Goal: Communication & Community: Answer question/provide support

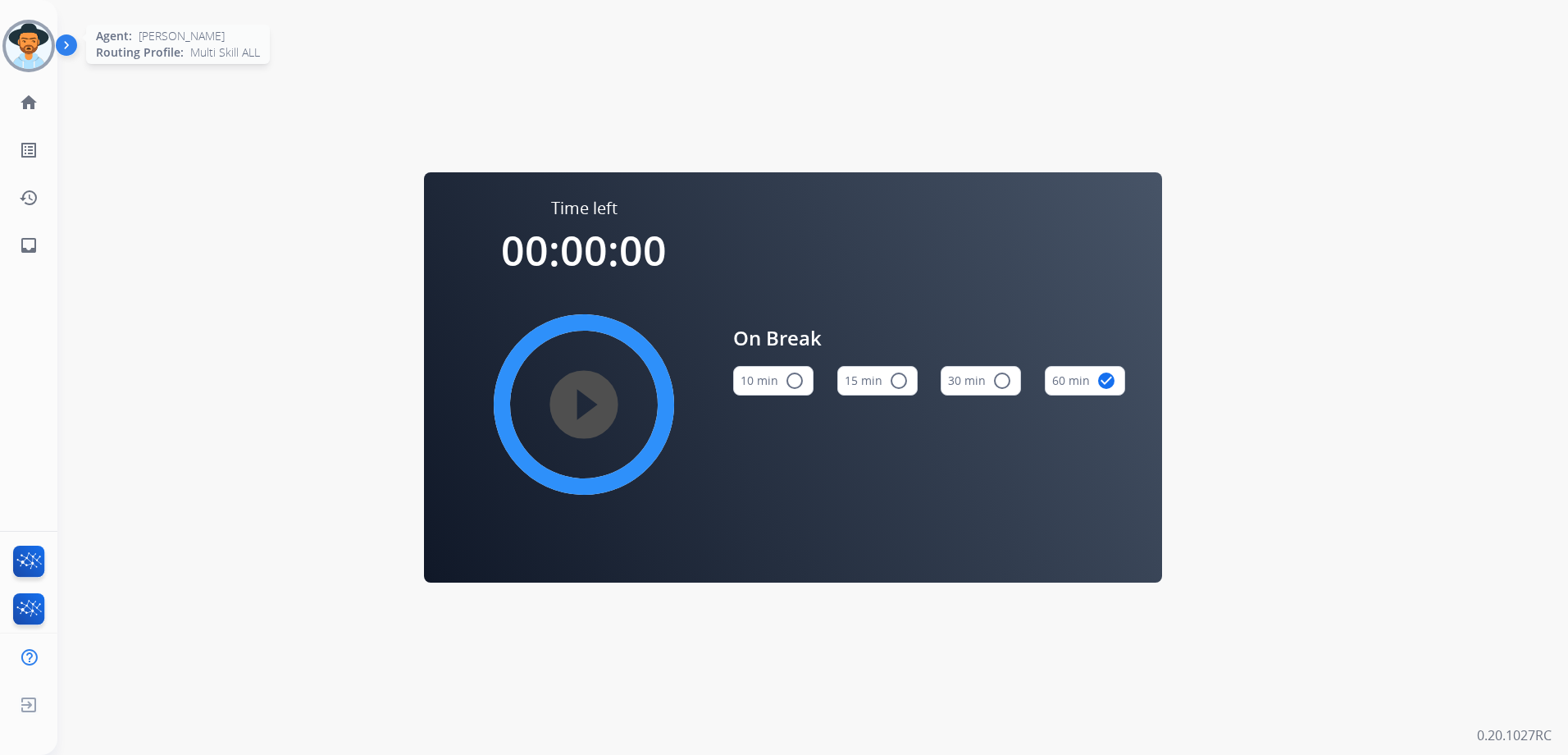
drag, startPoint x: 32, startPoint y: 46, endPoint x: 46, endPoint y: 47, distance: 14.0
click at [32, 46] on img at bounding box center [29, 46] width 46 height 46
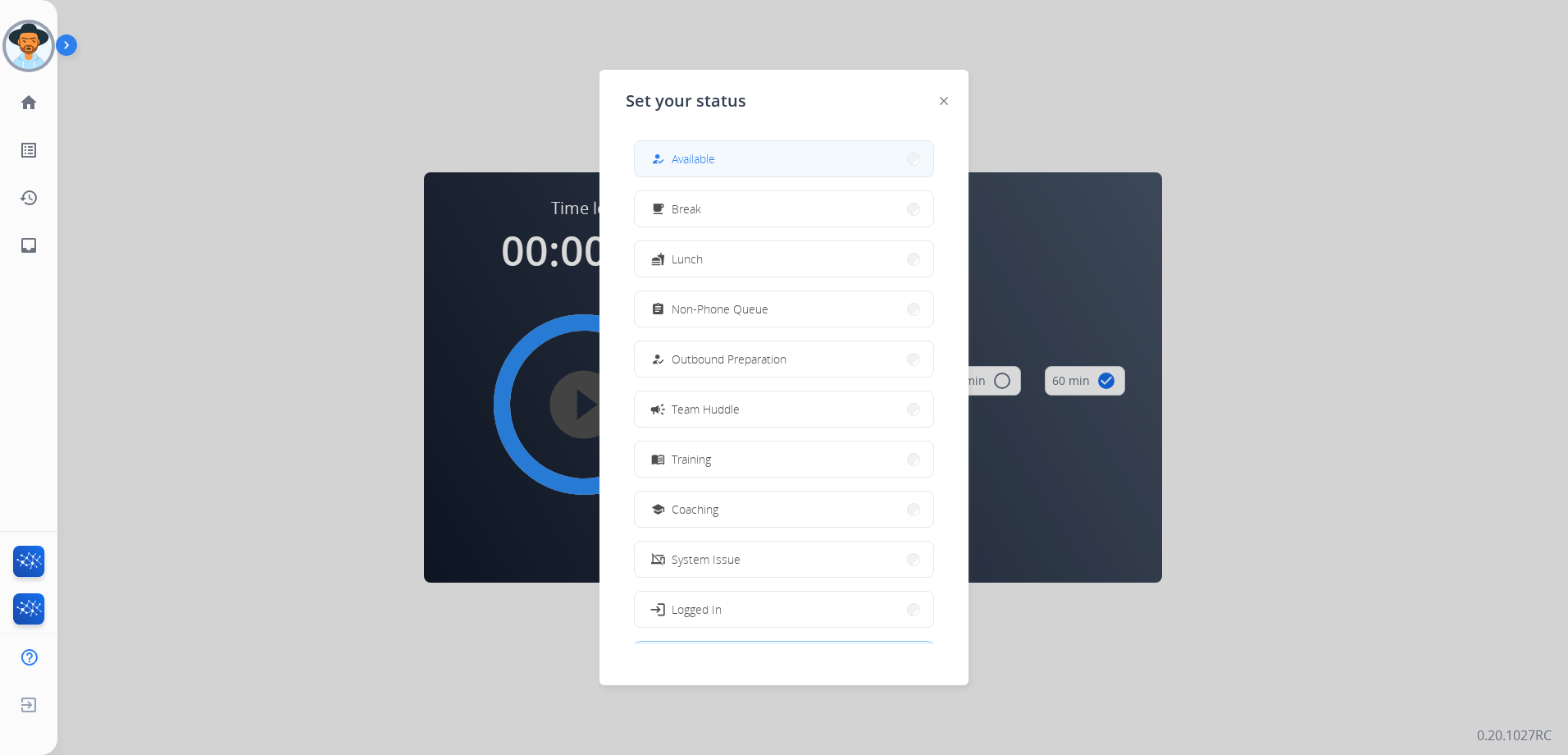
click at [725, 152] on button "how_to_reg Available" at bounding box center [784, 158] width 299 height 35
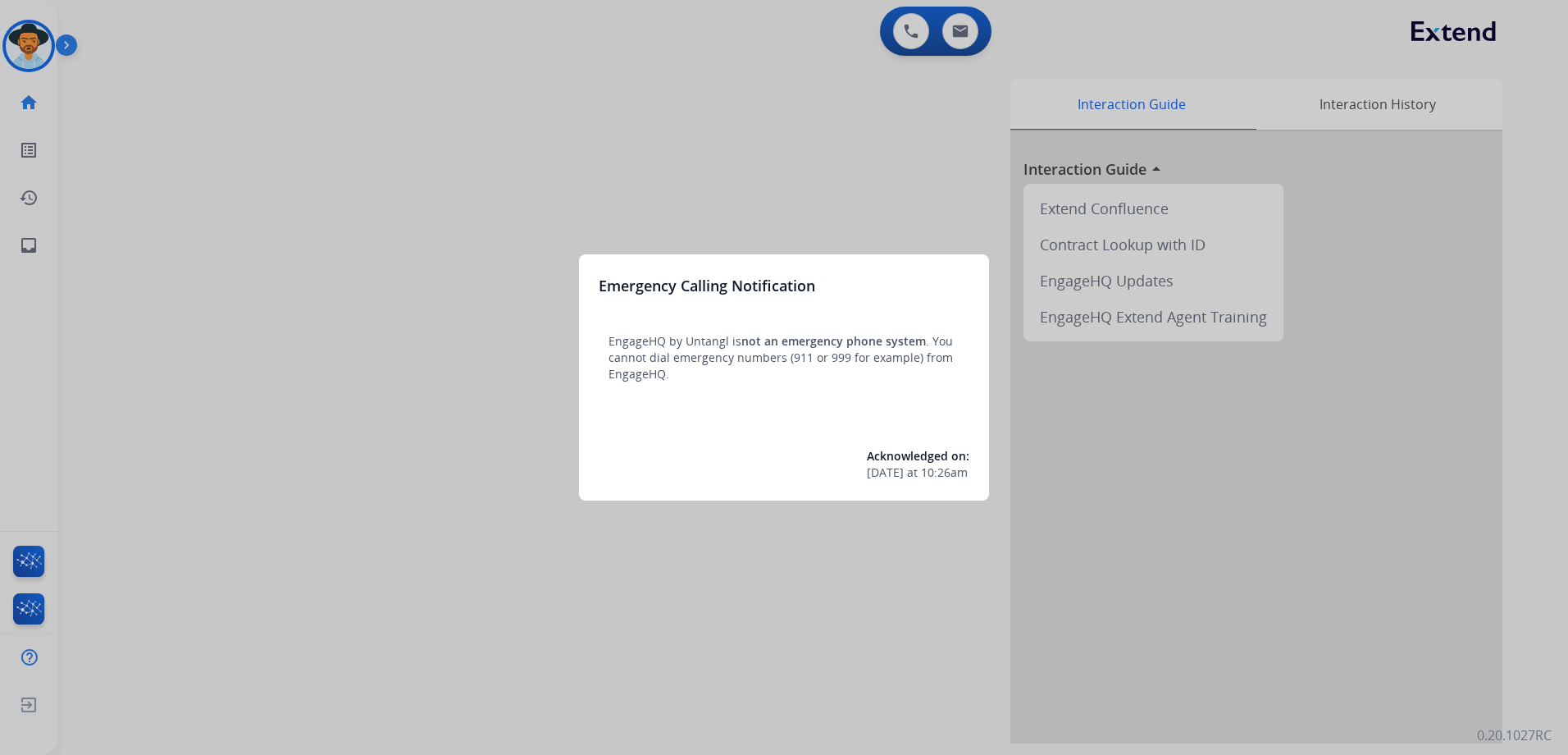
click at [832, 182] on div at bounding box center [784, 378] width 1568 height 755
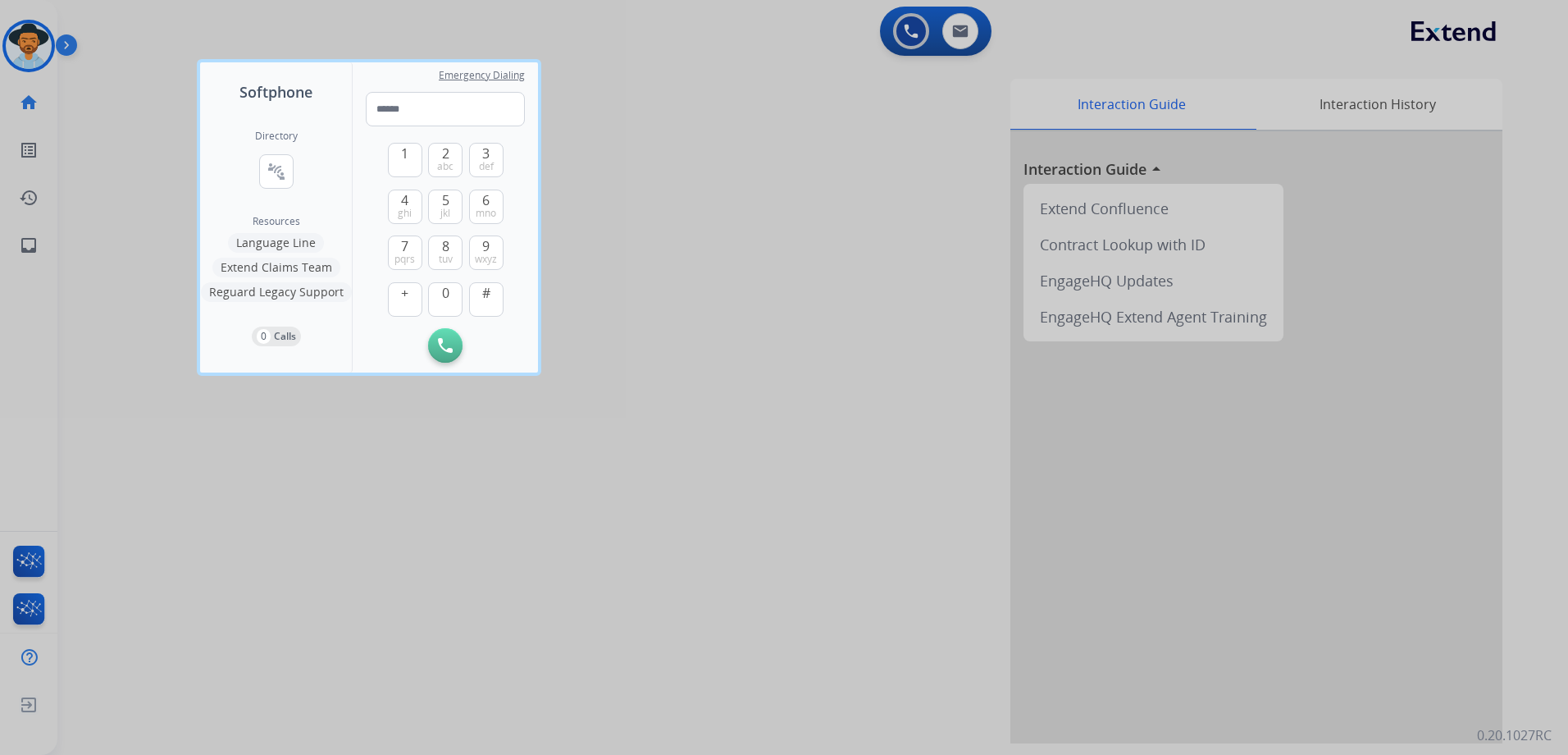
click at [862, 121] on div at bounding box center [784, 378] width 1568 height 755
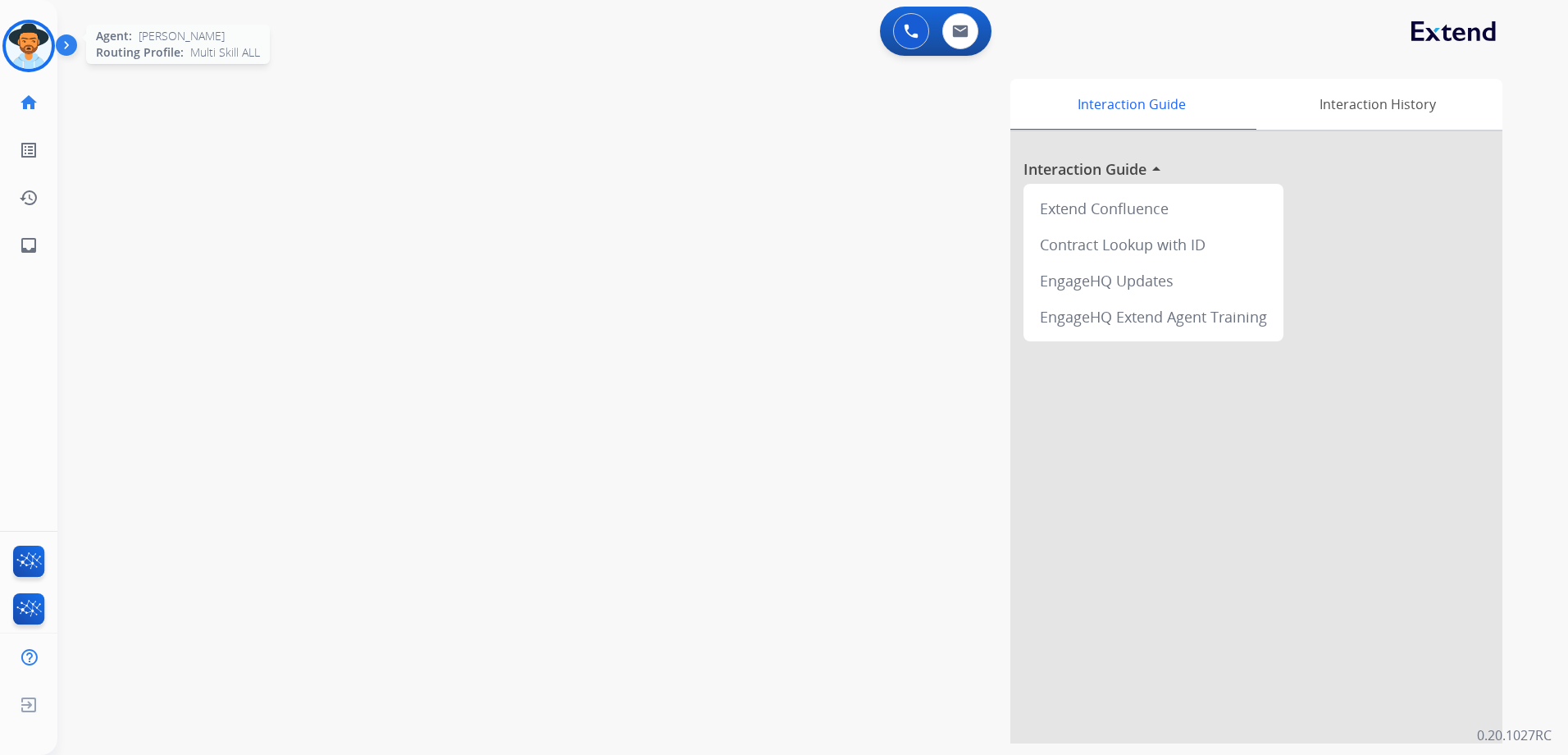
click at [33, 32] on img at bounding box center [29, 46] width 46 height 46
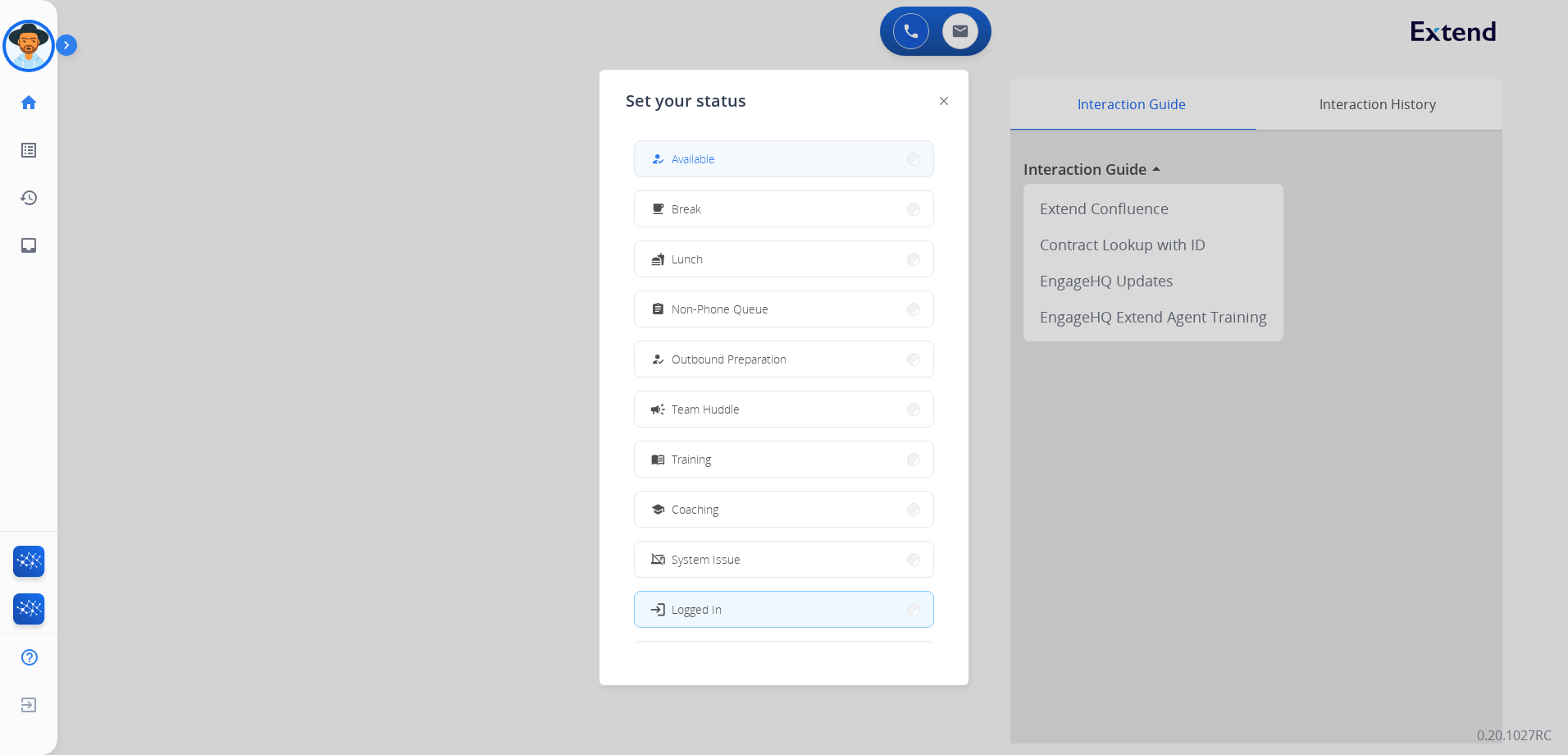
click at [743, 153] on button "how_to_reg Available" at bounding box center [784, 158] width 299 height 35
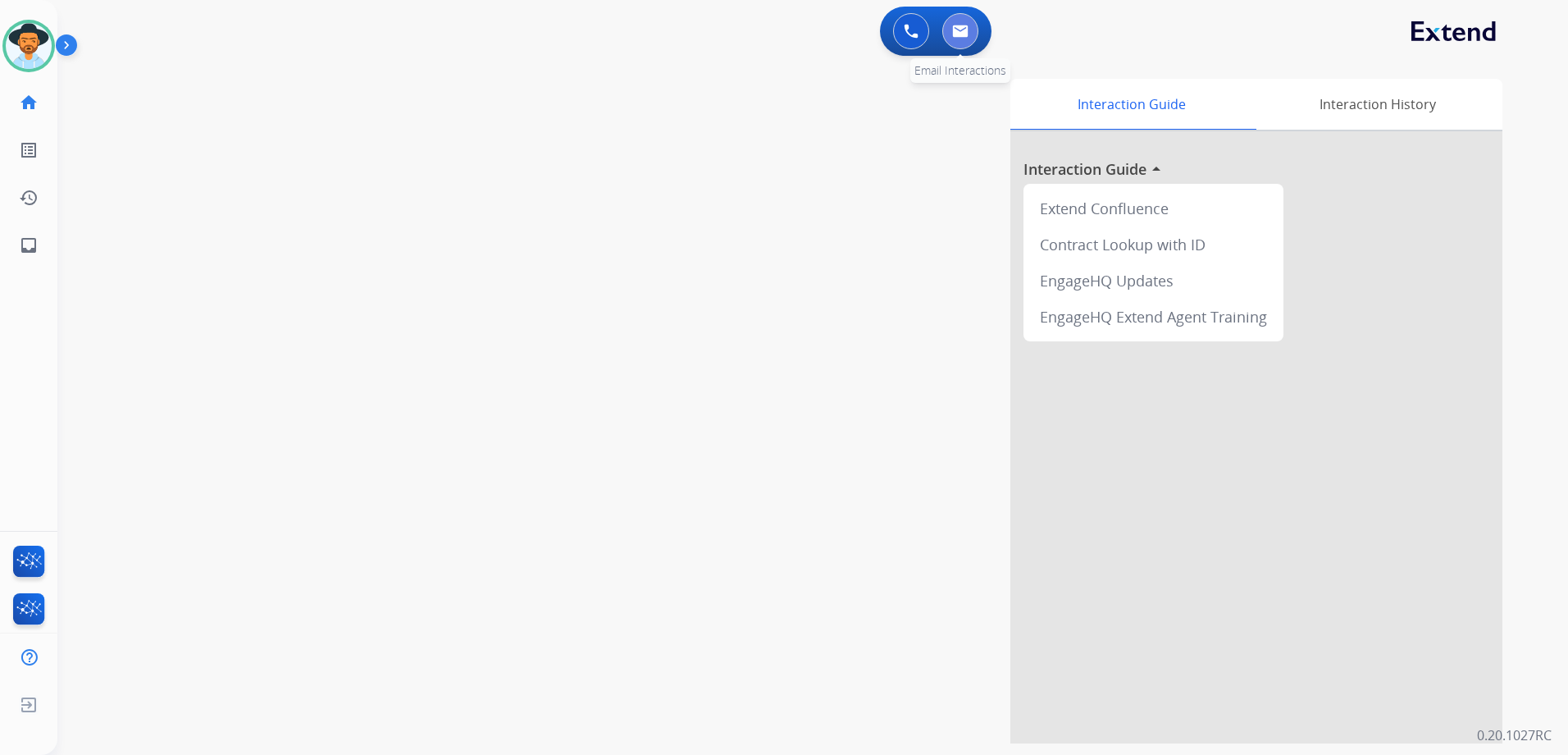
click at [959, 31] on img at bounding box center [959, 31] width 16 height 13
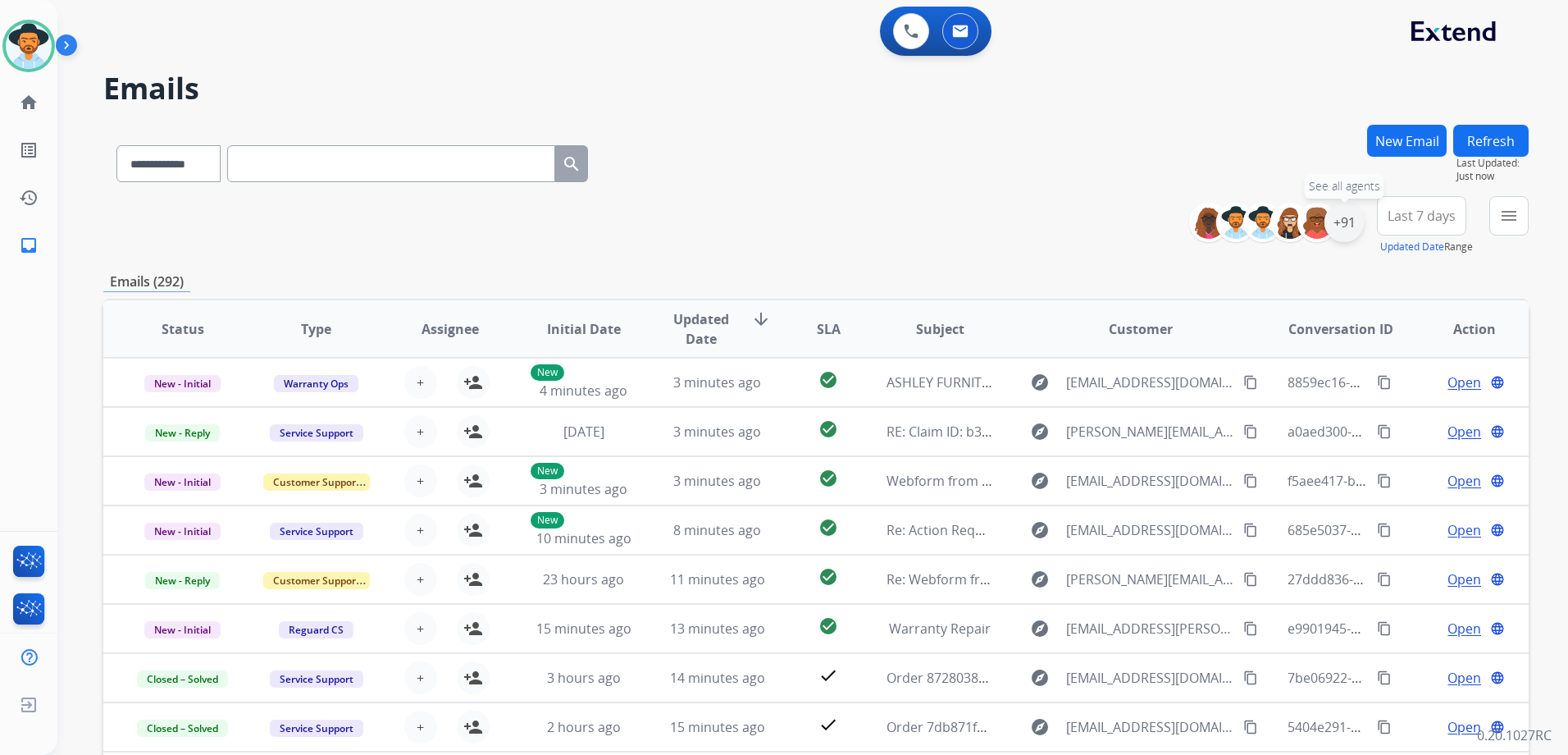
click at [1355, 225] on div "+91" at bounding box center [1344, 222] width 39 height 39
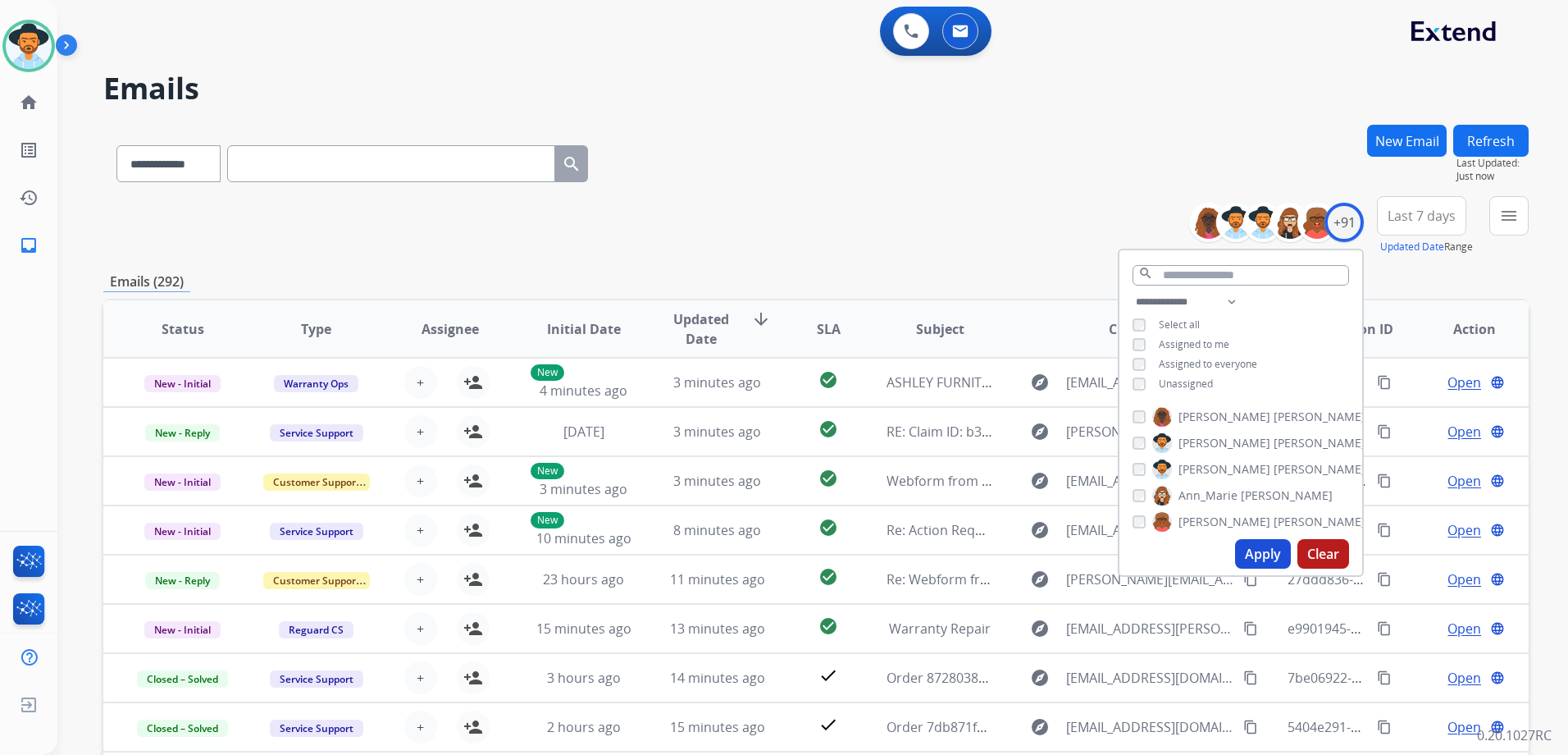
click at [1198, 378] on span "Unassigned" at bounding box center [1185, 383] width 54 height 14
click at [1261, 553] on button "Apply" at bounding box center [1262, 553] width 55 height 30
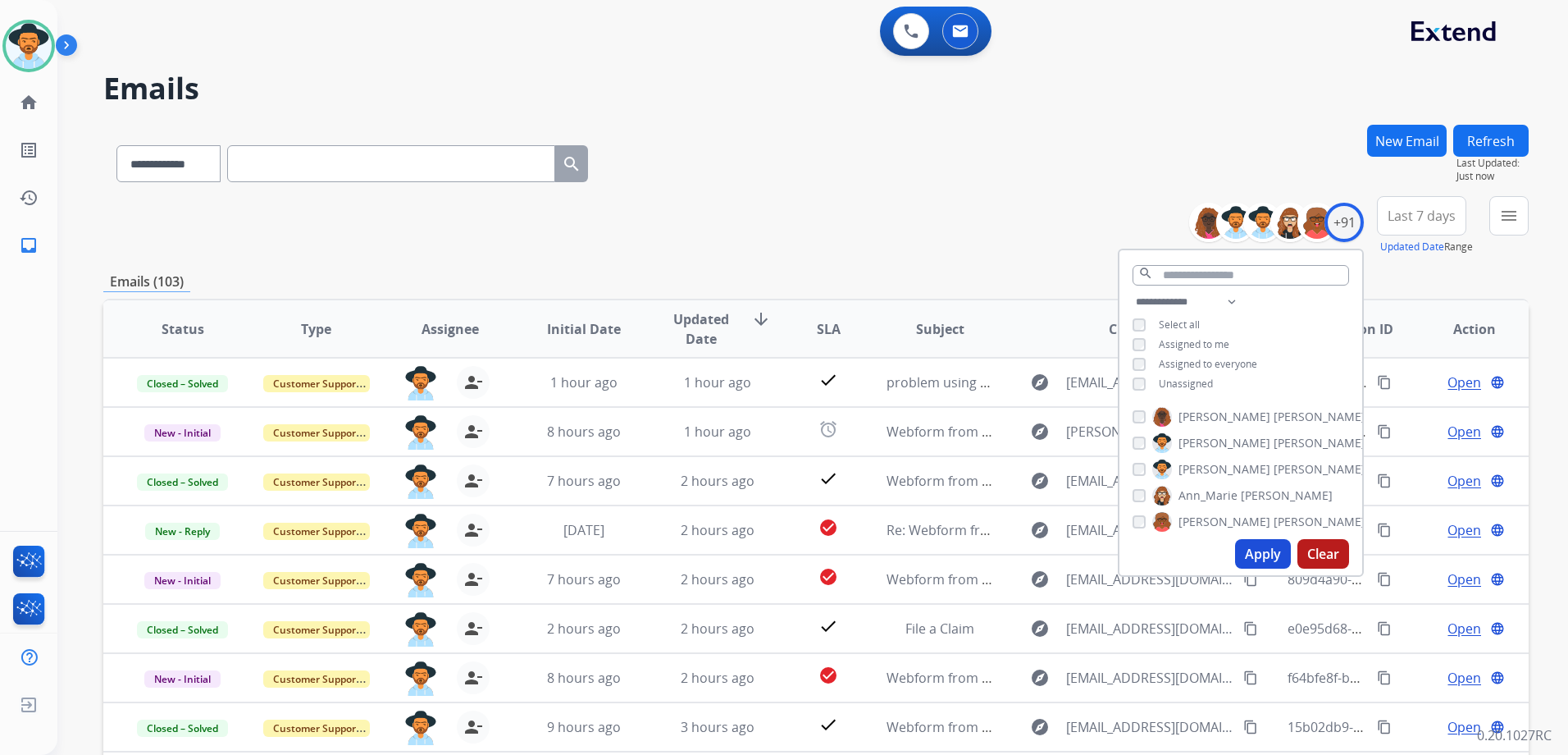
click at [832, 247] on div "**********" at bounding box center [816, 225] width 1425 height 59
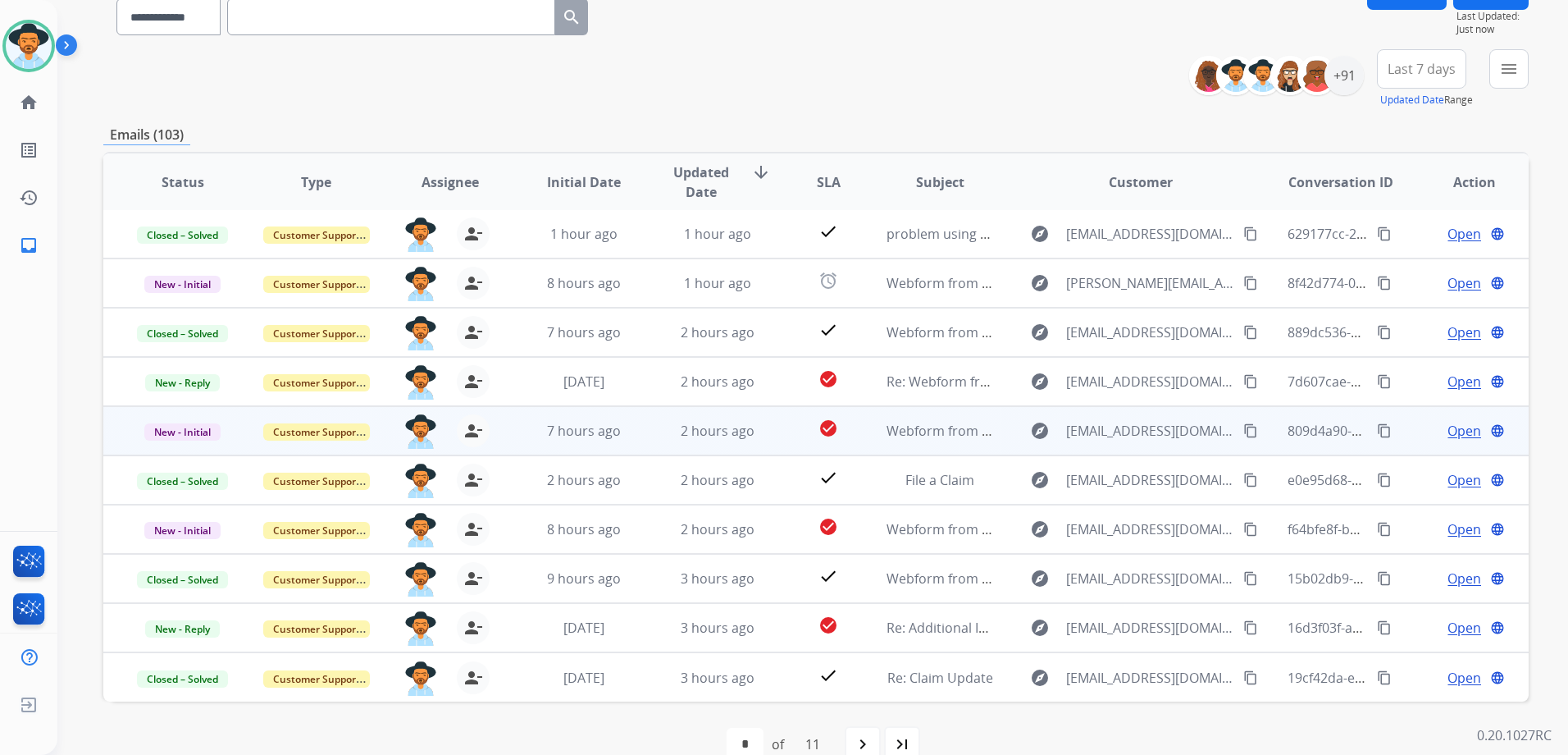
scroll to position [179, 0]
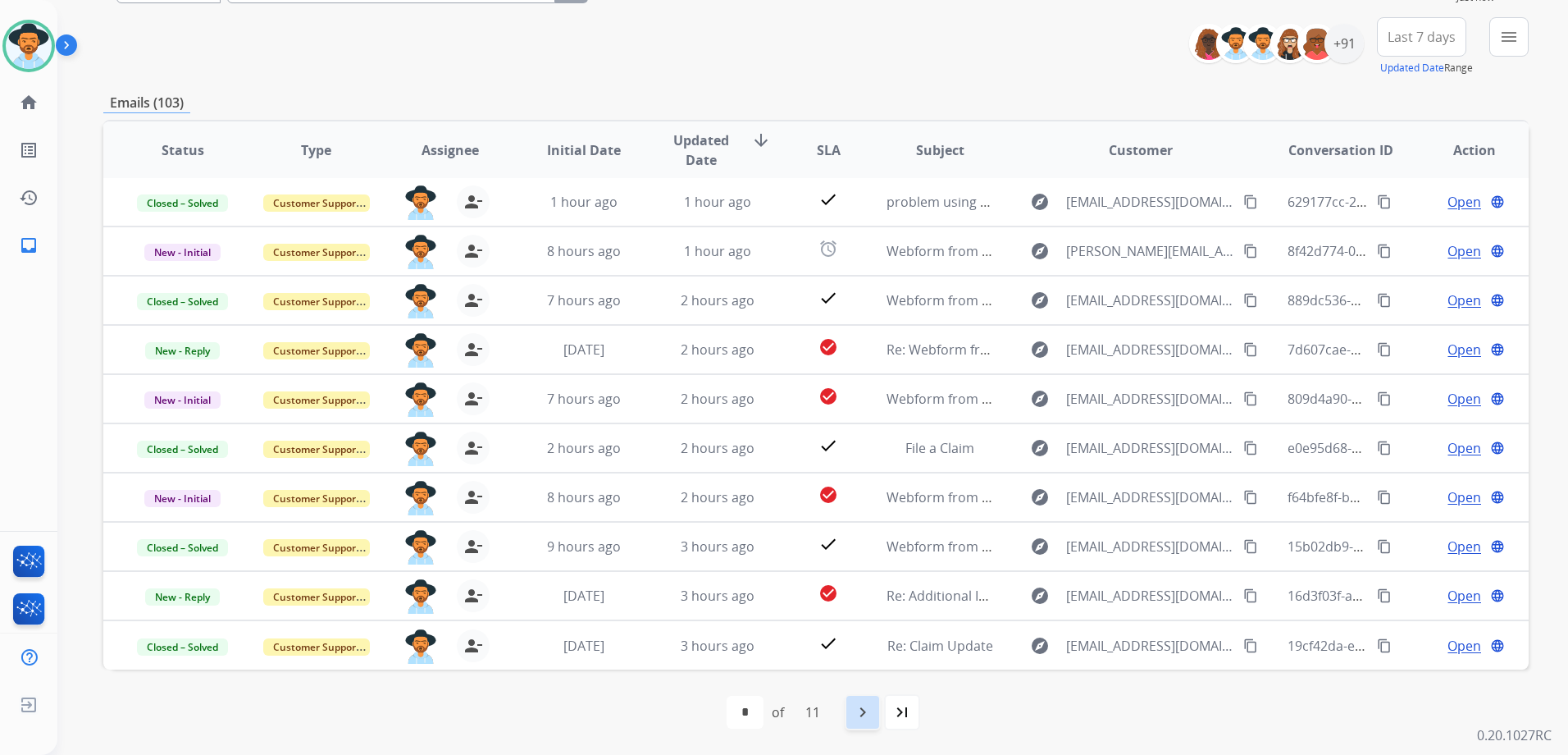
click at [872, 717] on mat-icon "navigate_next" at bounding box center [862, 711] width 20 height 20
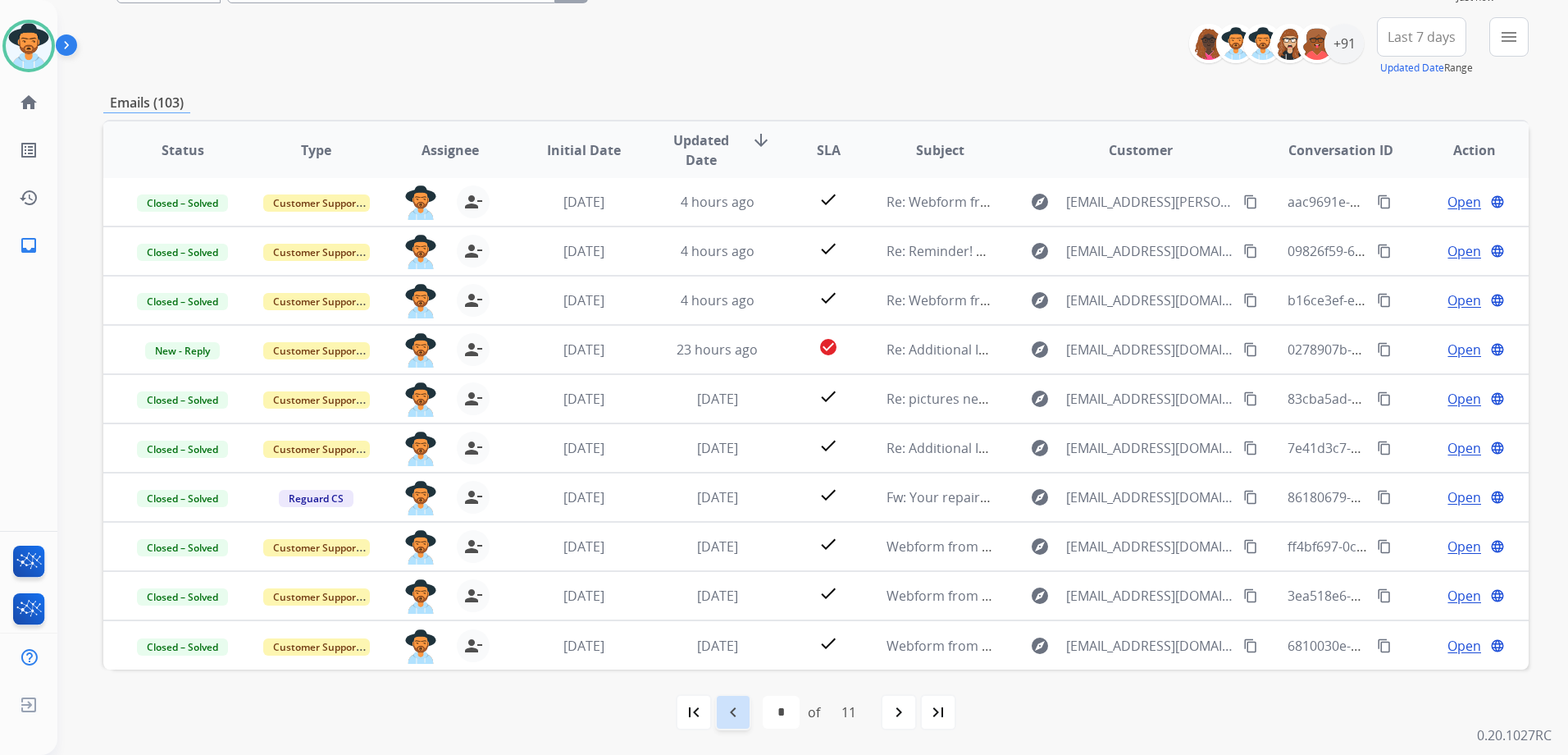
click at [727, 711] on mat-icon "navigate_before" at bounding box center [732, 711] width 20 height 20
select select "*"
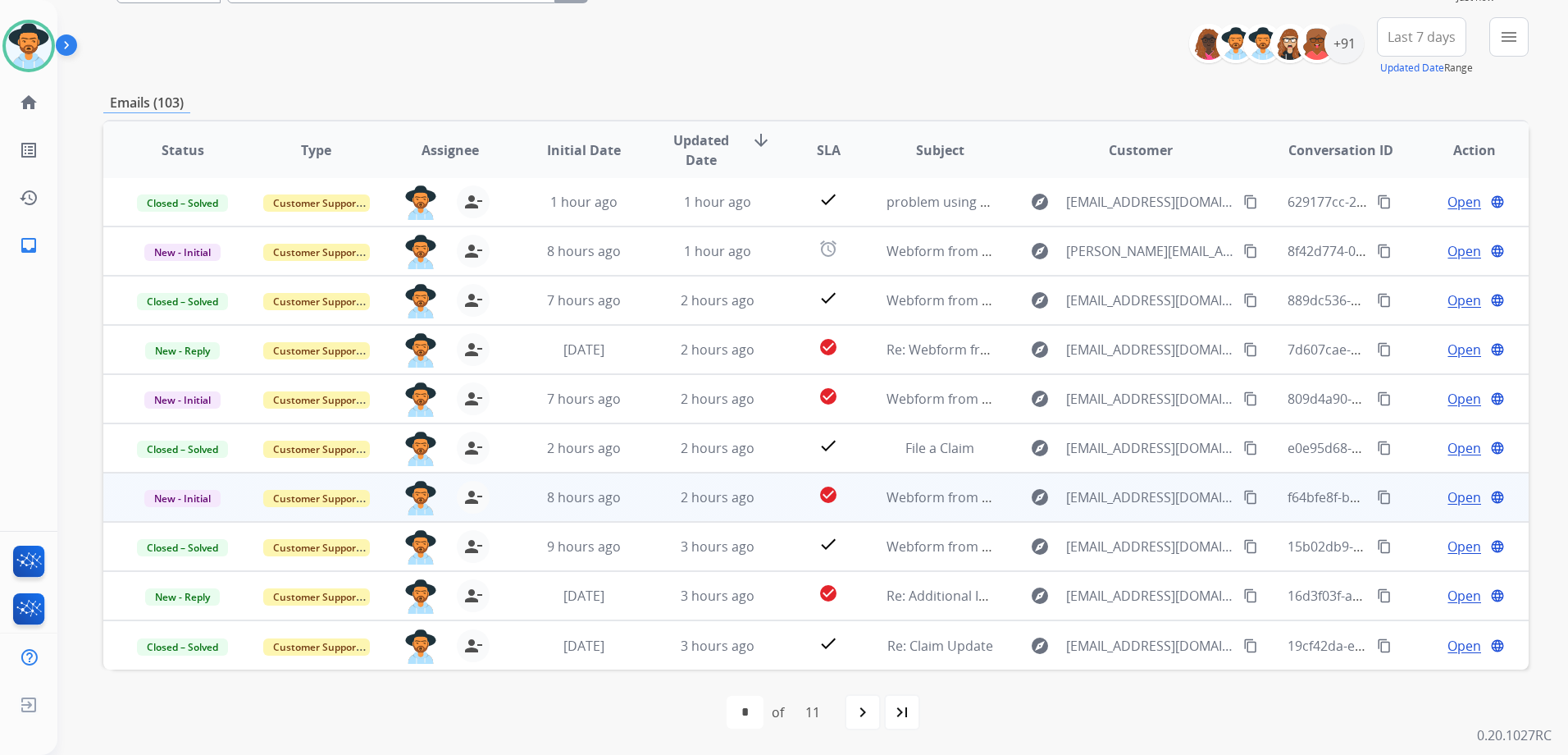
click at [1421, 494] on div "Open language" at bounding box center [1474, 497] width 107 height 20
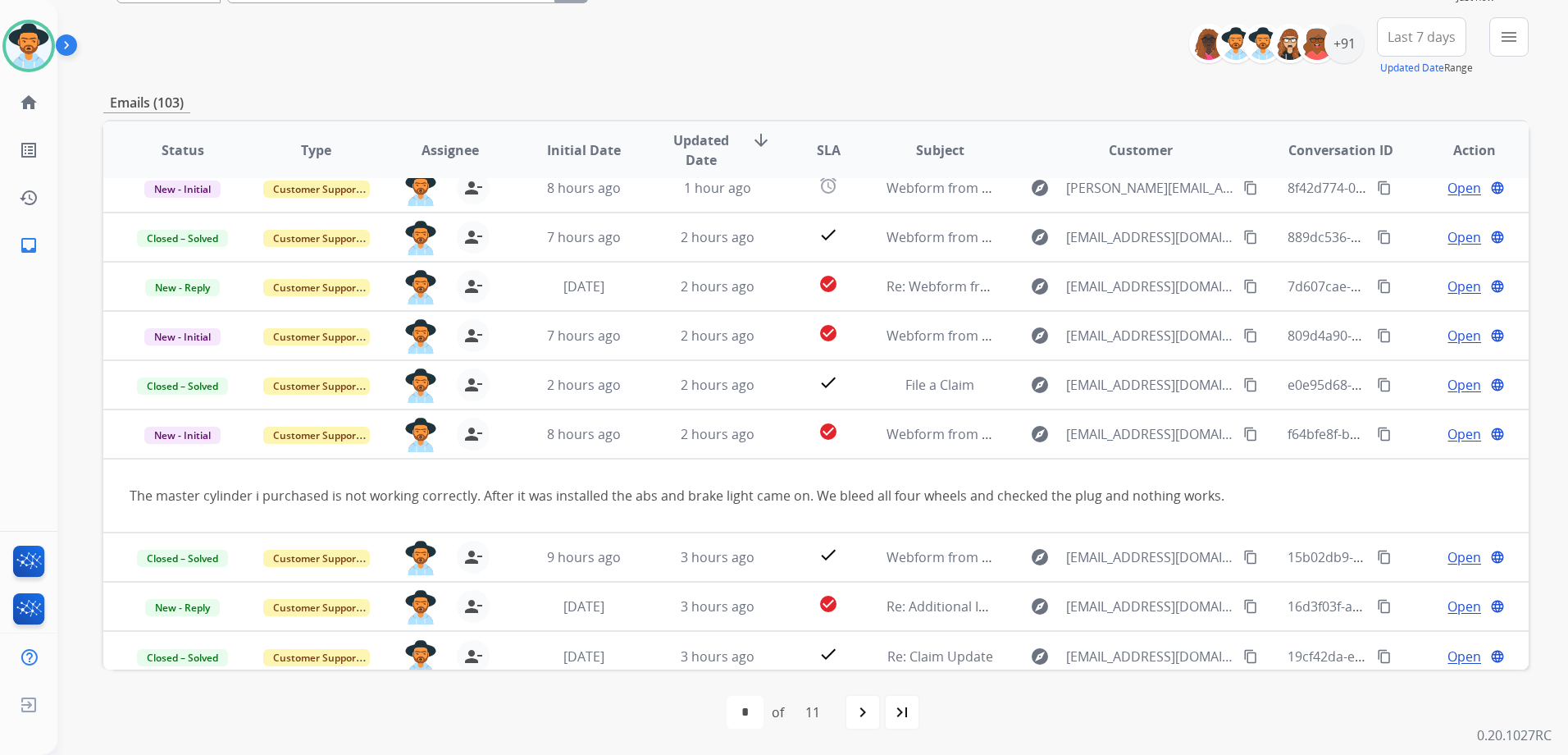
scroll to position [75, 0]
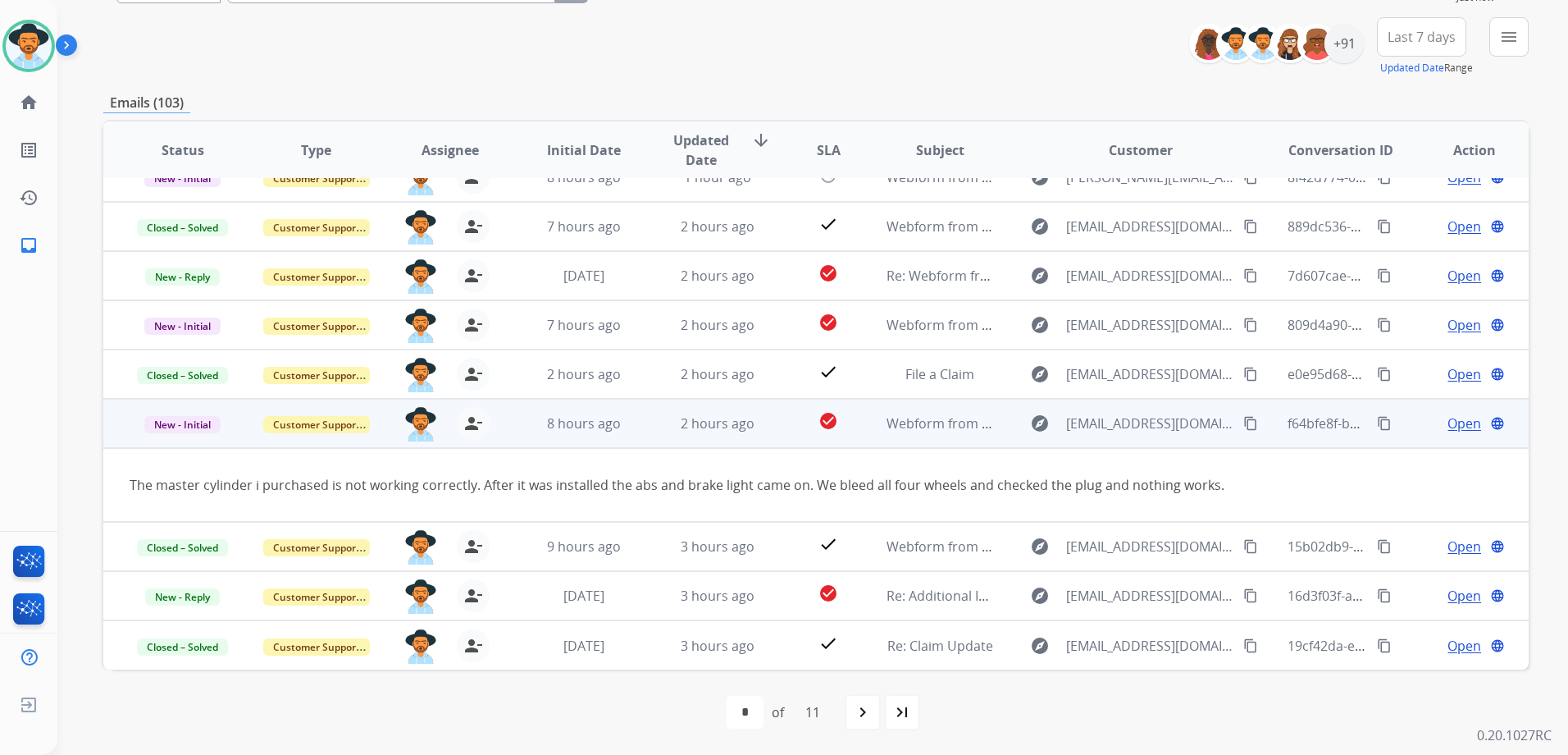
click at [1243, 422] on mat-icon "content_copy" at bounding box center [1250, 423] width 15 height 15
click at [1447, 416] on span "Open" at bounding box center [1463, 423] width 33 height 20
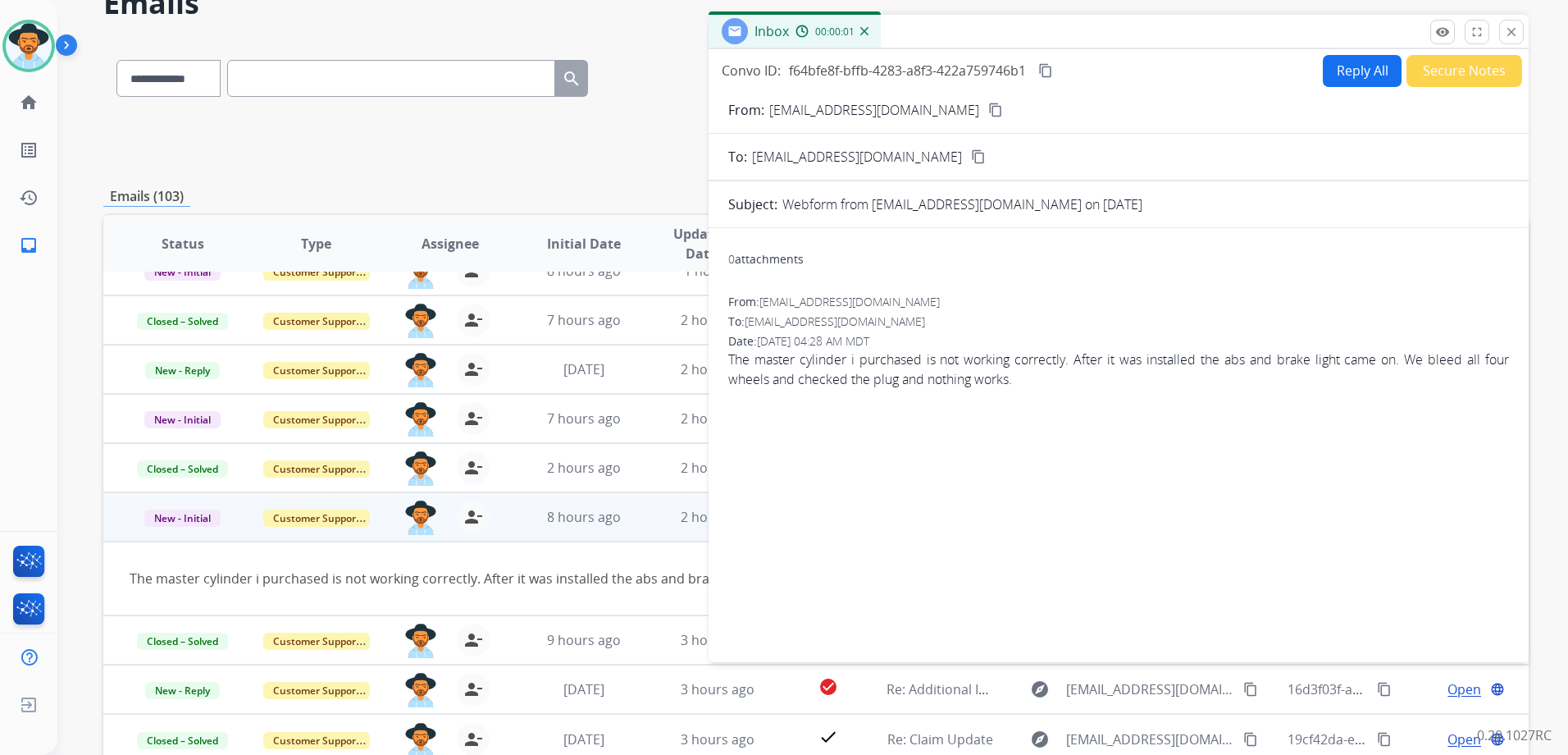
scroll to position [0, 0]
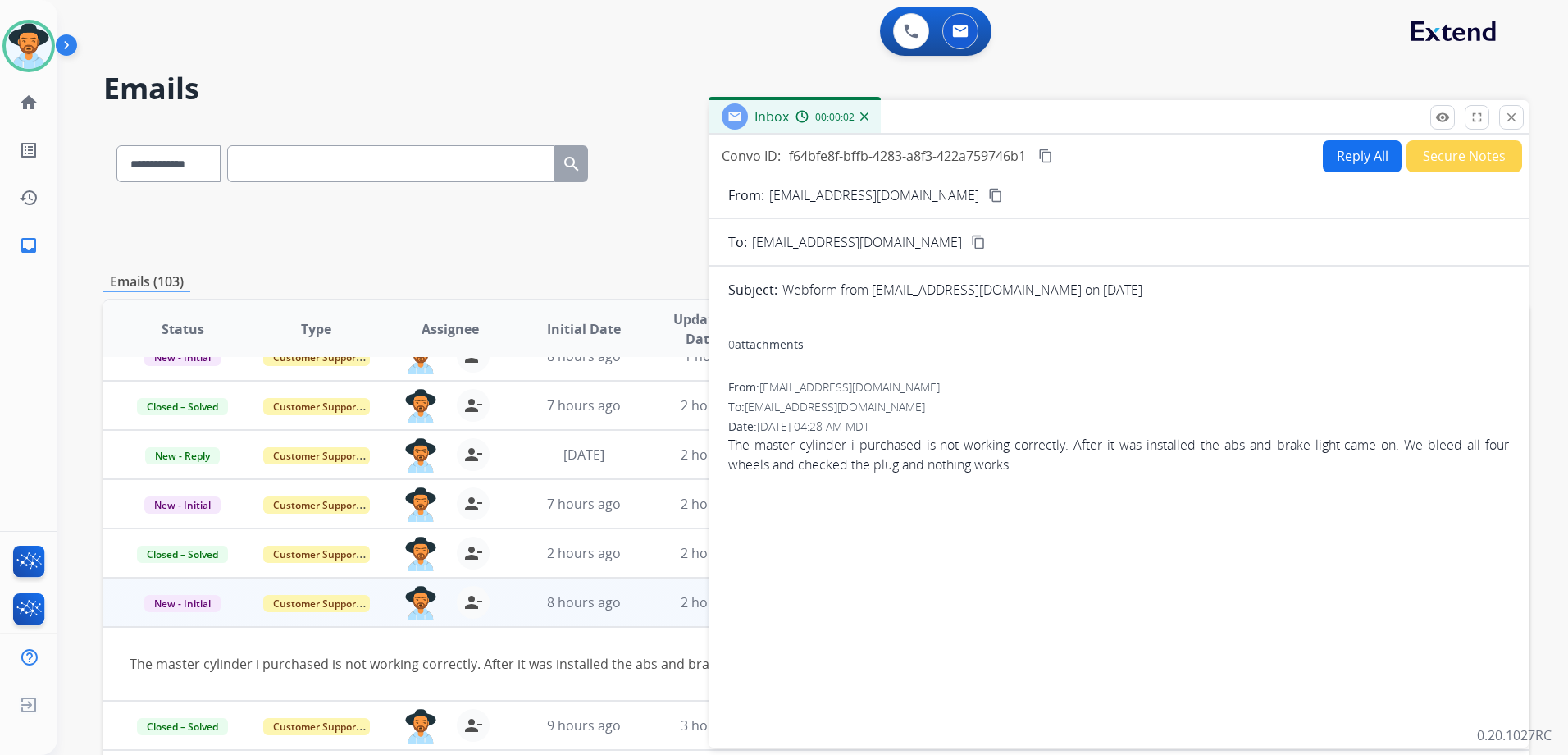
click at [1344, 162] on button "Reply All" at bounding box center [1361, 155] width 79 height 32
select select "**********"
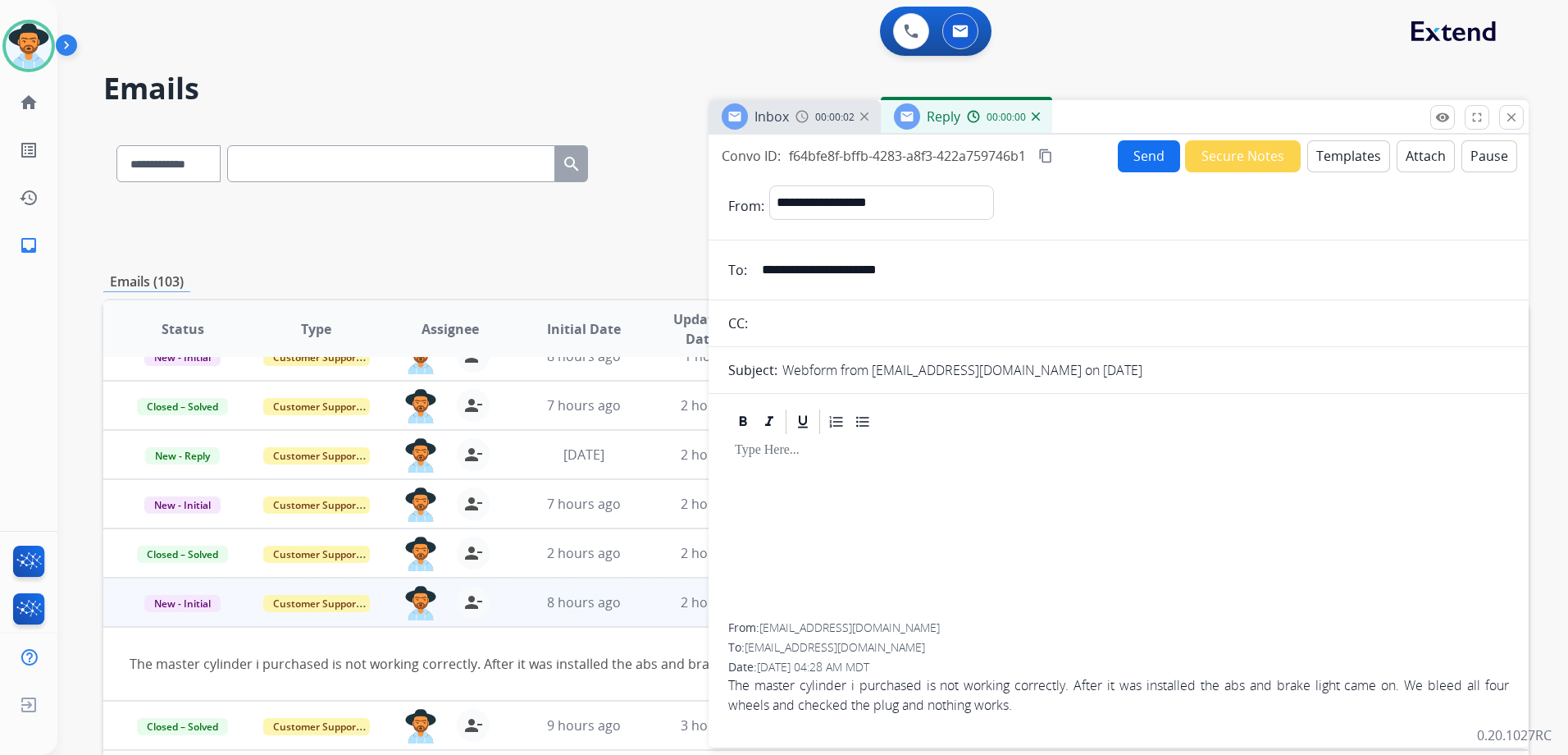
click at [1344, 162] on button "Templates" at bounding box center [1348, 155] width 83 height 32
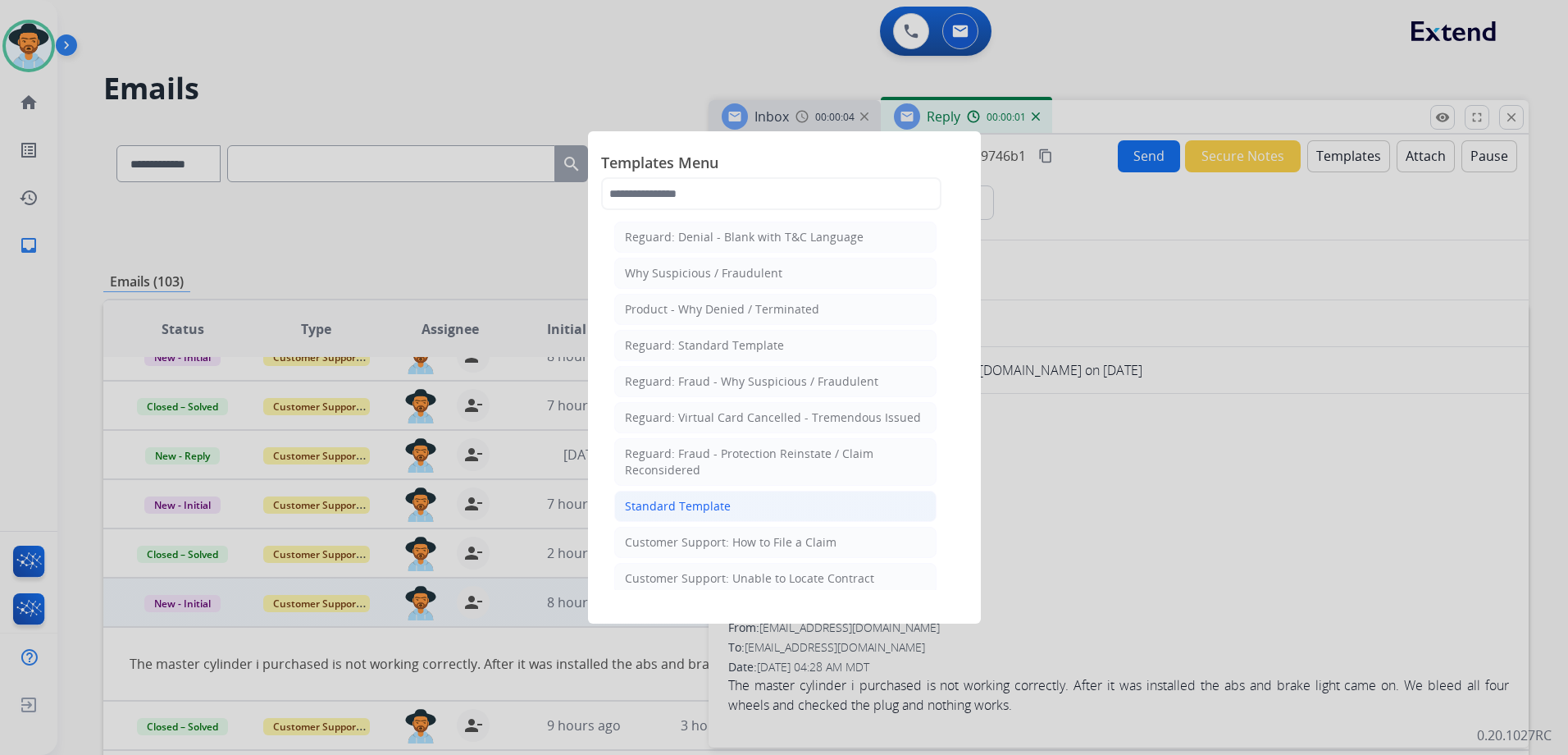
click at [792, 512] on li "Standard Template" at bounding box center [776, 506] width 323 height 32
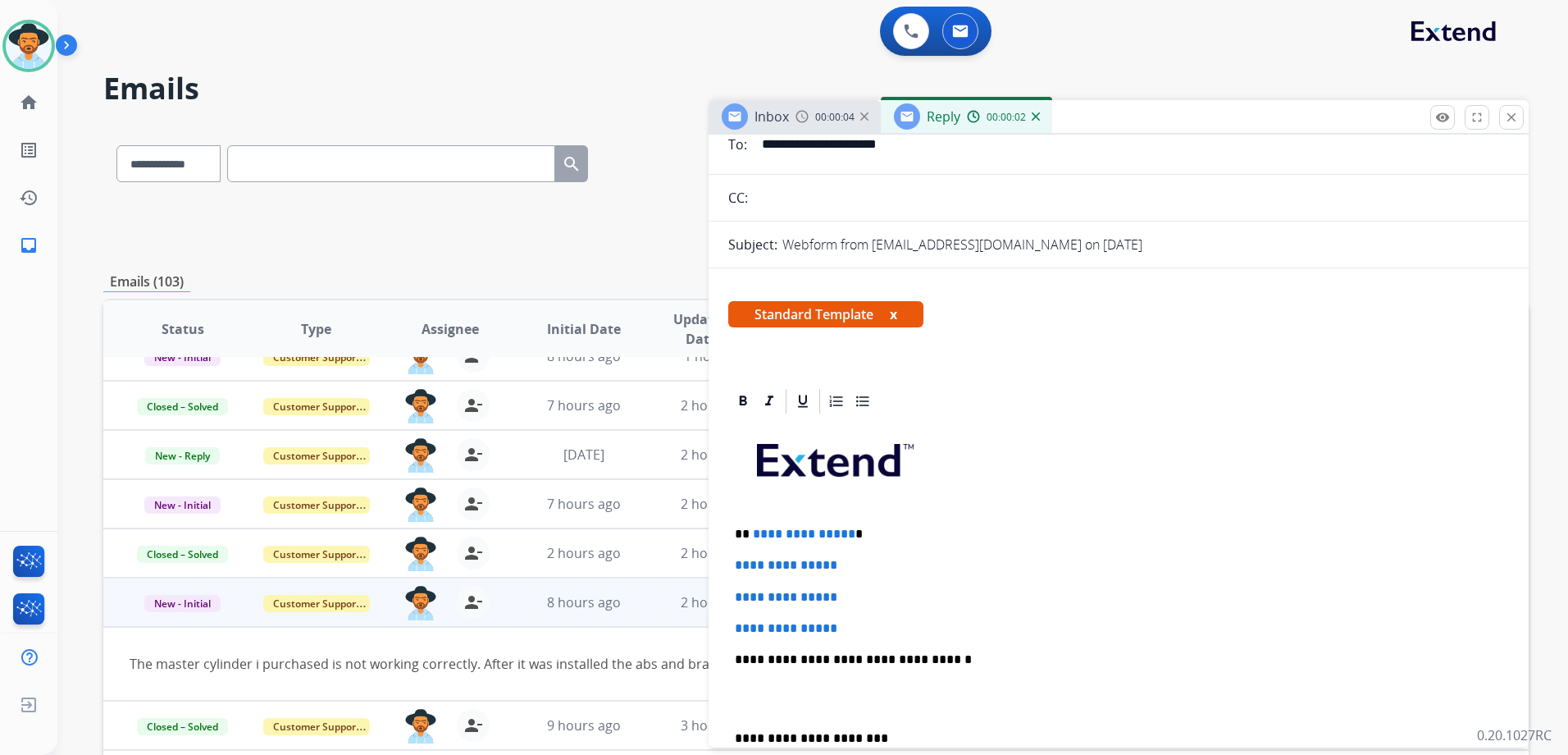
scroll to position [246, 0]
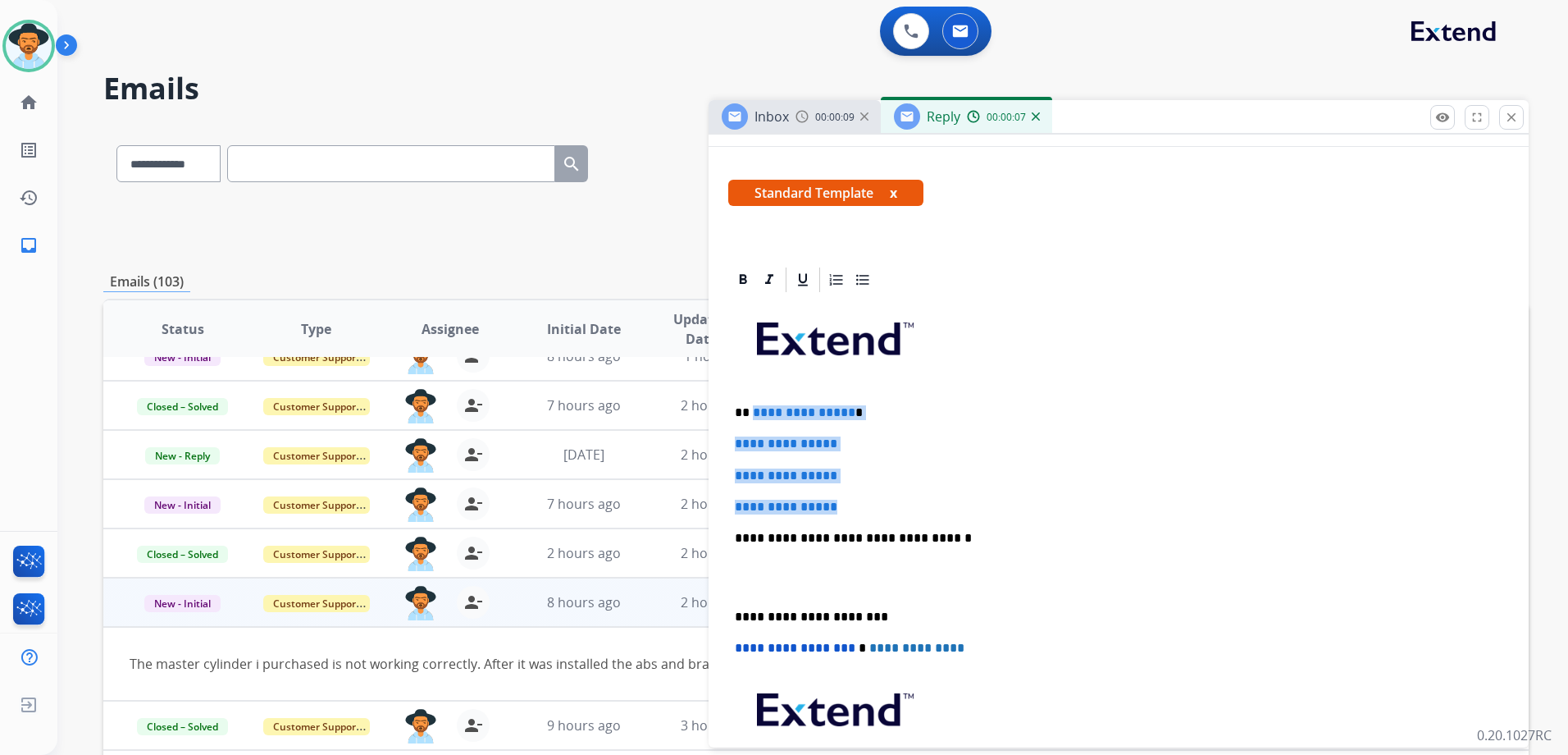
drag, startPoint x: 751, startPoint y: 407, endPoint x: 896, endPoint y: 502, distance: 173.3
click at [896, 502] on div "**********" at bounding box center [1118, 576] width 781 height 565
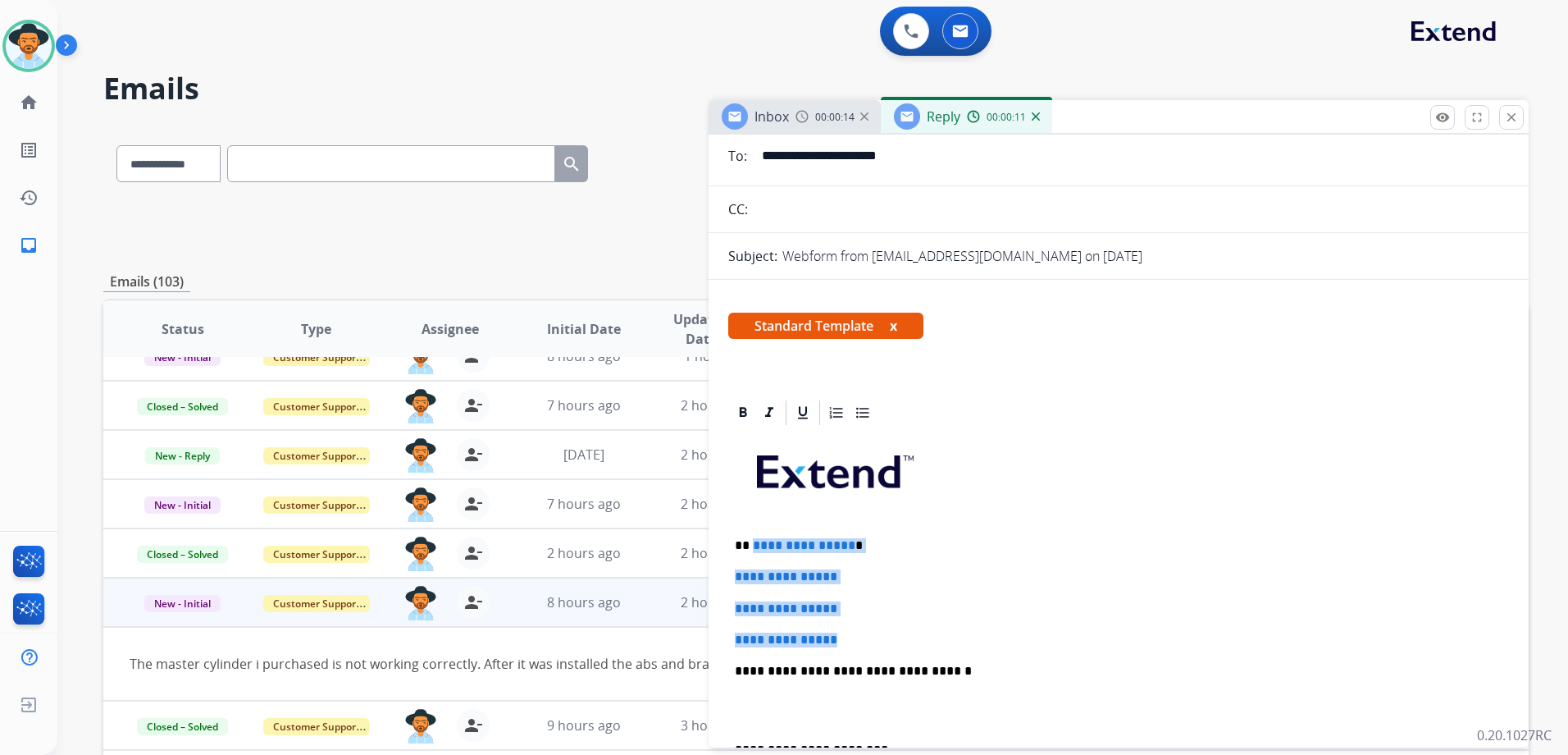
scroll to position [0, 0]
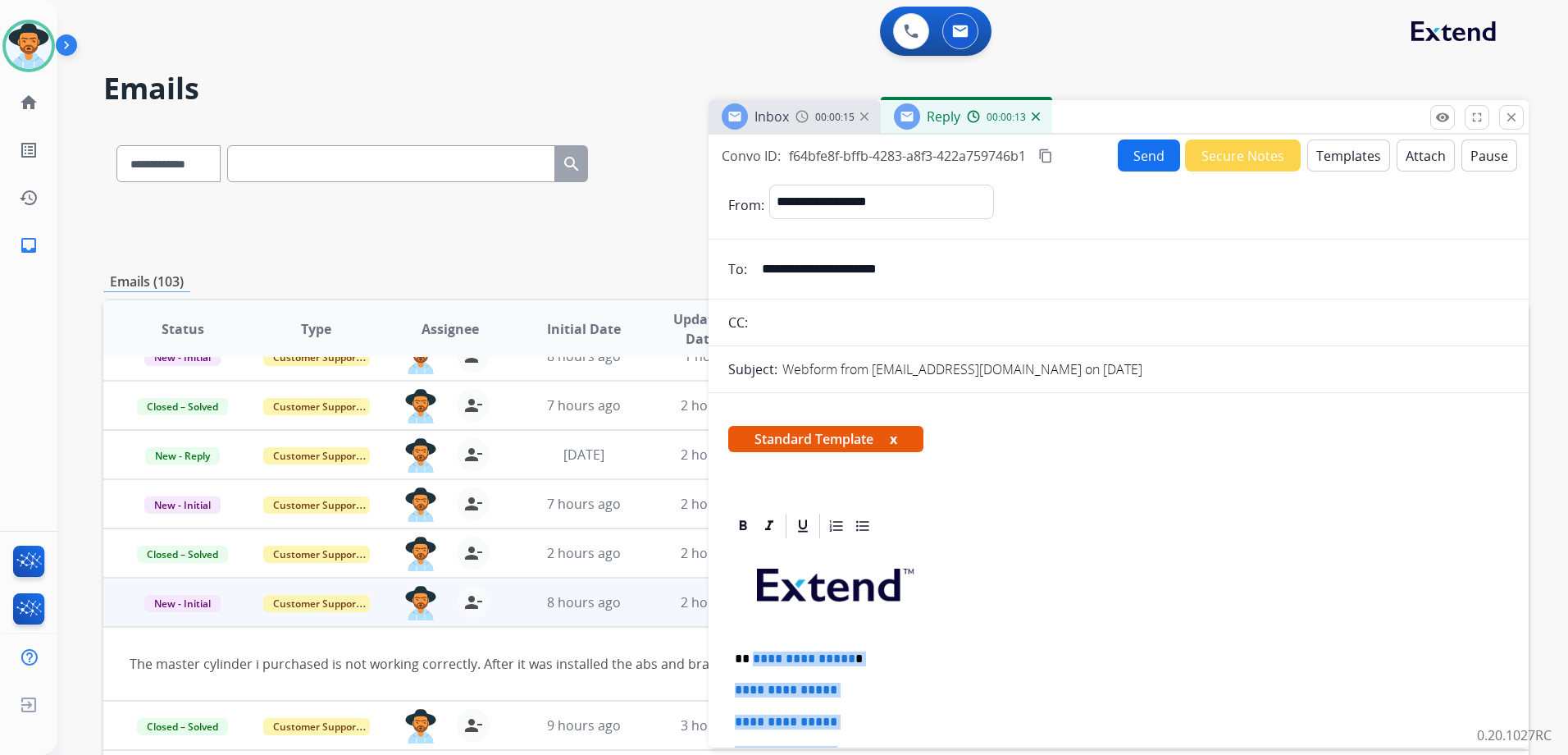
click at [1410, 154] on button "Attach" at bounding box center [1425, 155] width 58 height 32
click at [1343, 156] on button "Templates" at bounding box center [1348, 155] width 83 height 32
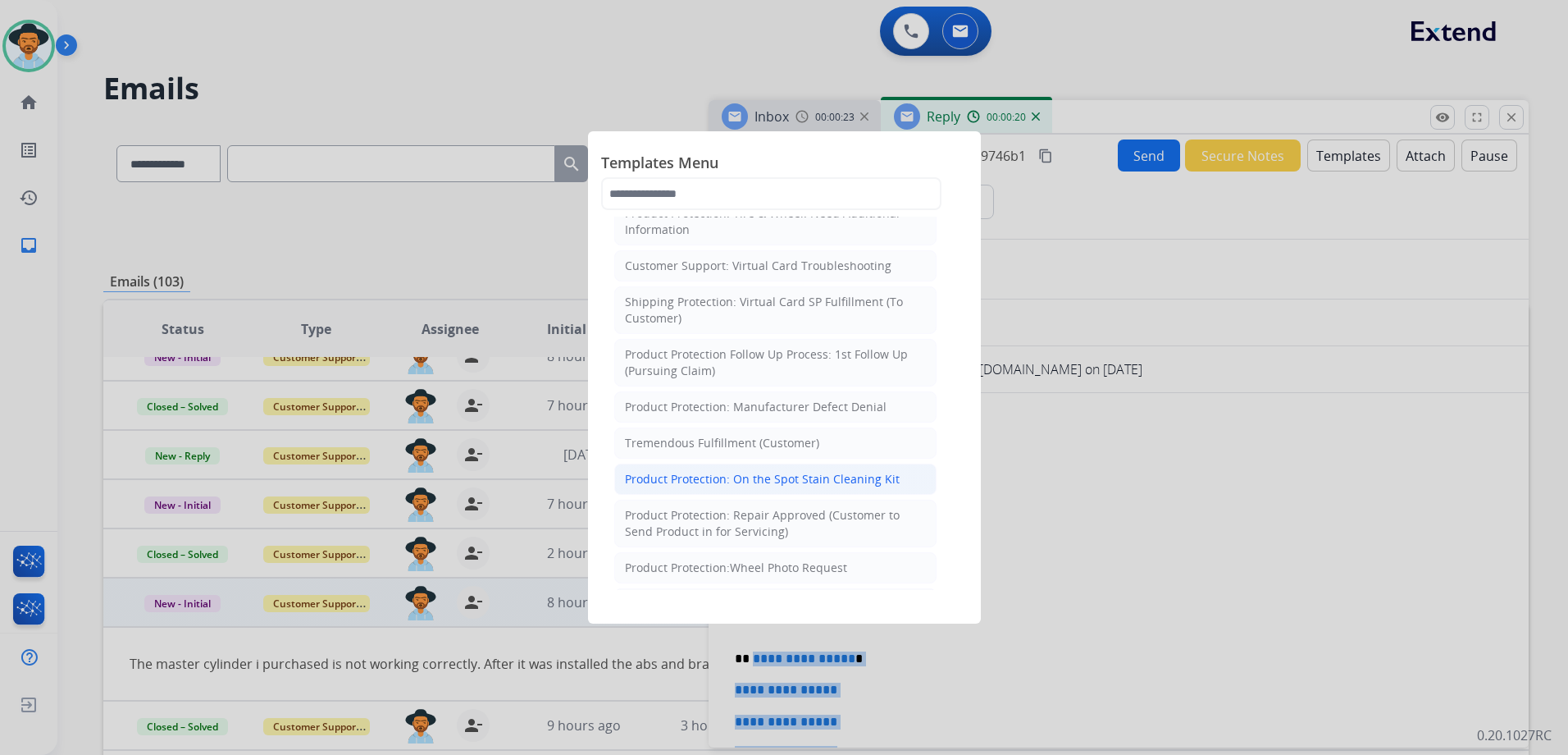
scroll to position [492, 0]
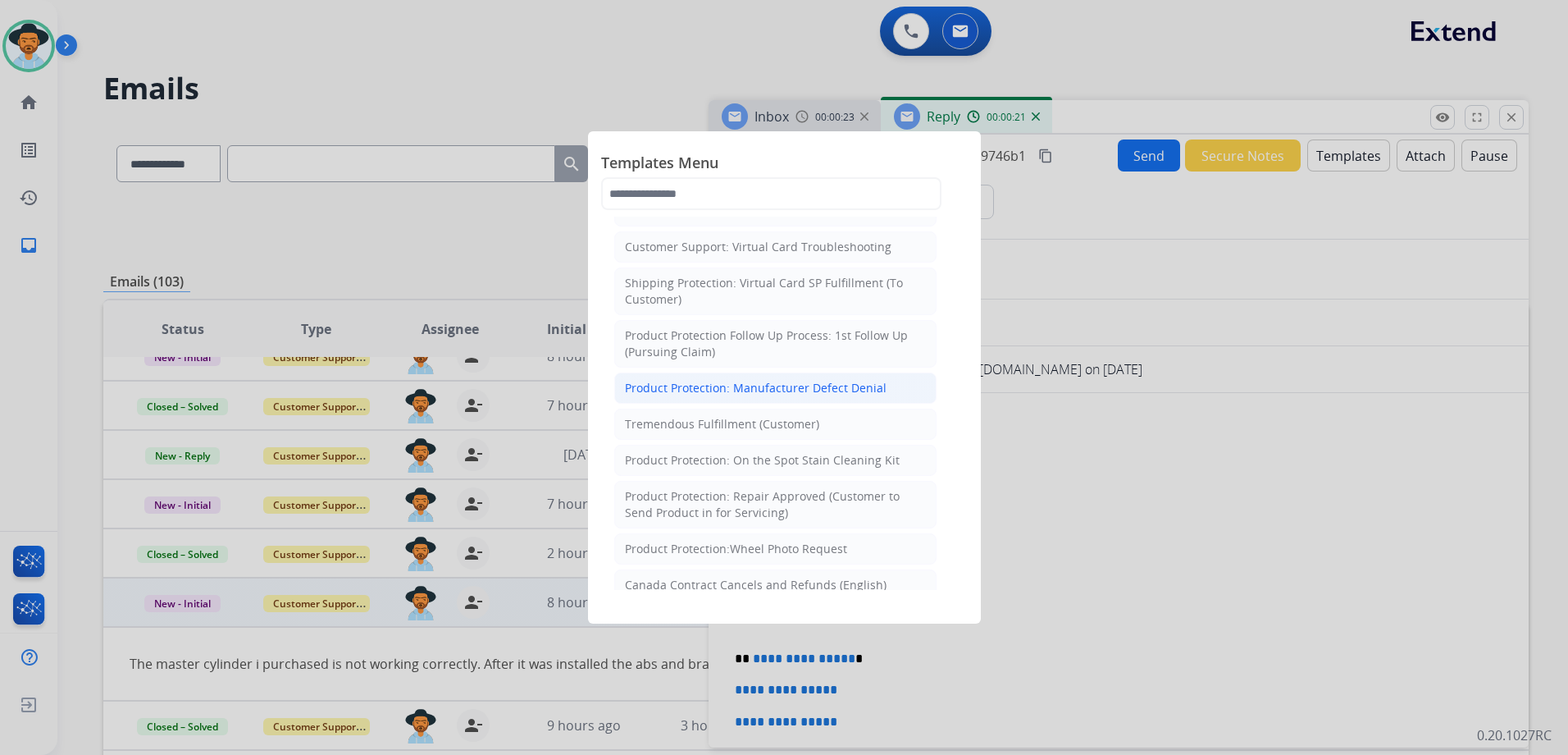
click at [864, 388] on div "Product Protection: Manufacturer Defect Denial" at bounding box center [755, 388] width 261 height 16
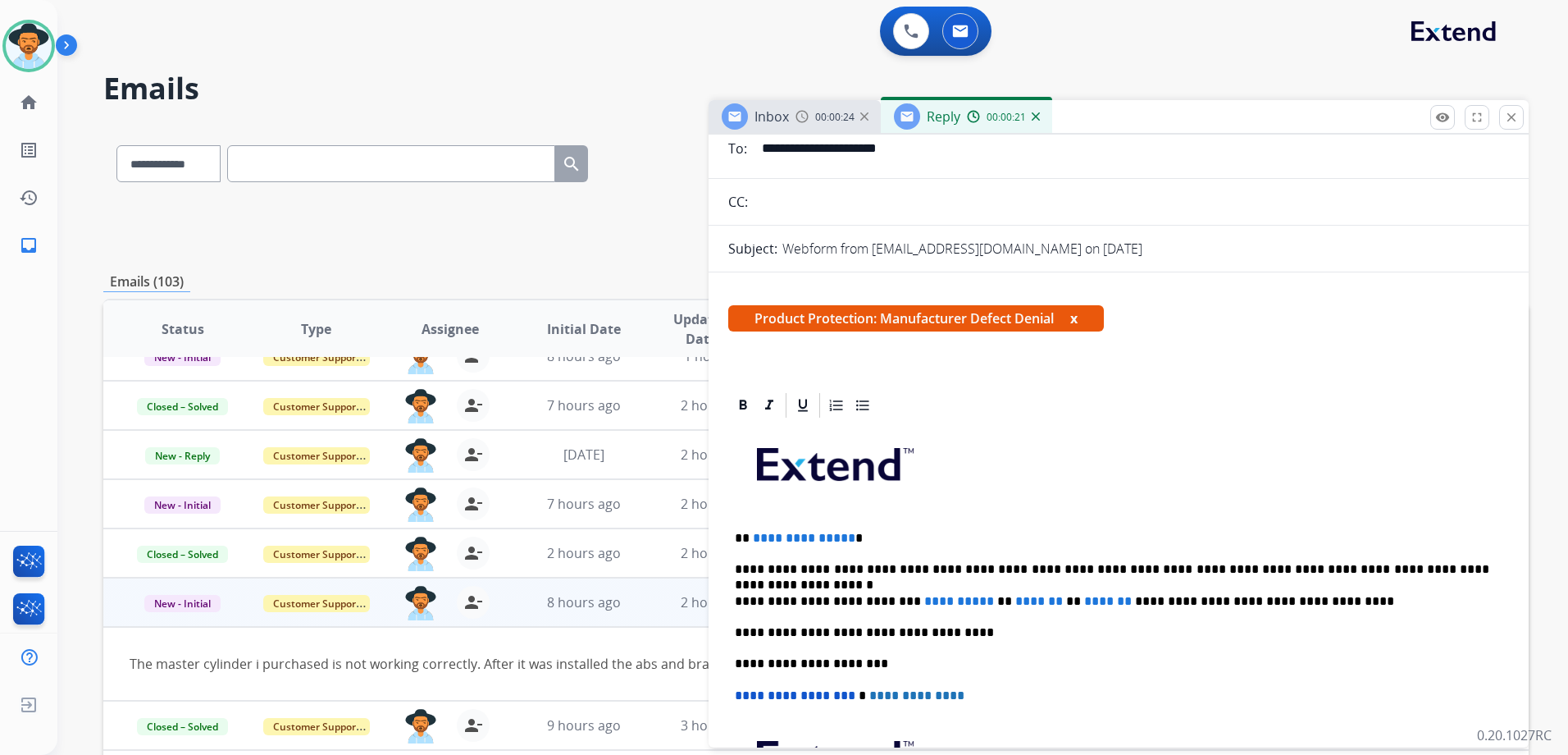
scroll to position [246, 0]
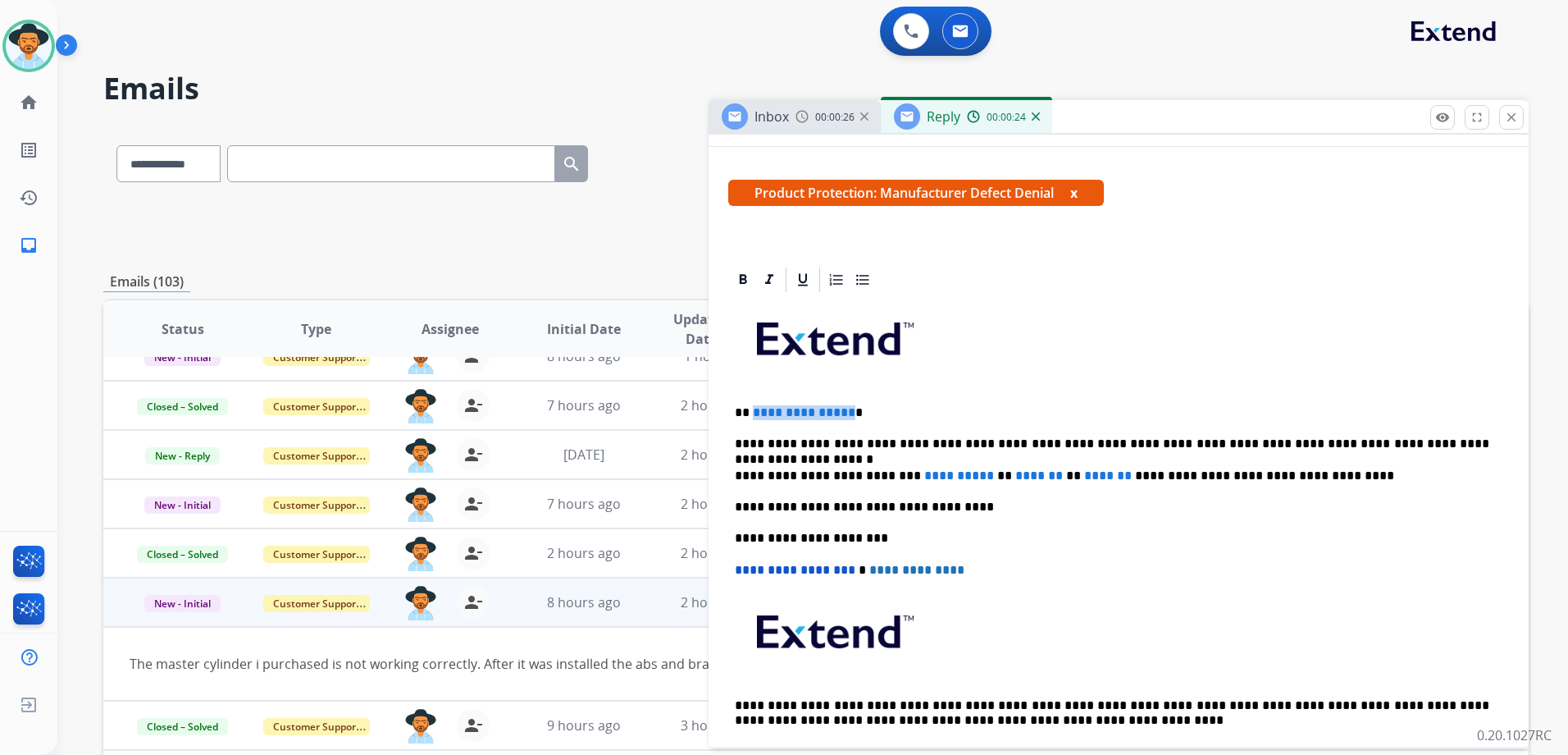
drag, startPoint x: 844, startPoint y: 410, endPoint x: 750, endPoint y: 400, distance: 94.5
click at [750, 400] on div "**********" at bounding box center [1118, 538] width 781 height 487
drag, startPoint x: 984, startPoint y: 477, endPoint x: 901, endPoint y: 474, distance: 83.1
click at [901, 474] on p "**********" at bounding box center [1112, 476] width 755 height 15
drag, startPoint x: 1014, startPoint y: 475, endPoint x: 963, endPoint y: 472, distance: 51.1
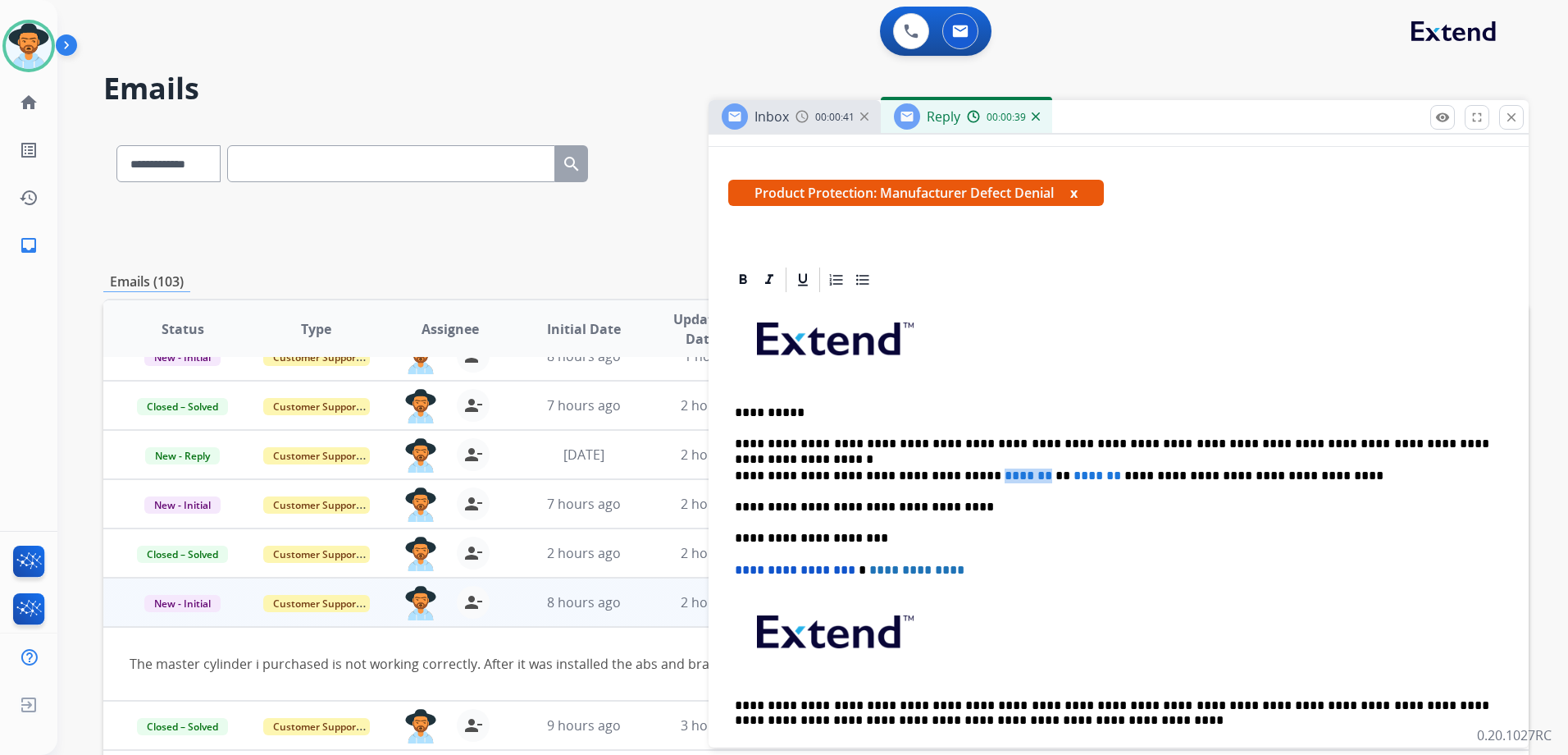
click at [963, 472] on p "**********" at bounding box center [1112, 476] width 755 height 15
drag, startPoint x: 1081, startPoint y: 481, endPoint x: 1031, endPoint y: 474, distance: 50.5
click at [1031, 474] on p "**********" at bounding box center [1112, 476] width 755 height 15
drag, startPoint x: 1014, startPoint y: 479, endPoint x: 964, endPoint y: 477, distance: 50.0
click at [964, 477] on p "**********" at bounding box center [1112, 476] width 755 height 15
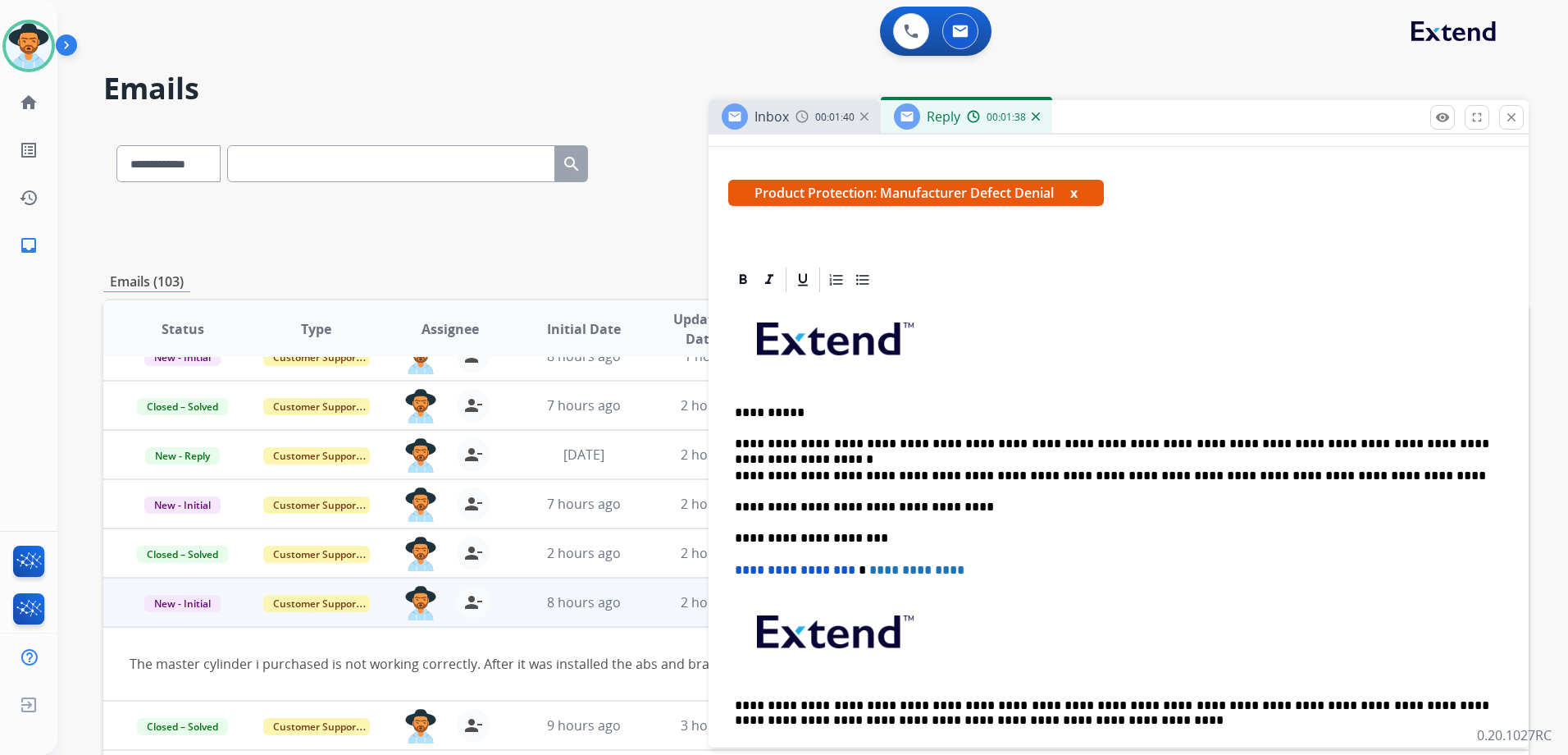
click at [981, 477] on p "**********" at bounding box center [1112, 476] width 755 height 15
click at [1005, 474] on p "**********" at bounding box center [1112, 476] width 755 height 15
click at [921, 436] on p "**********" at bounding box center [1112, 443] width 755 height 15
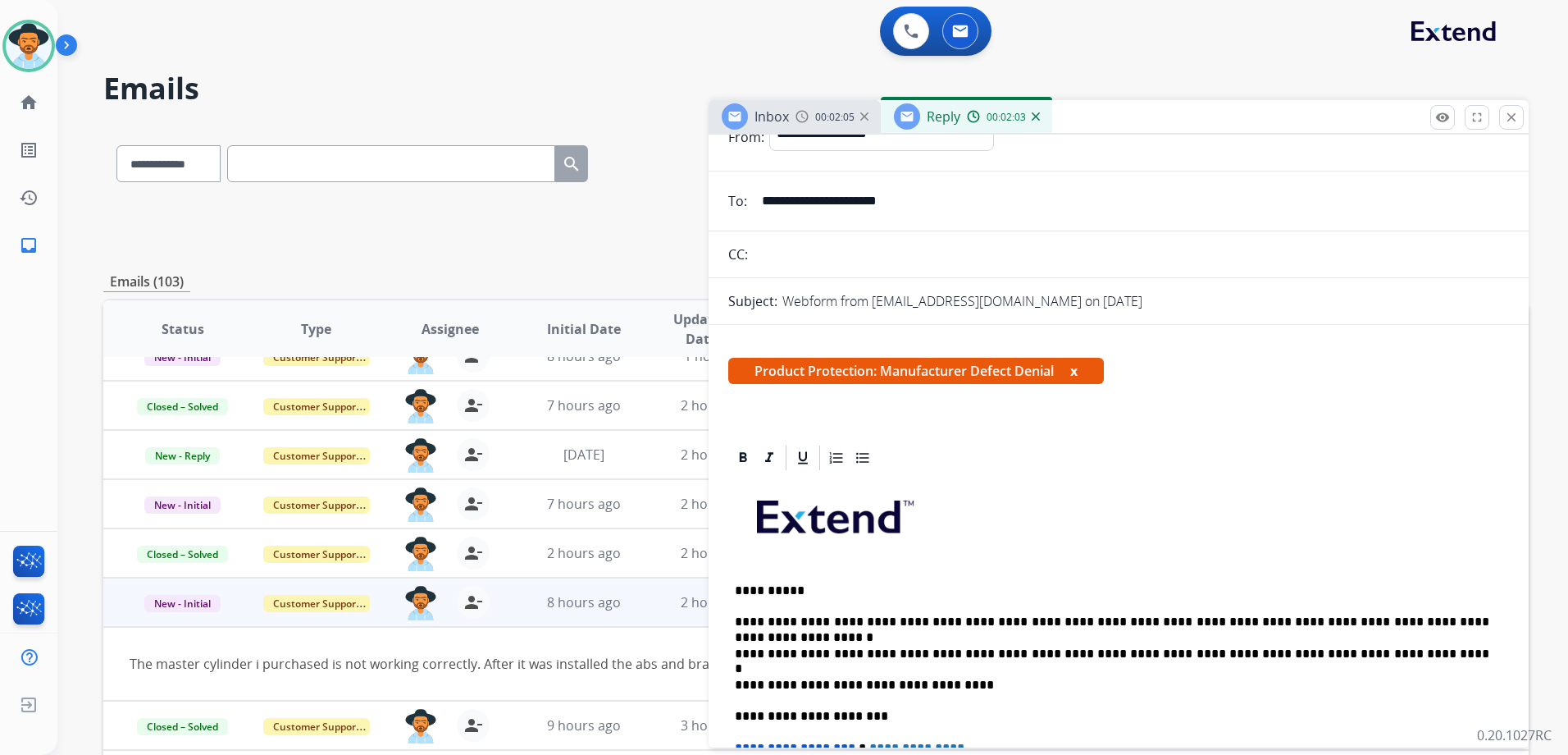
scroll to position [0, 0]
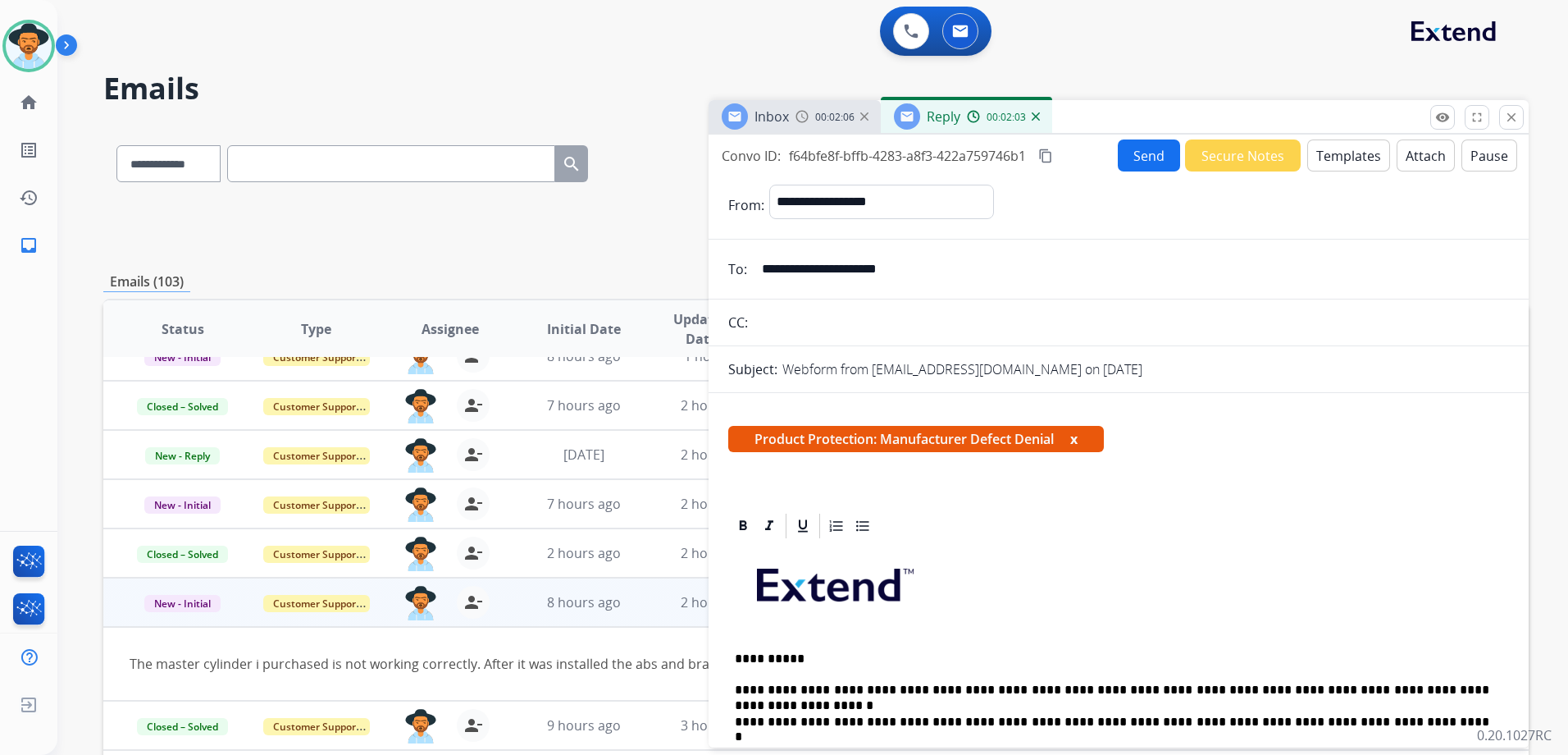
click at [1145, 154] on button "Send" at bounding box center [1148, 155] width 62 height 32
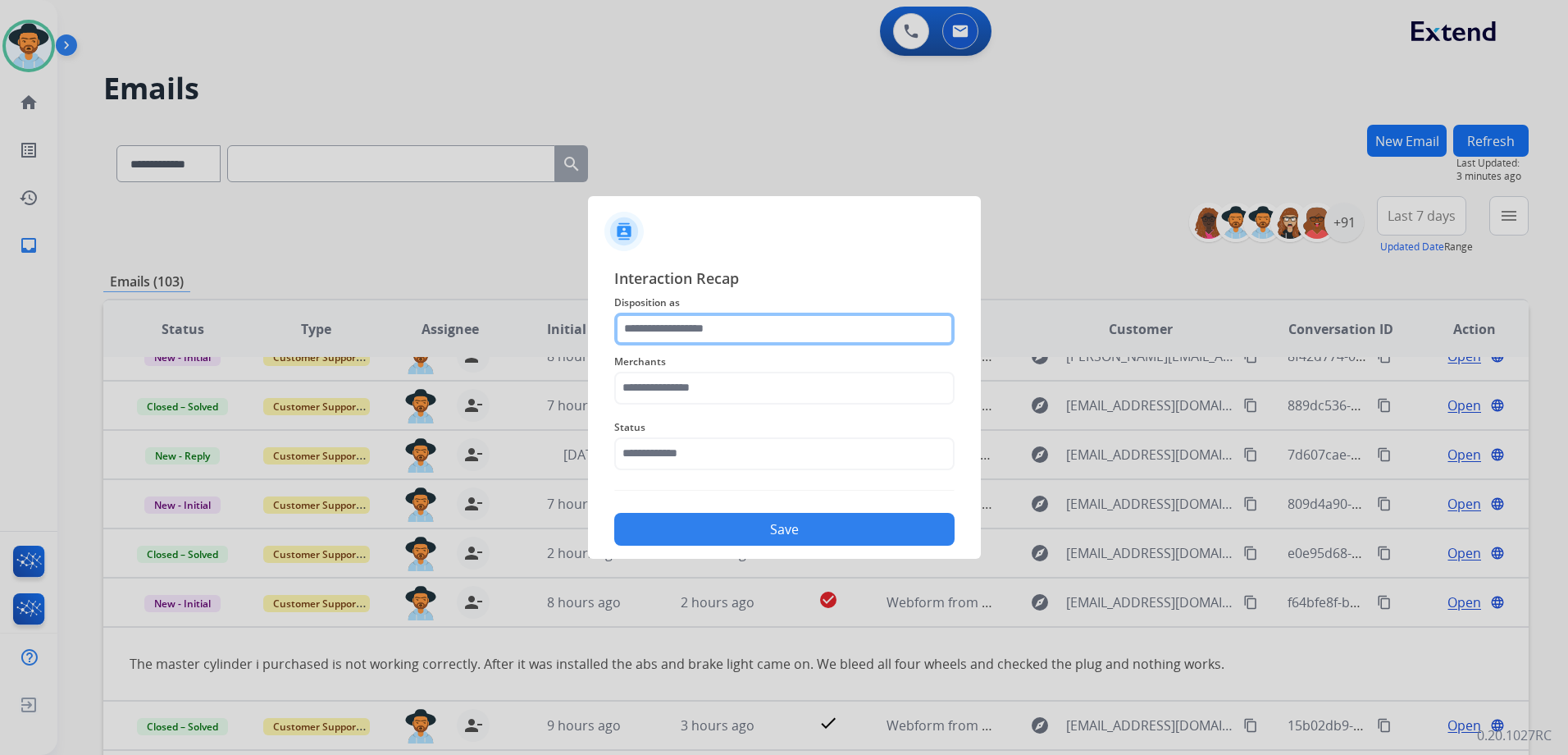
click at [761, 337] on input "text" at bounding box center [784, 329] width 341 height 32
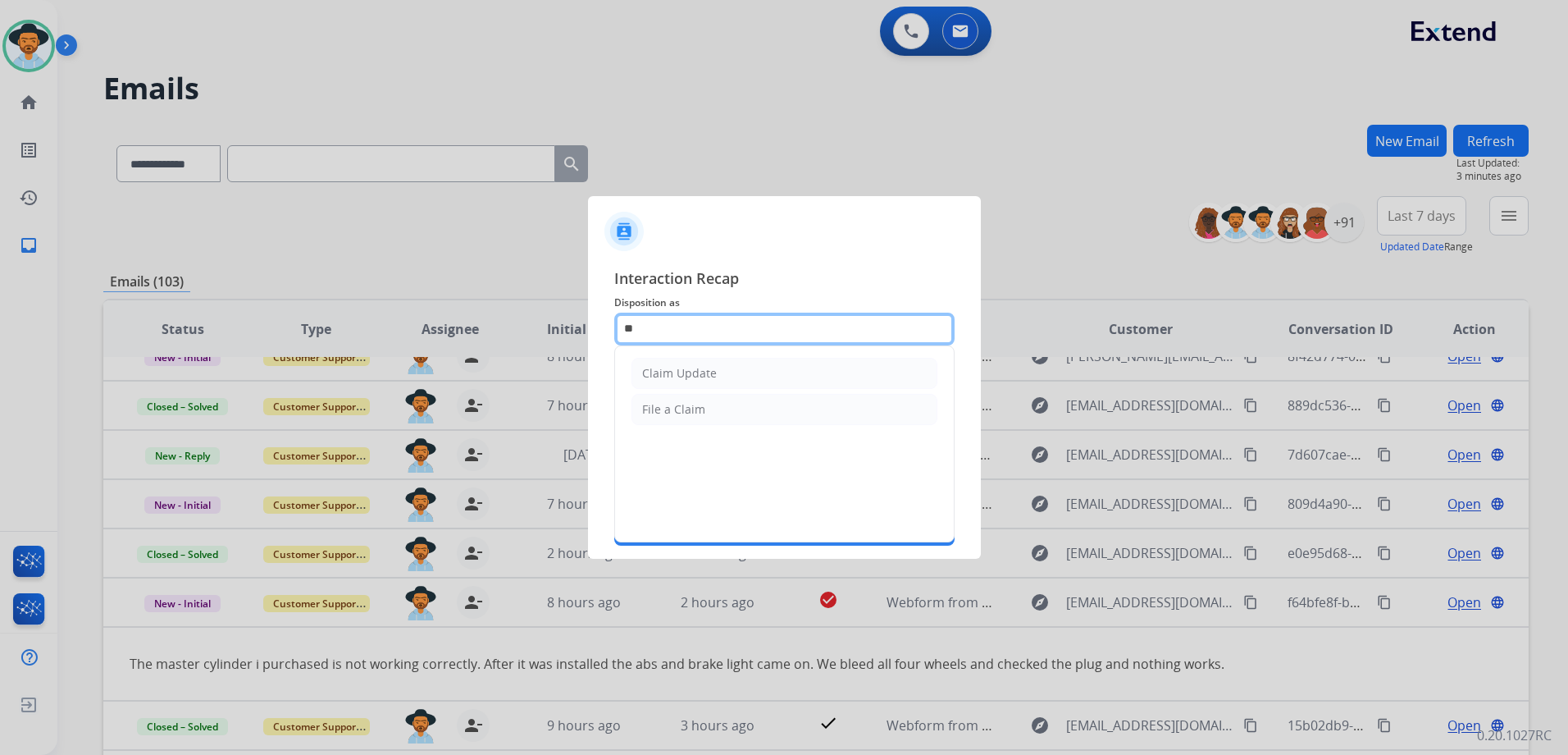
type input "*"
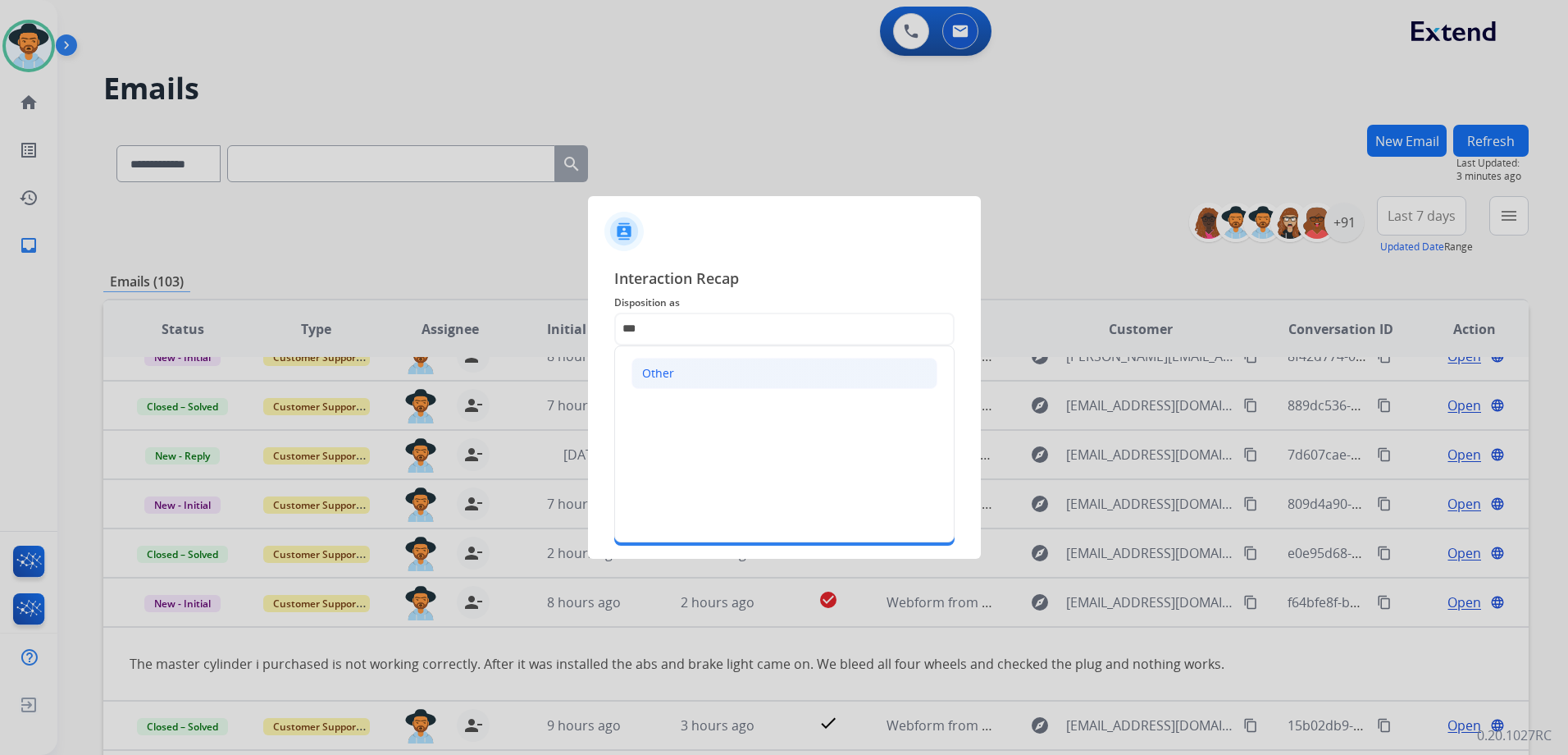
click at [709, 372] on li "Other" at bounding box center [784, 373] width 306 height 32
type input "*****"
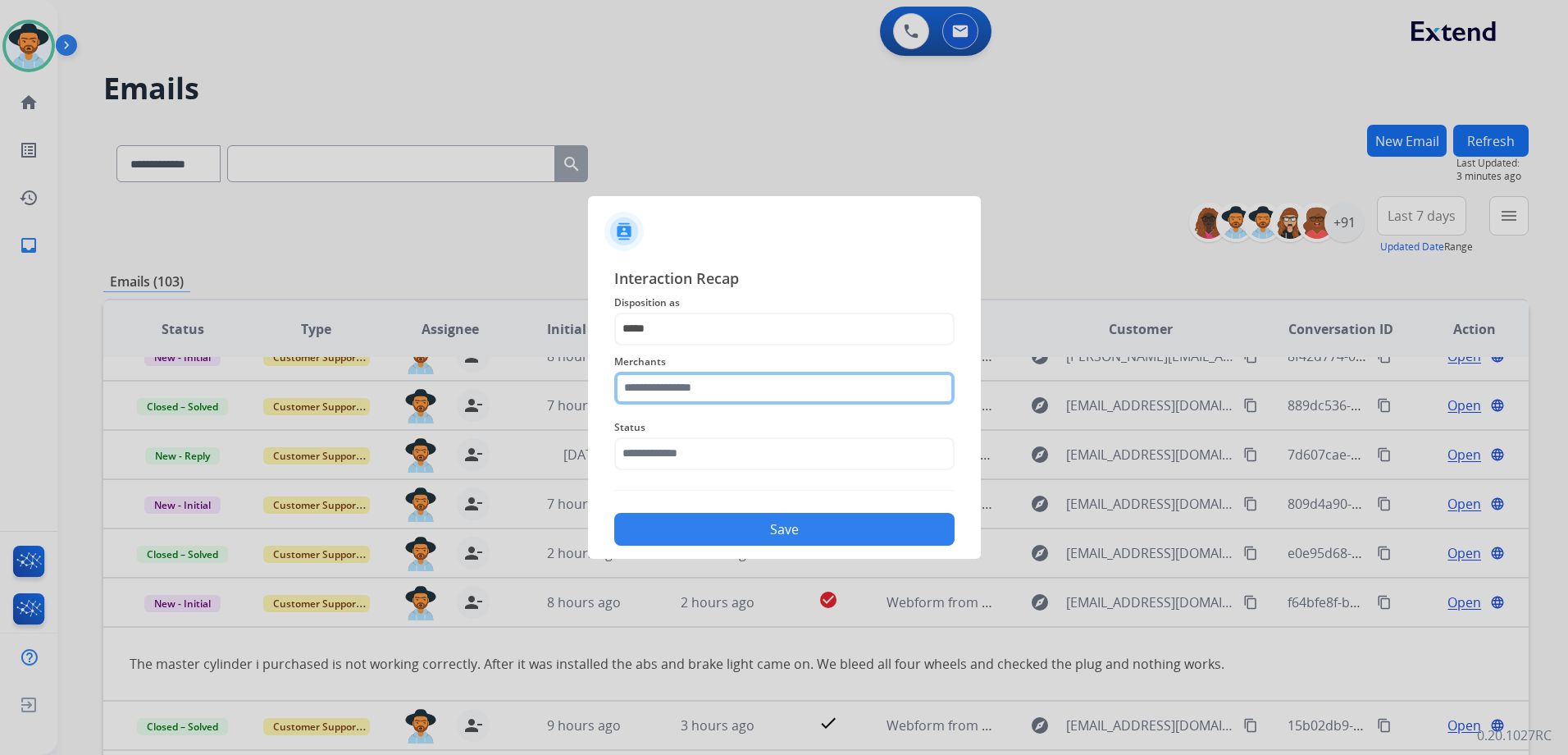
click at [692, 389] on input "text" at bounding box center [784, 388] width 341 height 32
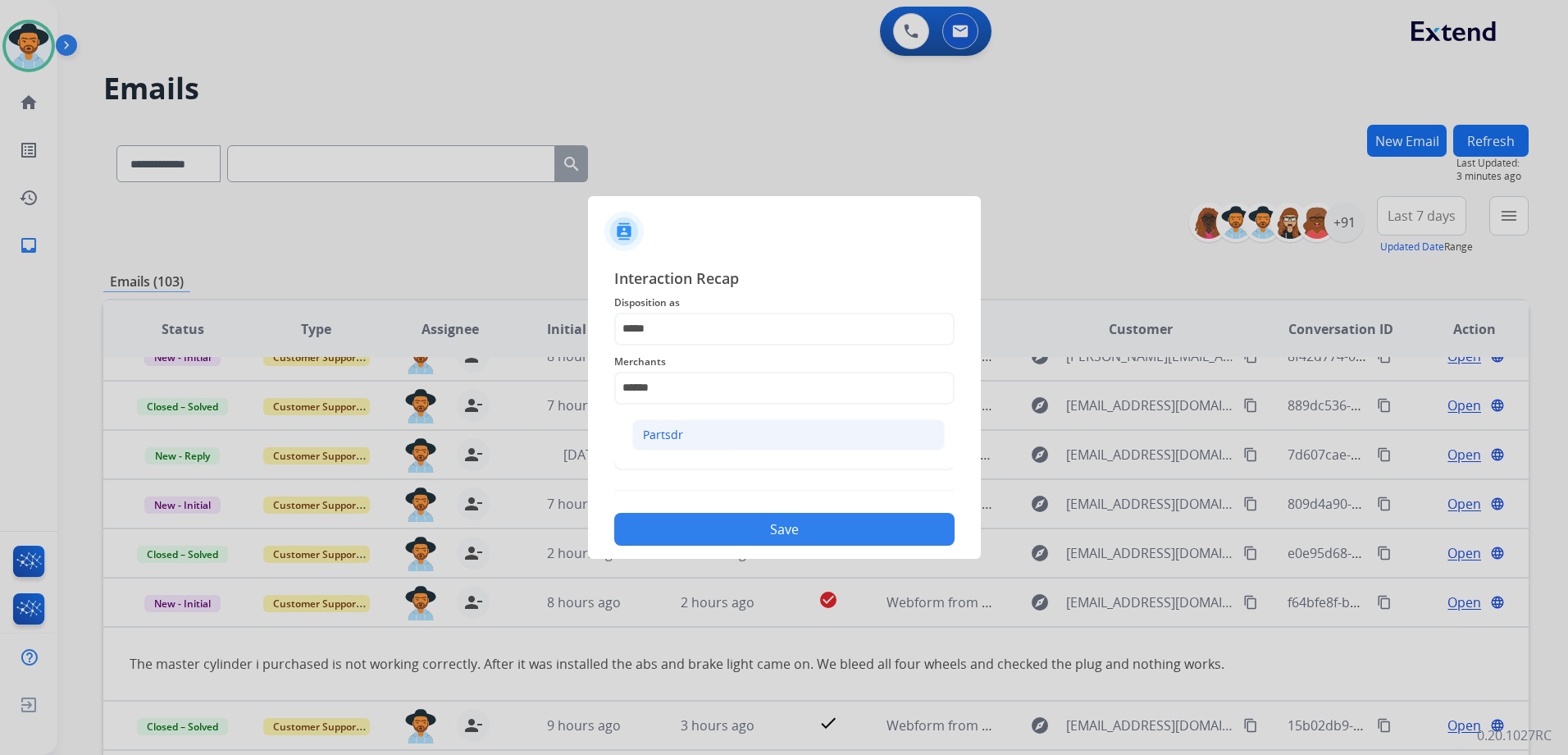
click at [687, 442] on li "Partsdr" at bounding box center [789, 435] width 312 height 32
type input "*******"
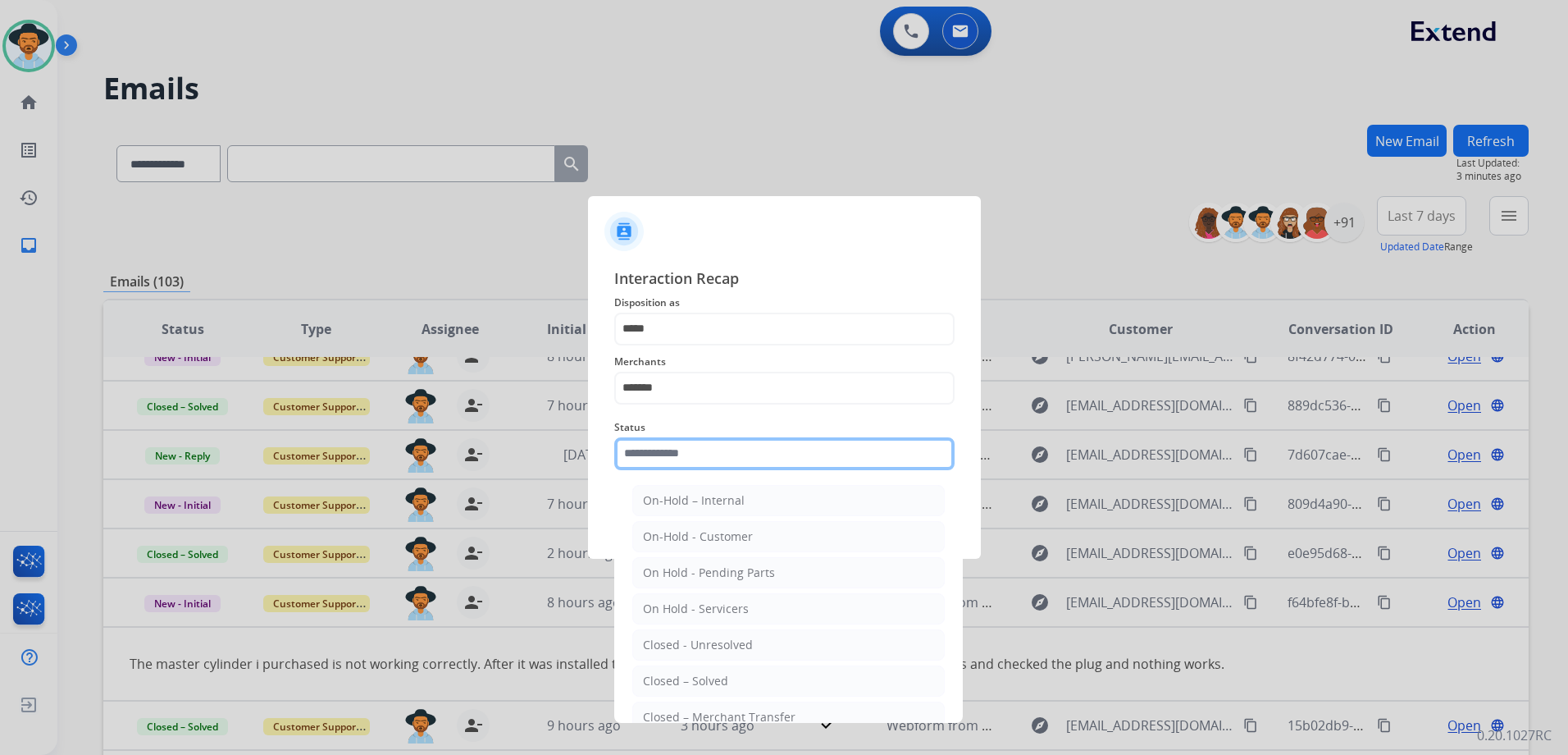
click at [681, 465] on input "text" at bounding box center [784, 454] width 341 height 32
drag, startPoint x: 708, startPoint y: 682, endPoint x: 720, endPoint y: 582, distance: 100.7
click at [704, 676] on div "Closed – Solved" at bounding box center [685, 681] width 85 height 16
type input "**********"
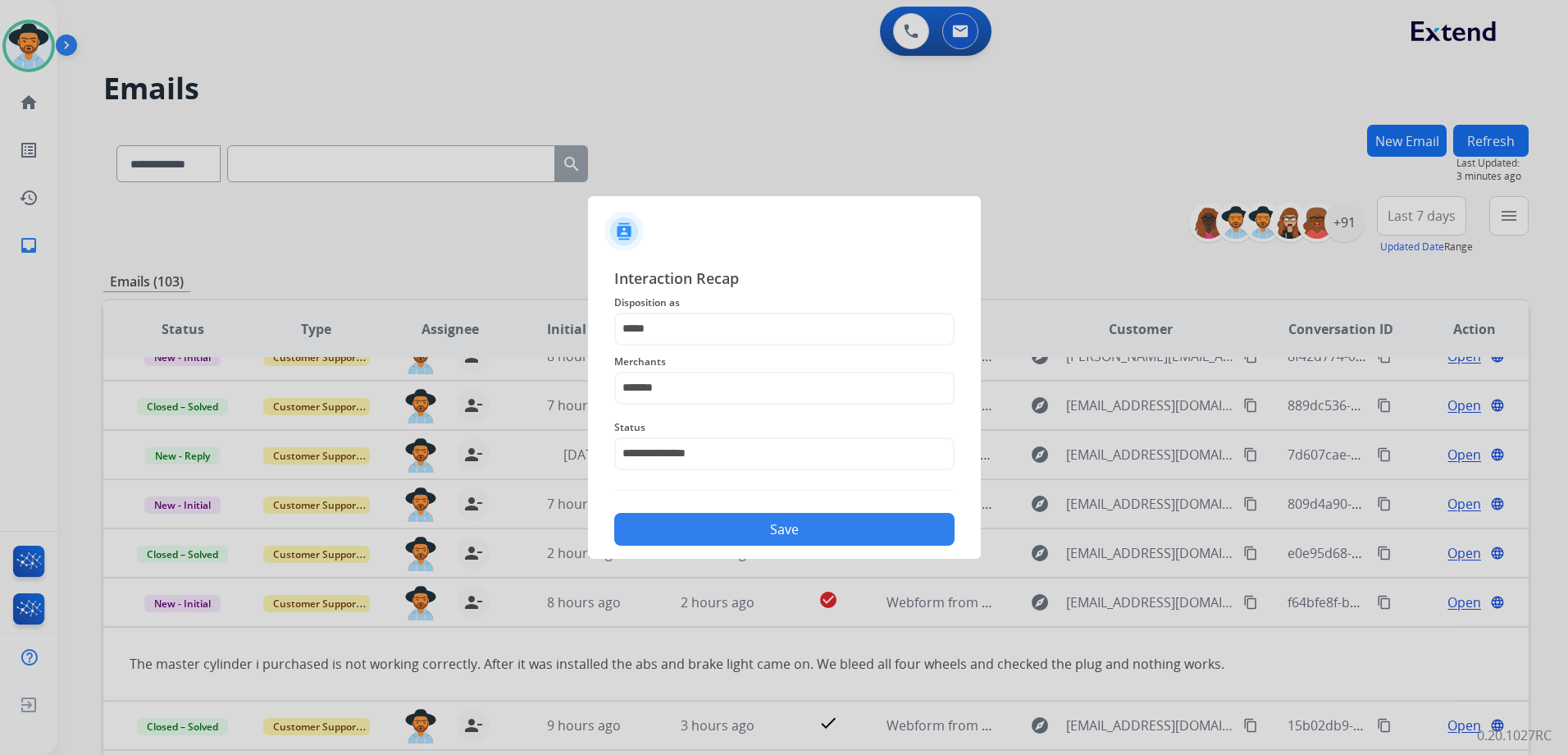
click at [733, 535] on button "Save" at bounding box center [784, 529] width 341 height 32
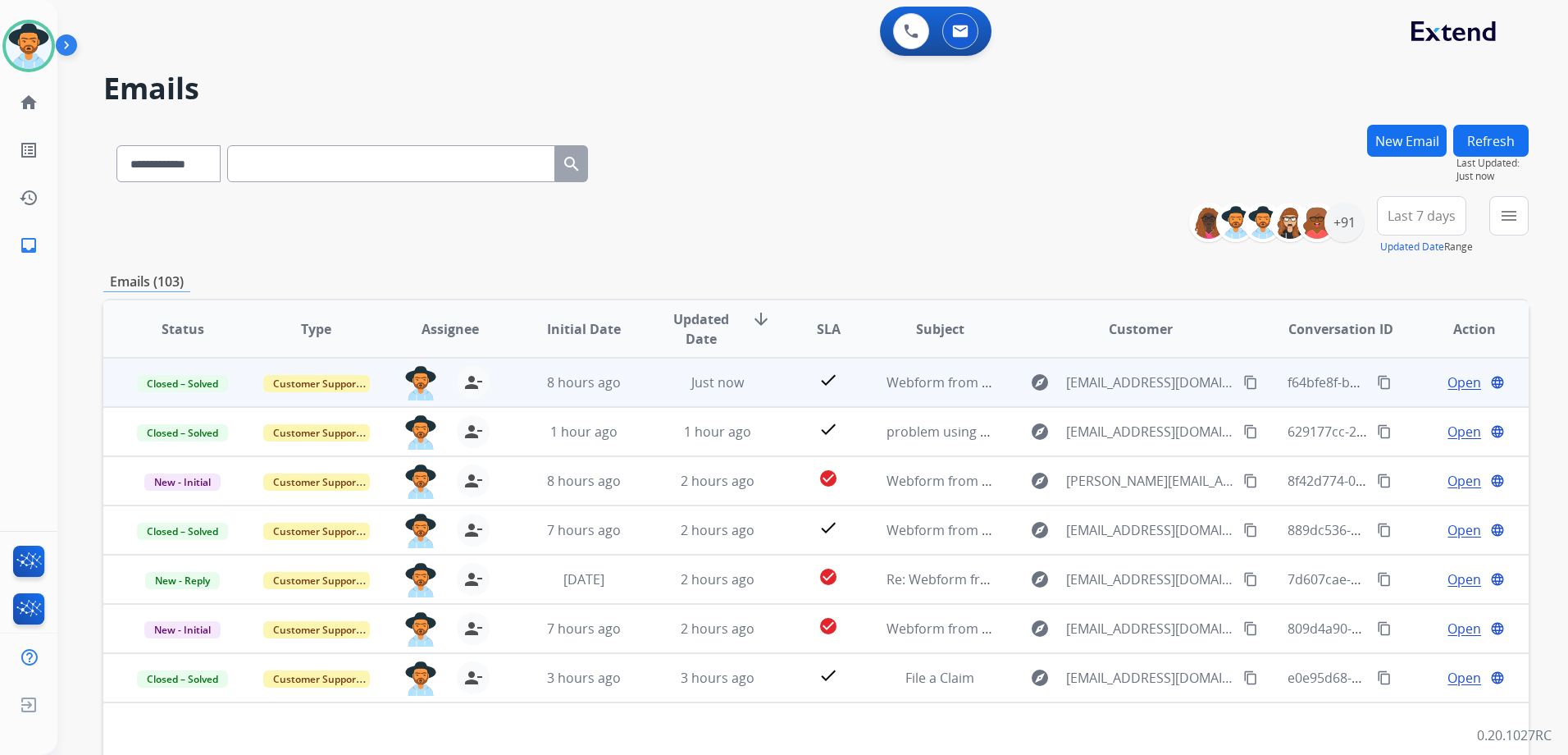
click at [1447, 381] on span "Open" at bounding box center [1463, 382] width 33 height 20
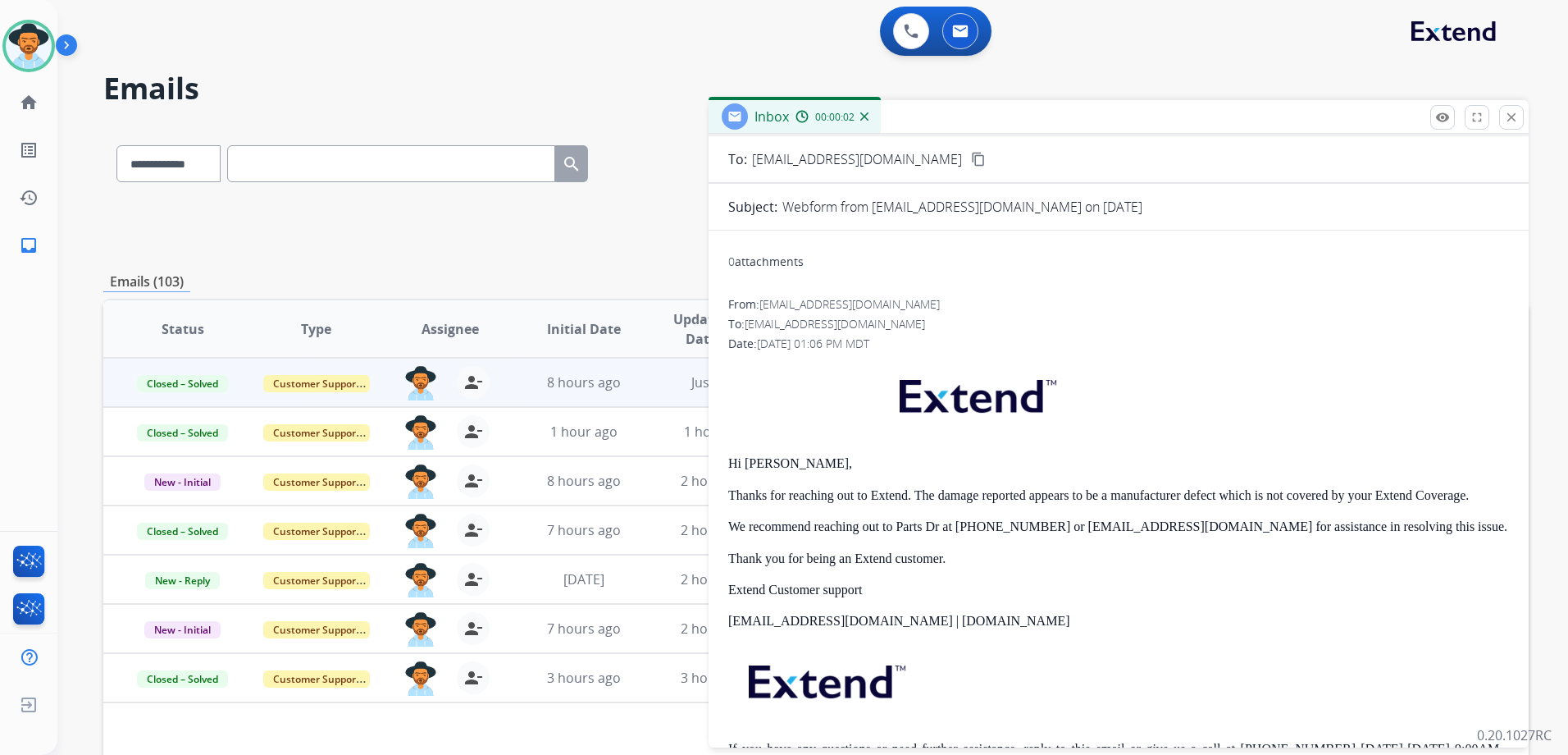
scroll to position [267, 0]
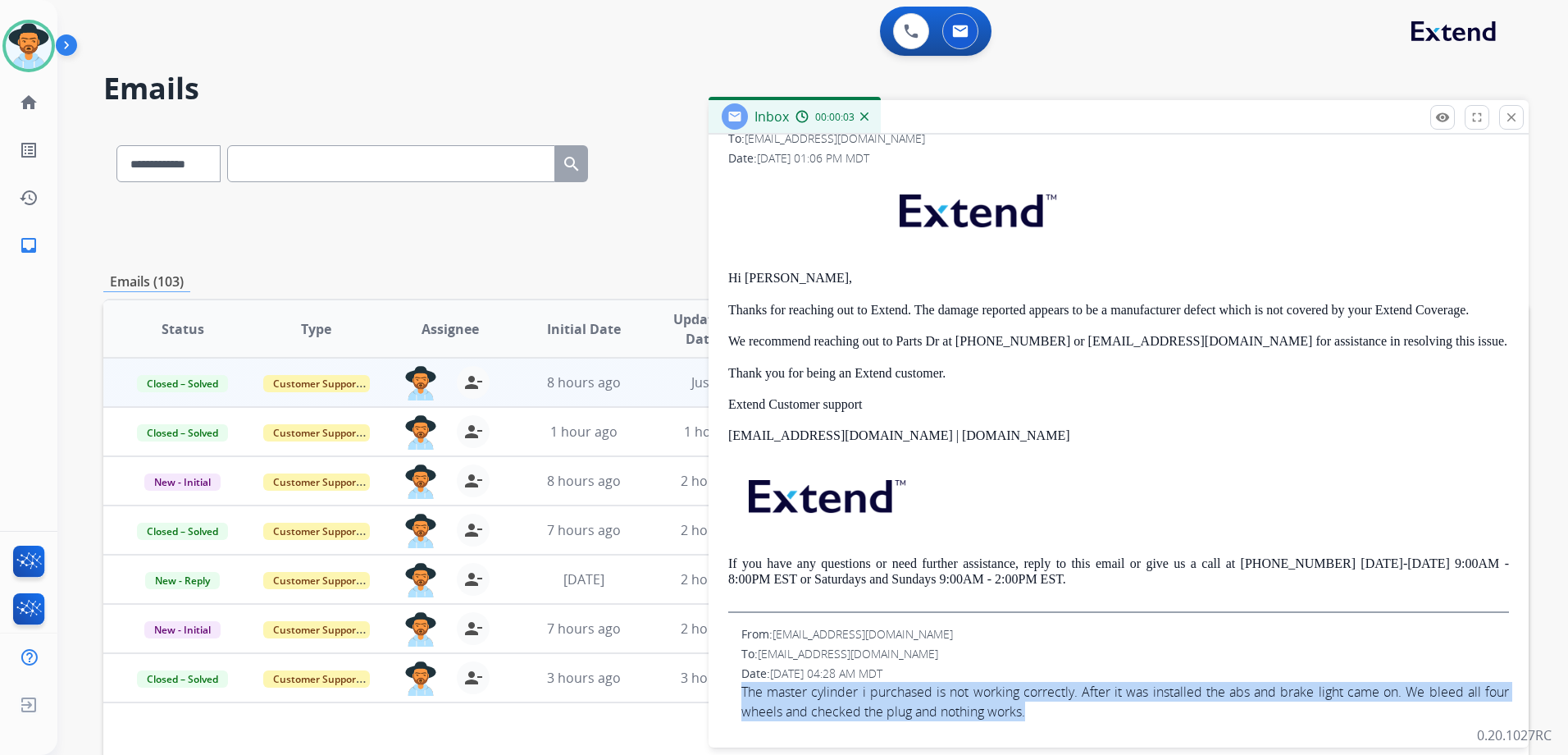
drag, startPoint x: 737, startPoint y: 688, endPoint x: 1064, endPoint y: 716, distance: 328.2
click at [1064, 716] on div "From: [EMAIL_ADDRESS][DOMAIN_NAME] To: [EMAIL_ADDRESS][DOMAIN_NAME] Date: [DATE…" at bounding box center [1118, 673] width 781 height 95
drag, startPoint x: 1064, startPoint y: 716, endPoint x: 994, endPoint y: 717, distance: 70.0
copy span "The master cylinder i purchased is not working correctly. After it was installe…"
click at [1507, 118] on mat-icon "close" at bounding box center [1511, 117] width 15 height 15
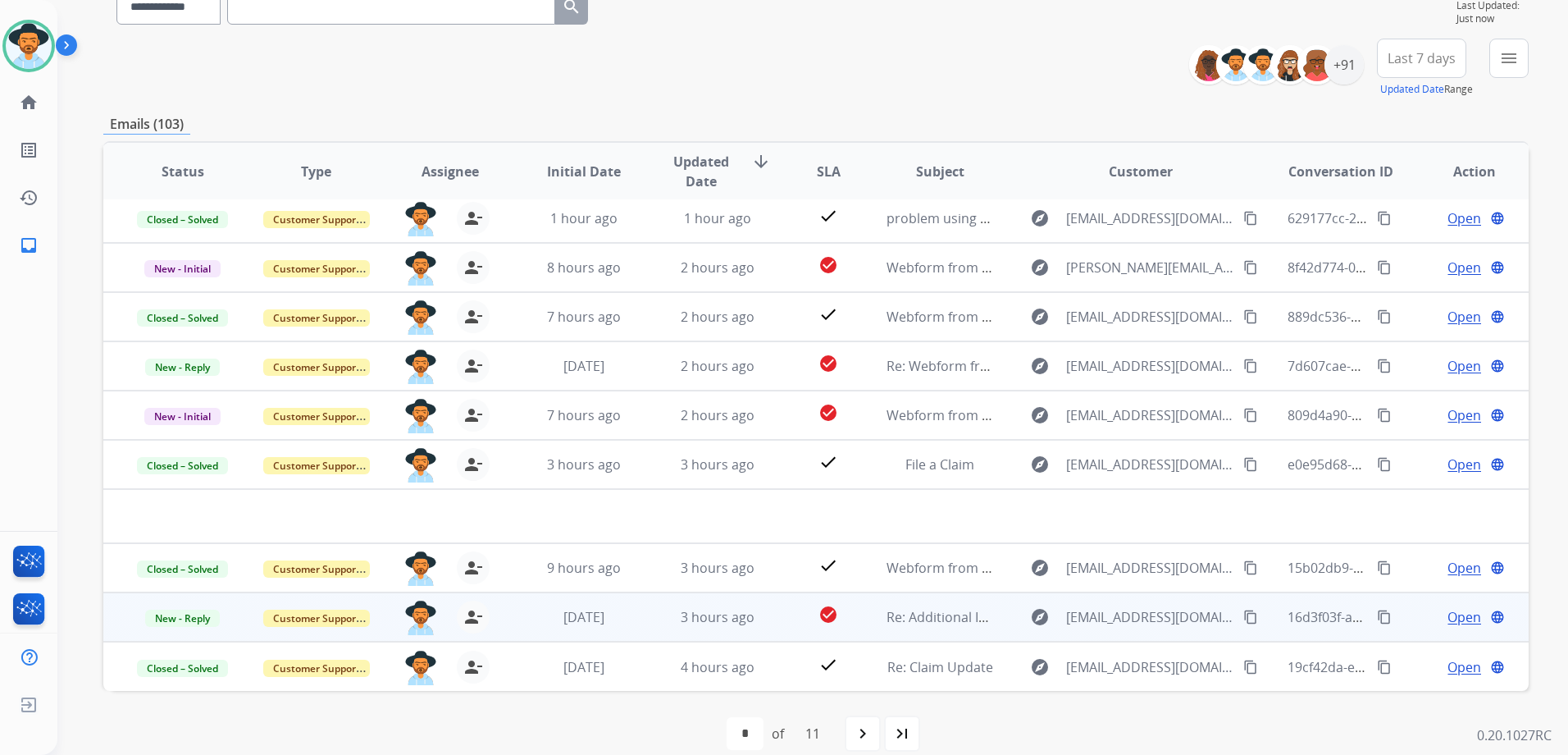
scroll to position [179, 0]
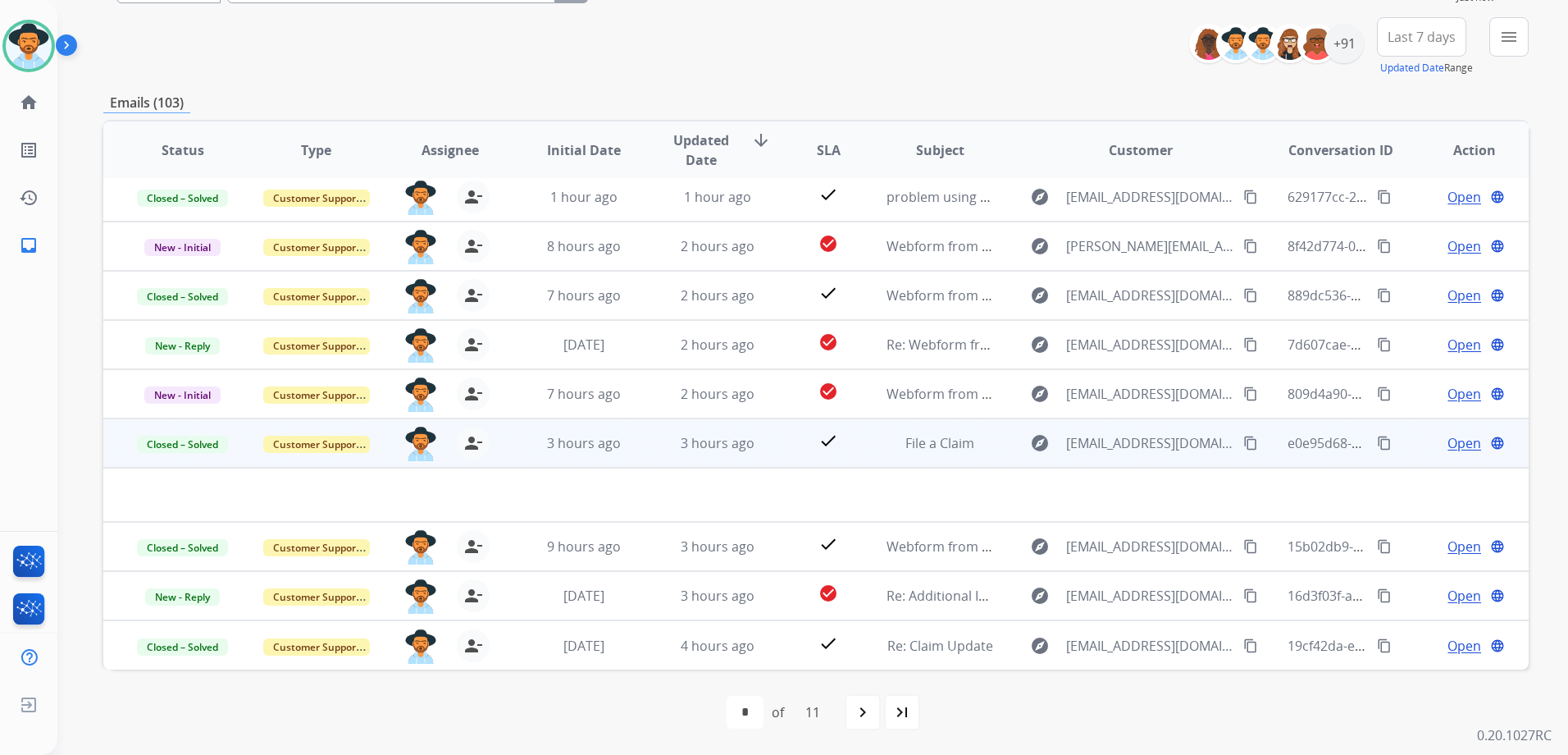
click at [1401, 430] on td "Open language" at bounding box center [1461, 443] width 134 height 50
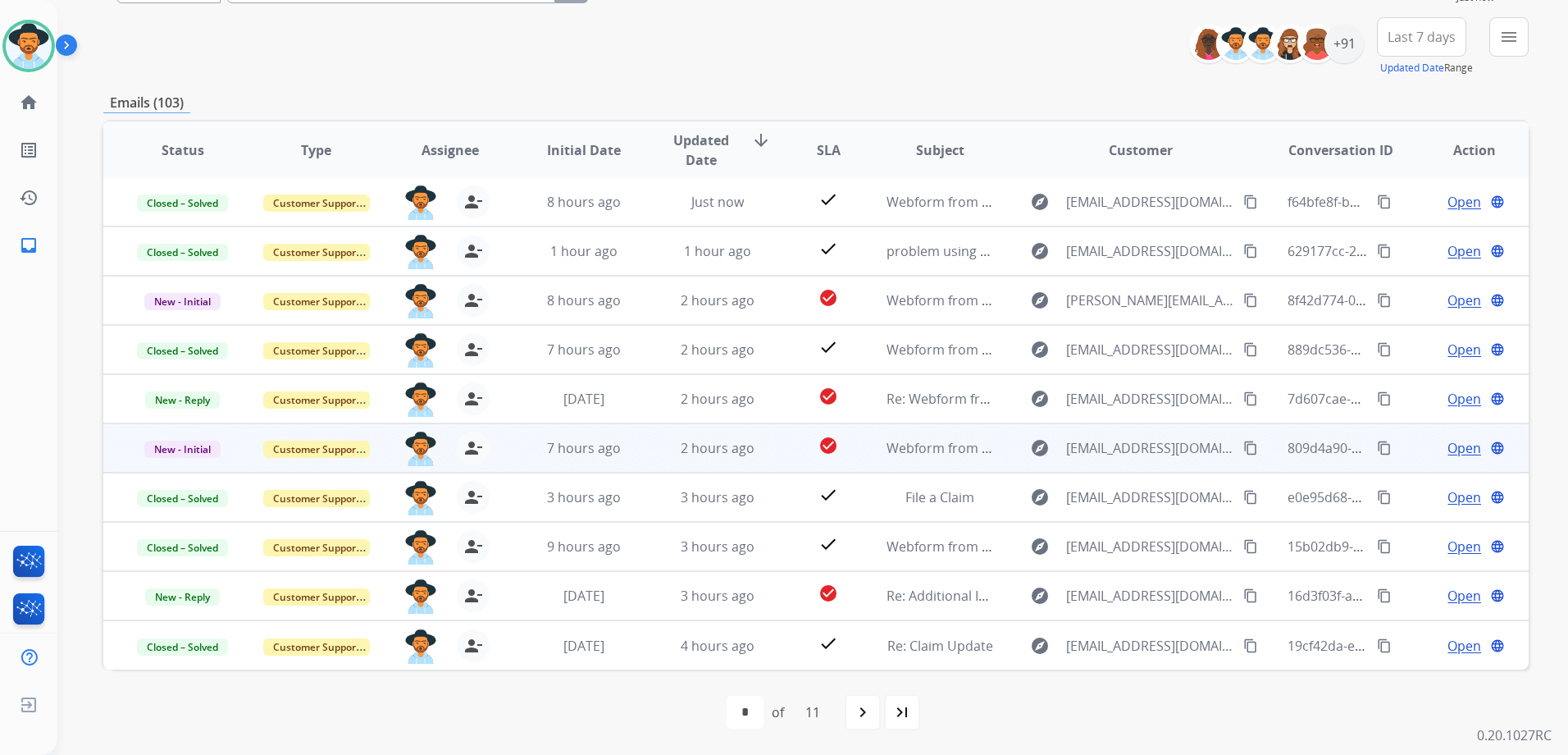
click at [1421, 449] on div "Open language" at bounding box center [1474, 448] width 107 height 20
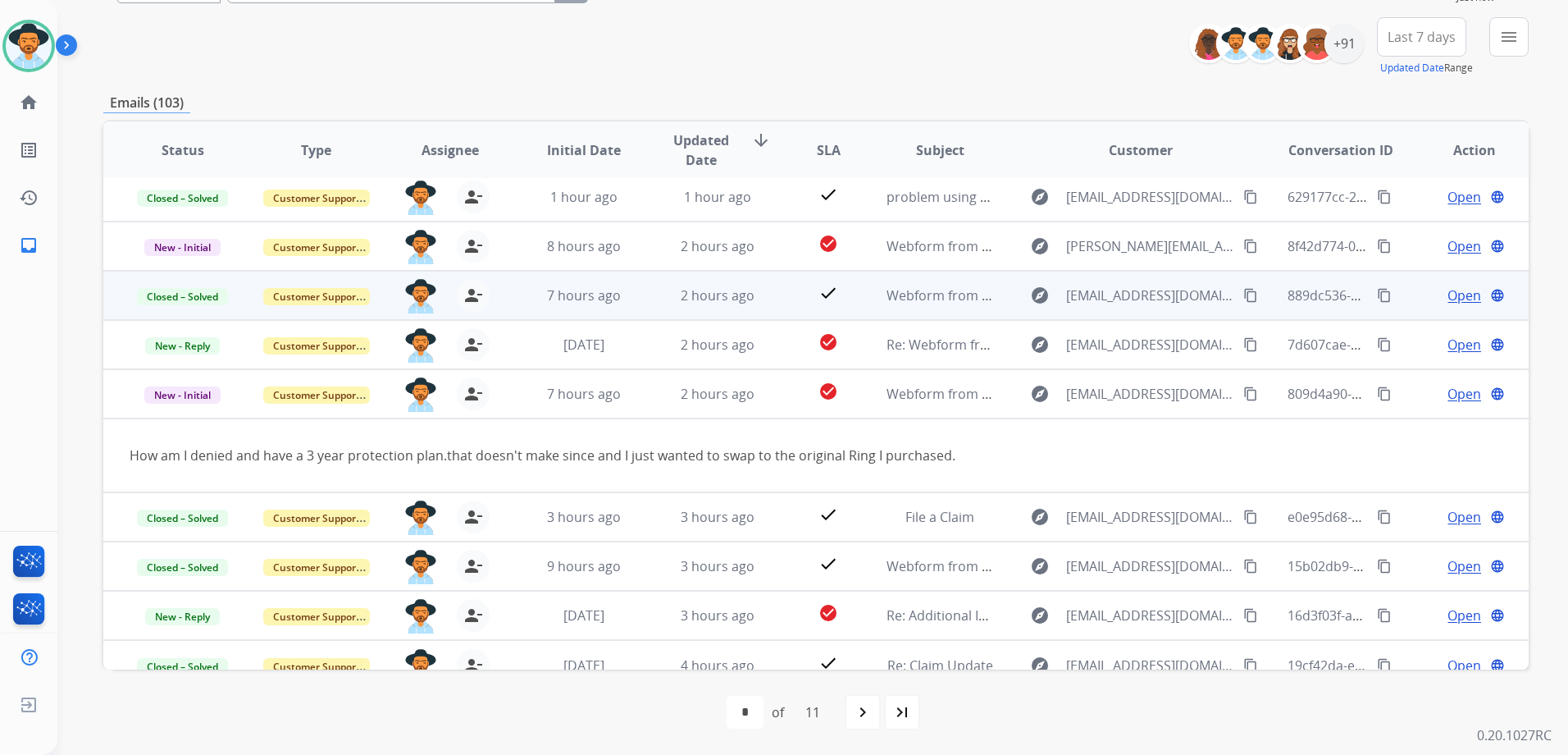
scroll to position [75, 0]
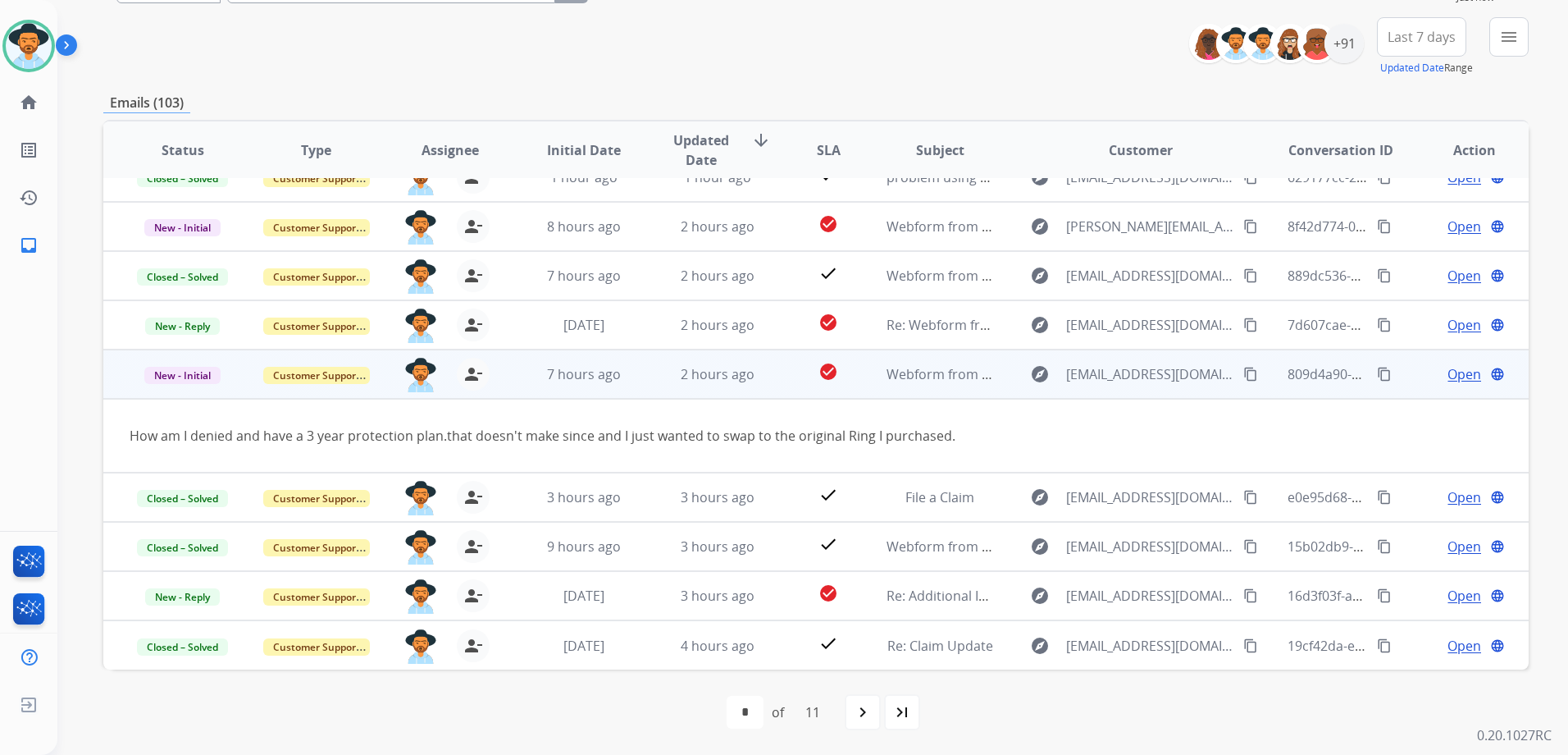
click at [1243, 377] on mat-icon "content_copy" at bounding box center [1250, 373] width 15 height 15
click at [1447, 376] on span "Open" at bounding box center [1463, 374] width 33 height 20
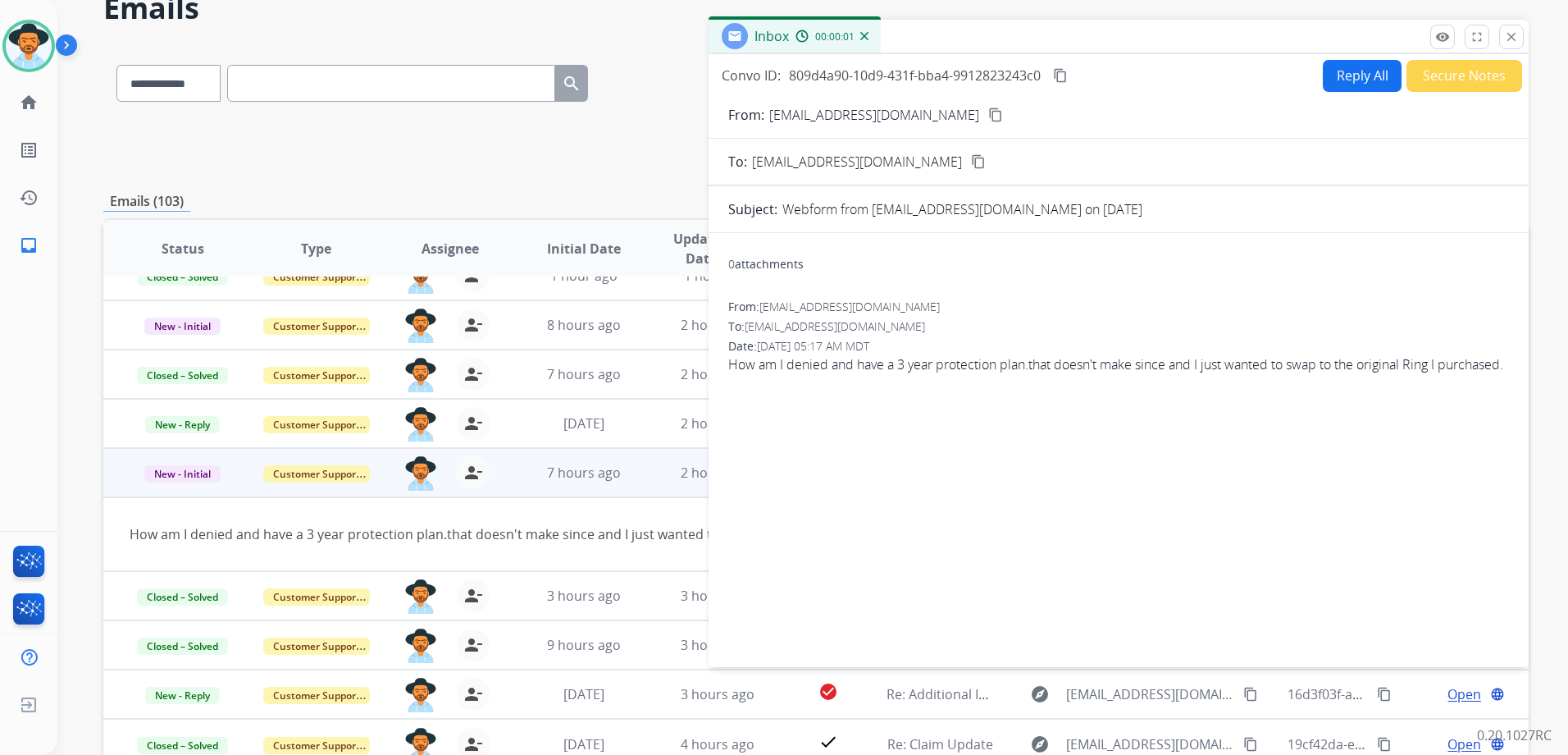
scroll to position [0, 0]
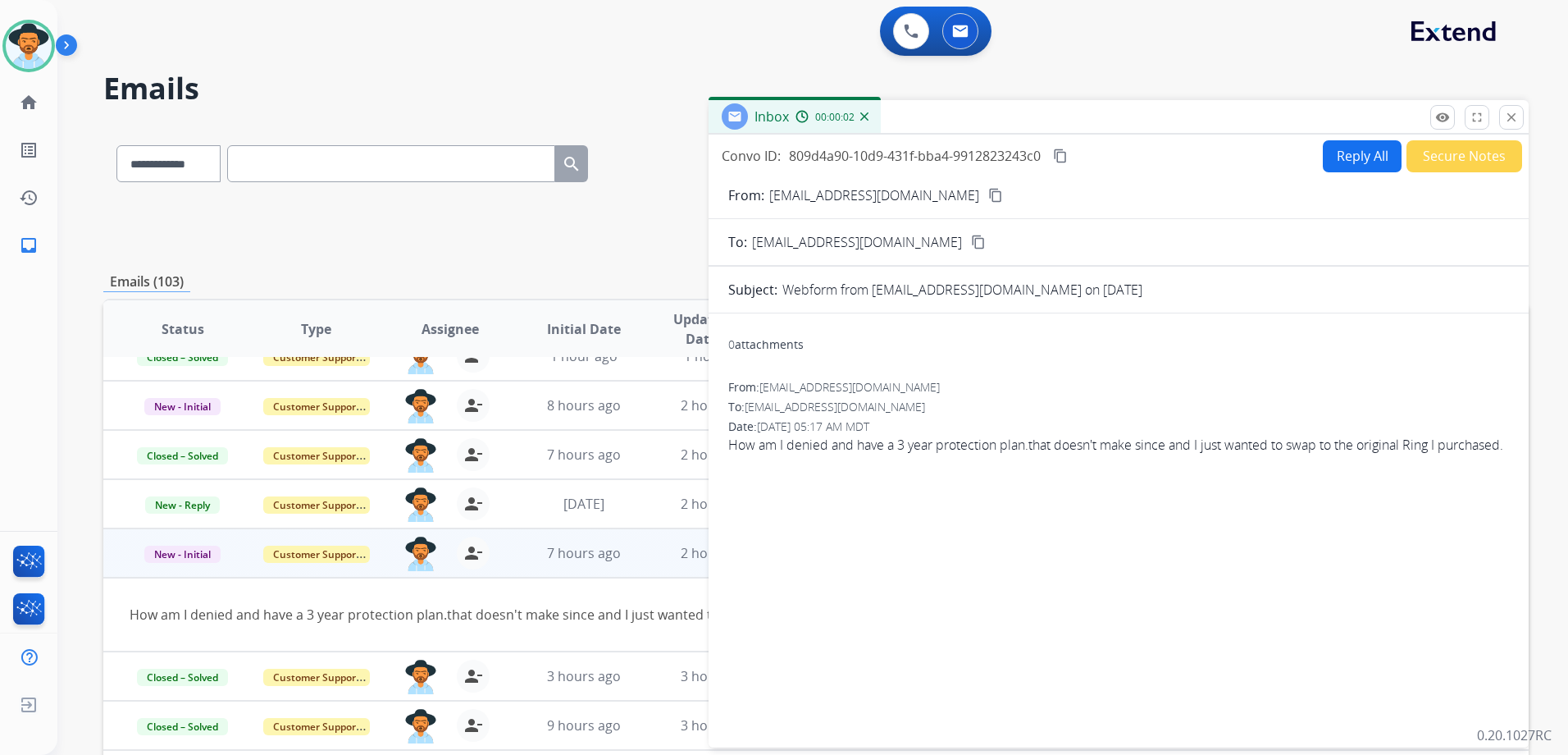
click at [1331, 149] on button "Reply All" at bounding box center [1361, 155] width 79 height 32
select select "**********"
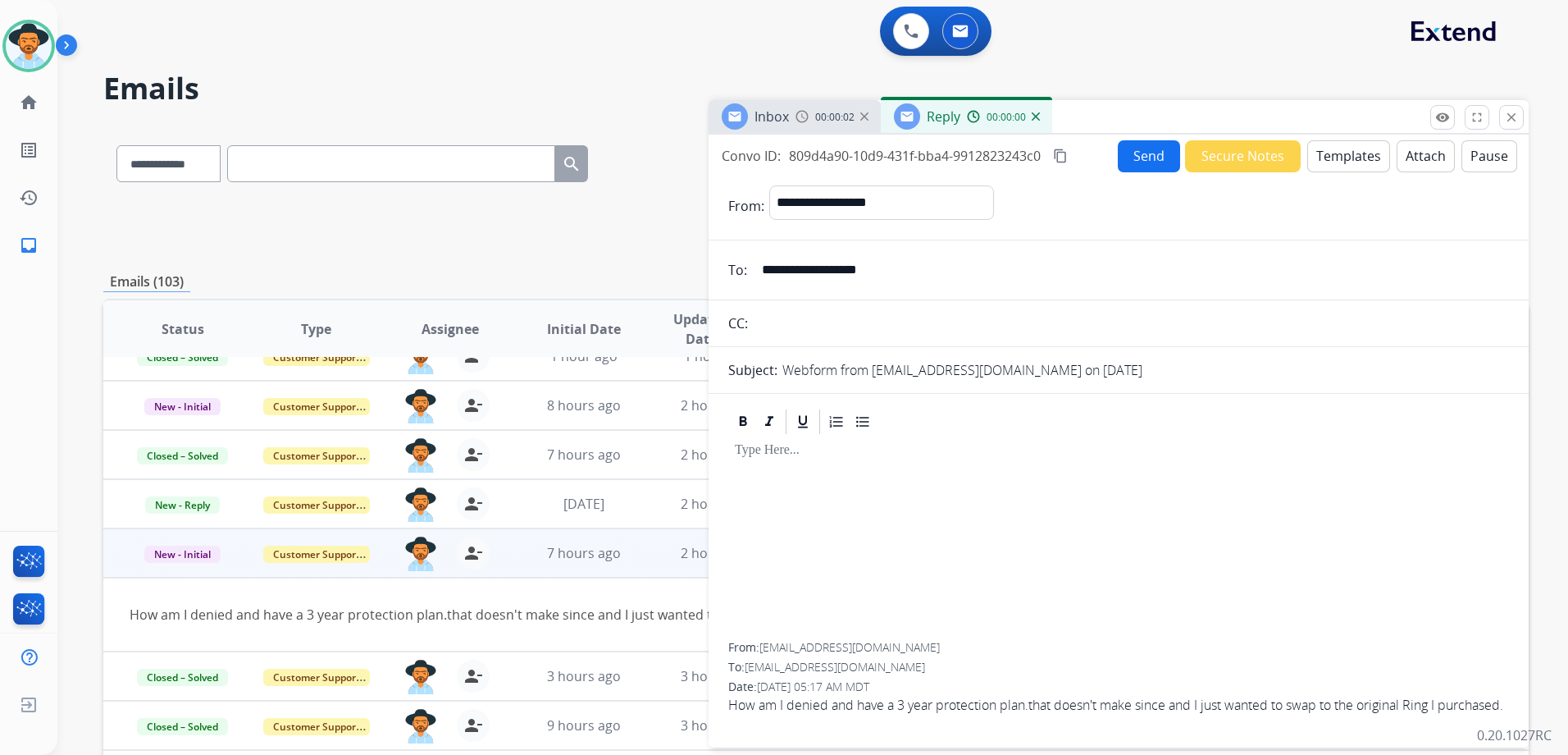
click at [1340, 154] on button "Templates" at bounding box center [1348, 155] width 83 height 32
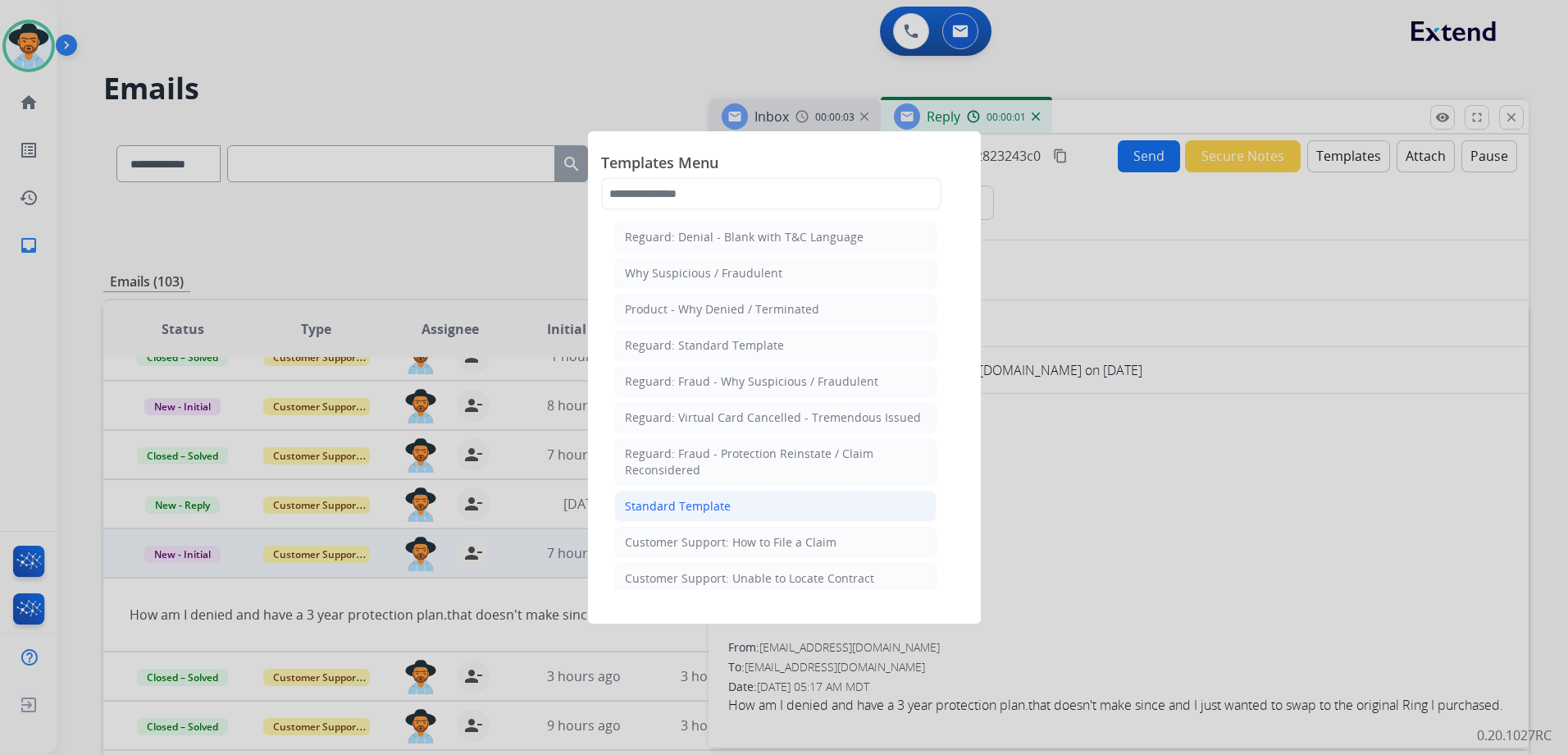
click at [752, 500] on li "Standard Template" at bounding box center [776, 506] width 323 height 32
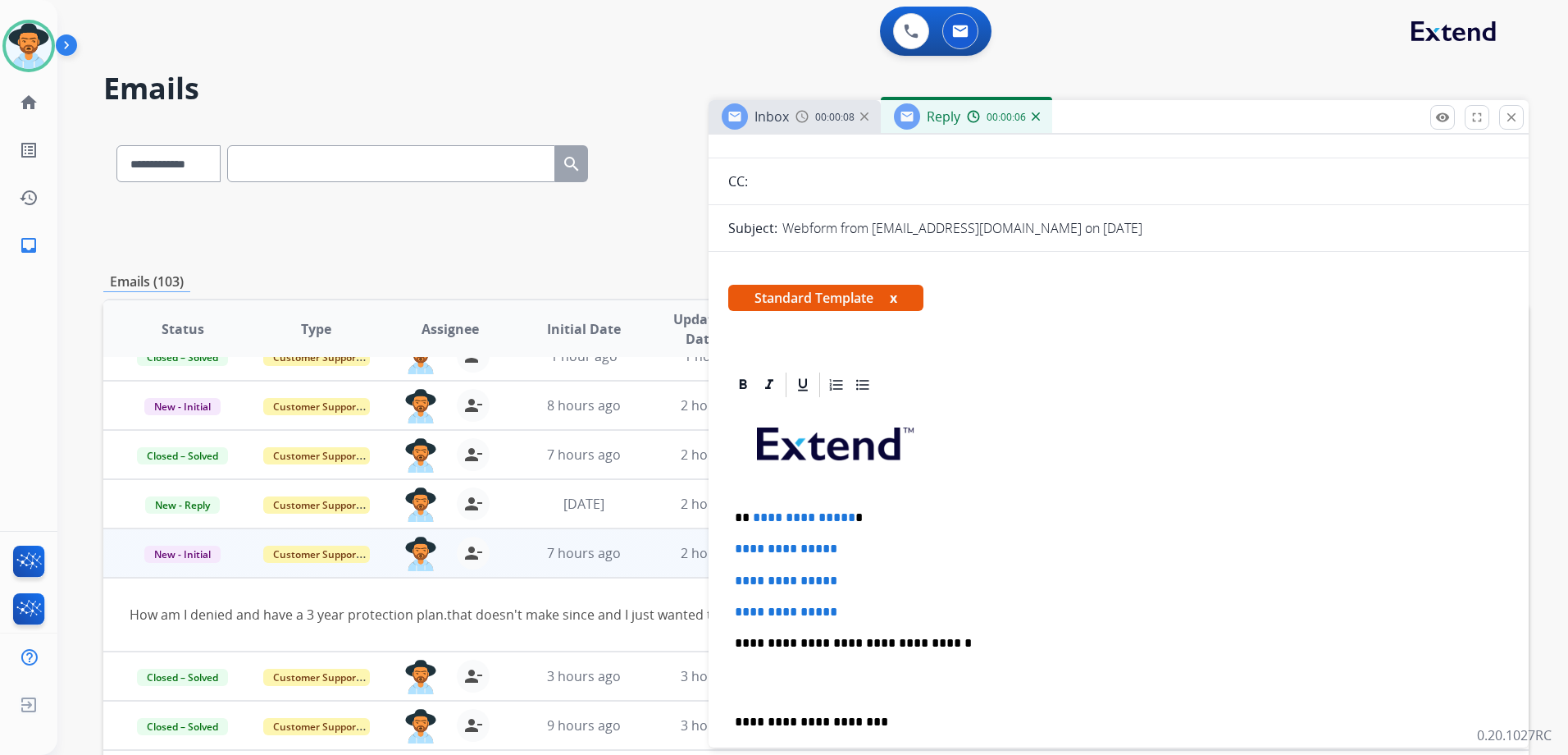
scroll to position [246, 0]
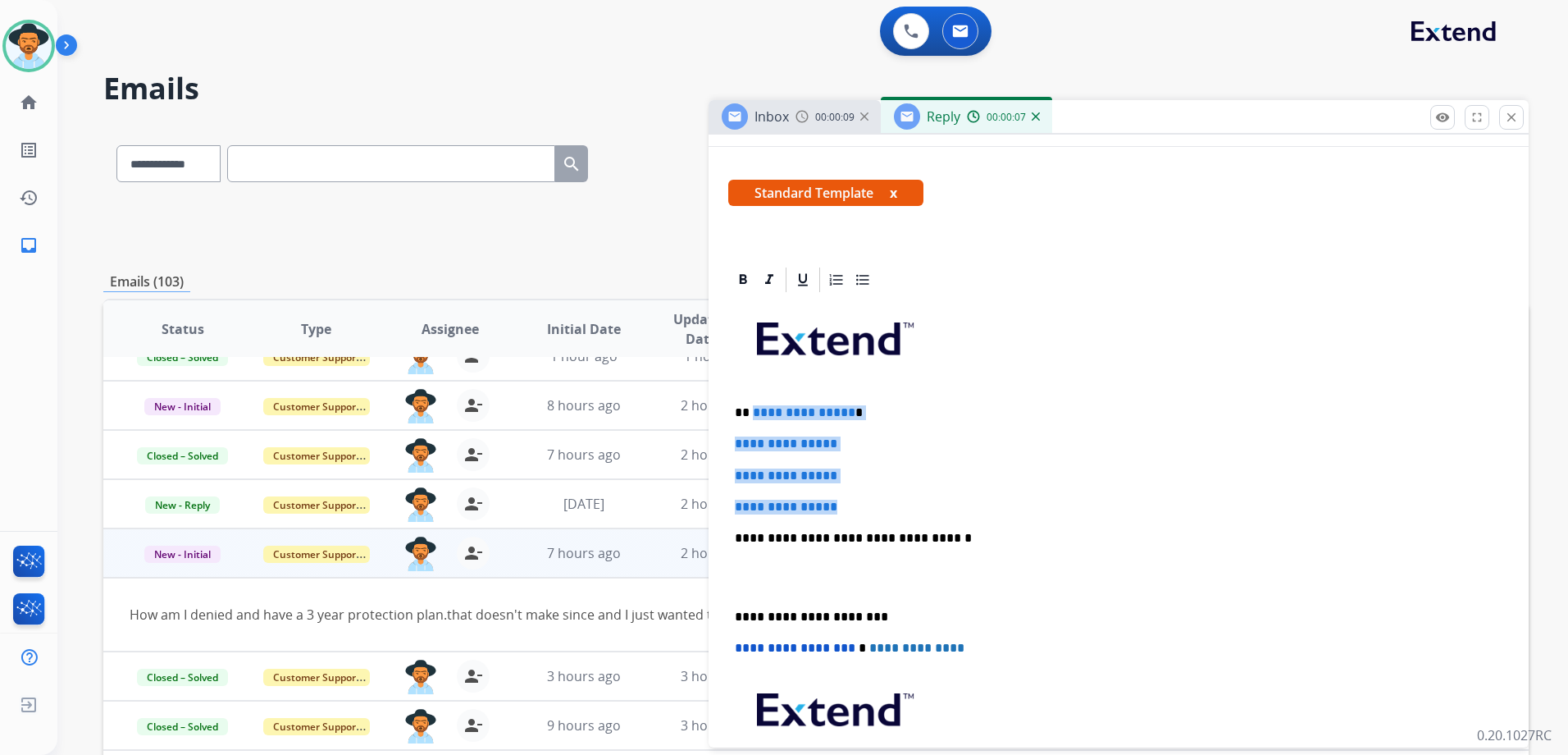
drag, startPoint x: 751, startPoint y: 411, endPoint x: 909, endPoint y: 489, distance: 176.2
click at [909, 489] on div "**********" at bounding box center [1118, 576] width 781 height 565
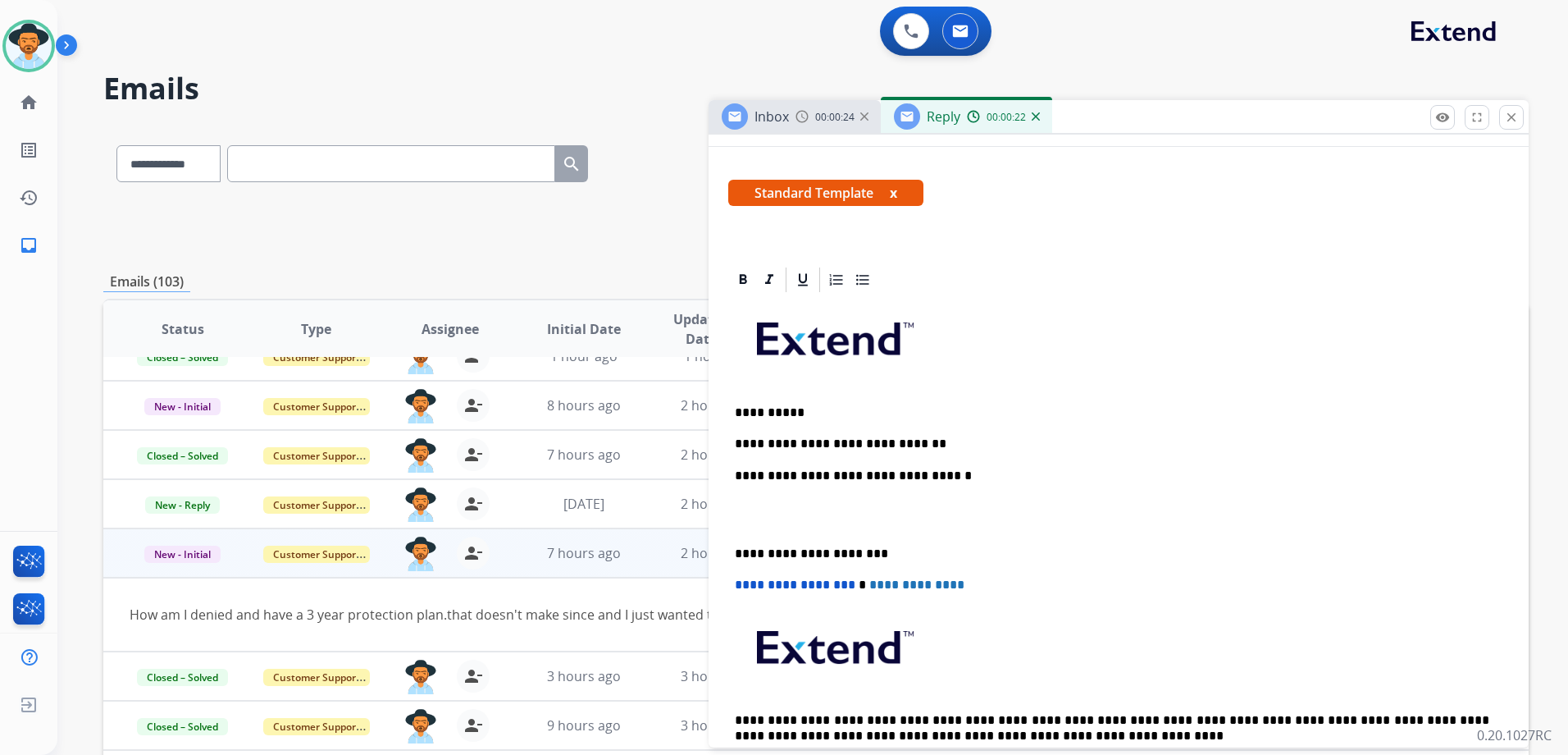
click at [917, 440] on p "**********" at bounding box center [1112, 443] width 755 height 15
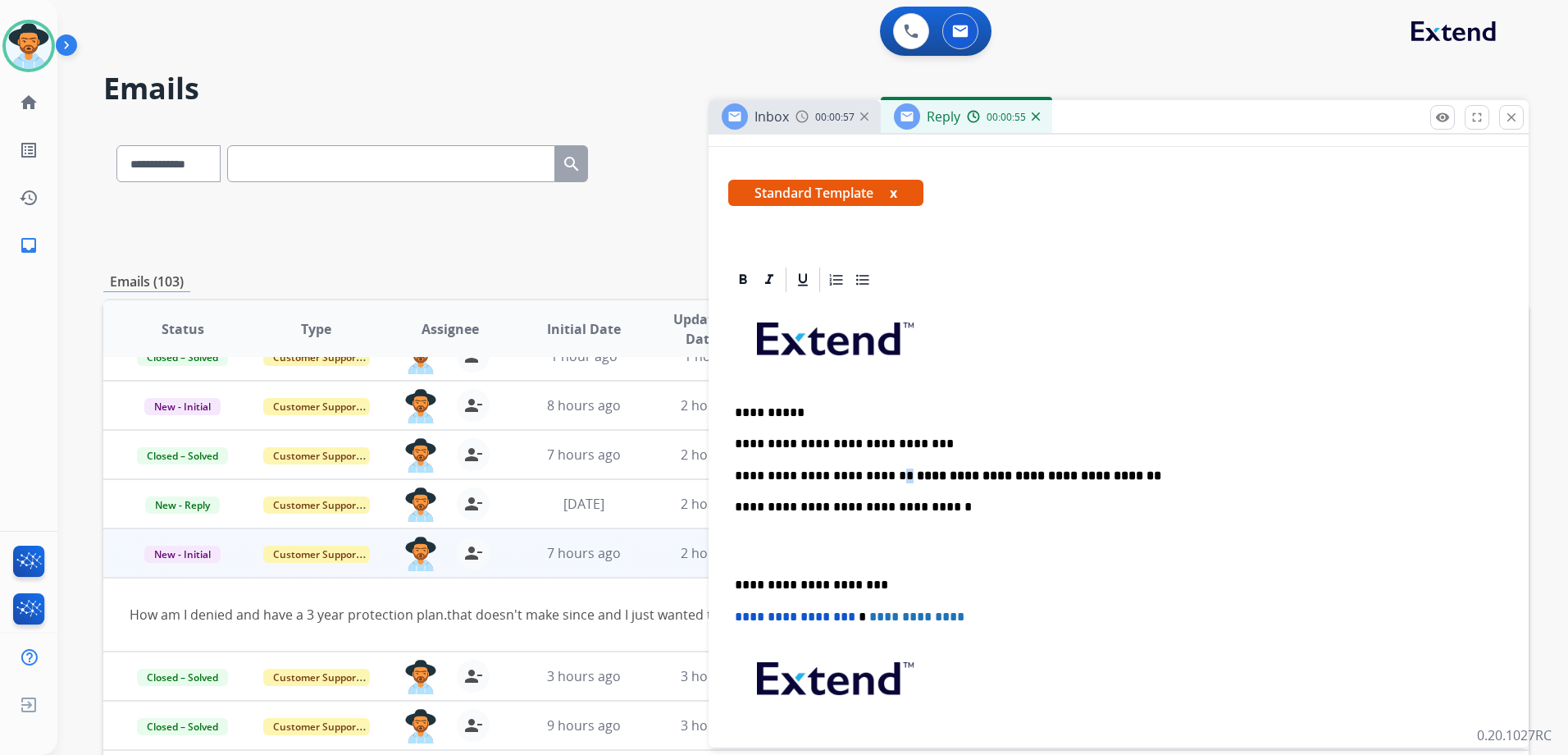
click at [870, 474] on p "**********" at bounding box center [1112, 476] width 755 height 15
click at [940, 476] on strong "**********" at bounding box center [1046, 475] width 244 height 12
click at [1121, 477] on p "**********" at bounding box center [1112, 476] width 755 height 15
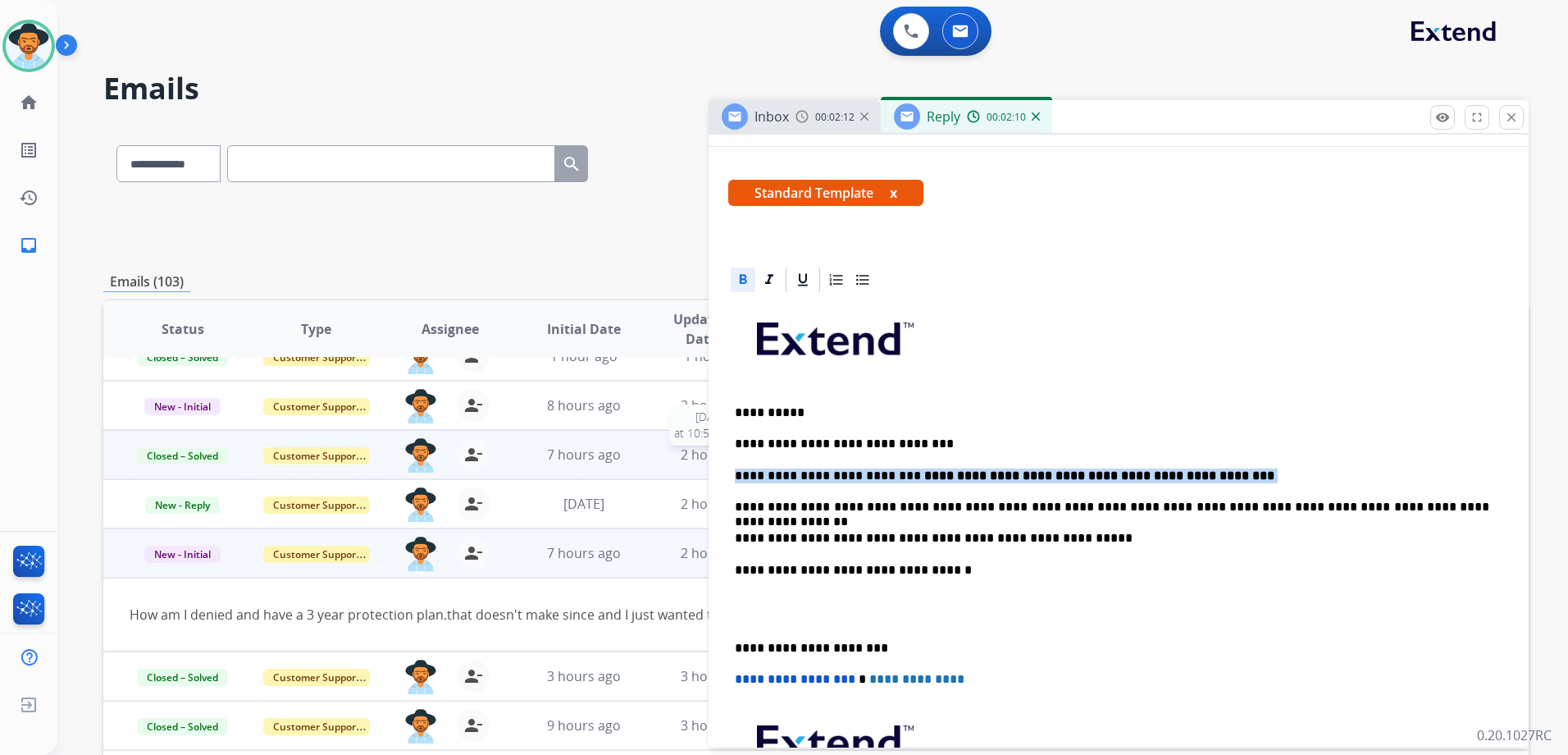
drag, startPoint x: 1204, startPoint y: 468, endPoint x: 666, endPoint y: 458, distance: 538.1
click at [666, 458] on div "**********" at bounding box center [816, 529] width 1425 height 809
click at [748, 281] on icon at bounding box center [743, 279] width 16 height 16
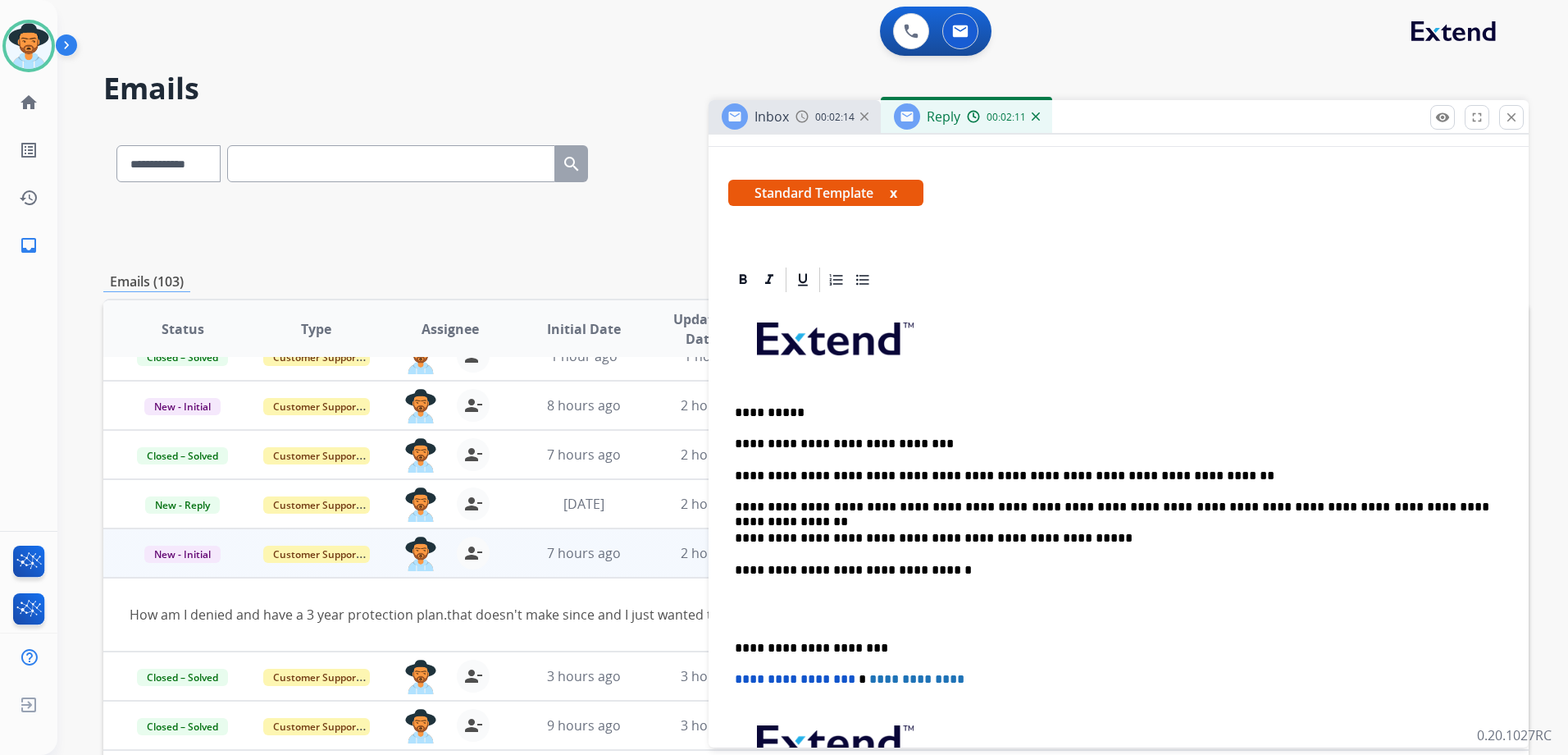
click at [1155, 420] on div "**********" at bounding box center [1118, 593] width 781 height 596
click at [732, 500] on div "**********" at bounding box center [1118, 593] width 781 height 596
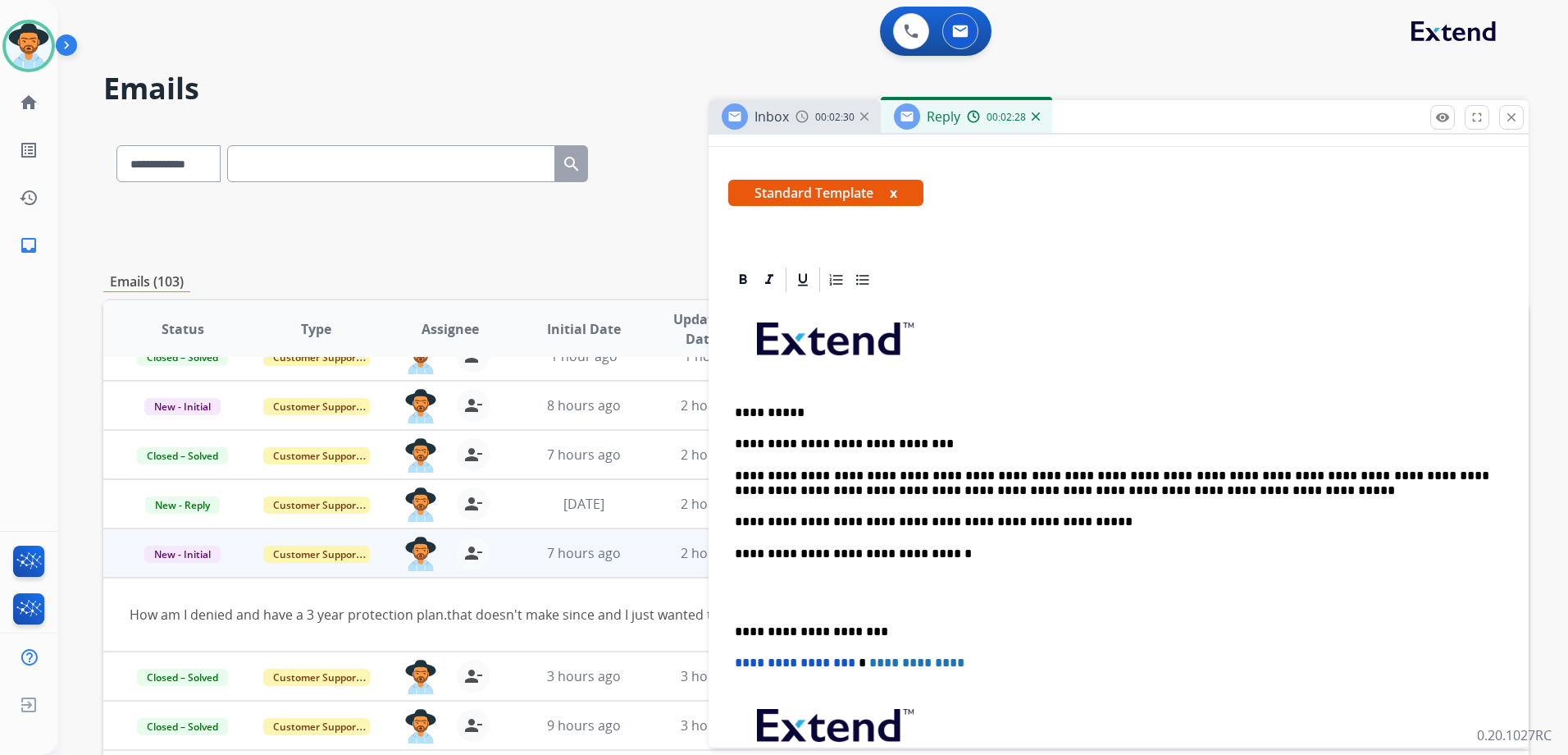
click at [975, 437] on p "**********" at bounding box center [1112, 443] width 755 height 15
click at [901, 520] on p "**********" at bounding box center [1112, 521] width 755 height 15
click at [1002, 424] on div "**********" at bounding box center [1118, 584] width 781 height 580
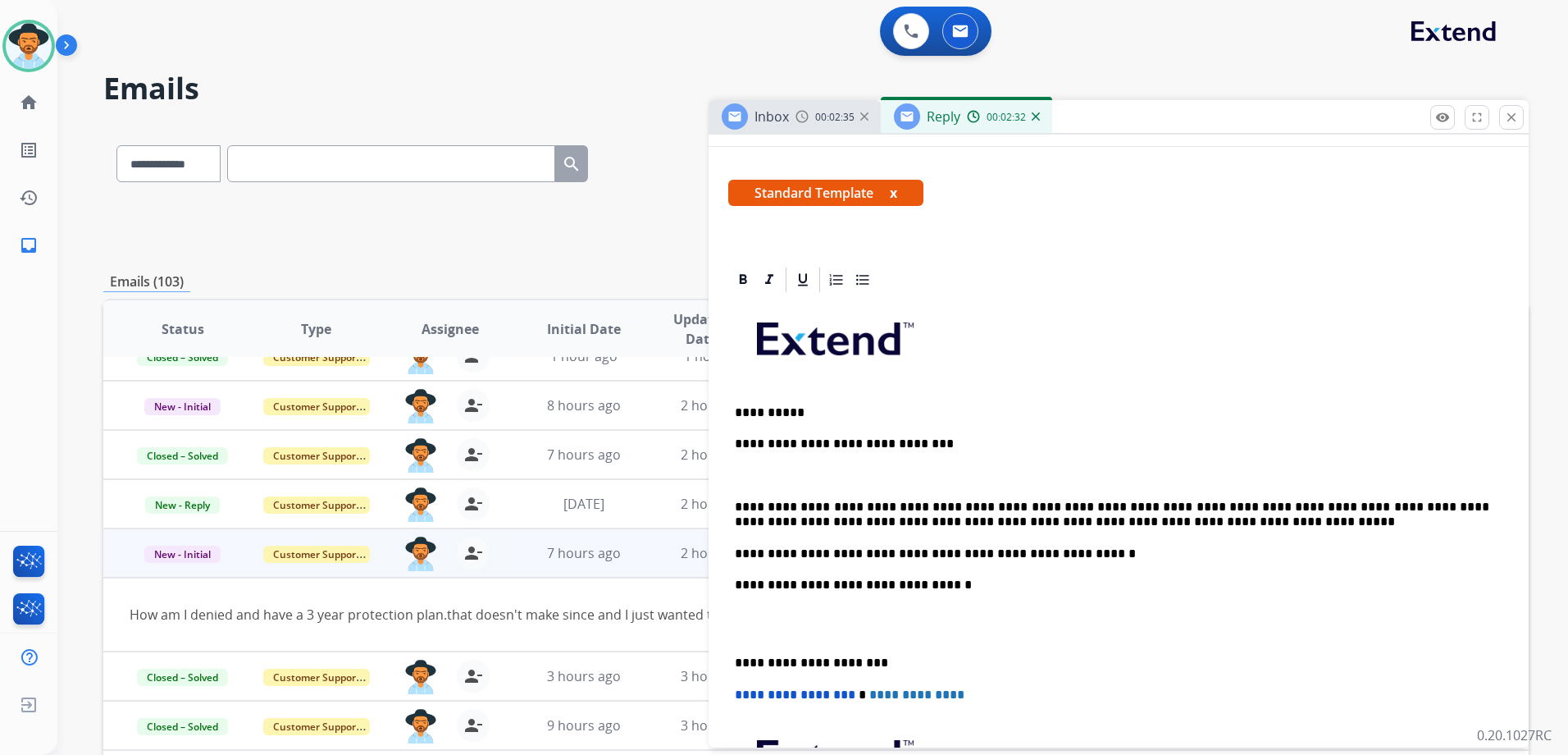
click at [1110, 516] on p "**********" at bounding box center [1112, 515] width 755 height 31
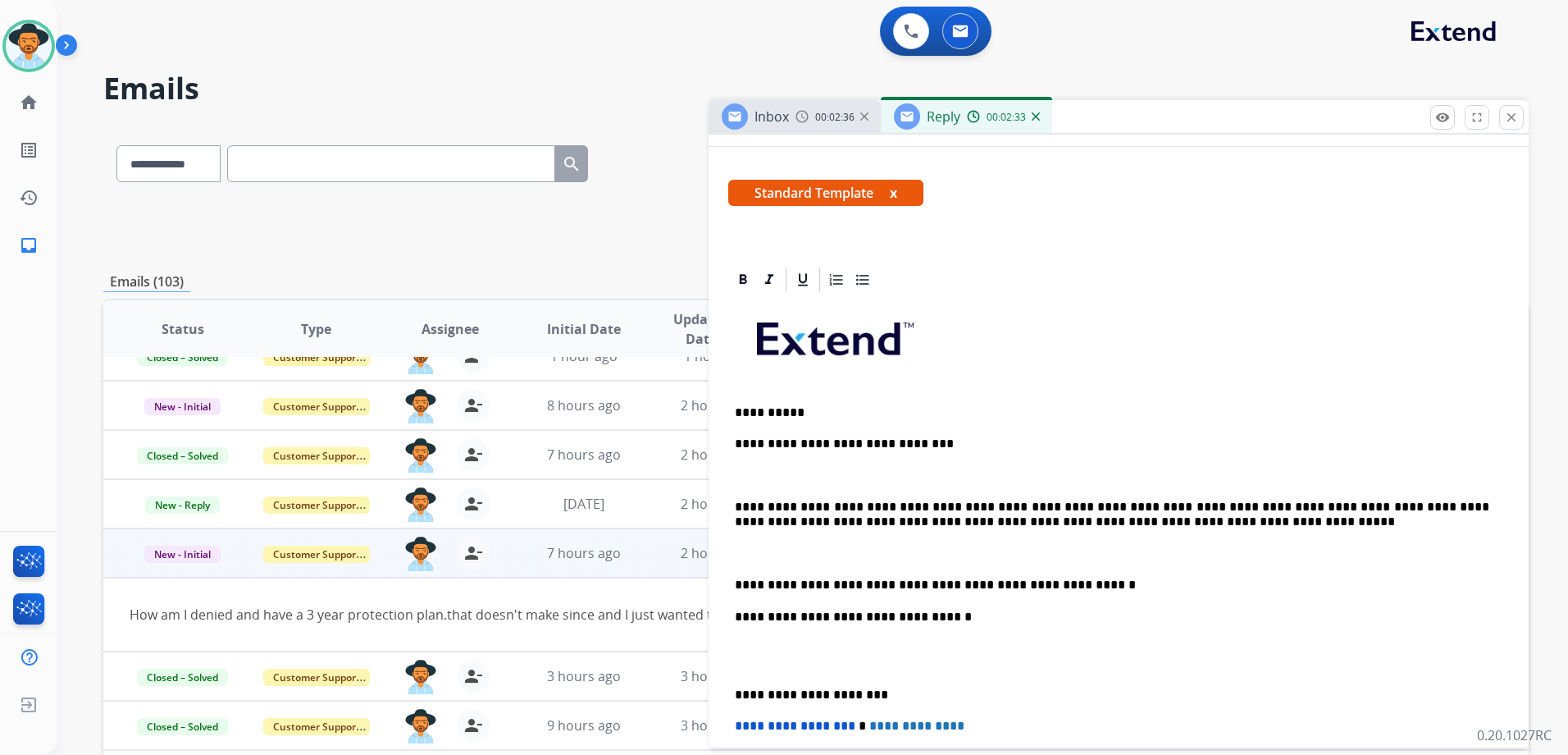
click at [1062, 582] on p "**********" at bounding box center [1112, 584] width 755 height 15
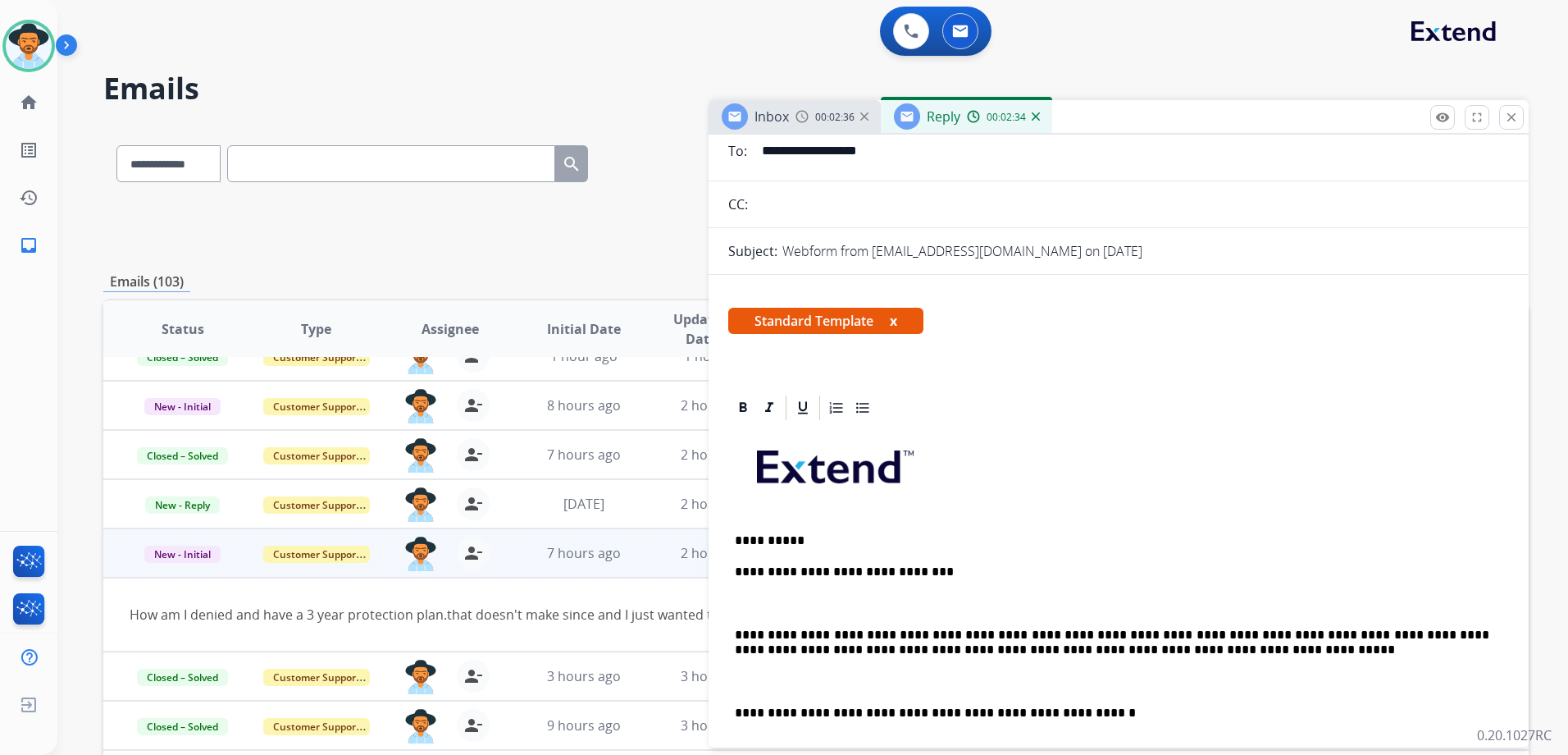
scroll to position [0, 0]
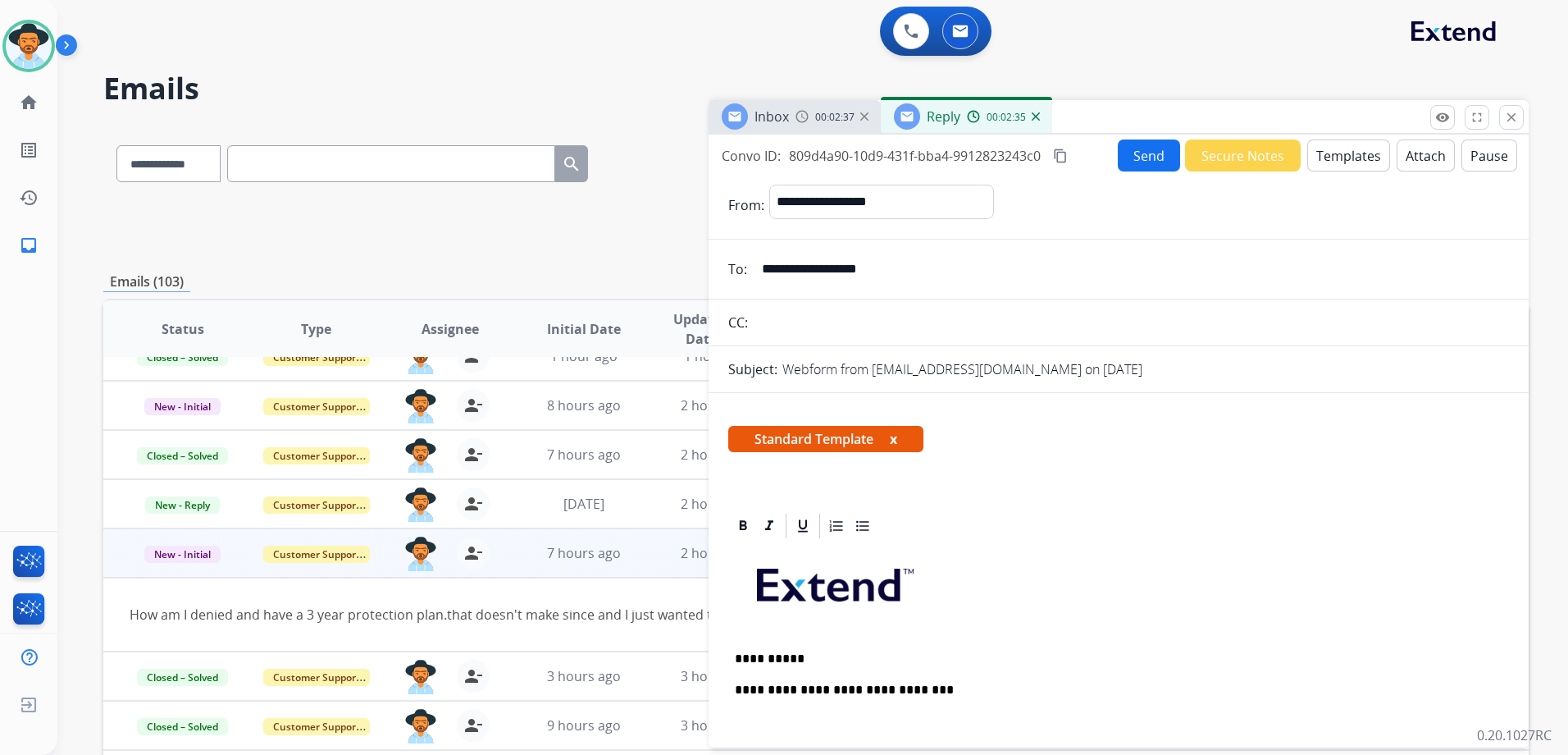
click at [1154, 150] on button "Send" at bounding box center [1148, 155] width 62 height 32
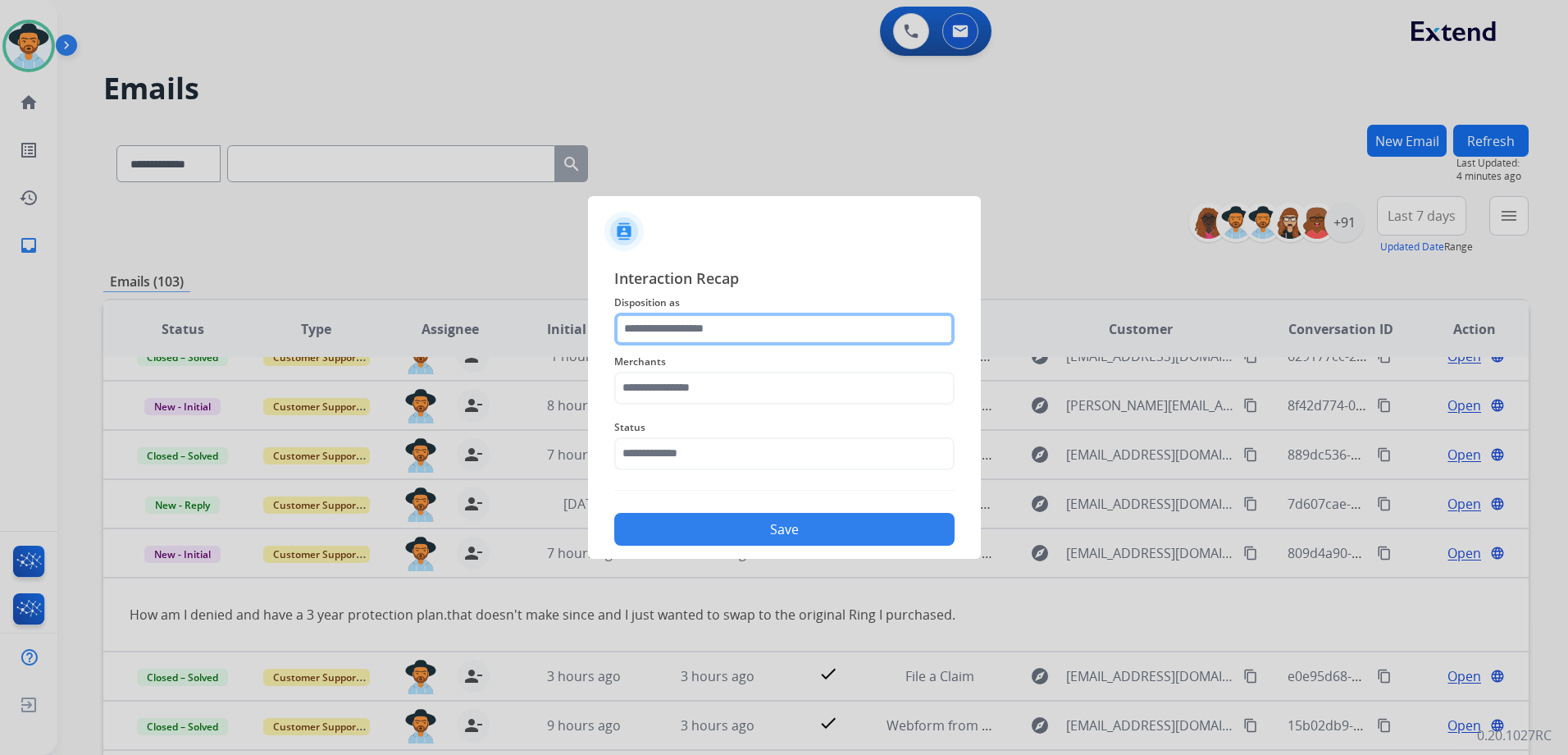
click at [722, 331] on input "text" at bounding box center [784, 329] width 341 height 32
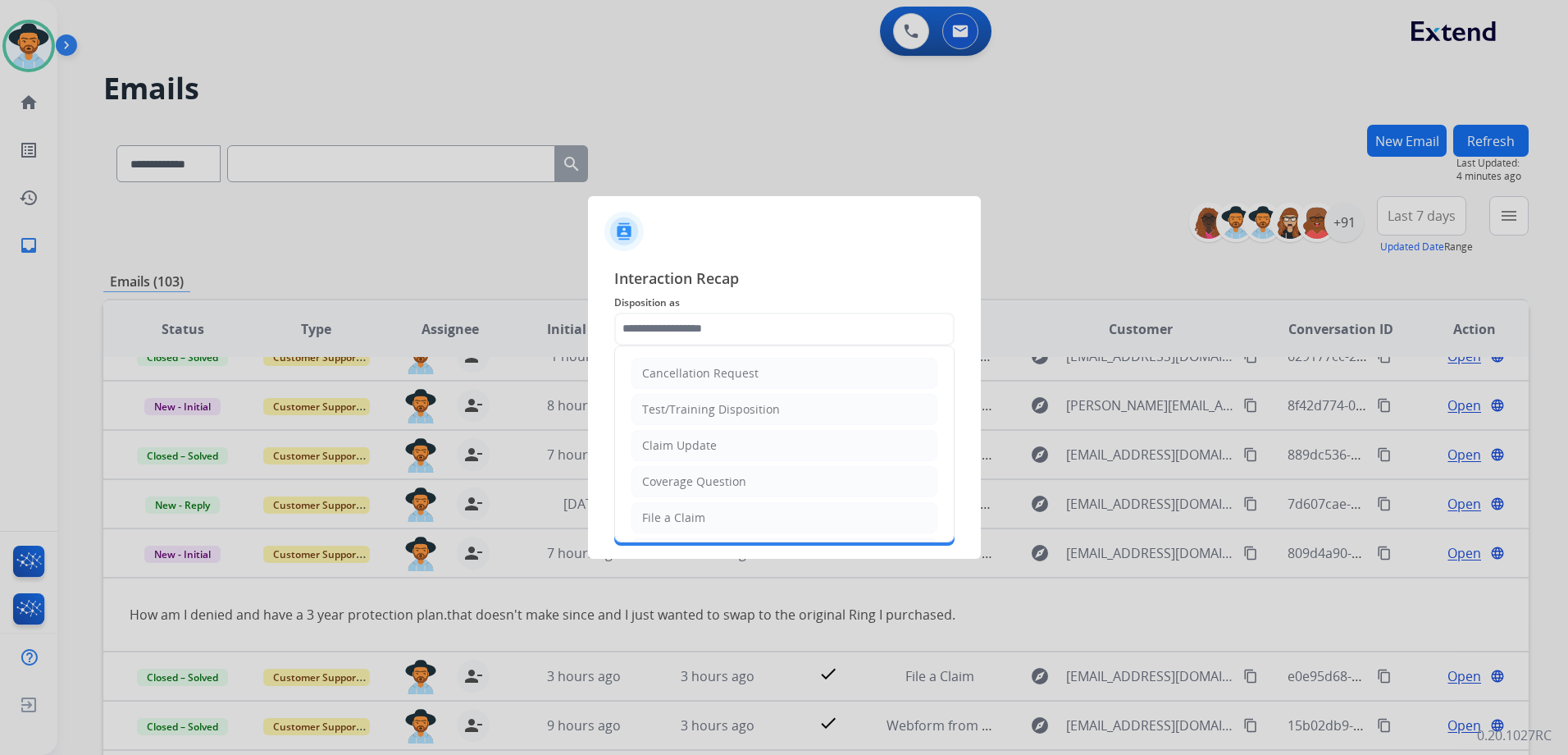
click at [691, 448] on div "Claim Update" at bounding box center [679, 445] width 74 height 16
type input "**********"
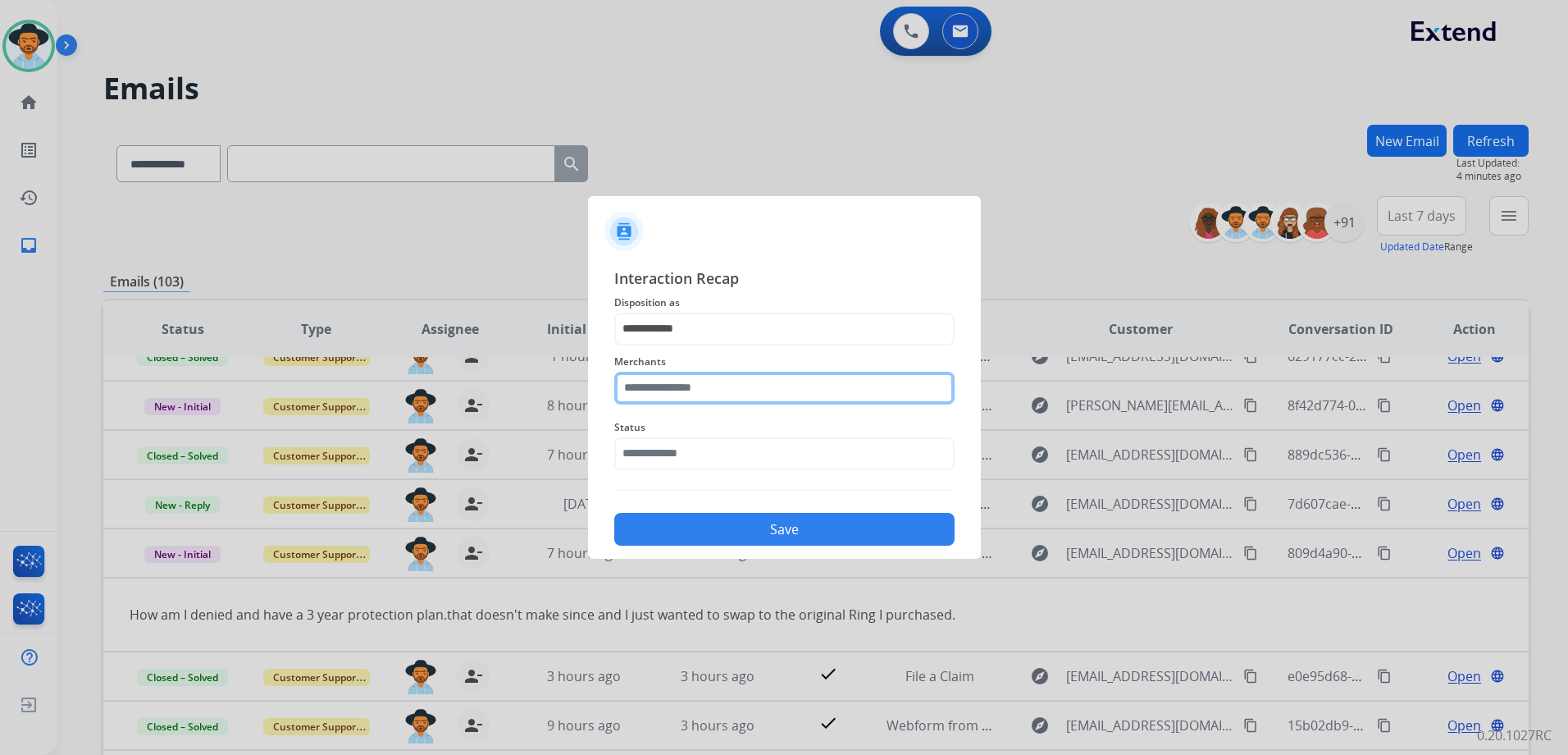
click at [739, 384] on input "text" at bounding box center [784, 388] width 341 height 32
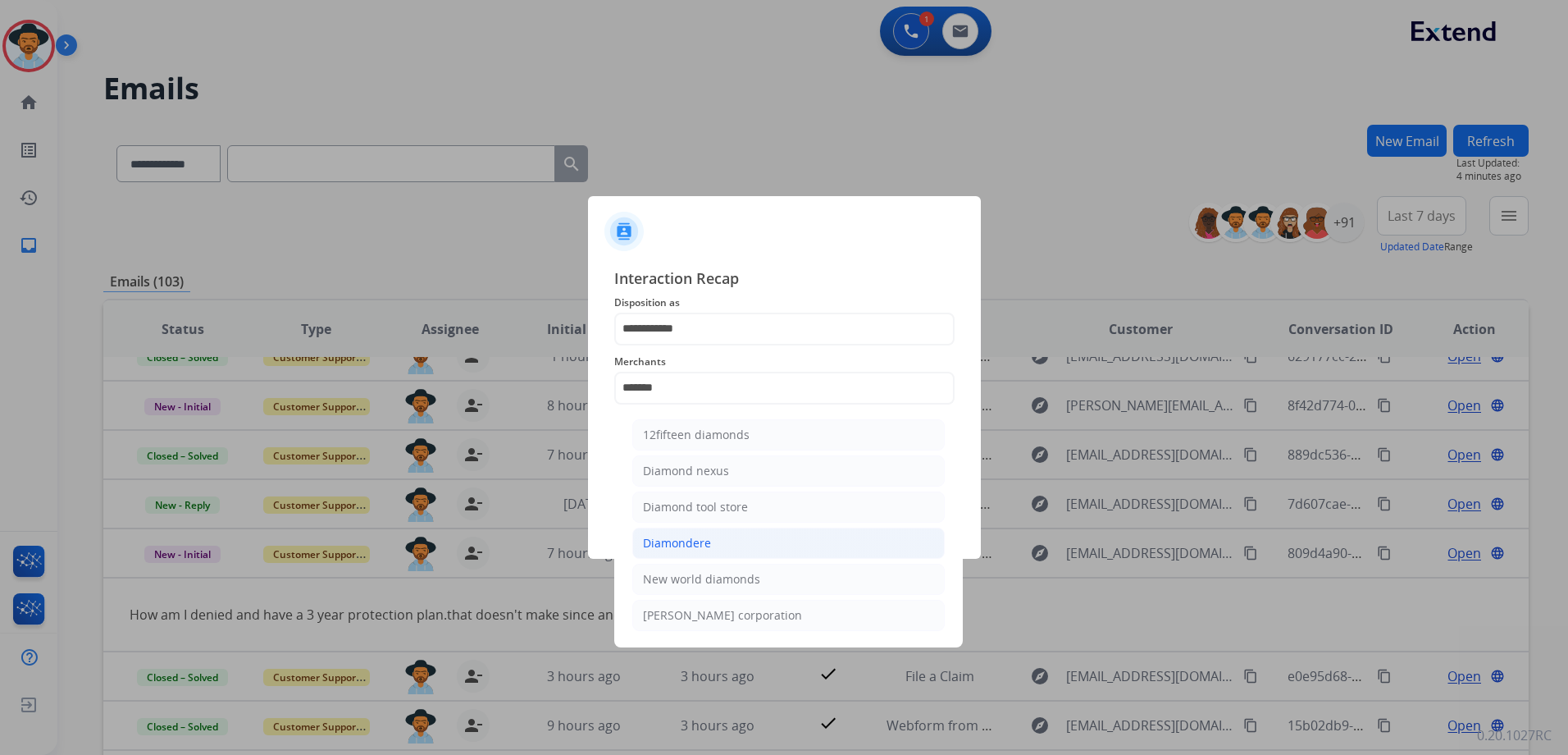
click at [773, 543] on li "Diamondere" at bounding box center [789, 543] width 312 height 32
type input "**********"
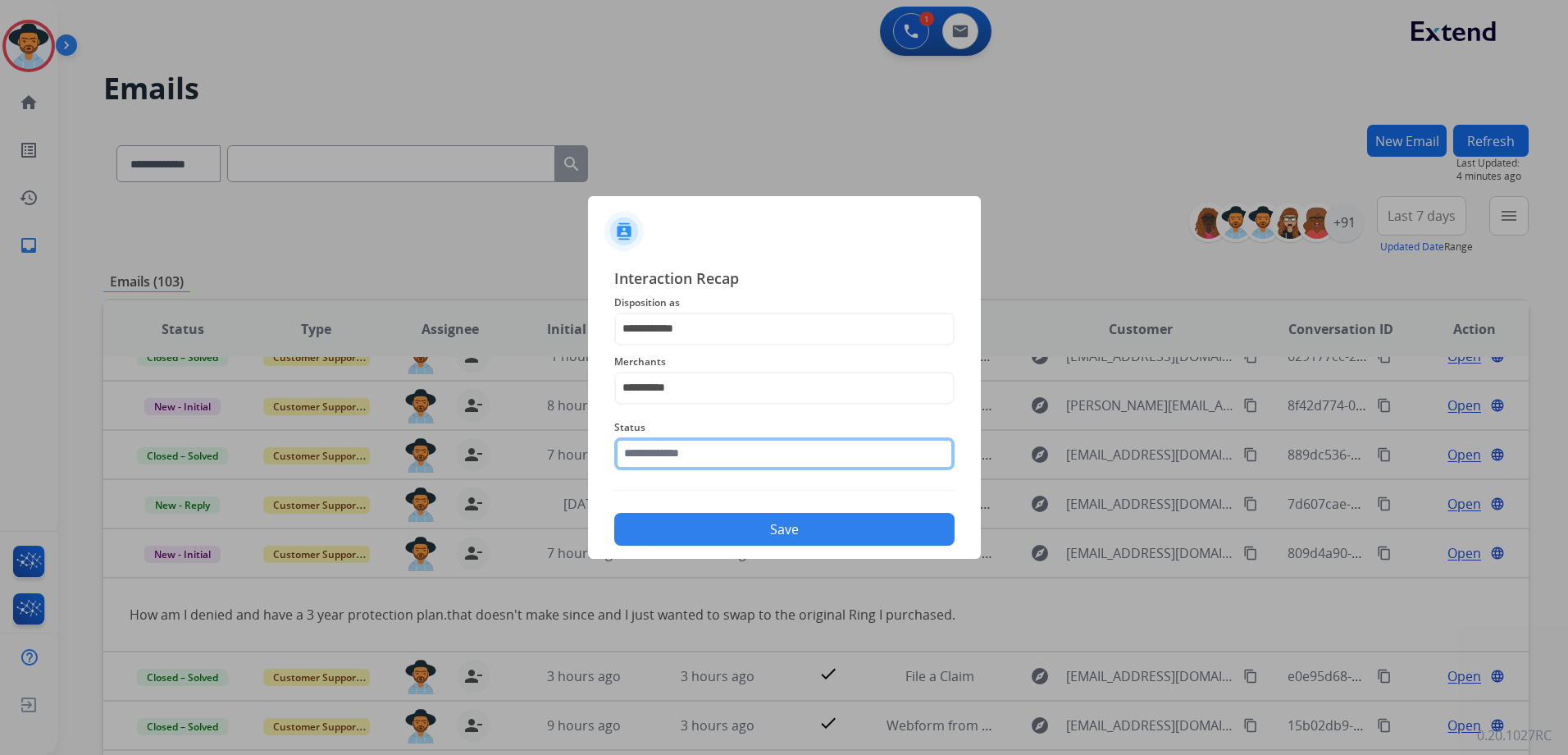
click at [703, 450] on input "text" at bounding box center [784, 454] width 341 height 32
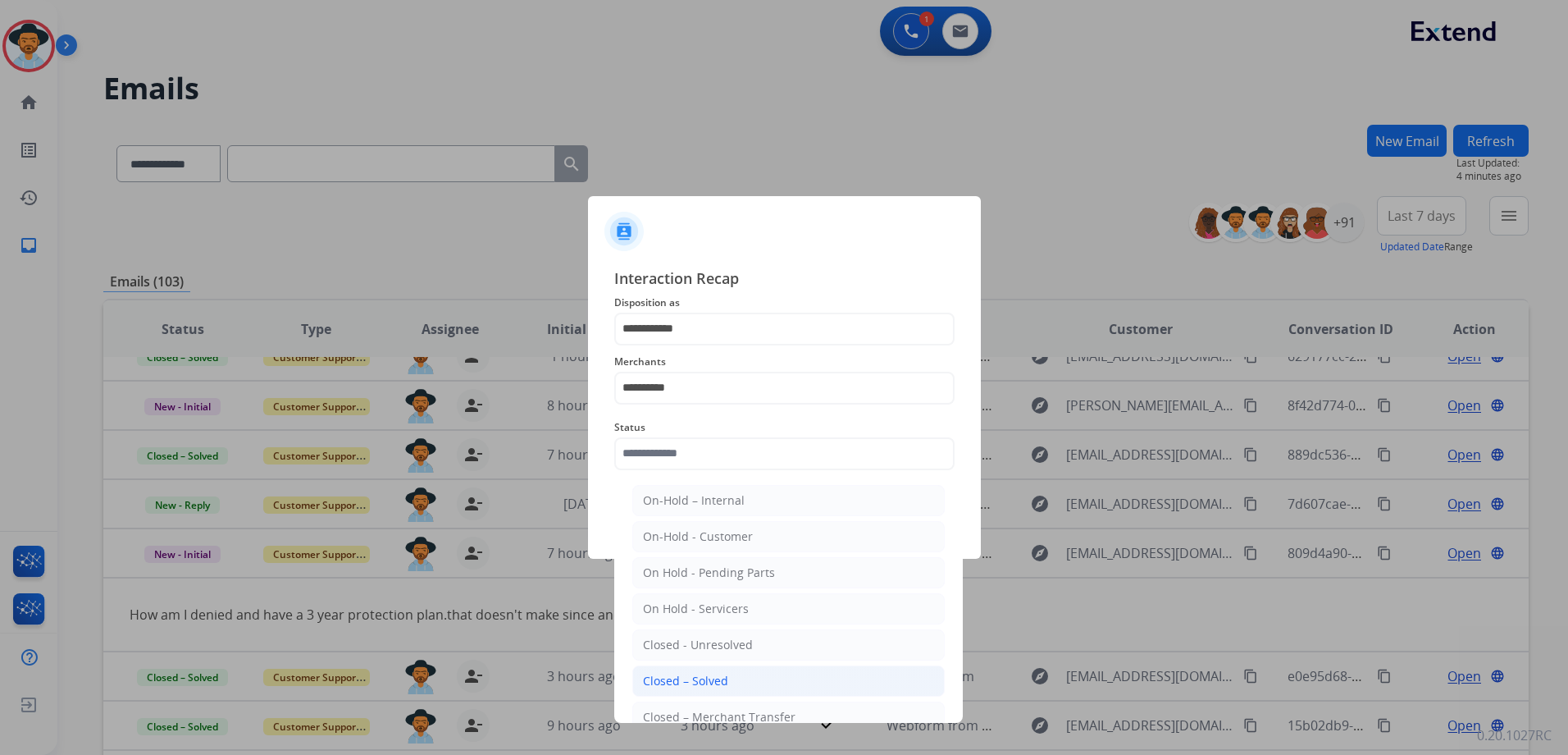
click at [775, 685] on li "Closed – Solved" at bounding box center [789, 681] width 312 height 32
type input "**********"
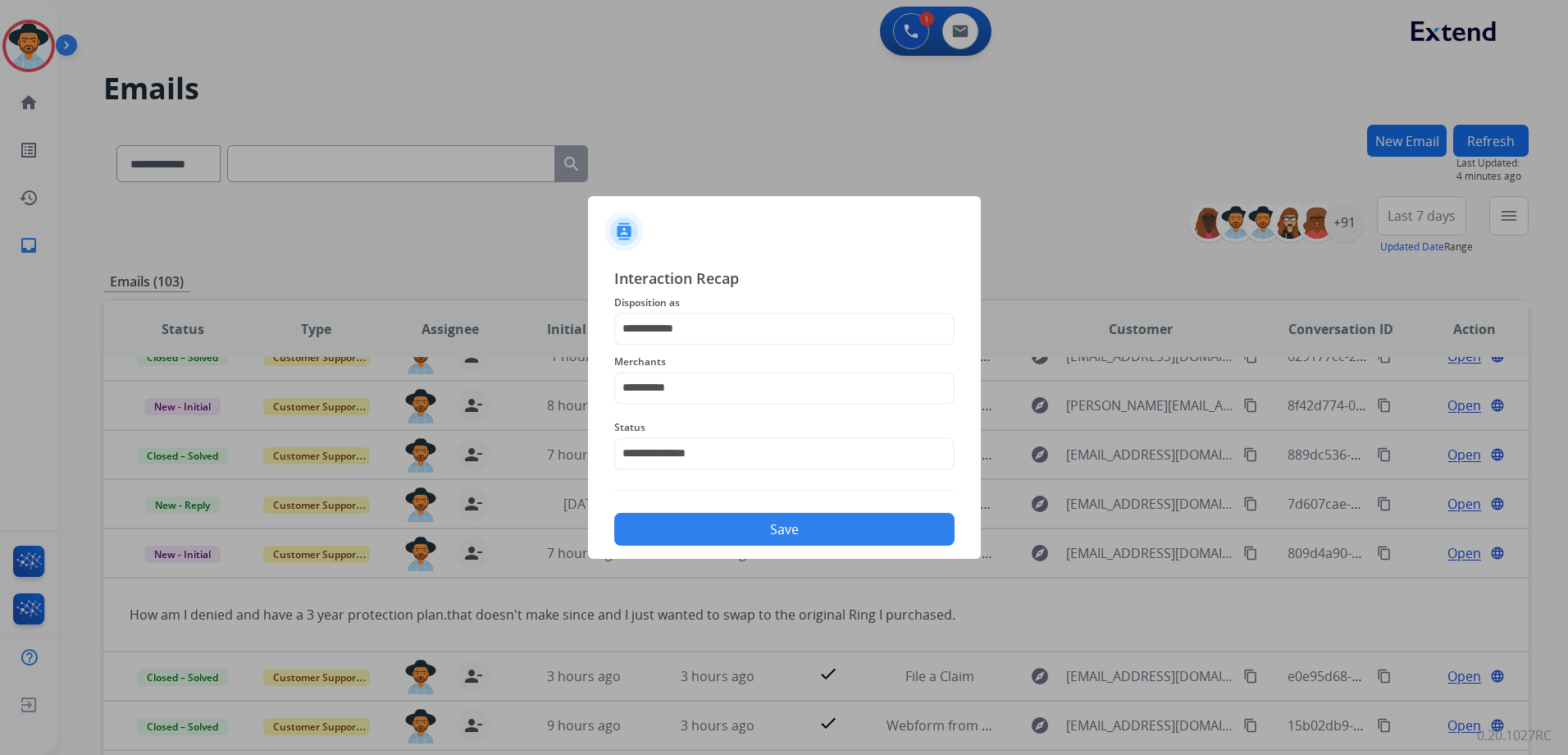
click at [801, 530] on button "Save" at bounding box center [784, 529] width 341 height 32
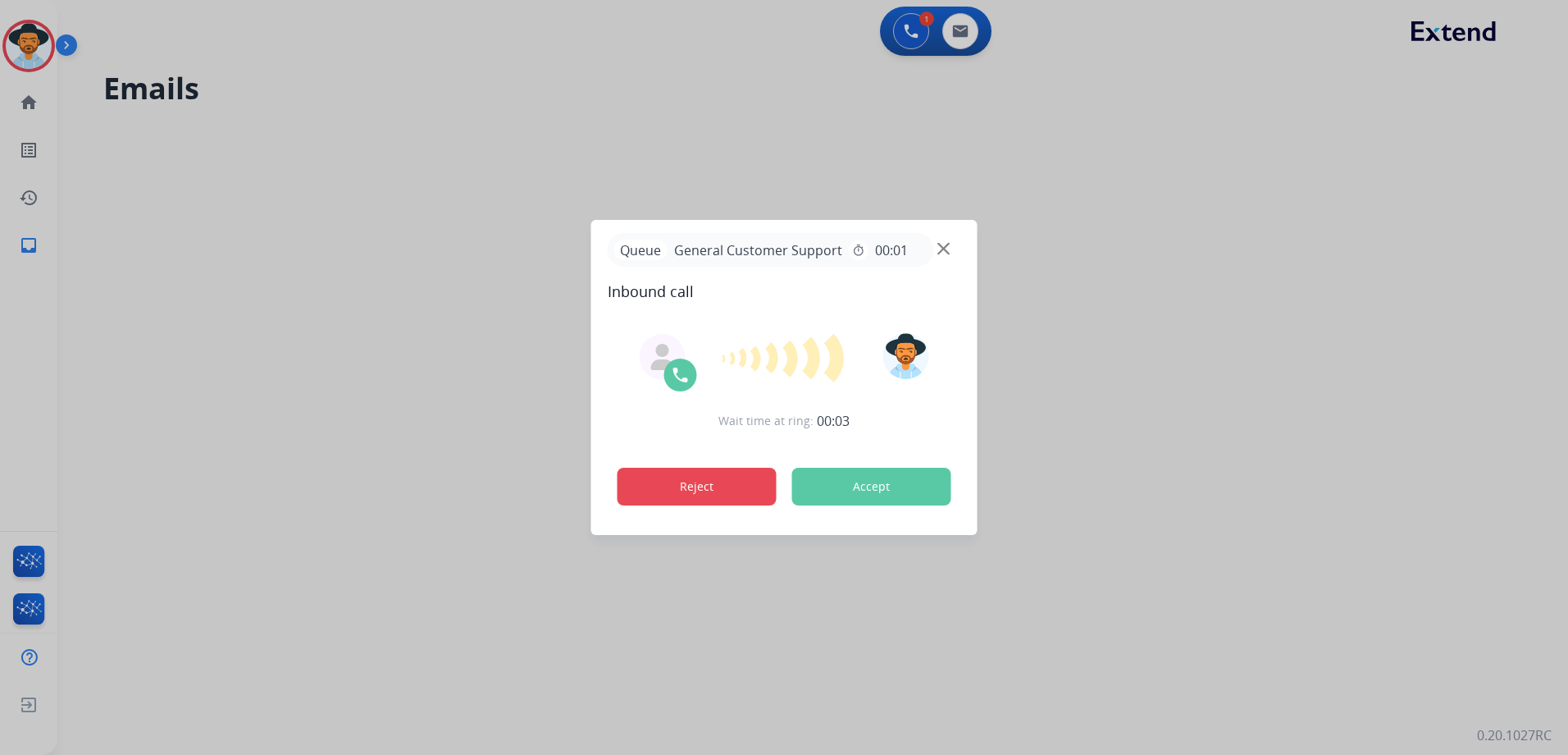
scroll to position [56, 0]
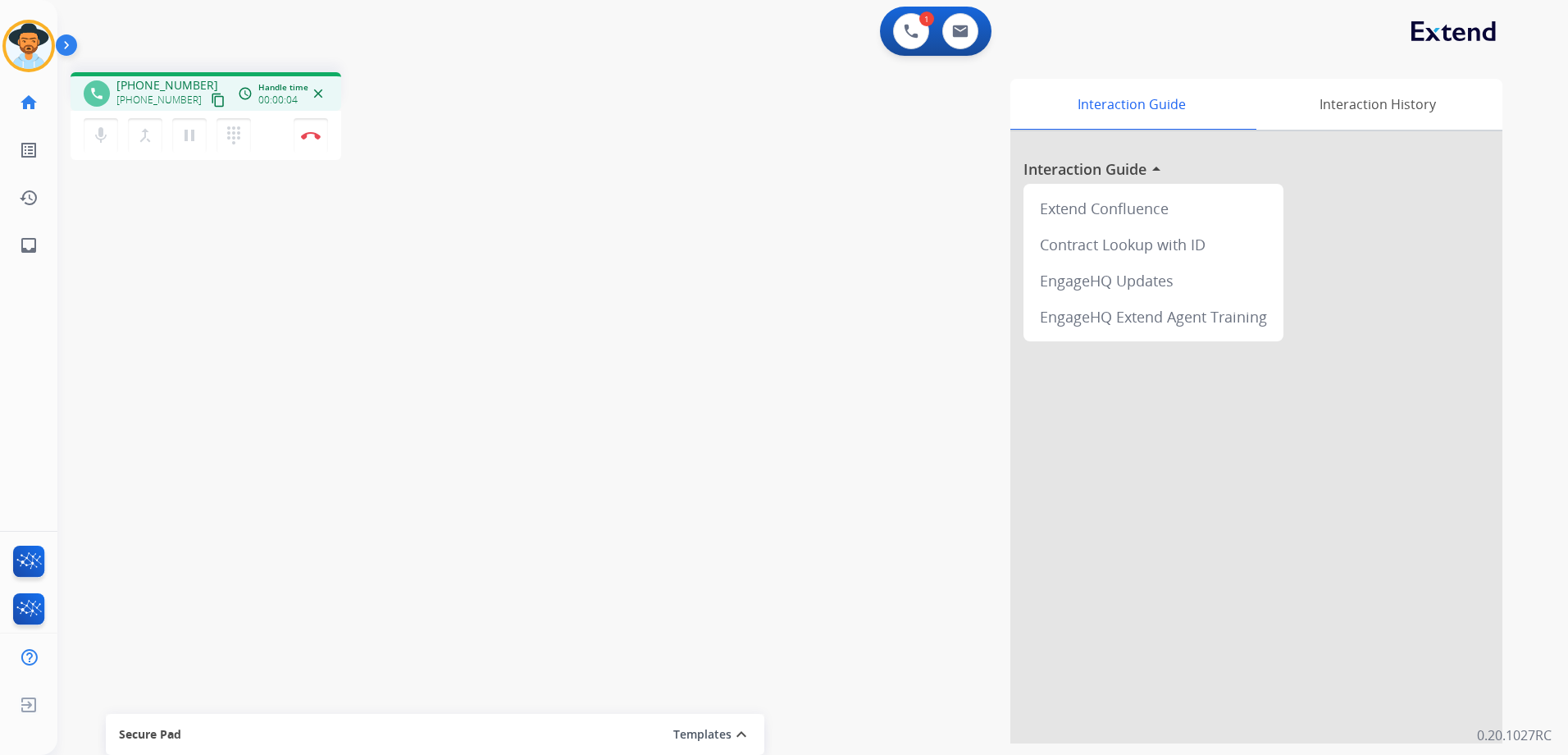
click at [211, 97] on mat-icon "content_copy" at bounding box center [218, 100] width 15 height 15
click at [968, 32] on img at bounding box center [959, 31] width 16 height 13
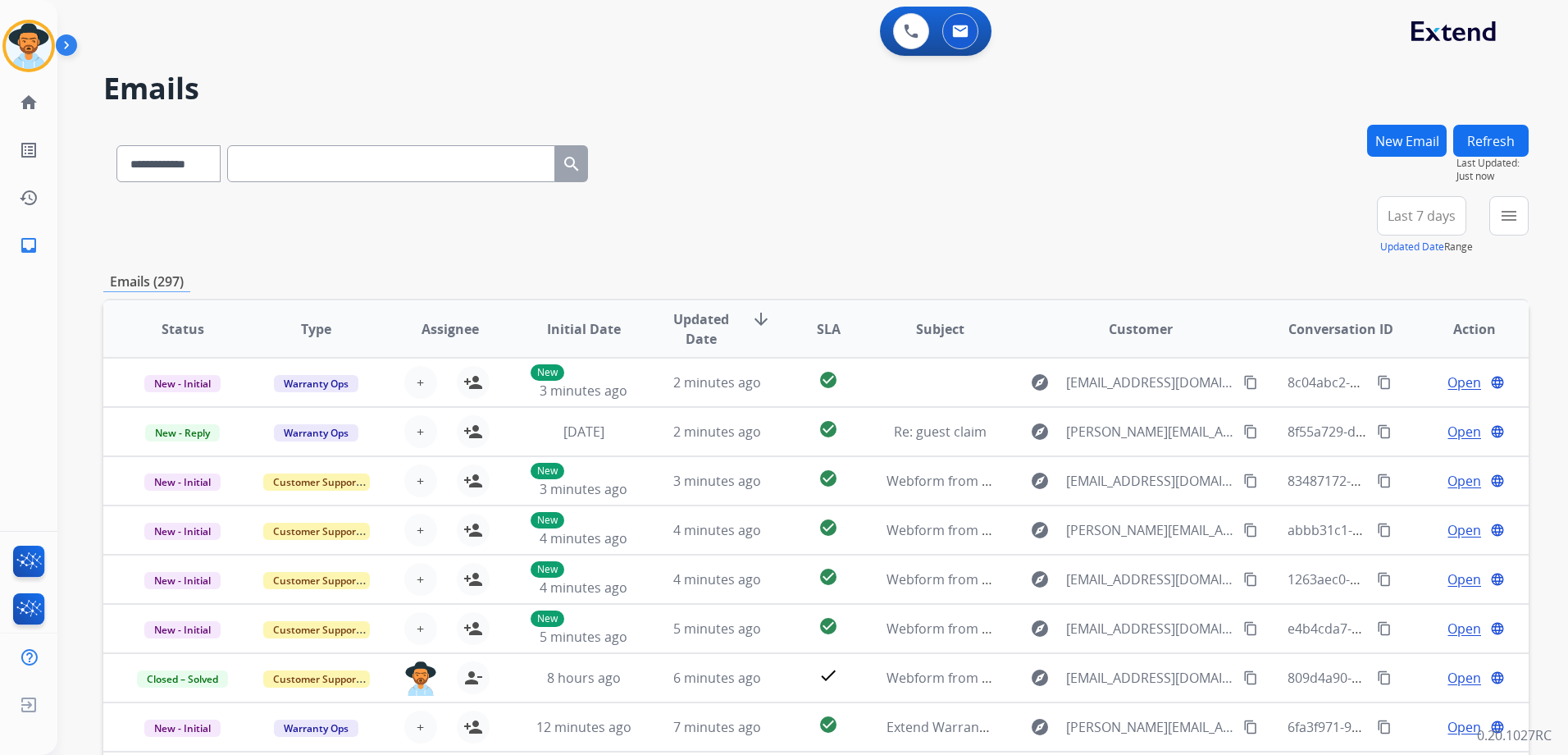
click at [1417, 132] on button "New Email" at bounding box center [1406, 140] width 79 height 32
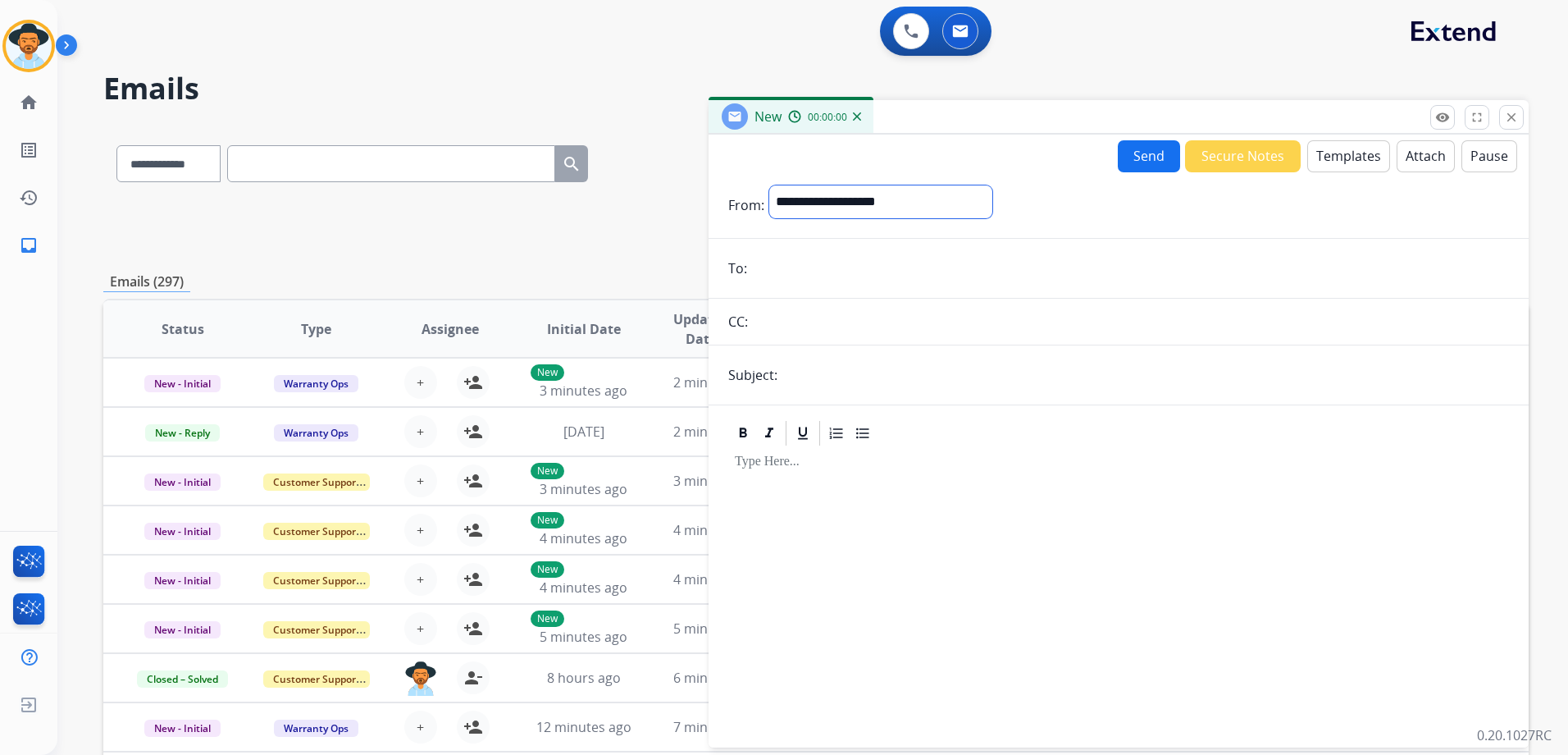
click at [875, 196] on select "**********" at bounding box center [880, 202] width 223 height 32
select select "**********"
click at [769, 185] on select "**********" at bounding box center [880, 202] width 223 height 32
paste input "**********"
type input "**********"
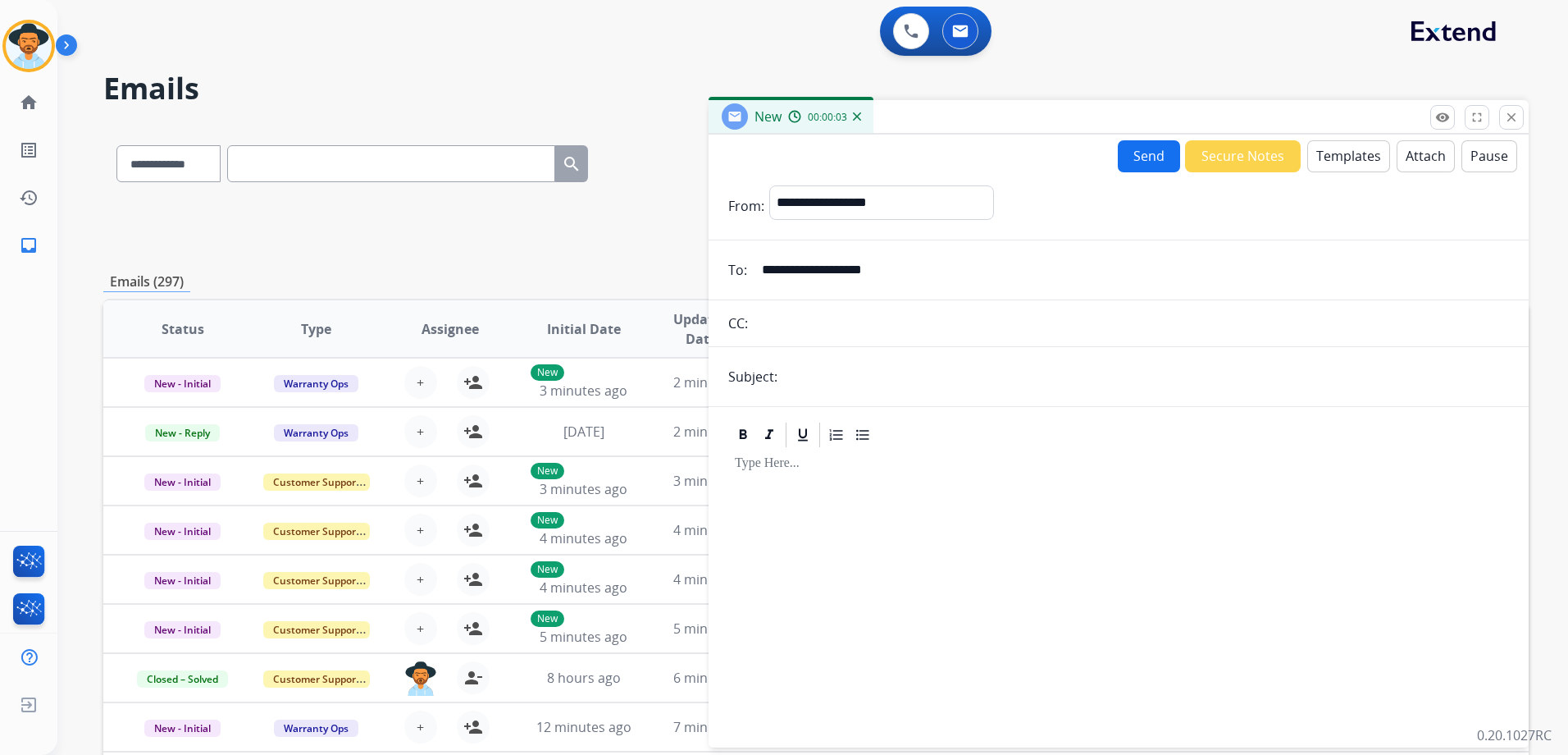
click at [836, 377] on input "text" at bounding box center [1145, 377] width 726 height 32
type input "**********"
click at [949, 538] on div at bounding box center [1118, 589] width 781 height 281
click at [1351, 152] on button "Templates" at bounding box center [1348, 155] width 83 height 32
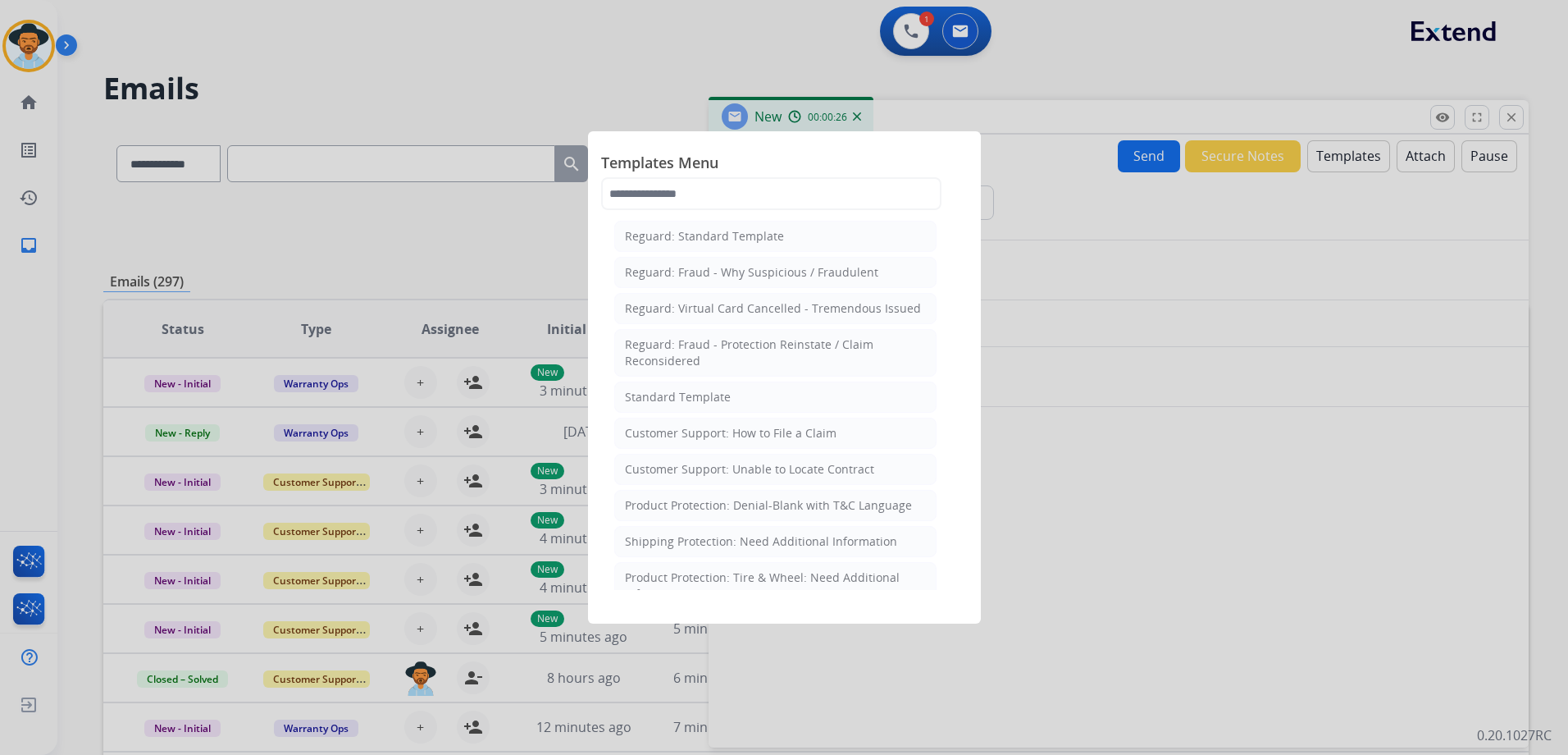
scroll to position [246, 0]
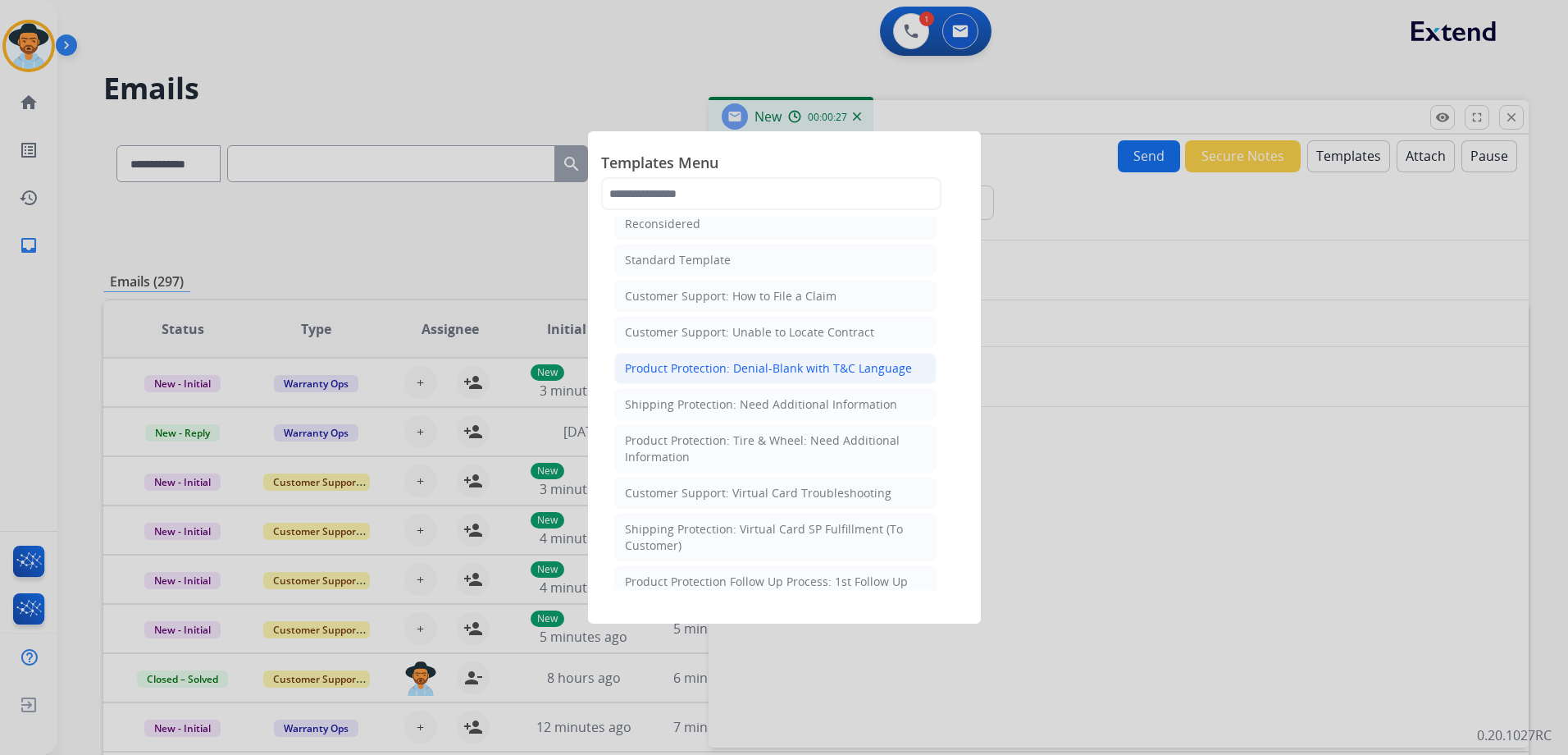
click at [831, 371] on div "Product Protection: Denial-Blank with T&C Language" at bounding box center [768, 368] width 287 height 16
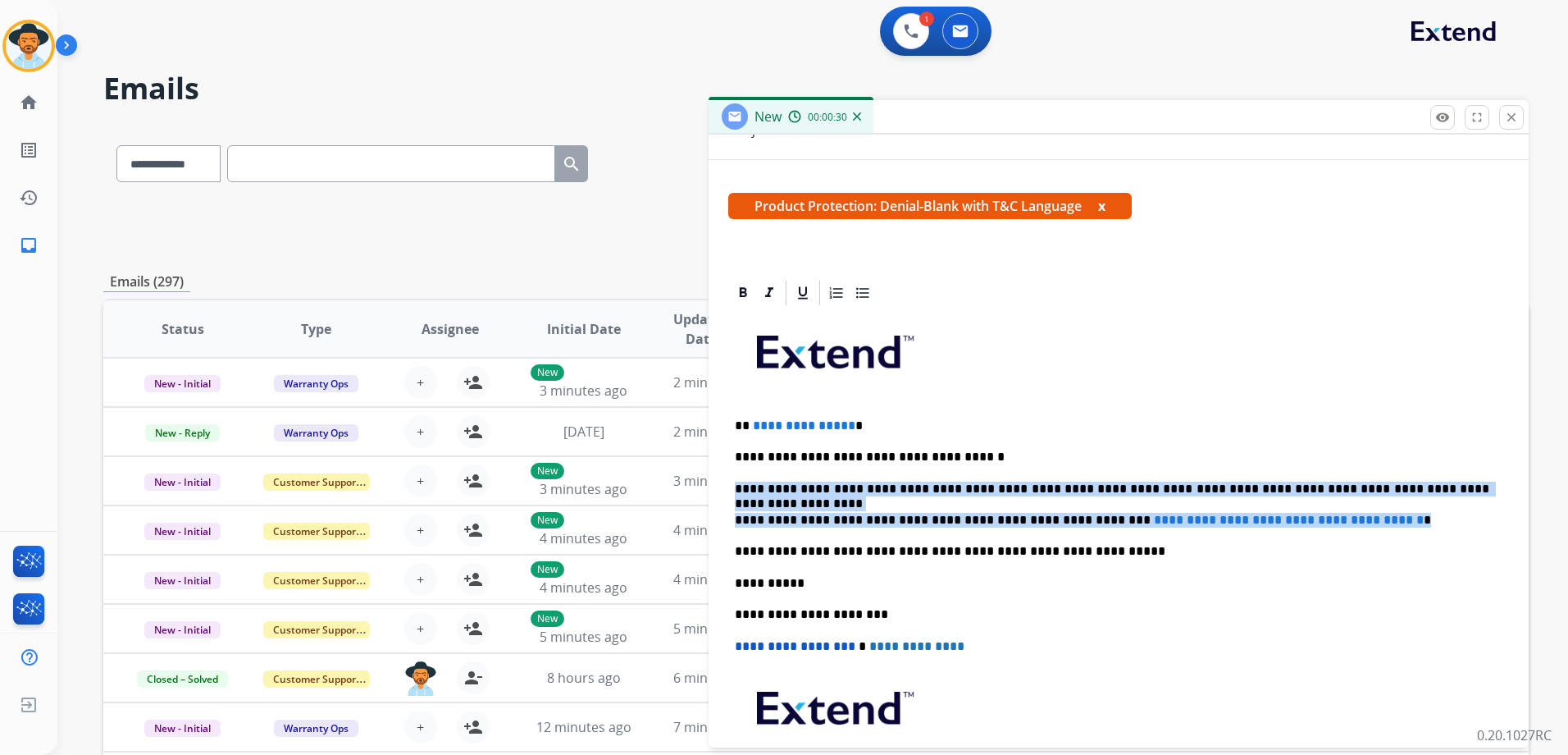
drag, startPoint x: 1422, startPoint y: 520, endPoint x: 715, endPoint y: 467, distance: 709.0
click at [715, 467] on div "**********" at bounding box center [1118, 566] width 820 height 576
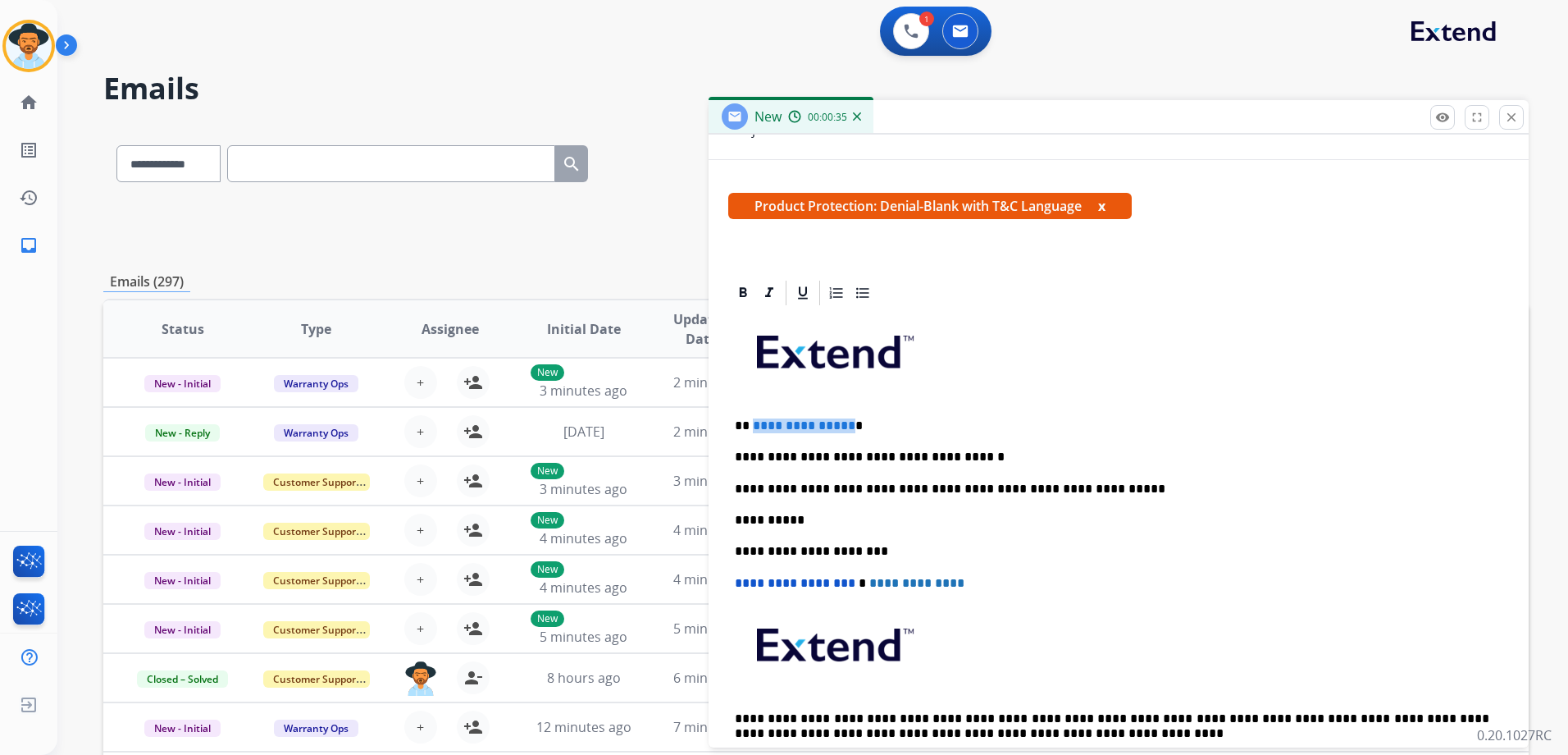
drag, startPoint x: 844, startPoint y: 422, endPoint x: 751, endPoint y: 418, distance: 93.1
click at [753, 419] on span "**********" at bounding box center [804, 425] width 102 height 12
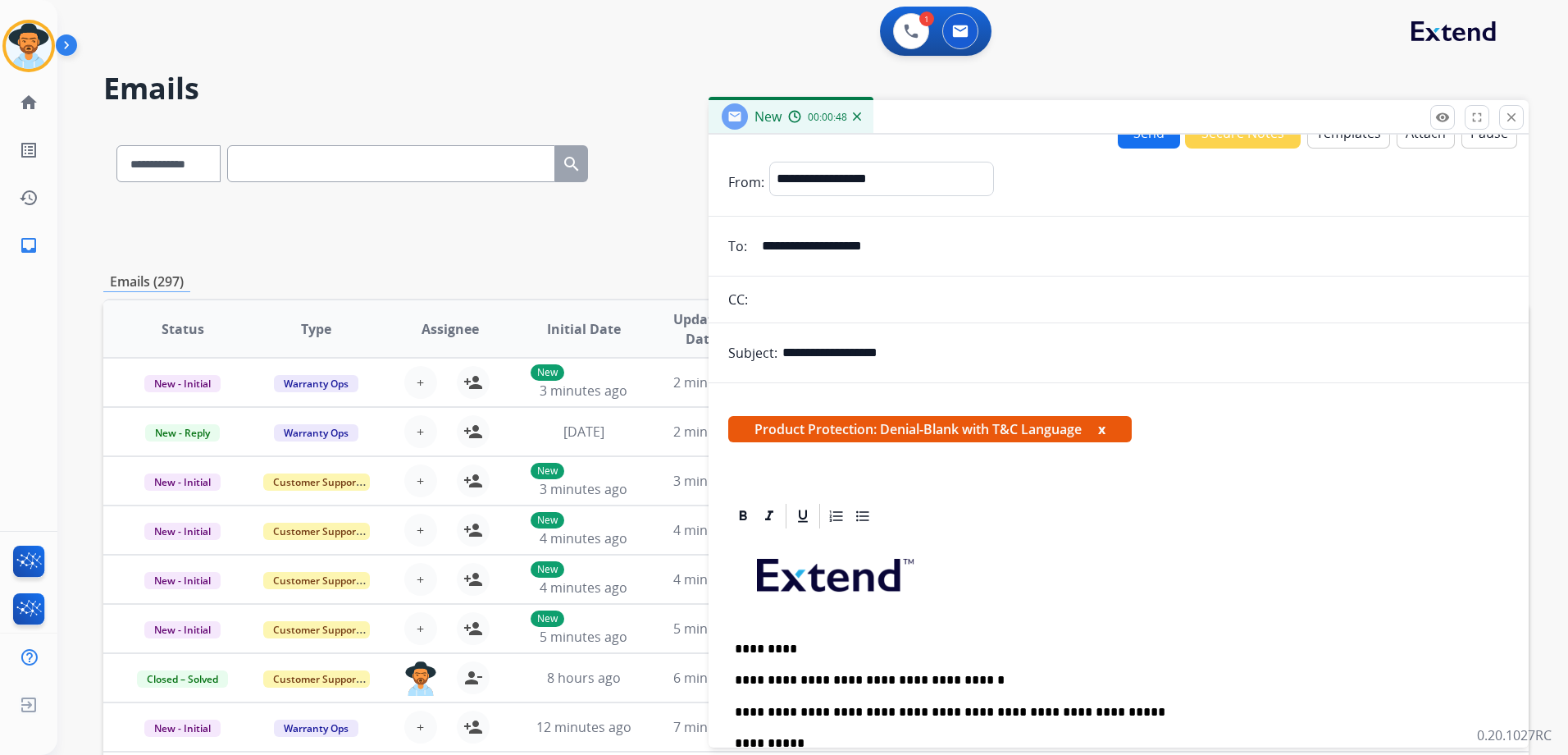
scroll to position [0, 0]
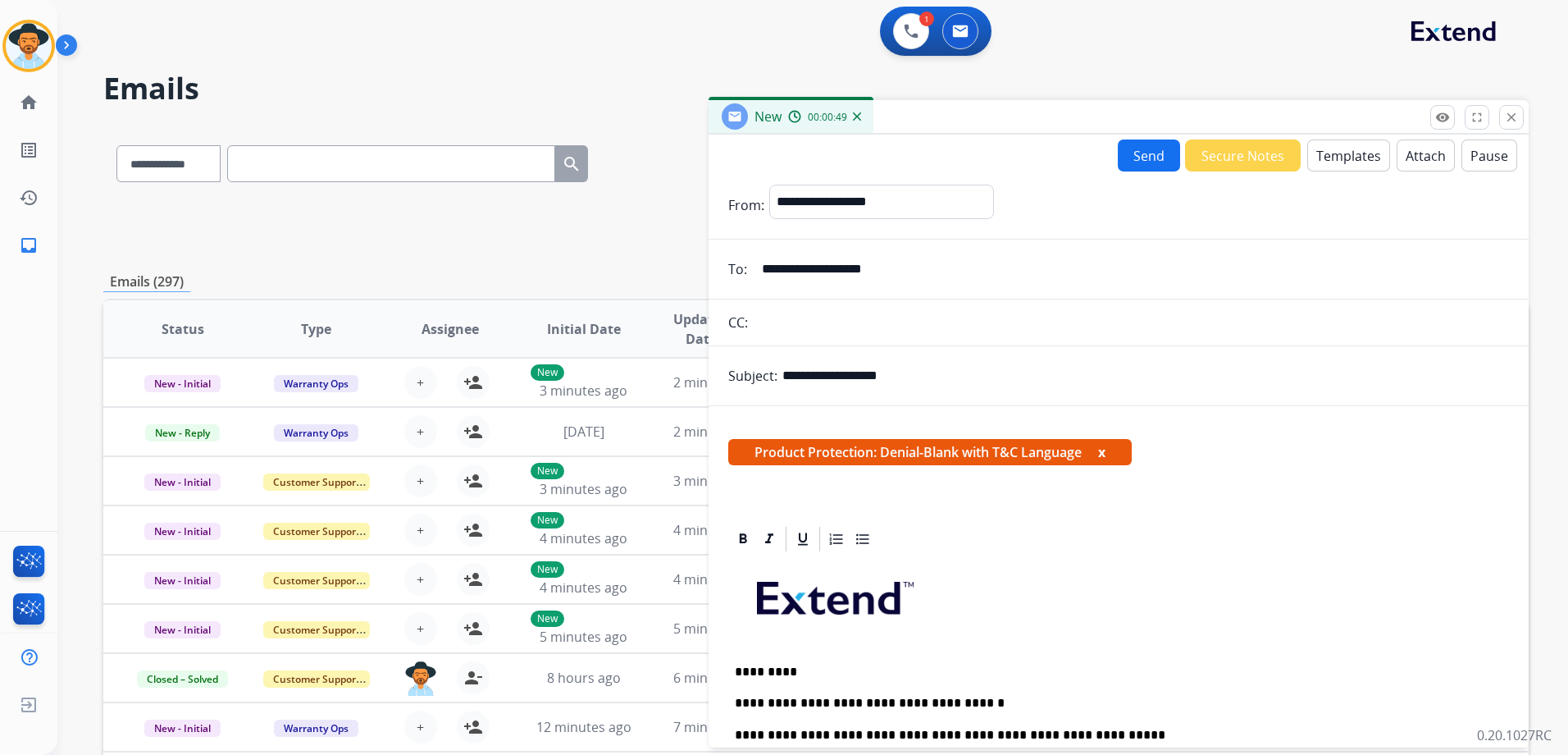
click at [1413, 153] on button "Attach" at bounding box center [1425, 155] width 58 height 32
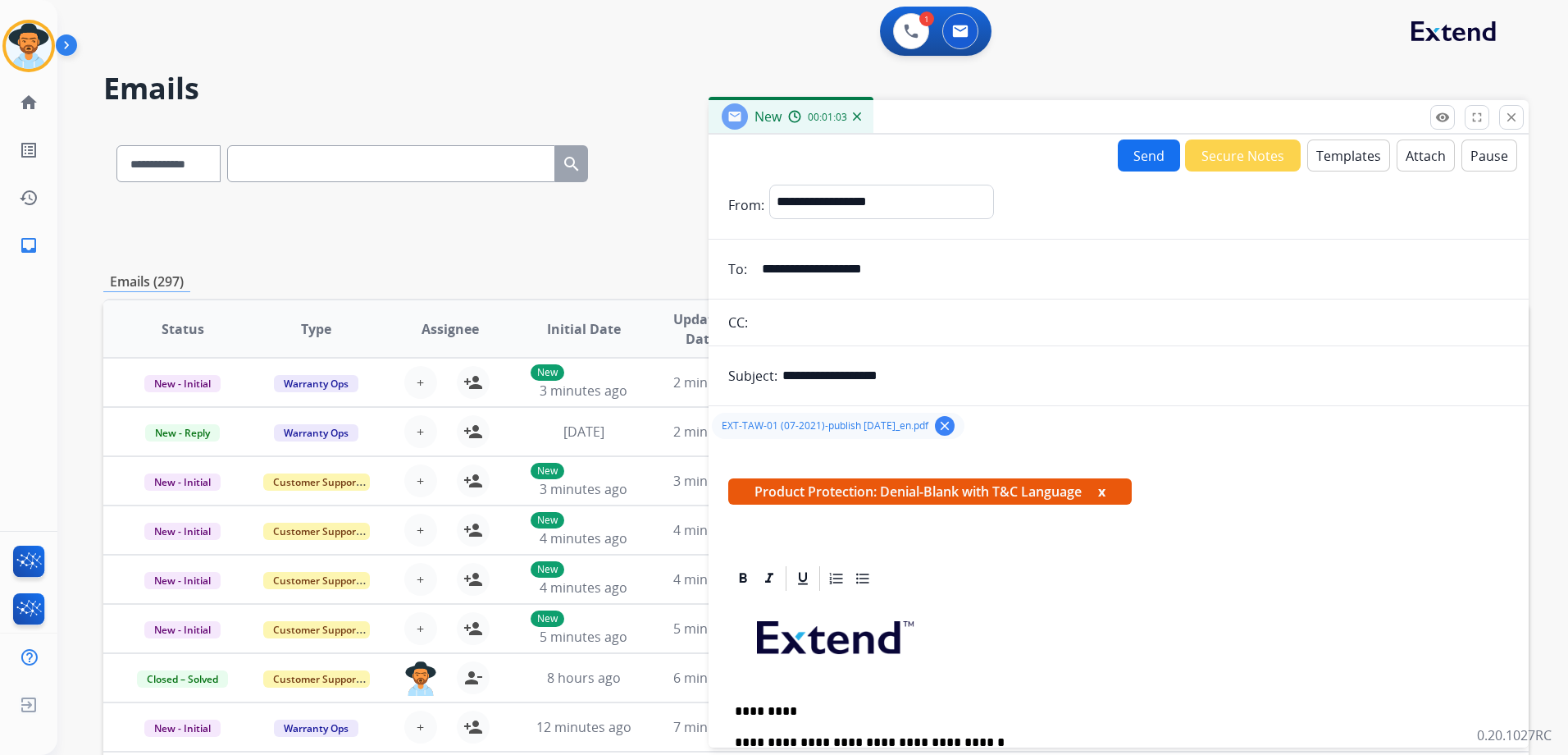
click at [1136, 150] on button "Send" at bounding box center [1148, 155] width 62 height 32
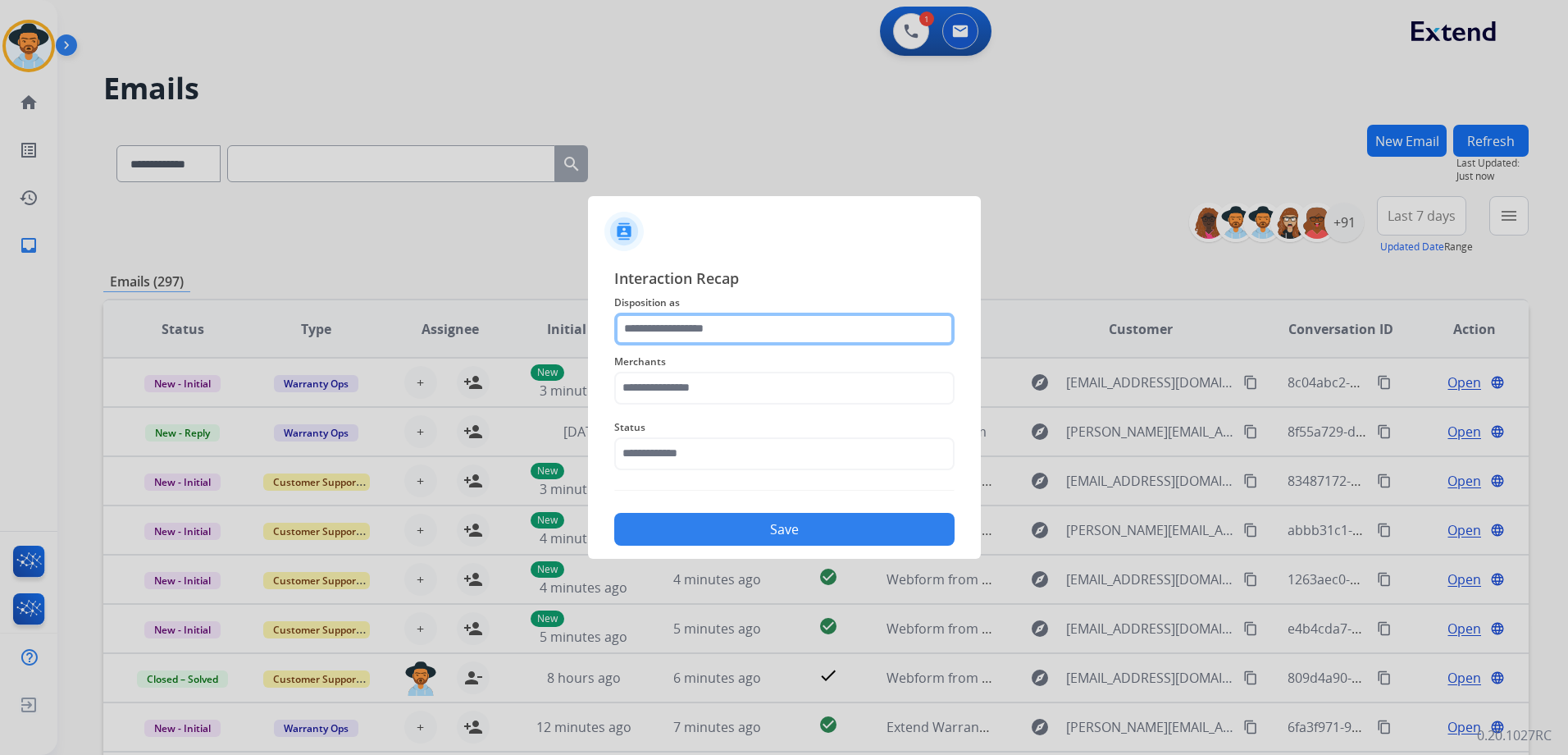
click at [739, 334] on input "text" at bounding box center [784, 329] width 341 height 32
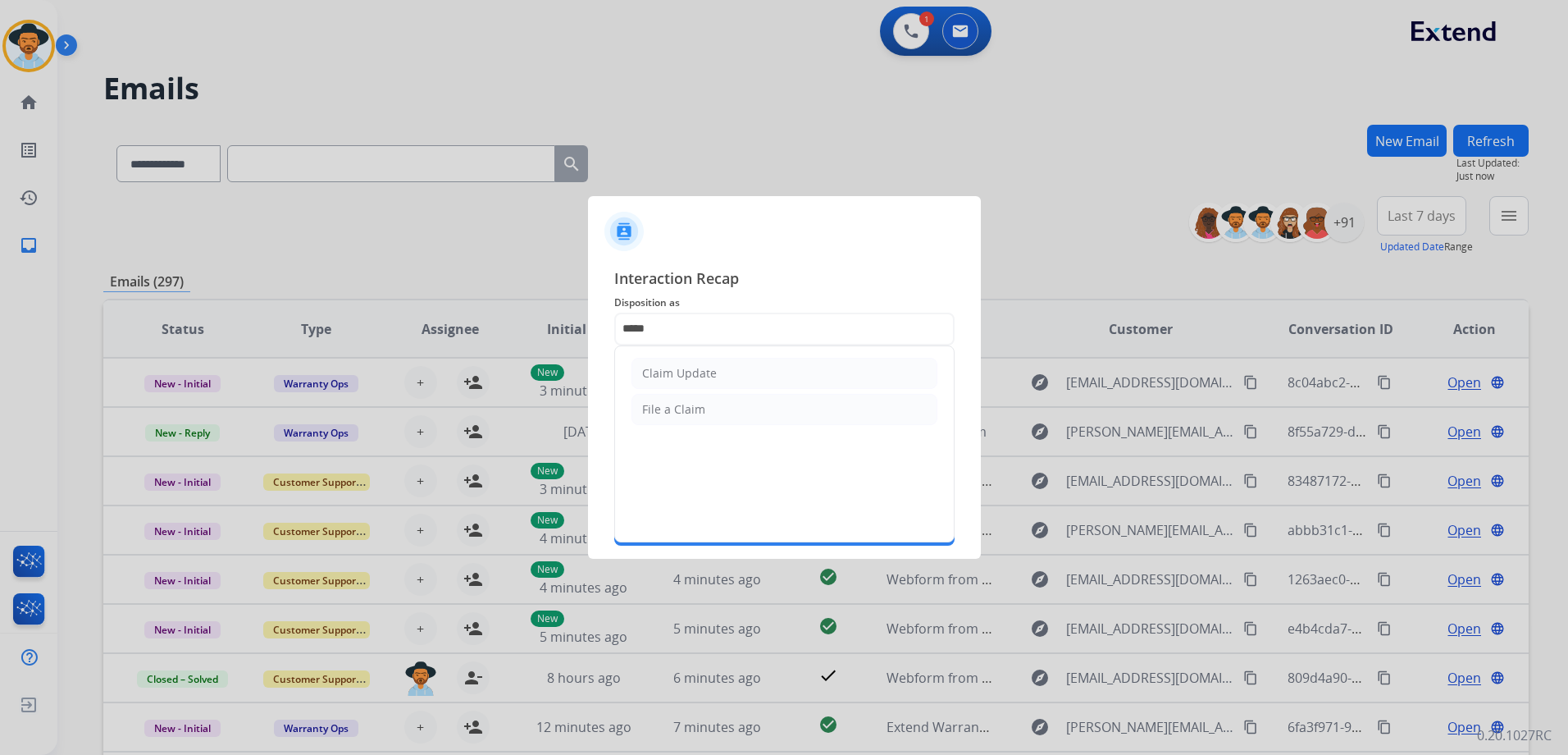
click at [667, 374] on div "Claim Update" at bounding box center [679, 372] width 74 height 16
type input "**********"
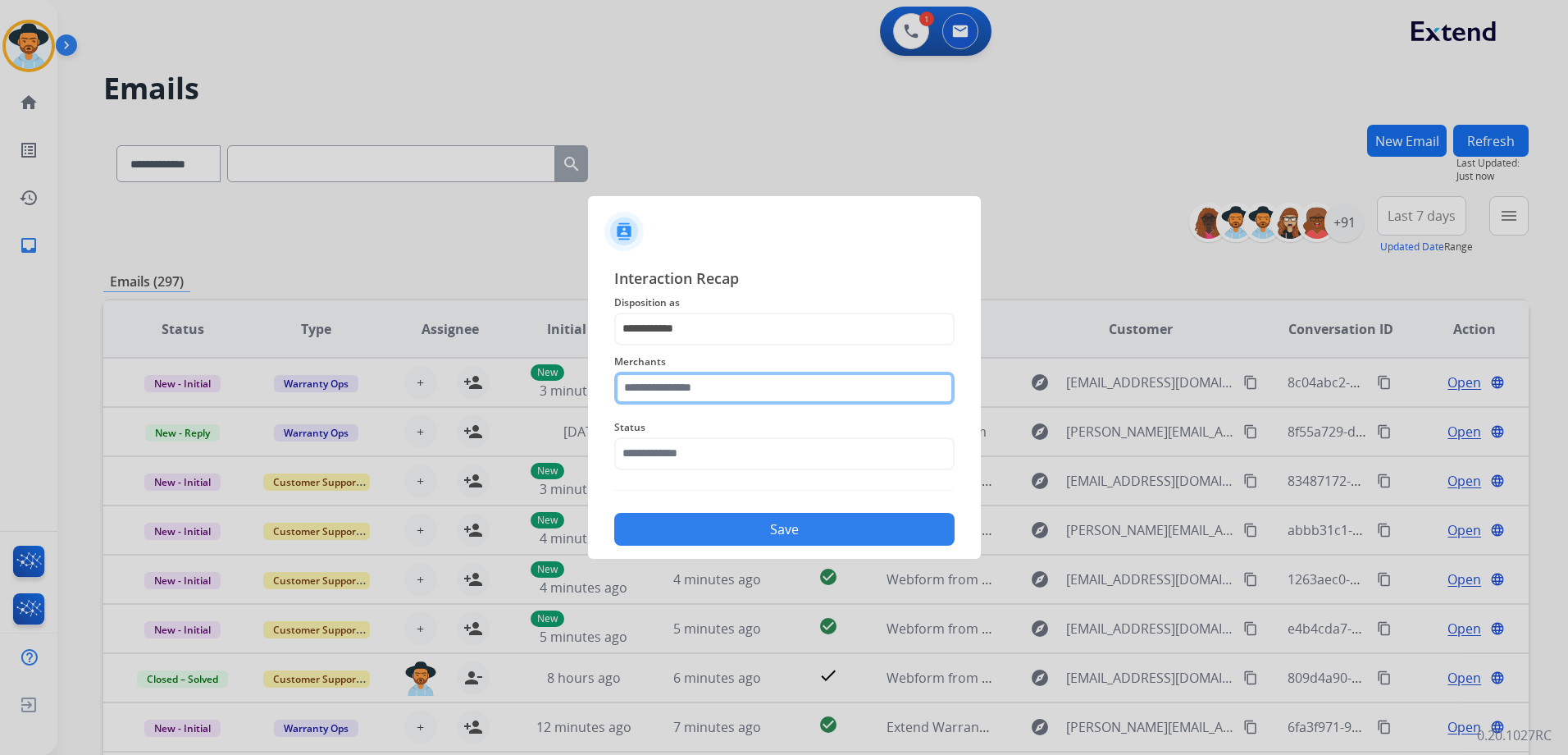
click at [722, 393] on input "text" at bounding box center [784, 388] width 341 height 32
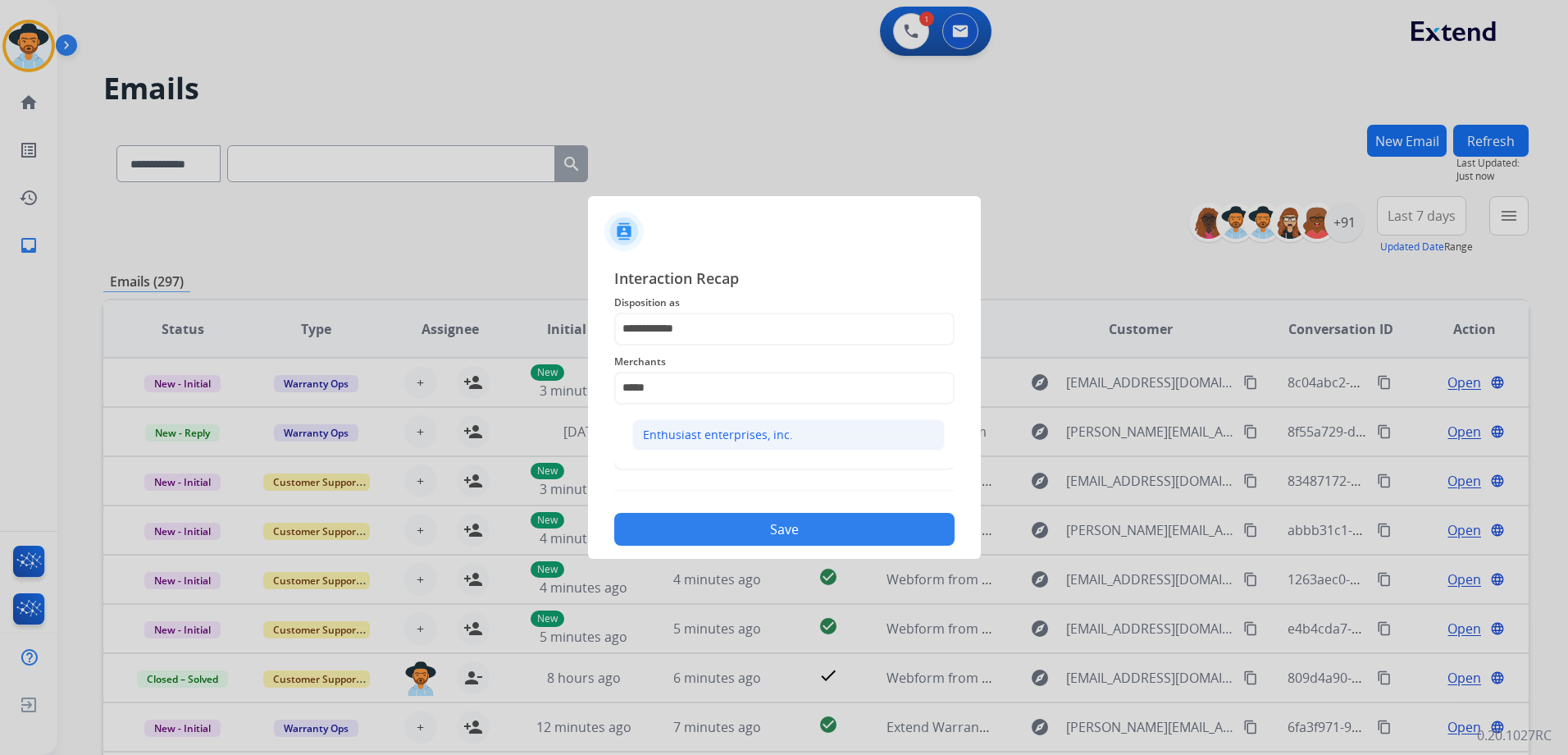
click at [751, 435] on div "Enthusiast enterprises, inc." at bounding box center [718, 435] width 150 height 16
type input "**********"
click at [756, 461] on input "text" at bounding box center [784, 454] width 341 height 32
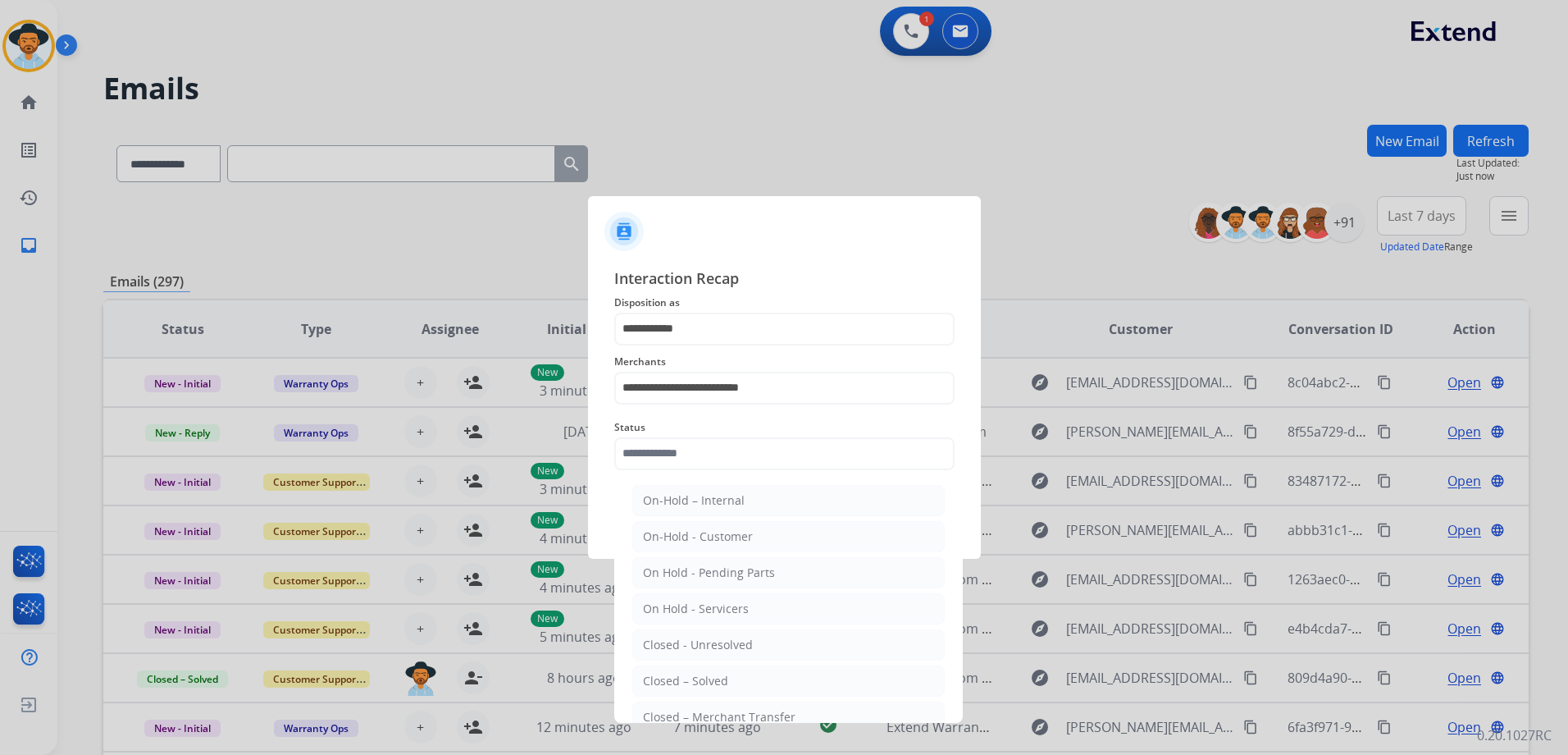
click at [755, 677] on li "Closed – Solved" at bounding box center [789, 681] width 312 height 32
type input "**********"
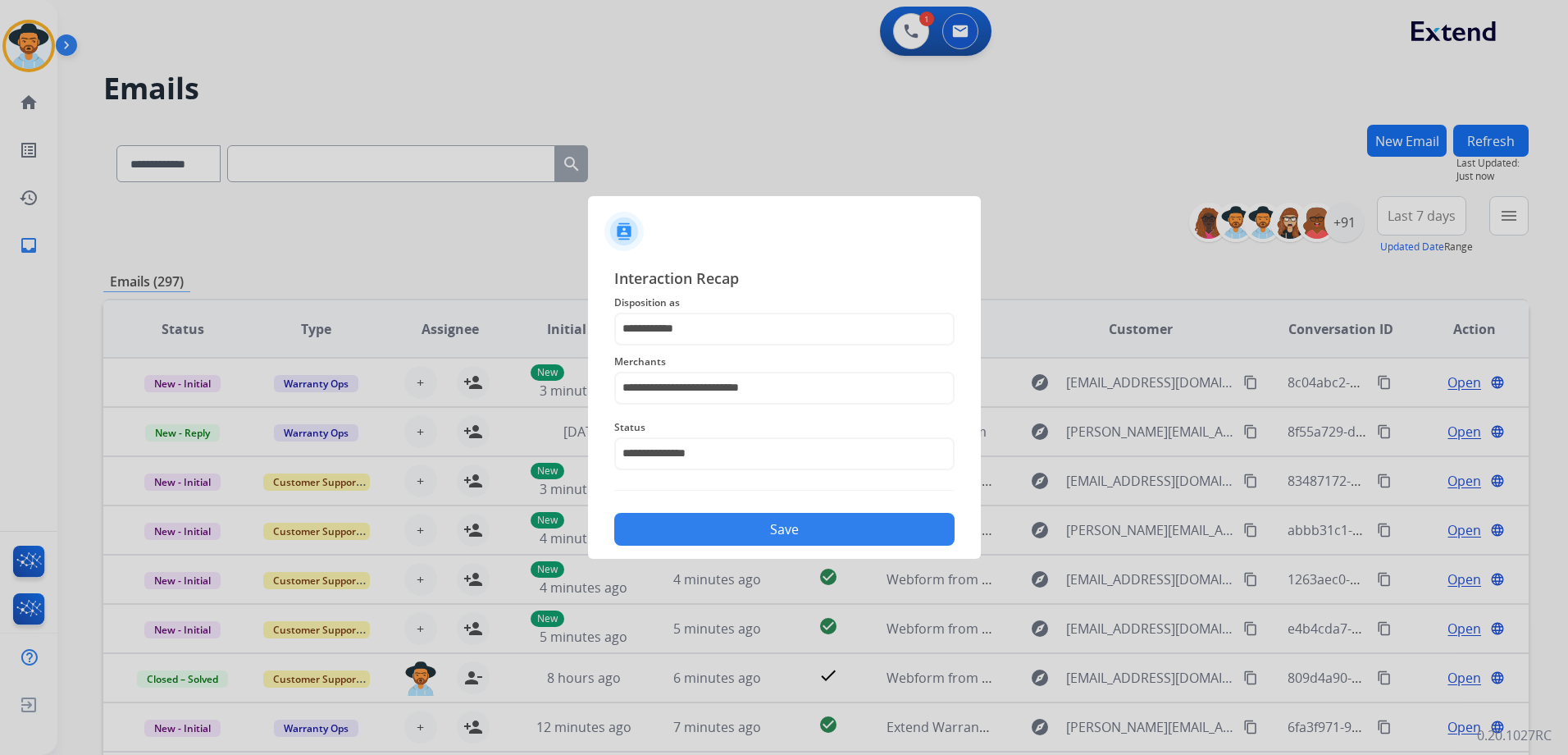
click at [802, 535] on button "Save" at bounding box center [784, 529] width 341 height 32
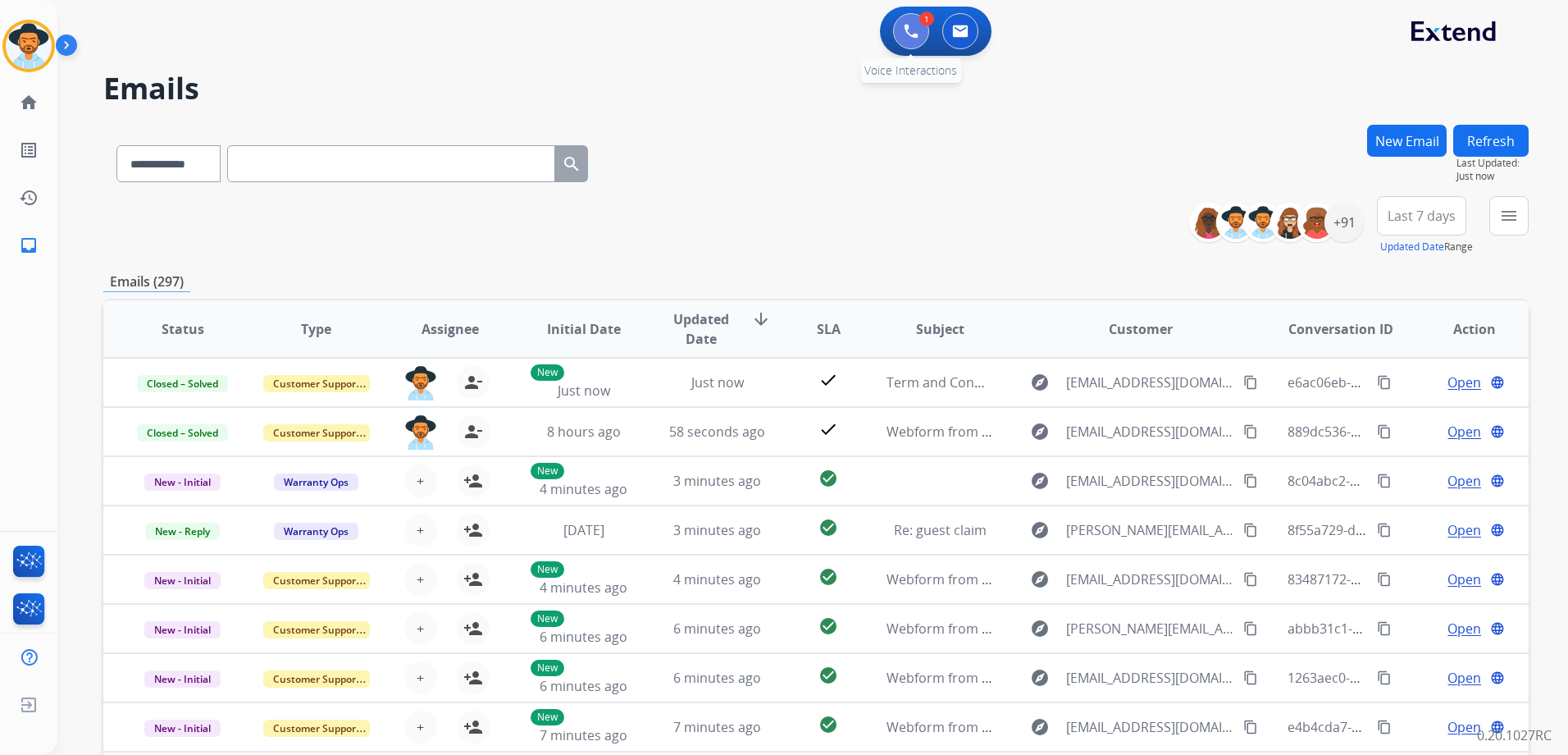
click at [906, 20] on button at bounding box center [911, 31] width 36 height 36
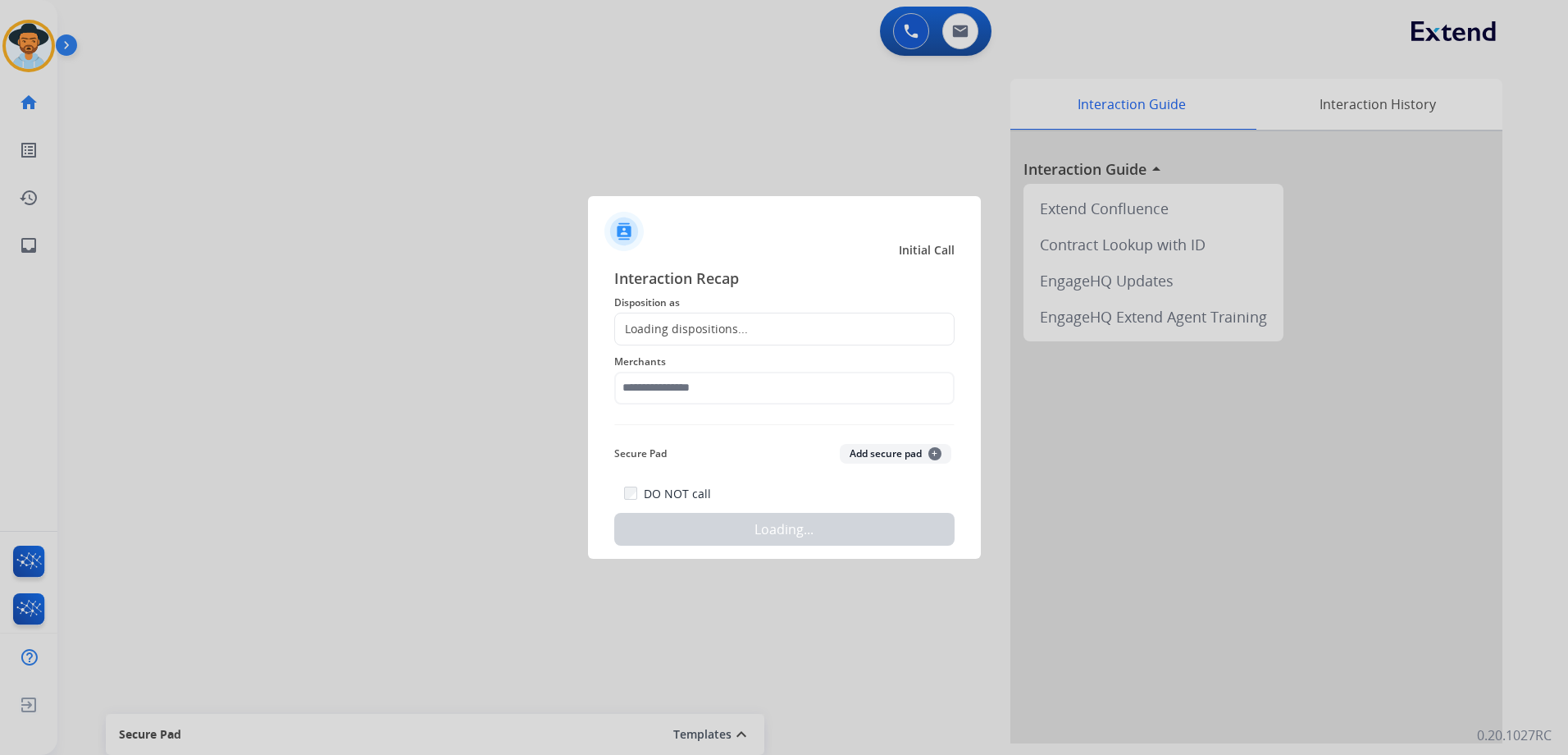
click at [318, 134] on div at bounding box center [784, 378] width 1568 height 755
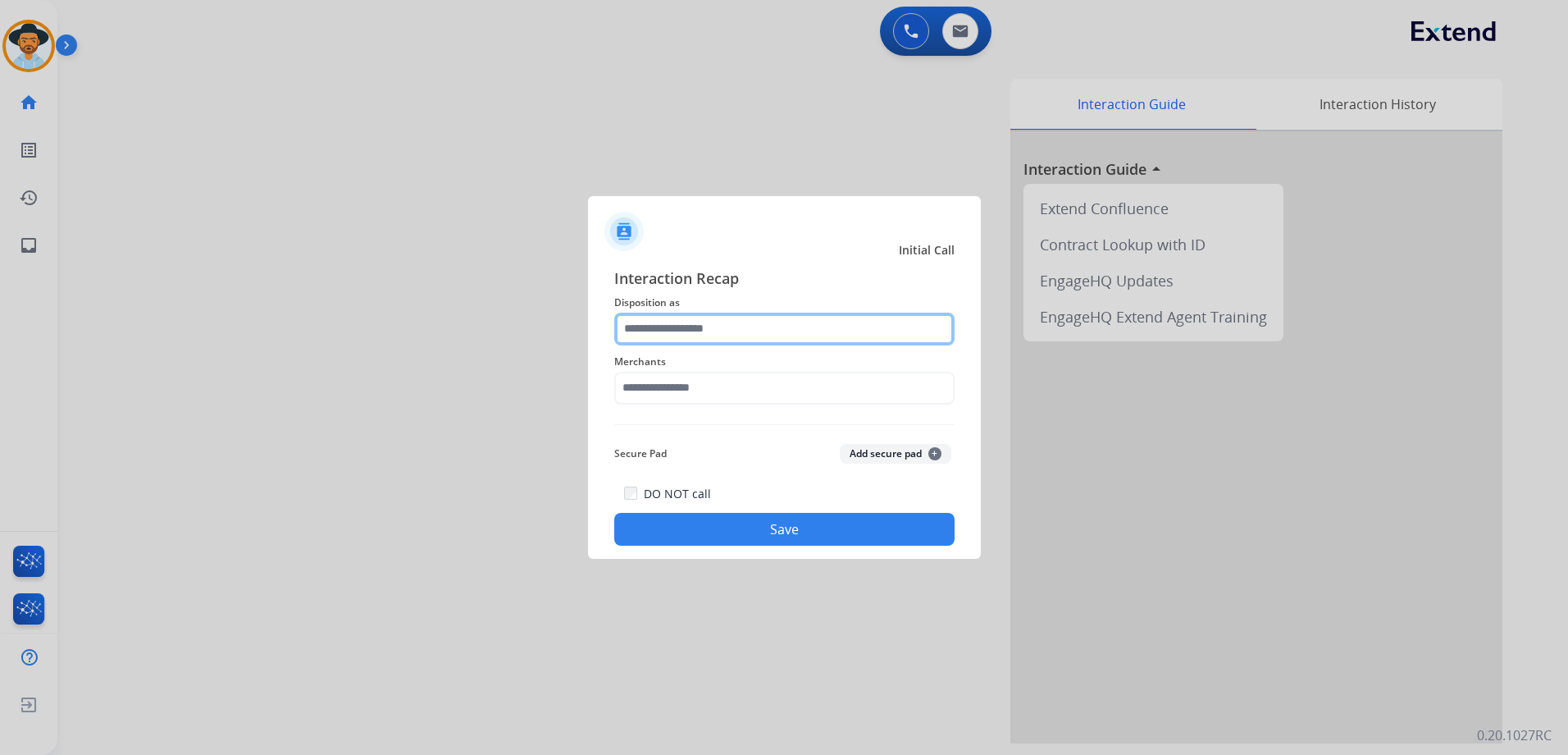
click at [800, 330] on input "text" at bounding box center [784, 329] width 341 height 32
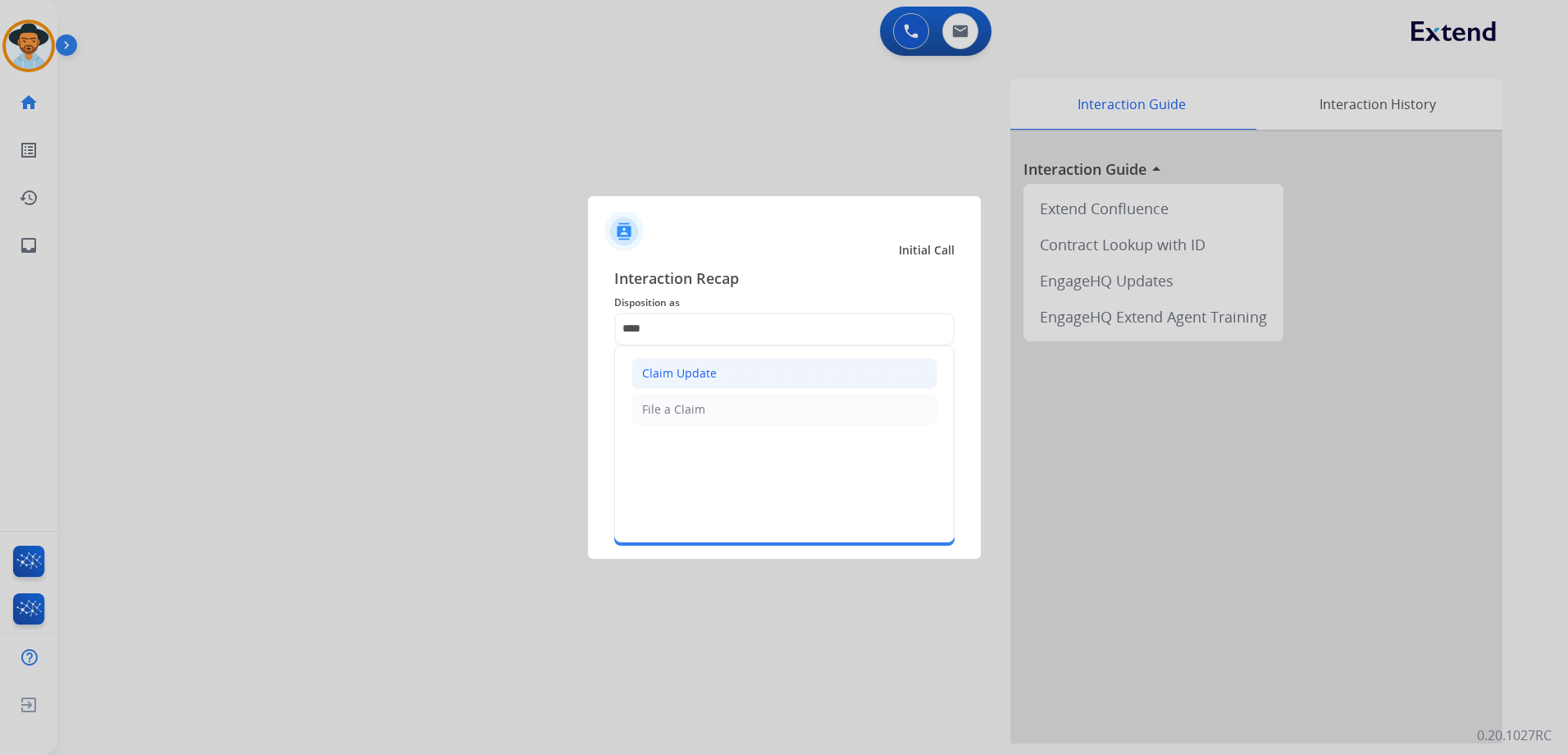
click at [714, 385] on li "Claim Update" at bounding box center [784, 373] width 306 height 32
type input "**********"
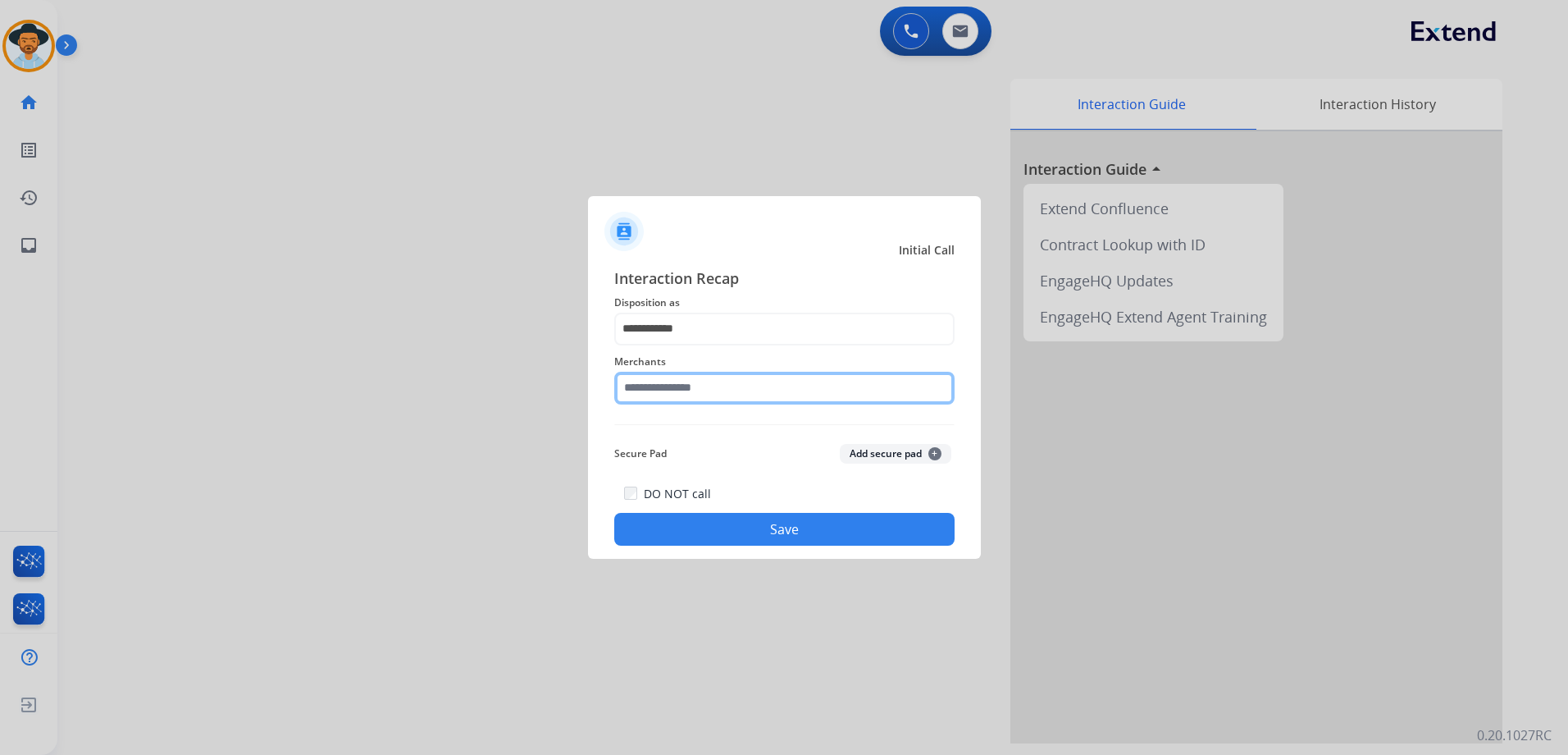
click at [709, 384] on input "text" at bounding box center [784, 388] width 341 height 32
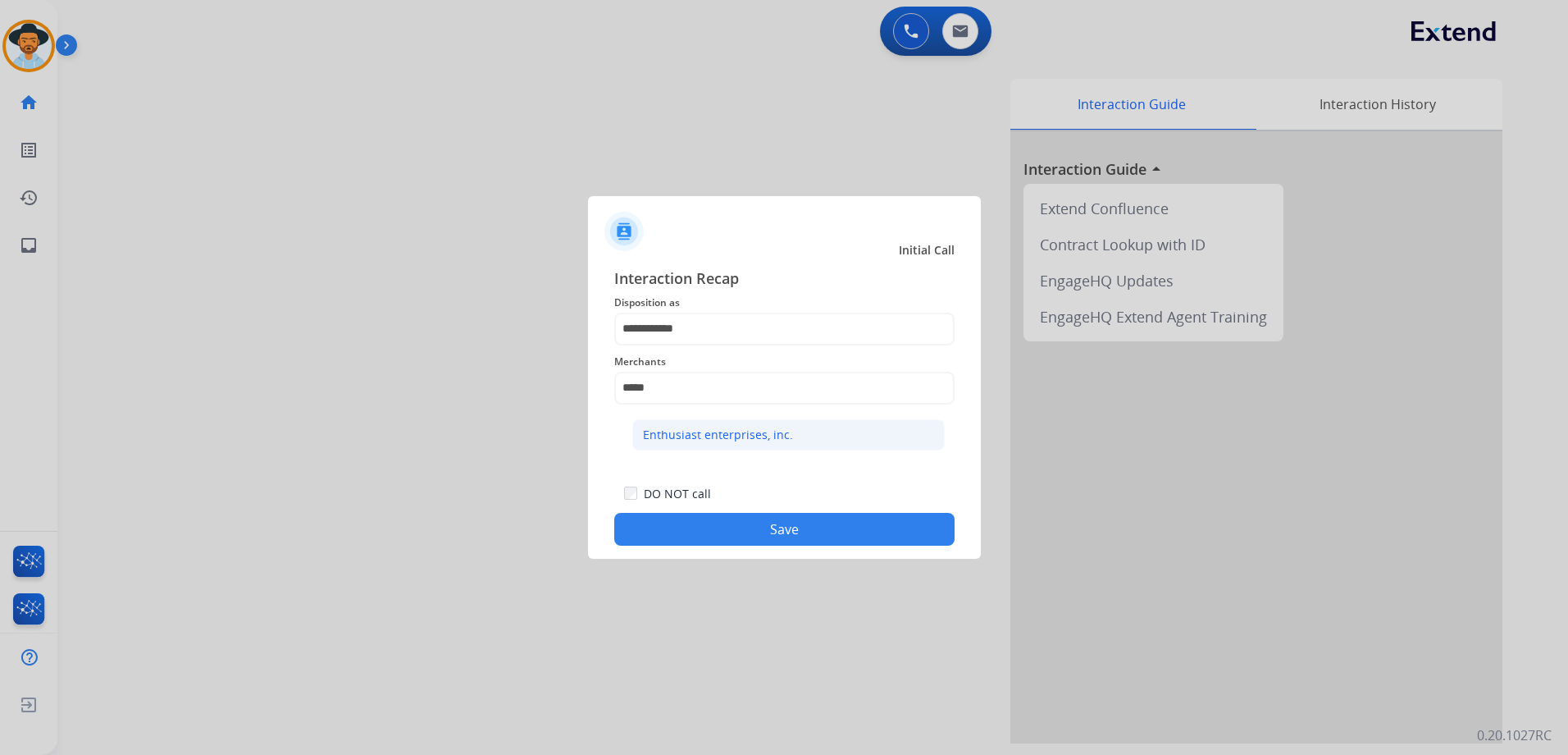
click at [750, 441] on div "Enthusiast enterprises, inc." at bounding box center [718, 435] width 150 height 16
type input "**********"
click at [803, 528] on button "Save" at bounding box center [784, 529] width 341 height 32
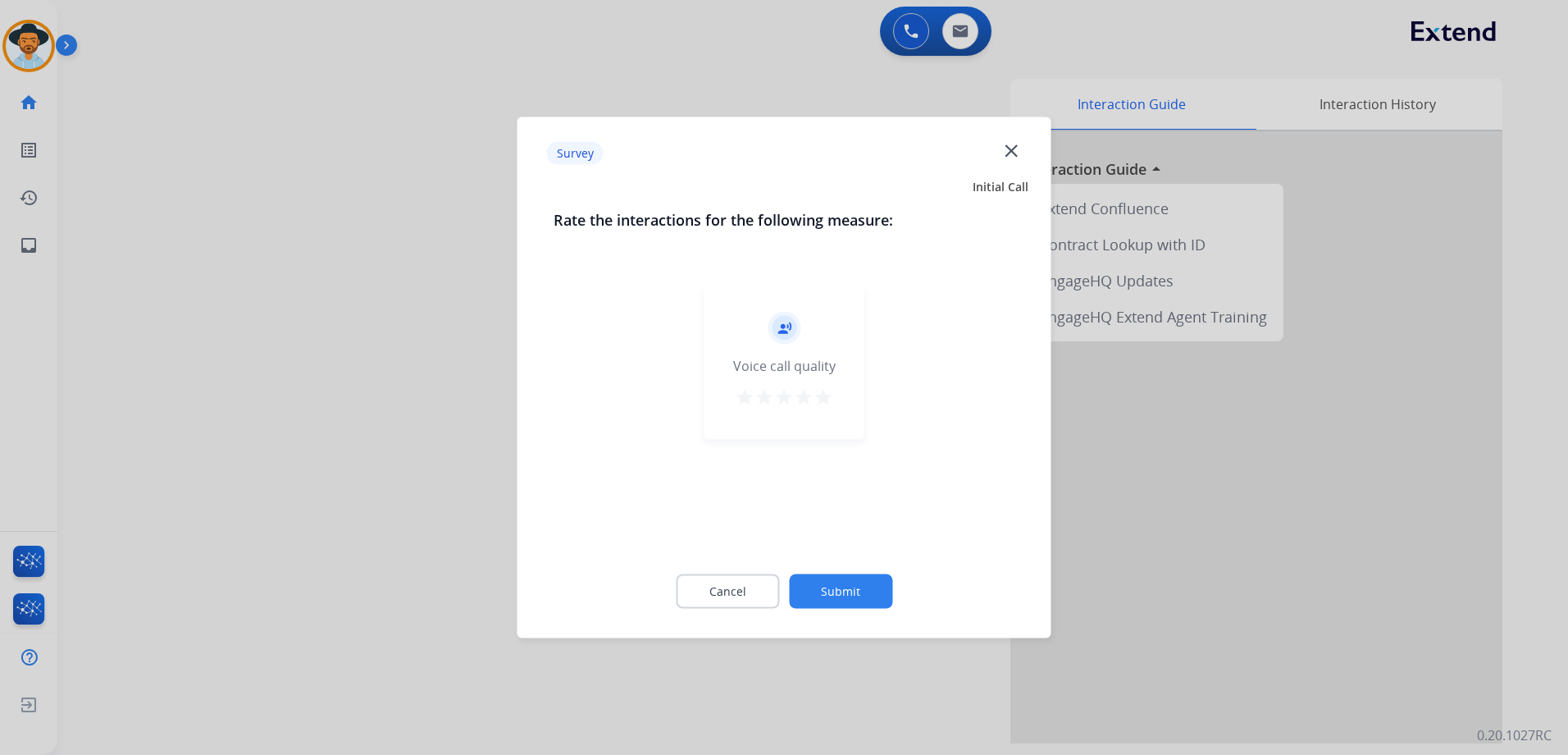
click at [818, 397] on mat-icon "star" at bounding box center [823, 396] width 20 height 20
click at [848, 577] on button "Submit" at bounding box center [840, 591] width 103 height 34
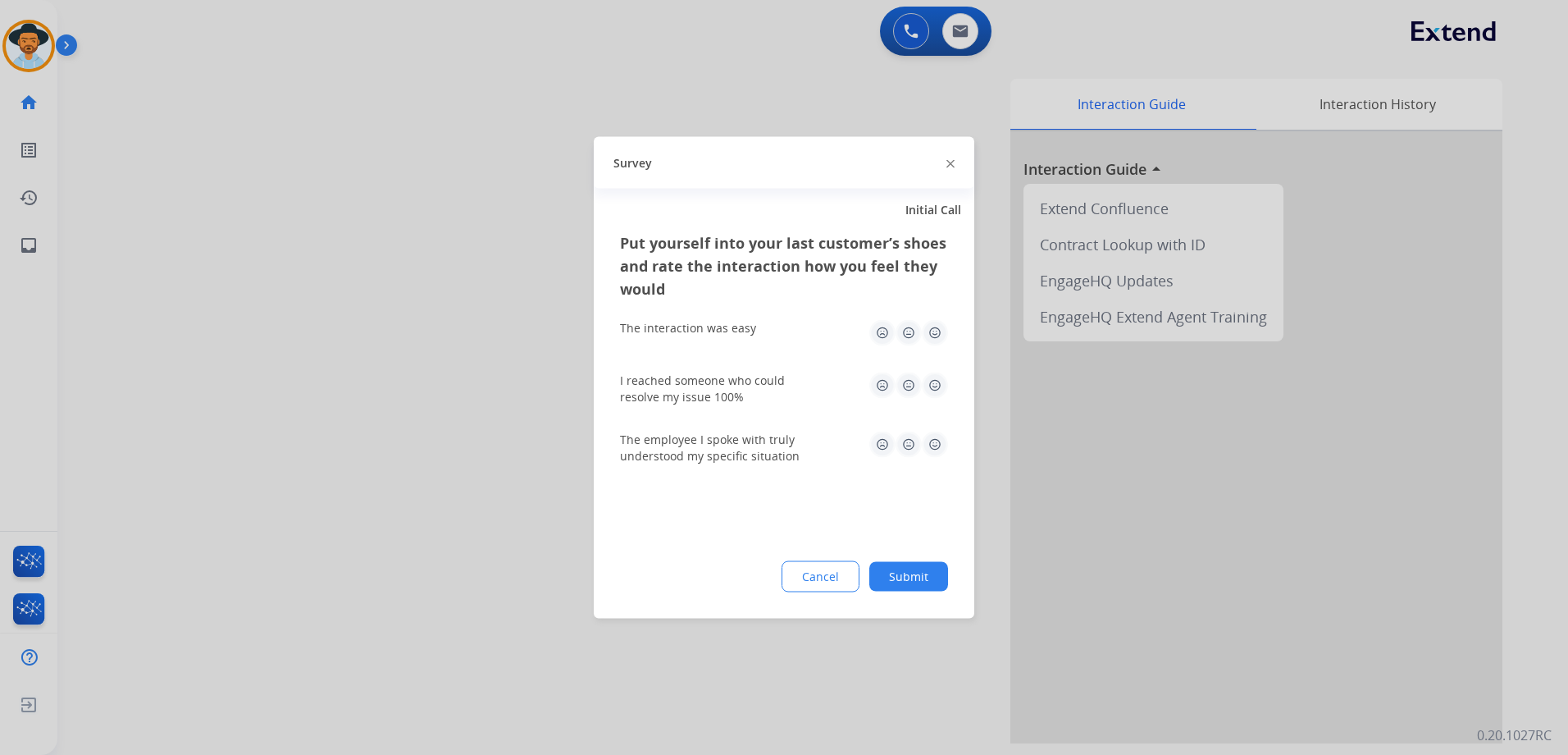
click at [938, 343] on img at bounding box center [935, 333] width 26 height 26
click at [932, 391] on img at bounding box center [935, 385] width 26 height 26
click at [935, 440] on img at bounding box center [935, 444] width 26 height 26
click at [919, 573] on button "Submit" at bounding box center [908, 576] width 79 height 30
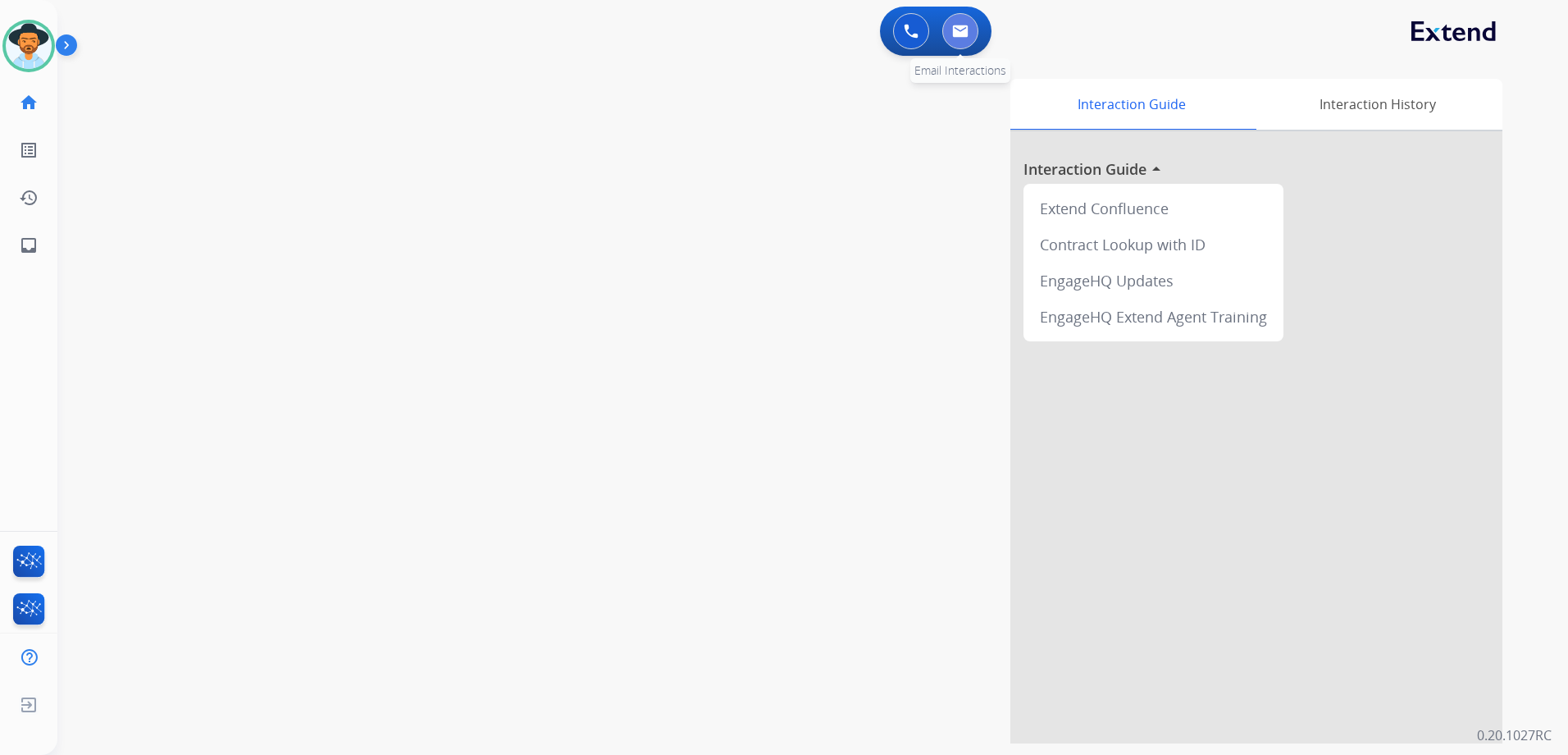
click at [967, 41] on button at bounding box center [960, 31] width 36 height 36
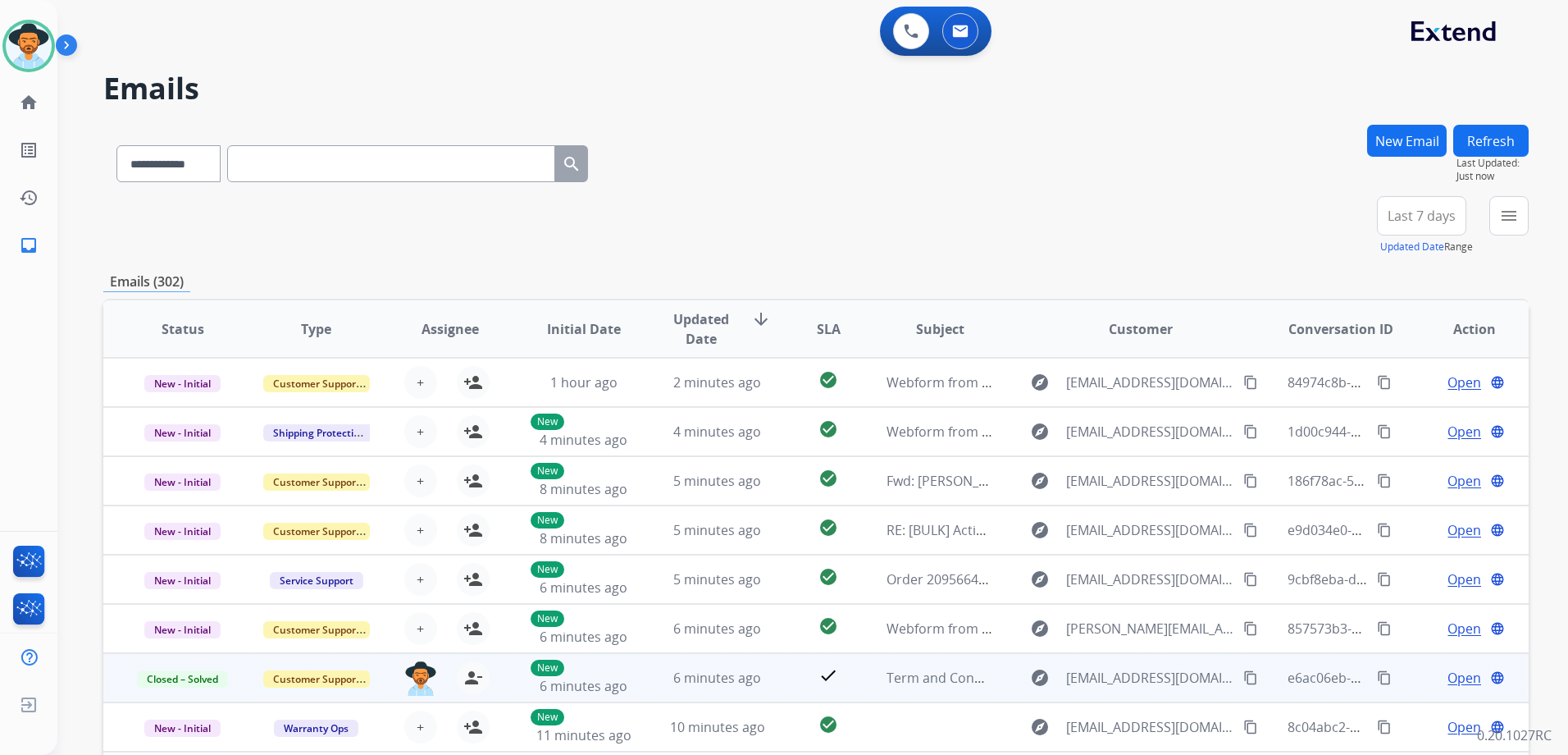
click at [1377, 674] on mat-icon "content_copy" at bounding box center [1384, 677] width 15 height 15
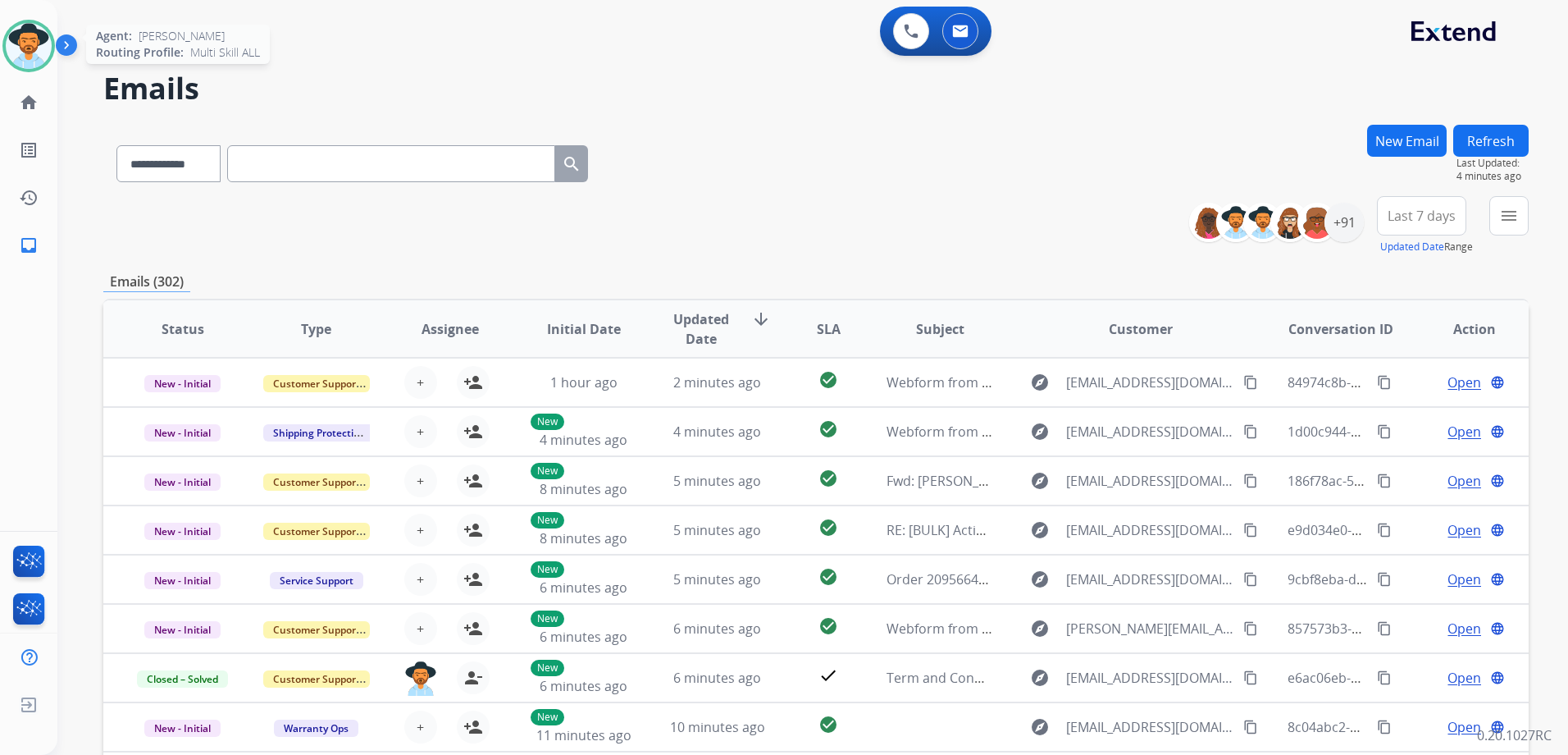
click at [37, 37] on img at bounding box center [29, 46] width 46 height 46
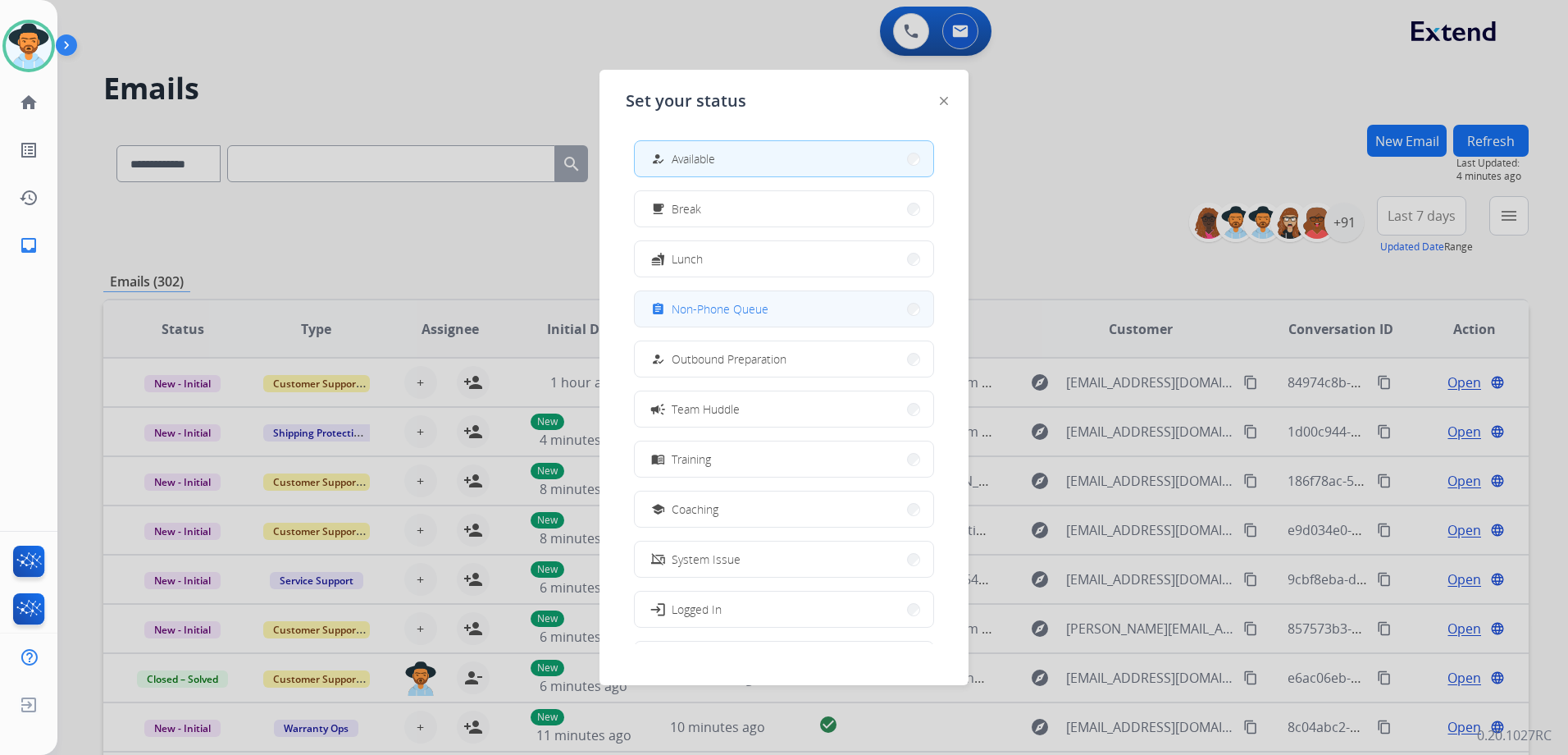
click at [796, 308] on button "assignment Non-Phone Queue" at bounding box center [784, 308] width 299 height 35
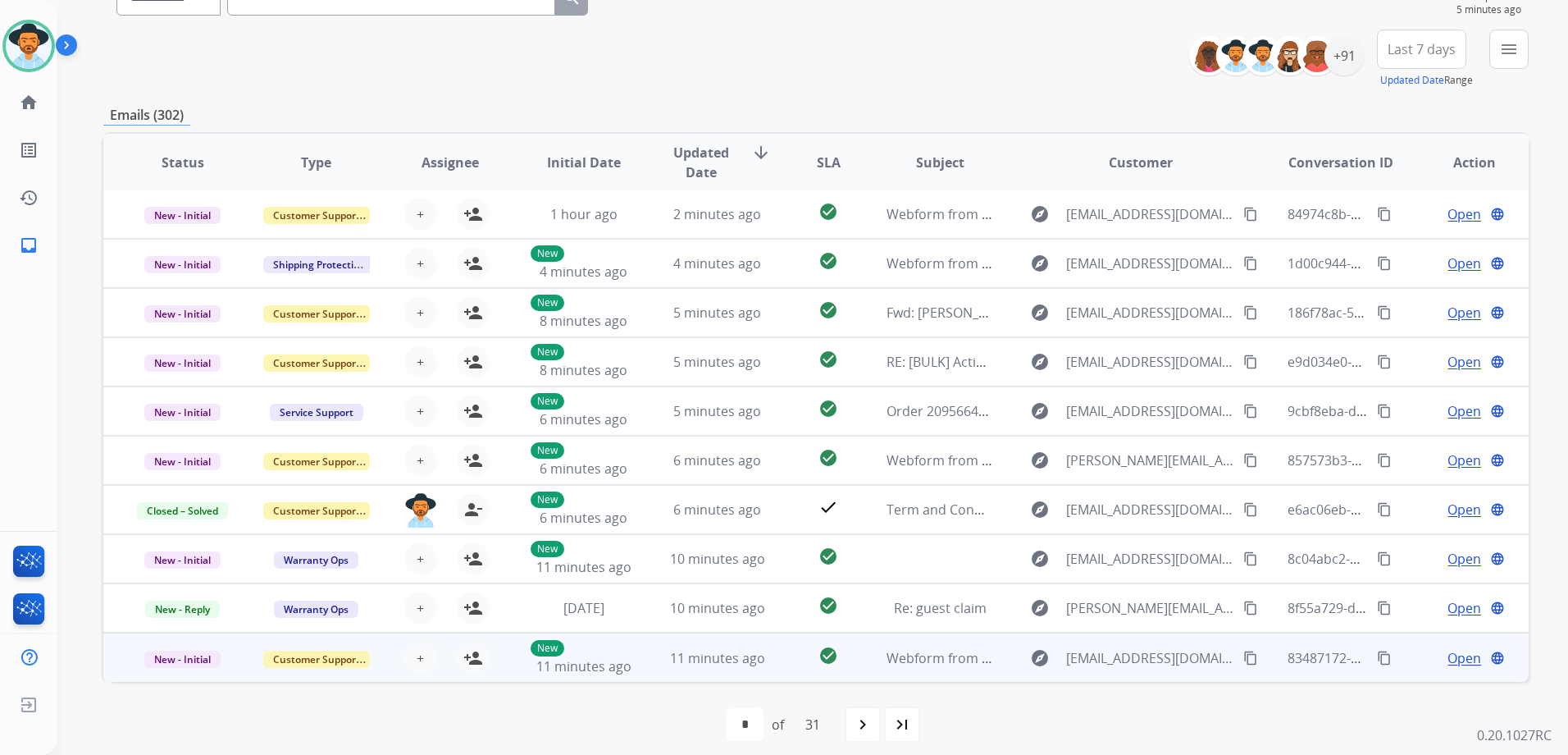
scroll to position [179, 0]
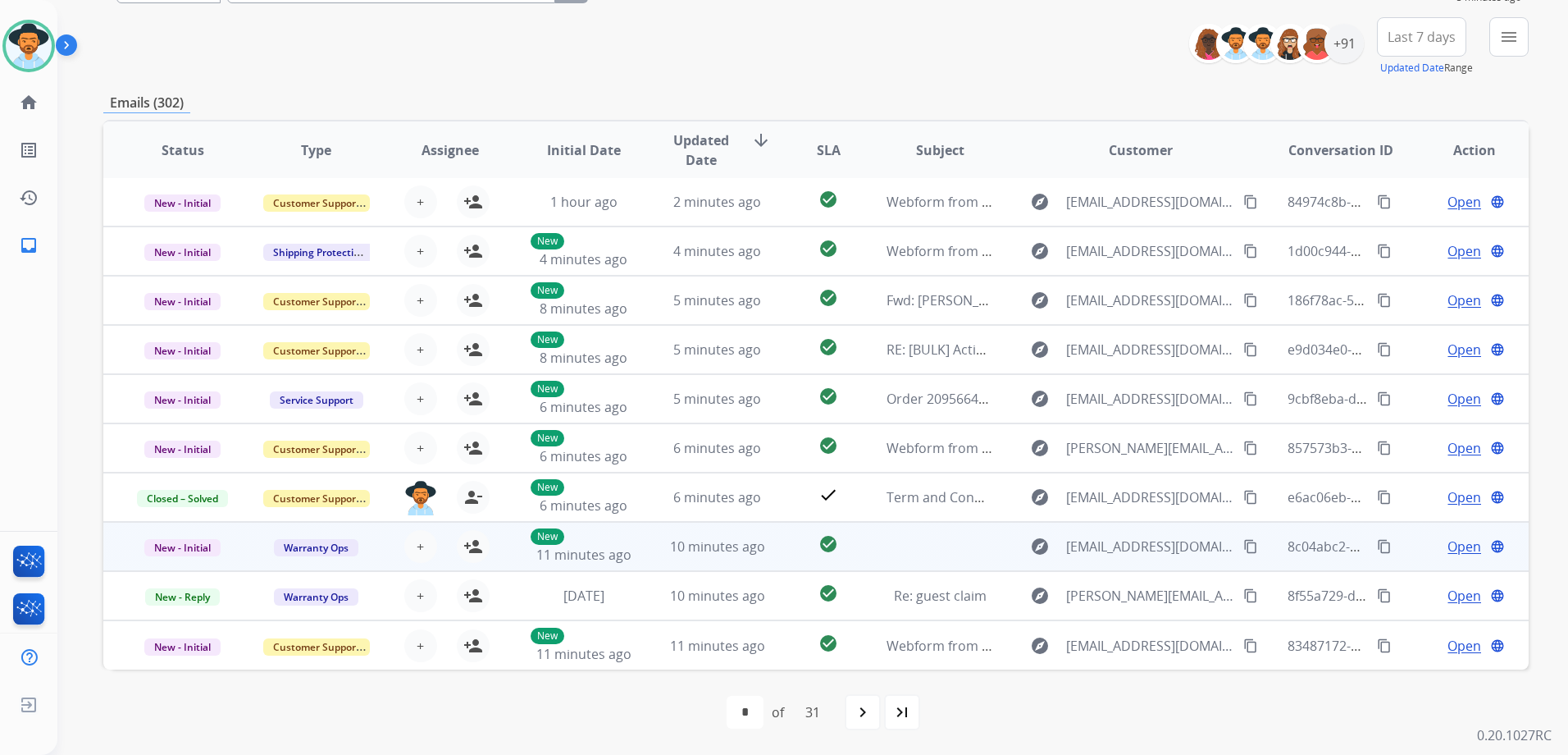
click at [1402, 551] on td "Open language" at bounding box center [1461, 547] width 134 height 50
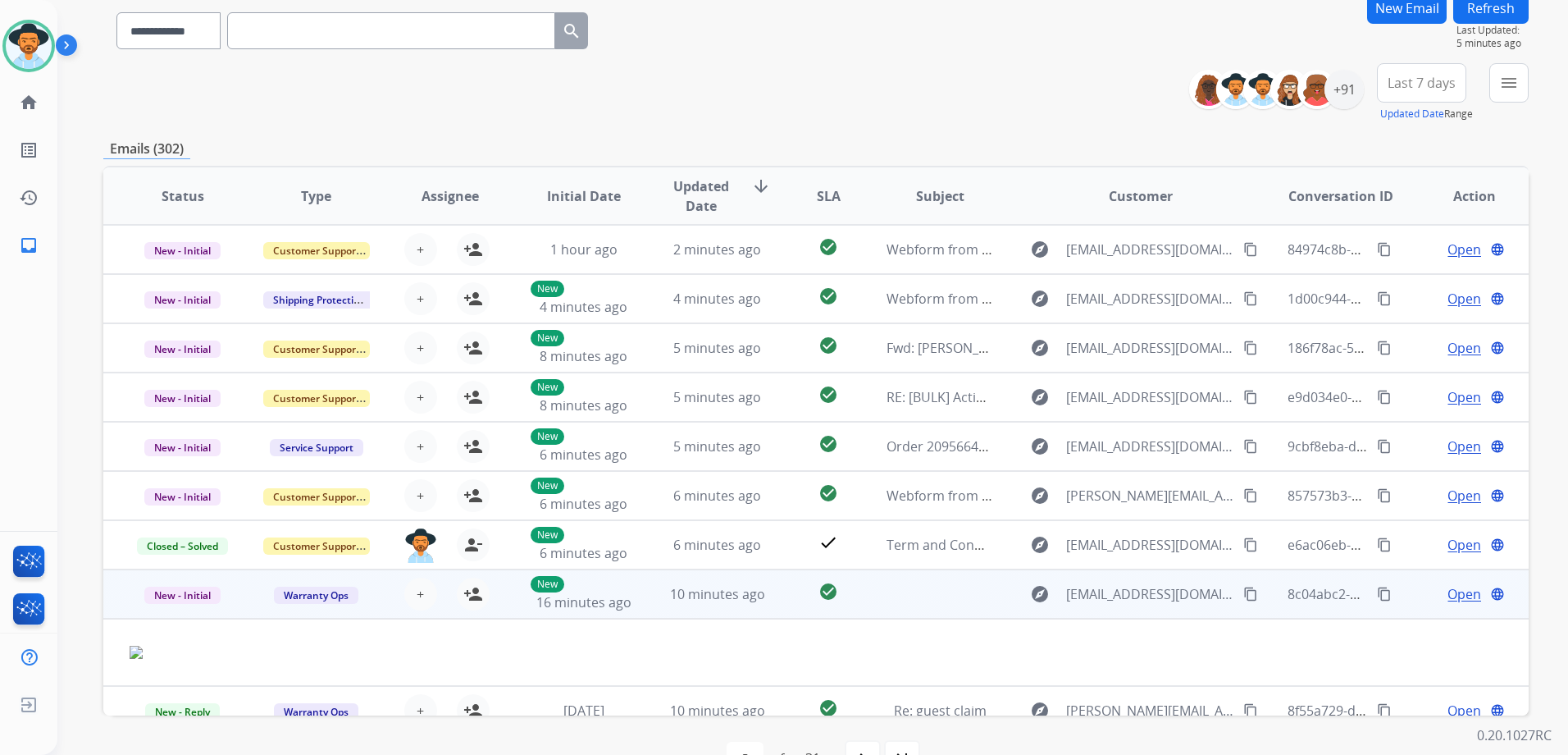
scroll to position [97, 0]
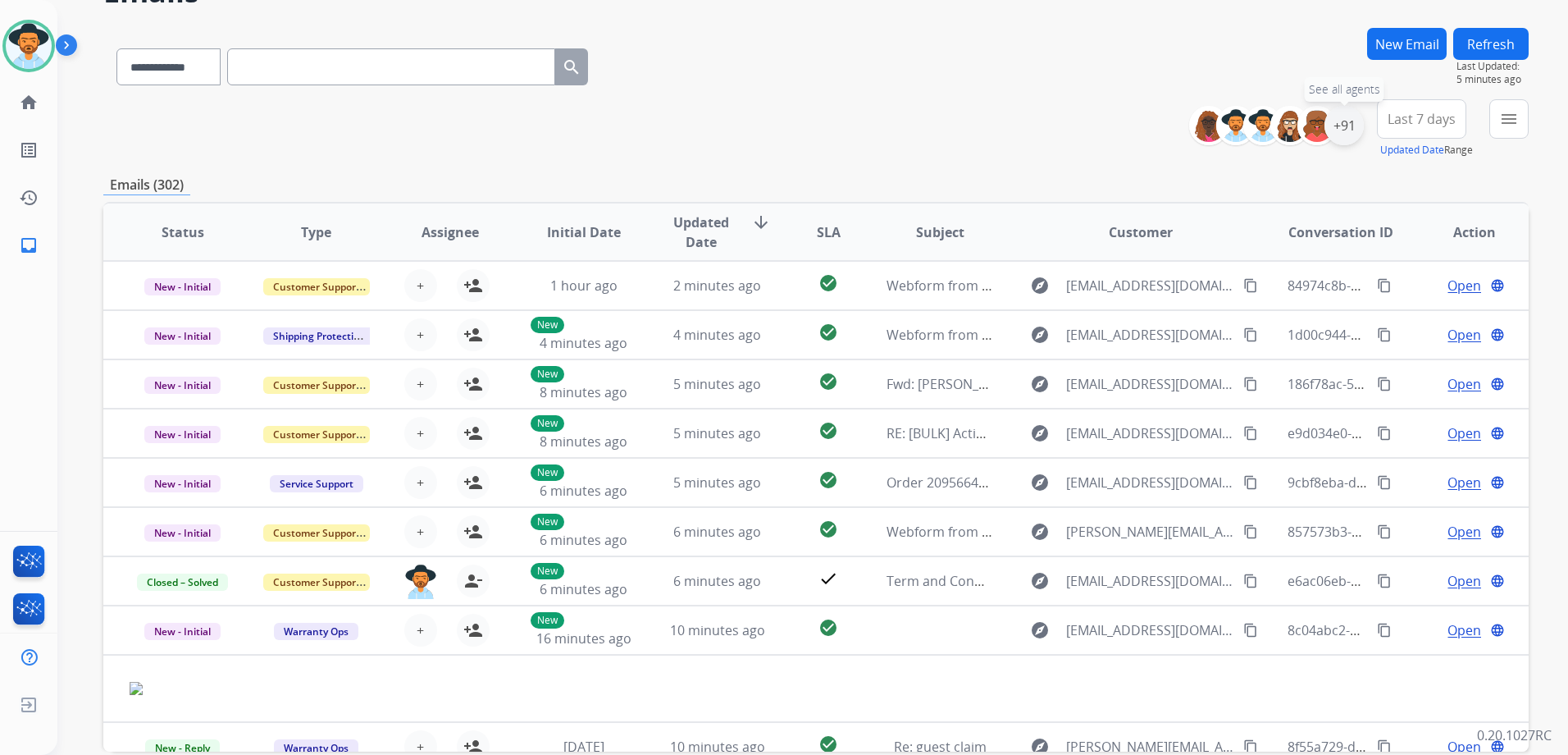
click at [1350, 137] on div "+91" at bounding box center [1344, 126] width 39 height 39
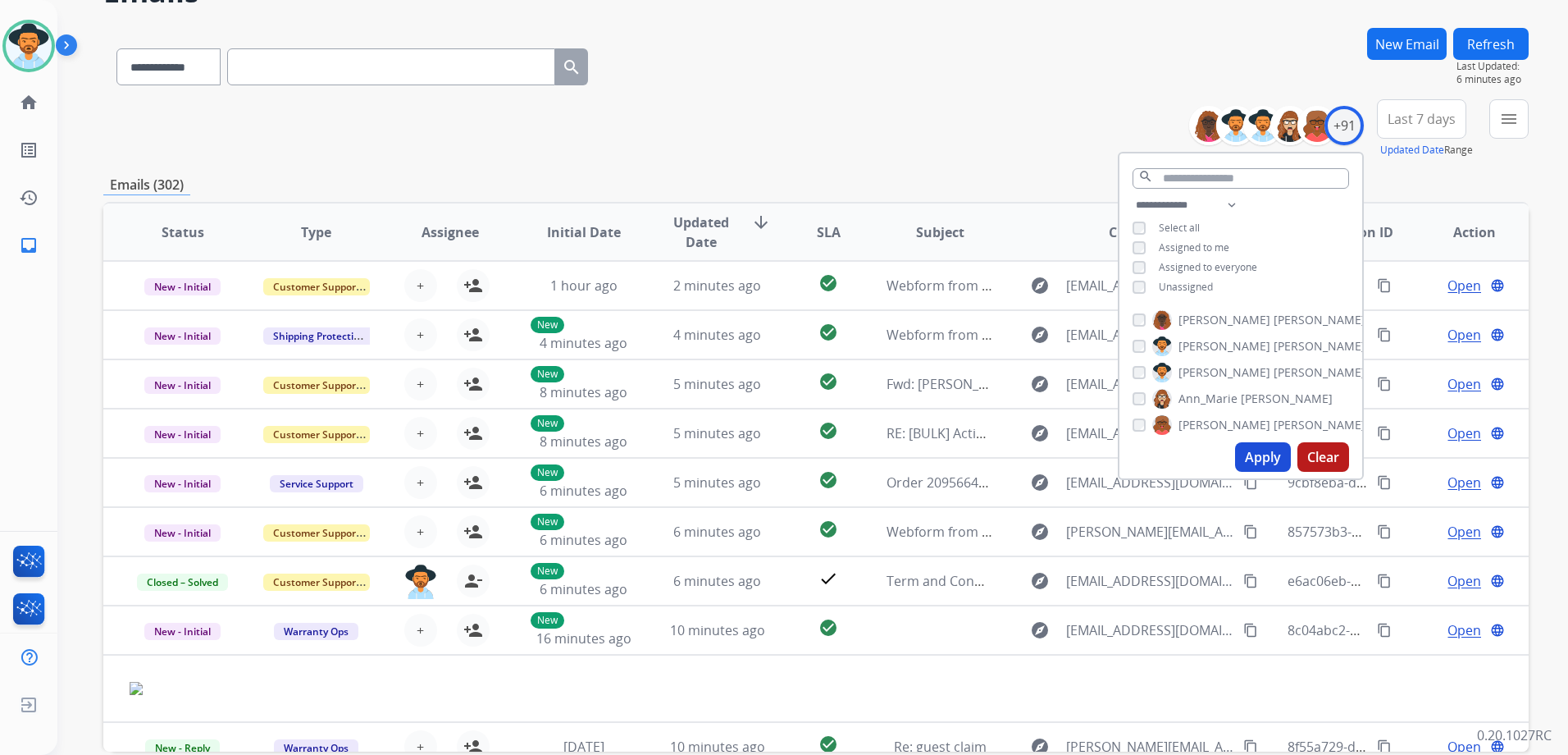
click at [1198, 282] on span "Unassigned" at bounding box center [1185, 287] width 54 height 14
click at [1269, 457] on button "Apply" at bounding box center [1262, 457] width 55 height 30
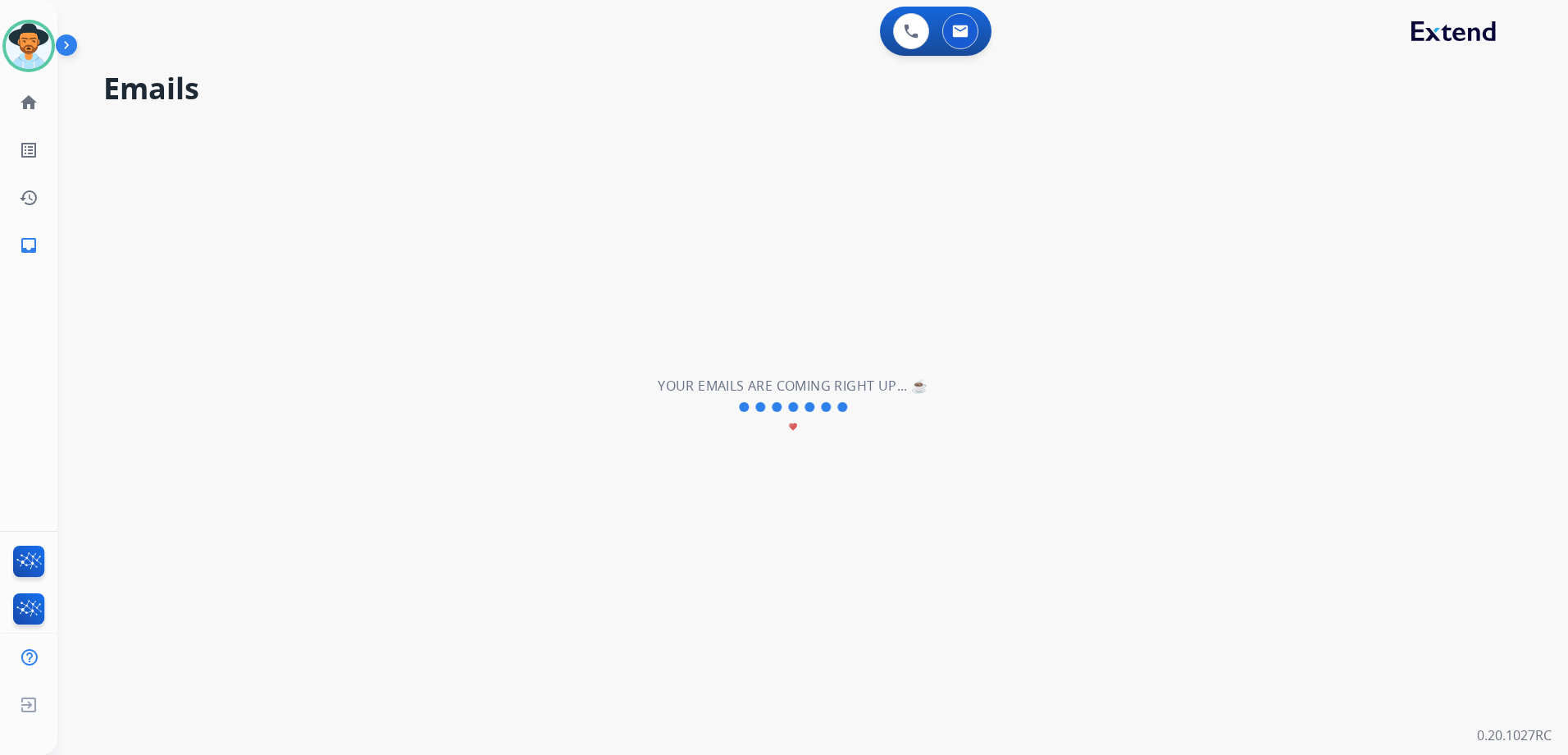
scroll to position [0, 0]
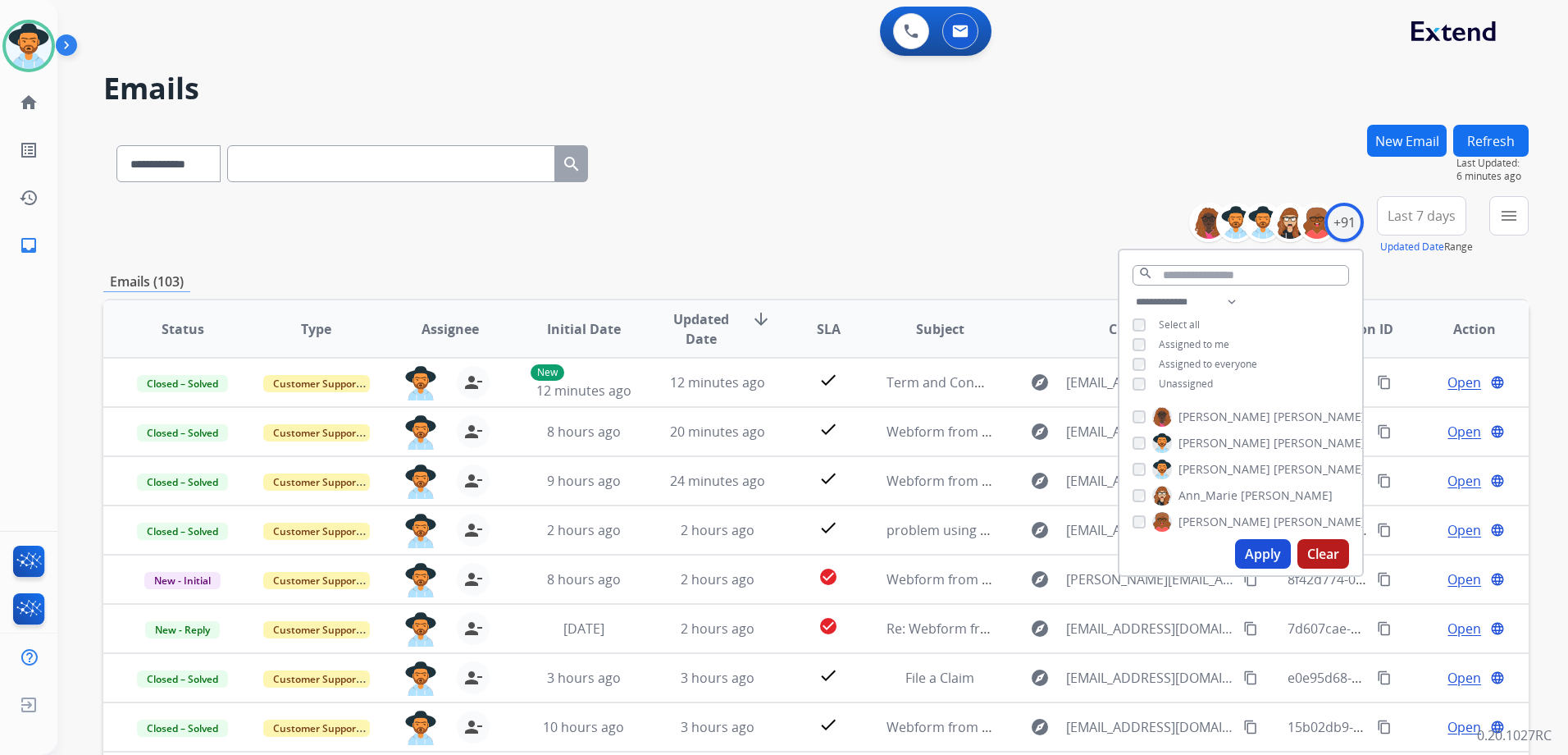
click at [1040, 272] on div "Emails (103)" at bounding box center [816, 282] width 1425 height 20
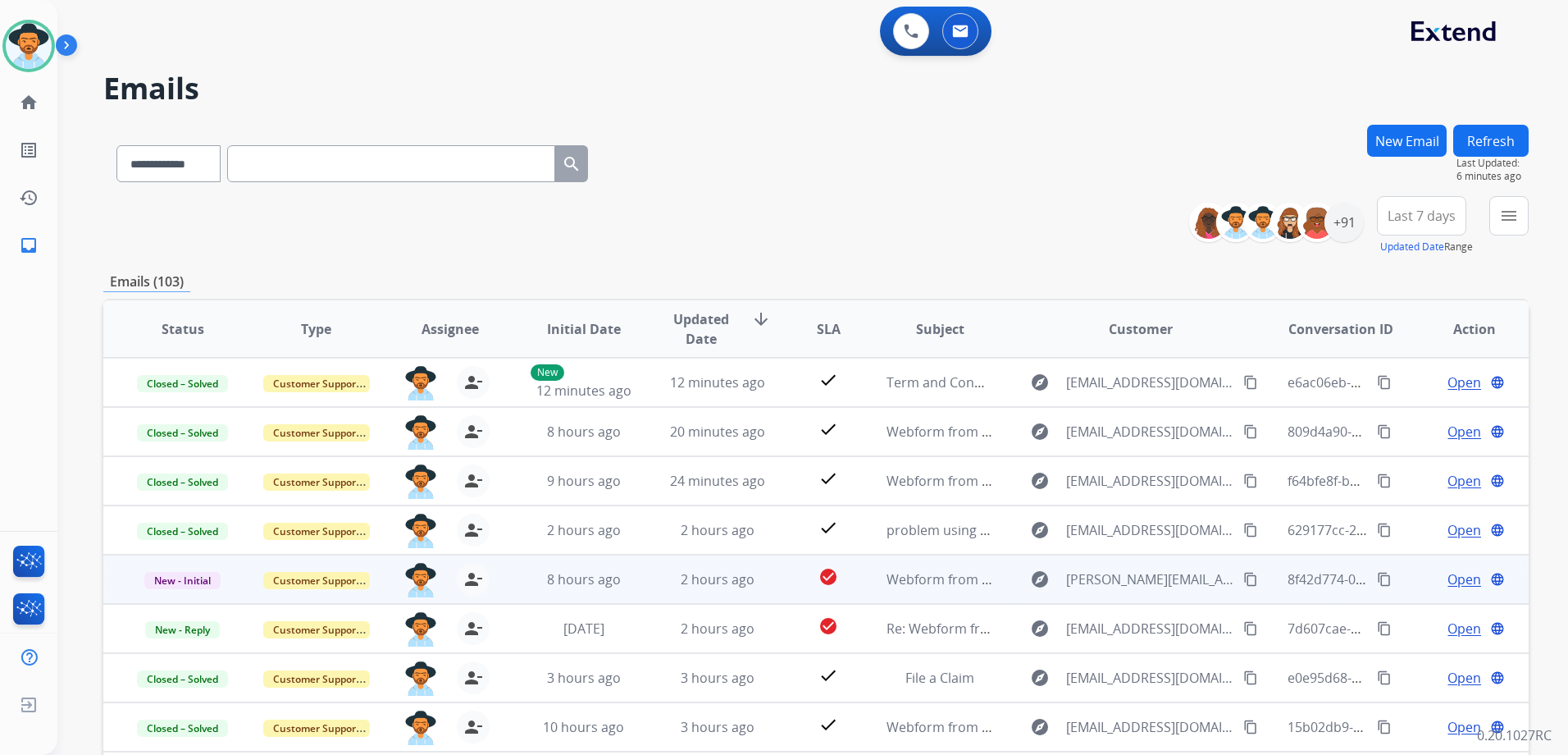
click at [1401, 584] on td "Open language" at bounding box center [1461, 579] width 134 height 50
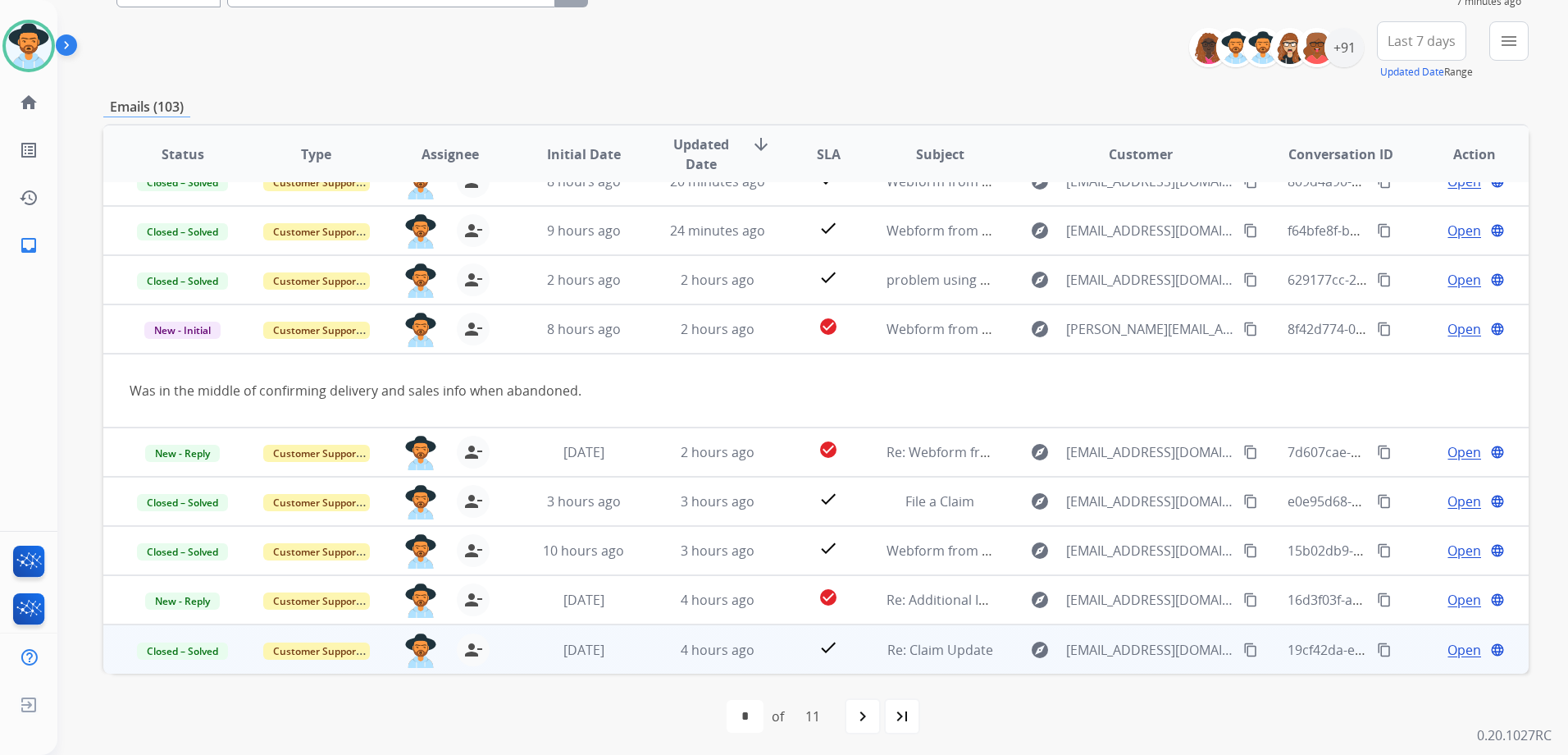
scroll to position [179, 0]
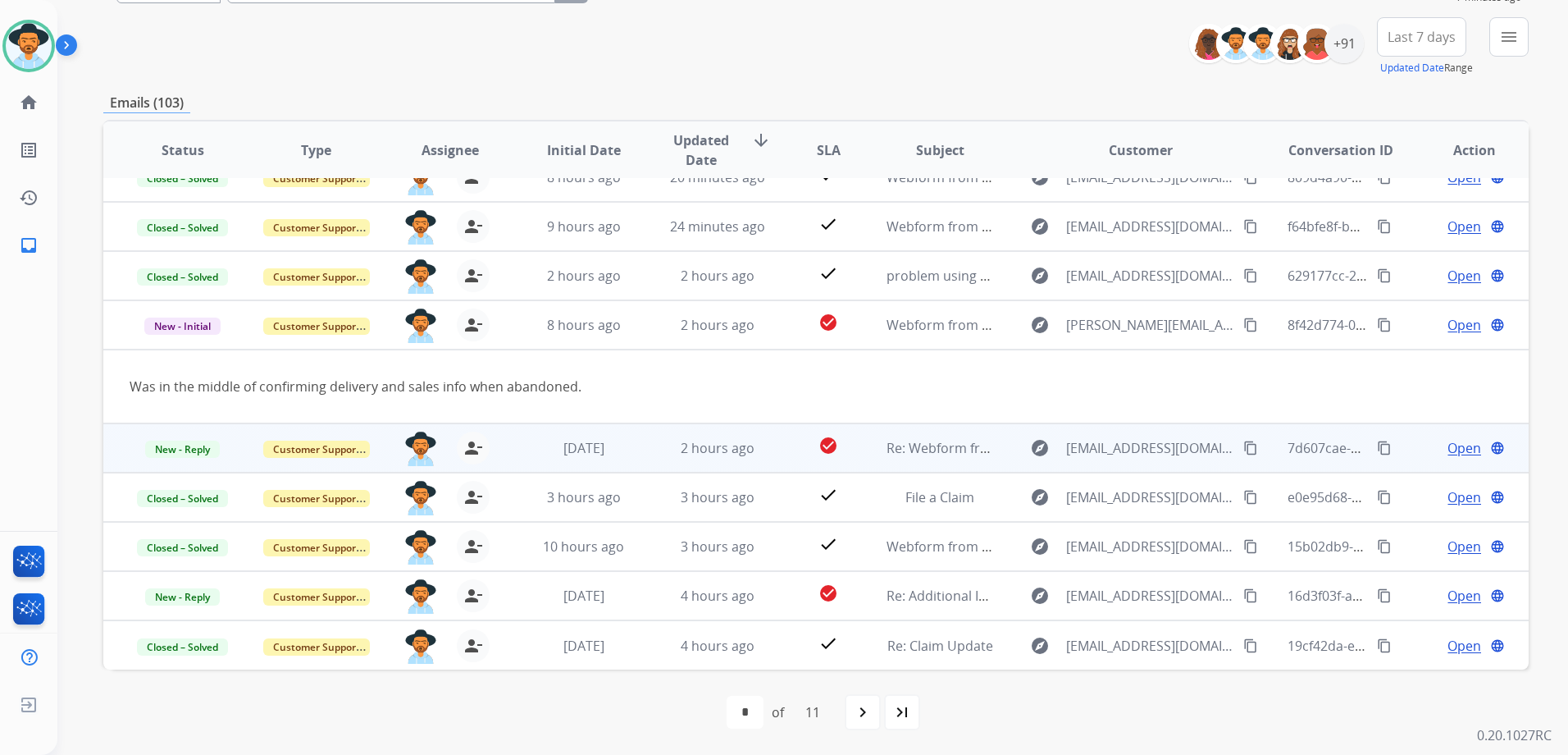
click at [1421, 448] on div "Open language" at bounding box center [1474, 448] width 107 height 20
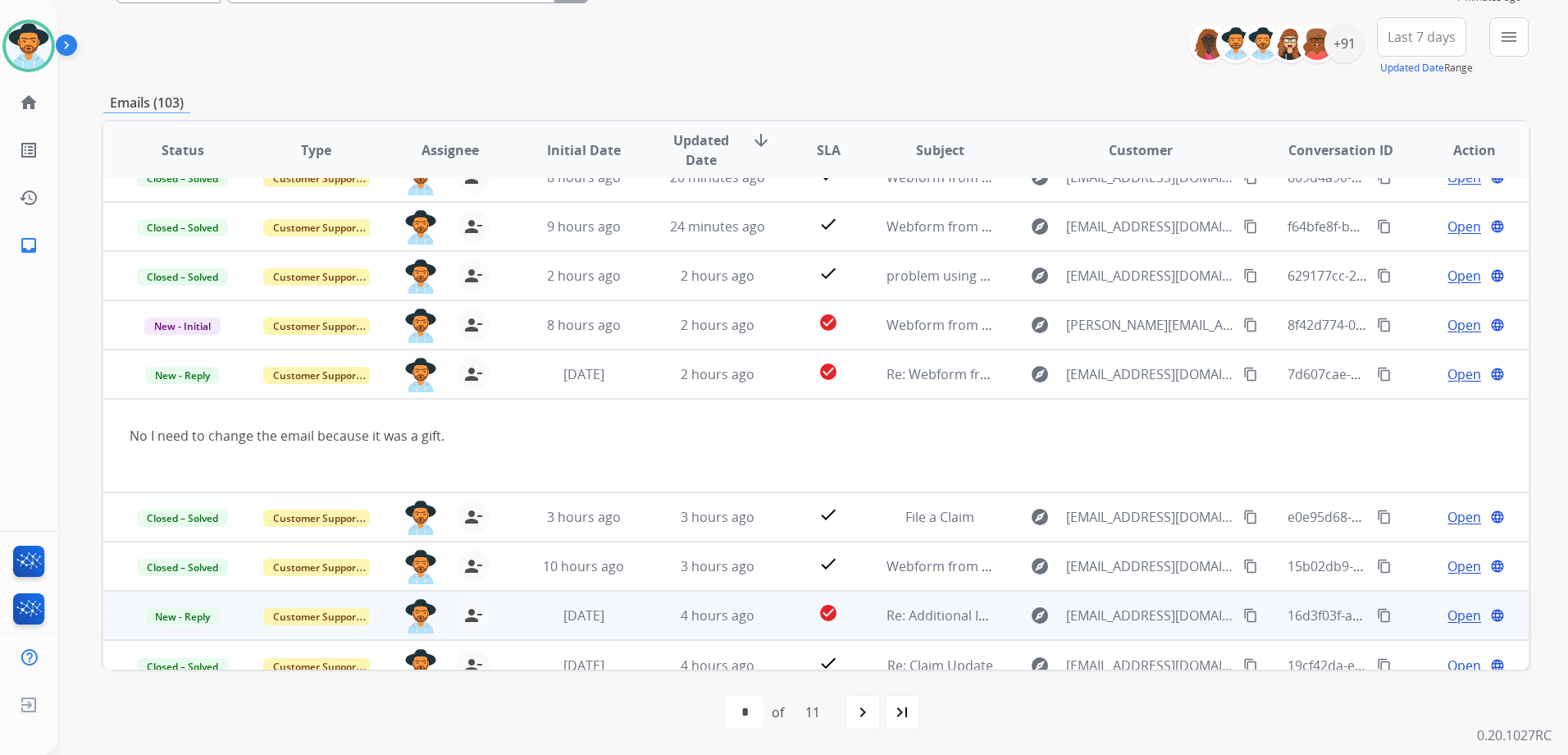
scroll to position [95, 0]
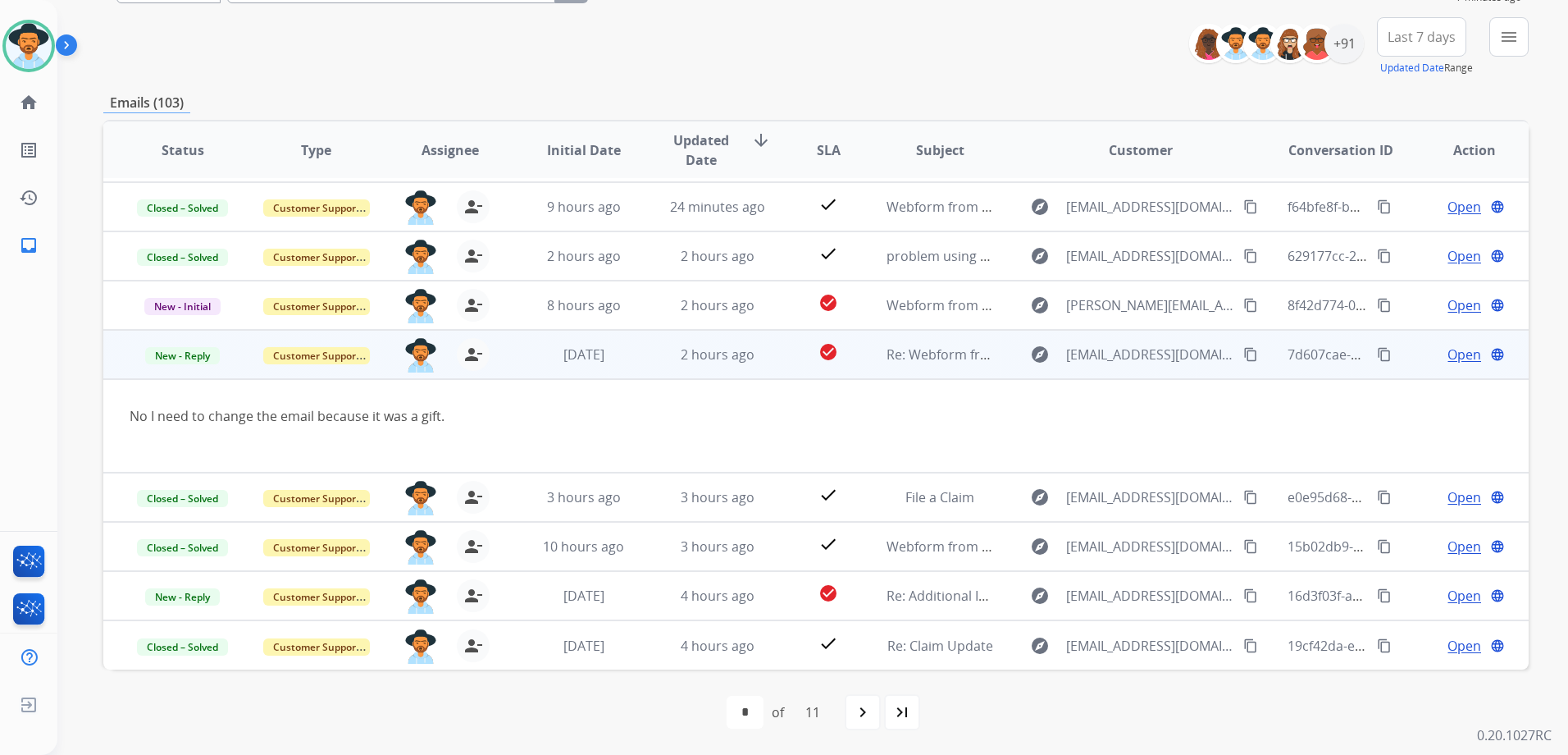
click at [1449, 351] on span "Open" at bounding box center [1463, 354] width 33 height 20
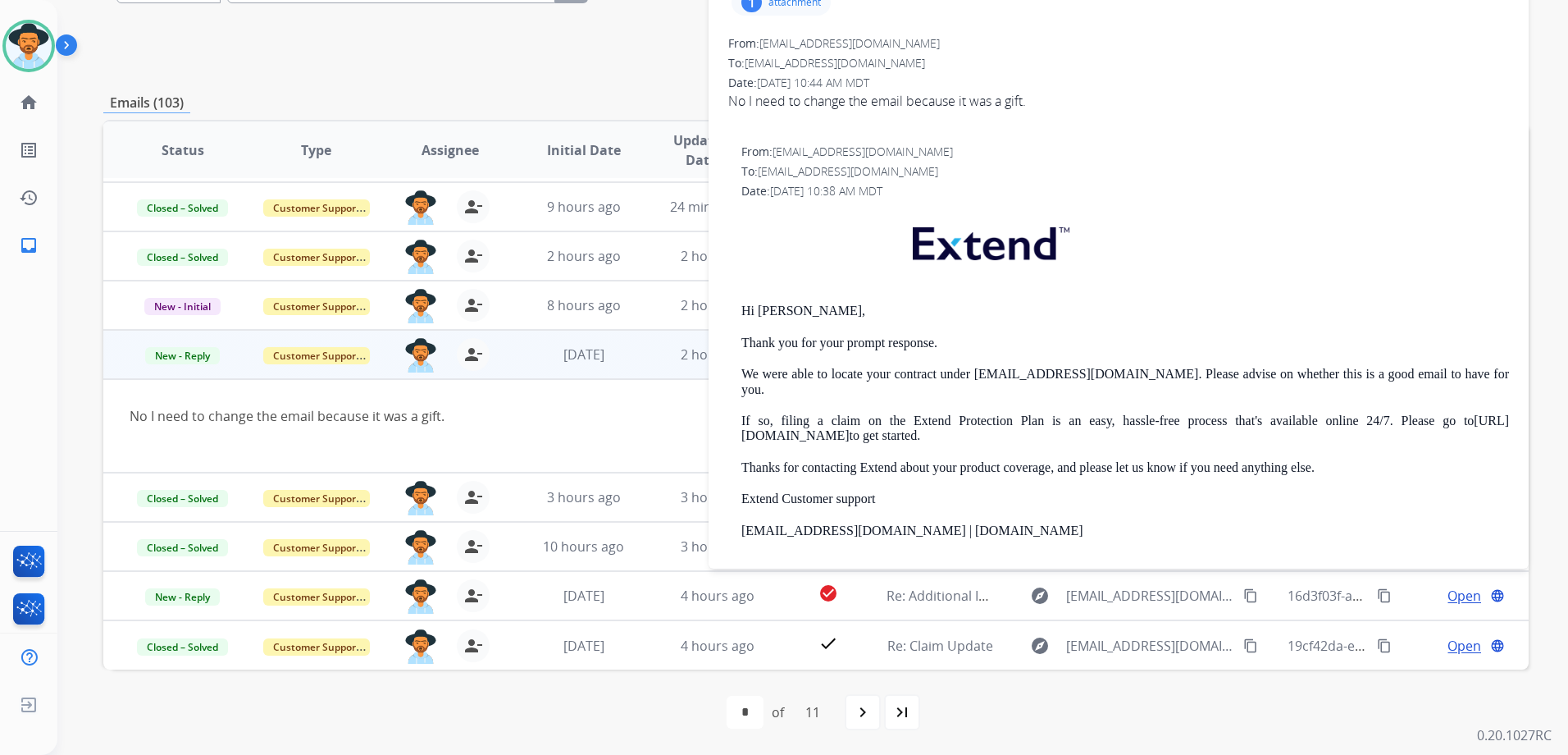
scroll to position [0, 0]
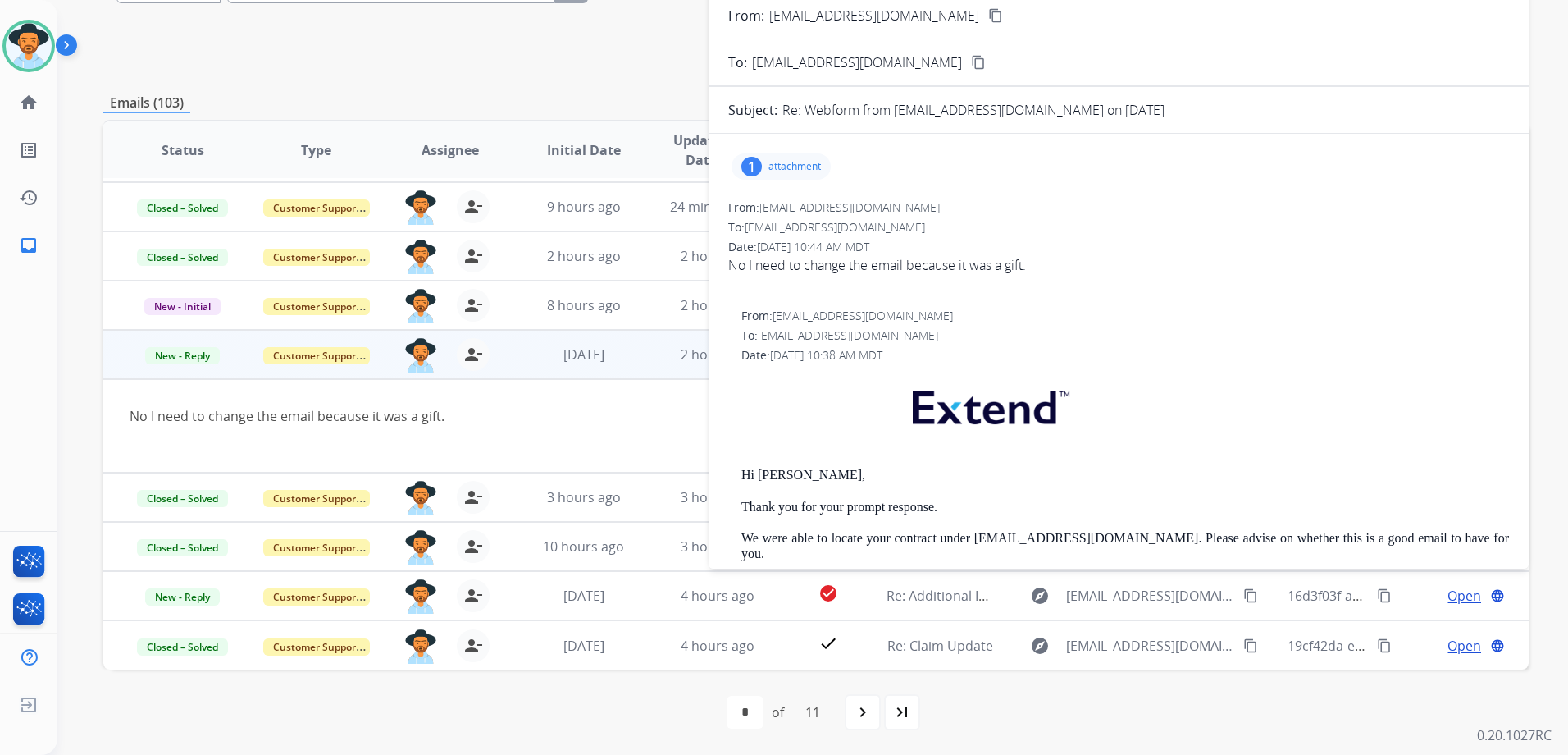
click at [810, 161] on p "attachment" at bounding box center [794, 166] width 52 height 13
click at [791, 218] on div at bounding box center [785, 208] width 82 height 57
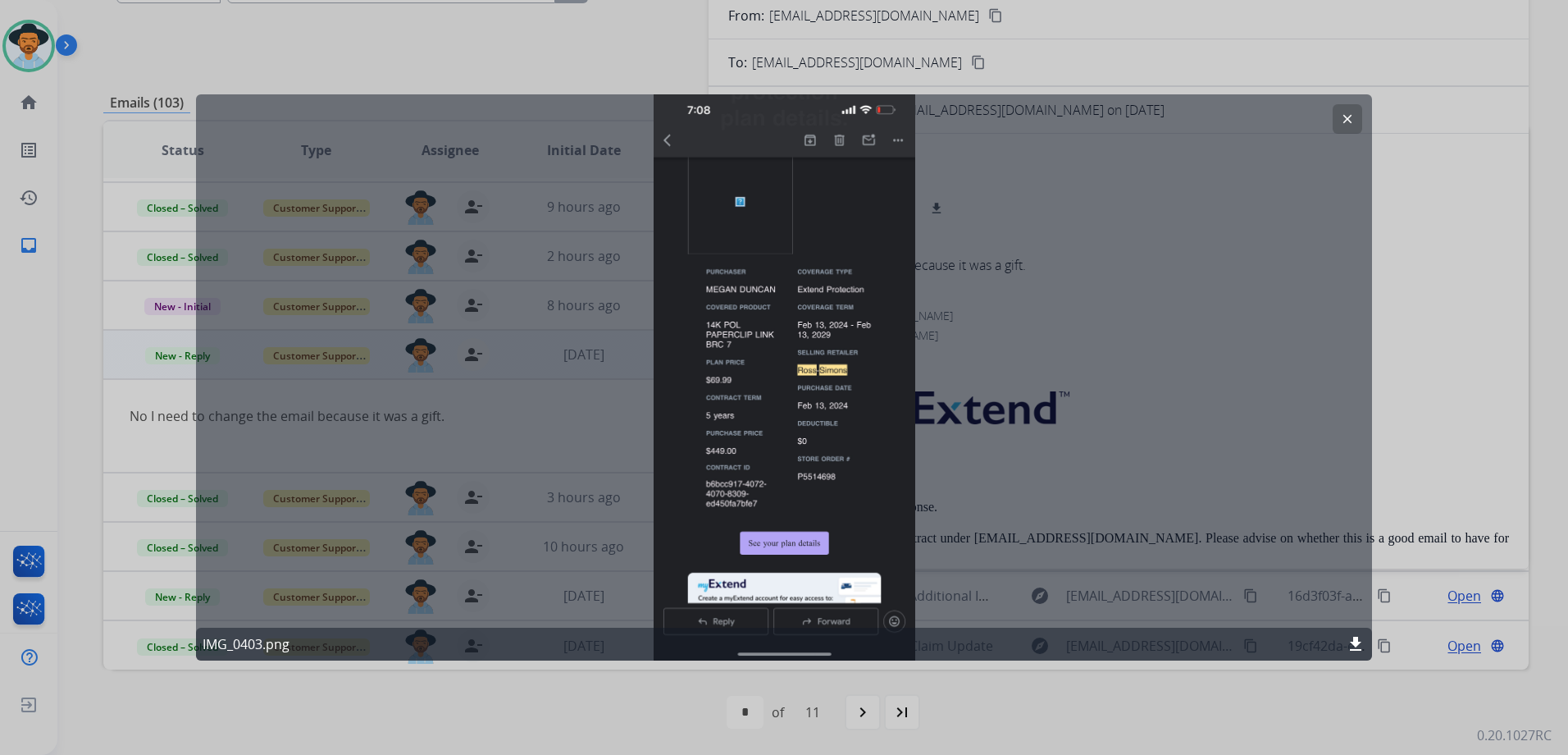
click at [1355, 120] on button "clear" at bounding box center [1347, 119] width 30 height 30
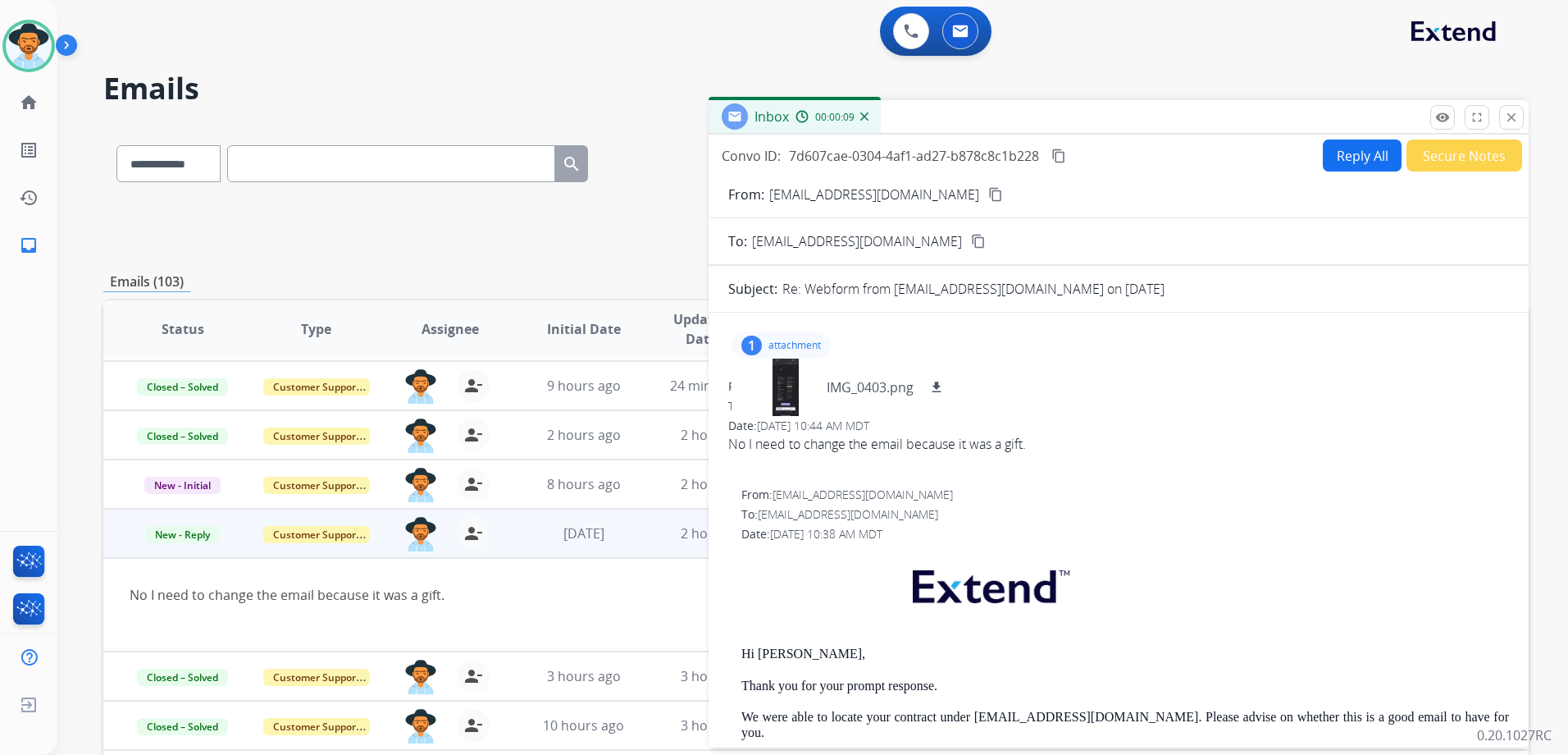
click at [988, 190] on mat-icon "content_copy" at bounding box center [995, 194] width 15 height 15
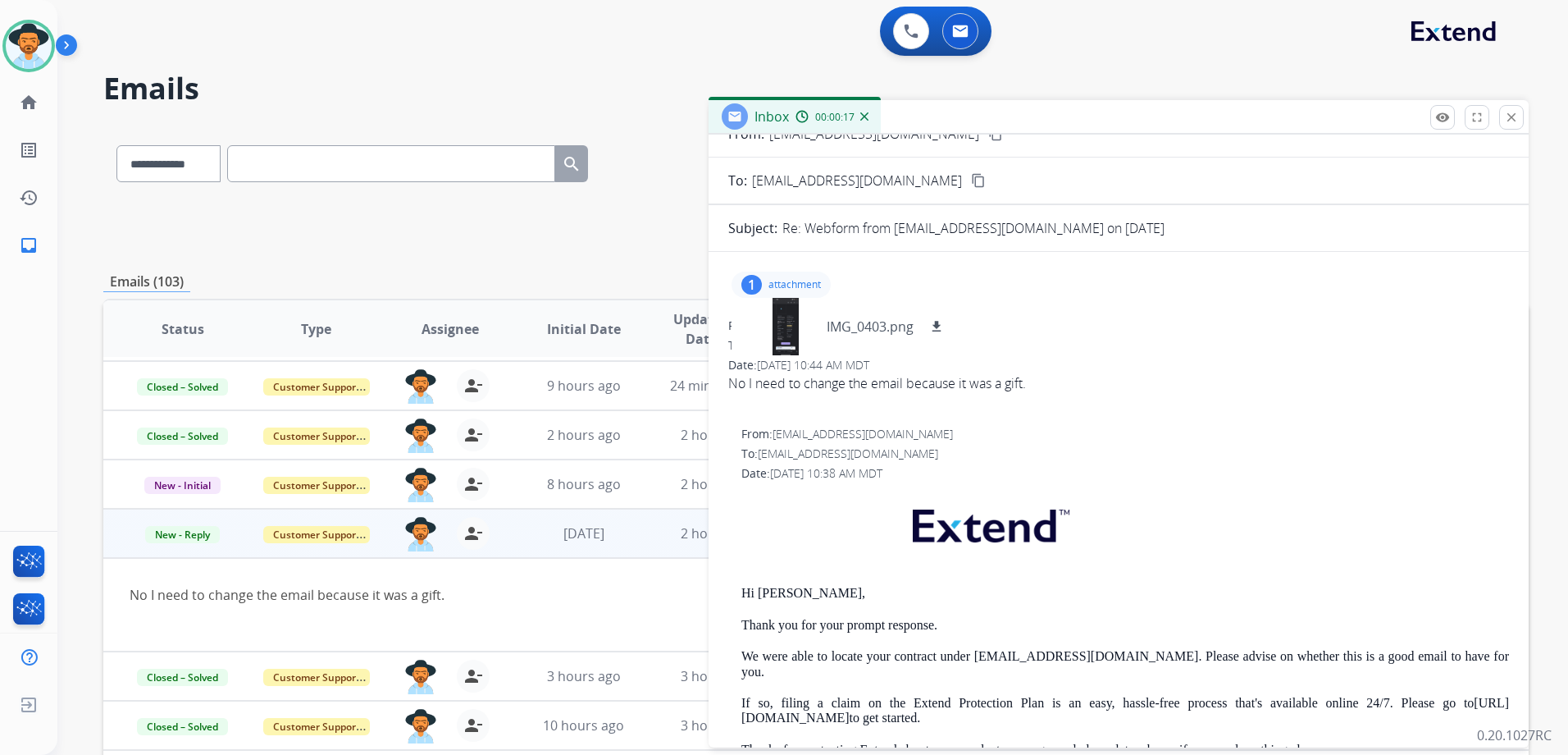
scroll to position [164, 0]
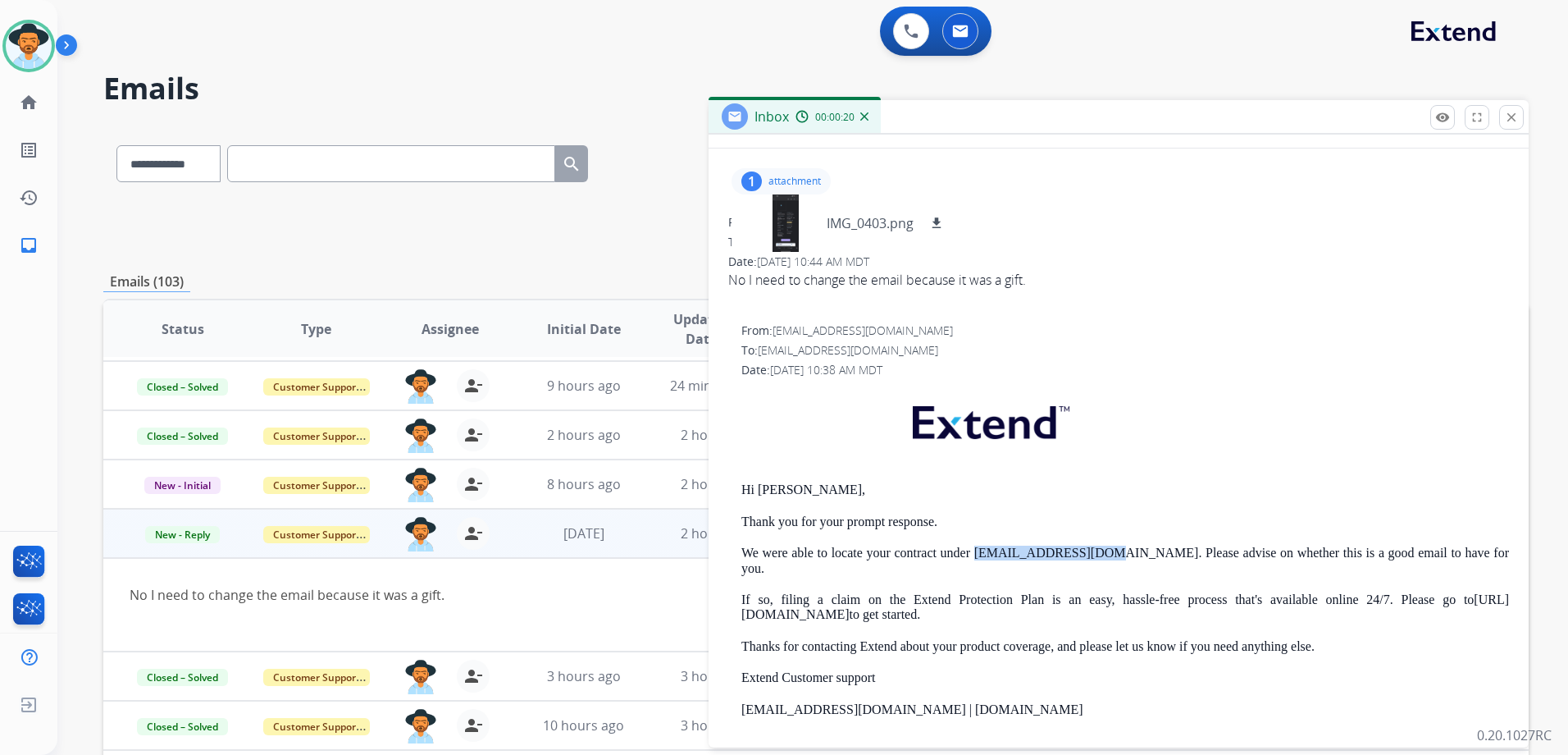
drag, startPoint x: 1088, startPoint y: 553, endPoint x: 970, endPoint y: 552, distance: 118.0
click at [970, 552] on p "We were able to locate your contract under [EMAIL_ADDRESS][DOMAIN_NAME]. Please…" at bounding box center [1124, 561] width 767 height 31
drag, startPoint x: 970, startPoint y: 552, endPoint x: 1006, endPoint y: 553, distance: 36.0
copy p "[EMAIL_ADDRESS][DOMAIN_NAME]"
click at [790, 220] on div at bounding box center [785, 223] width 82 height 57
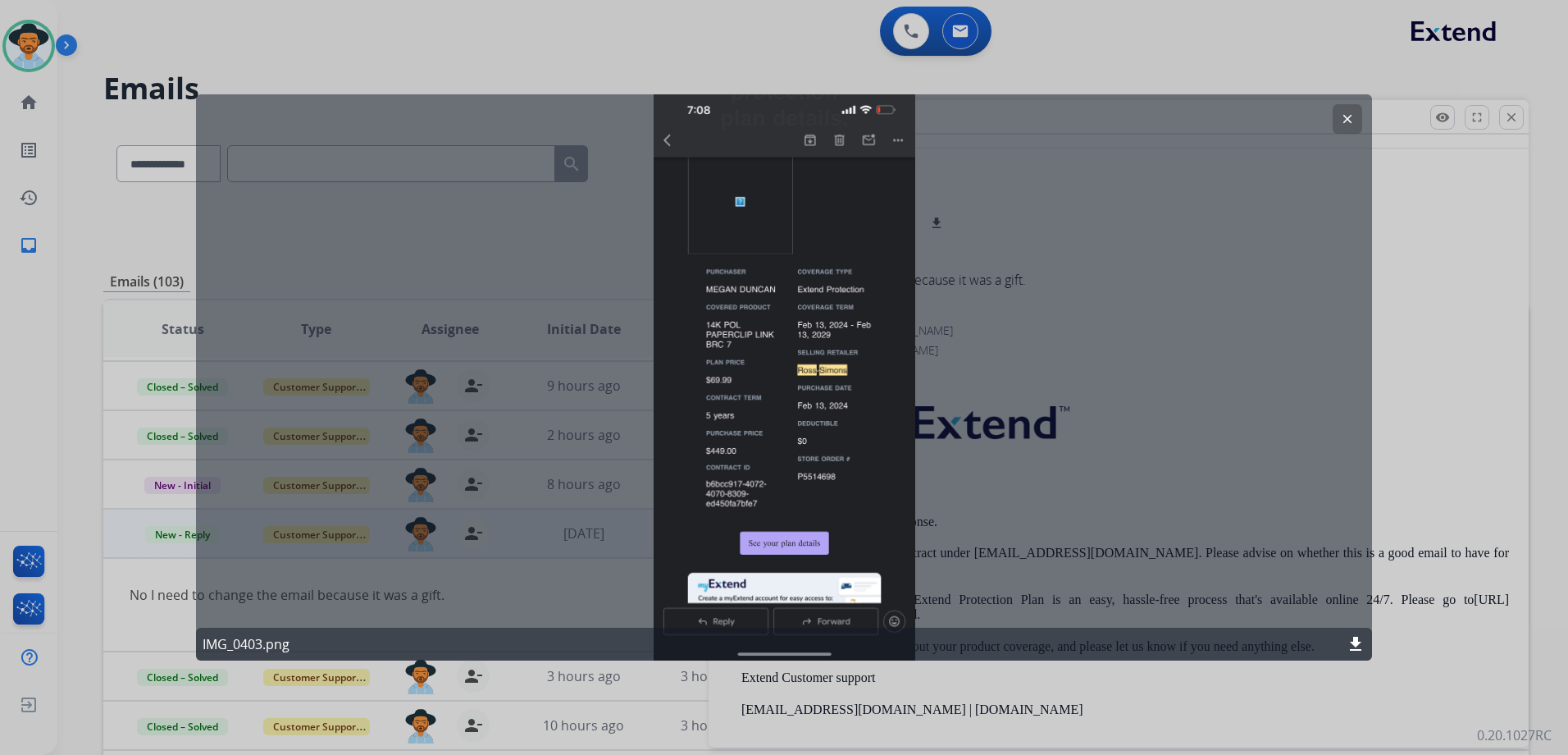
click at [1362, 113] on div "clear IMG_0403.png download" at bounding box center [784, 377] width 1176 height 566
click at [1348, 115] on mat-icon "clear" at bounding box center [1347, 119] width 15 height 15
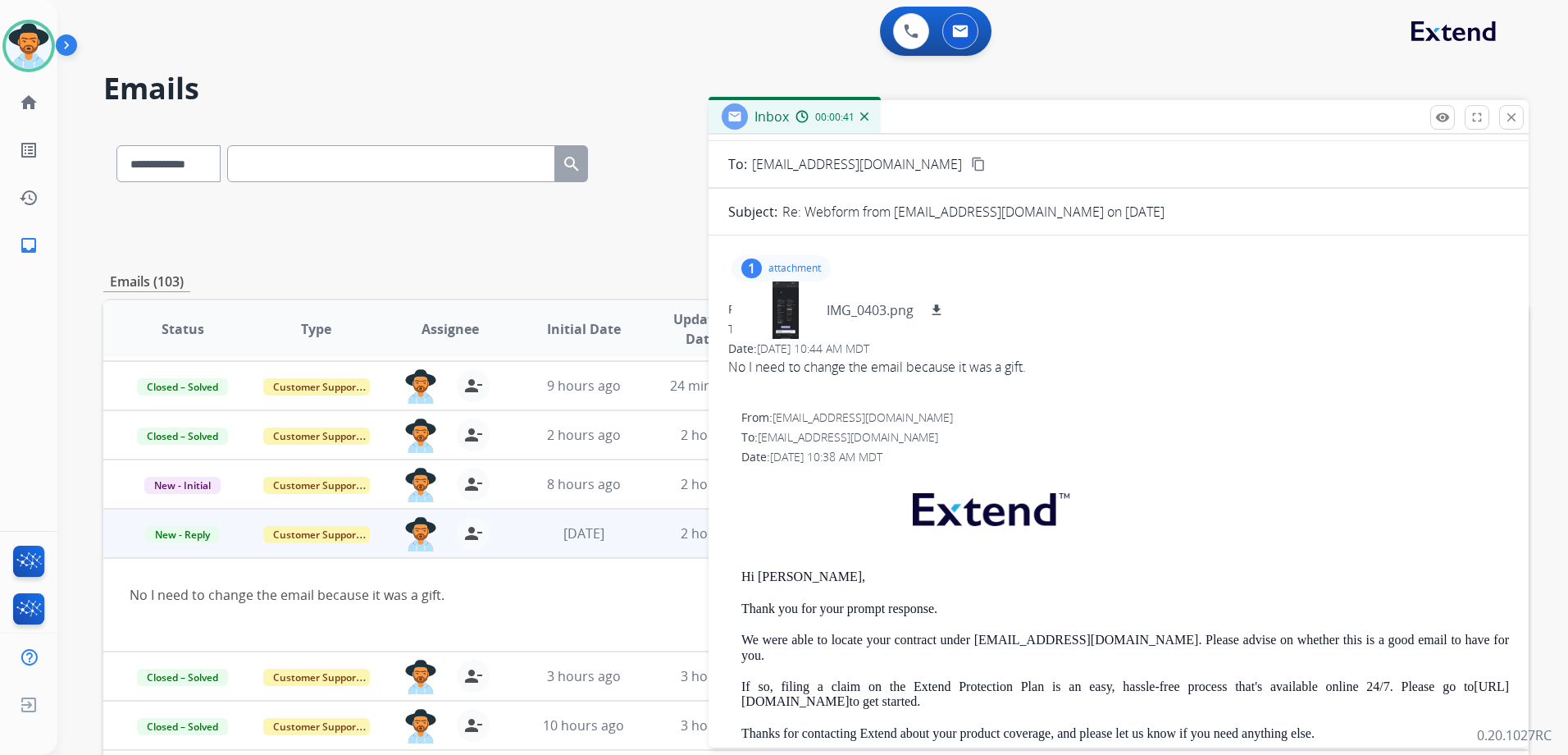
scroll to position [0, 0]
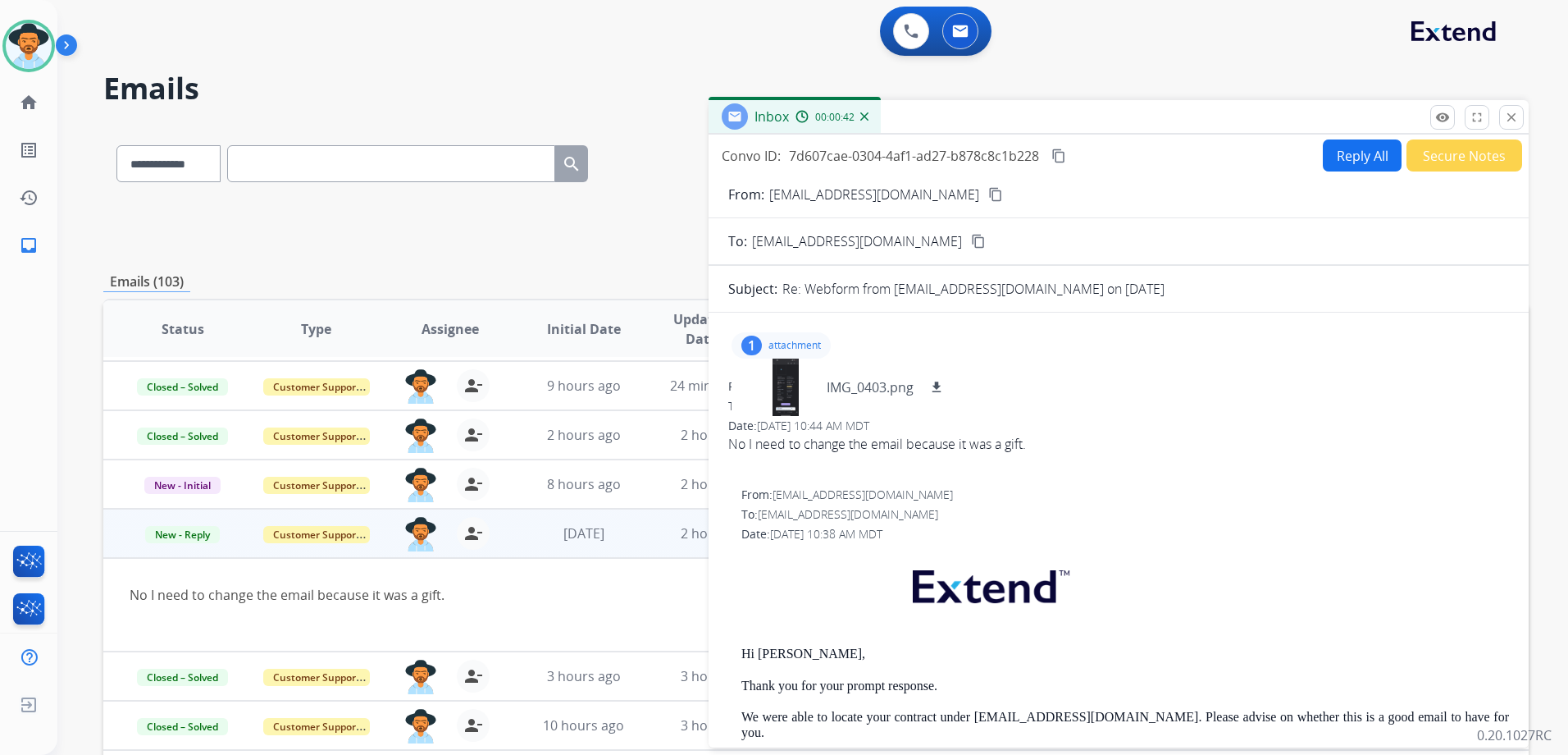
click at [988, 192] on mat-icon "content_copy" at bounding box center [995, 194] width 15 height 15
click at [799, 344] on p "attachment" at bounding box center [794, 345] width 52 height 13
click at [1349, 155] on button "Reply All" at bounding box center [1361, 155] width 79 height 32
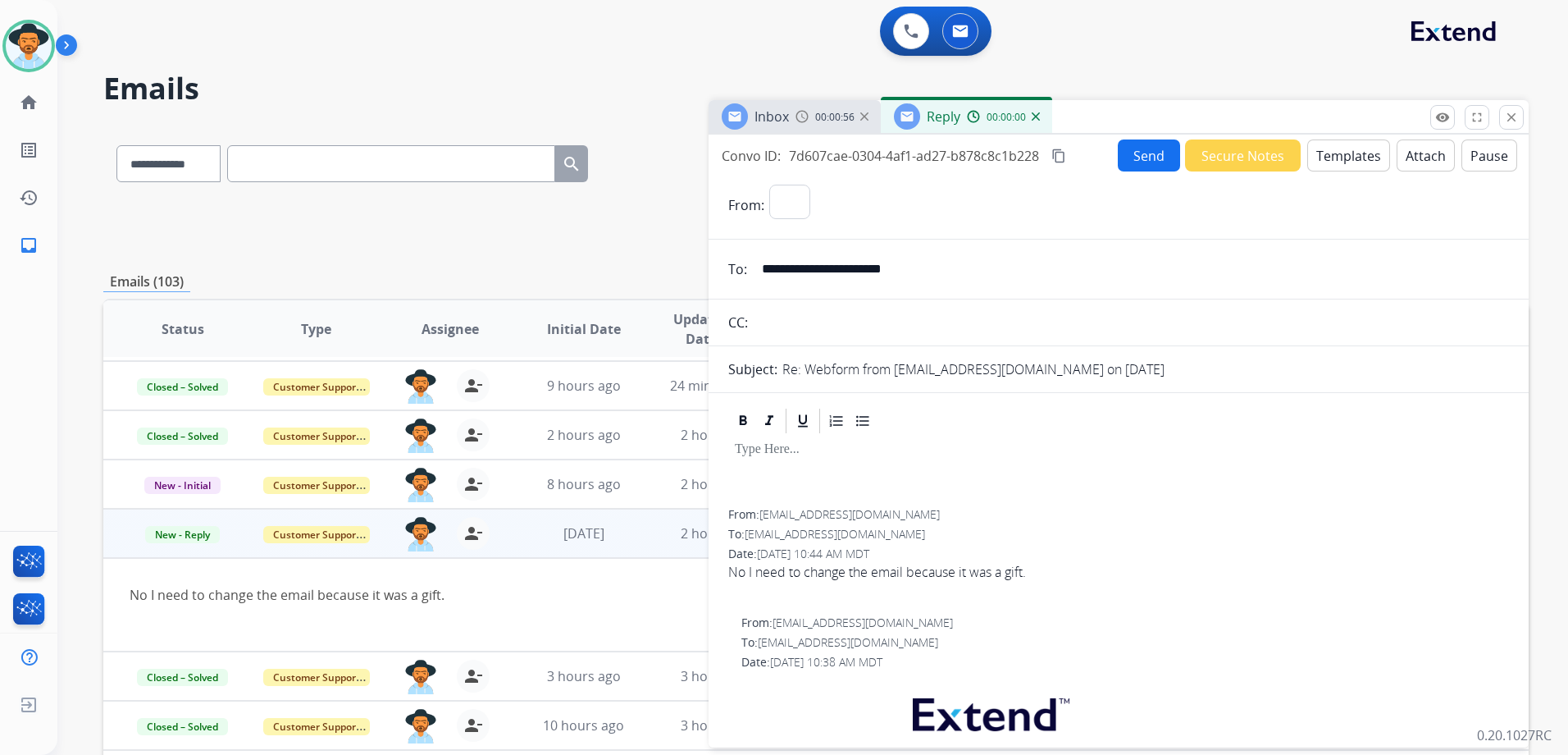
click at [1349, 155] on button "Templates" at bounding box center [1348, 155] width 83 height 32
select select "**********"
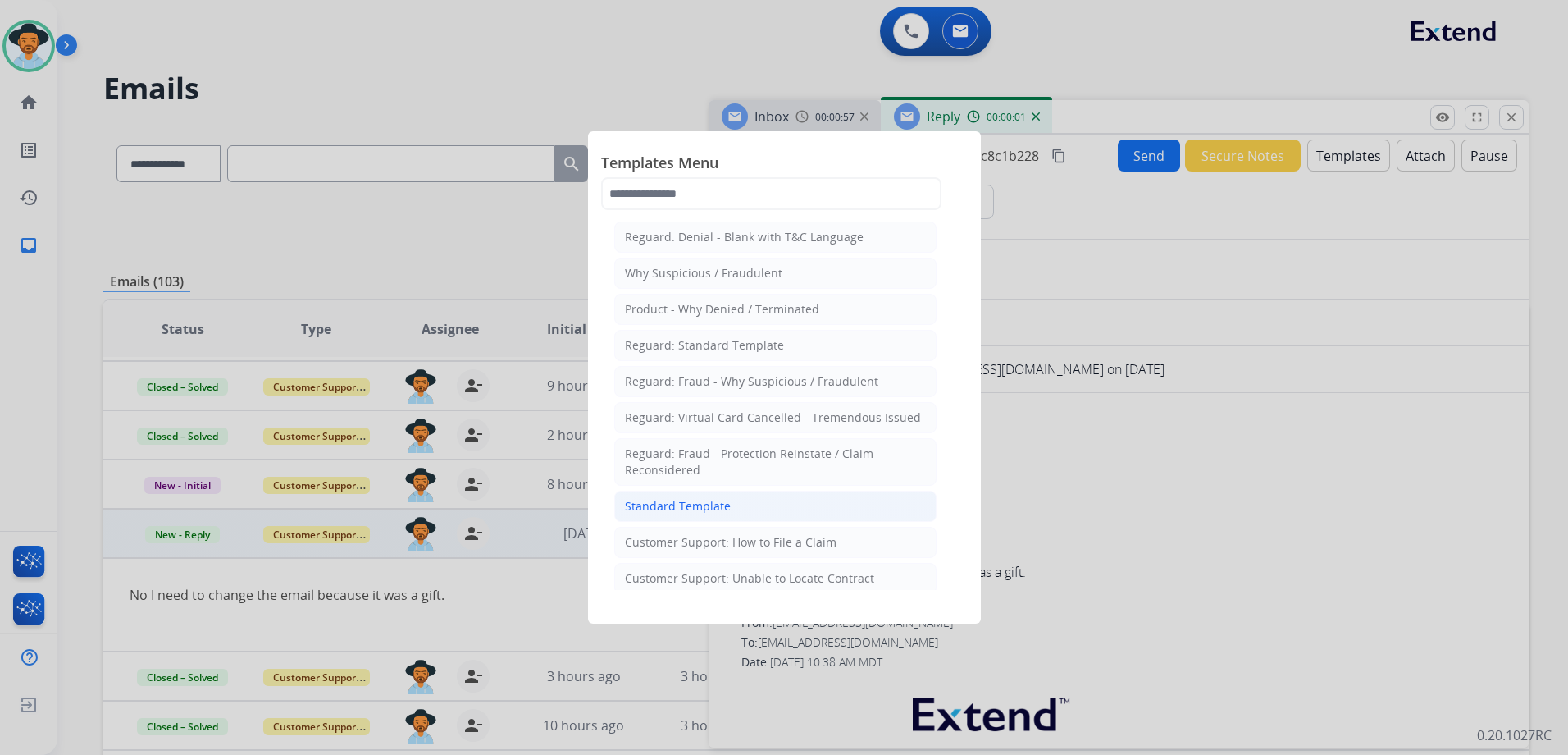
click at [765, 517] on li "Standard Template" at bounding box center [776, 506] width 323 height 32
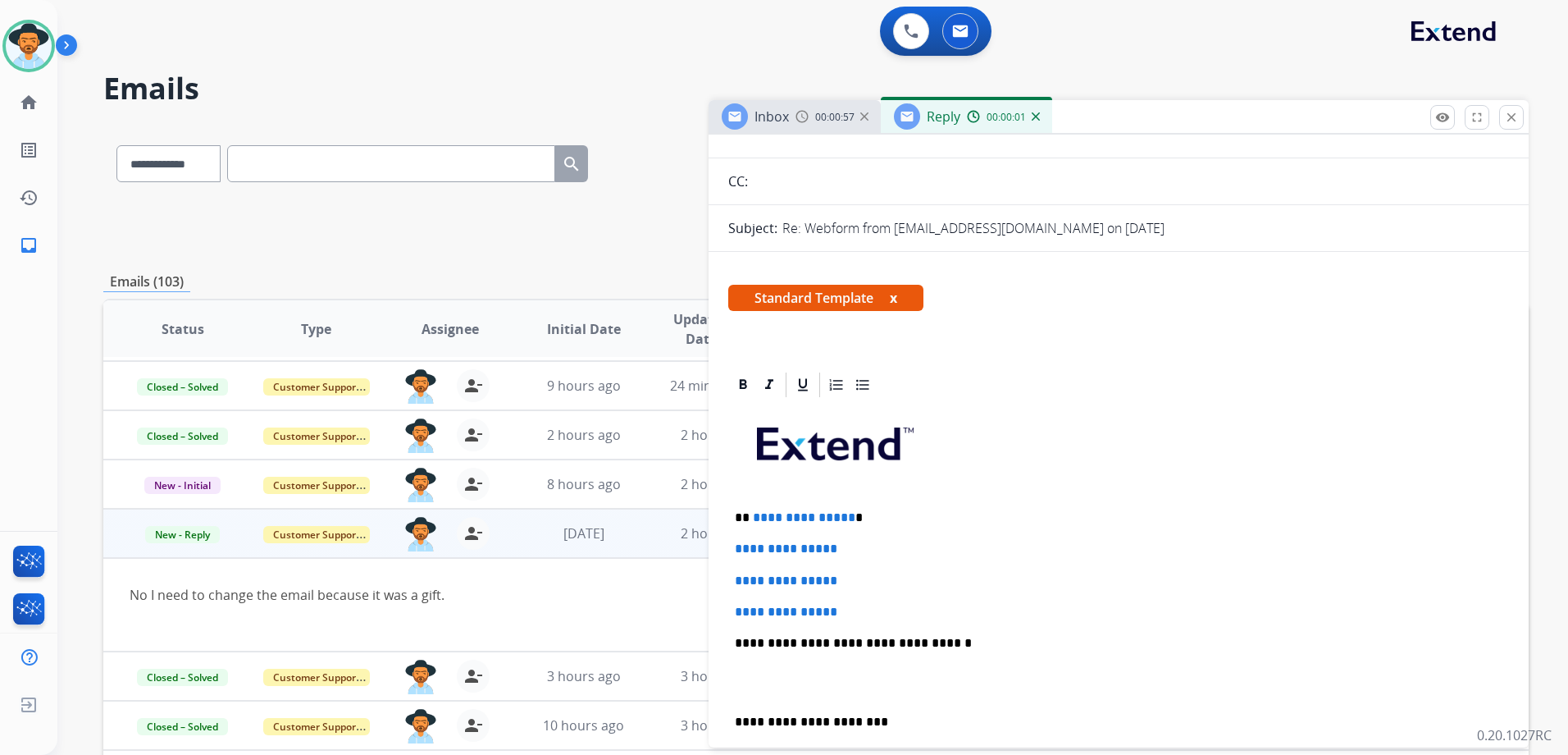
scroll to position [328, 0]
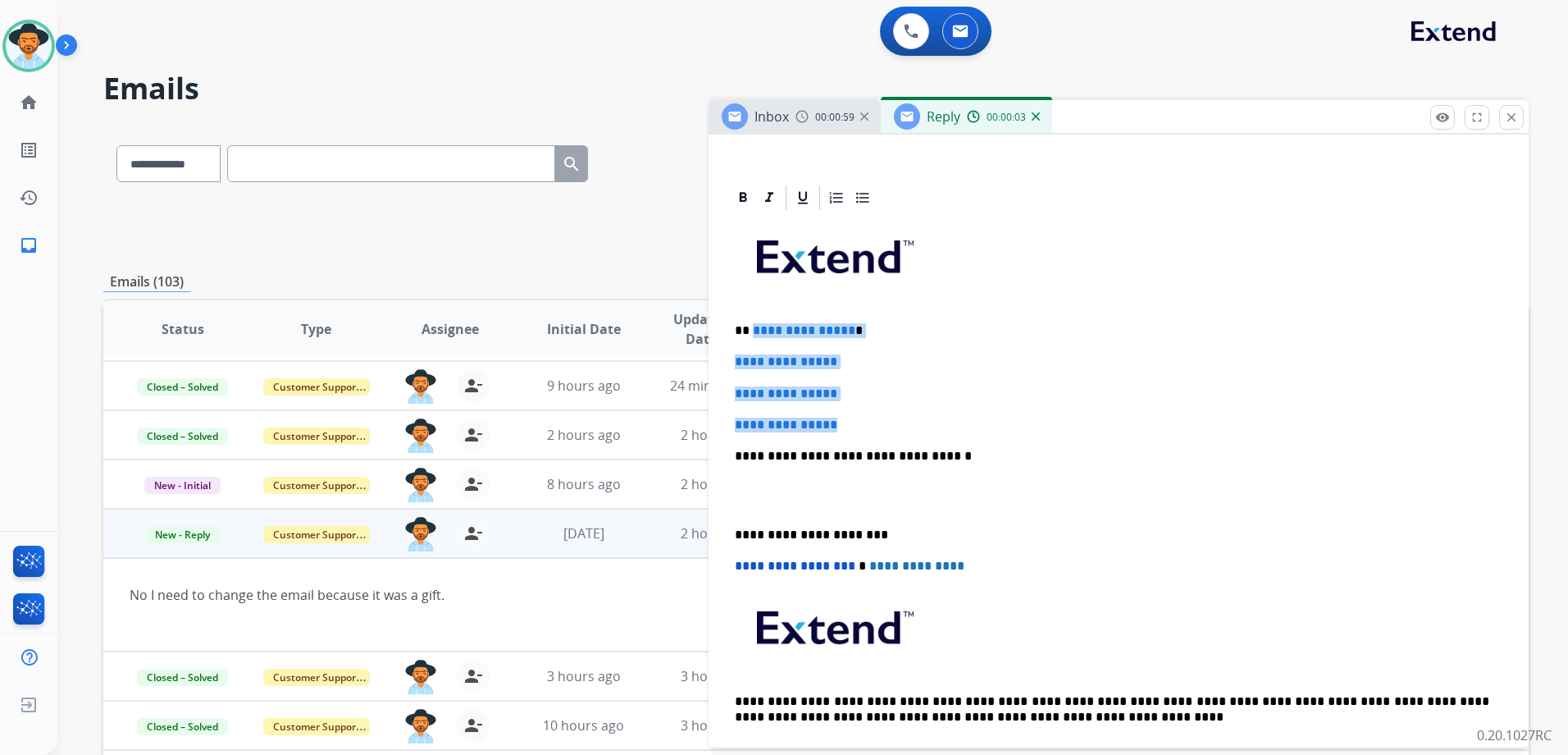
drag, startPoint x: 750, startPoint y: 321, endPoint x: 879, endPoint y: 415, distance: 159.6
click at [879, 415] on div "**********" at bounding box center [1118, 495] width 781 height 565
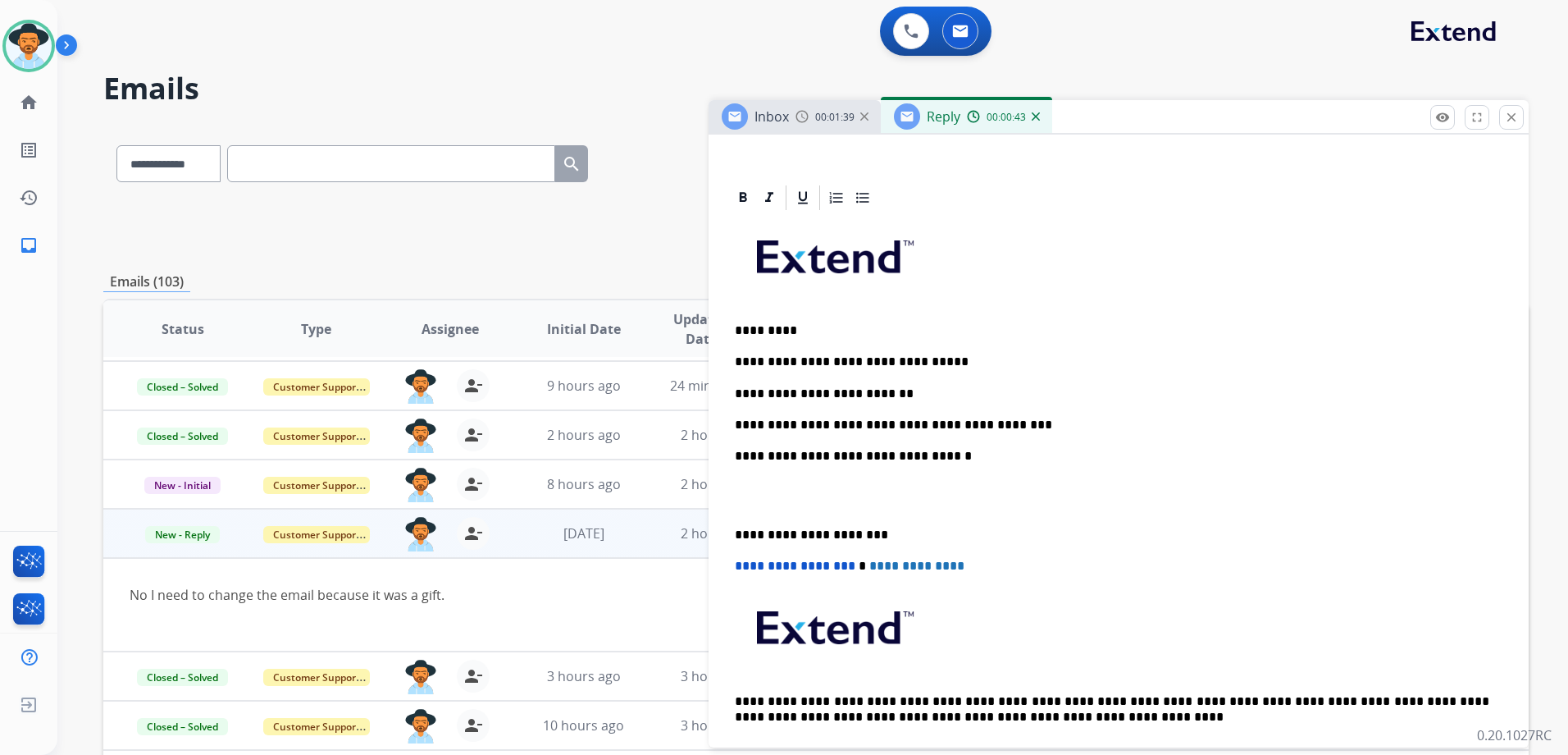
click at [936, 360] on p "**********" at bounding box center [1112, 361] width 755 height 15
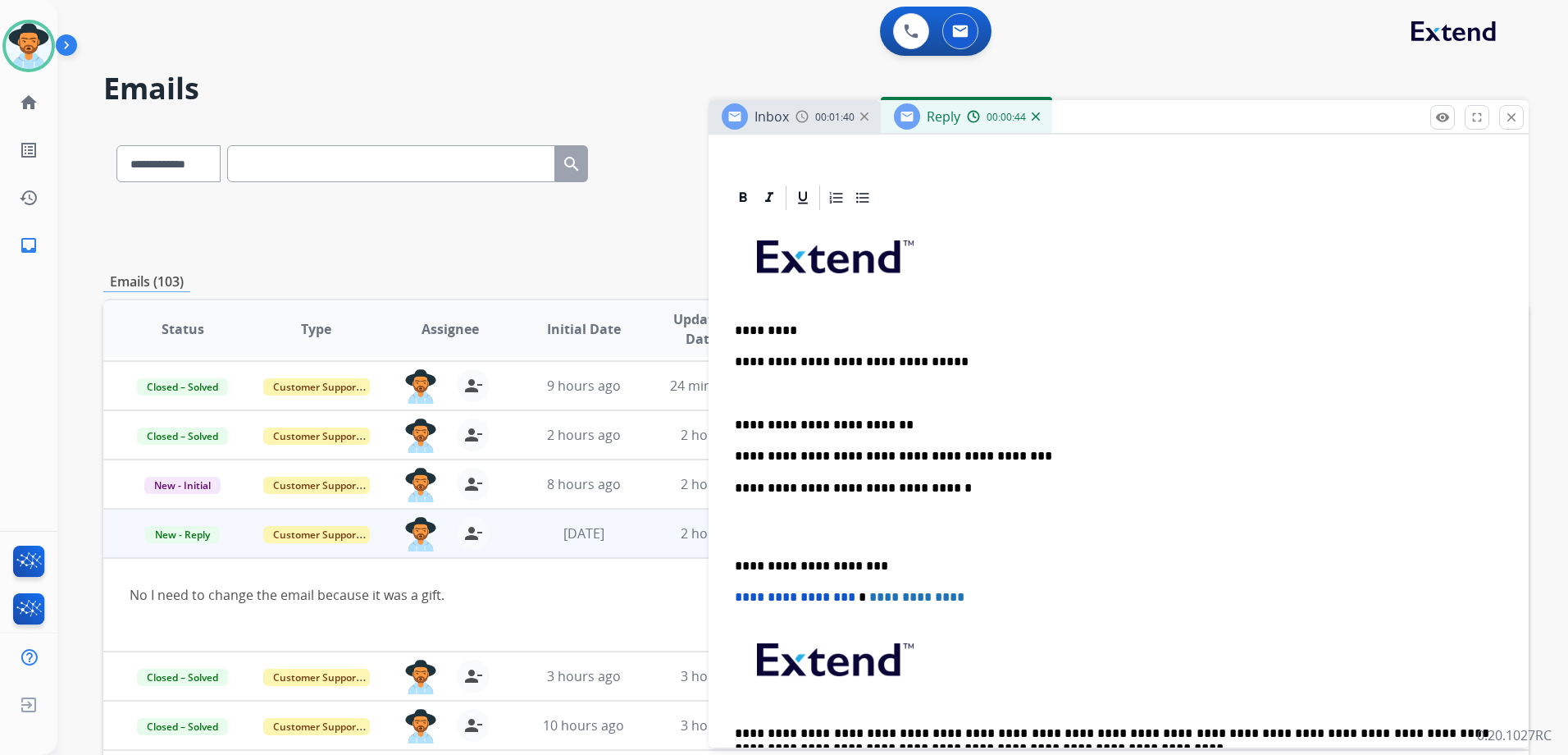
click at [925, 420] on p "**********" at bounding box center [1112, 424] width 755 height 15
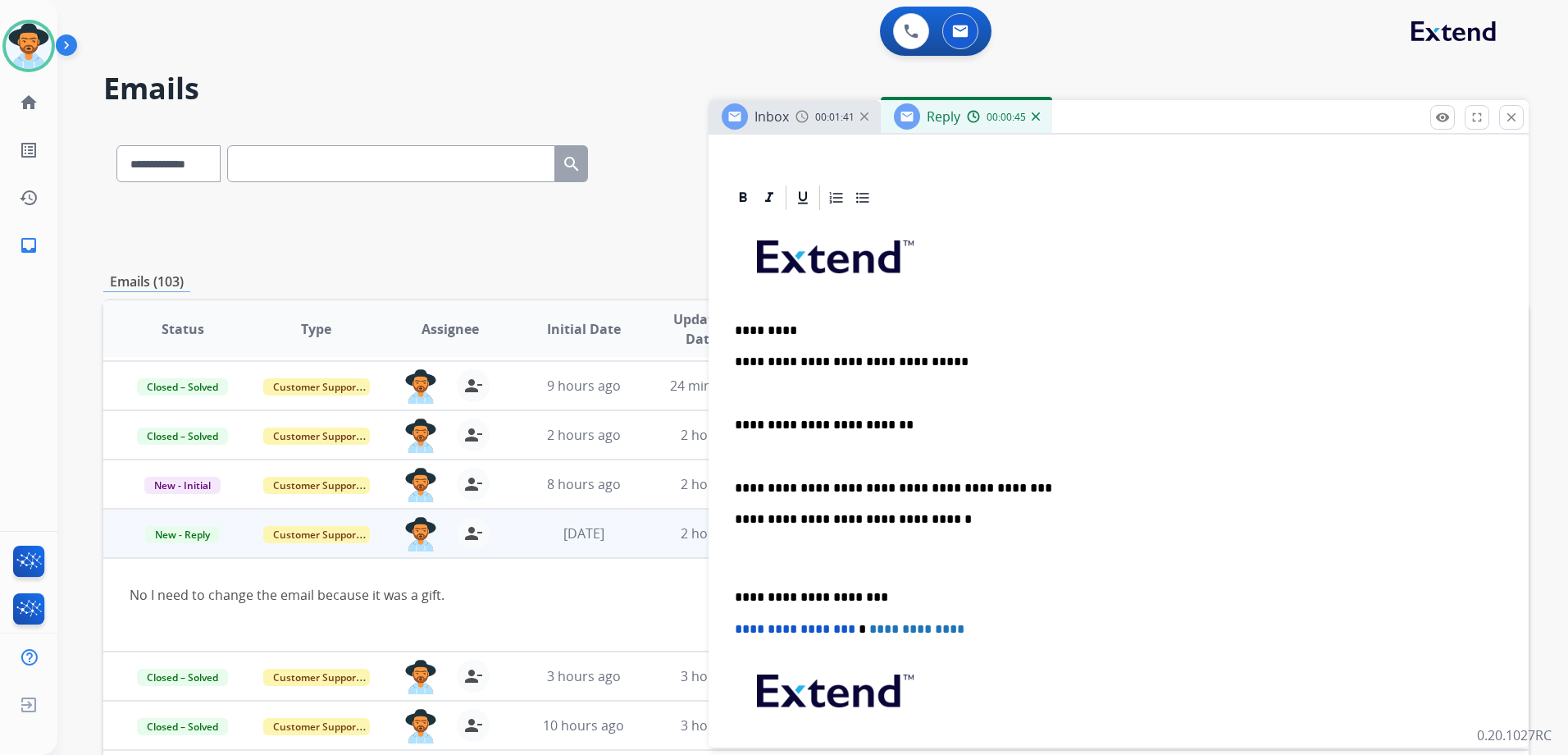
click at [1006, 486] on p "**********" at bounding box center [1112, 488] width 755 height 15
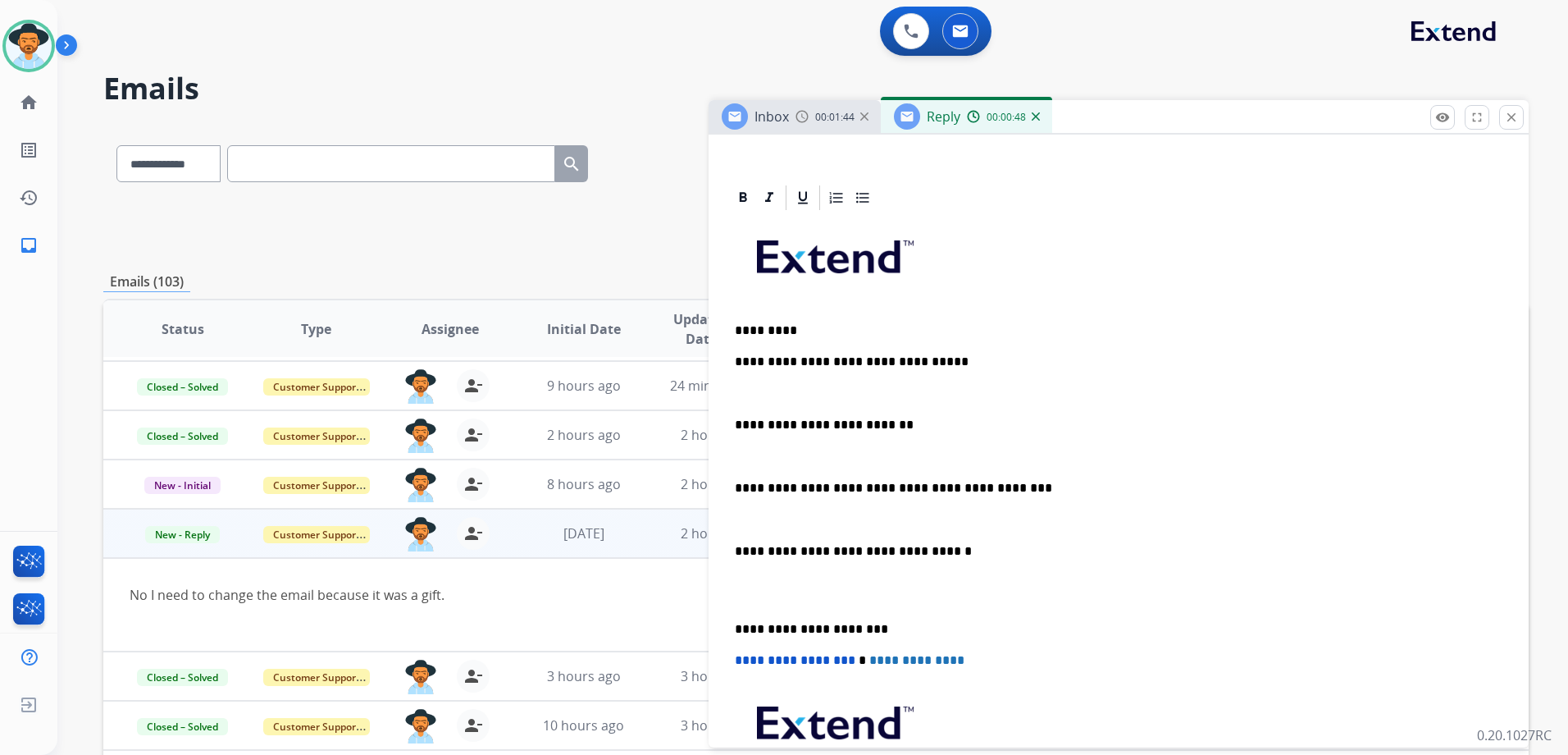
scroll to position [0, 0]
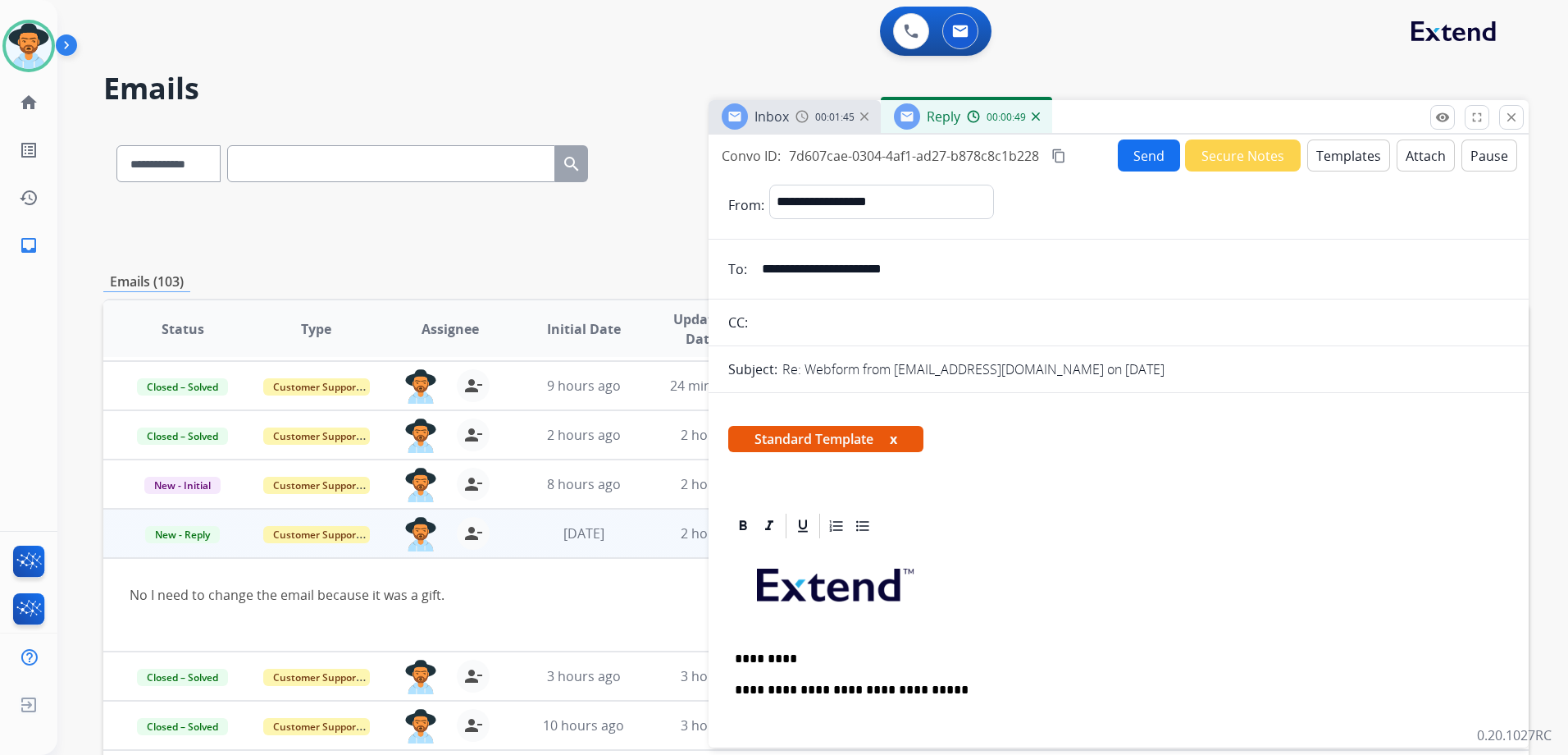
click at [1128, 160] on button "Send" at bounding box center [1148, 155] width 62 height 32
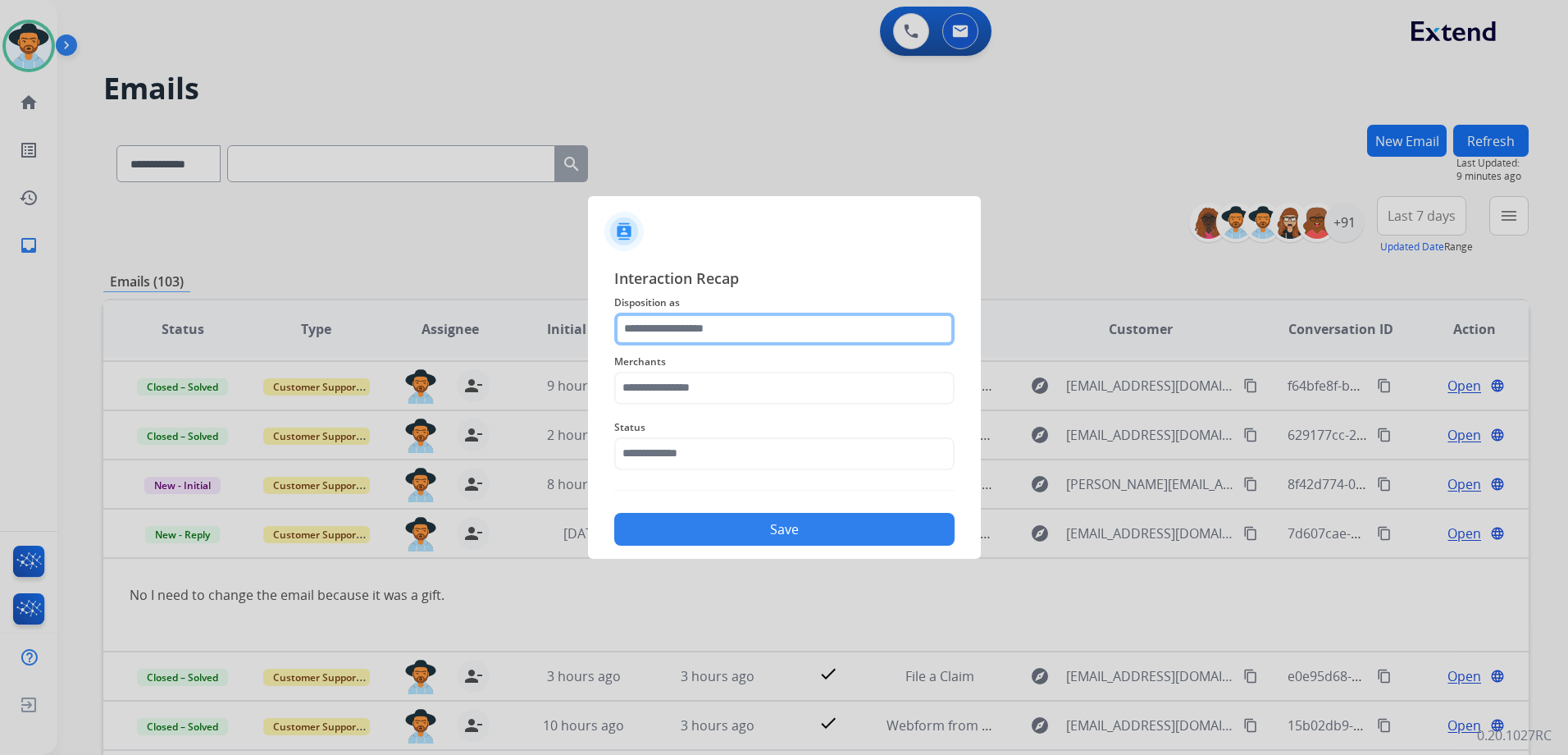
click at [718, 331] on input "text" at bounding box center [784, 329] width 341 height 32
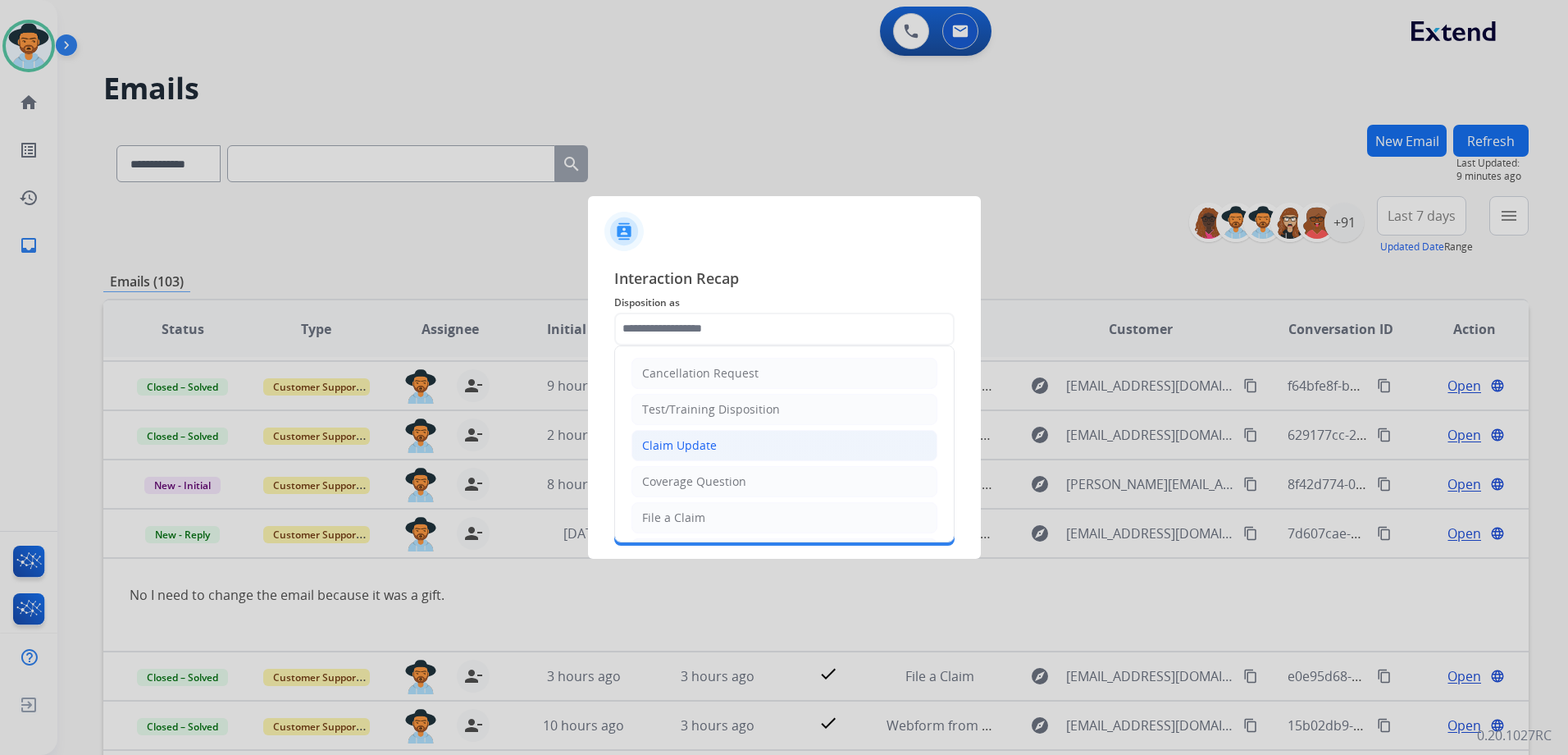
click at [770, 448] on li "Claim Update" at bounding box center [784, 445] width 306 height 32
type input "**********"
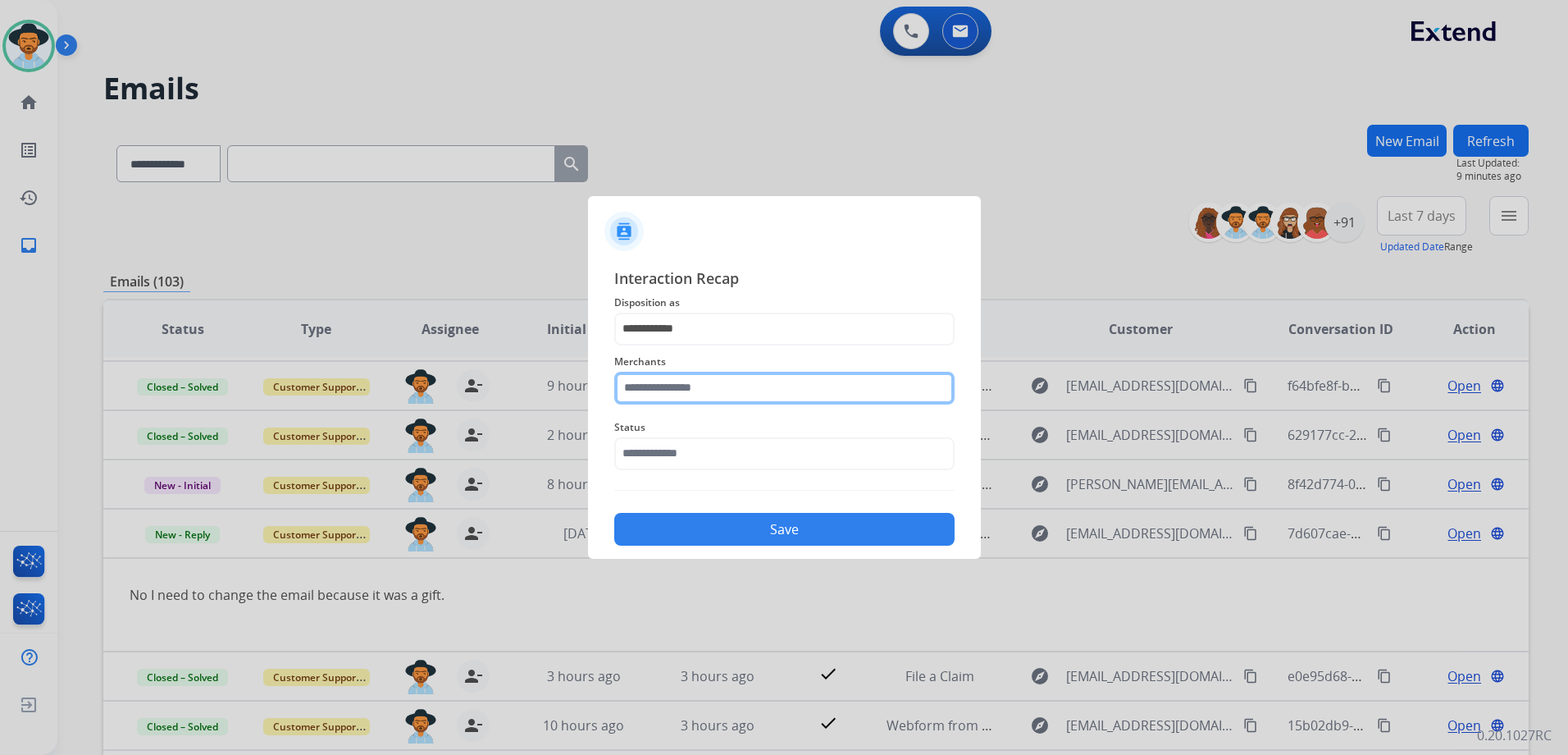
click at [730, 378] on input "text" at bounding box center [784, 388] width 341 height 32
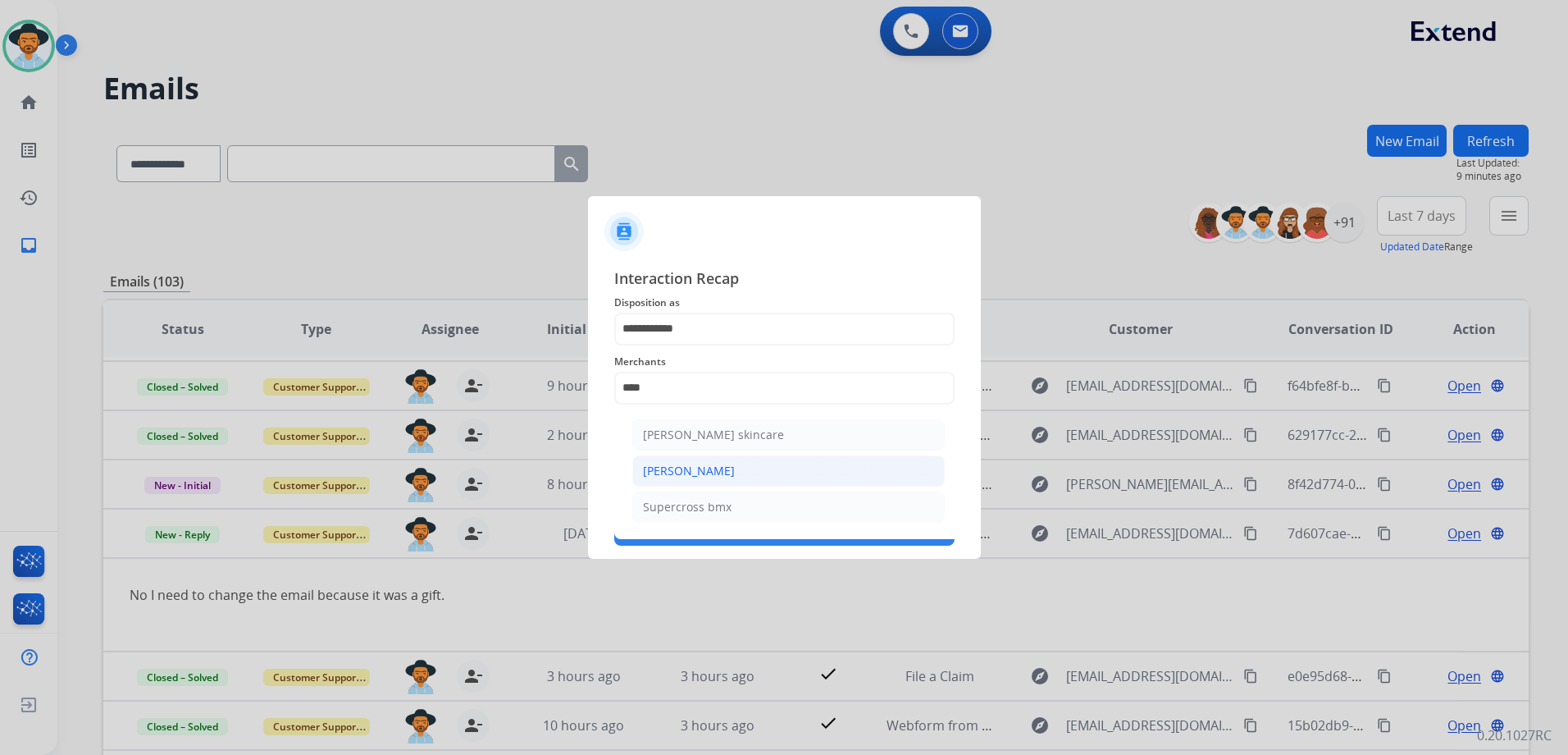
click at [802, 480] on li "[PERSON_NAME]" at bounding box center [789, 471] width 312 height 32
type input "**********"
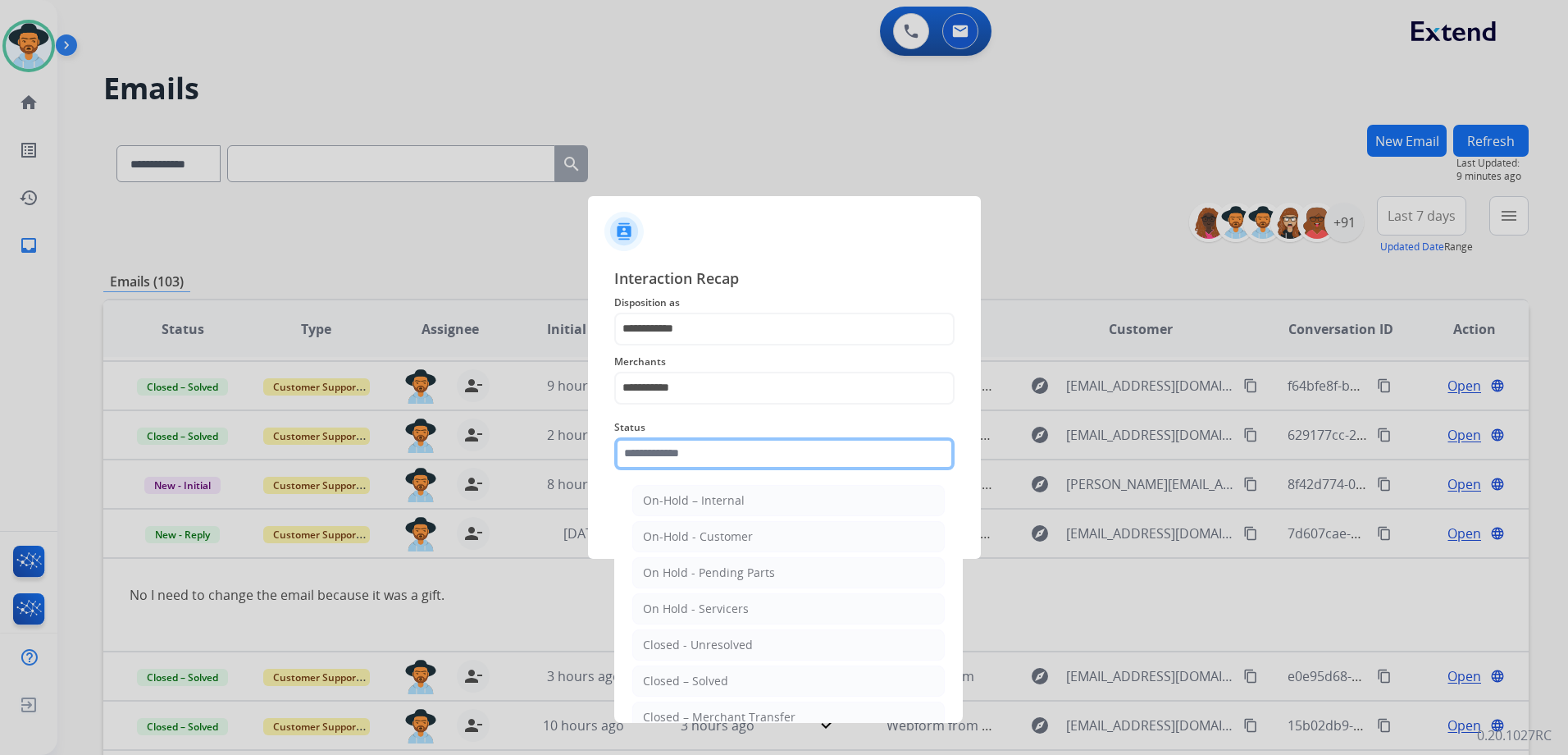
click at [714, 462] on input "text" at bounding box center [784, 454] width 341 height 32
click at [739, 683] on li "Closed – Solved" at bounding box center [789, 681] width 312 height 32
type input "**********"
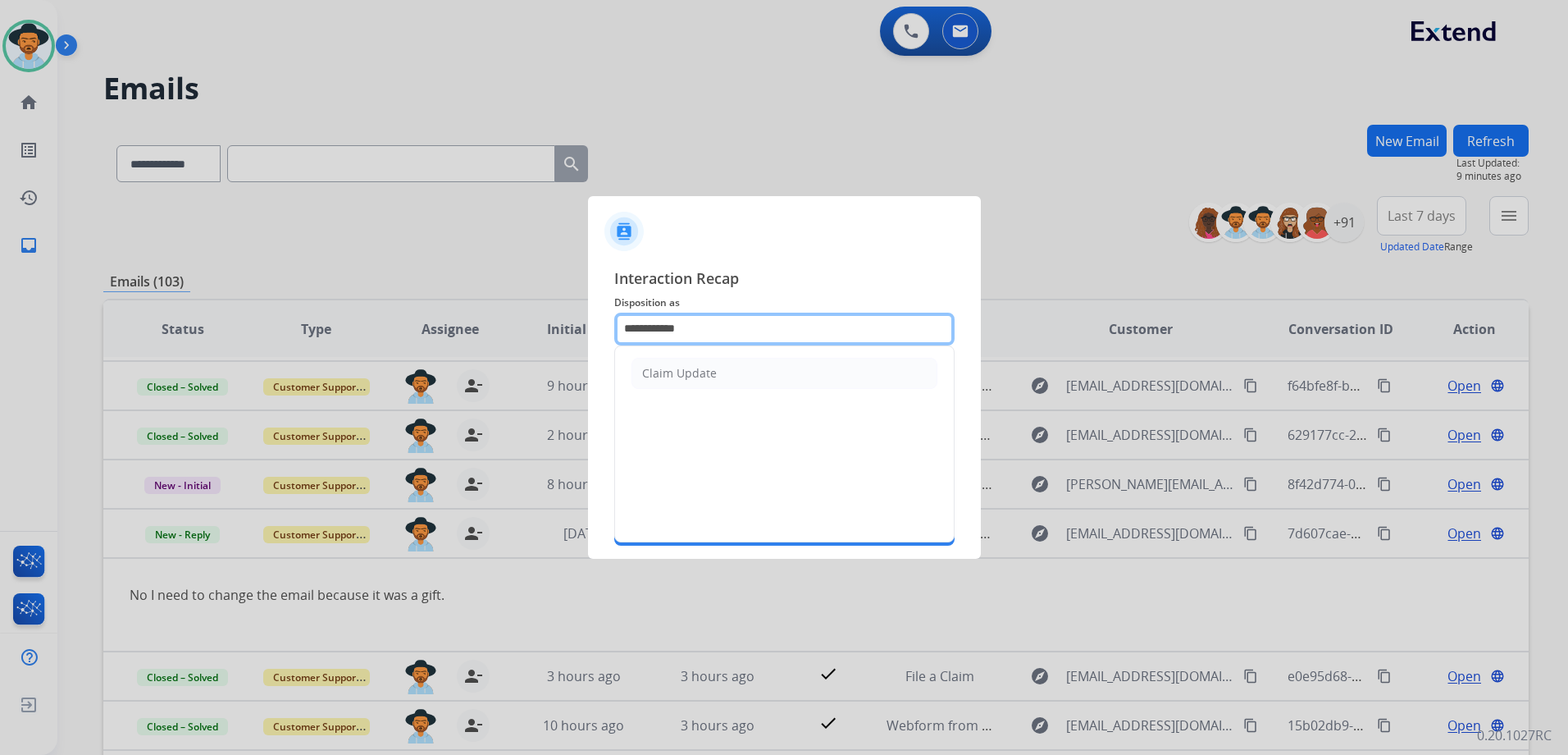
drag, startPoint x: 691, startPoint y: 321, endPoint x: 481, endPoint y: 311, distance: 210.2
click at [0, 319] on app-contact-recap-modal "**********" at bounding box center [0, 378] width 0 height 755
click at [702, 373] on li "File a Claim" at bounding box center [784, 373] width 306 height 32
type input "**********"
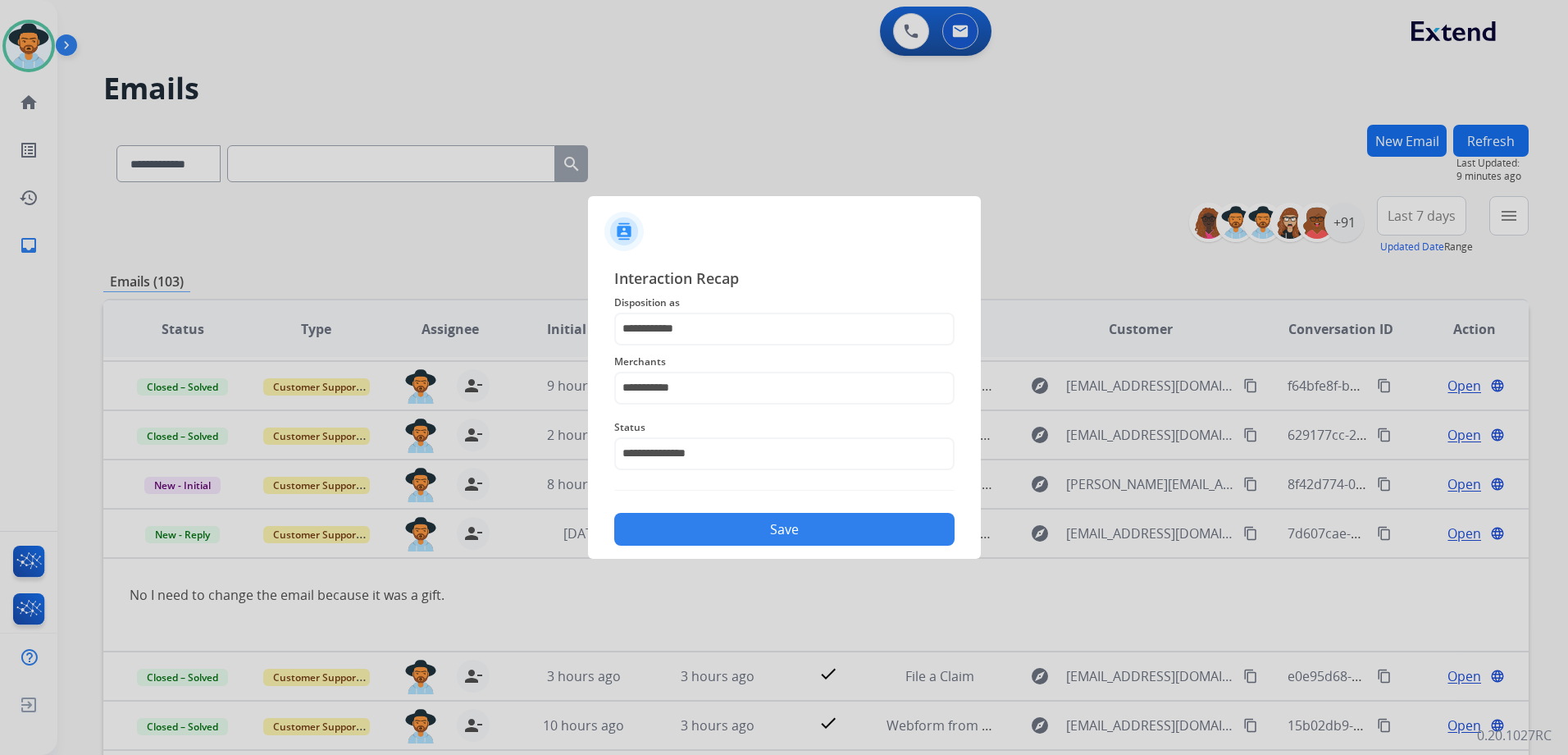
click at [832, 537] on button "Save" at bounding box center [784, 529] width 341 height 32
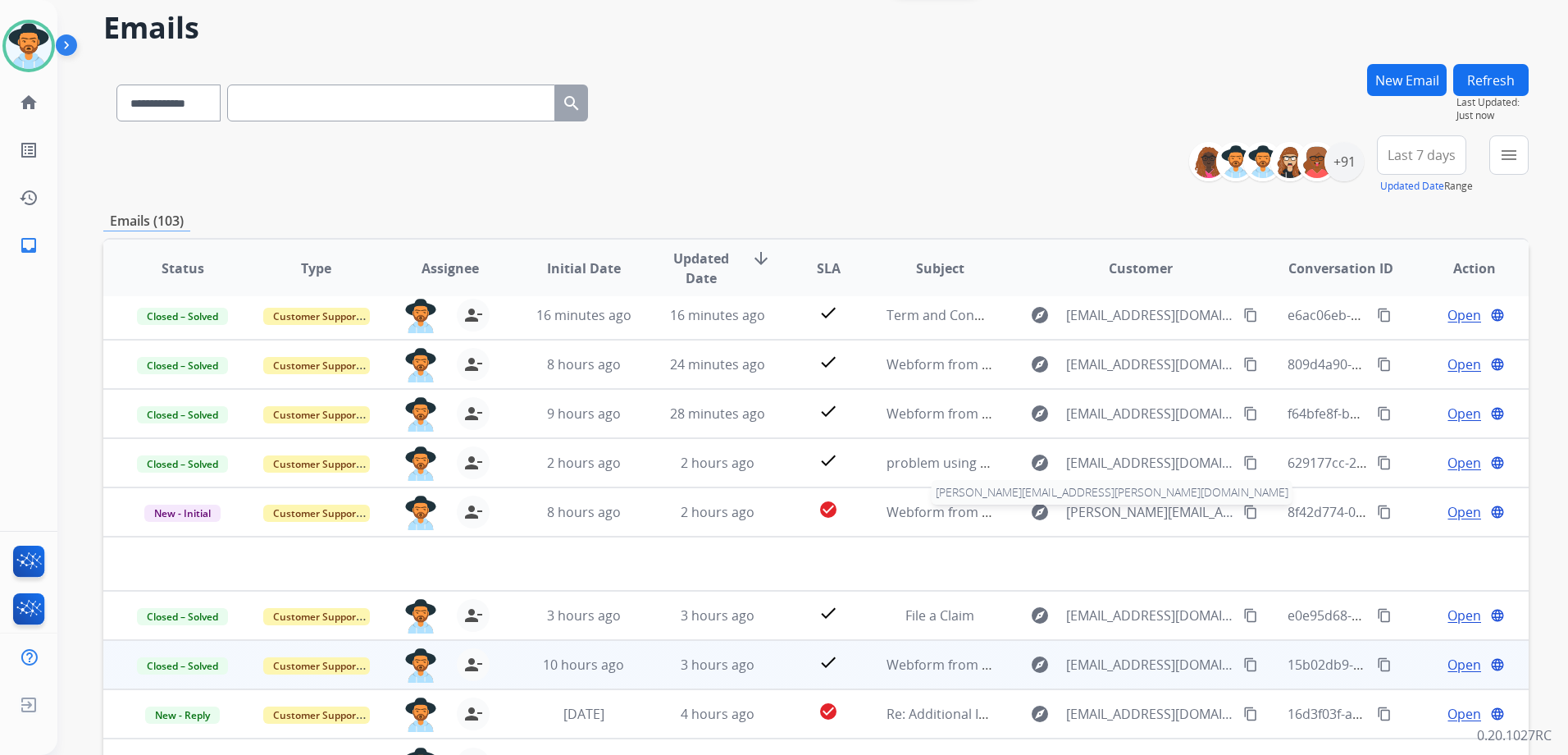
scroll to position [164, 0]
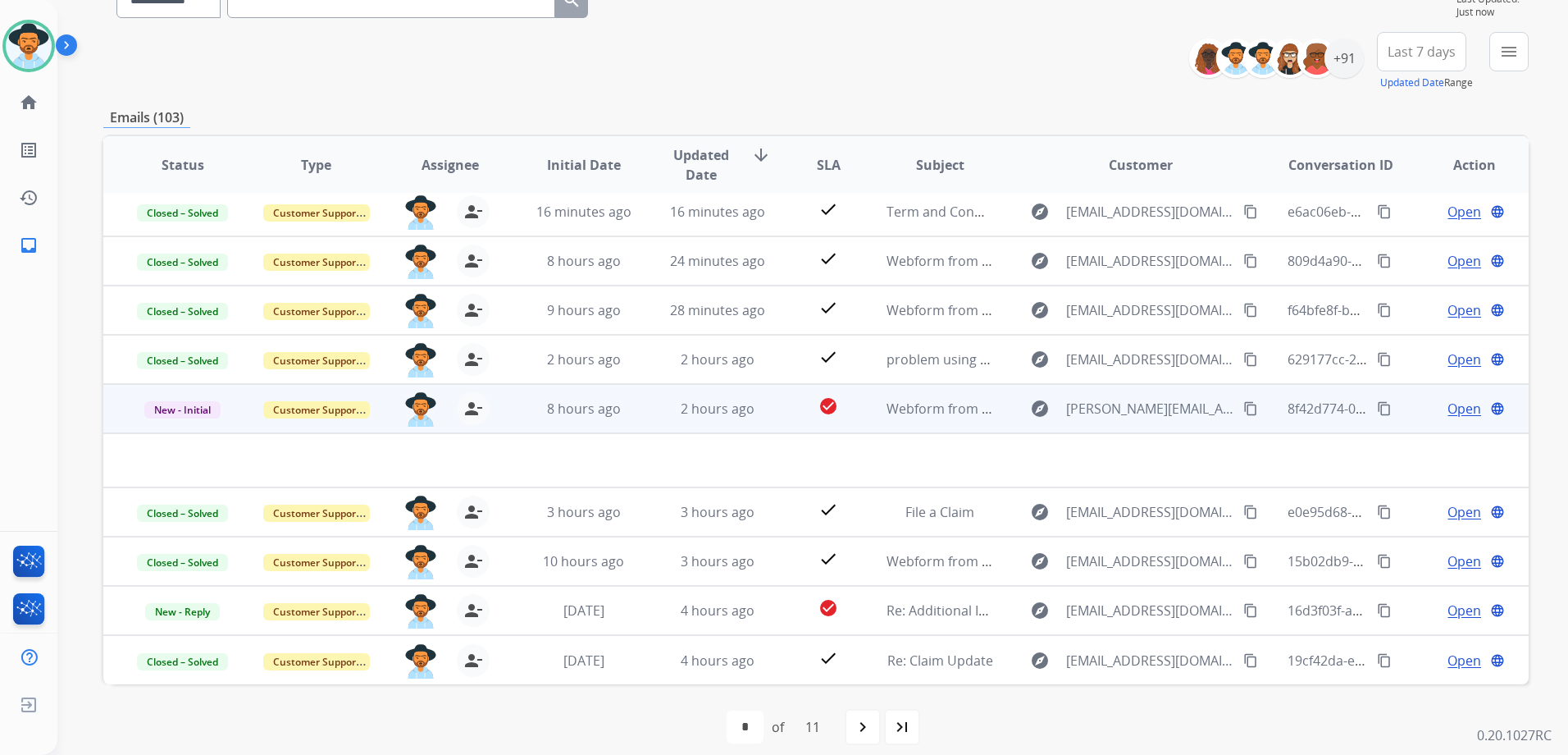
click at [1462, 408] on span "Open" at bounding box center [1463, 408] width 33 height 20
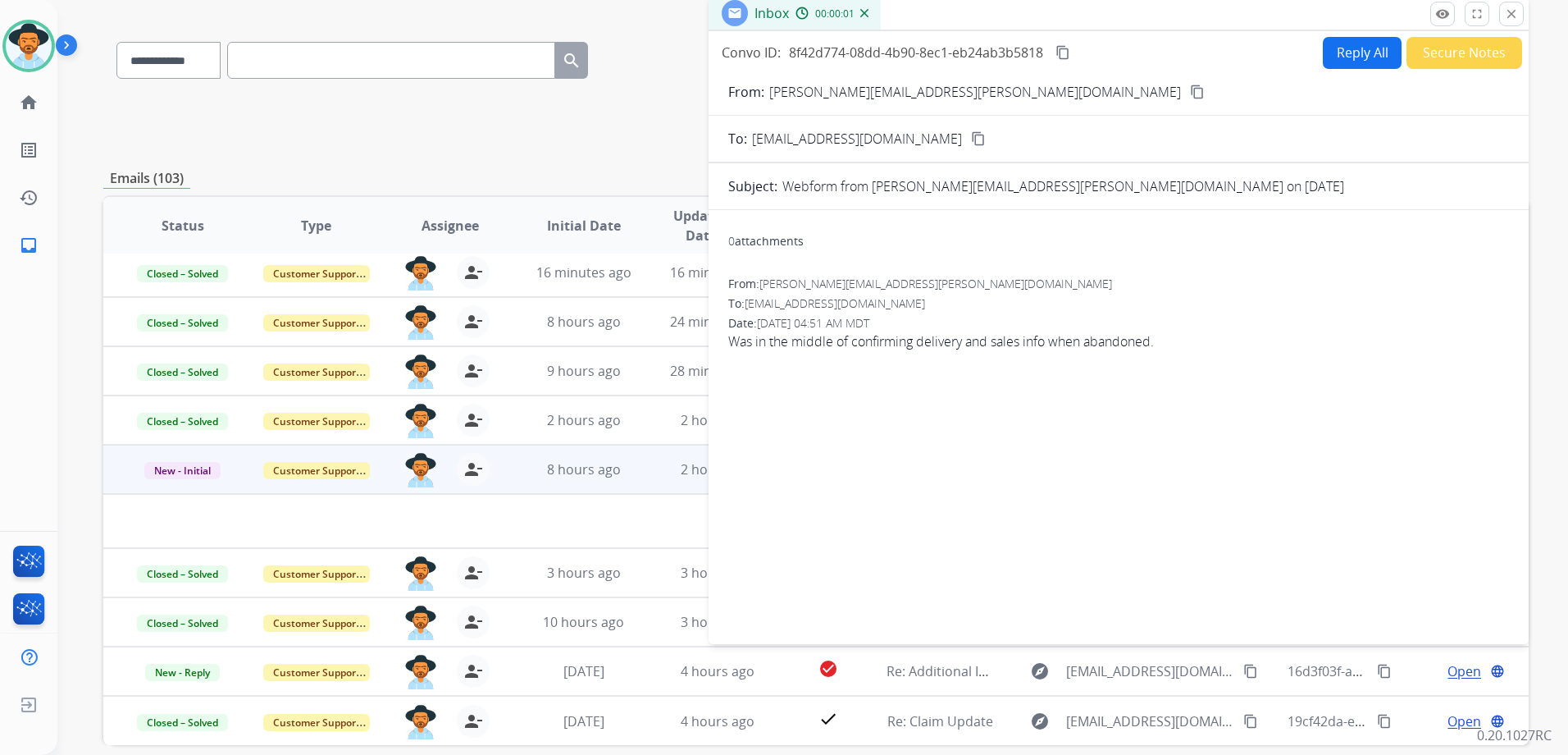
scroll to position [0, 0]
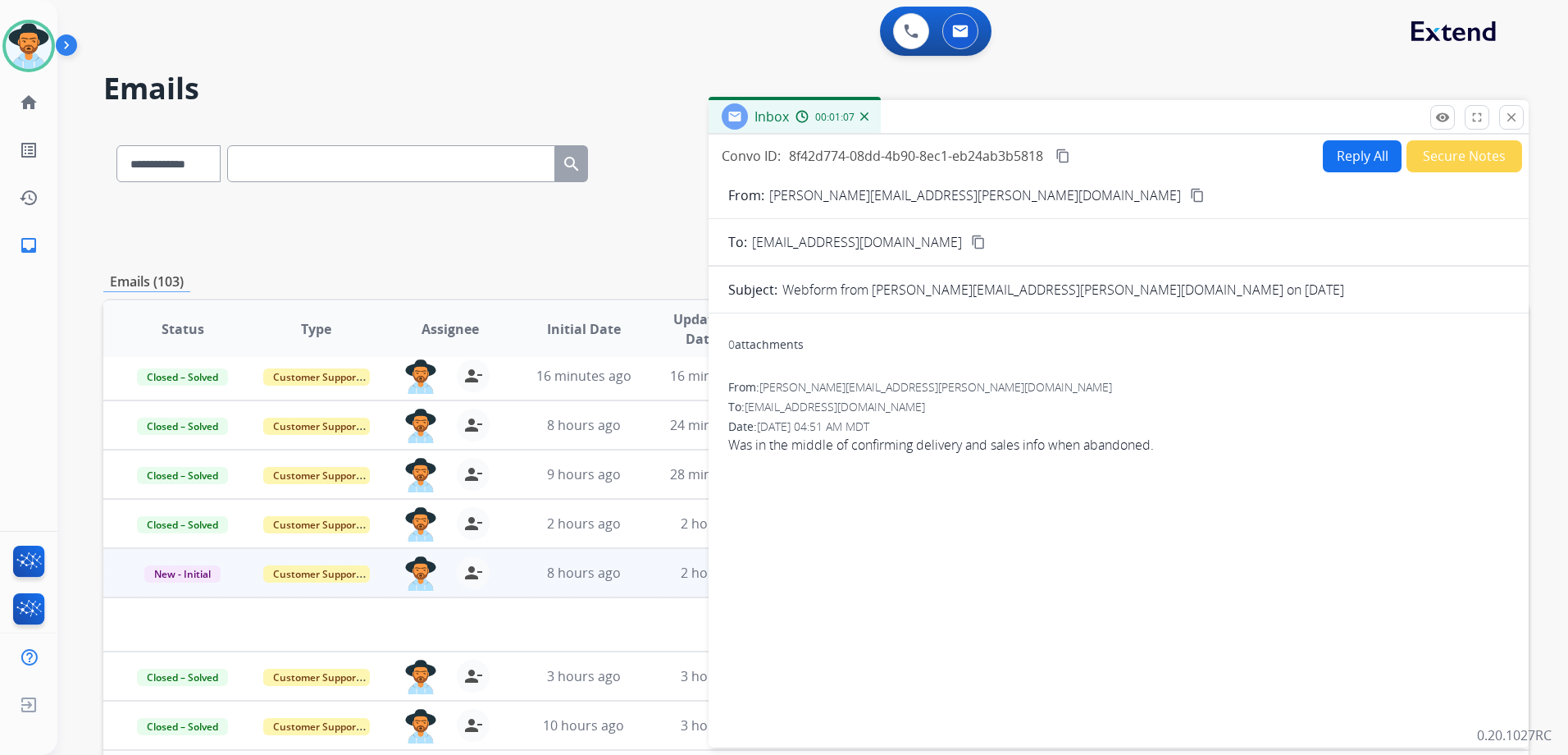
click at [1517, 121] on mat-icon "close" at bounding box center [1511, 117] width 15 height 15
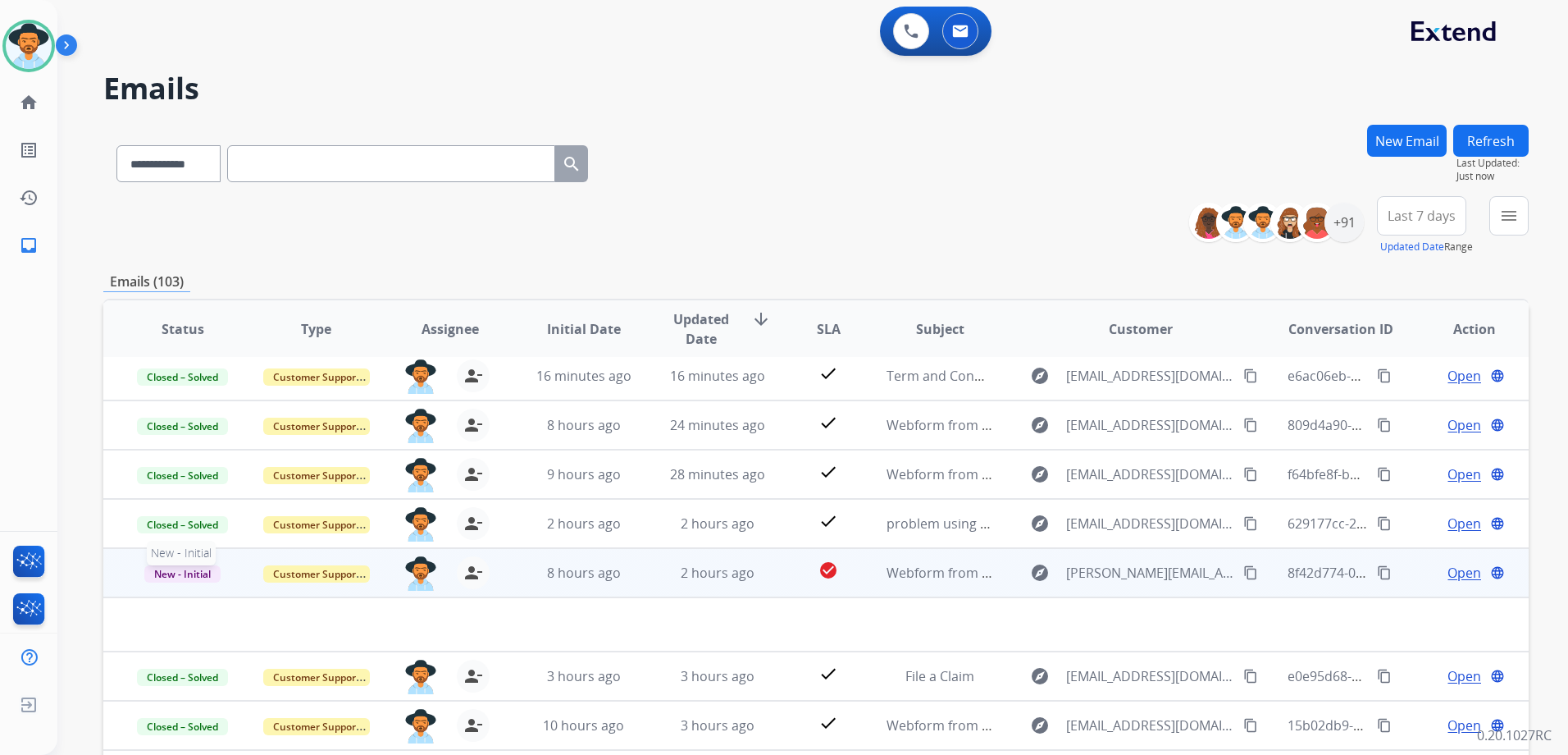
click at [182, 575] on span "New - Initial" at bounding box center [182, 574] width 76 height 17
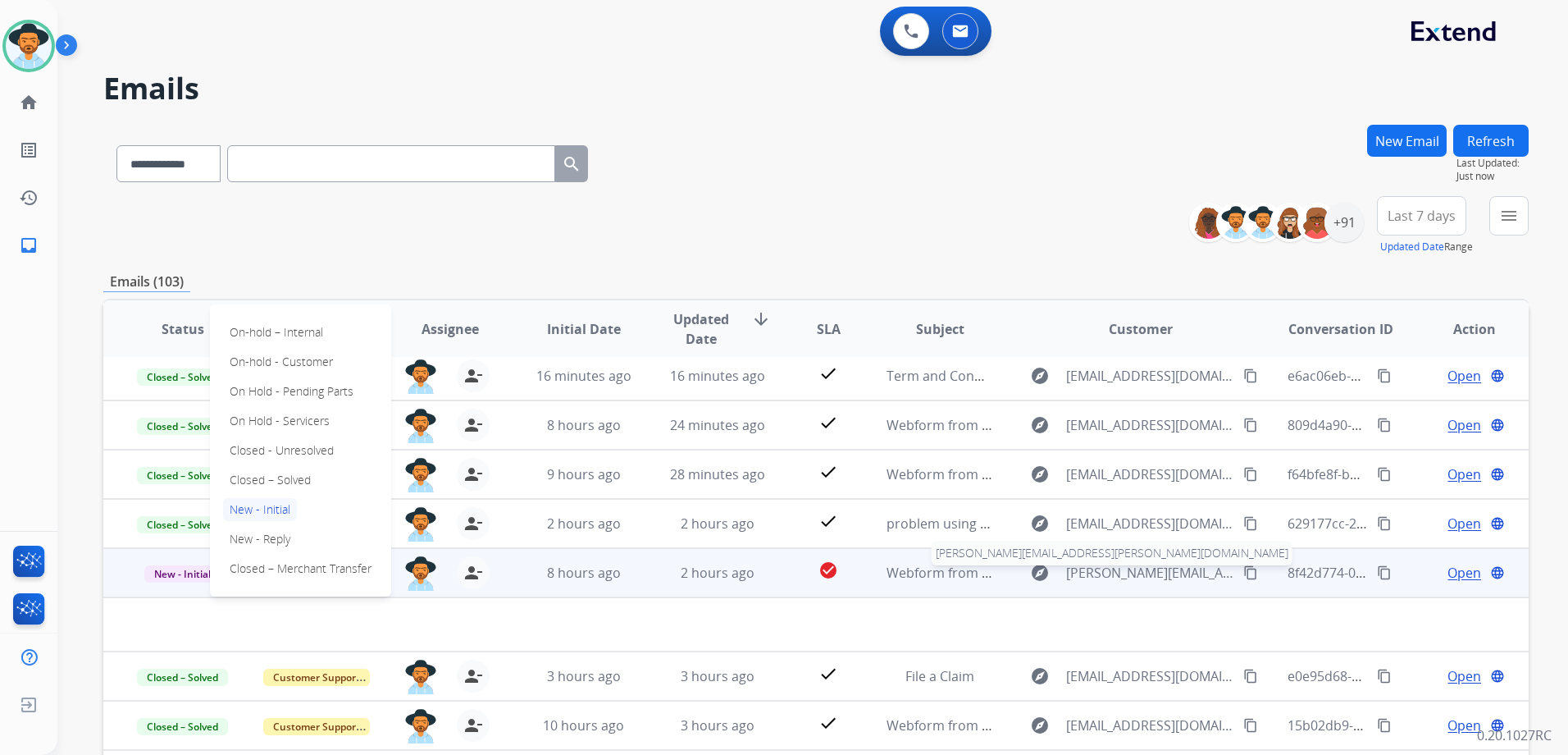
click at [1131, 571] on span "[PERSON_NAME][EMAIL_ADDRESS][PERSON_NAME][DOMAIN_NAME]" at bounding box center [1150, 572] width 168 height 20
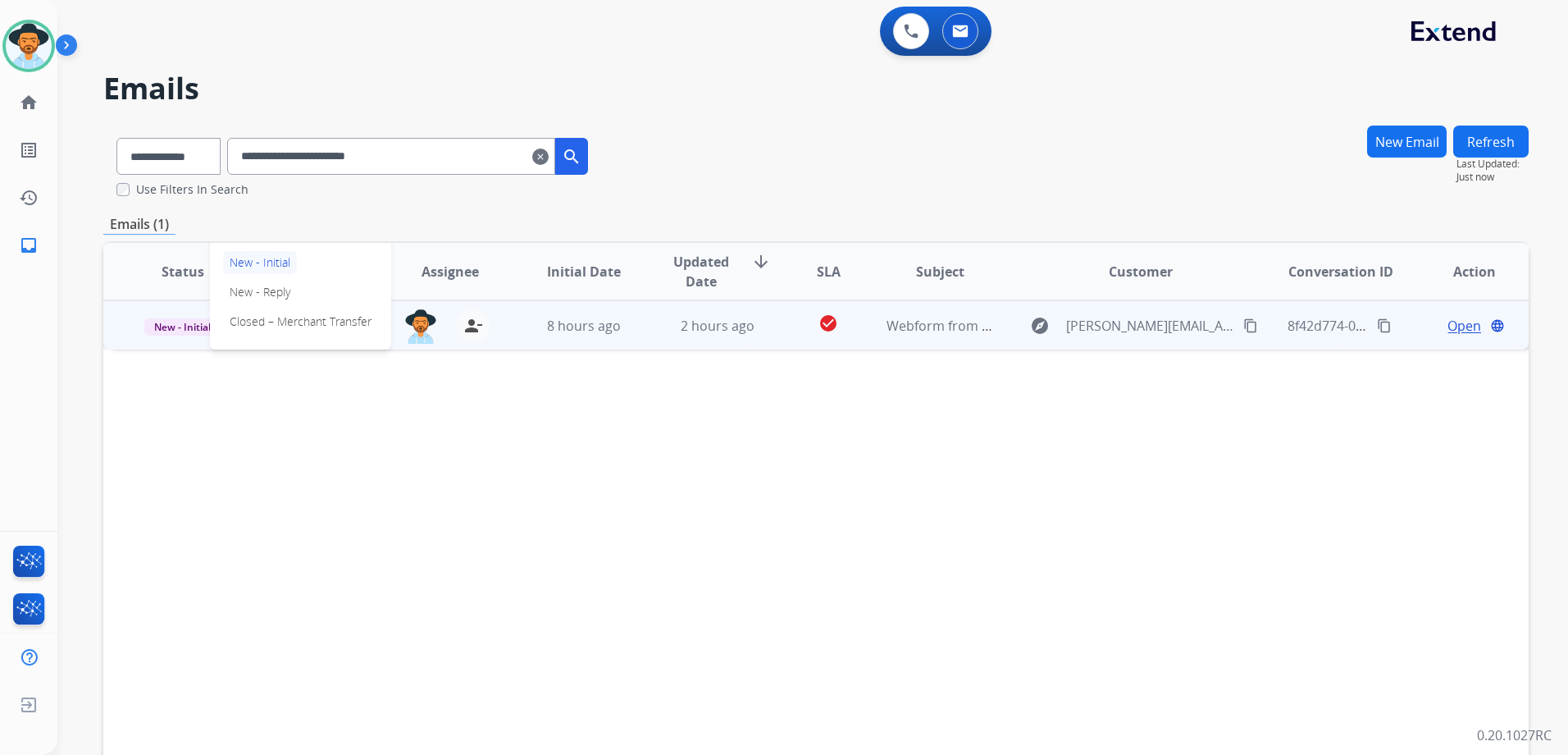
click at [1494, 148] on button "Refresh" at bounding box center [1490, 141] width 75 height 32
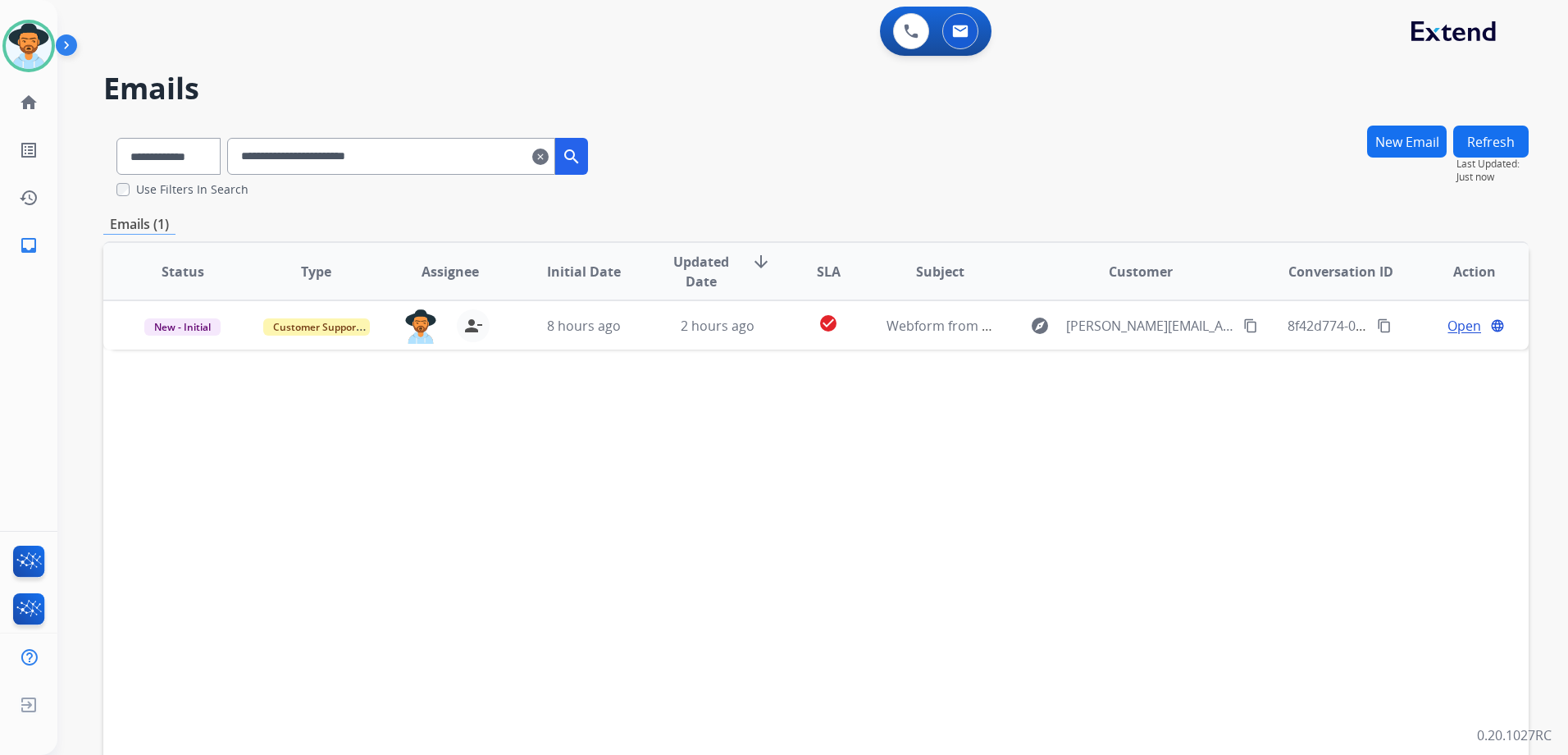
click at [549, 155] on mat-icon "clear" at bounding box center [539, 156] width 16 height 20
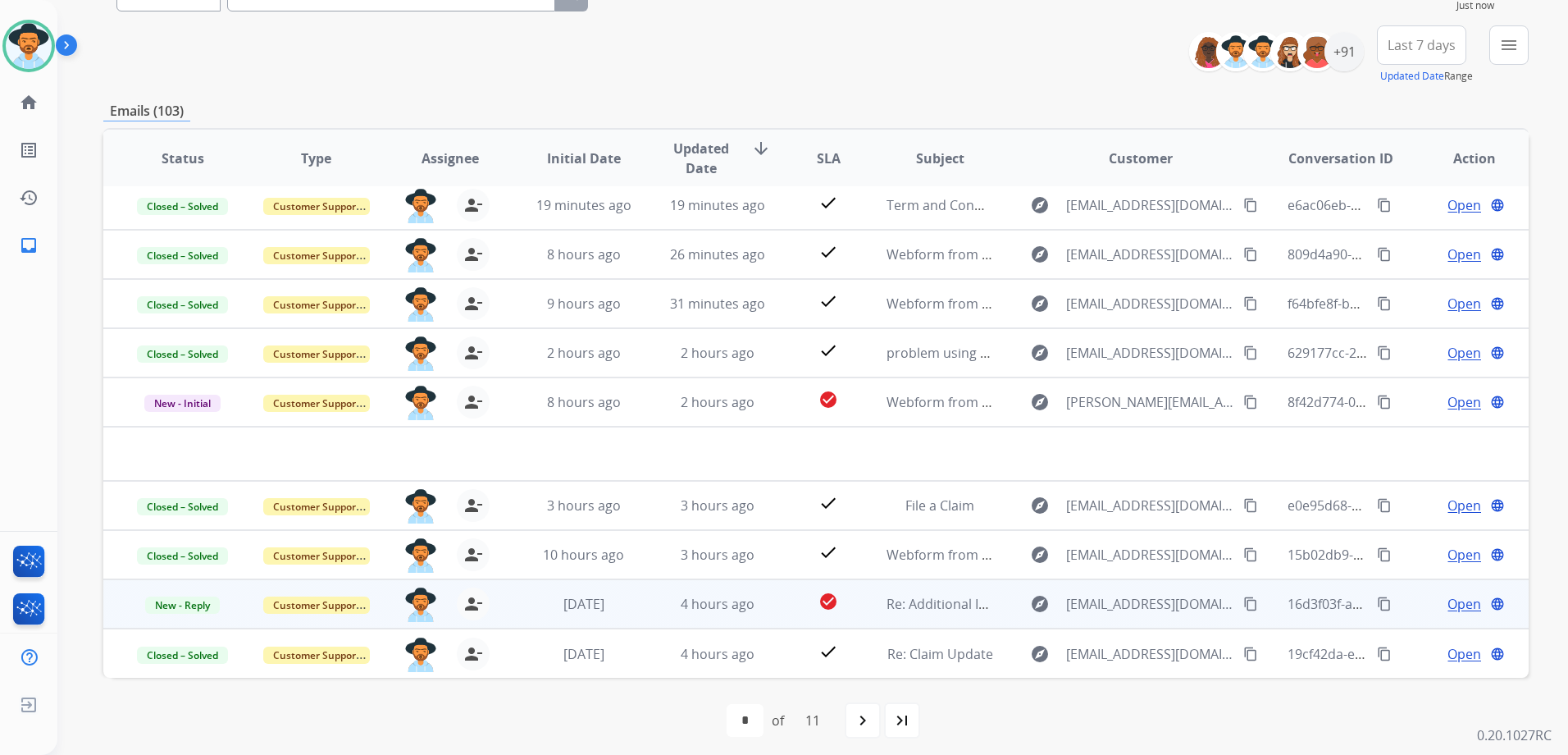
scroll to position [179, 0]
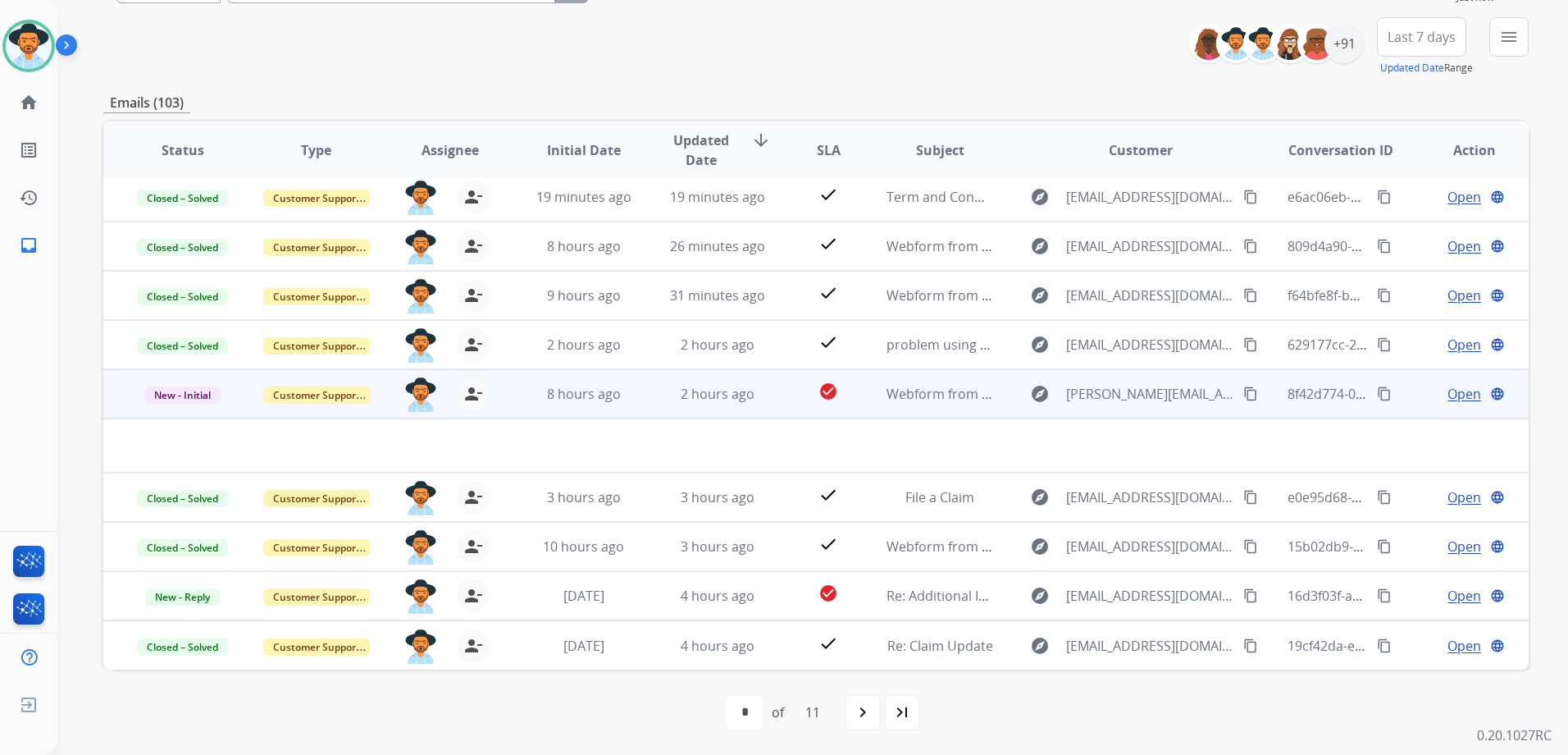
click at [1447, 392] on span "Open" at bounding box center [1463, 394] width 33 height 20
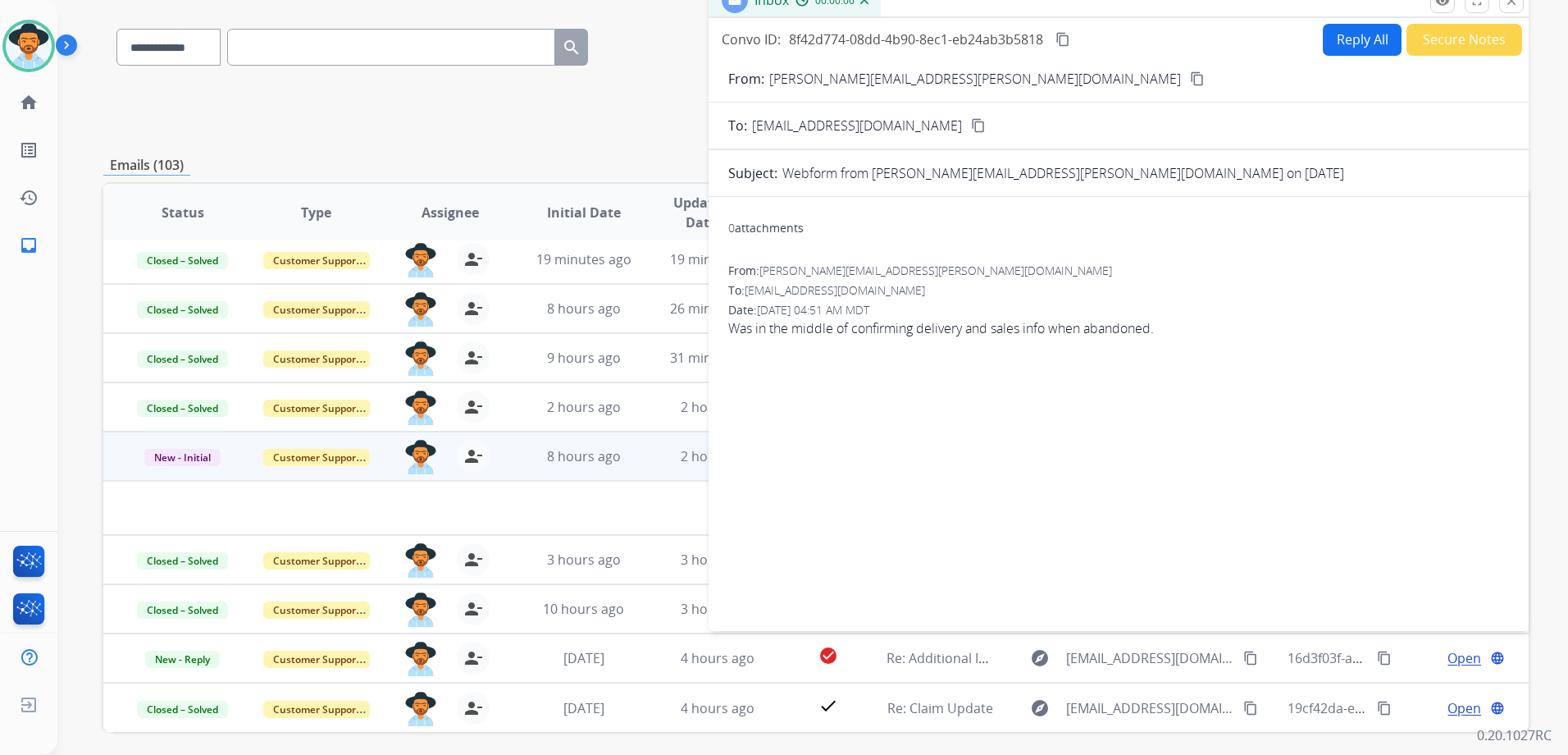
scroll to position [0, 0]
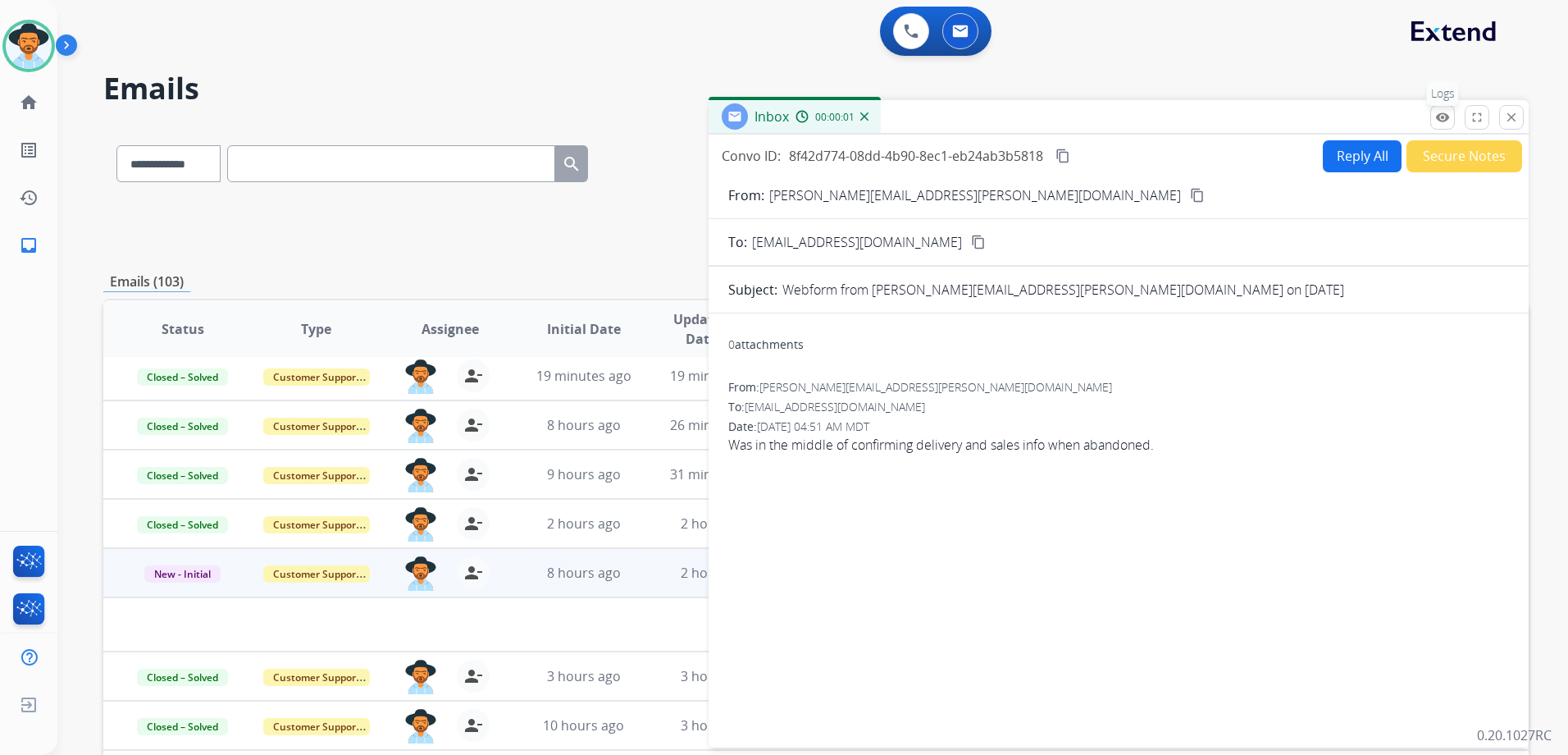
click at [1450, 116] on button "remove_red_eye Logs" at bounding box center [1442, 117] width 25 height 25
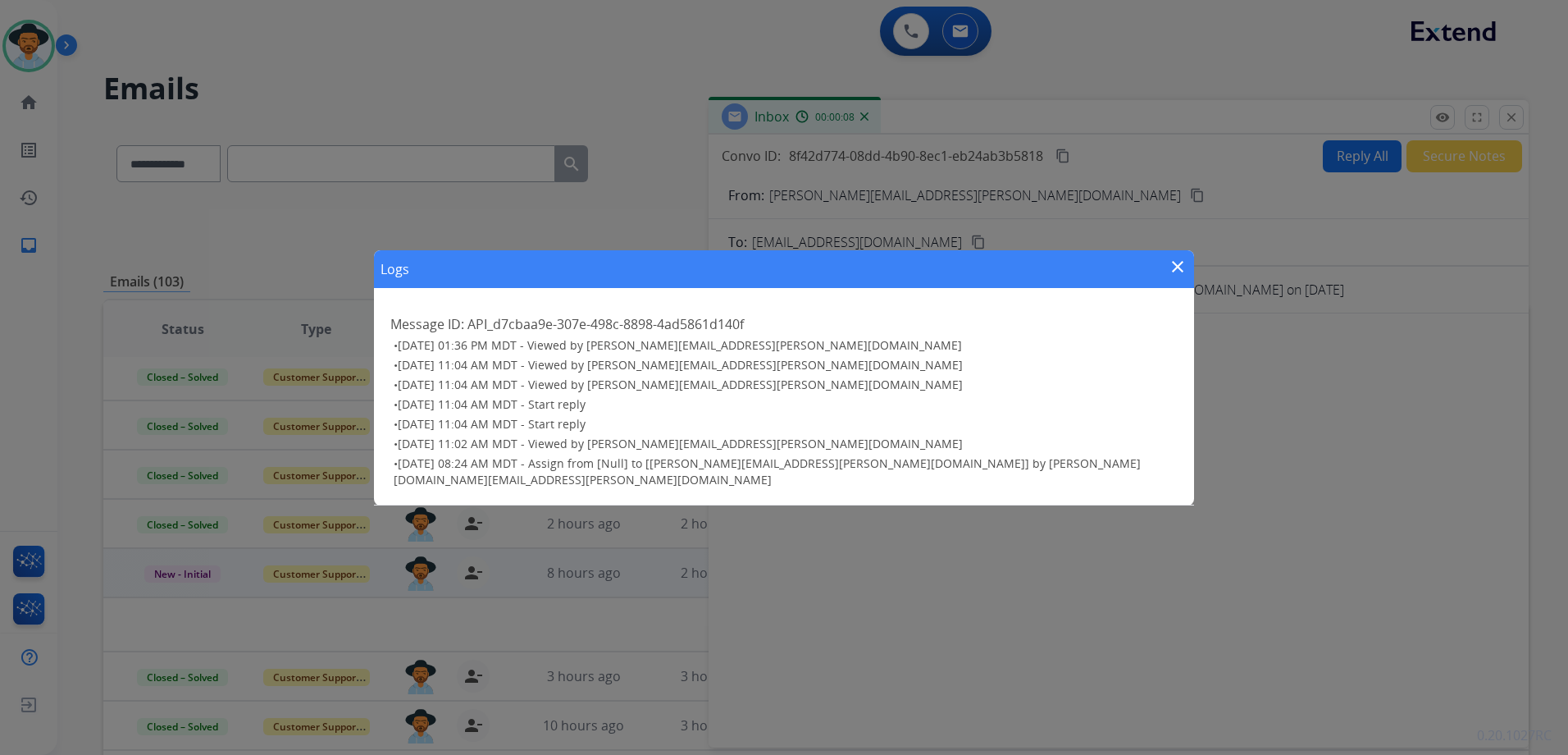
click at [1175, 274] on mat-icon "close" at bounding box center [1177, 266] width 20 height 20
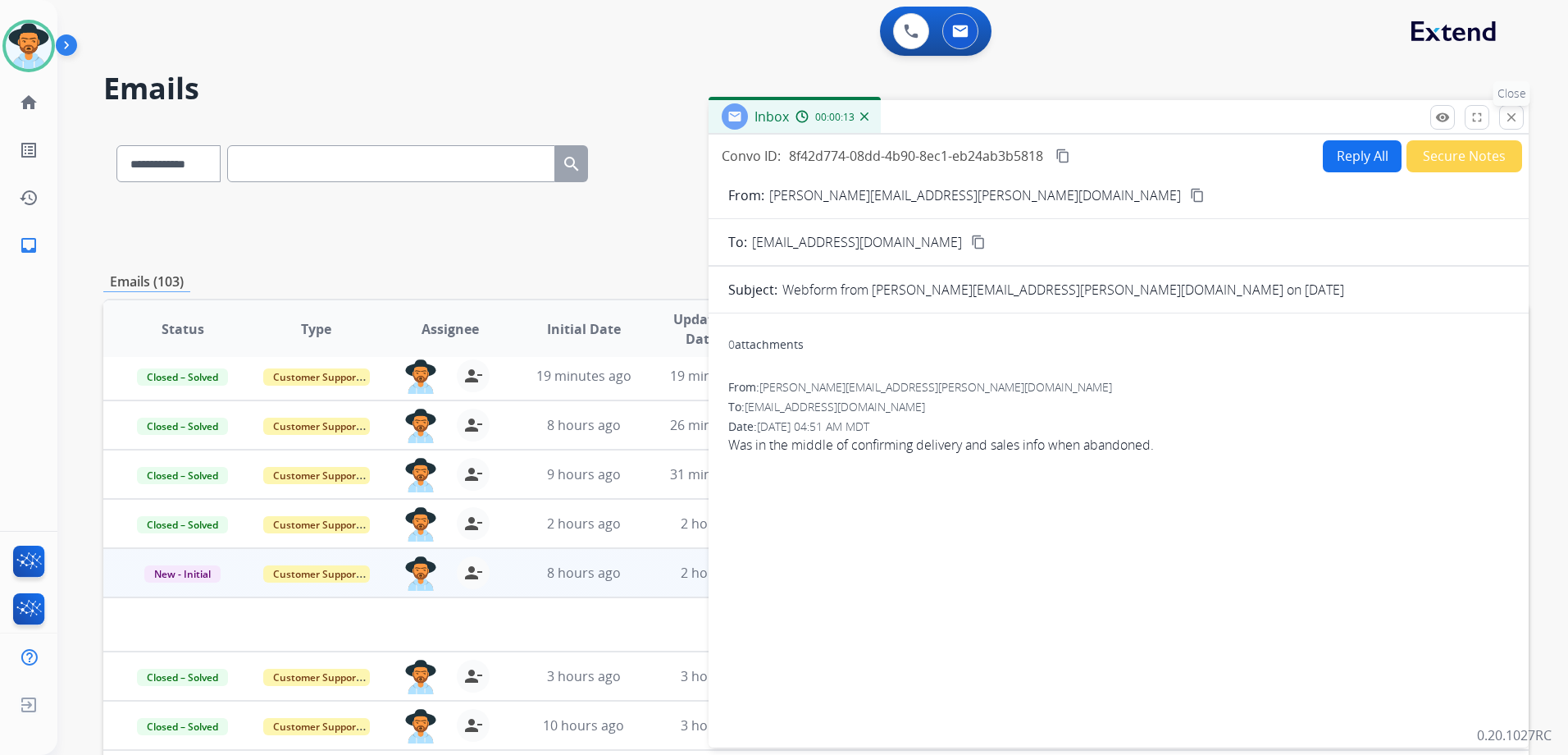
click at [1512, 120] on mat-icon "close" at bounding box center [1511, 117] width 15 height 15
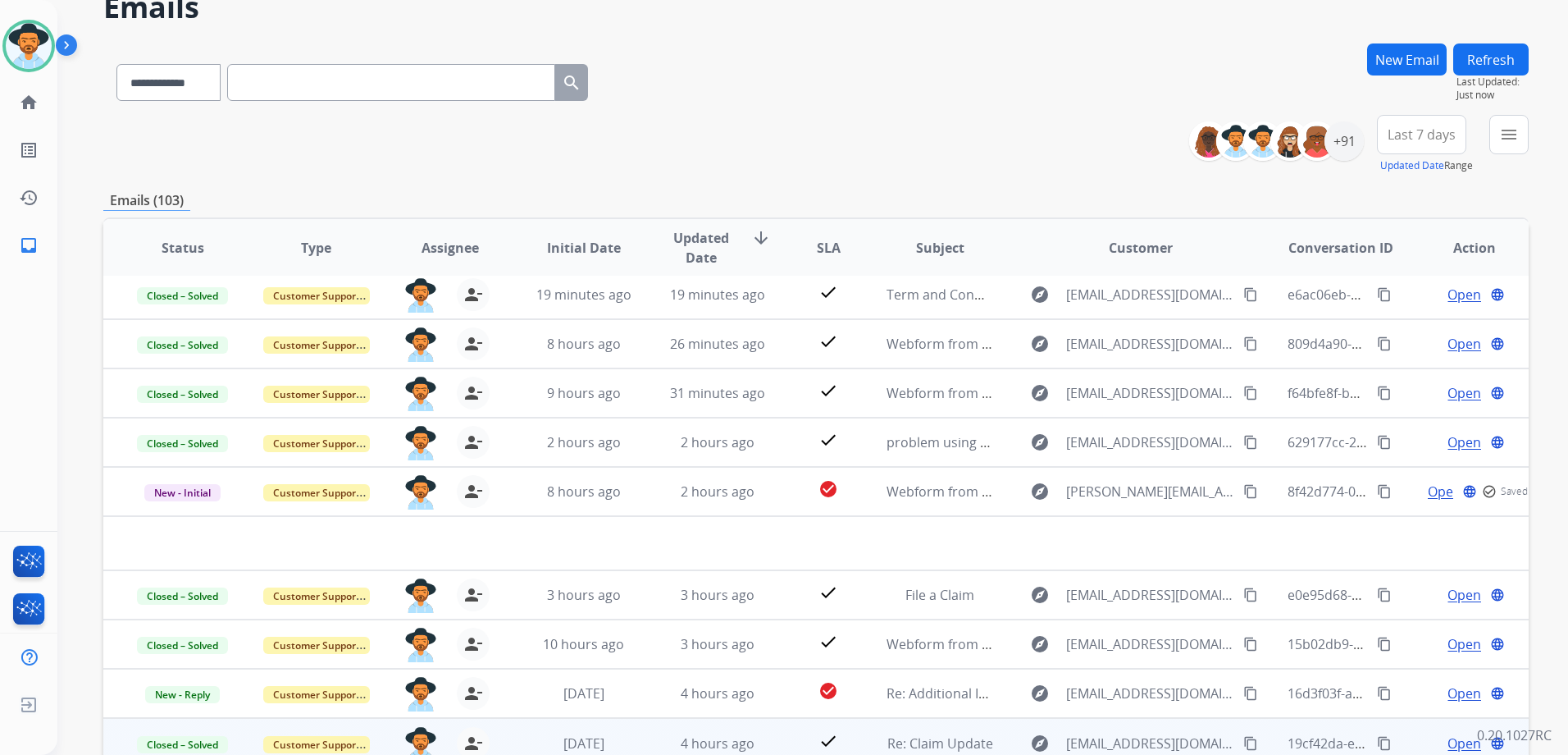
scroll to position [179, 0]
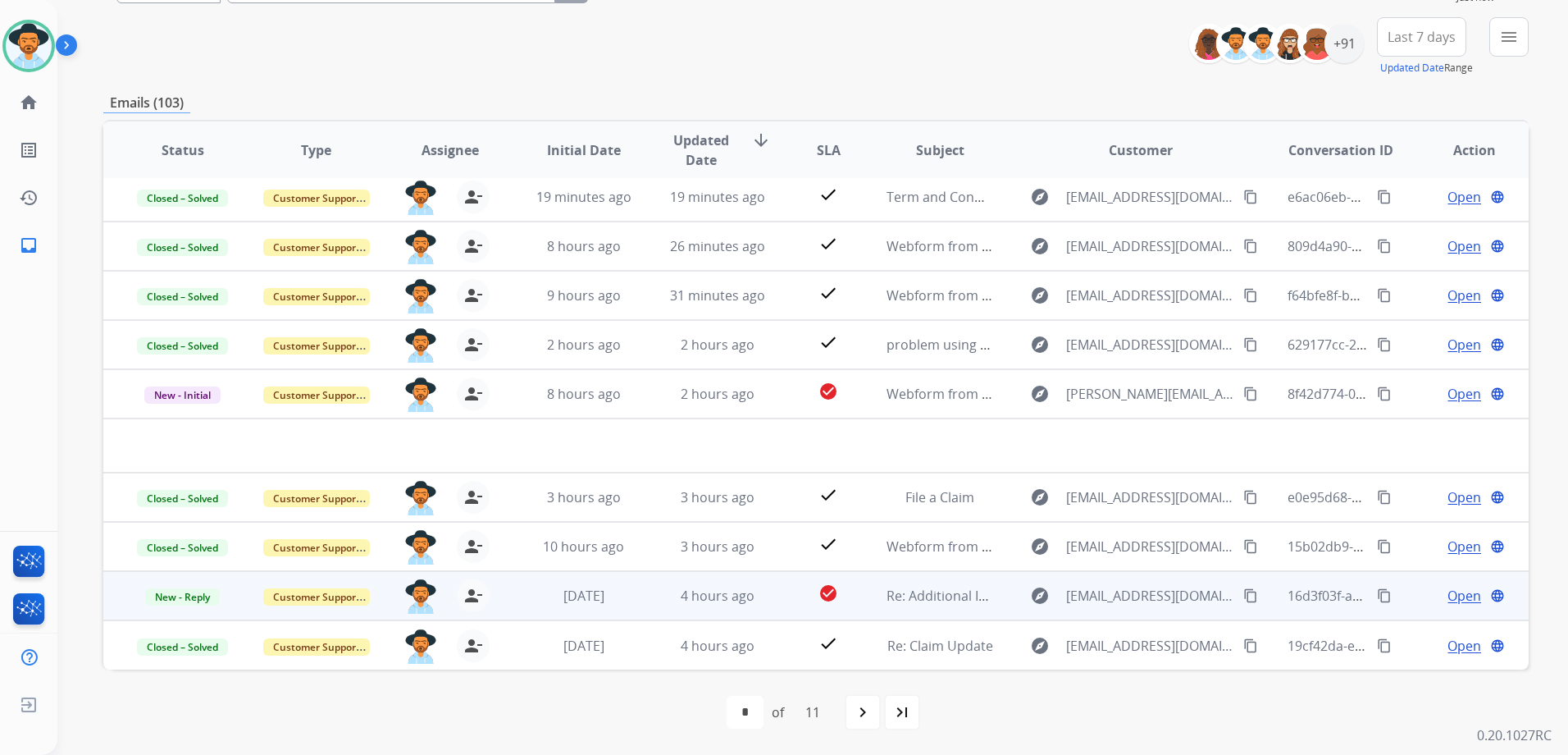
click at [1449, 588] on span "Open" at bounding box center [1463, 595] width 33 height 20
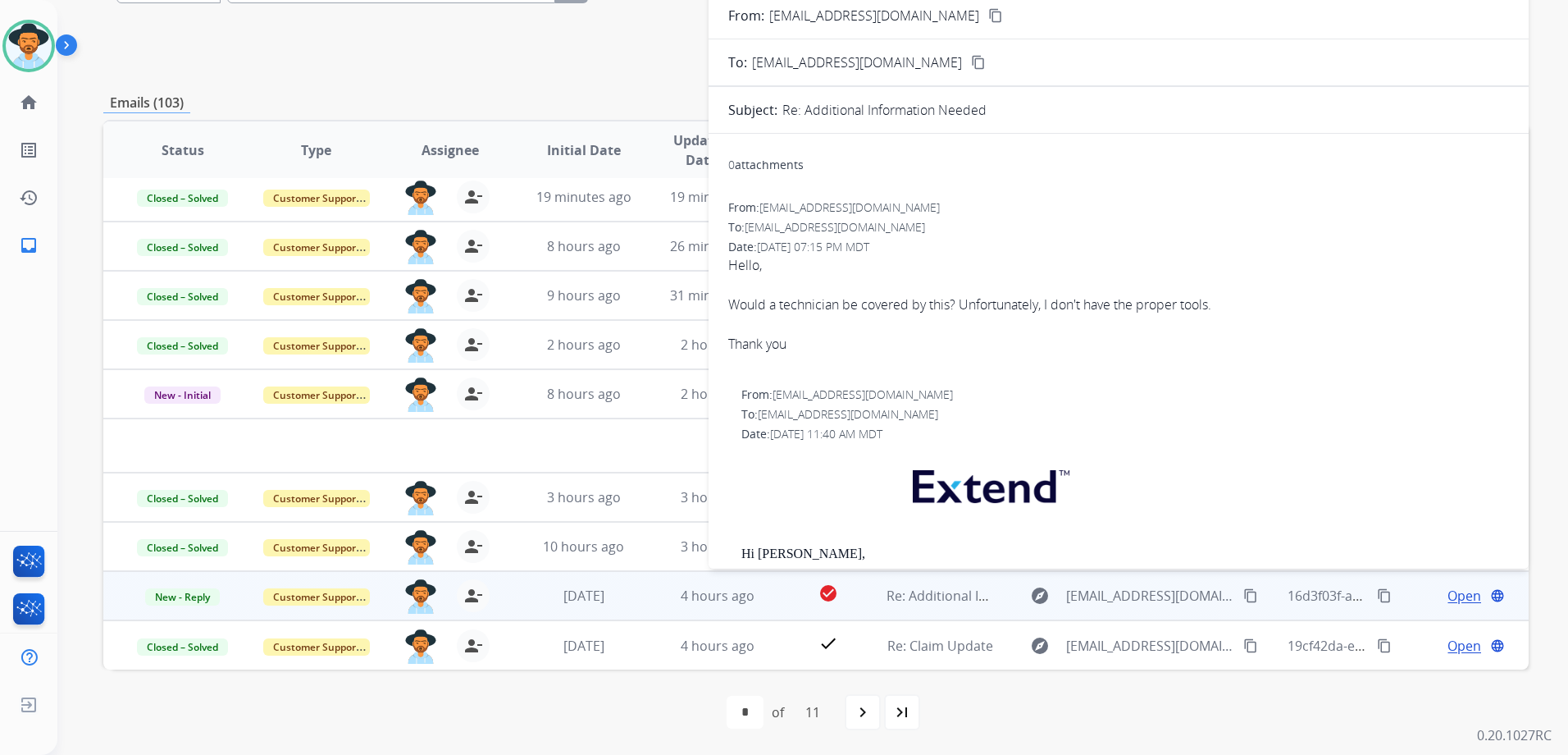
scroll to position [97, 0]
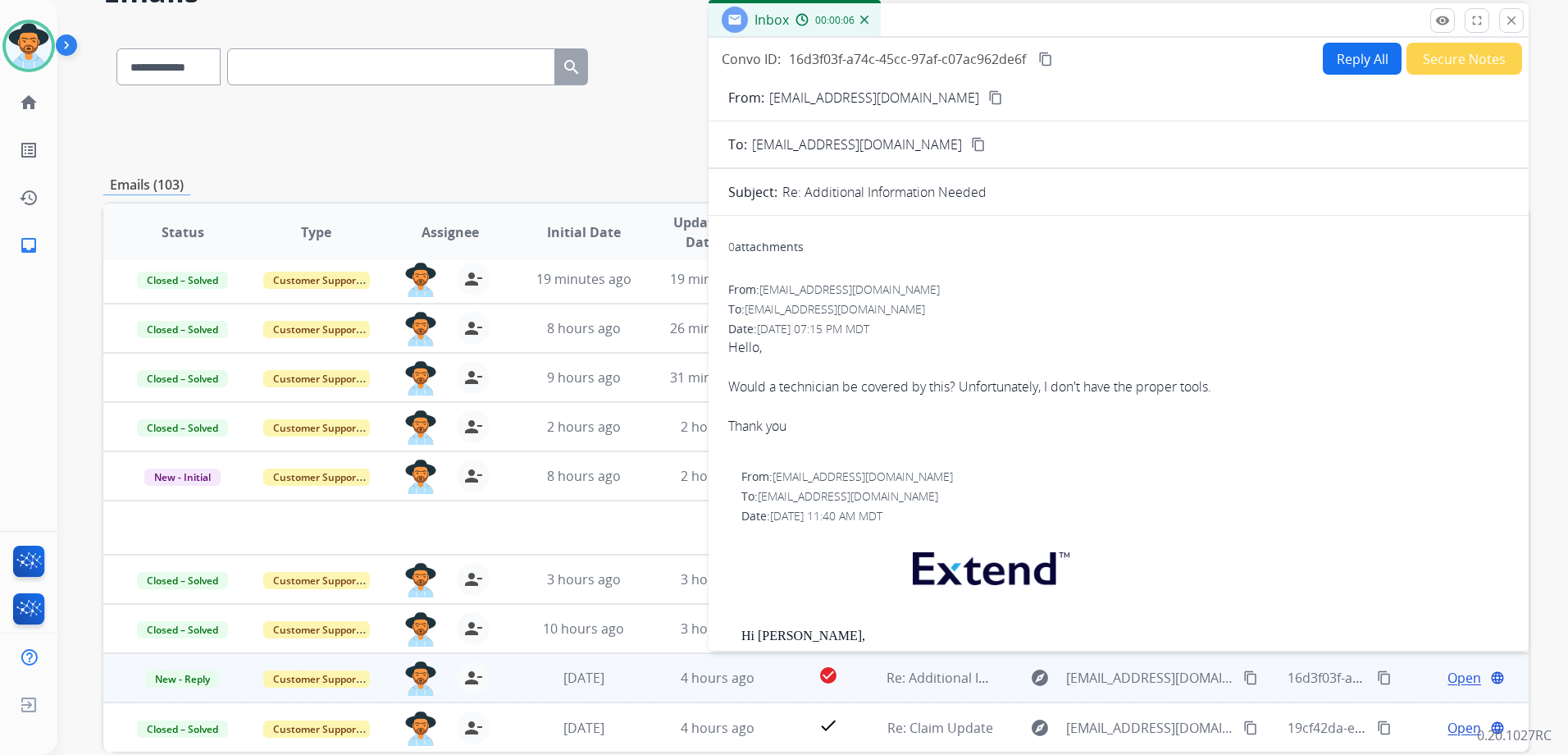
click at [988, 98] on mat-icon "content_copy" at bounding box center [995, 97] width 15 height 15
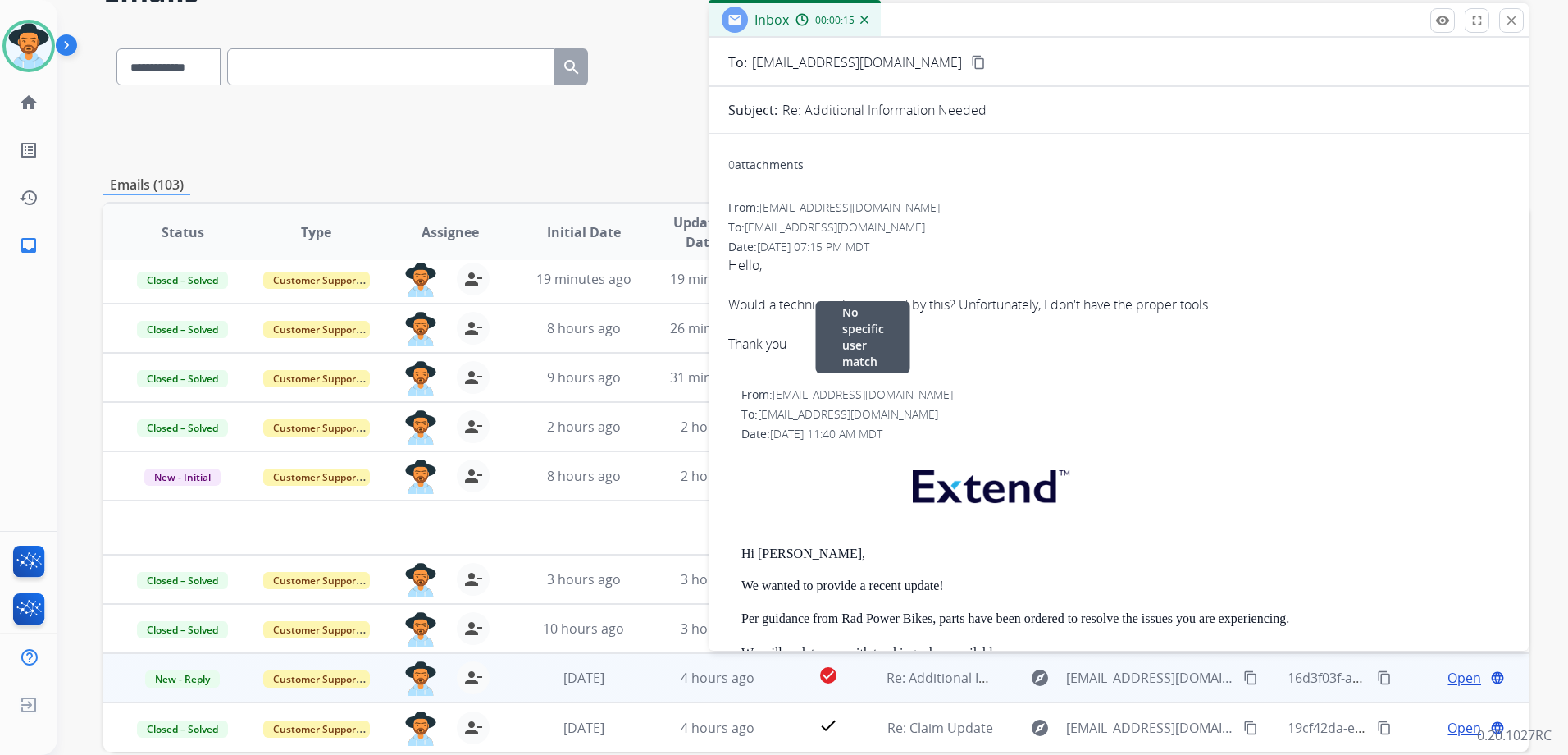
scroll to position [0, 0]
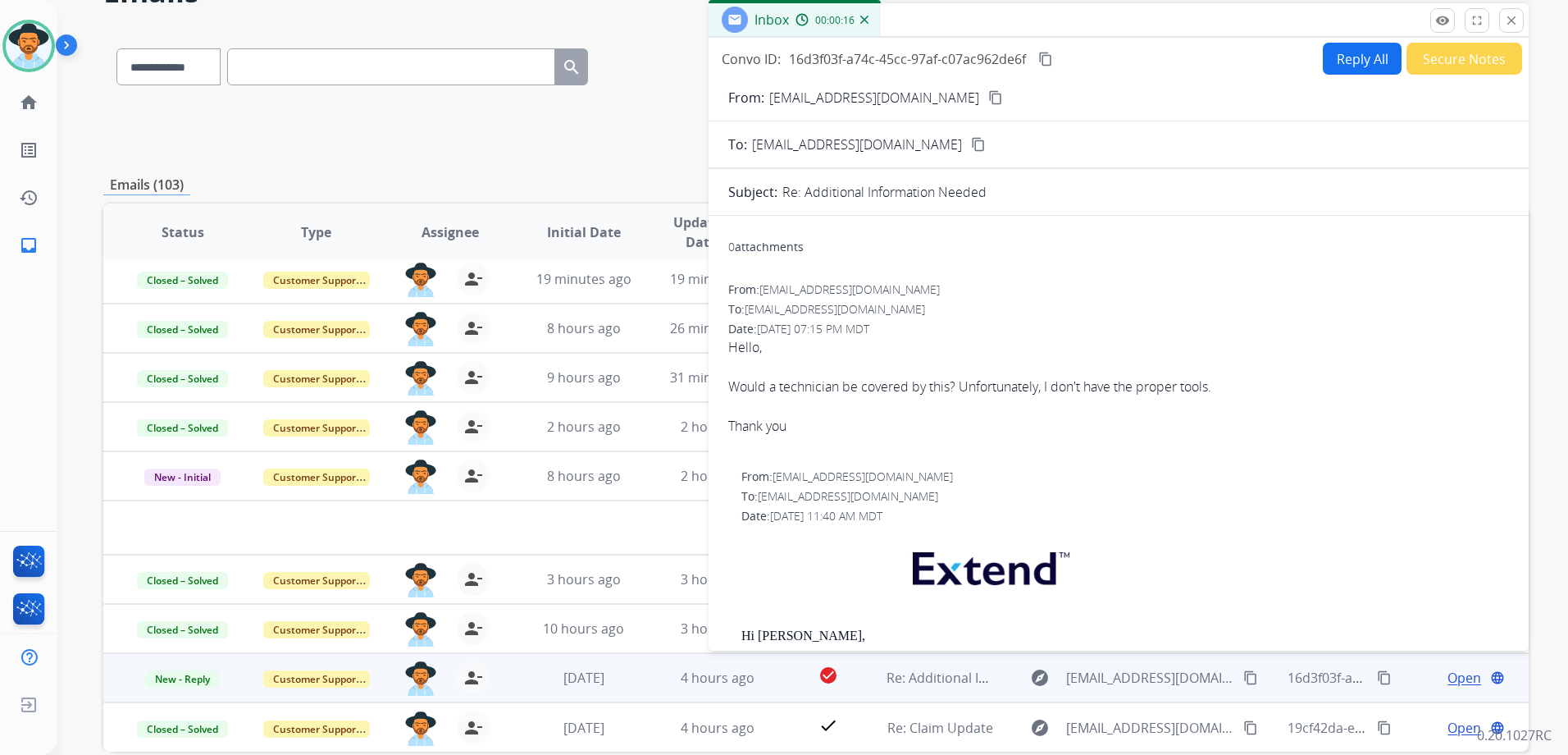
click at [1365, 60] on button "Reply All" at bounding box center [1361, 58] width 79 height 32
select select "**********"
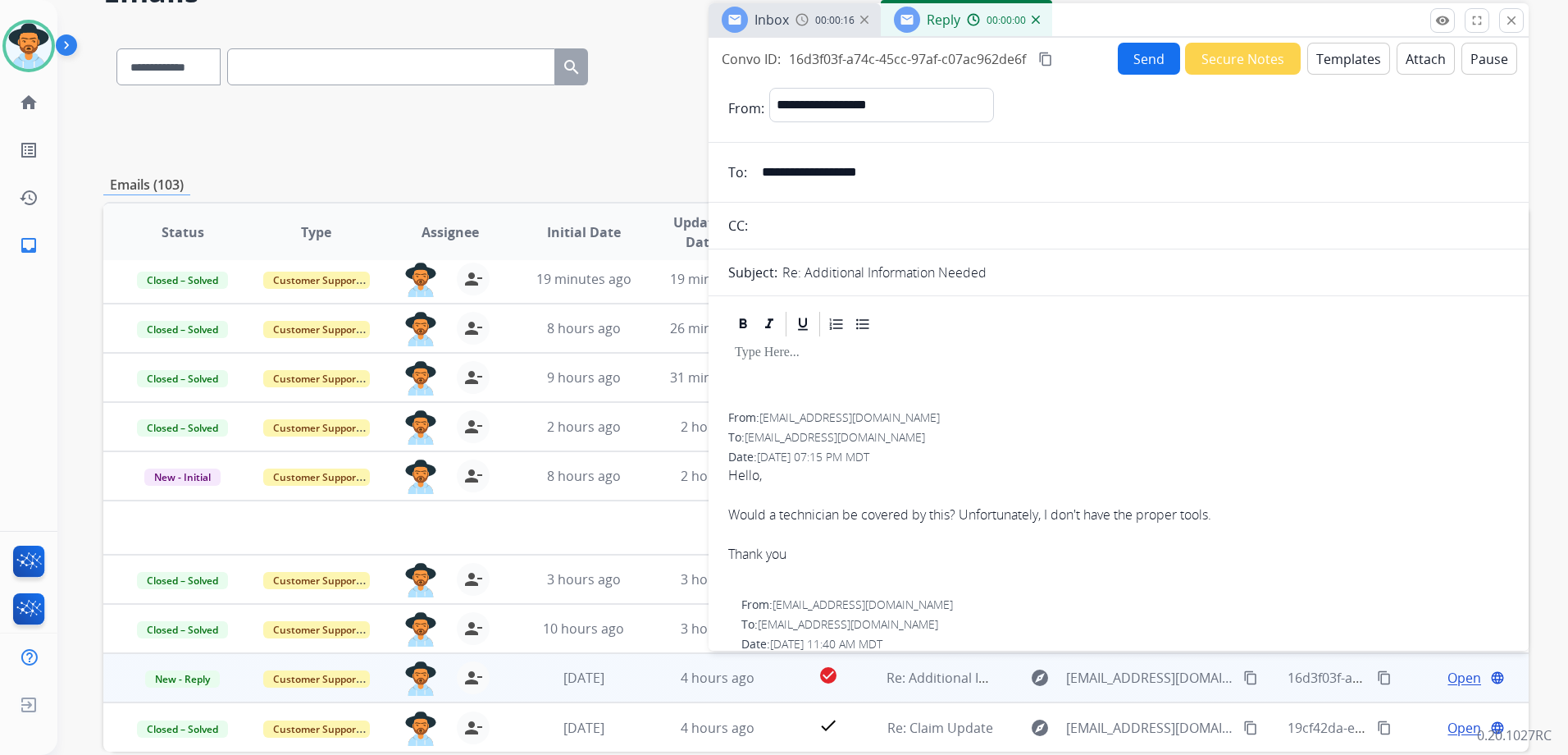
click at [1343, 62] on button "Templates" at bounding box center [1348, 58] width 83 height 32
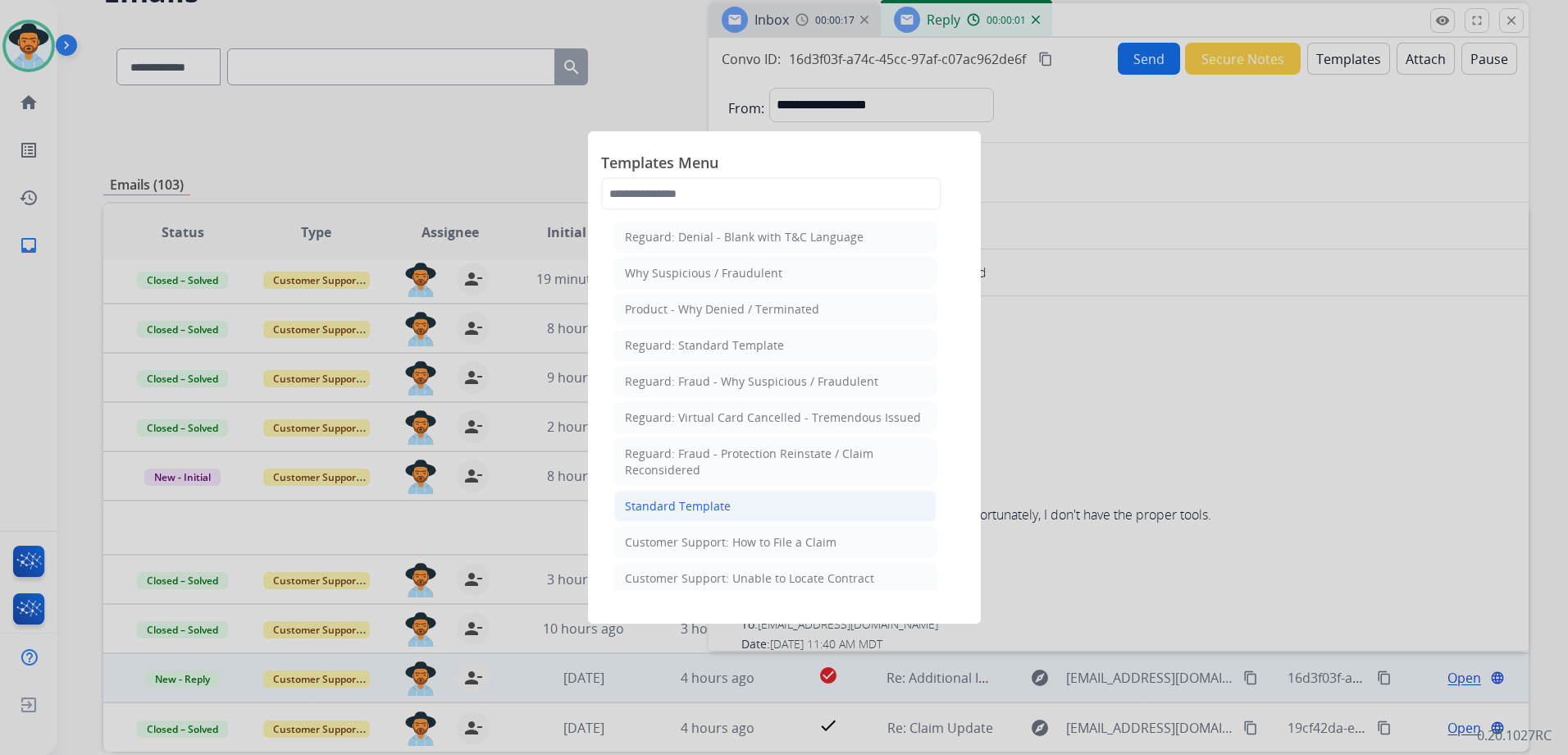
click at [757, 512] on li "Standard Template" at bounding box center [776, 506] width 323 height 32
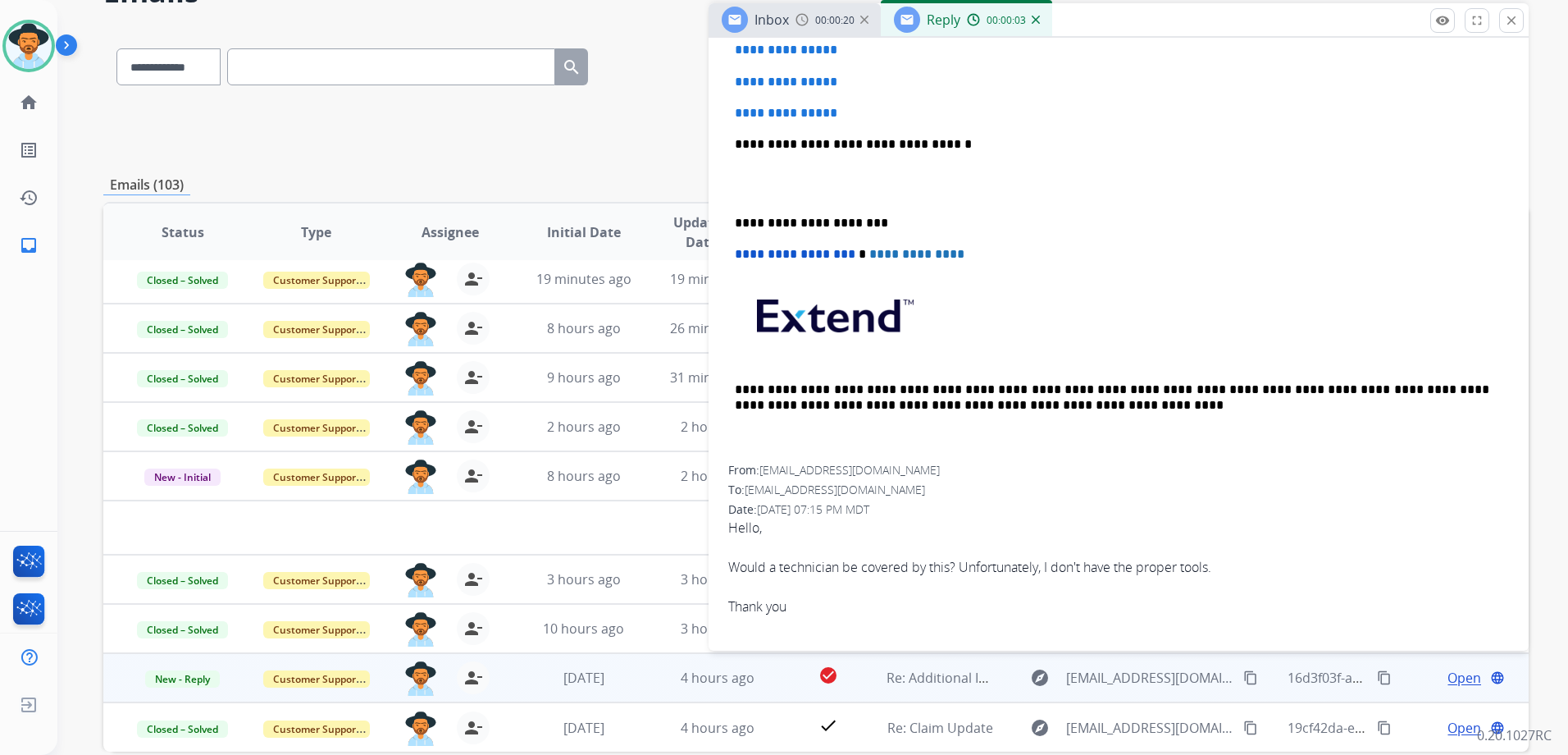
scroll to position [328, 0]
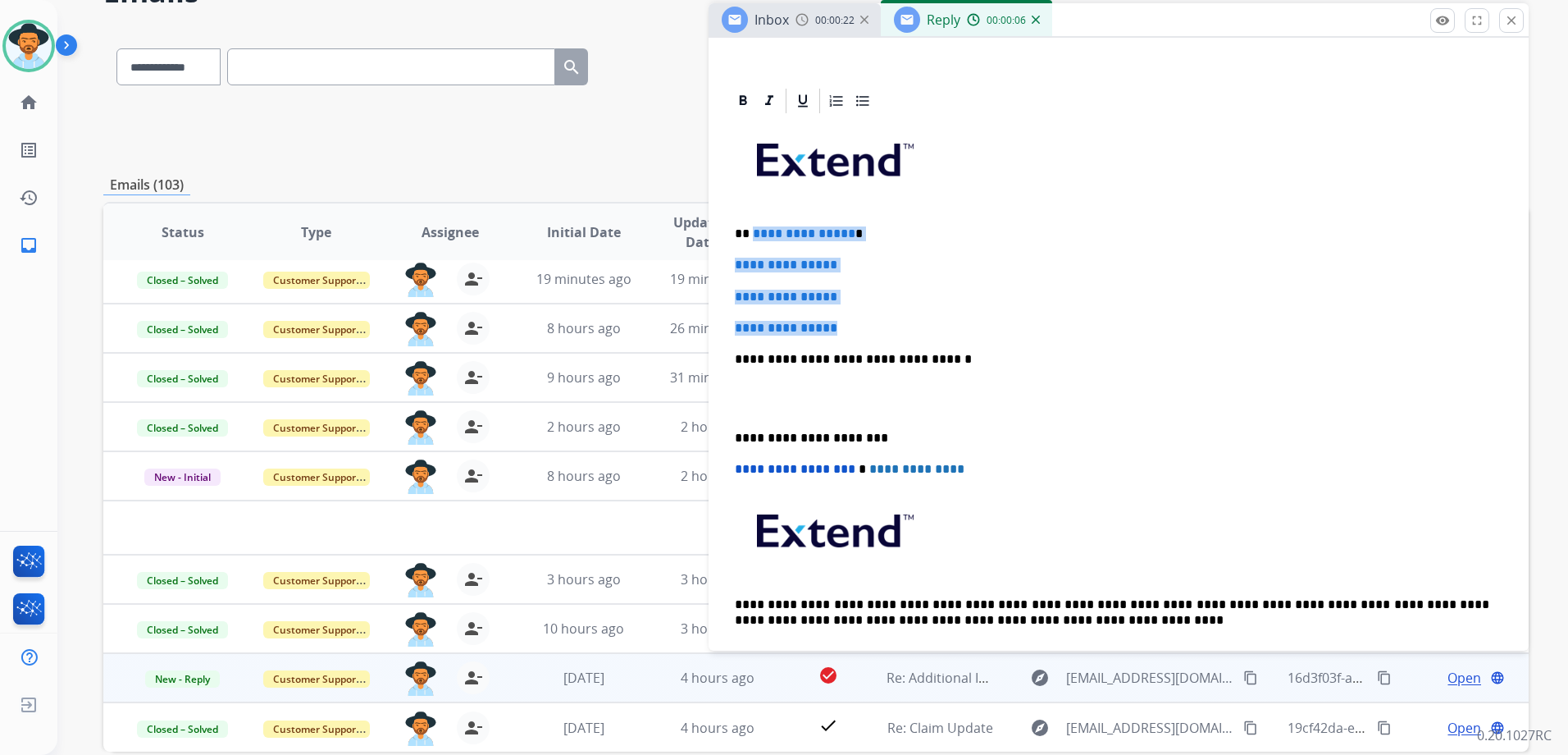
drag, startPoint x: 750, startPoint y: 232, endPoint x: 872, endPoint y: 313, distance: 146.4
click at [872, 313] on div "**********" at bounding box center [1118, 397] width 781 height 565
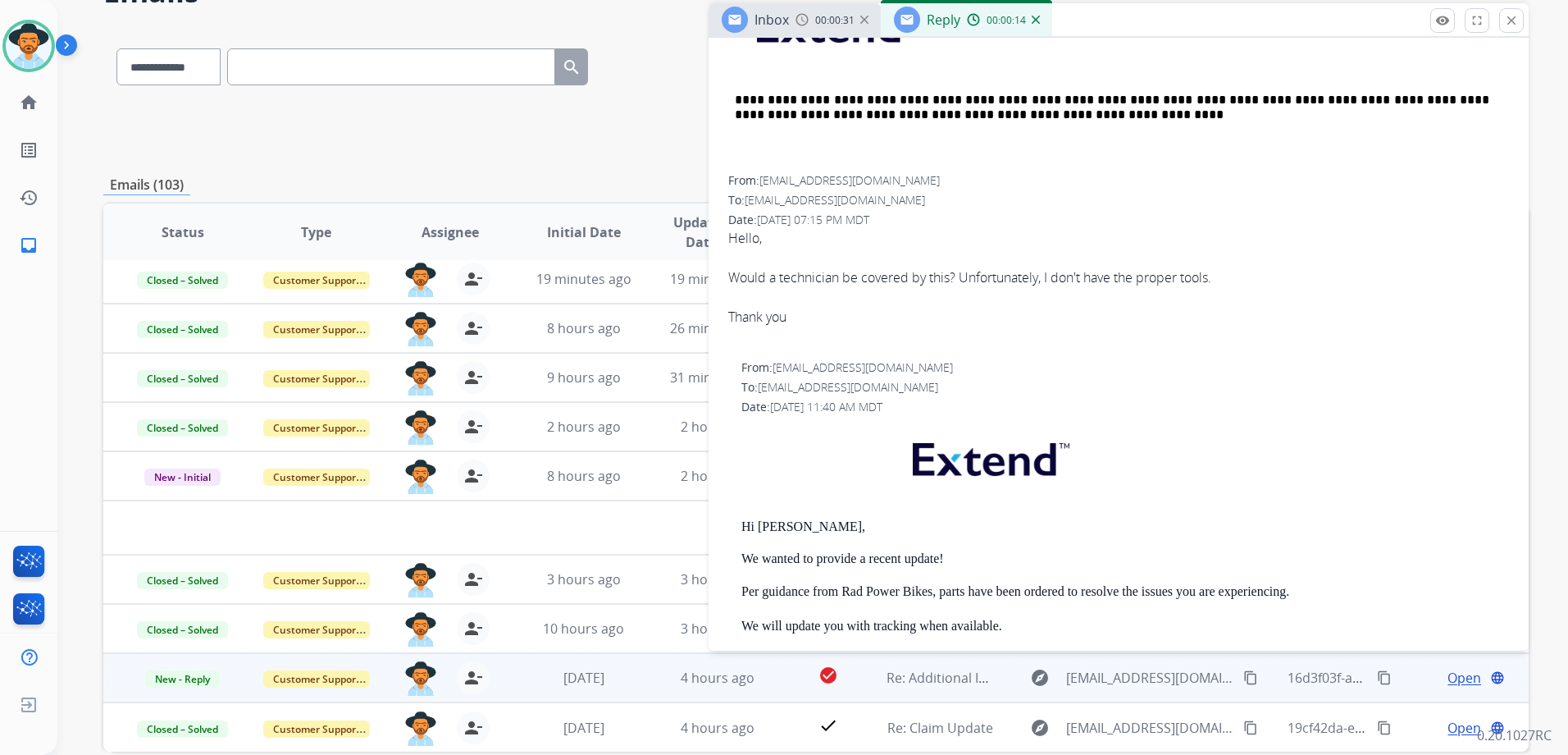
scroll to position [410, 0]
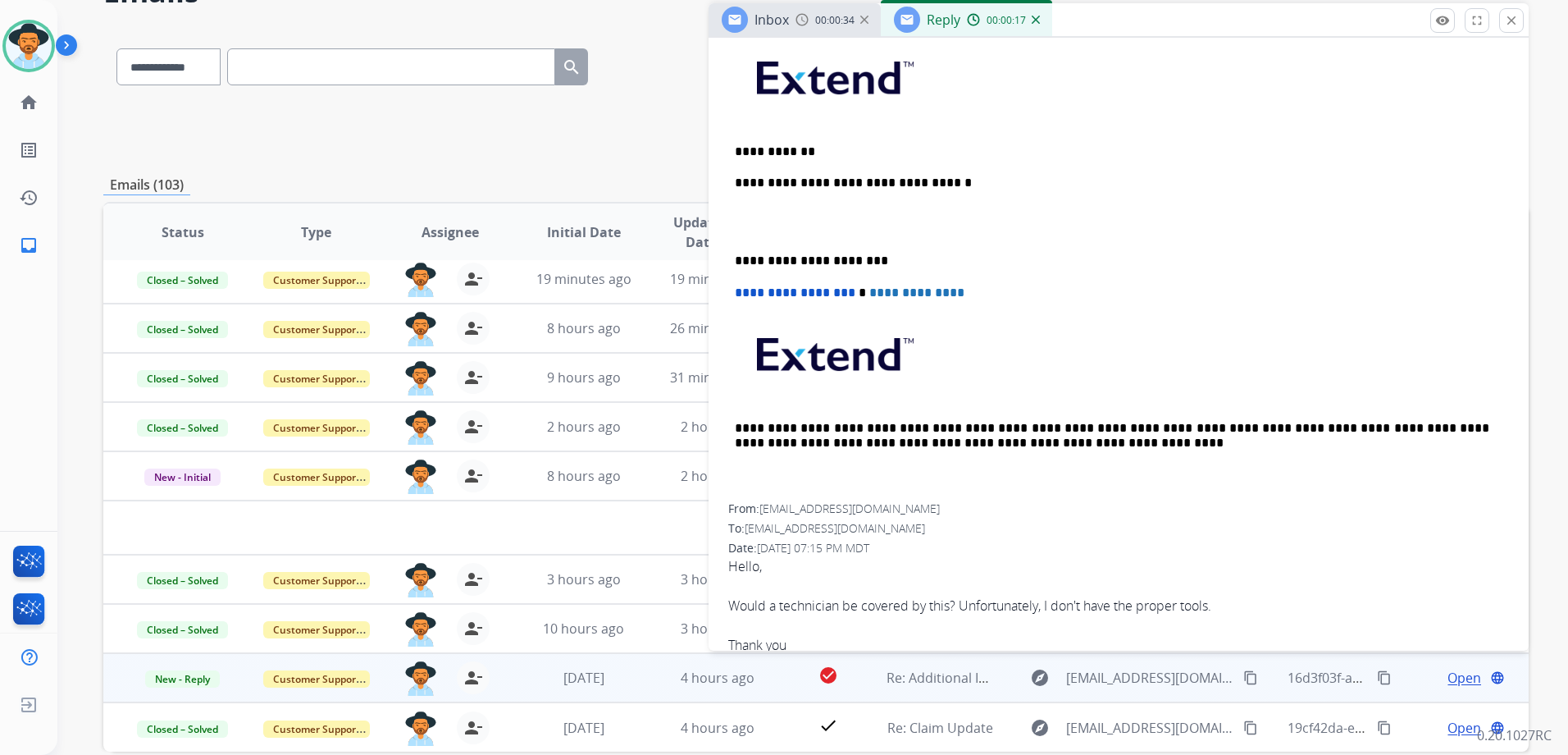
click at [756, 149] on p "**********" at bounding box center [1112, 151] width 755 height 15
click at [823, 148] on p "**********" at bounding box center [1112, 151] width 755 height 15
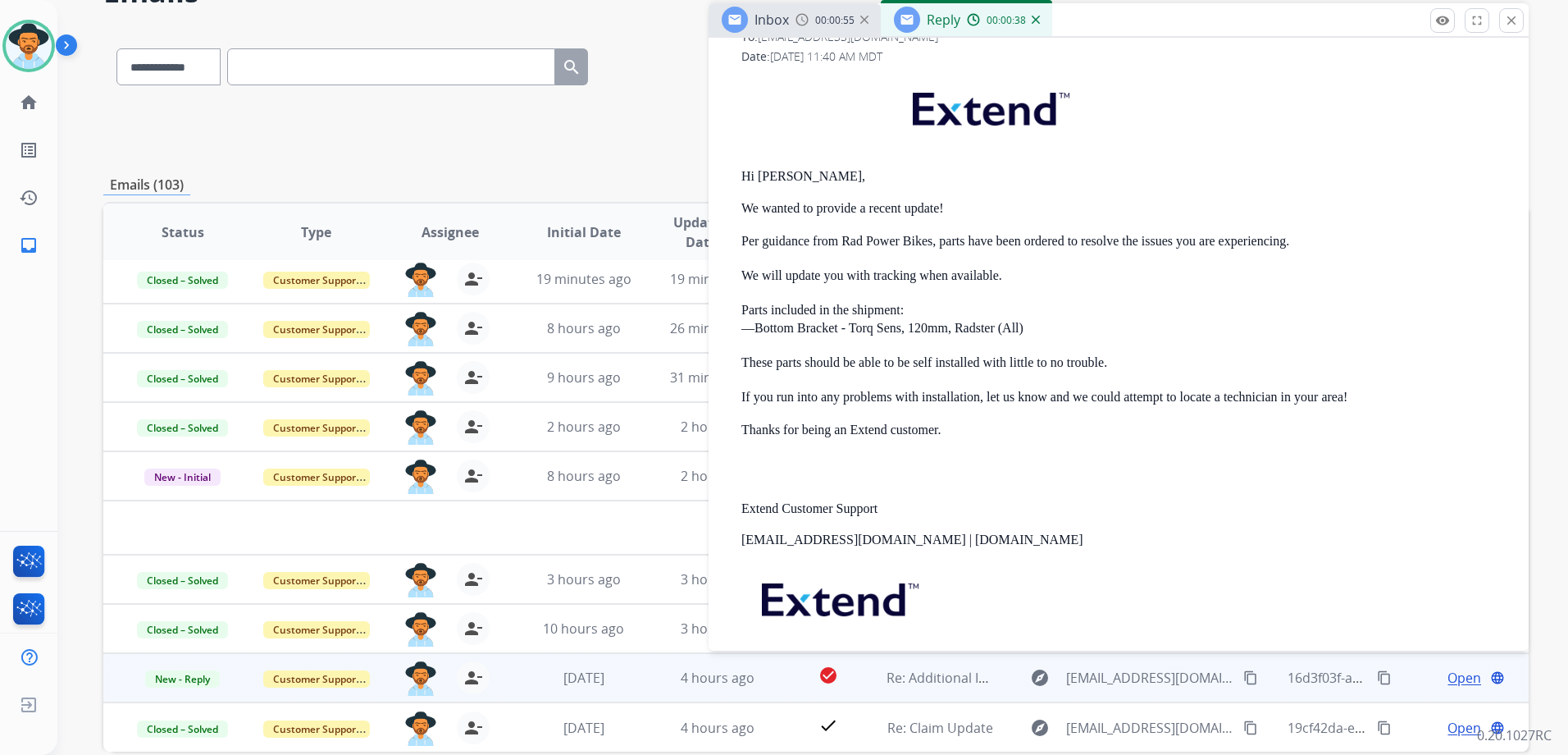
scroll to position [1231, 0]
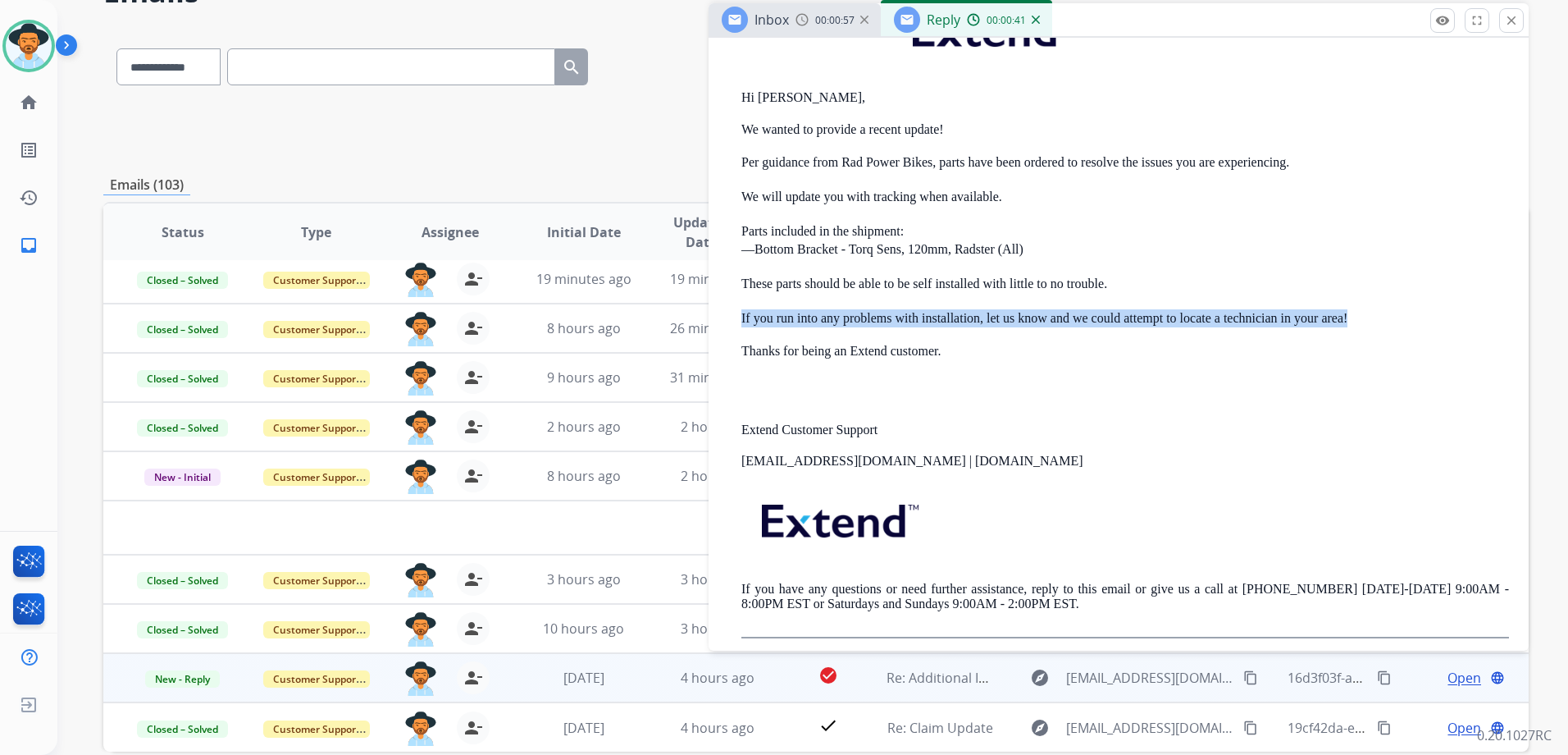
drag, startPoint x: 731, startPoint y: 316, endPoint x: 1364, endPoint y: 323, distance: 633.0
click at [1364, 323] on div "From: [EMAIL_ADDRESS][DOMAIN_NAME] To: [EMAIL_ADDRESS][DOMAIN_NAME] Date: [DATE…" at bounding box center [1118, 284] width 781 height 708
drag, startPoint x: 1364, startPoint y: 323, endPoint x: 1307, endPoint y: 318, distance: 57.2
copy p "If you run into any problems with installation, let us know and we could attemp…"
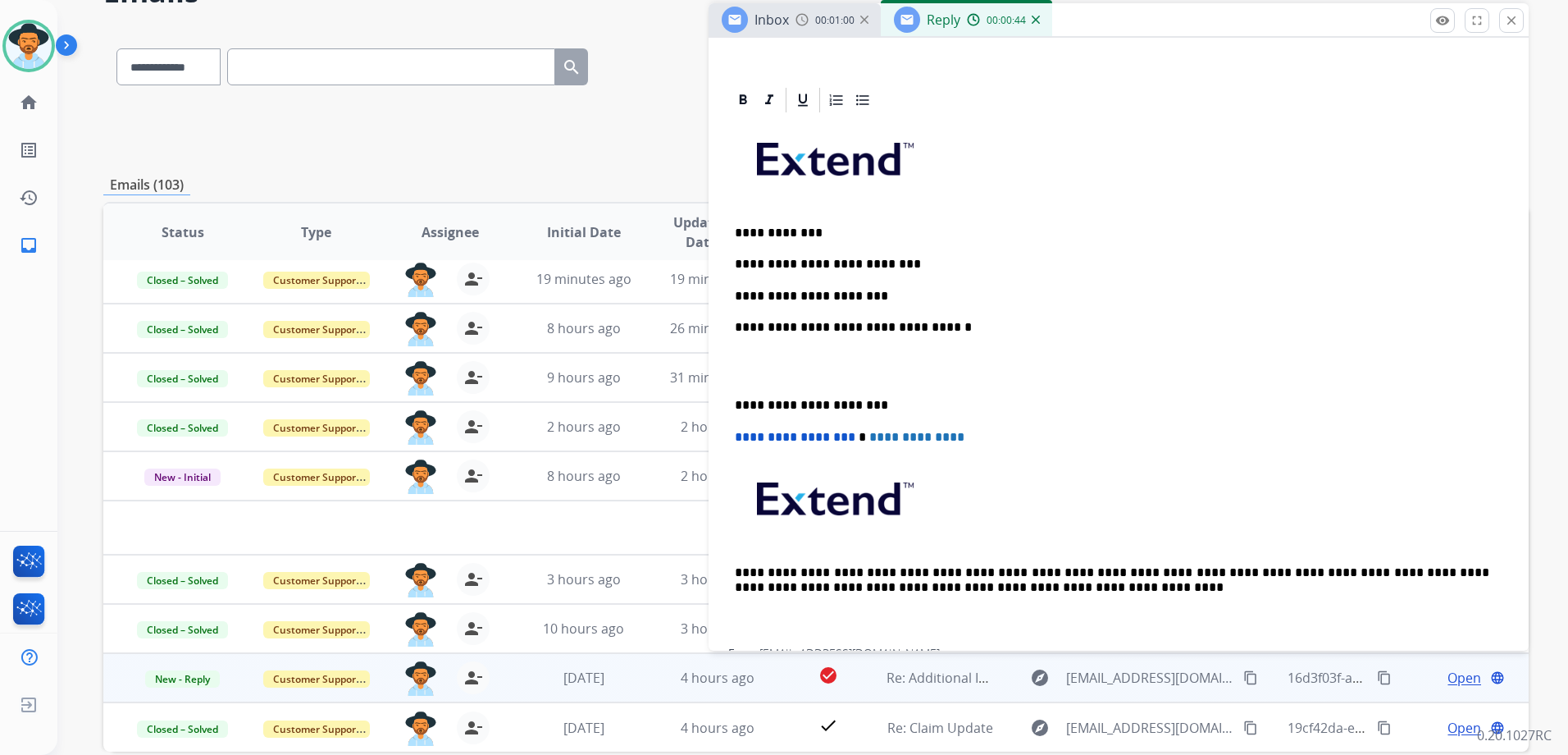
scroll to position [328, 0]
click at [883, 296] on p "**********" at bounding box center [1112, 296] width 755 height 15
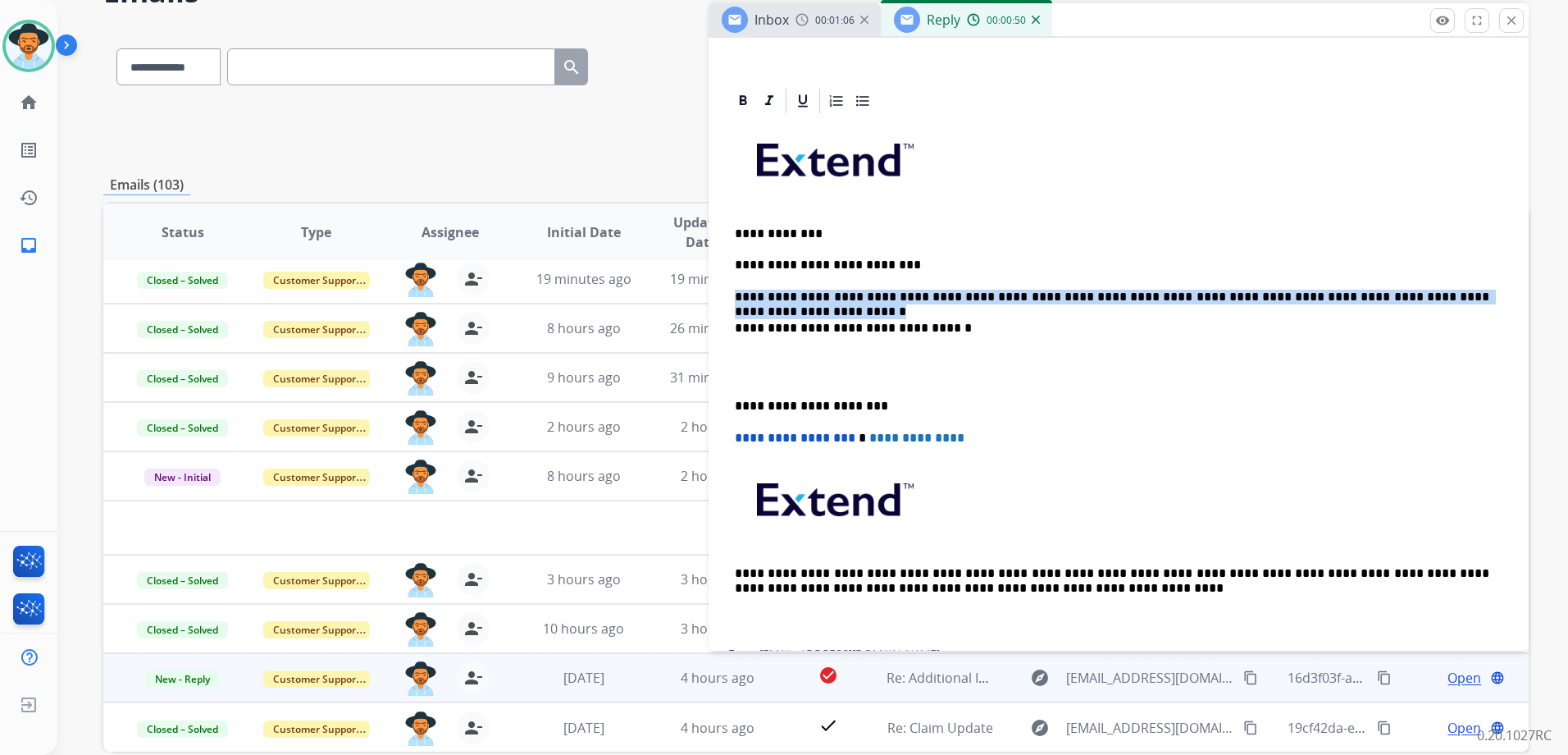
drag, startPoint x: 1478, startPoint y: 291, endPoint x: 732, endPoint y: 289, distance: 746.0
click at [732, 289] on div "**********" at bounding box center [1118, 382] width 781 height 533
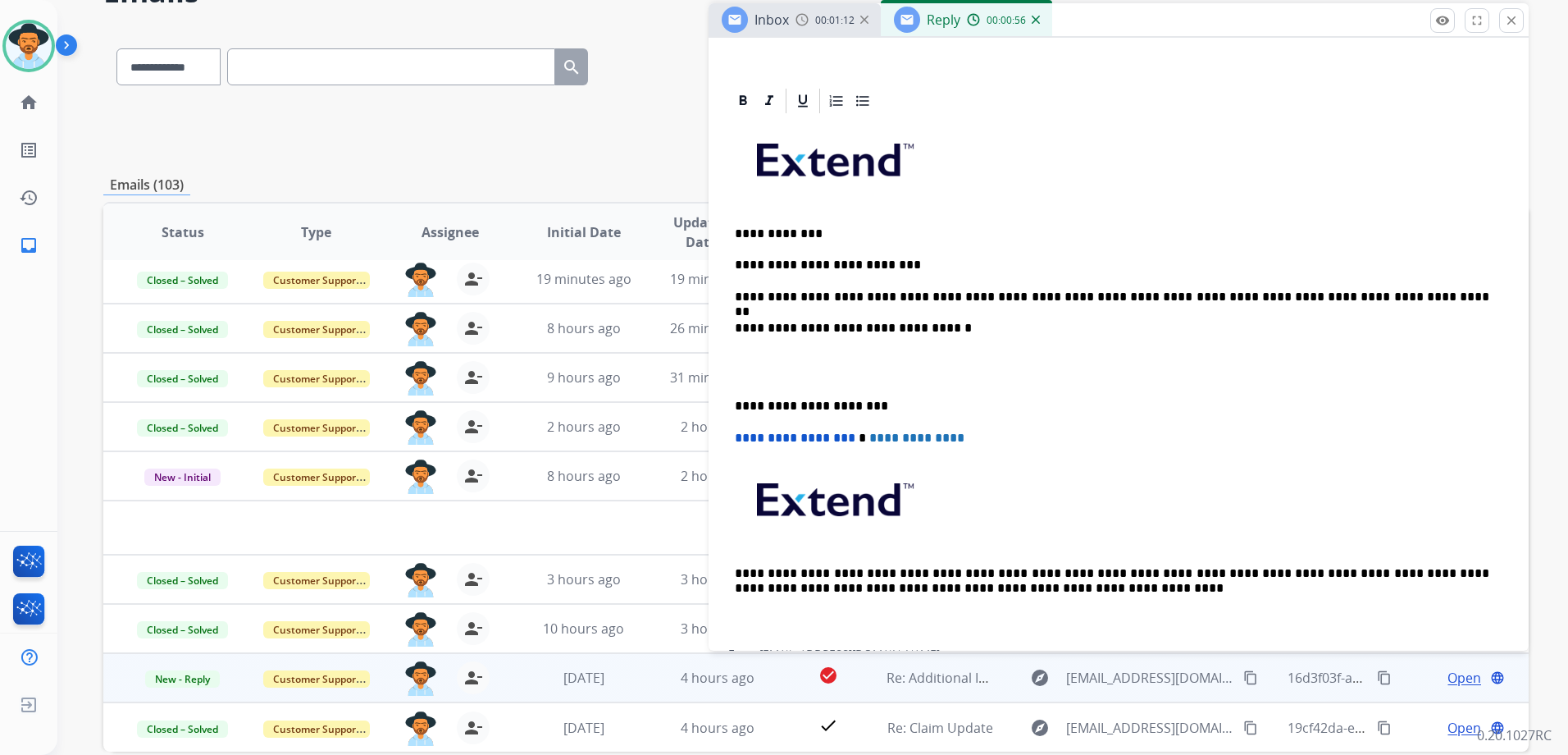
click at [1355, 290] on p "**********" at bounding box center [1112, 296] width 755 height 15
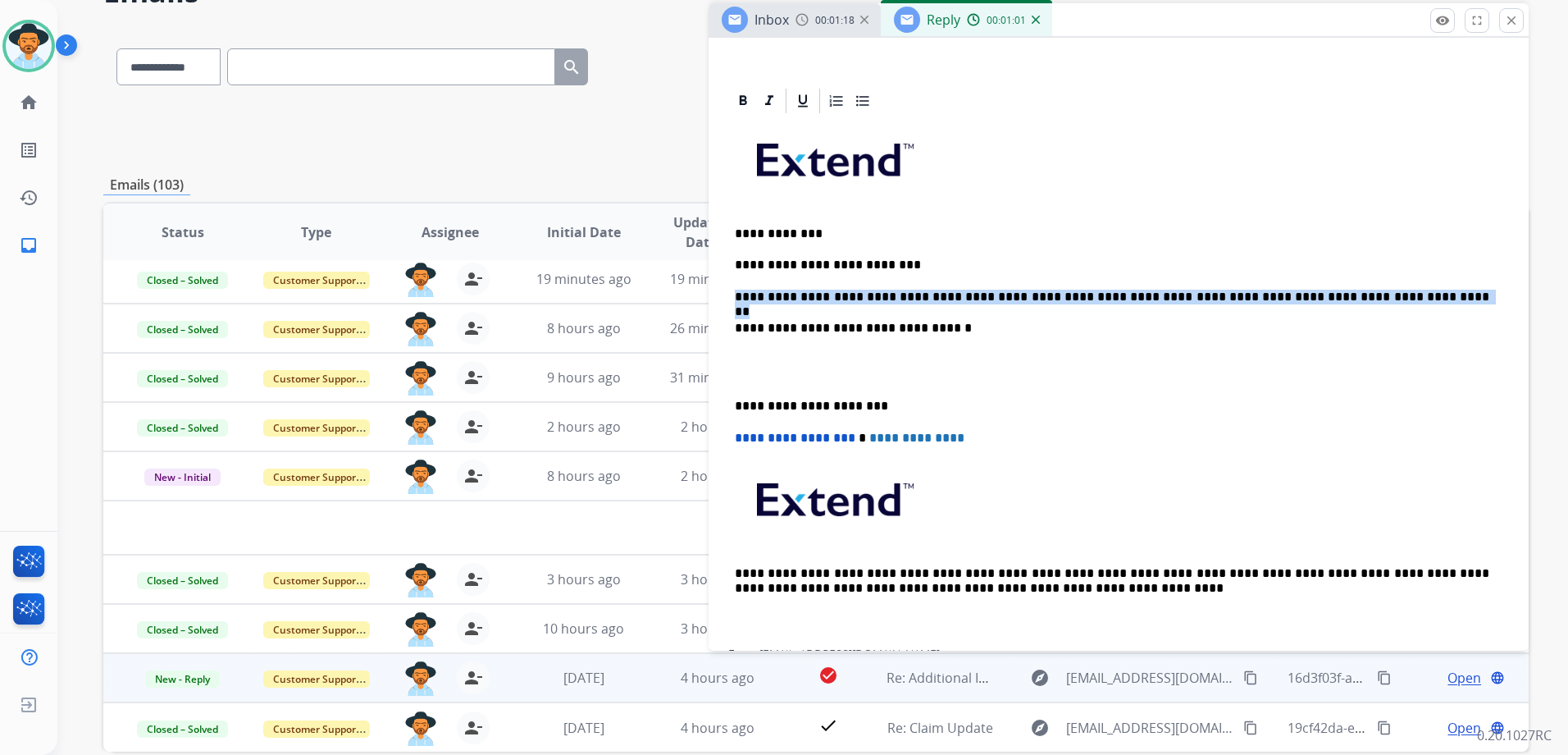
drag, startPoint x: 1291, startPoint y: 296, endPoint x: 731, endPoint y: 276, distance: 560.4
click at [745, 102] on icon at bounding box center [743, 100] width 8 height 10
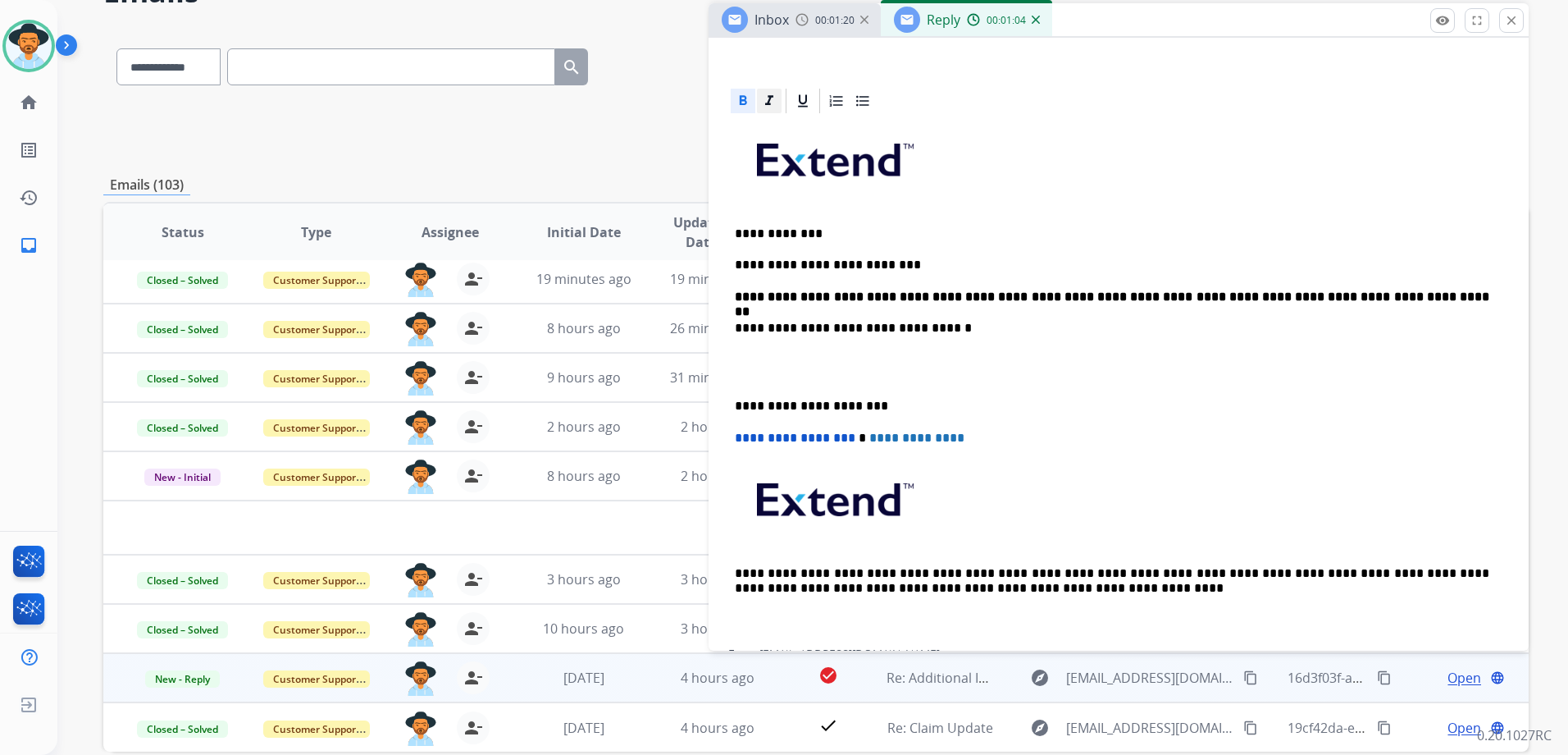
click at [762, 104] on icon at bounding box center [768, 101] width 16 height 16
click at [736, 99] on icon at bounding box center [743, 101] width 16 height 16
click at [1384, 269] on p "**********" at bounding box center [1112, 265] width 755 height 15
click at [736, 290] on em "**********" at bounding box center [1114, 304] width 758 height 27
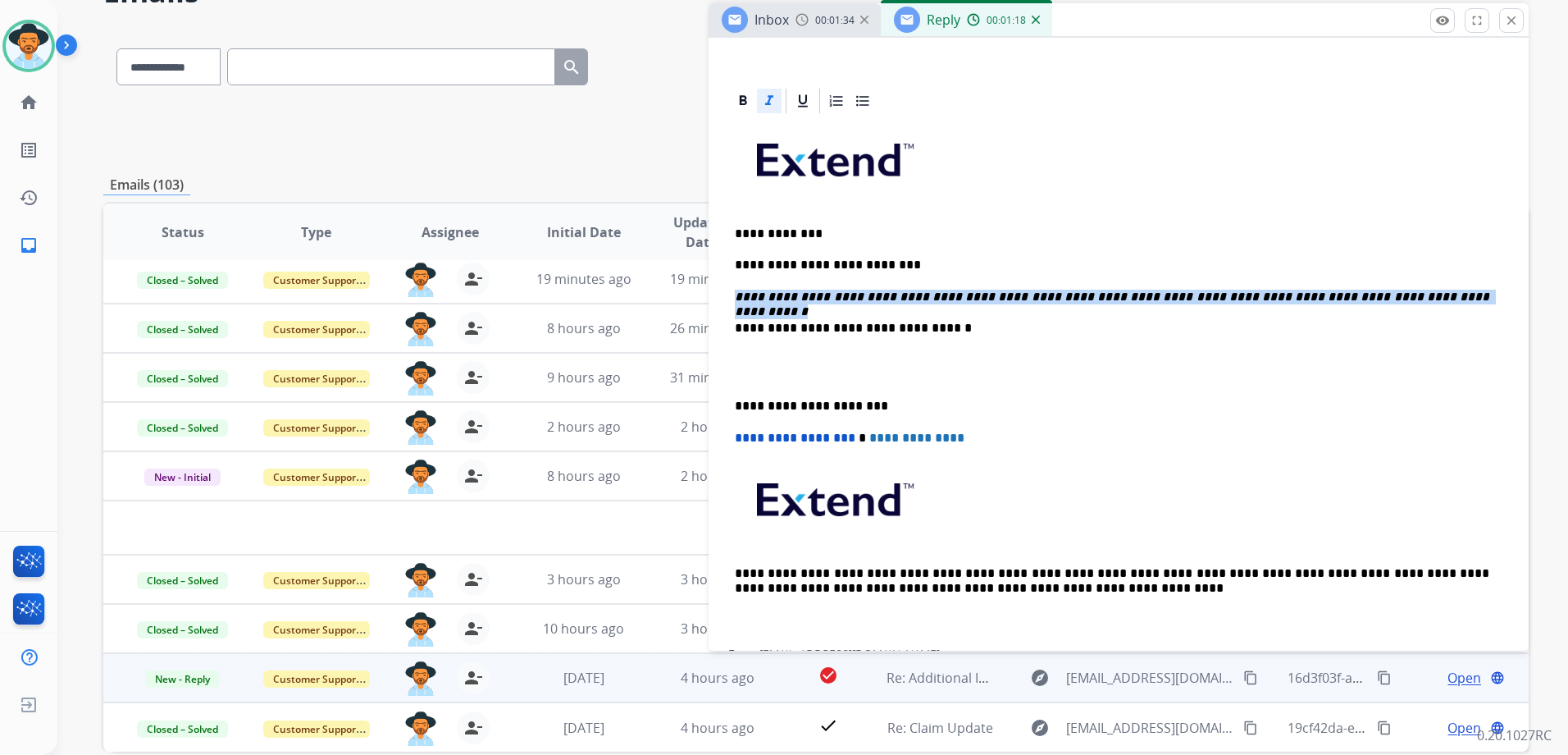
drag, startPoint x: 1404, startPoint y: 288, endPoint x: 717, endPoint y: 294, distance: 687.0
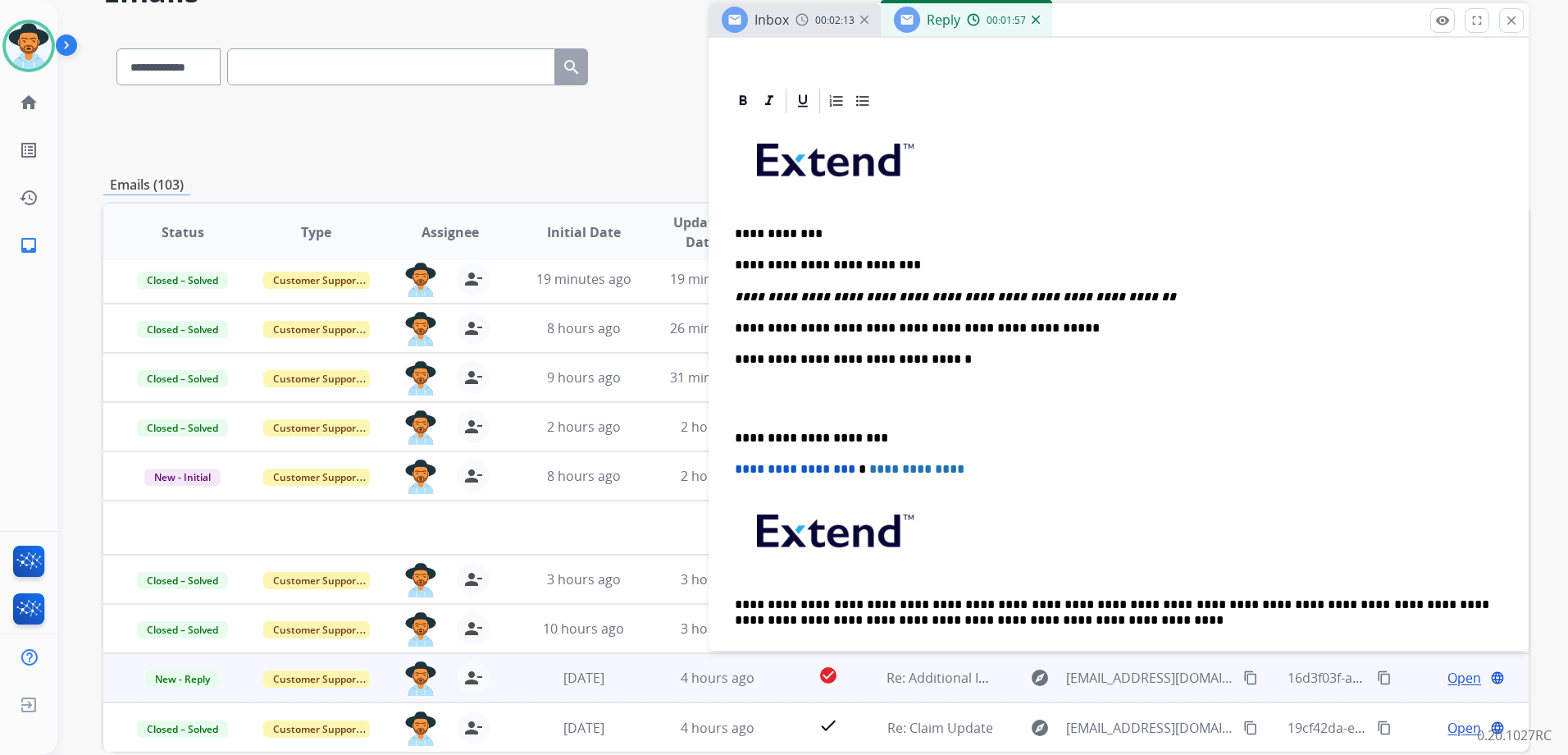
click at [919, 270] on p "**********" at bounding box center [1112, 265] width 755 height 15
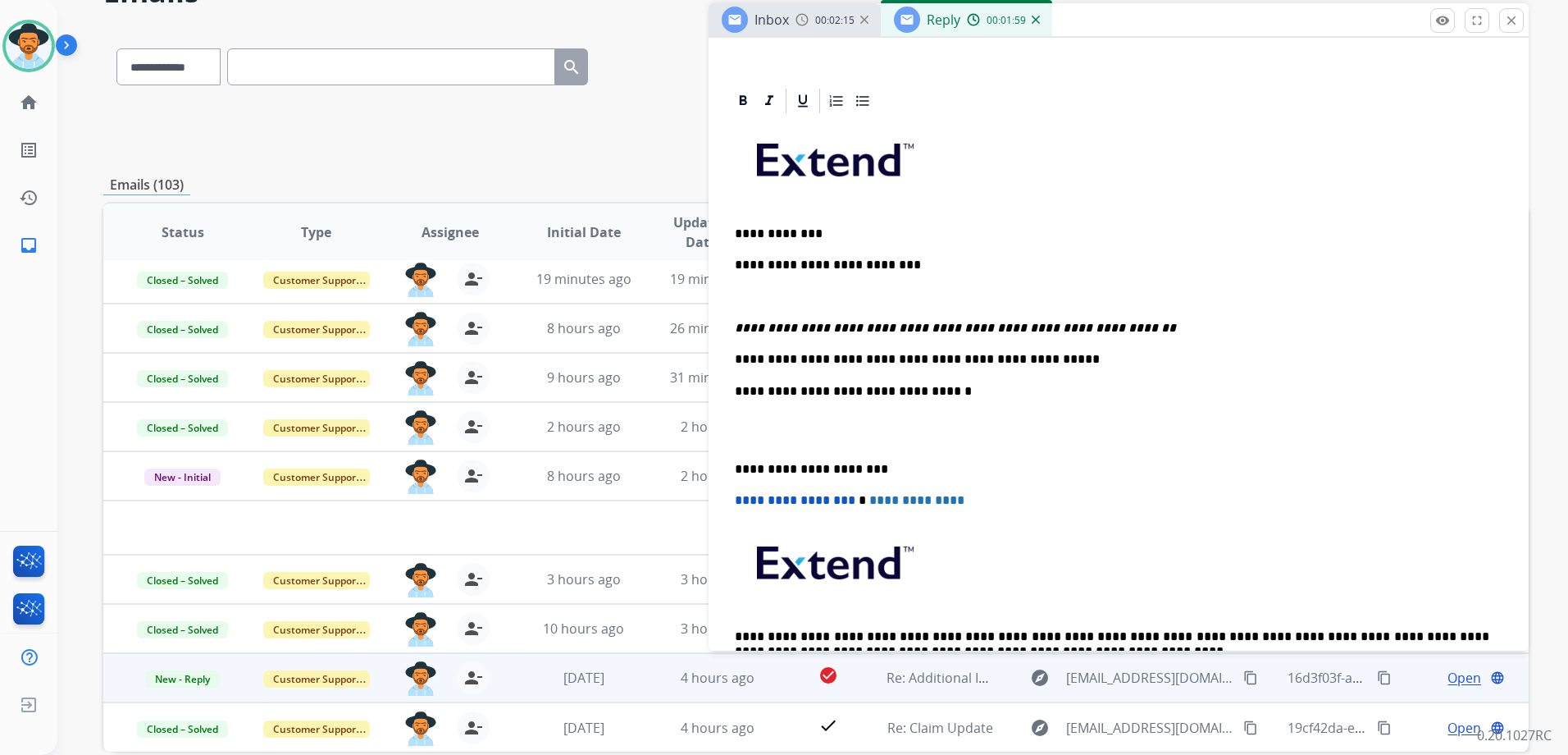
click at [1113, 323] on p "**********" at bounding box center [1118, 328] width 767 height 15
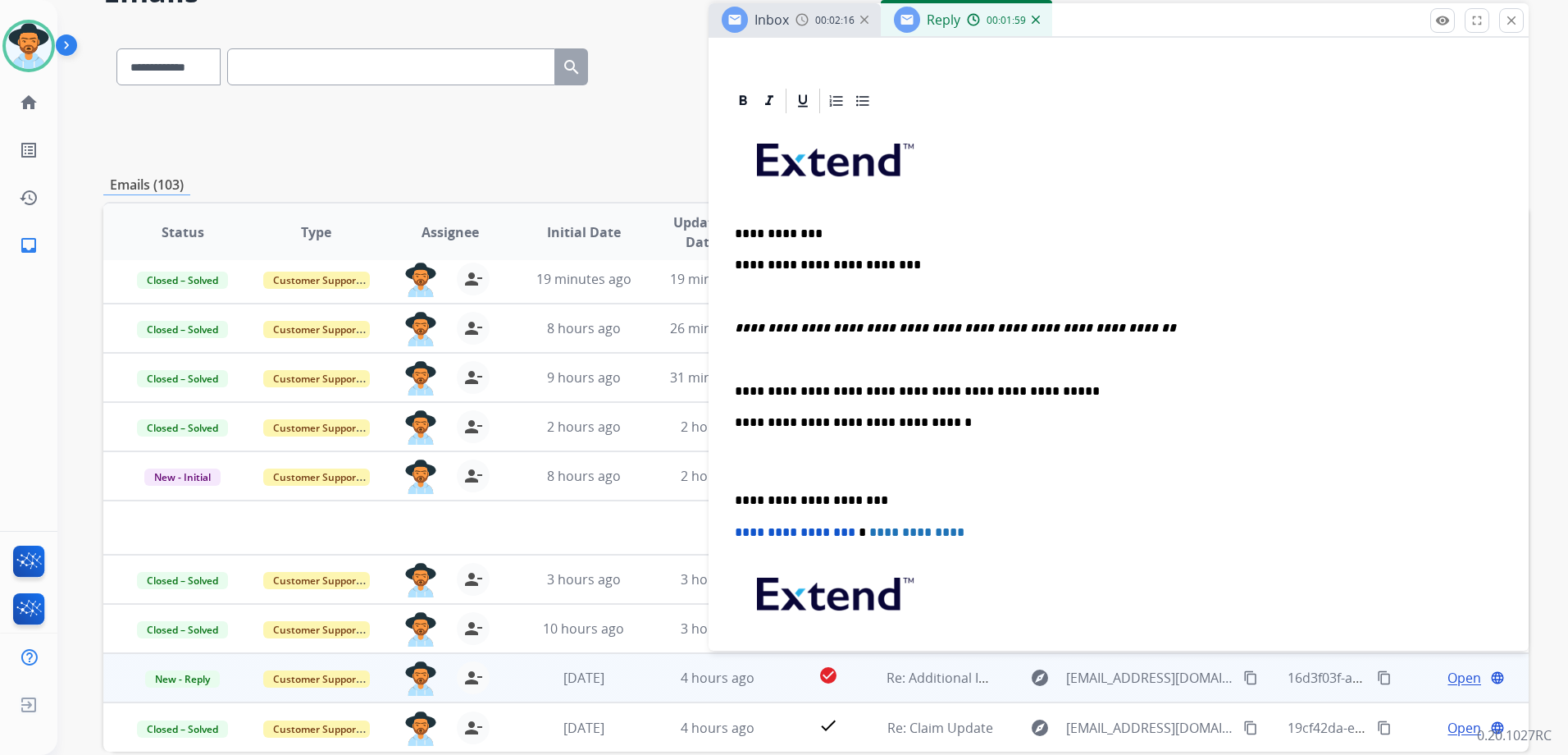
click at [1055, 380] on div "**********" at bounding box center [1118, 429] width 781 height 628
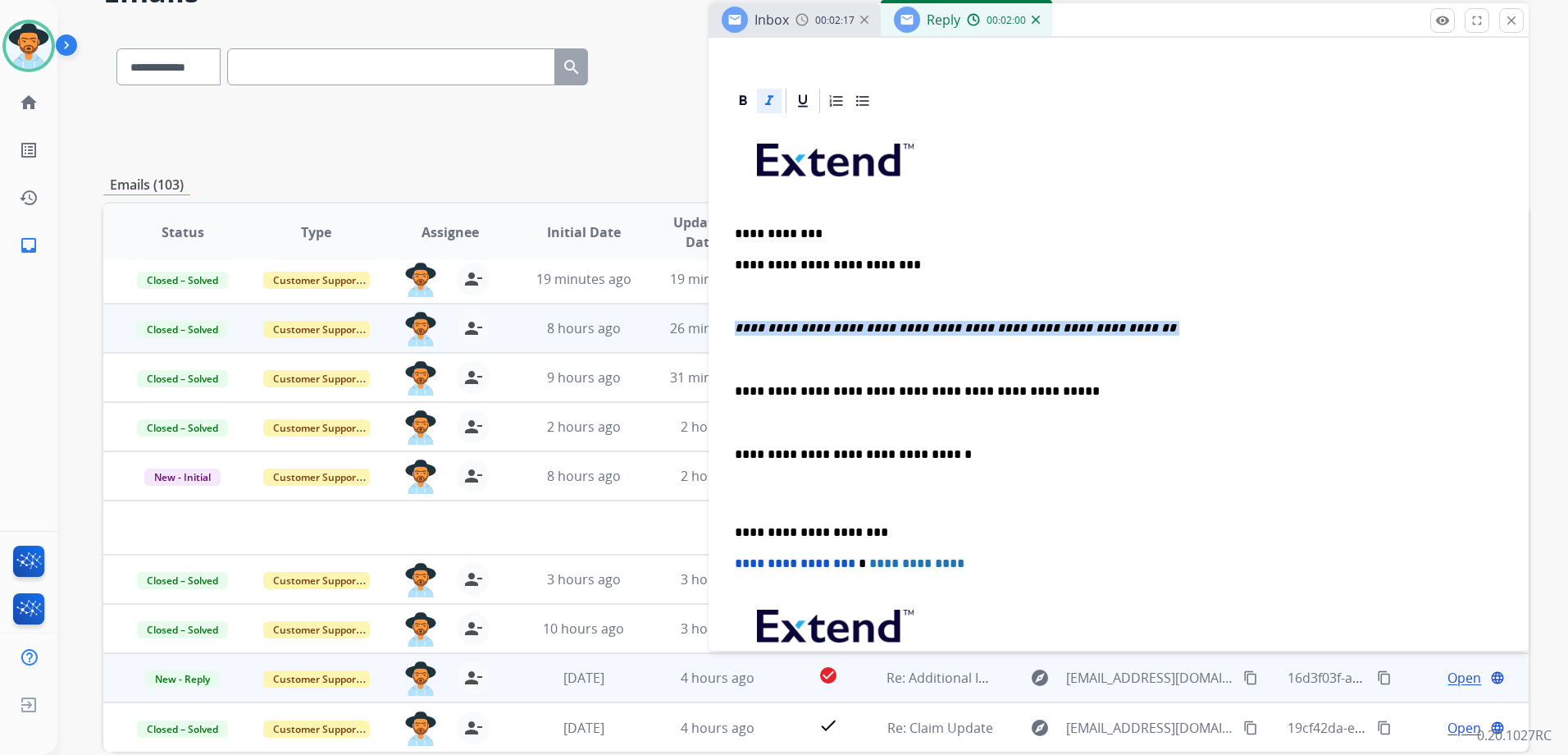
drag, startPoint x: 1087, startPoint y: 319, endPoint x: 652, endPoint y: 313, distance: 435.0
click at [662, 315] on div "**********" at bounding box center [816, 432] width 1425 height 809
click at [743, 100] on icon at bounding box center [743, 100] width 8 height 10
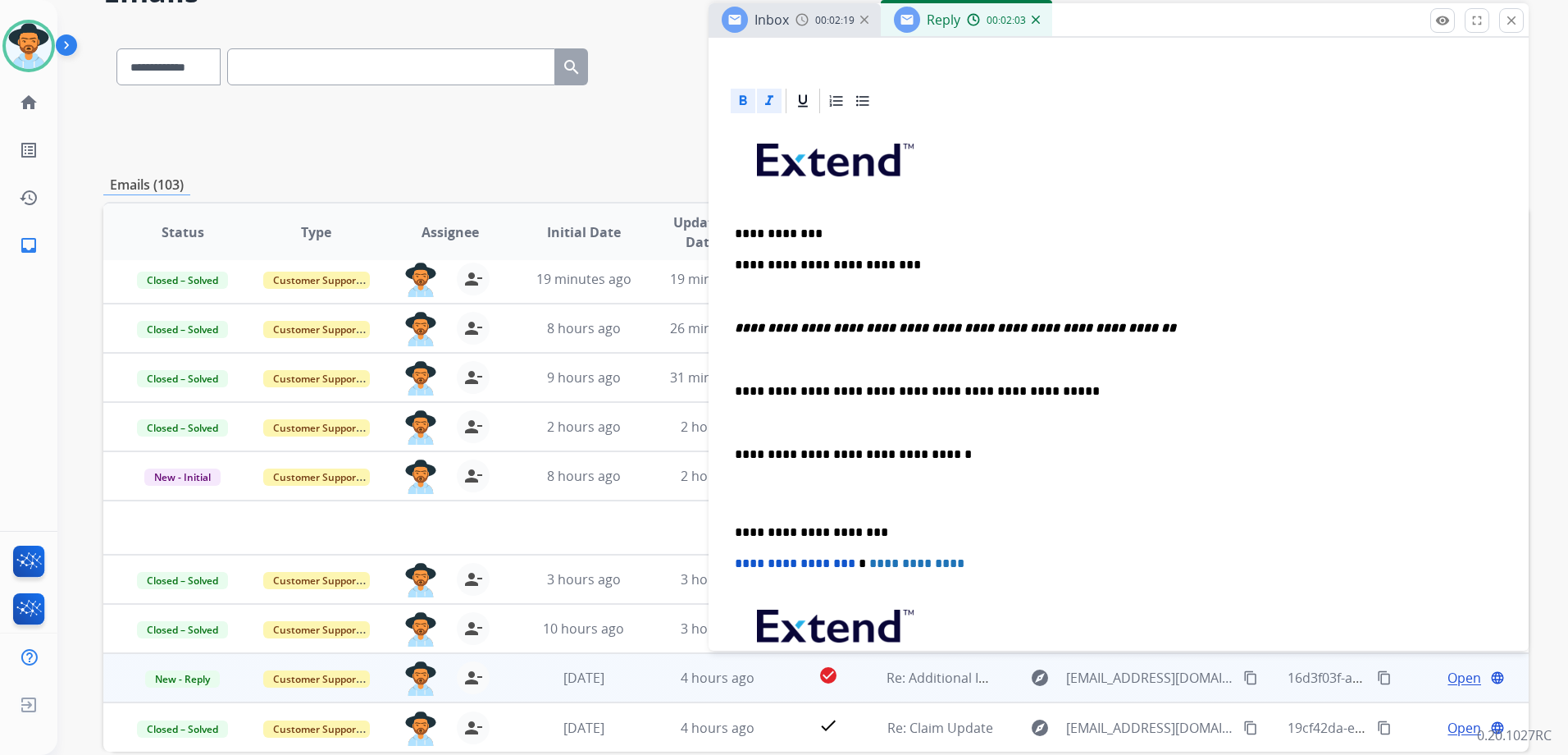
click at [763, 100] on icon at bounding box center [768, 101] width 16 height 16
click at [741, 98] on icon at bounding box center [743, 100] width 8 height 10
click at [1158, 375] on div "**********" at bounding box center [1118, 444] width 781 height 658
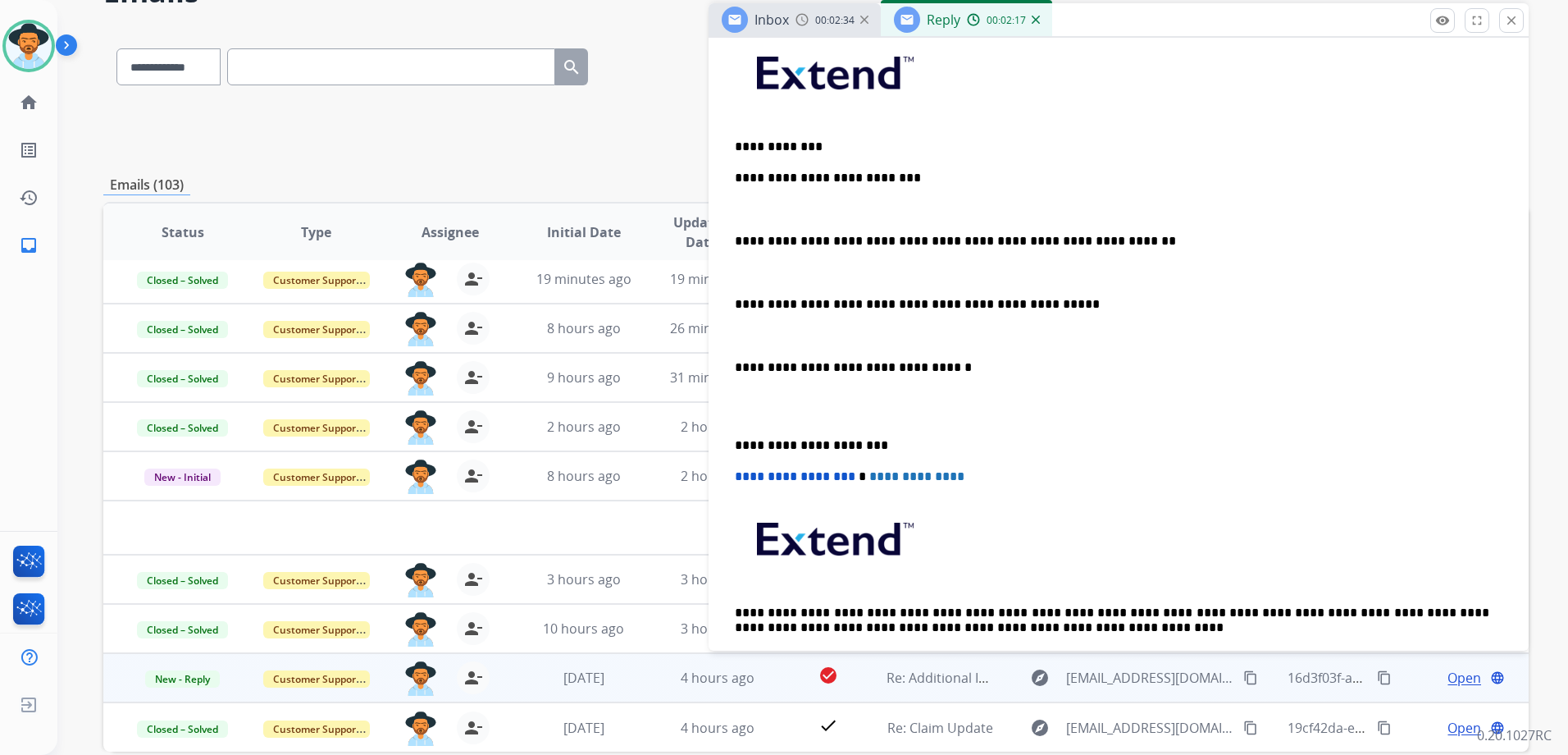
scroll to position [410, 0]
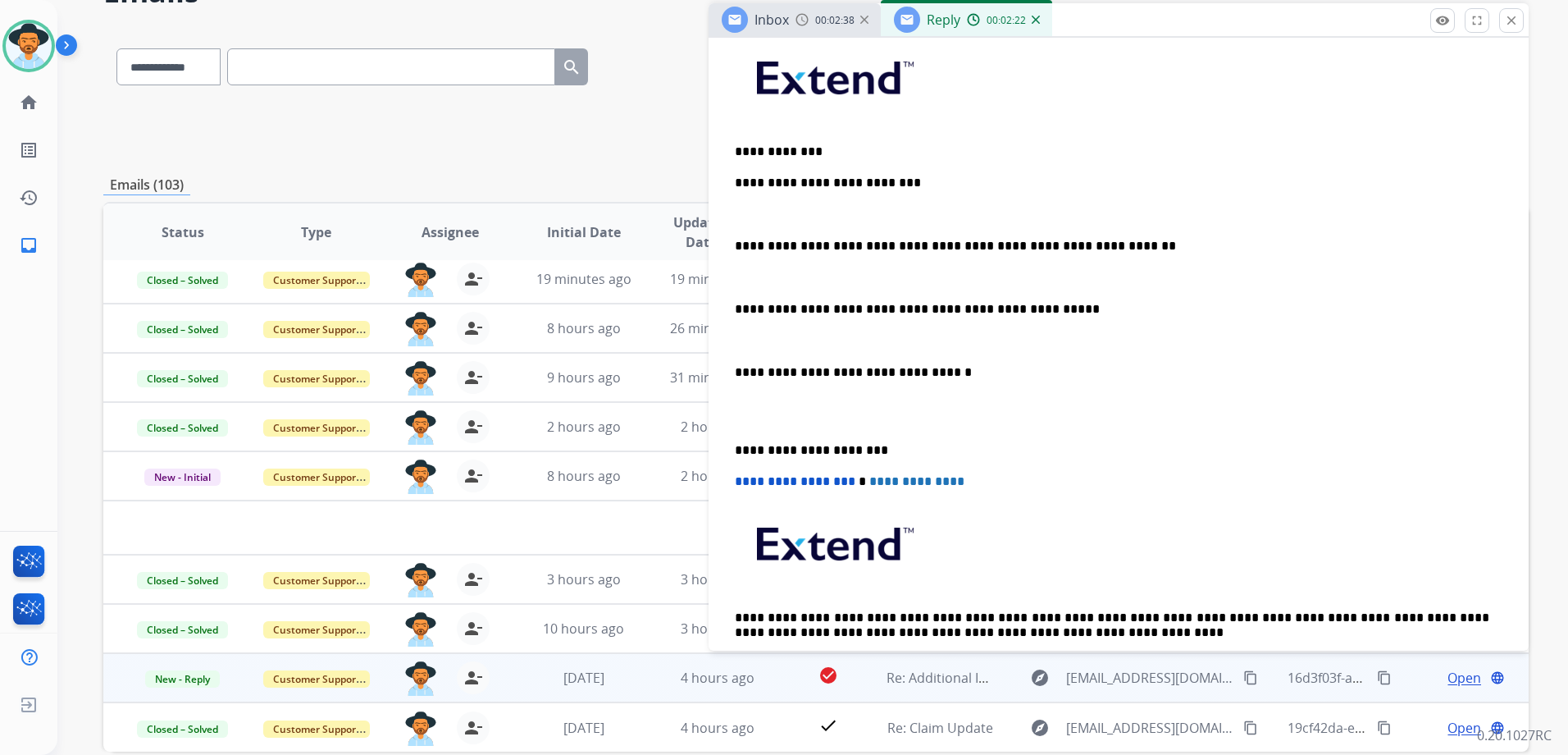
click at [1068, 249] on p "**********" at bounding box center [1112, 246] width 755 height 15
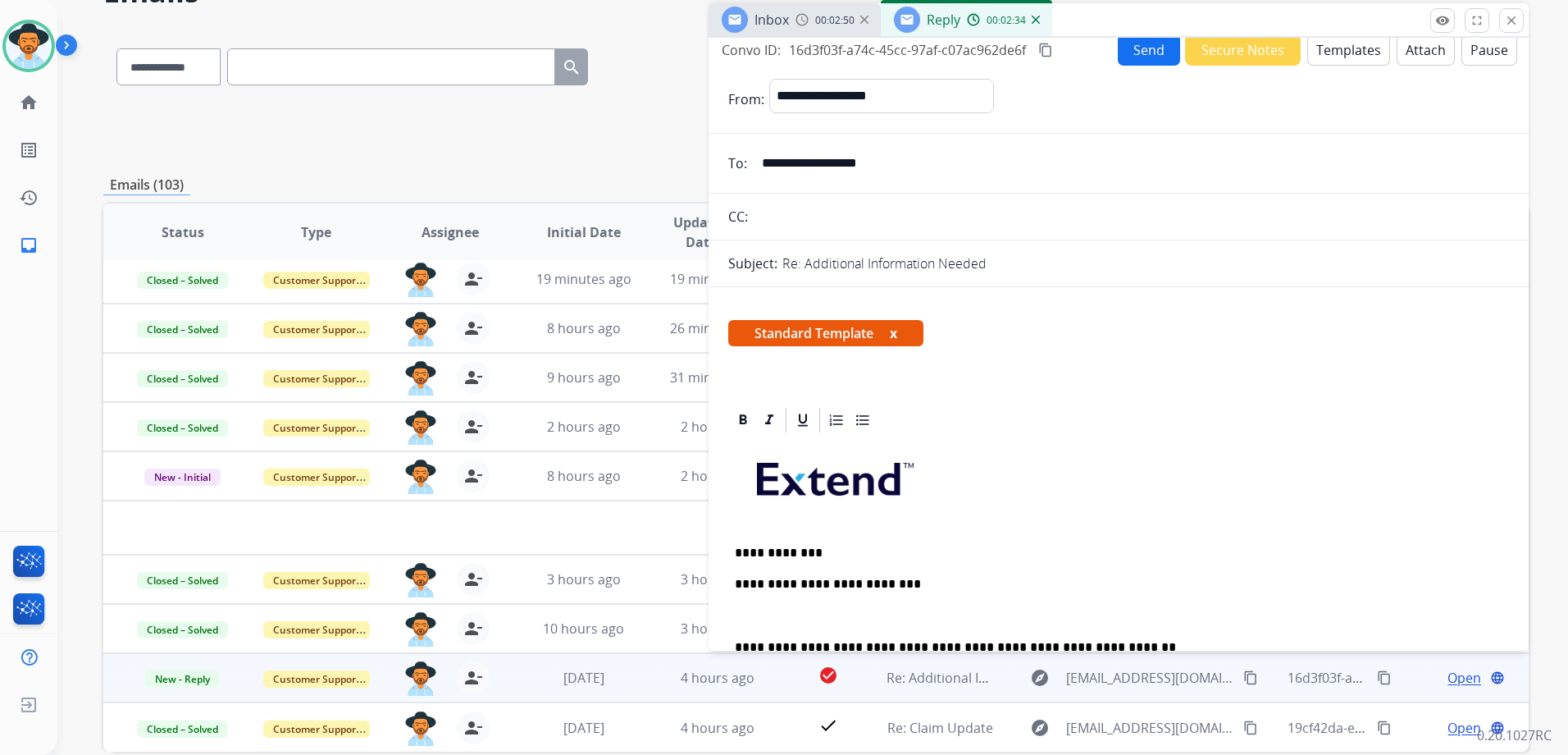
scroll to position [0, 0]
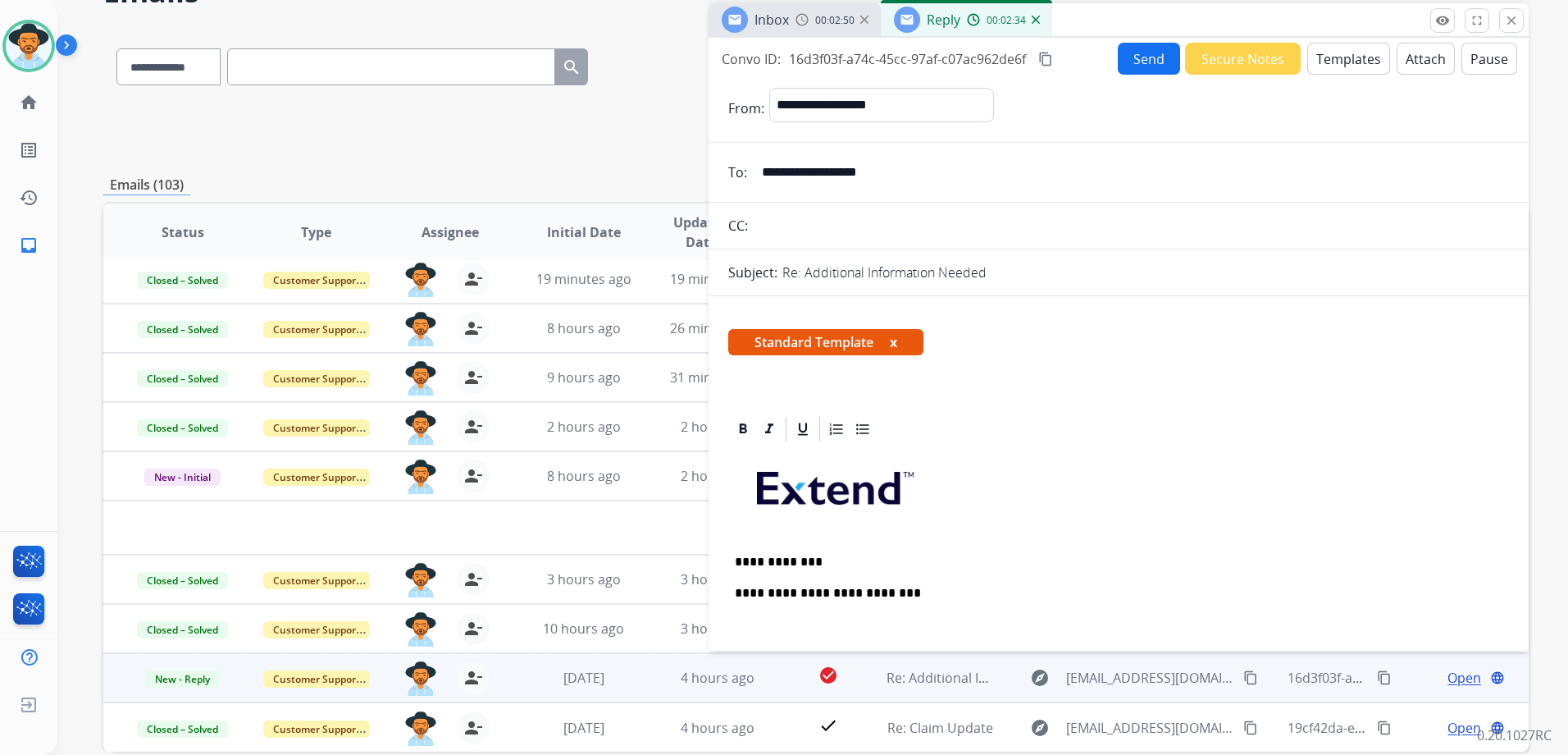
click at [1162, 63] on button "Send" at bounding box center [1148, 58] width 62 height 32
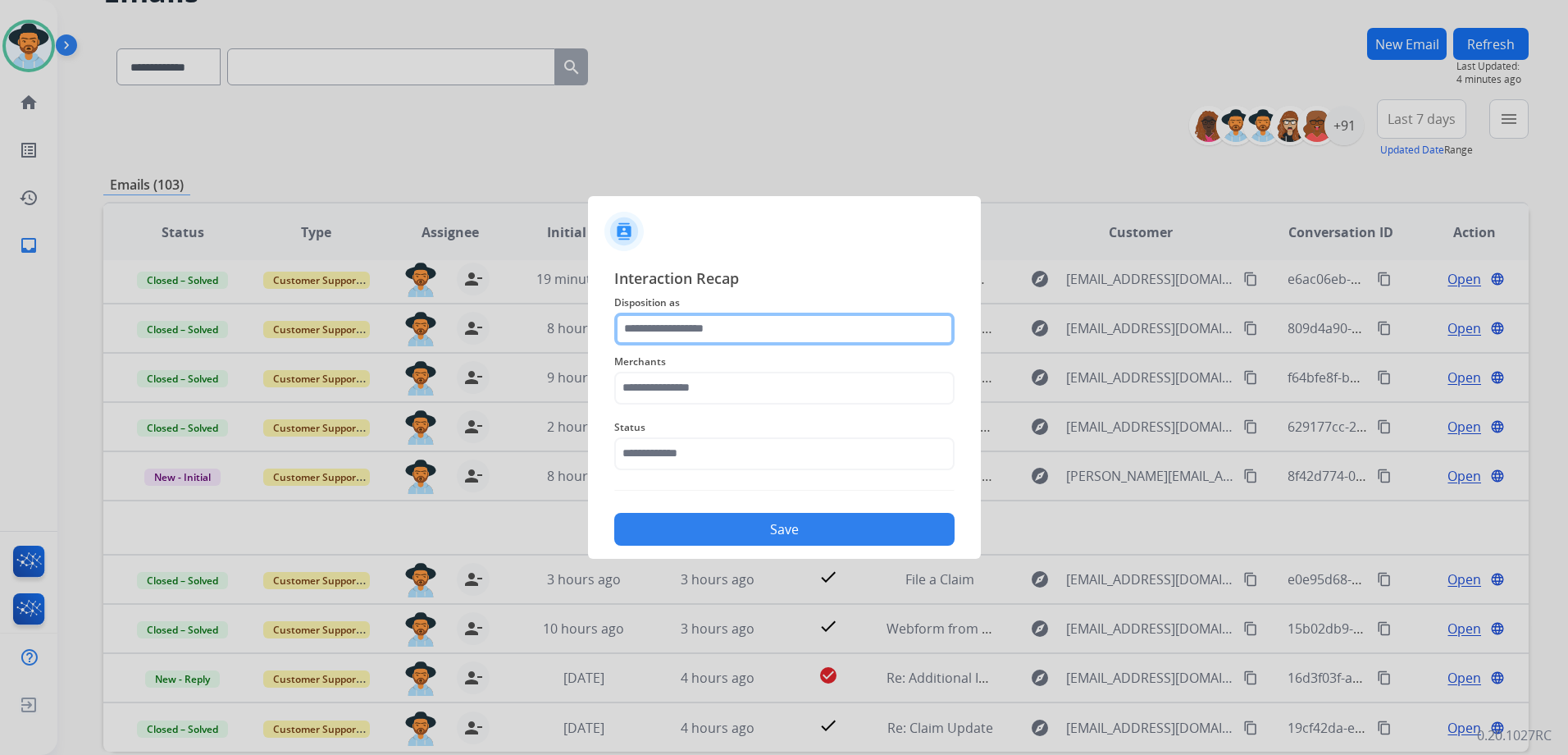
drag, startPoint x: 751, startPoint y: 337, endPoint x: 757, endPoint y: 344, distance: 9.2
click at [751, 337] on input "text" at bounding box center [784, 329] width 341 height 32
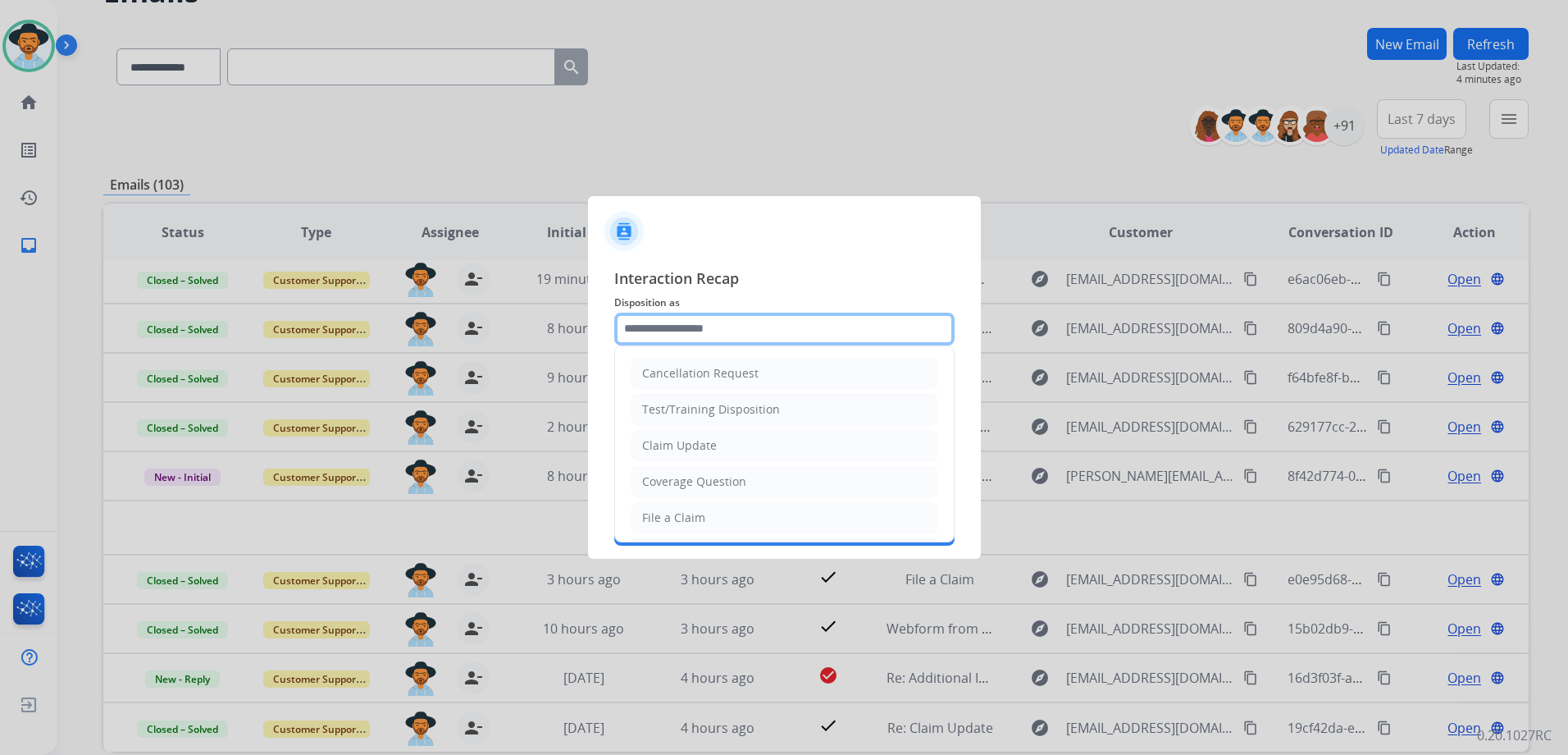
scroll to position [256, 0]
click at [714, 489] on li "Other" at bounding box center [784, 478] width 306 height 32
type input "*****"
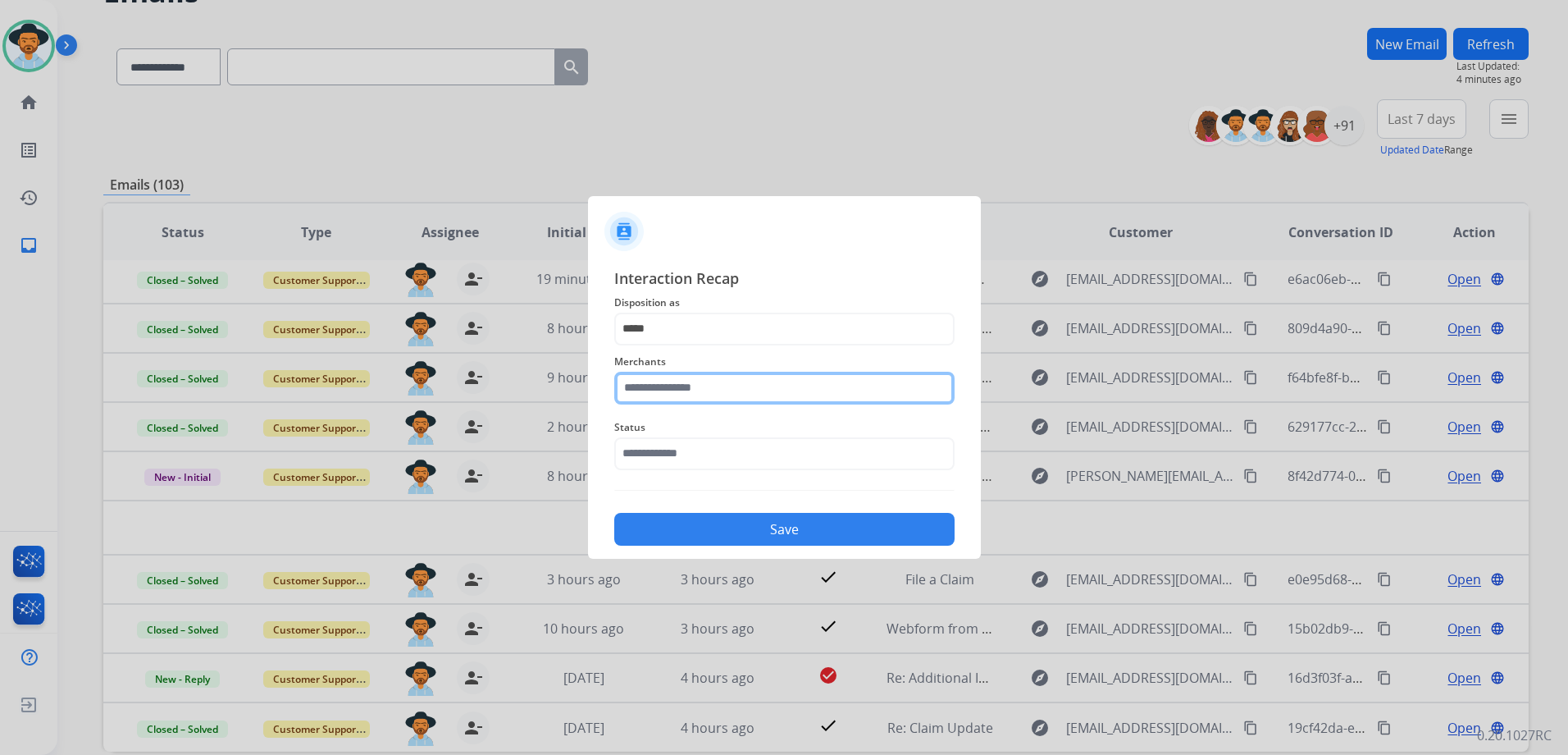
click at [718, 401] on input "text" at bounding box center [784, 388] width 341 height 32
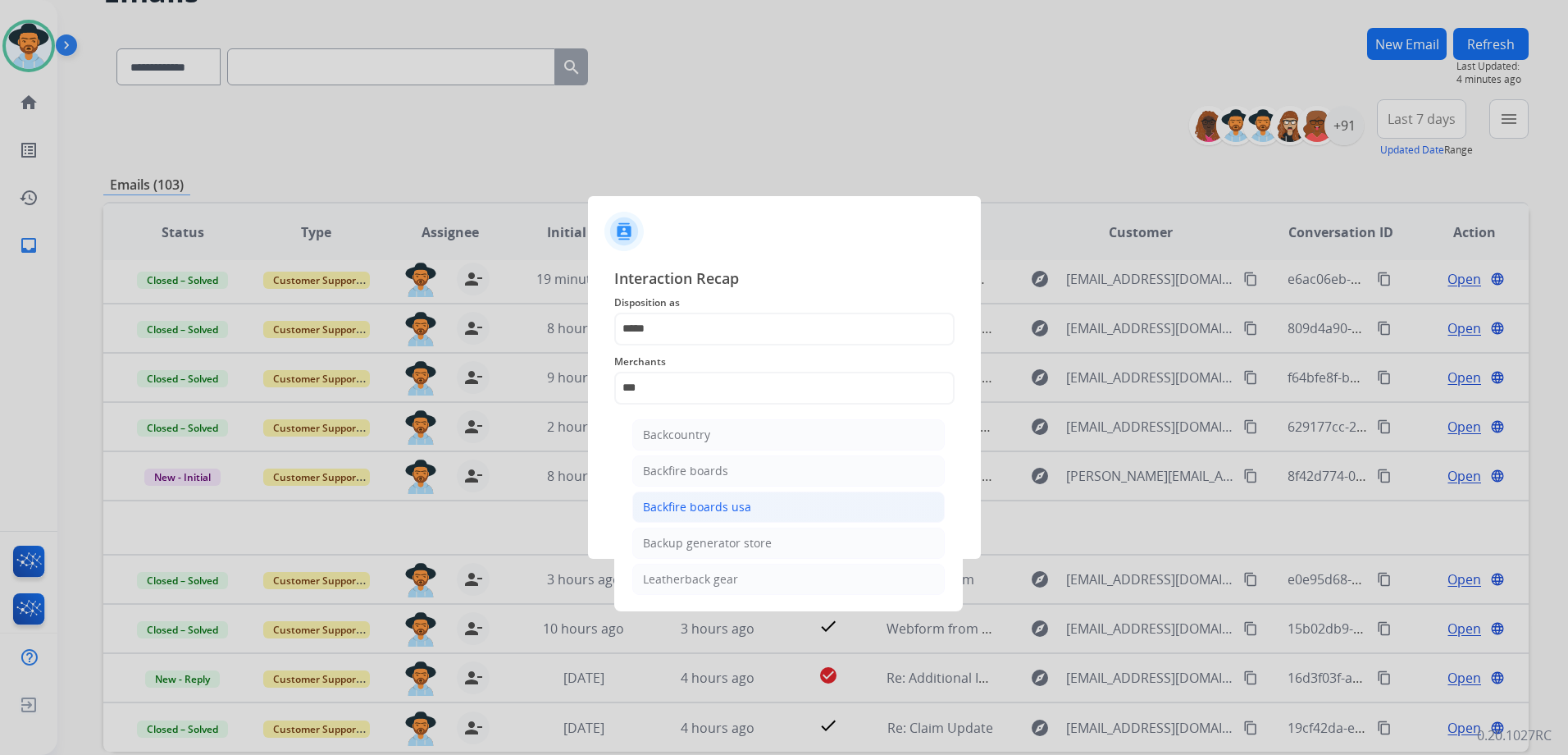
click at [732, 509] on div "Backfire boards usa" at bounding box center [697, 506] width 108 height 16
type input "**********"
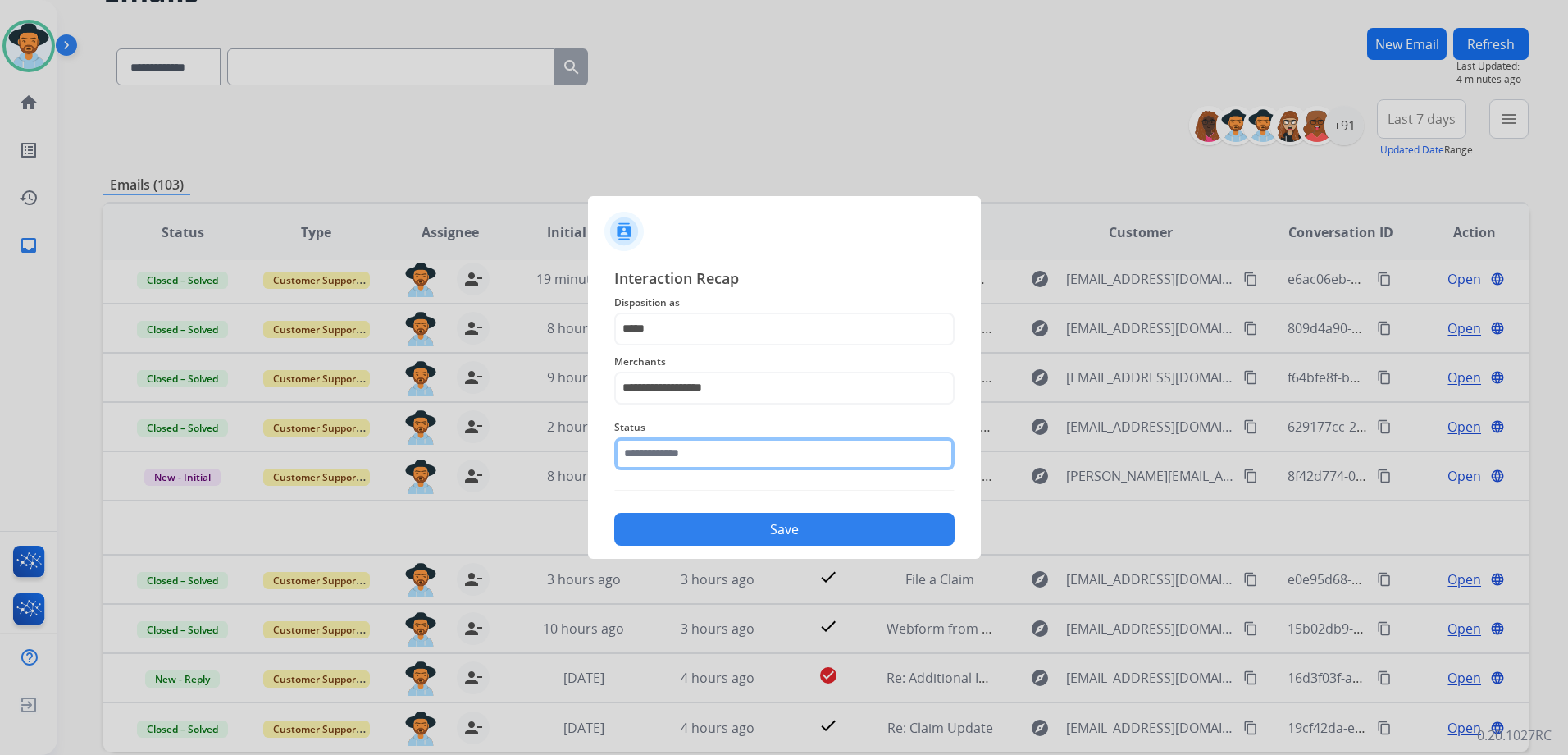
click at [747, 468] on input "text" at bounding box center [784, 454] width 341 height 32
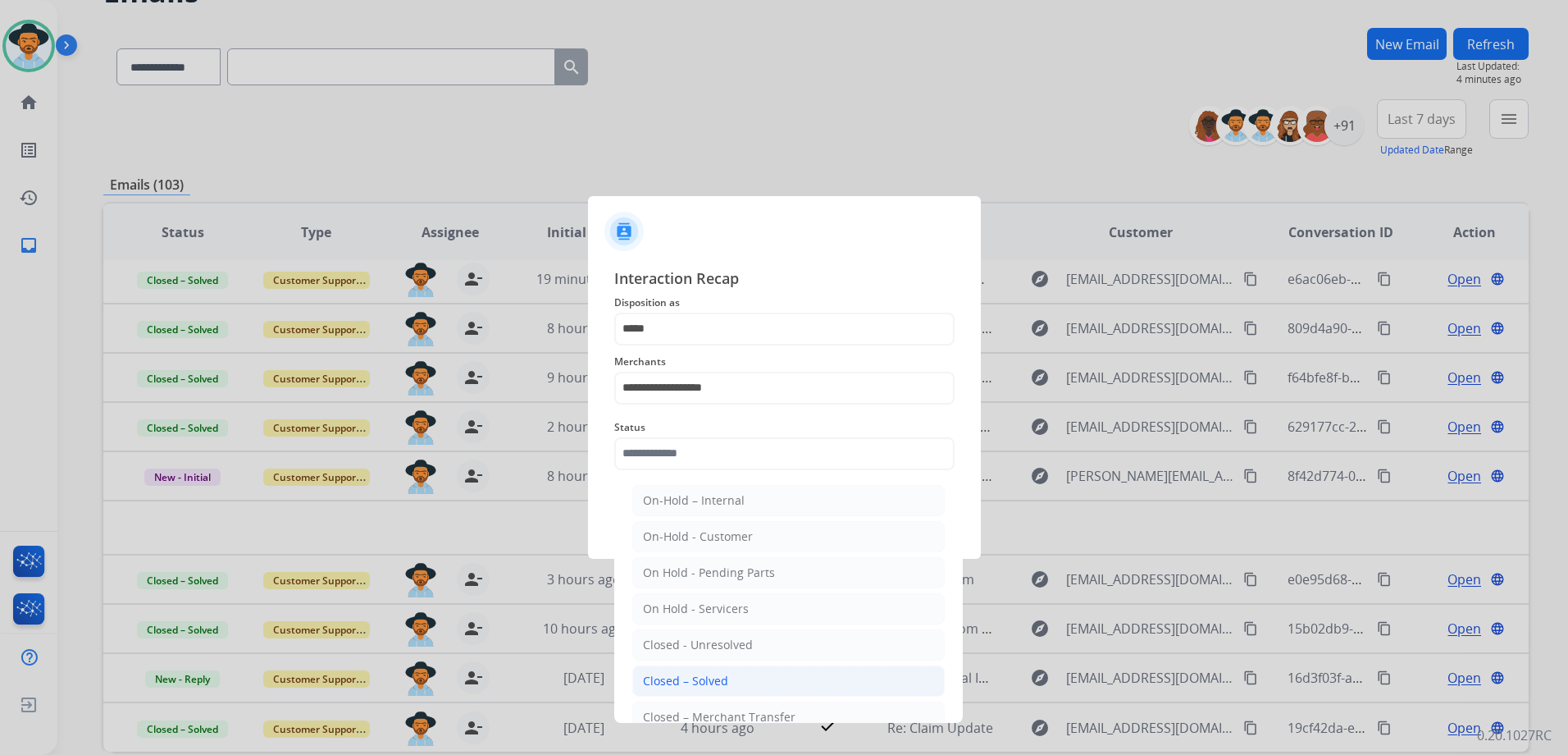
click at [728, 676] on li "Closed – Solved" at bounding box center [789, 681] width 312 height 32
type input "**********"
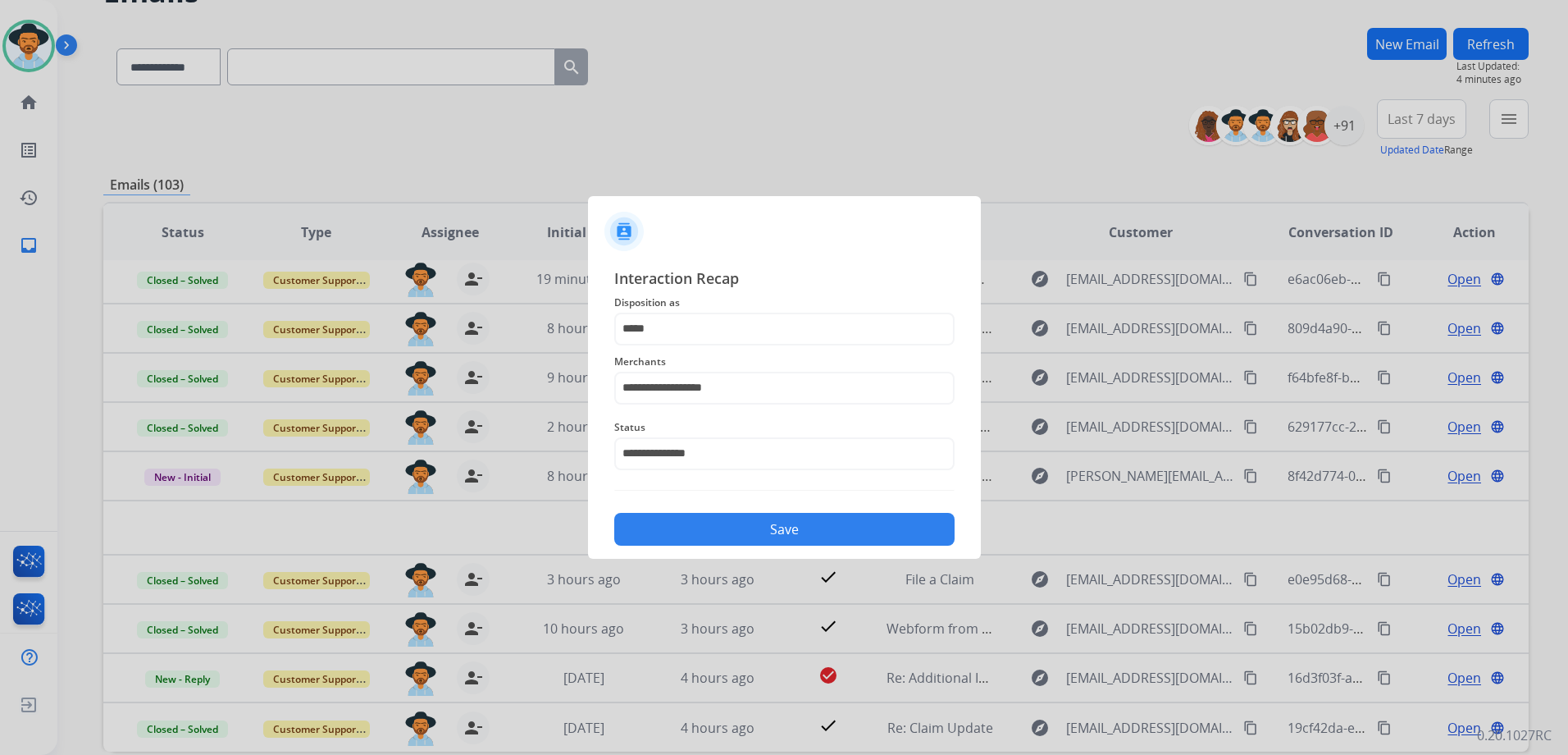
drag, startPoint x: 779, startPoint y: 519, endPoint x: 789, endPoint y: 512, distance: 12.2
click at [779, 518] on button "Save" at bounding box center [784, 529] width 341 height 32
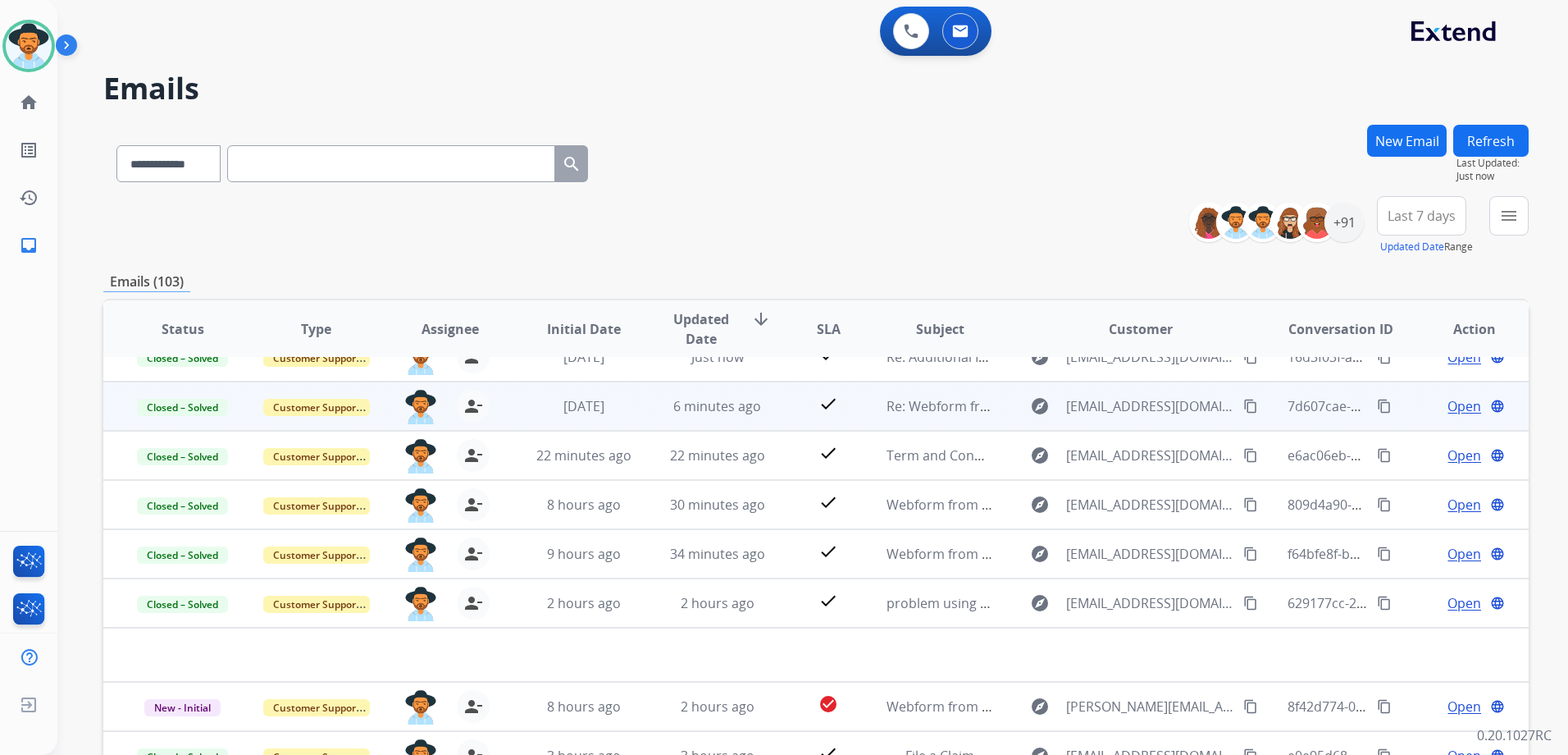
scroll to position [0, 0]
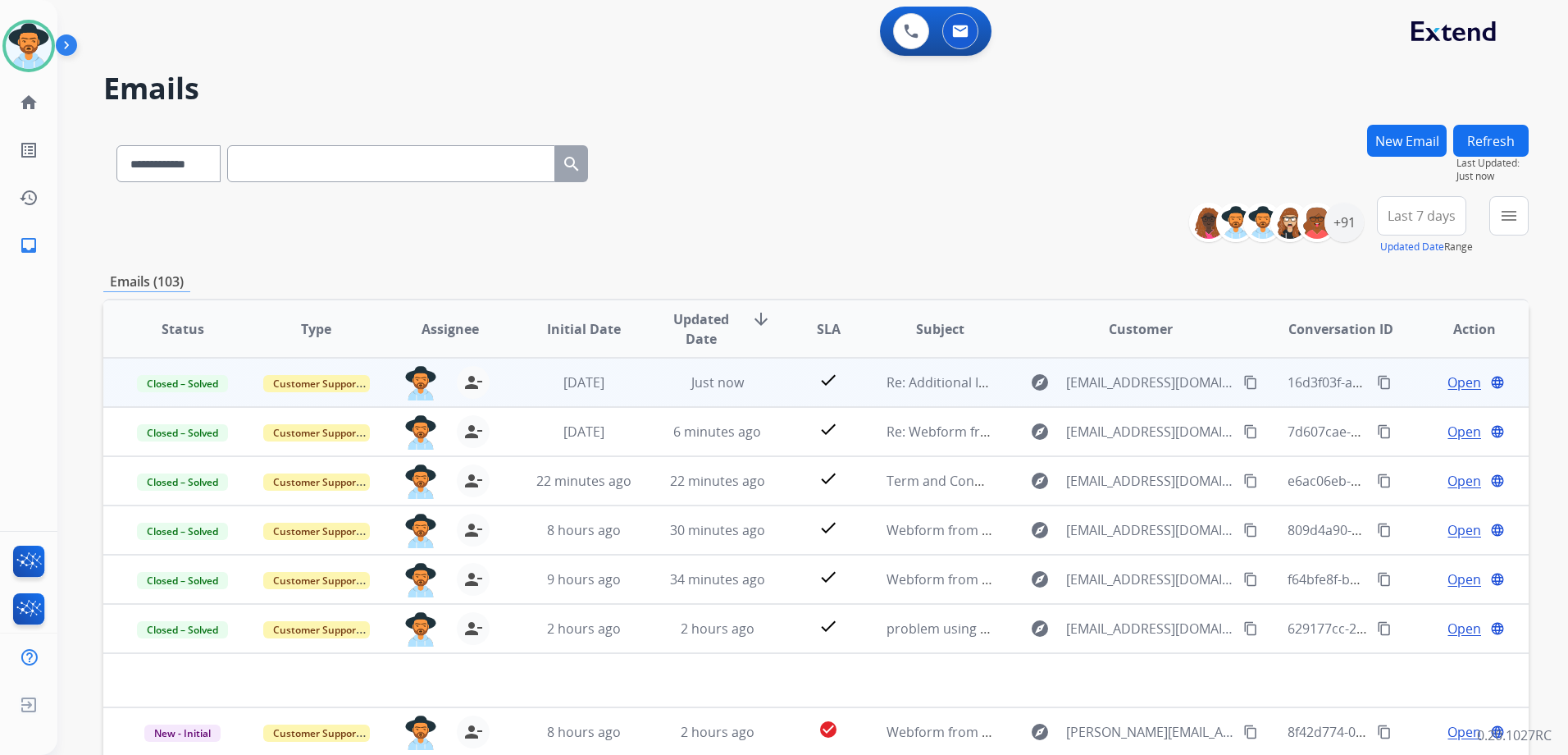
click at [1243, 378] on mat-icon "content_copy" at bounding box center [1250, 382] width 15 height 15
click at [1447, 375] on span "Open" at bounding box center [1463, 382] width 33 height 20
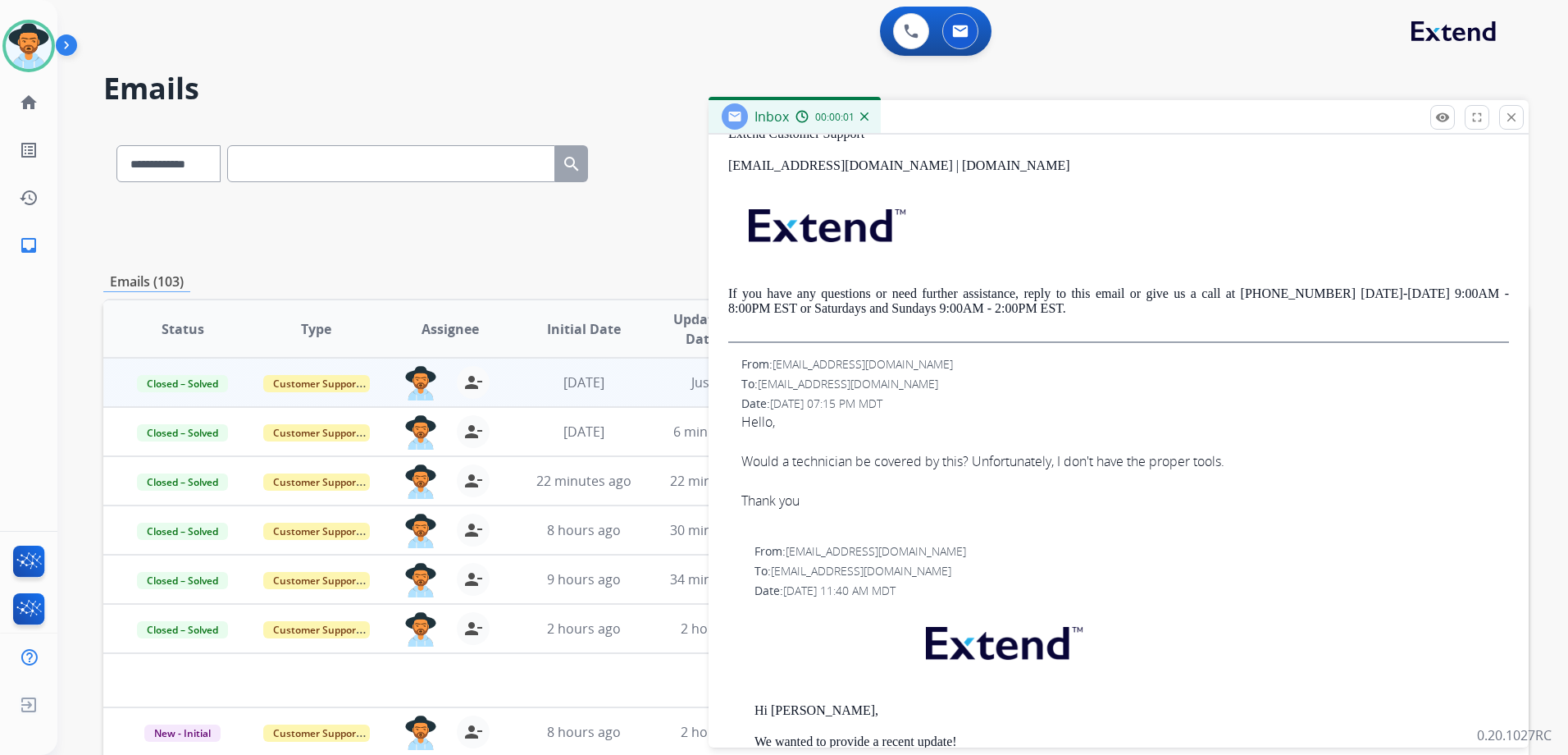
scroll to position [739, 0]
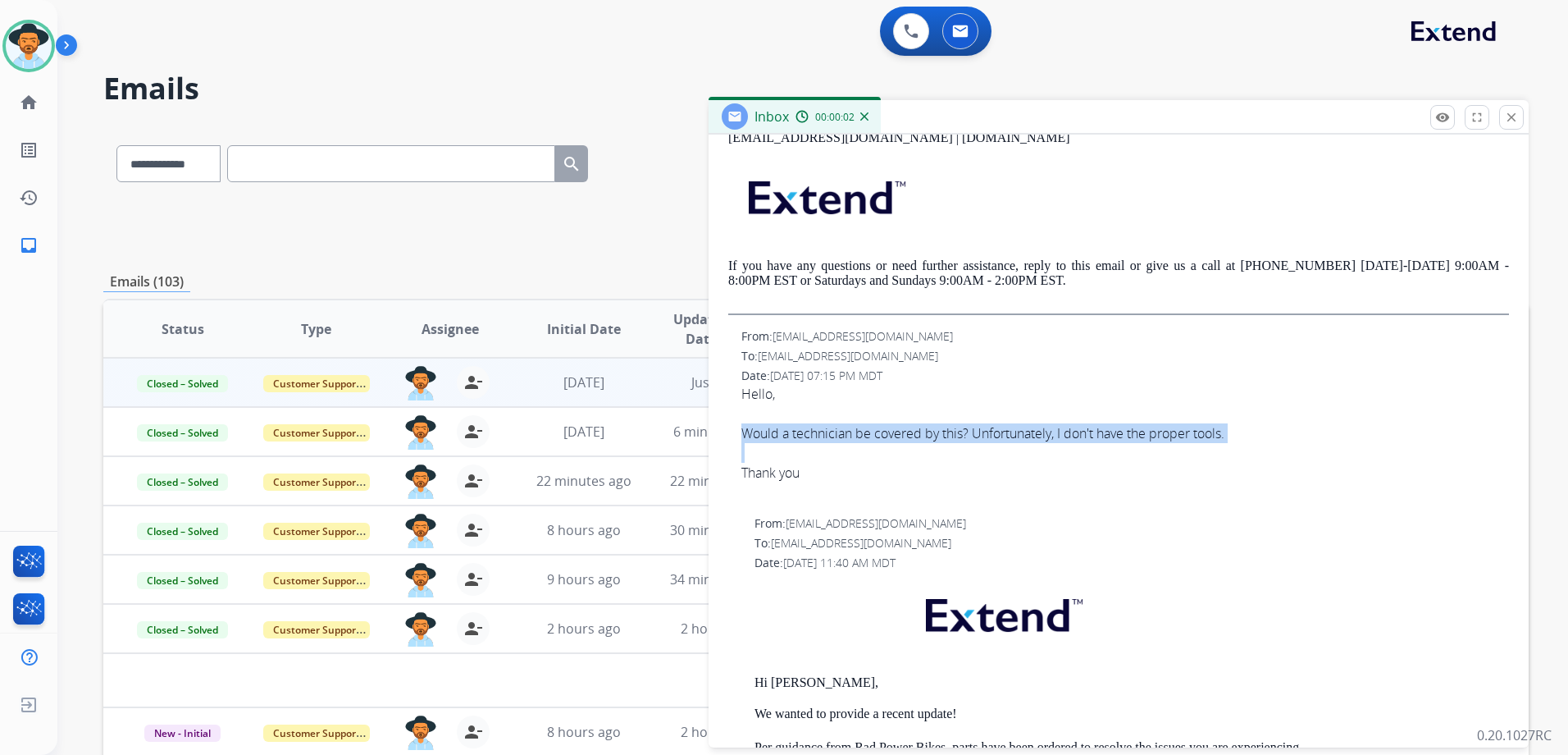
drag, startPoint x: 734, startPoint y: 428, endPoint x: 1285, endPoint y: 444, distance: 551.2
click at [1285, 444] on div "From: [EMAIL_ADDRESS][DOMAIN_NAME] To: [EMAIL_ADDRESS][DOMAIN_NAME] Date: [DATE…" at bounding box center [1118, 415] width 781 height 174
copy div "Would a technician be covered by this? Unfortunately, I don't have the proper t…"
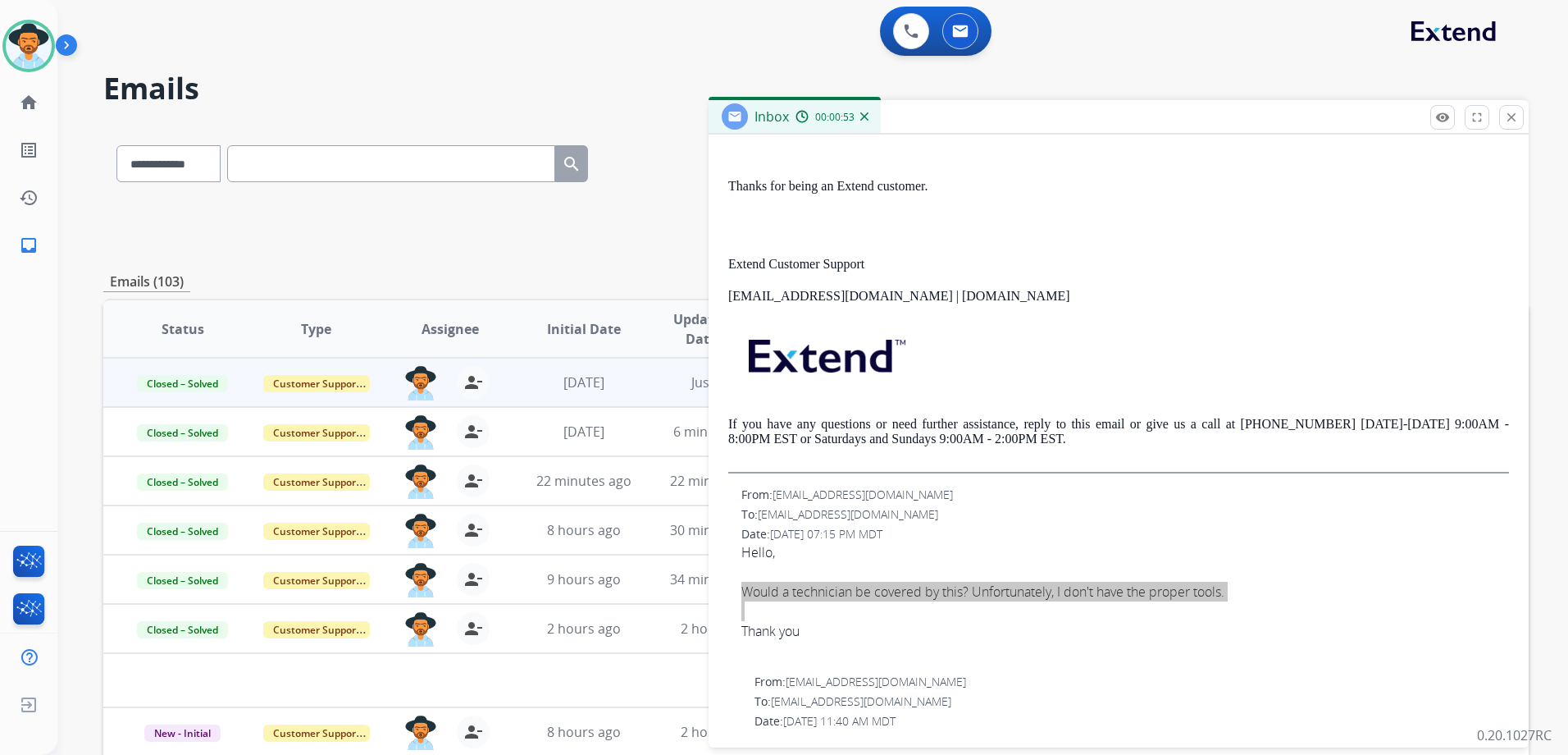
scroll to position [328, 0]
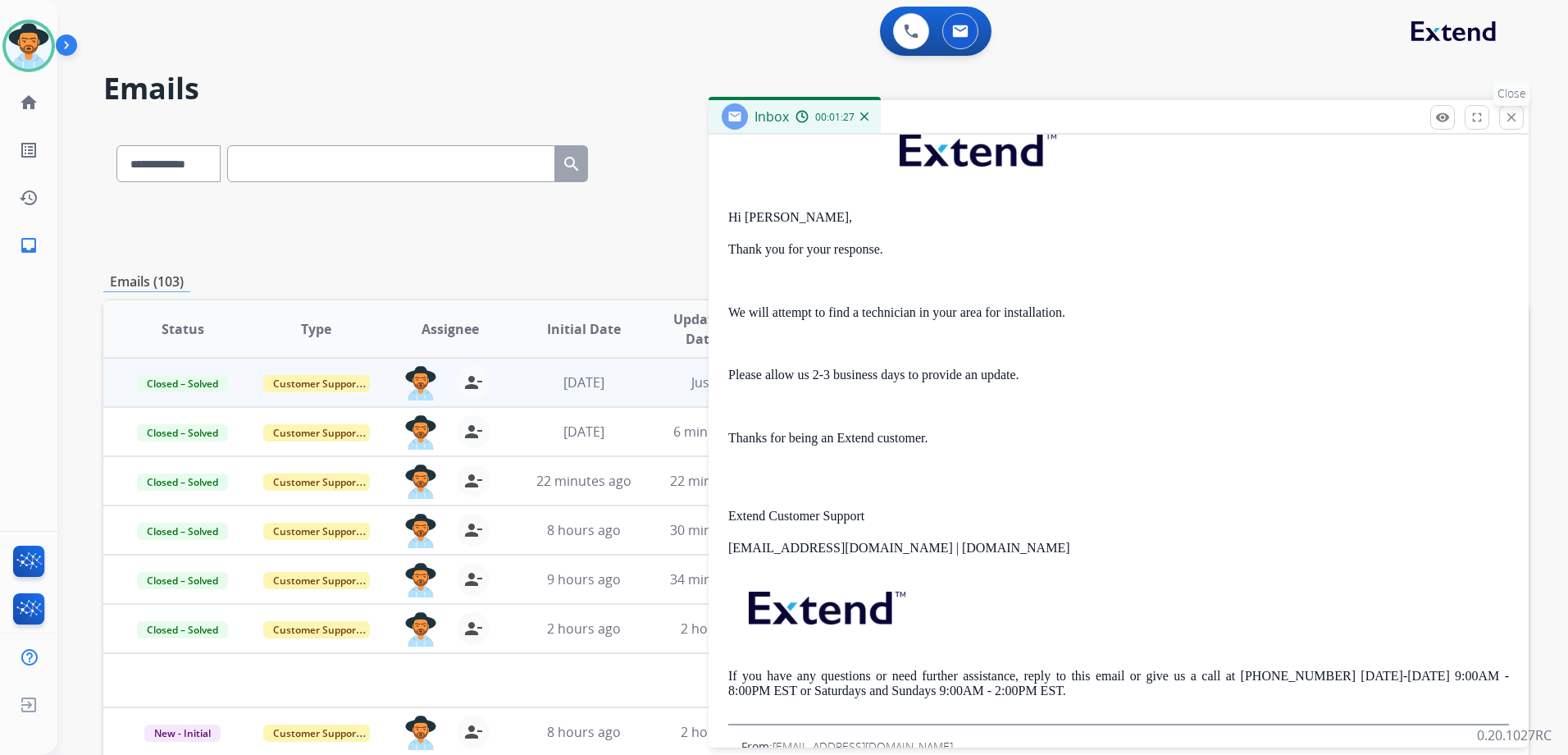
click at [1518, 126] on button "close Close" at bounding box center [1511, 117] width 25 height 25
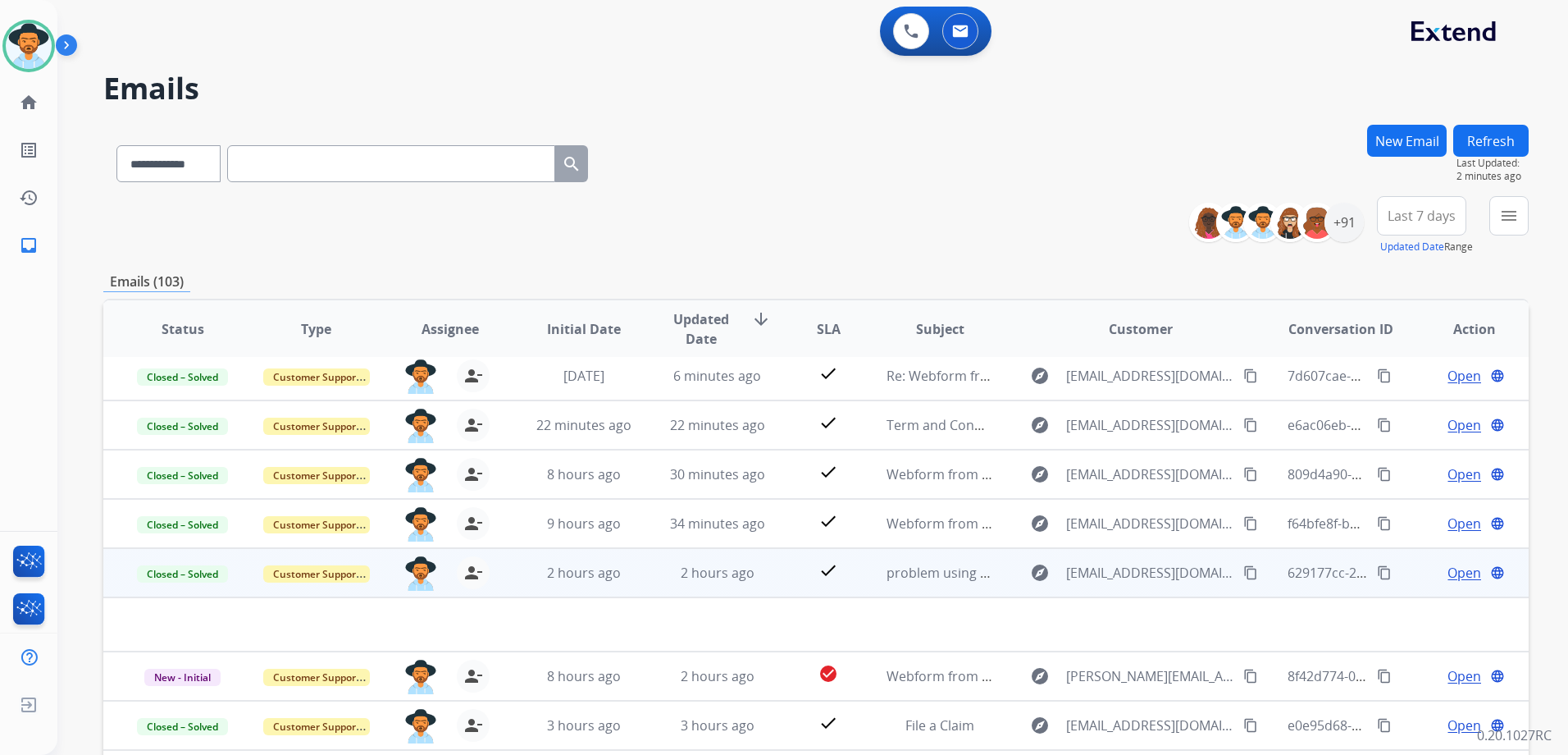
scroll to position [164, 0]
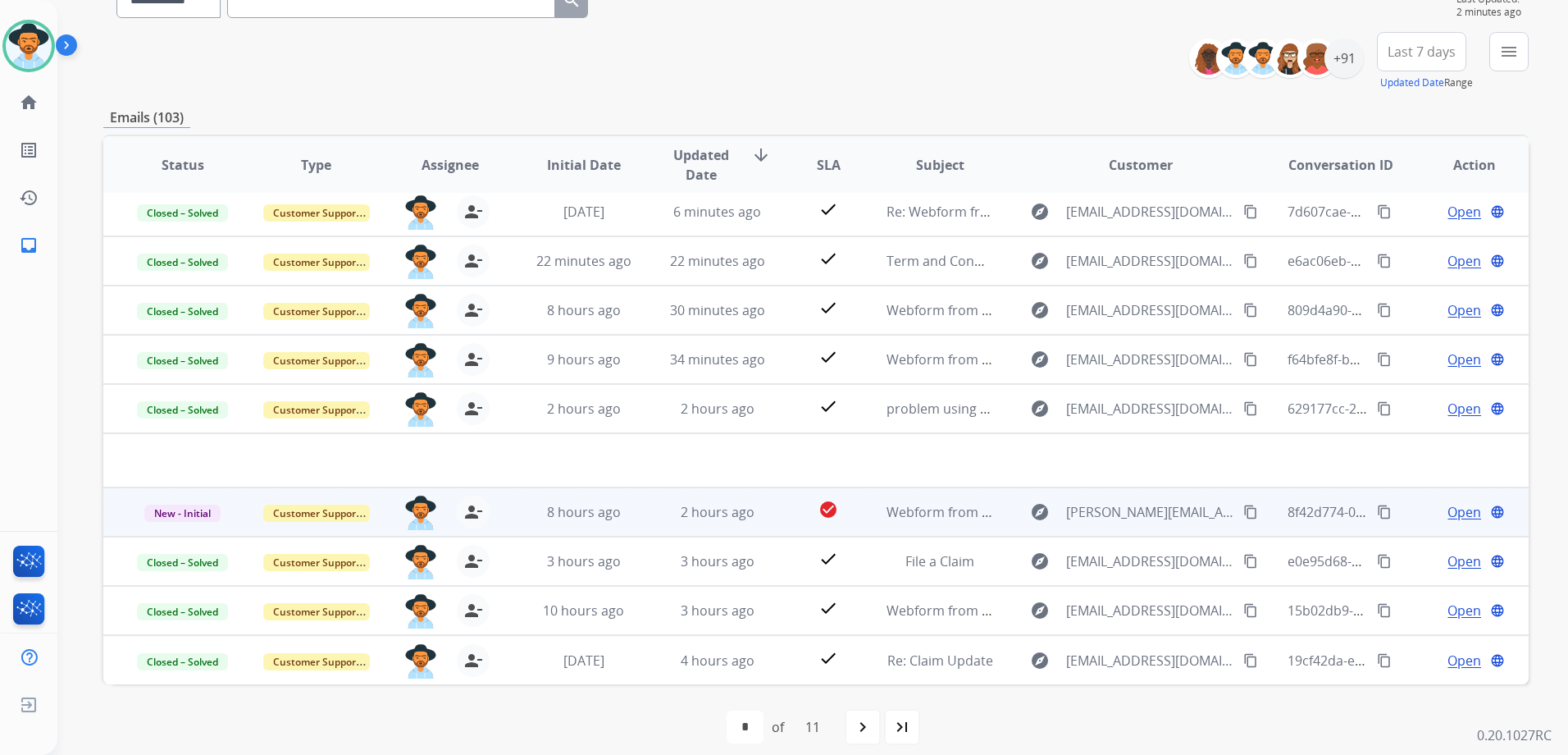
click at [1402, 508] on td "Open language" at bounding box center [1461, 512] width 134 height 50
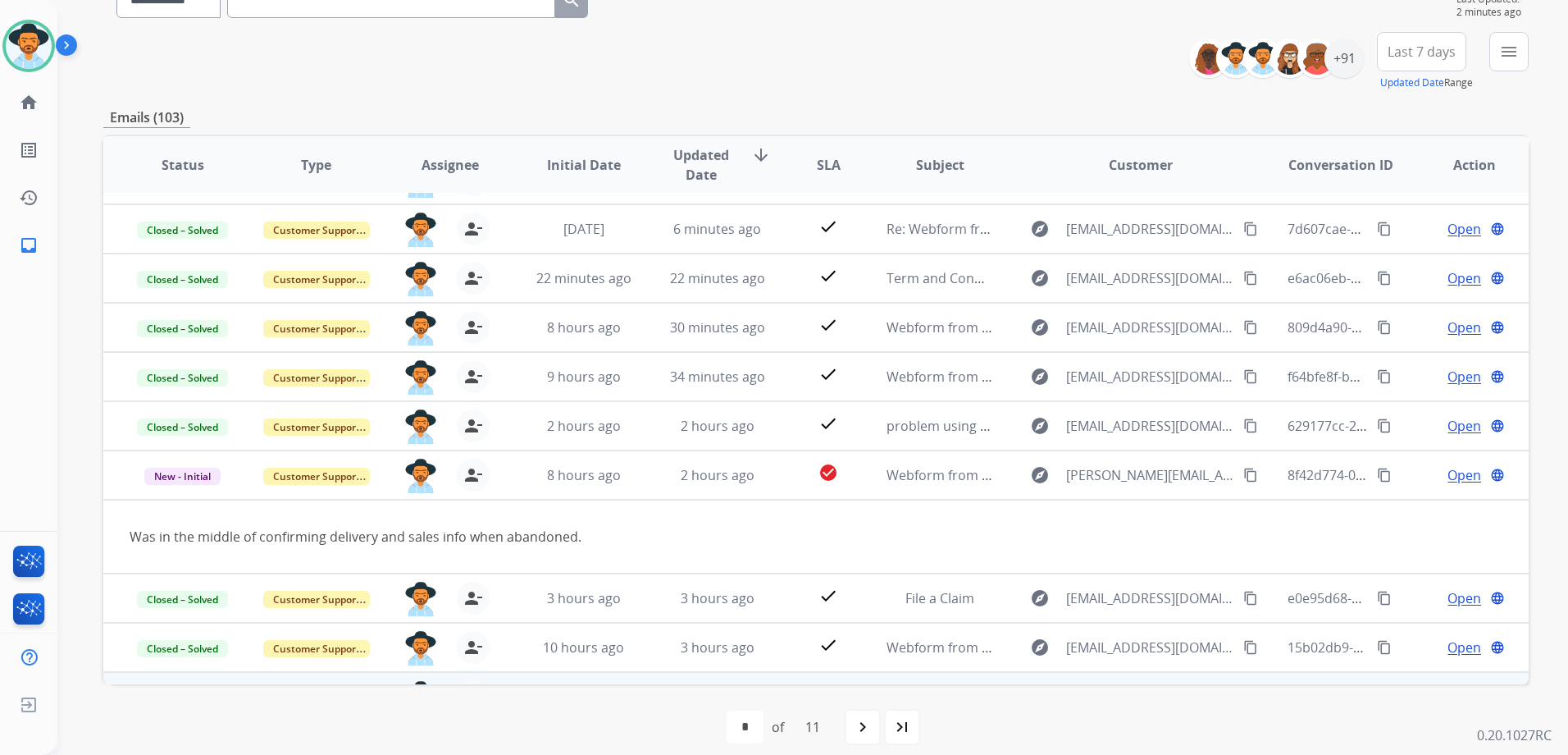
scroll to position [75, 0]
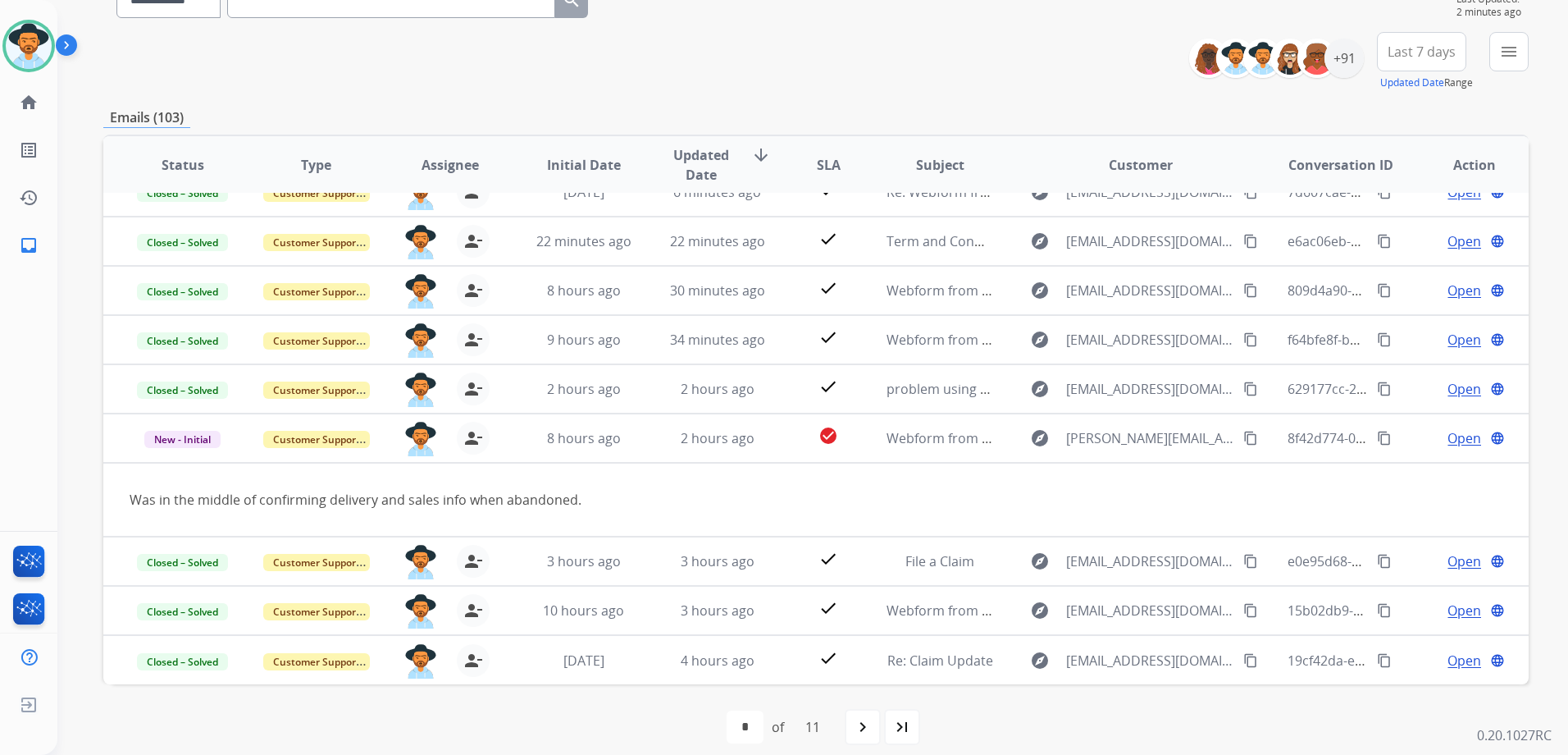
click at [854, 717] on div "navigate_next" at bounding box center [862, 727] width 36 height 36
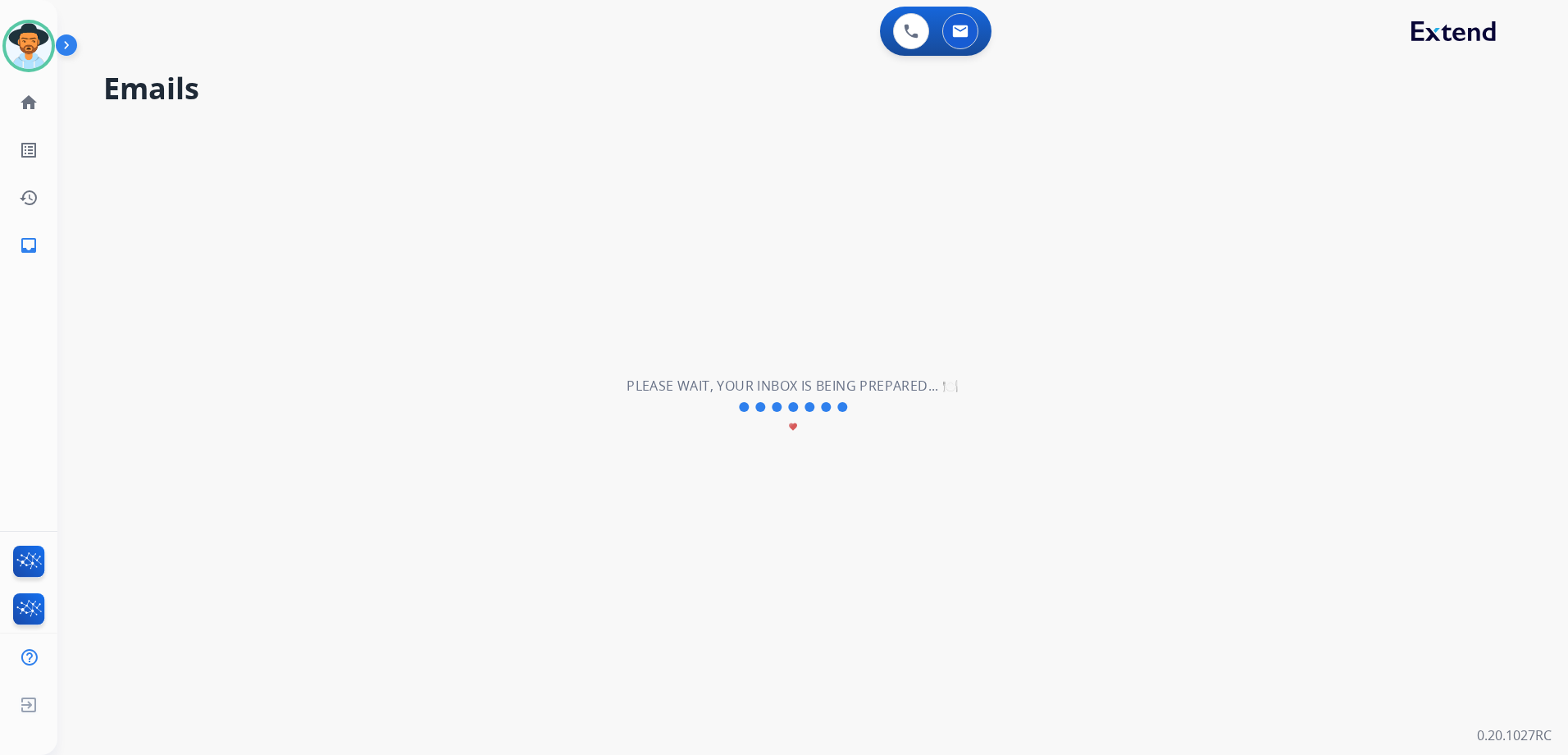
scroll to position [56, 0]
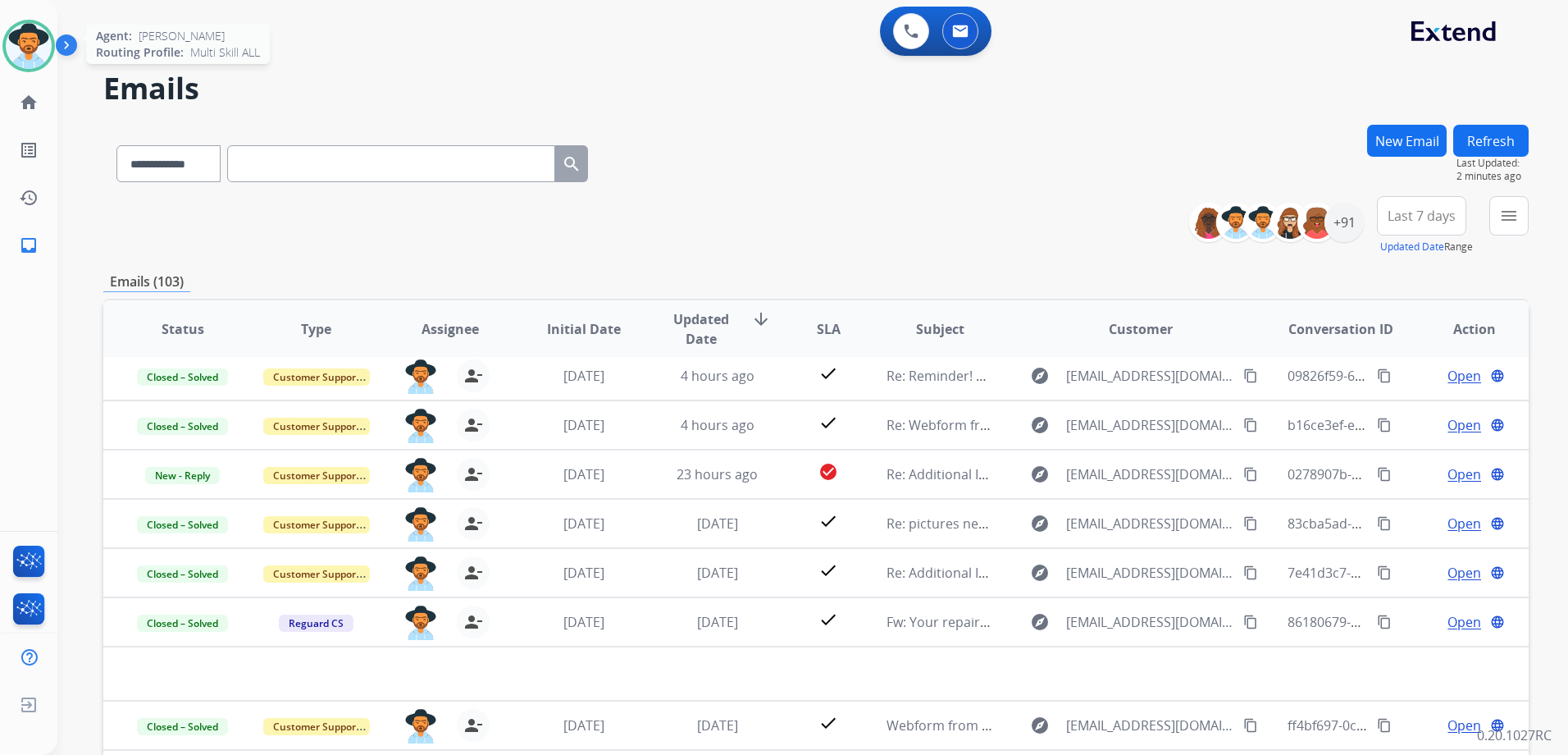
click at [10, 56] on img at bounding box center [29, 46] width 46 height 46
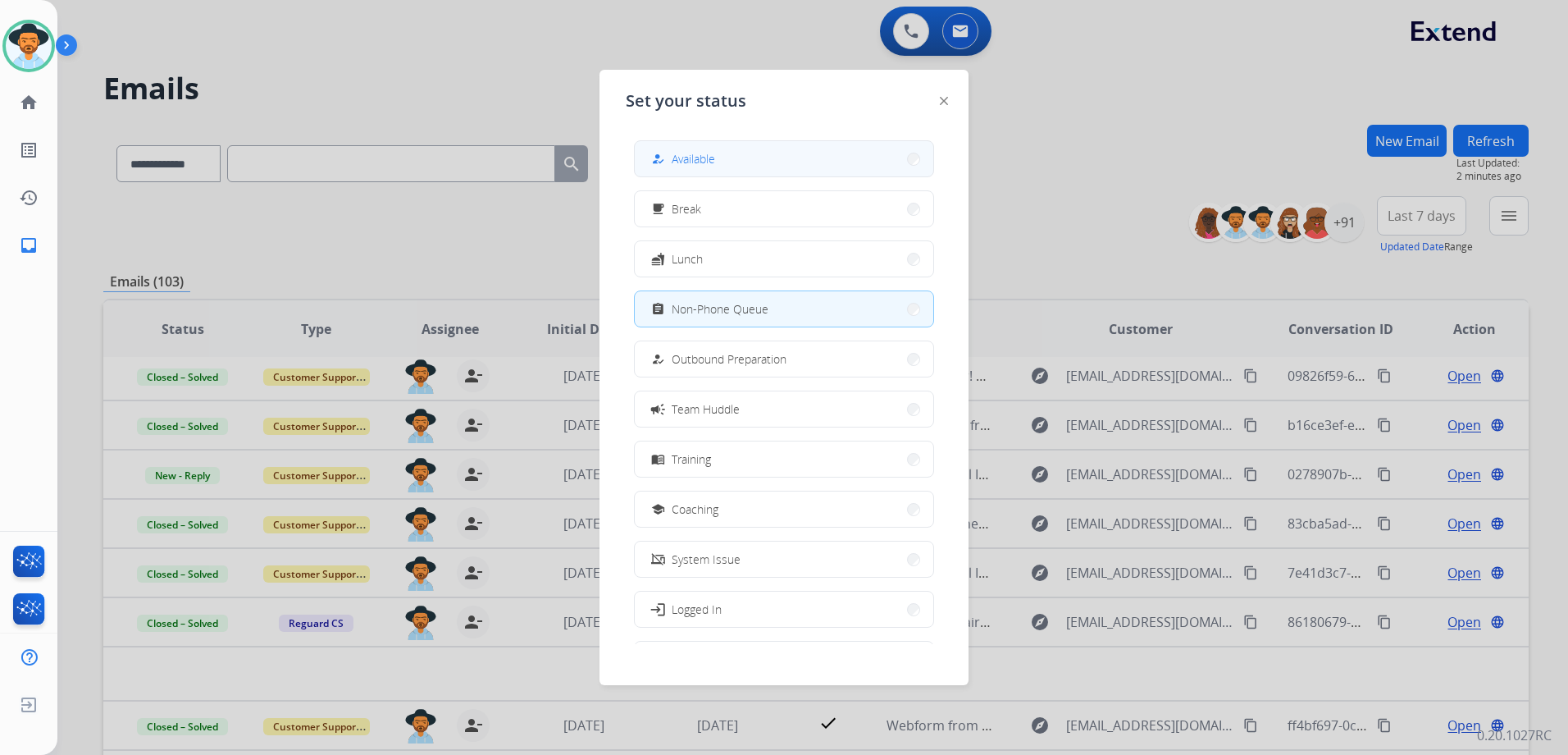
click at [777, 154] on button "how_to_reg Available" at bounding box center [784, 158] width 299 height 35
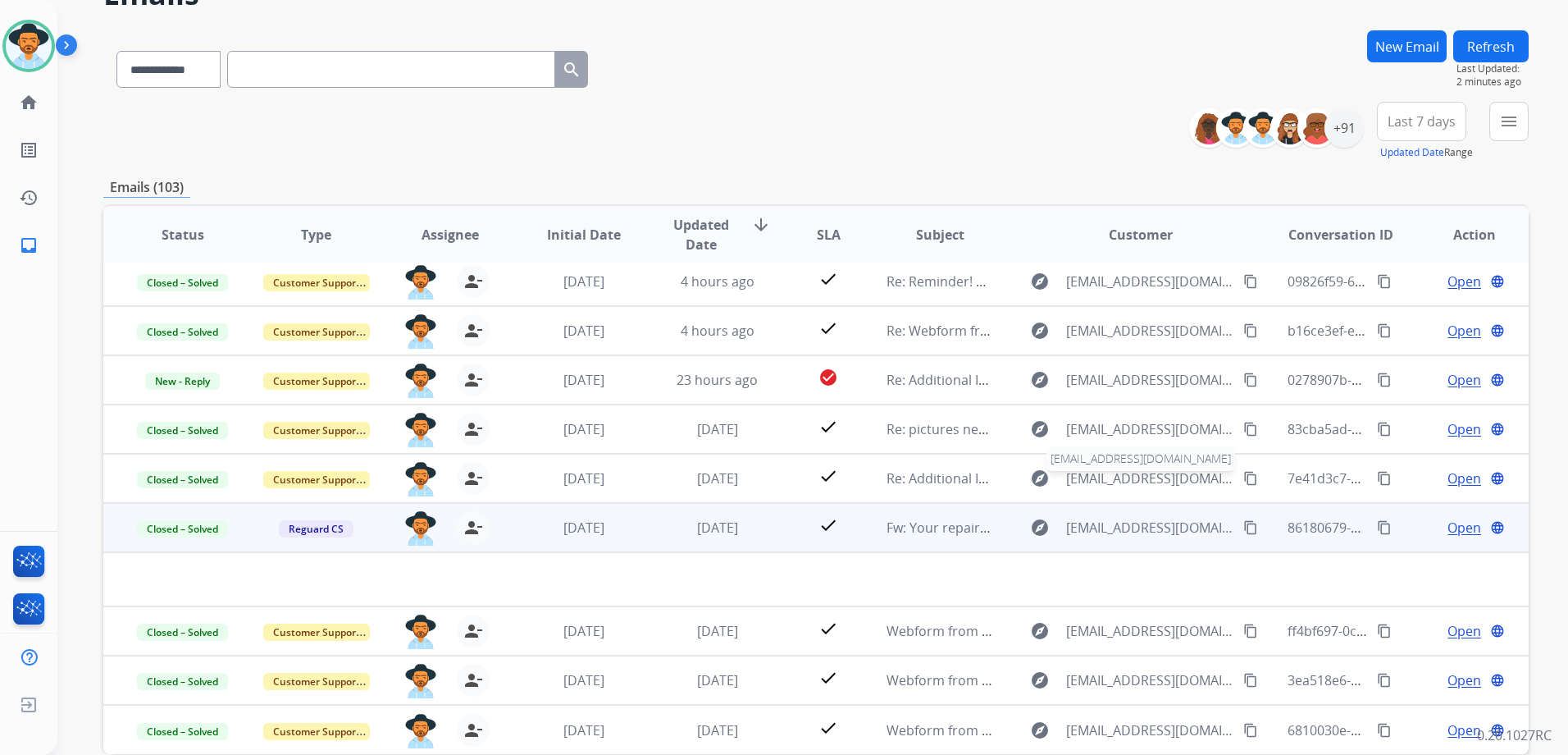
scroll to position [179, 0]
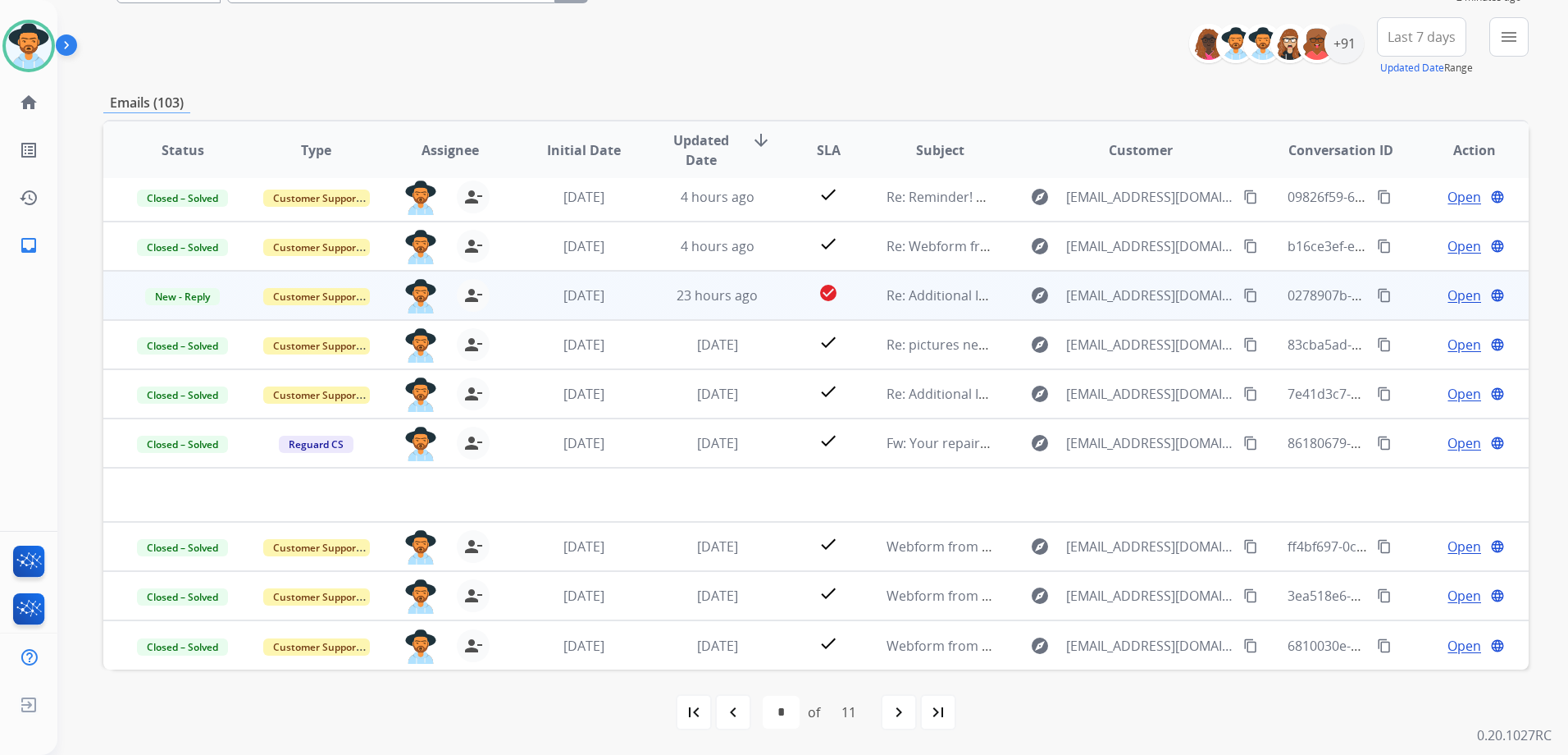
click at [1403, 295] on td "Open language" at bounding box center [1461, 296] width 134 height 50
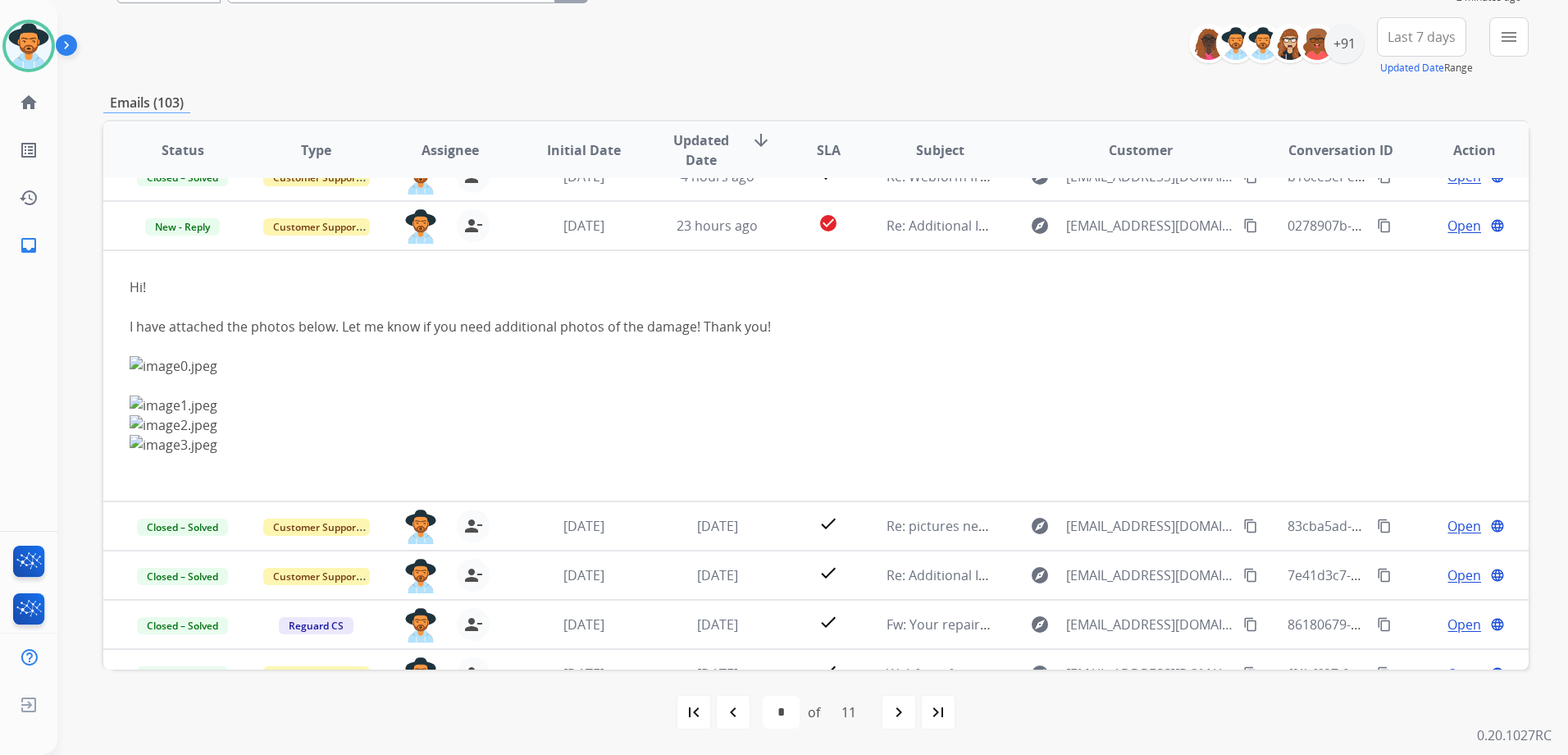
scroll to position [148, 0]
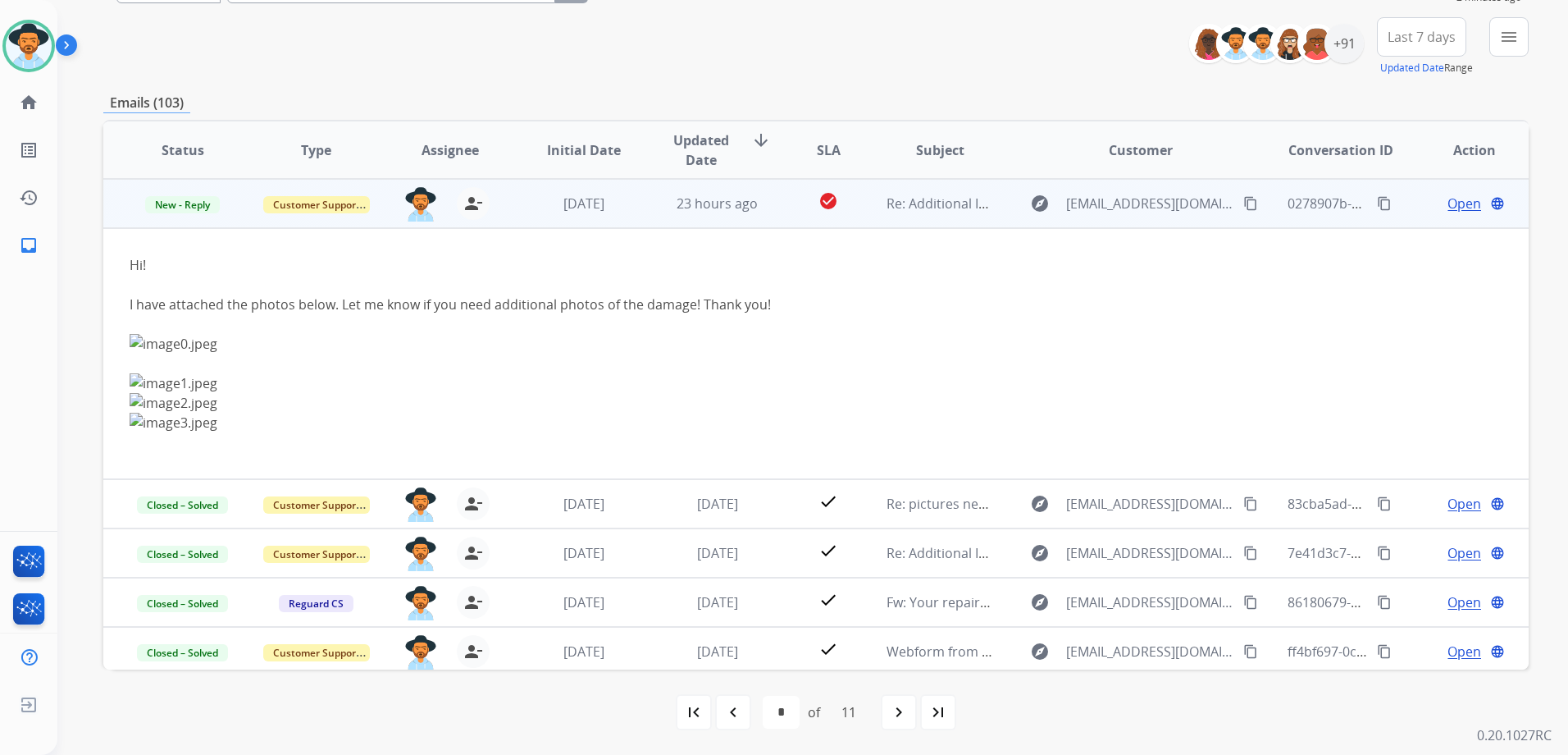
click at [1243, 208] on mat-icon "content_copy" at bounding box center [1250, 203] width 15 height 15
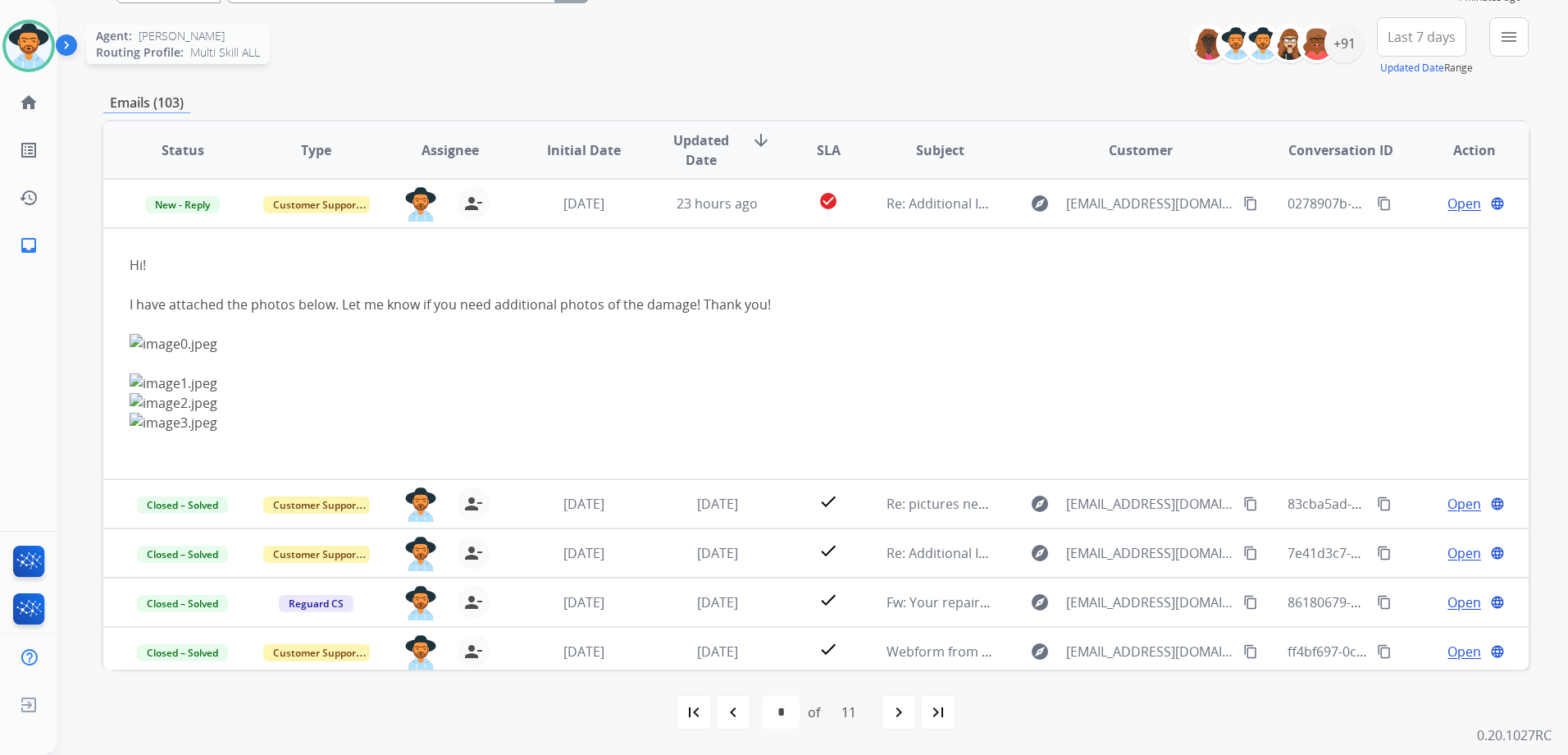
click at [28, 44] on img at bounding box center [29, 46] width 46 height 46
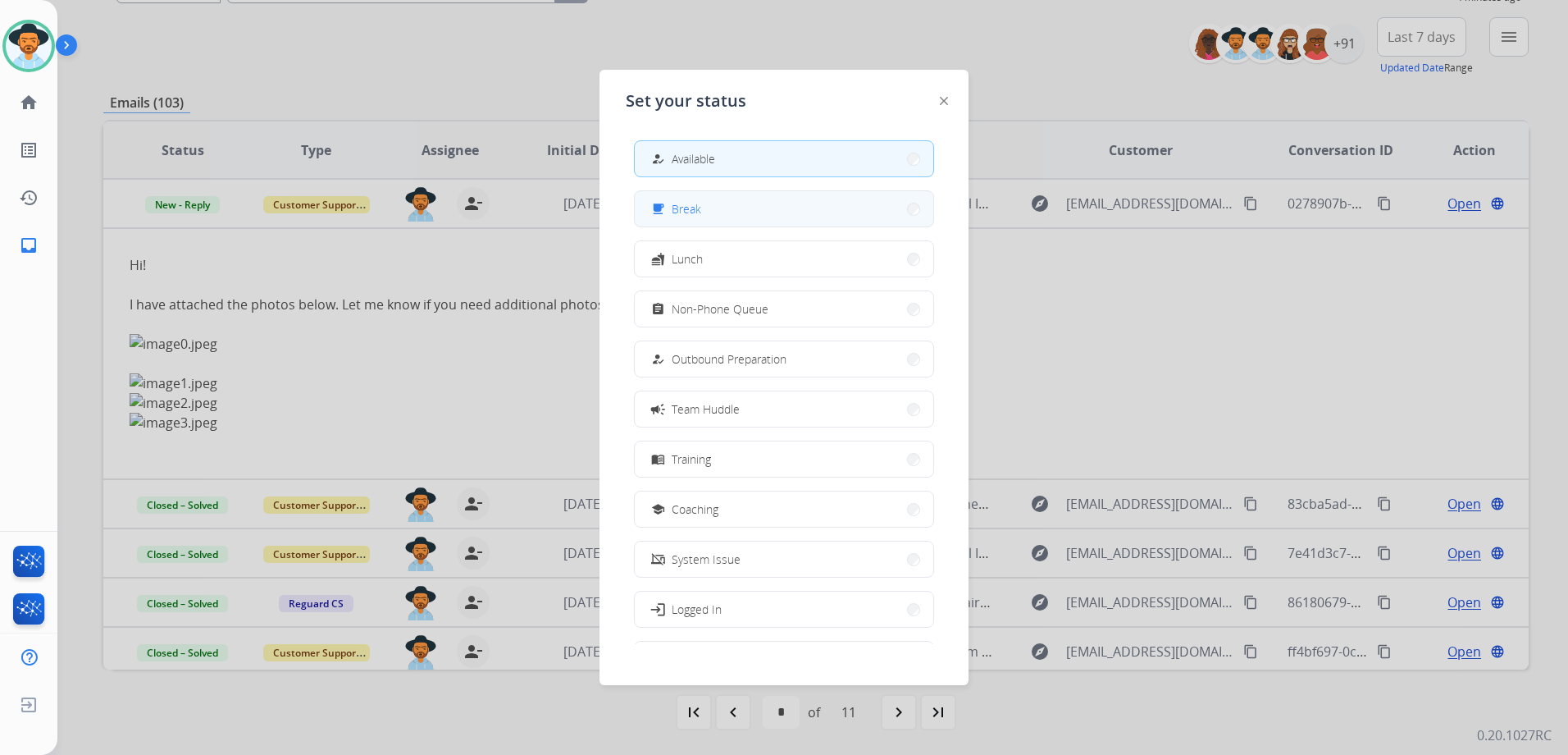
click at [695, 214] on span "Break" at bounding box center [686, 208] width 30 height 17
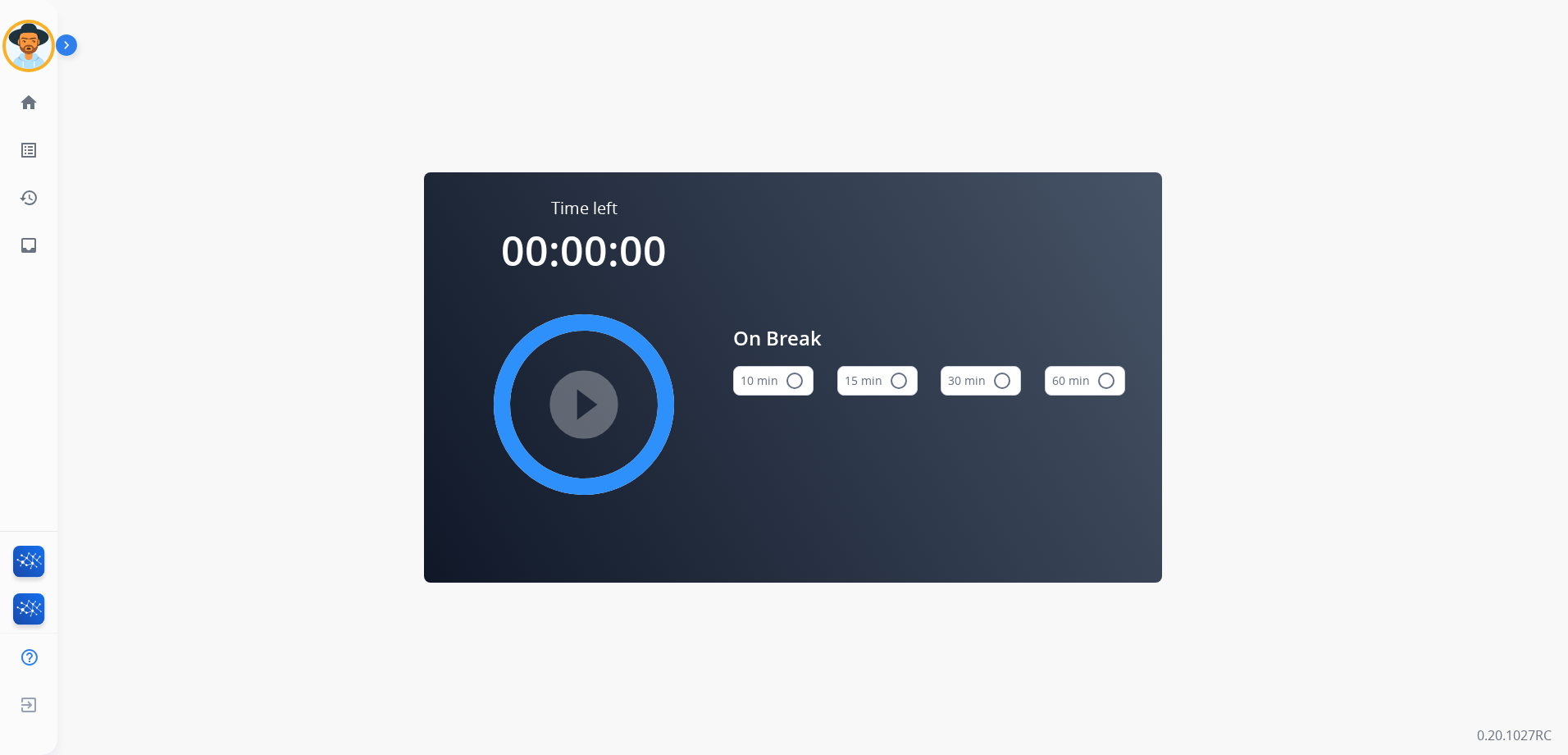
click at [903, 379] on mat-icon "radio_button_unchecked" at bounding box center [898, 380] width 20 height 20
click at [576, 395] on mat-icon "play_circle_filled" at bounding box center [583, 404] width 20 height 20
click at [30, 46] on img at bounding box center [29, 46] width 46 height 46
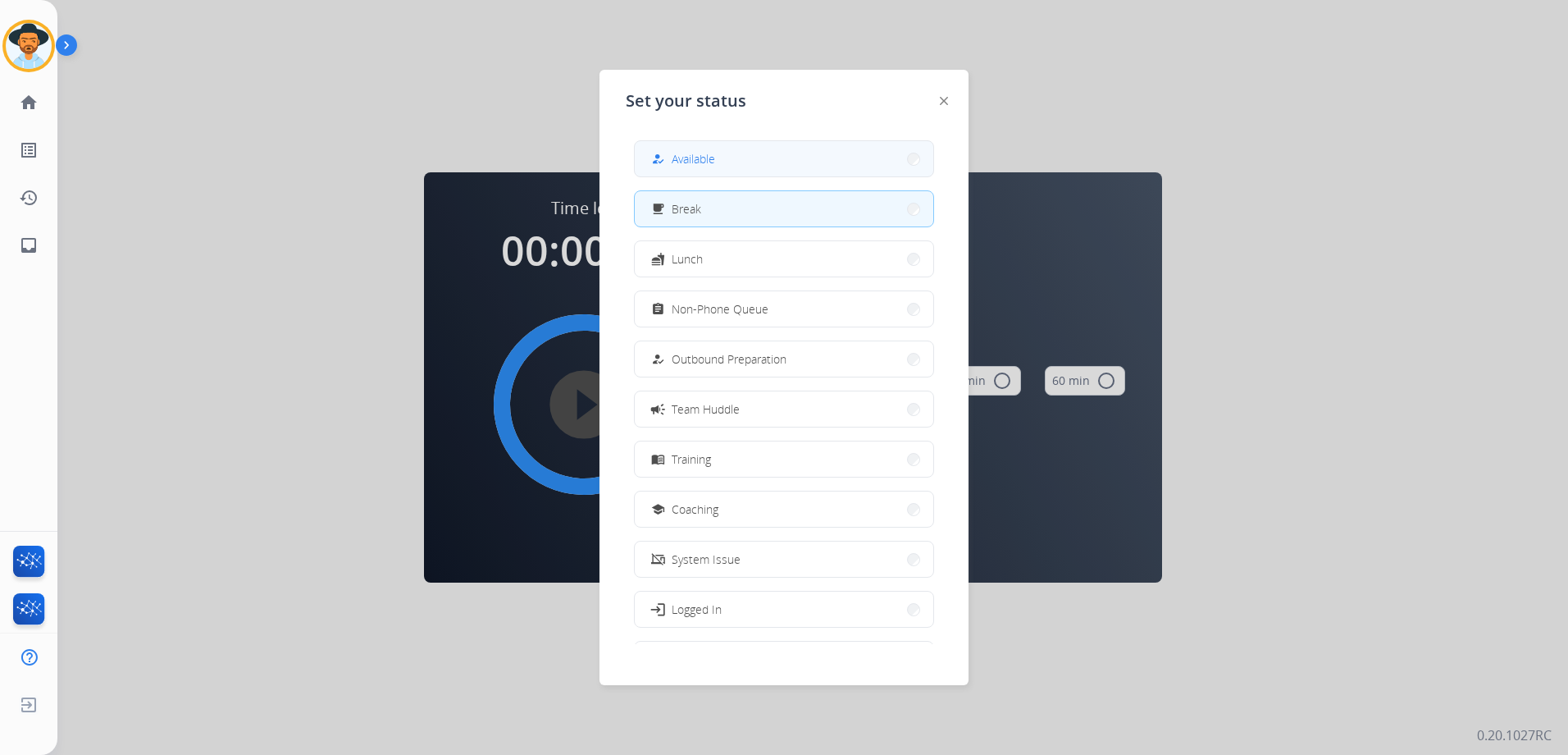
click at [733, 147] on button "how_to_reg Available" at bounding box center [784, 158] width 299 height 35
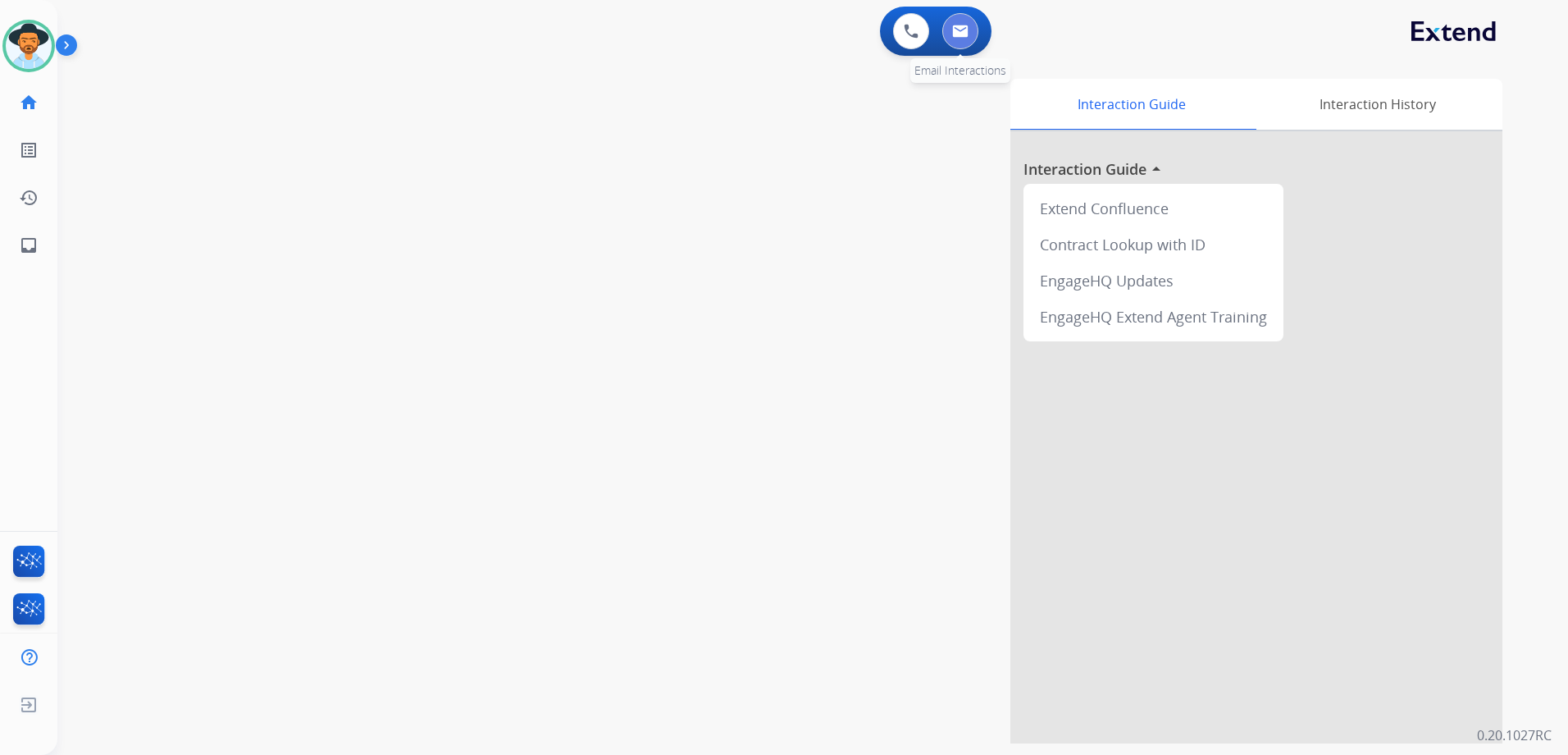
click at [961, 35] on img at bounding box center [959, 31] width 16 height 13
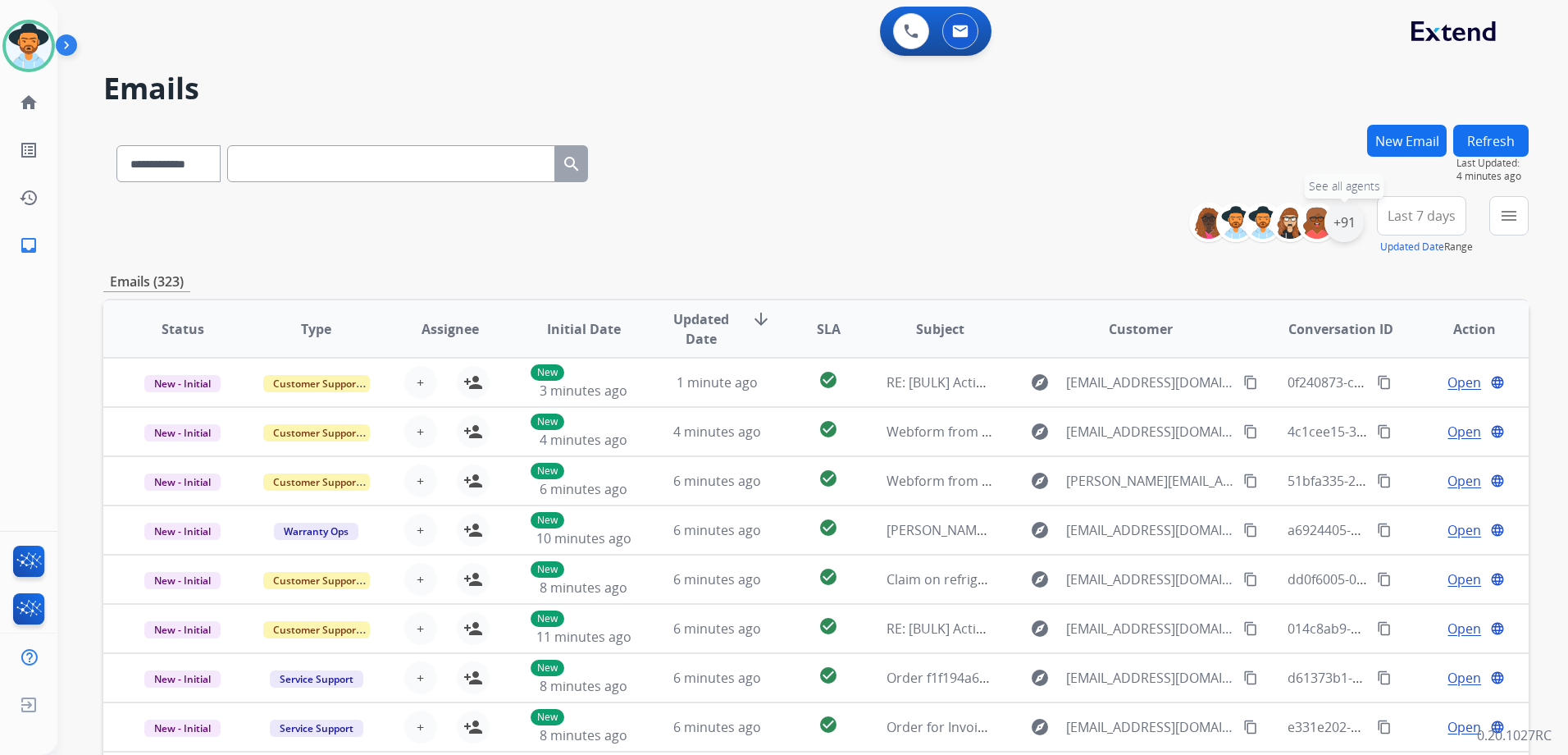
click at [1347, 219] on div "+91" at bounding box center [1344, 222] width 39 height 39
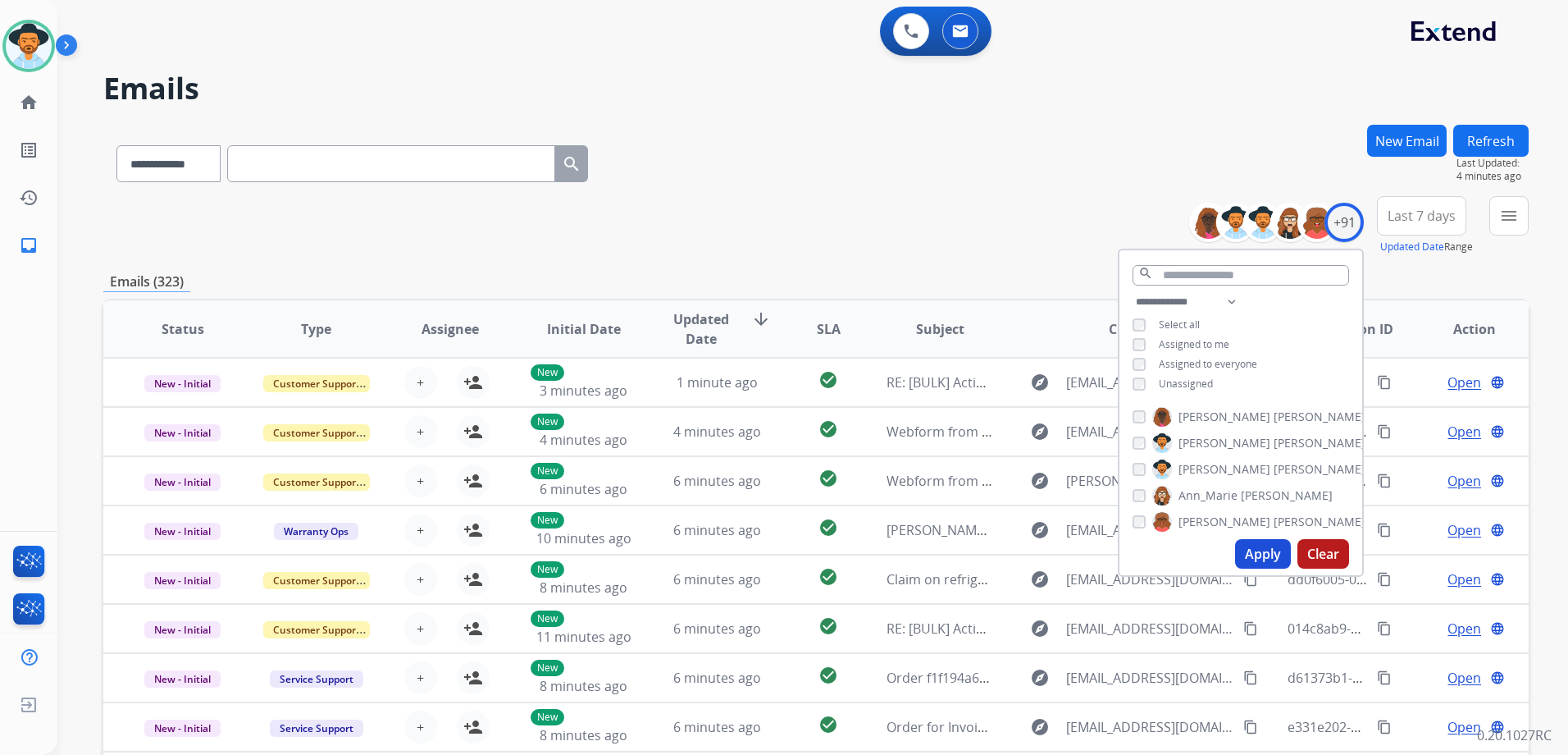
click at [1176, 389] on div "**********" at bounding box center [1240, 344] width 242 height 105
click at [1176, 382] on span "Unassigned" at bounding box center [1185, 383] width 54 height 14
click at [1256, 563] on button "Apply" at bounding box center [1262, 553] width 55 height 30
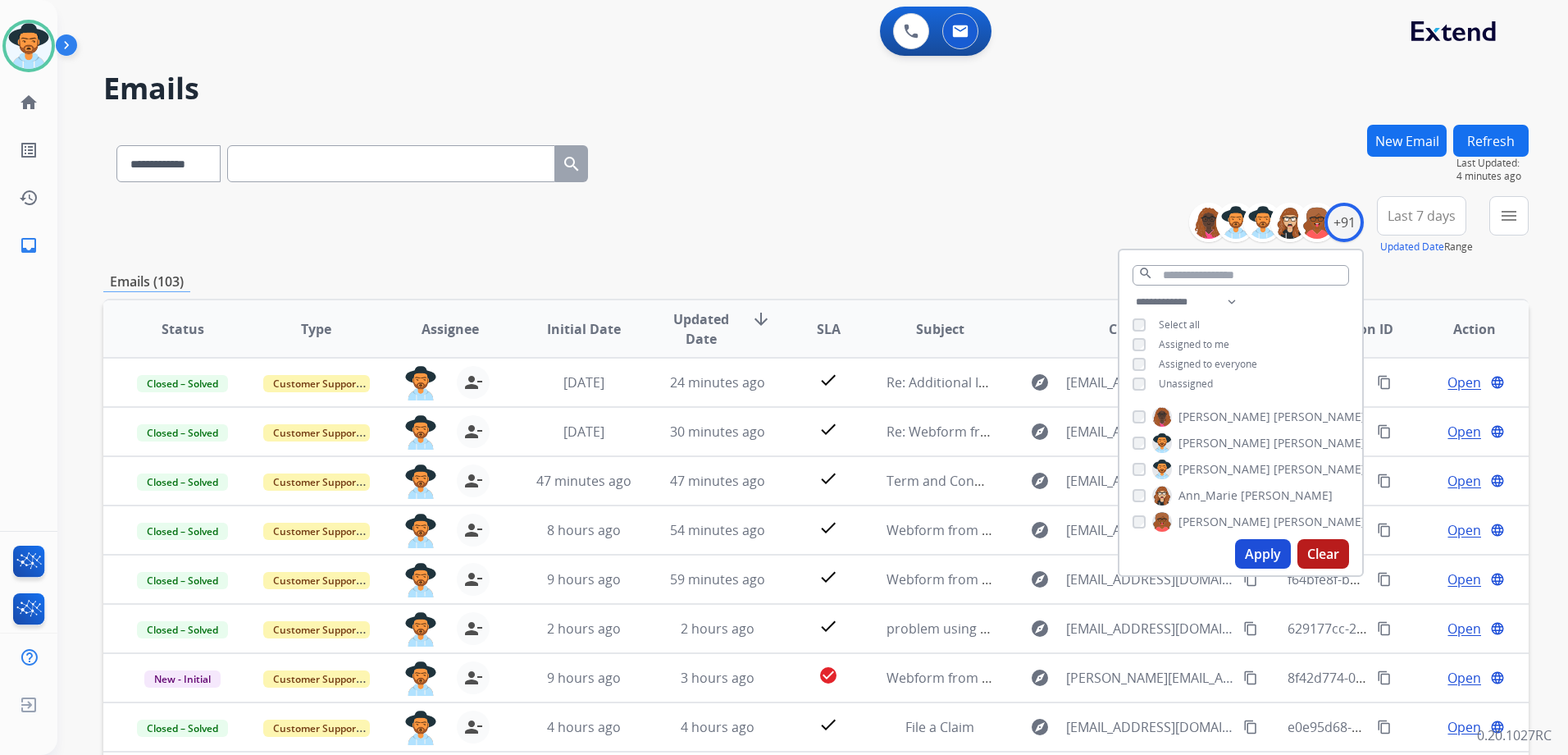
click at [939, 251] on div "**********" at bounding box center [816, 225] width 1425 height 59
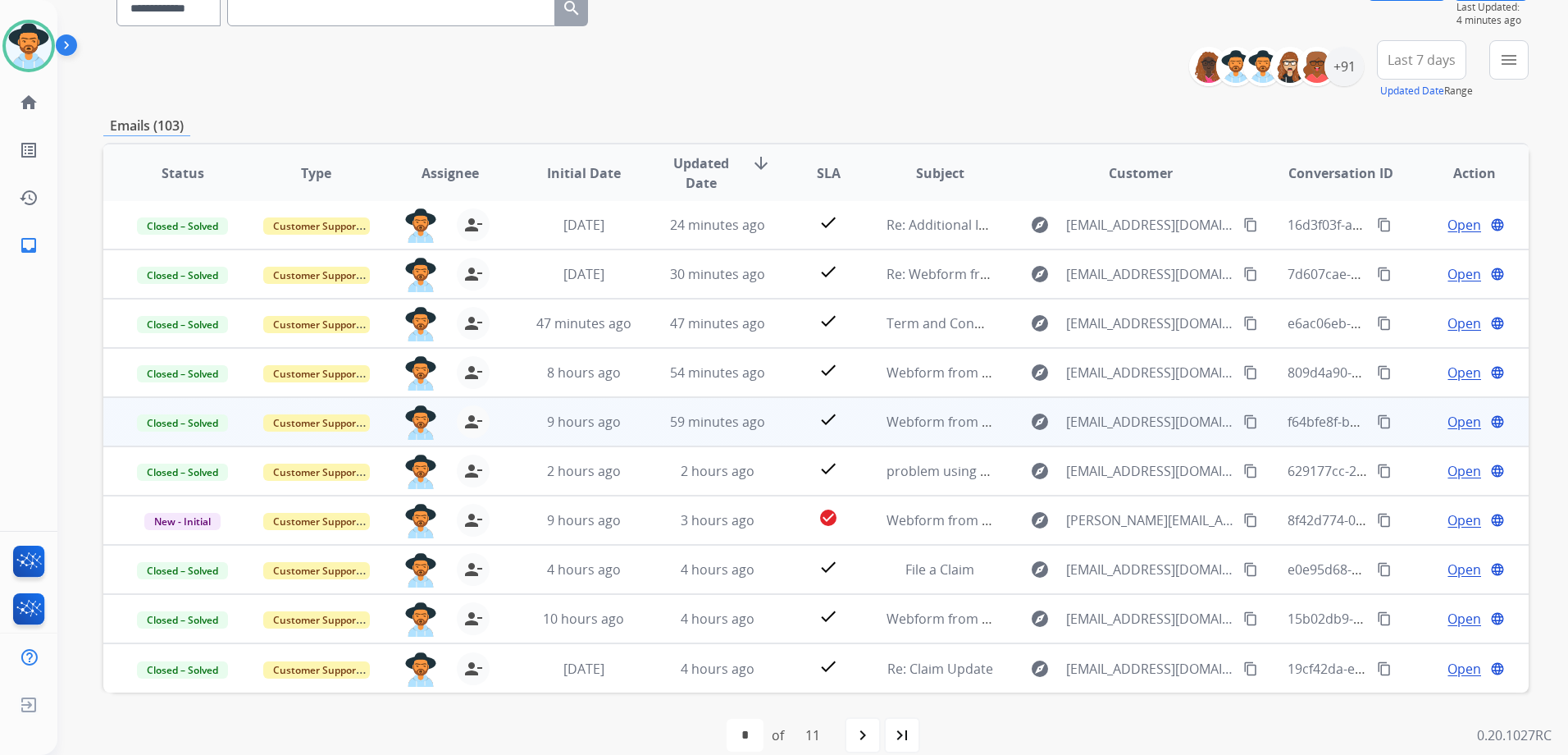
scroll to position [179, 0]
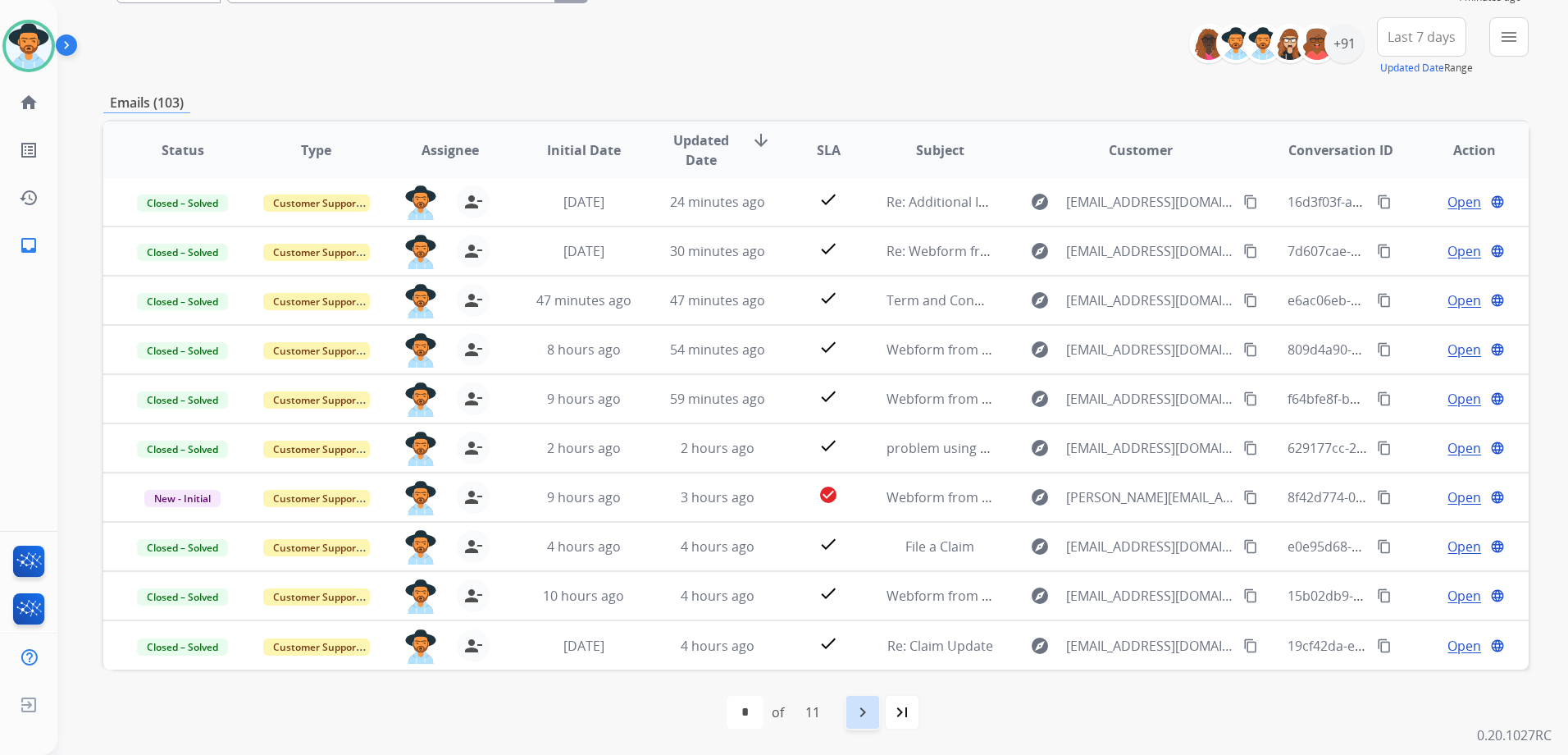
click at [858, 714] on mat-icon "navigate_next" at bounding box center [862, 711] width 20 height 20
select select "*"
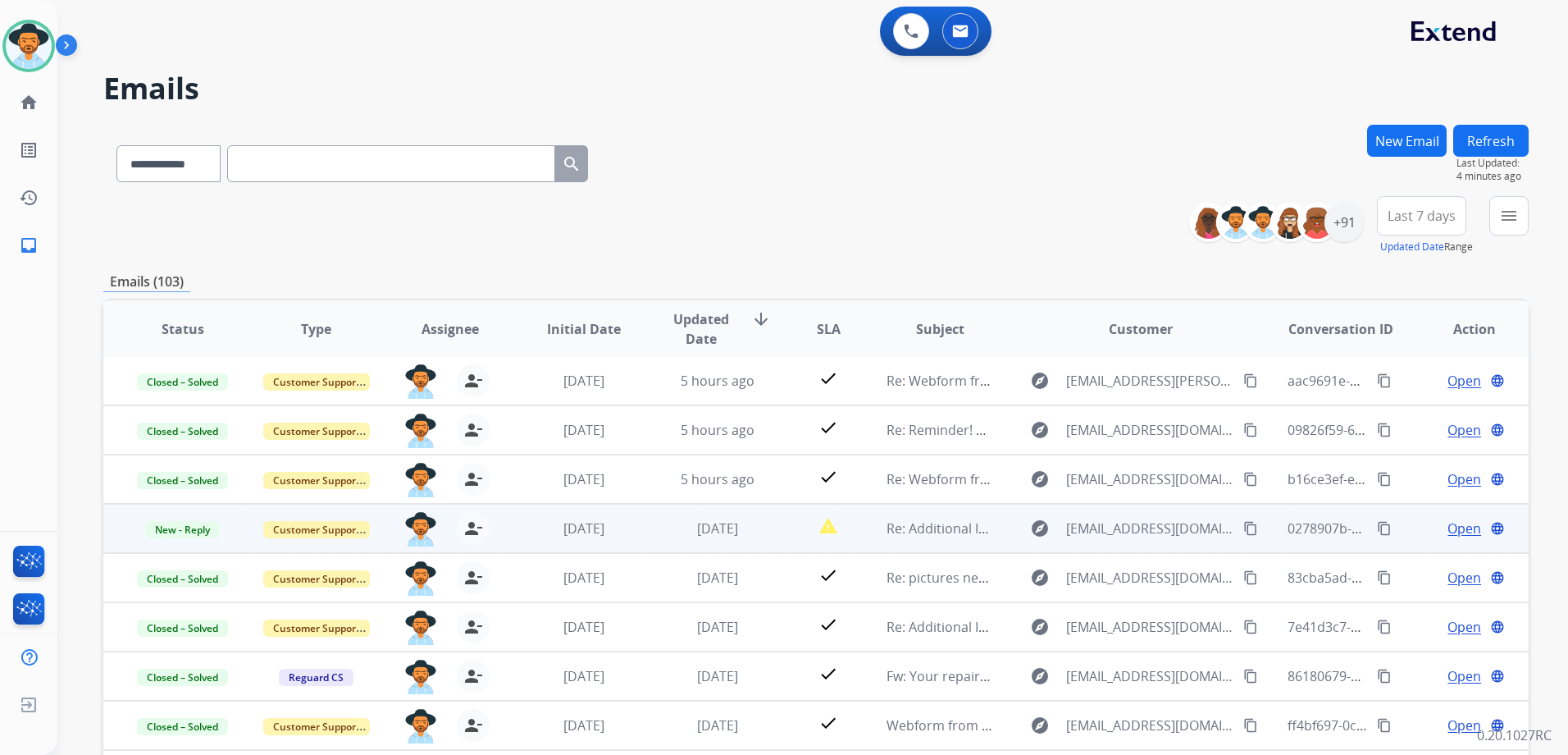
click at [1451, 521] on span "Open" at bounding box center [1463, 528] width 33 height 20
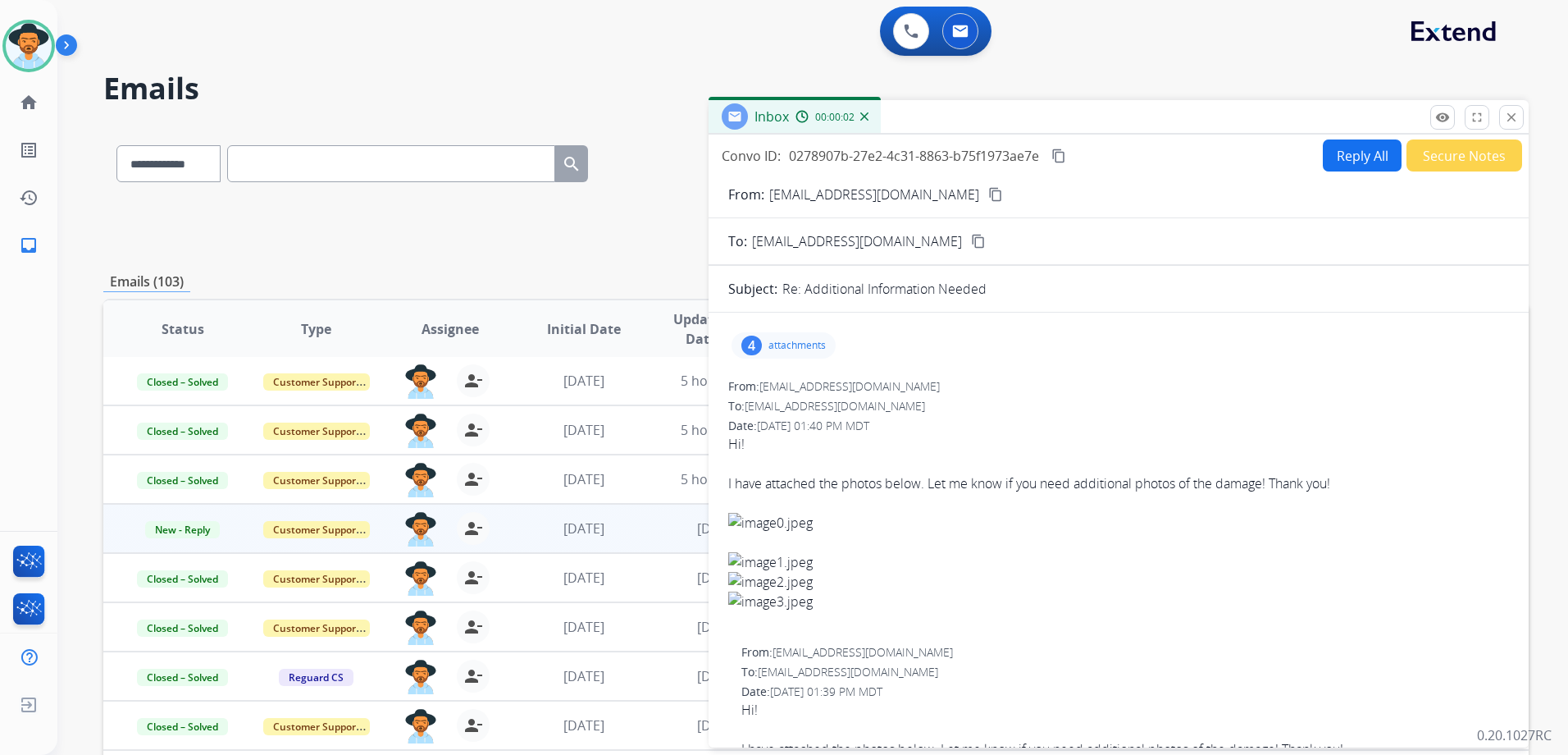
click at [799, 347] on p "attachments" at bounding box center [796, 345] width 57 height 13
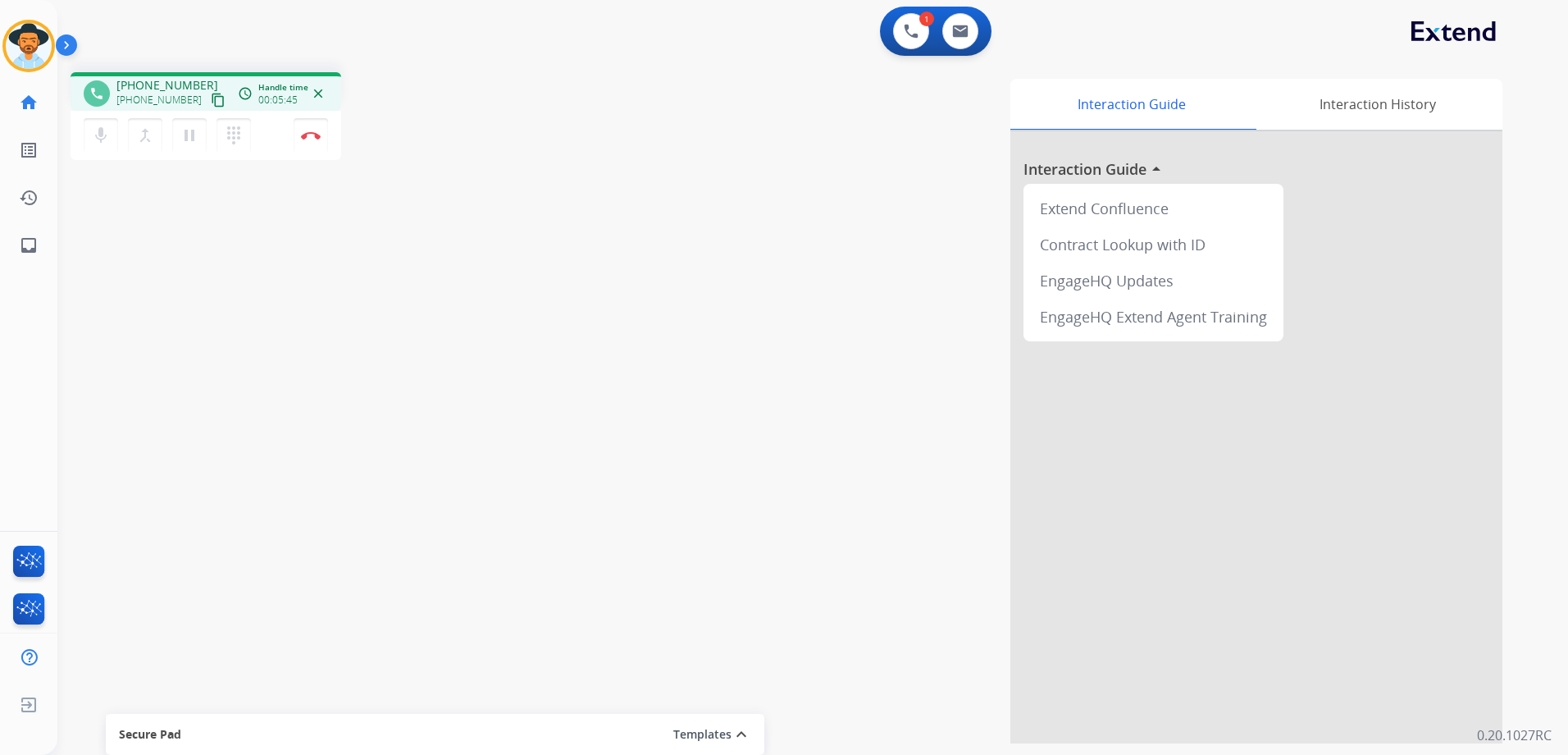
drag, startPoint x: 1562, startPoint y: 145, endPoint x: 418, endPoint y: 192, distance: 1145.0
click at [314, 139] on button "Disconnect" at bounding box center [311, 135] width 34 height 34
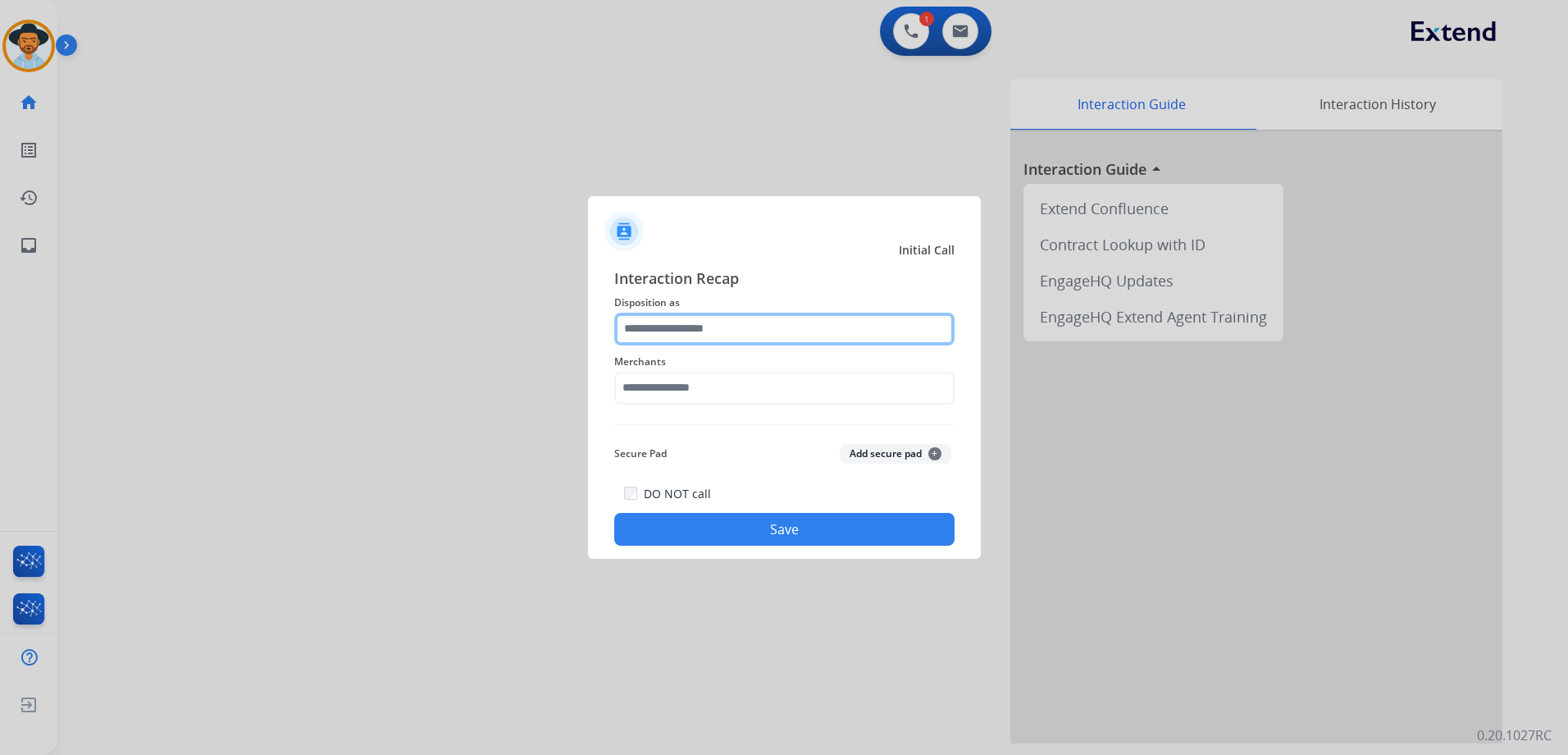
click at [786, 334] on input "text" at bounding box center [784, 329] width 341 height 32
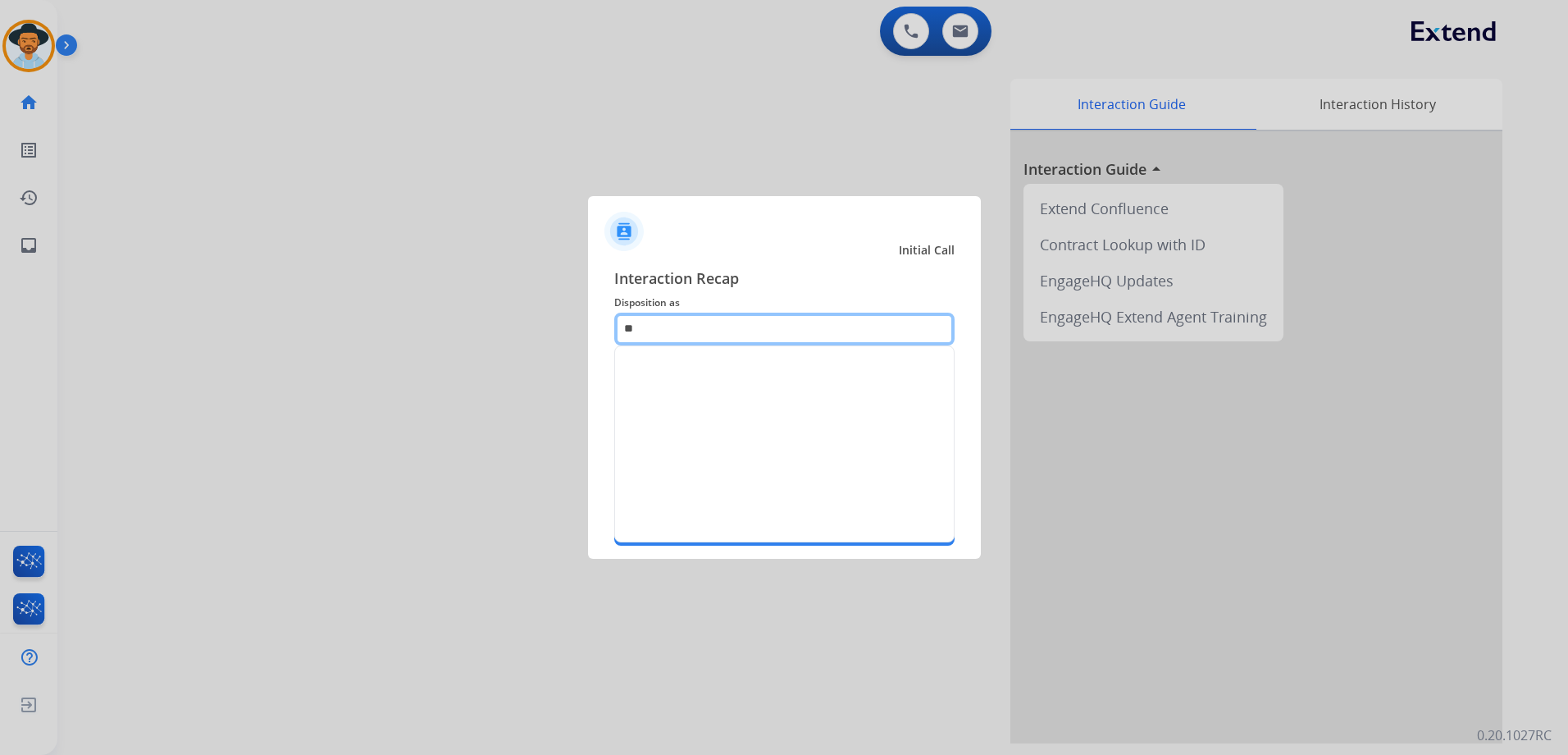
type input "*"
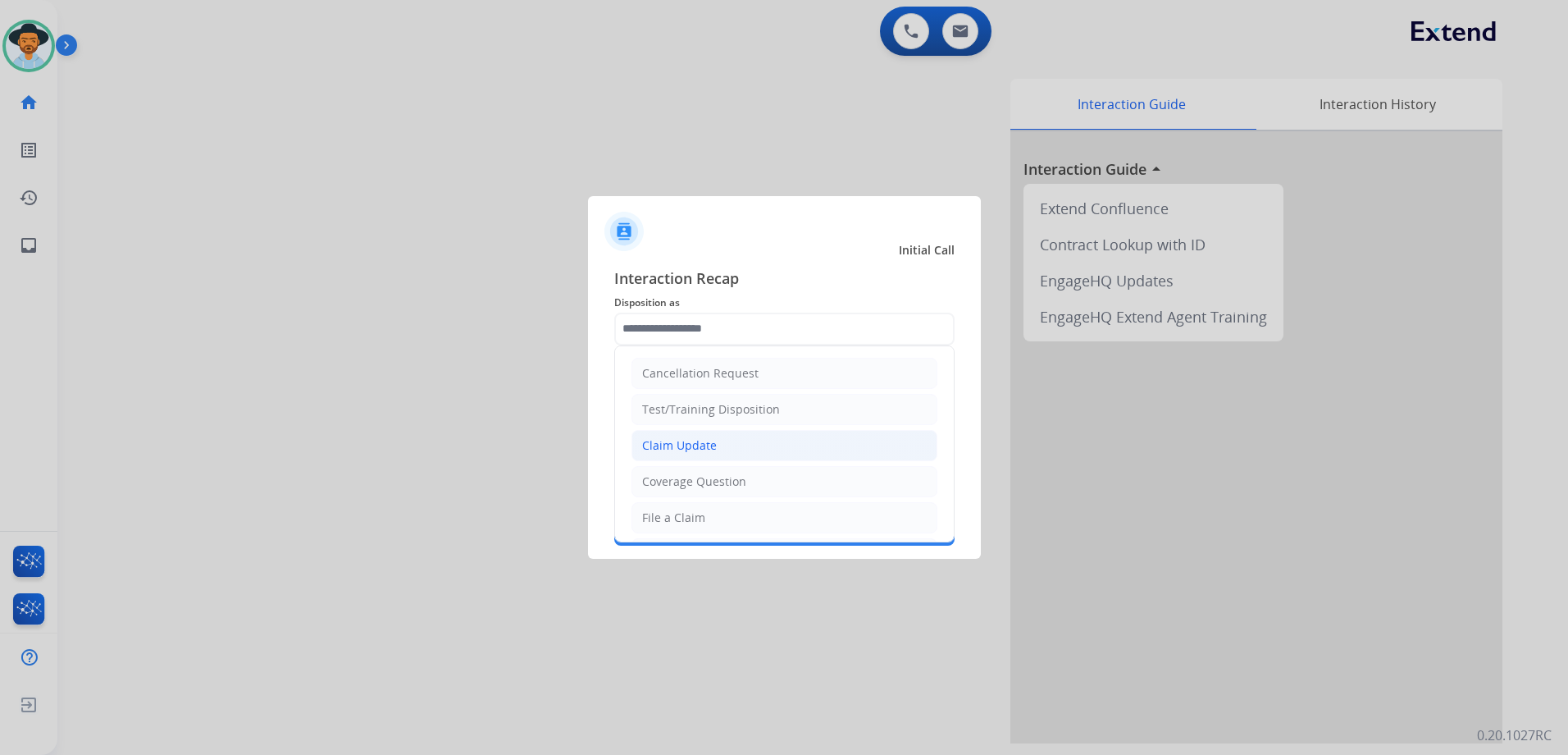
click at [673, 448] on div "Claim Update" at bounding box center [679, 445] width 74 height 16
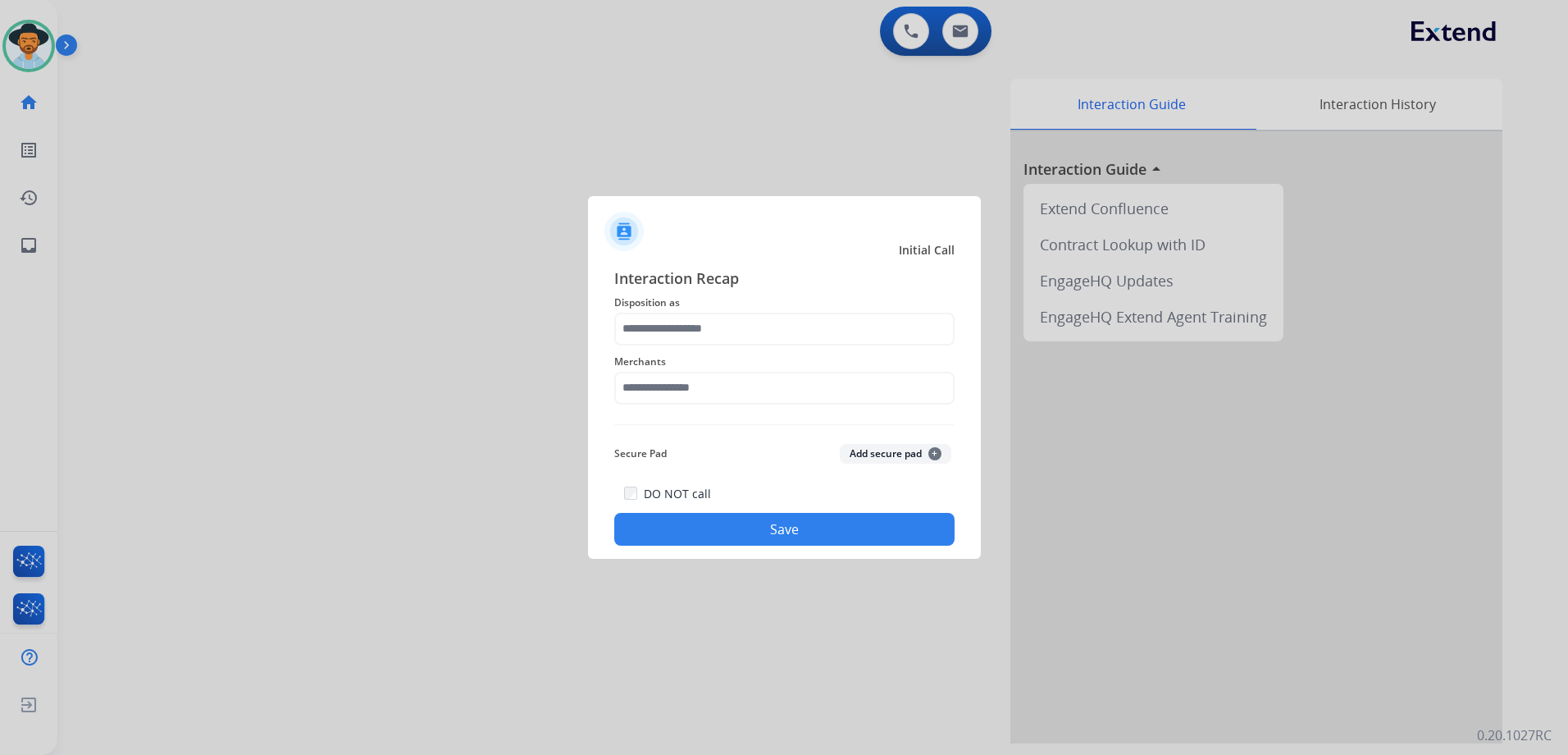
type input "**********"
click at [691, 396] on input "text" at bounding box center [784, 388] width 341 height 32
click at [735, 430] on li "Rooms to go" at bounding box center [789, 435] width 312 height 32
type input "**********"
click at [829, 533] on button "Save" at bounding box center [784, 529] width 341 height 32
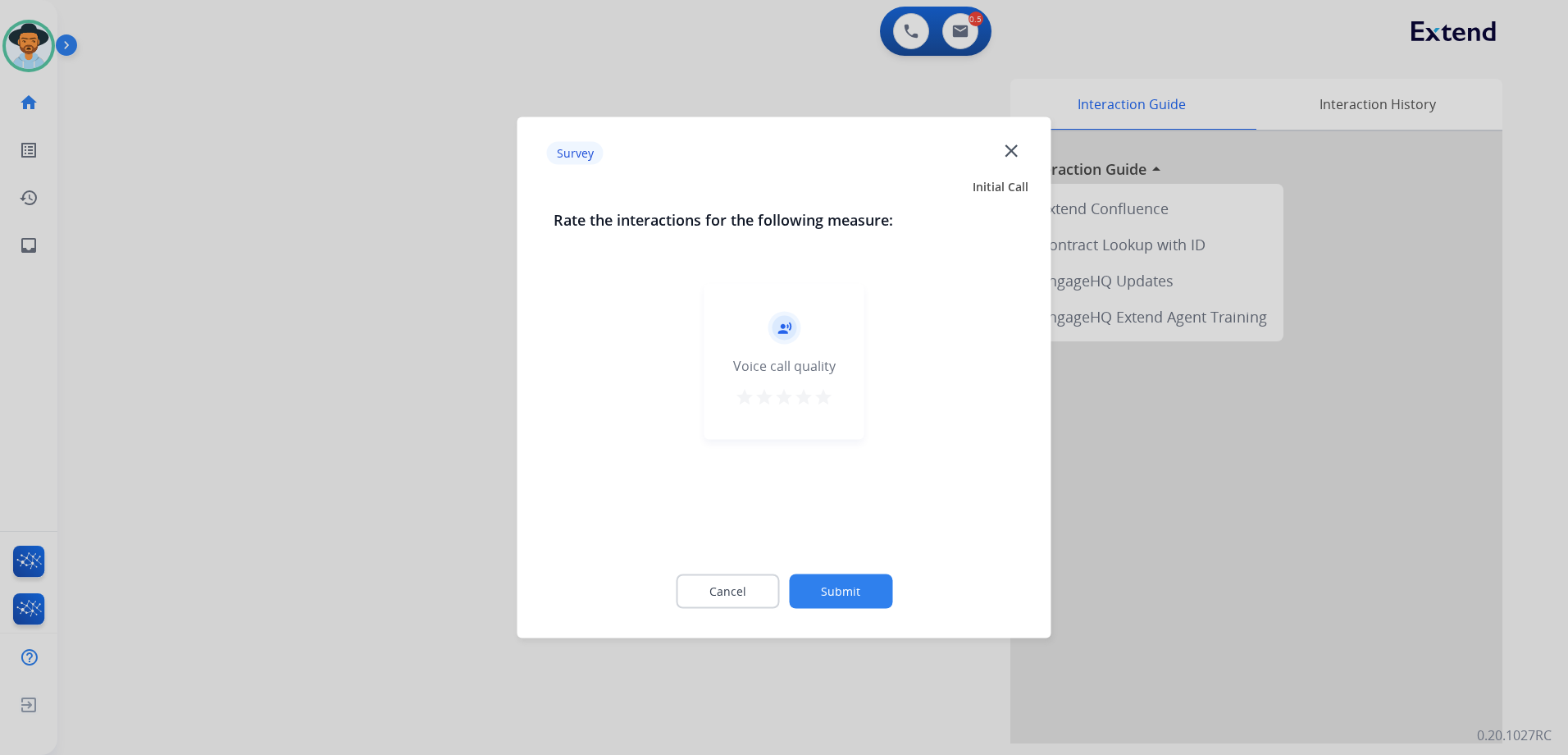
click at [823, 395] on mat-icon "star" at bounding box center [823, 396] width 20 height 20
click at [867, 583] on button "Submit" at bounding box center [840, 591] width 103 height 34
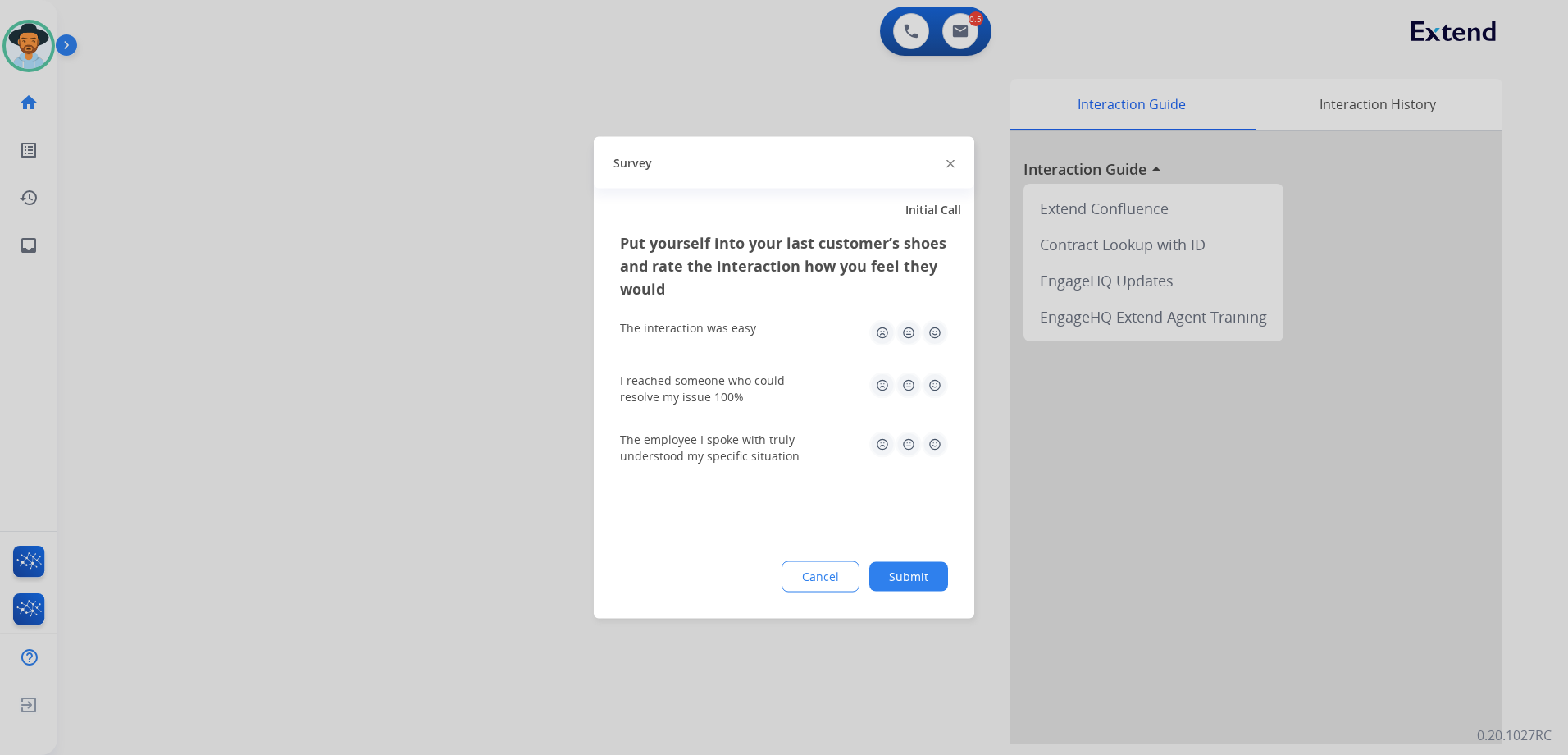
click at [932, 330] on img at bounding box center [935, 333] width 26 height 26
click at [938, 377] on img at bounding box center [935, 385] width 26 height 26
drag, startPoint x: 930, startPoint y: 441, endPoint x: 924, endPoint y: 448, distance: 9.2
click at [930, 442] on img at bounding box center [935, 444] width 26 height 26
click at [918, 580] on button "Submit" at bounding box center [908, 576] width 79 height 30
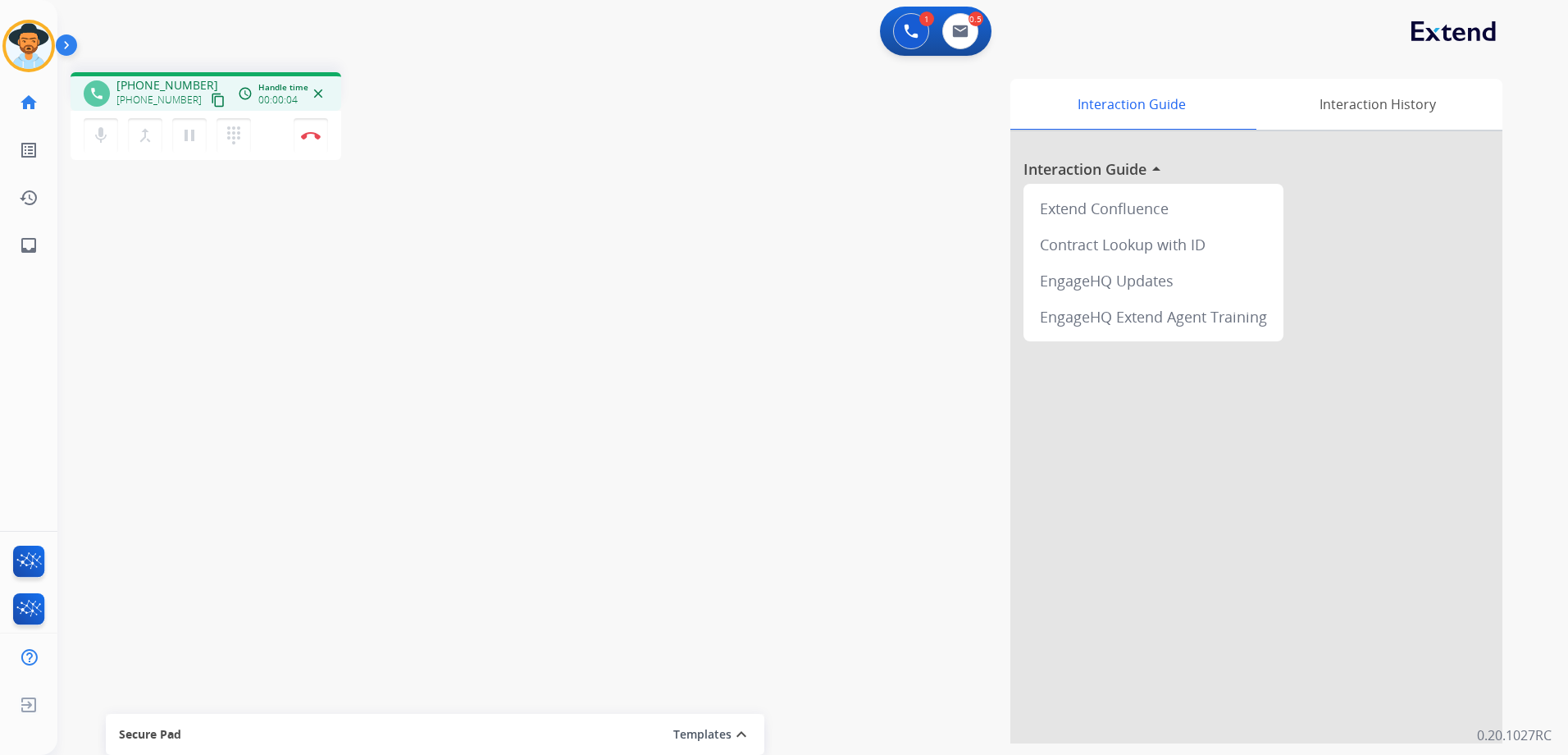
click at [211, 94] on mat-icon "content_copy" at bounding box center [218, 100] width 15 height 15
click at [184, 143] on mat-icon "pause" at bounding box center [189, 135] width 20 height 20
drag, startPoint x: 193, startPoint y: 142, endPoint x: 248, endPoint y: 174, distance: 63.6
click at [193, 142] on mat-icon "play_arrow" at bounding box center [189, 135] width 20 height 20
click at [211, 97] on mat-icon "content_copy" at bounding box center [218, 100] width 15 height 15
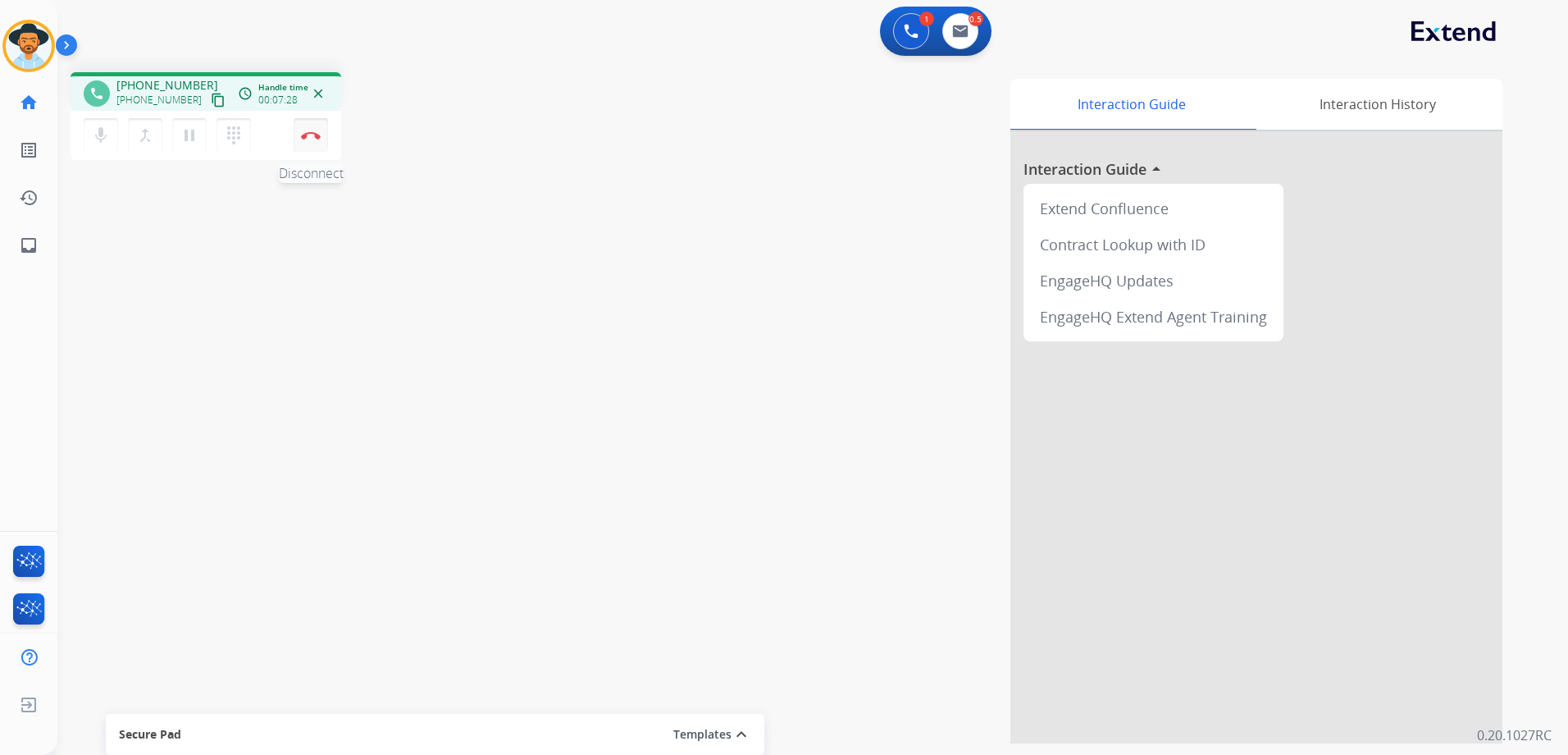
click at [311, 132] on img at bounding box center [311, 136] width 20 height 9
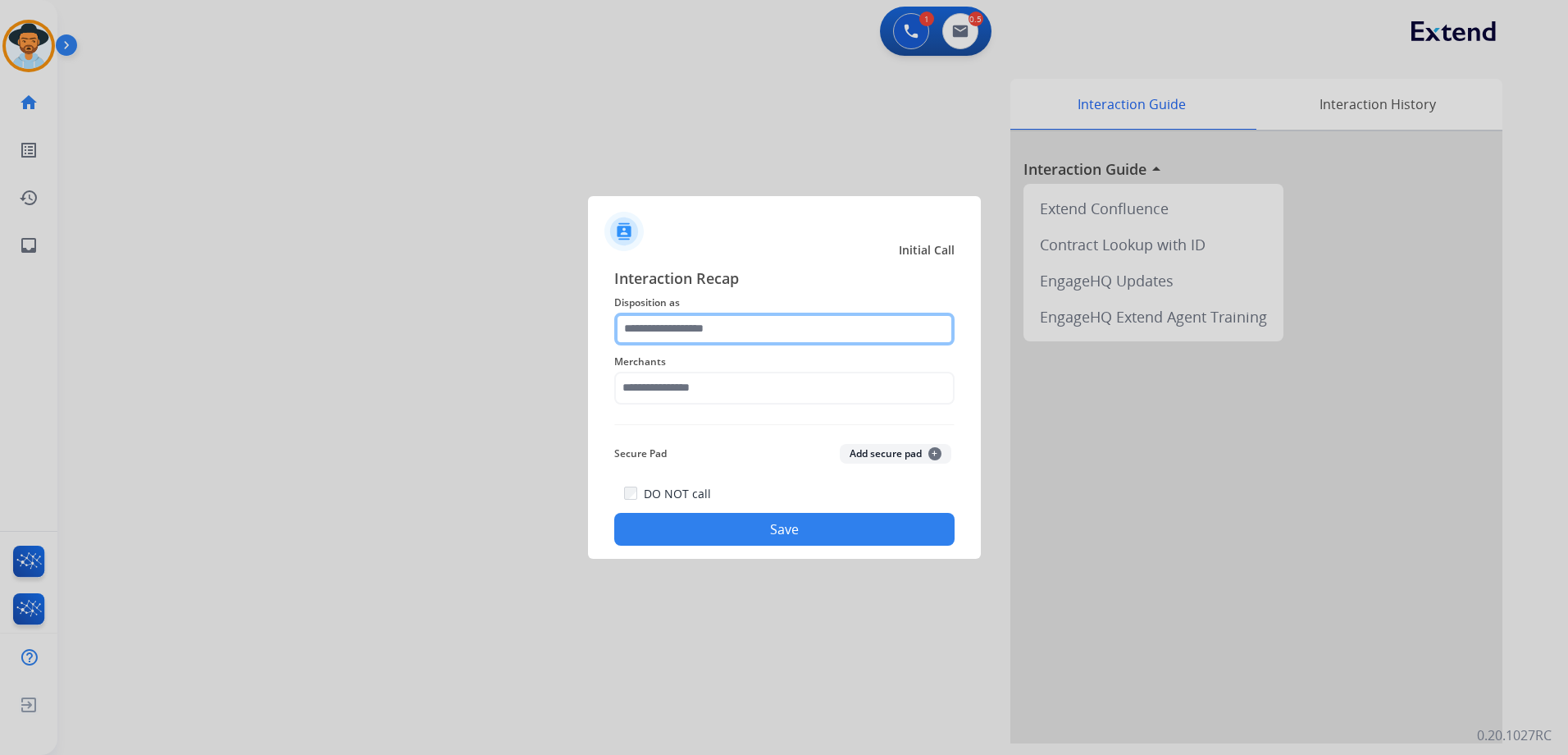
click at [746, 315] on input "text" at bounding box center [784, 329] width 341 height 32
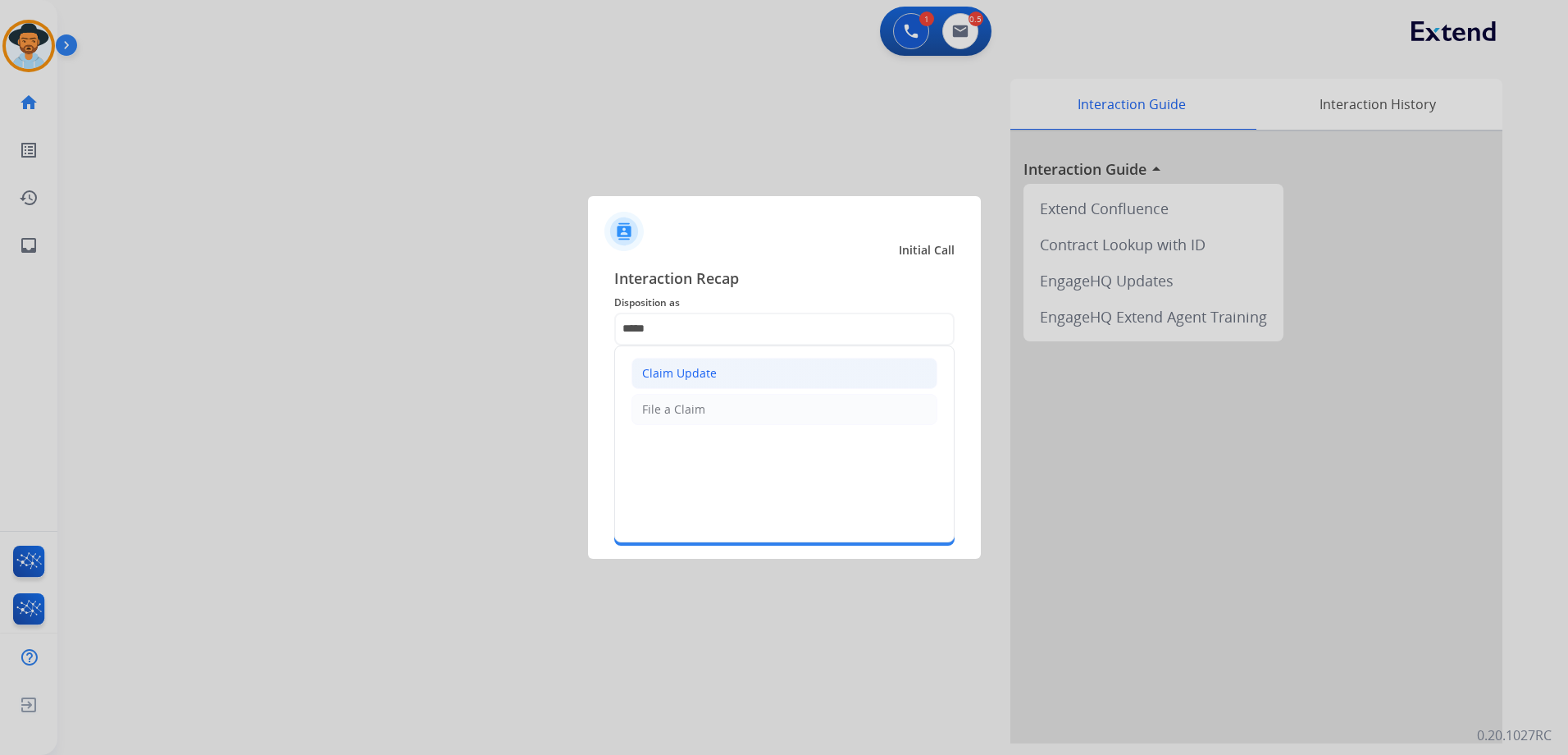
click at [697, 368] on div "Claim Update" at bounding box center [679, 372] width 74 height 16
type input "**********"
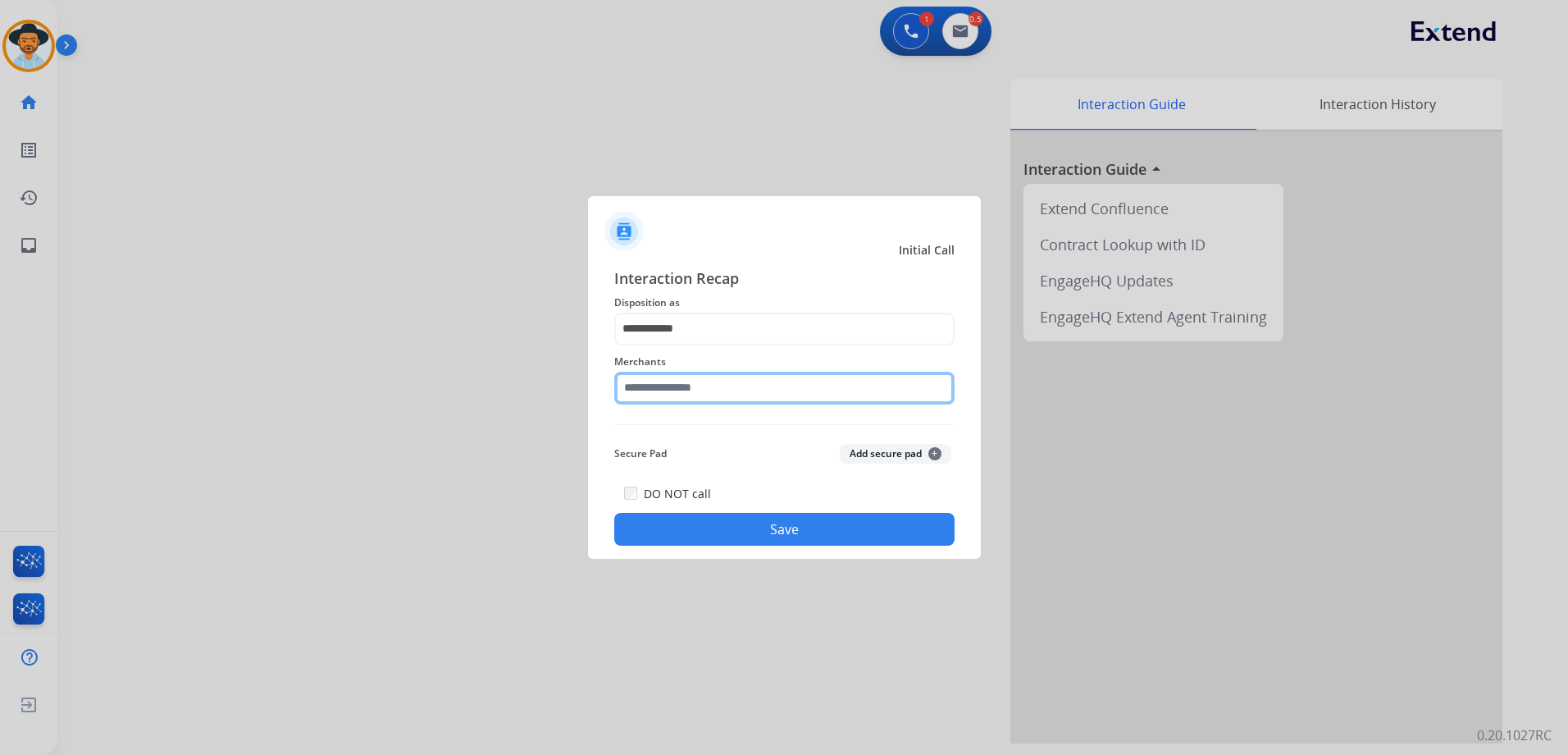
click at [714, 383] on input "text" at bounding box center [784, 388] width 341 height 32
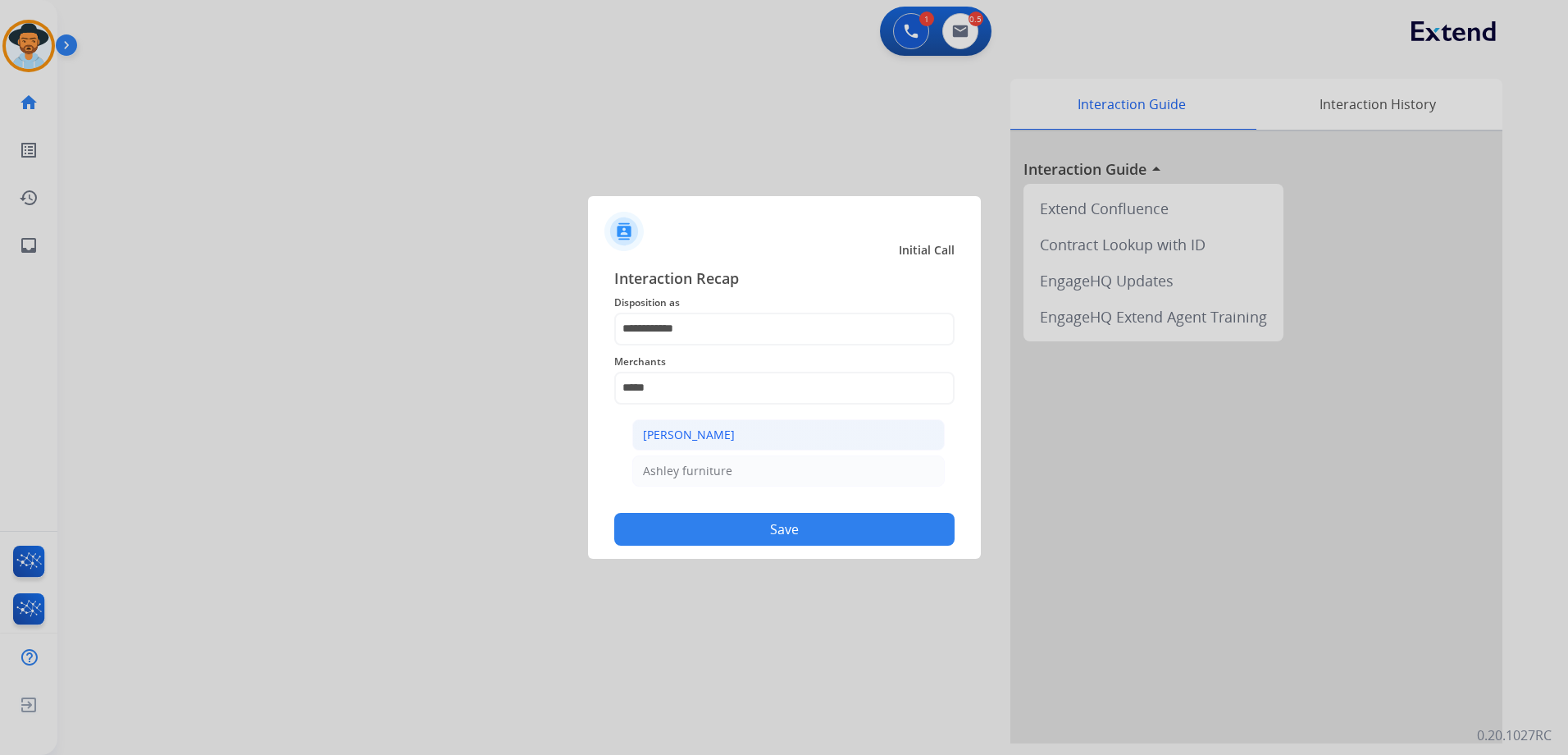
click at [790, 433] on li "[PERSON_NAME]" at bounding box center [789, 435] width 312 height 32
type input "**********"
click at [798, 529] on button "Save" at bounding box center [784, 529] width 341 height 32
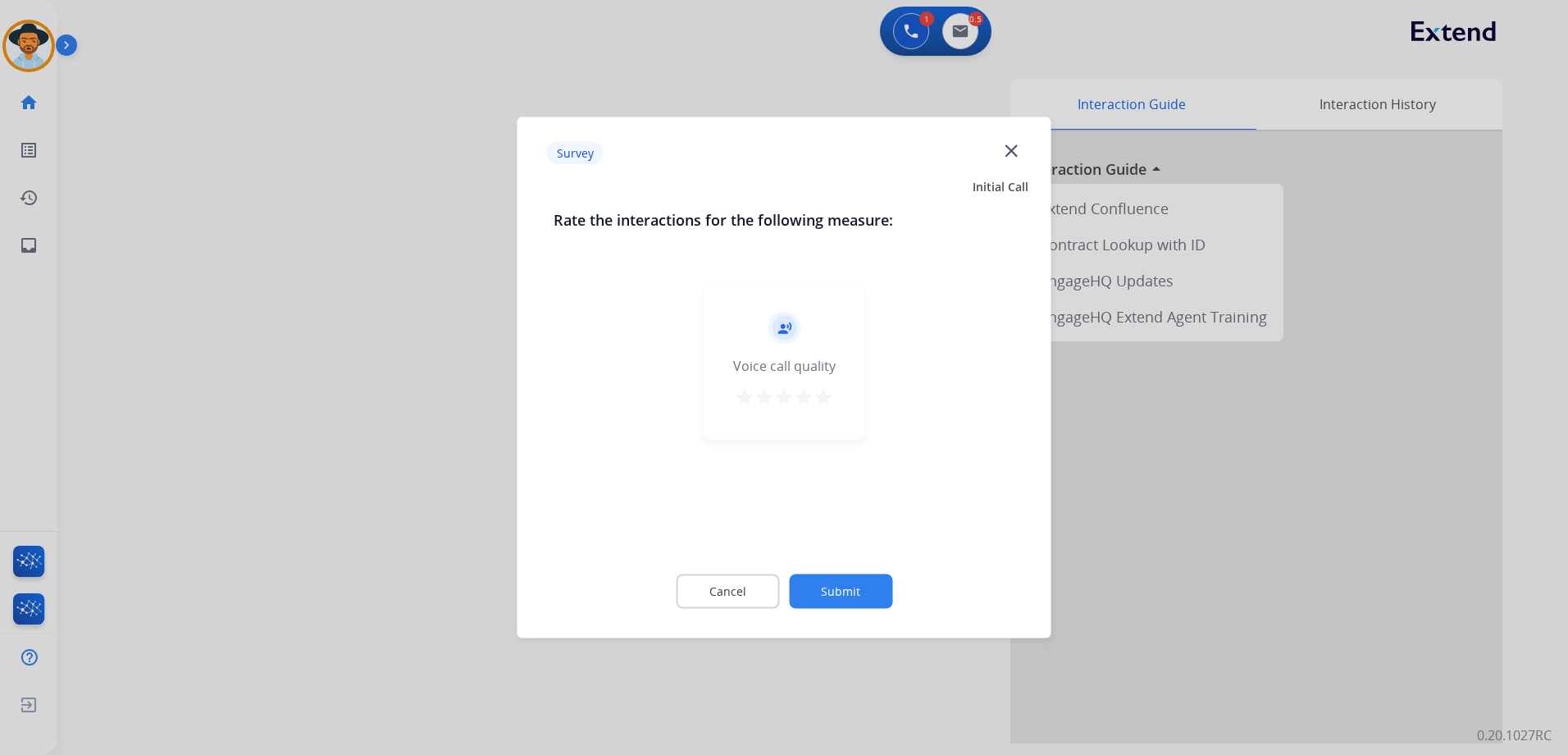
click at [829, 399] on mat-icon "star" at bounding box center [823, 396] width 20 height 20
click at [880, 597] on button "Submit" at bounding box center [840, 591] width 103 height 34
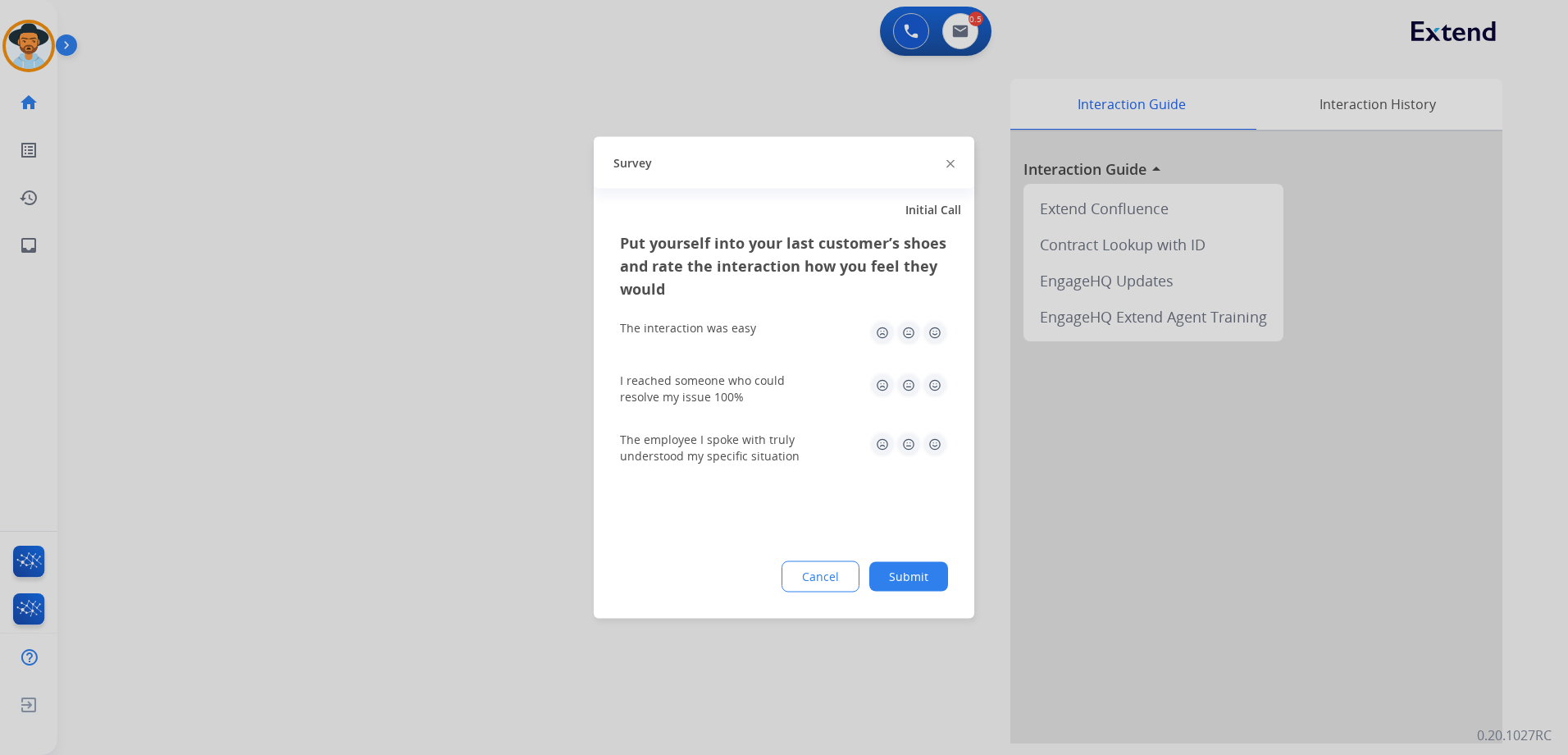
click at [926, 342] on img at bounding box center [935, 333] width 26 height 26
click at [936, 388] on img at bounding box center [935, 385] width 26 height 26
drag, startPoint x: 941, startPoint y: 448, endPoint x: 983, endPoint y: 534, distance: 95.7
click at [941, 448] on img at bounding box center [935, 444] width 26 height 26
drag, startPoint x: 920, startPoint y: 582, endPoint x: 931, endPoint y: 582, distance: 11.0
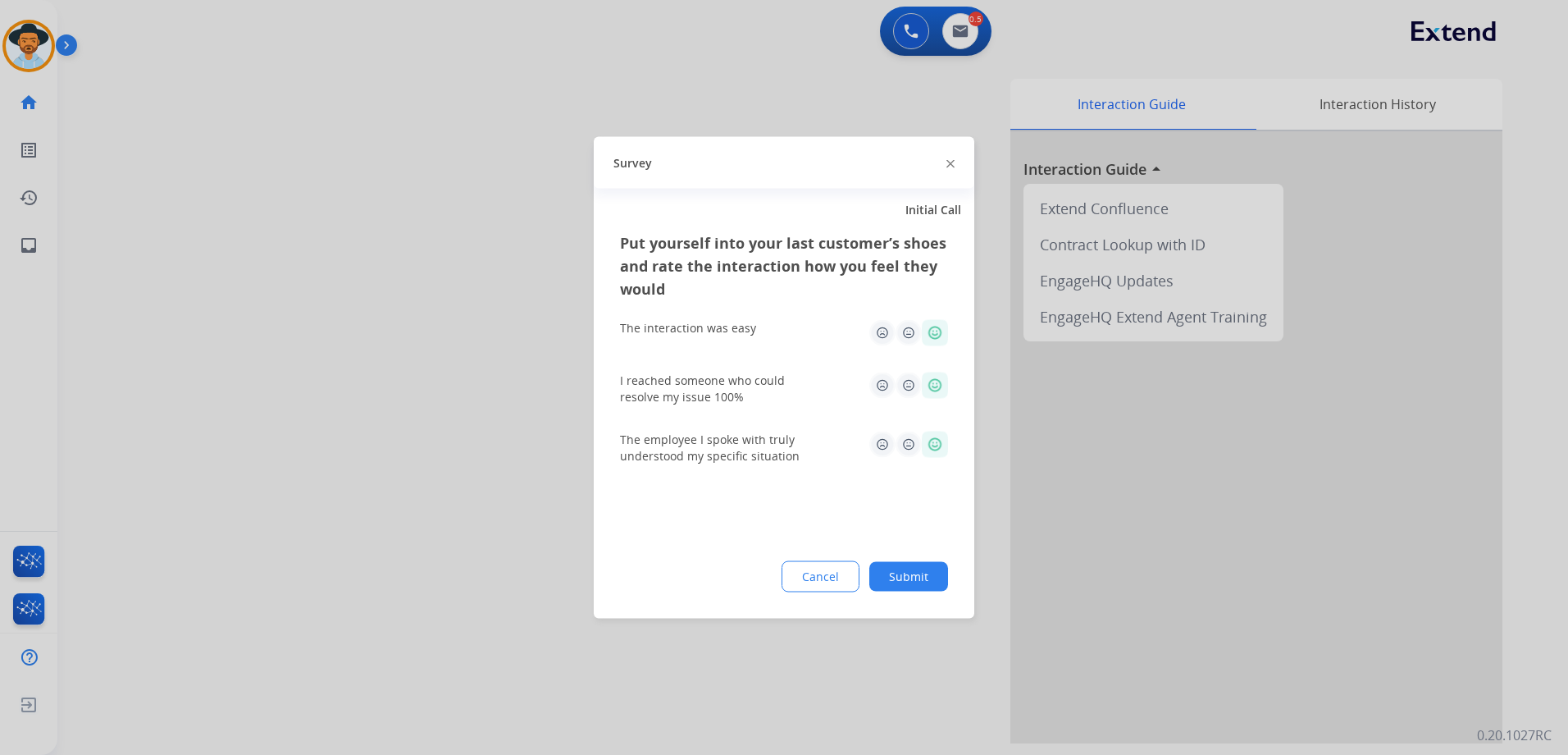
click at [924, 582] on button "Submit" at bounding box center [908, 576] width 79 height 30
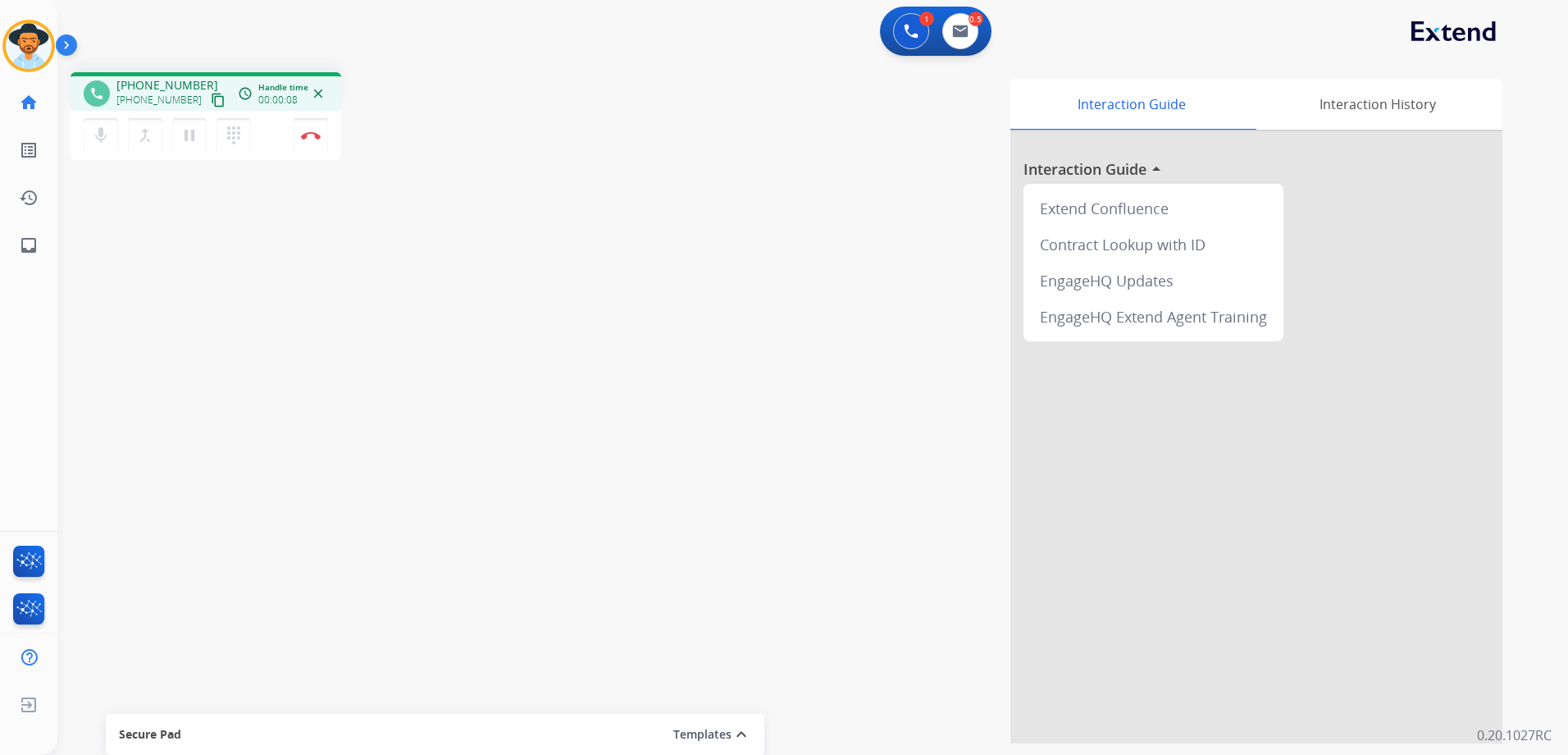
drag, startPoint x: 193, startPoint y: 95, endPoint x: 234, endPoint y: 95, distance: 41.0
click at [211, 95] on mat-icon "content_copy" at bounding box center [218, 100] width 15 height 15
click at [970, 29] on button at bounding box center [960, 31] width 36 height 36
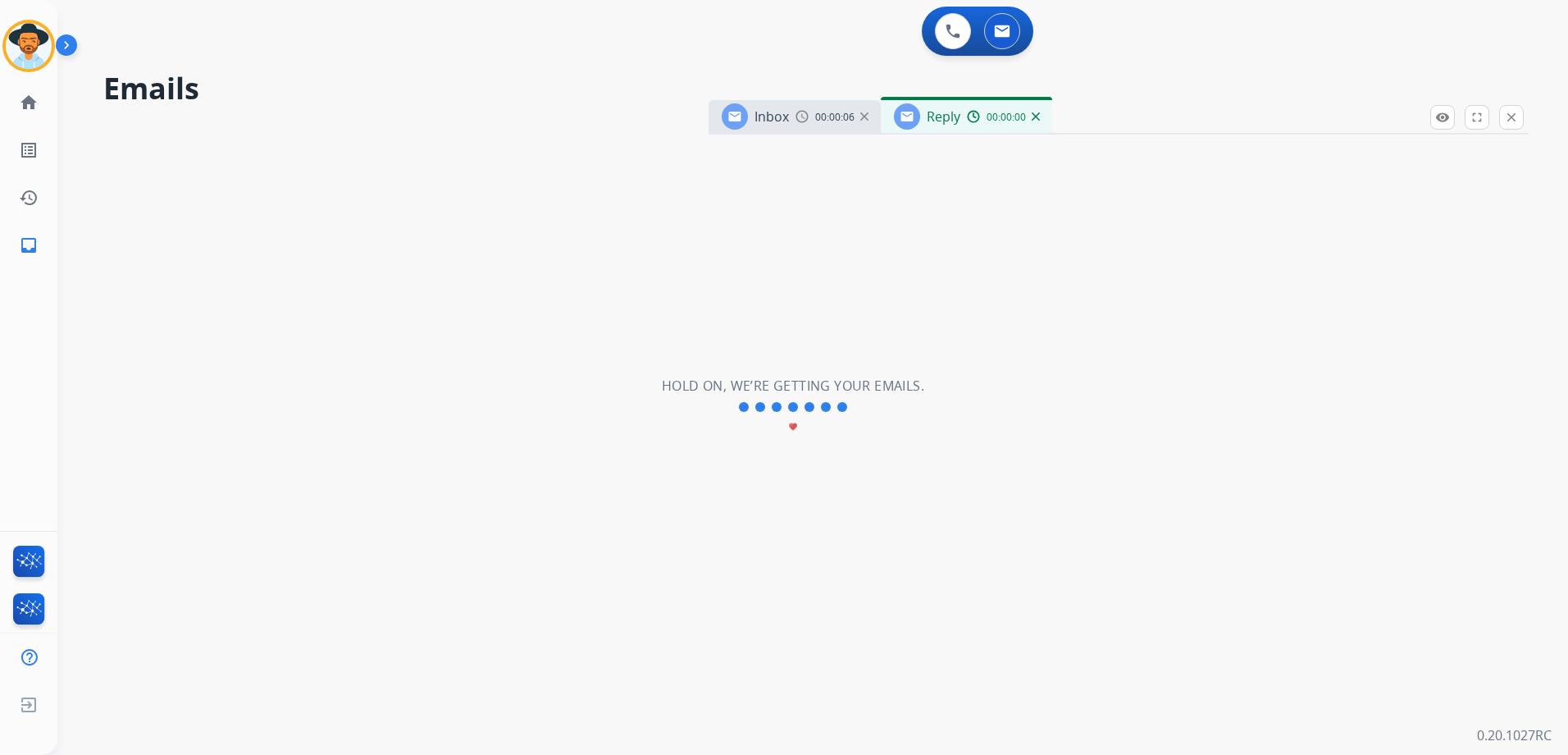
select select "**********"
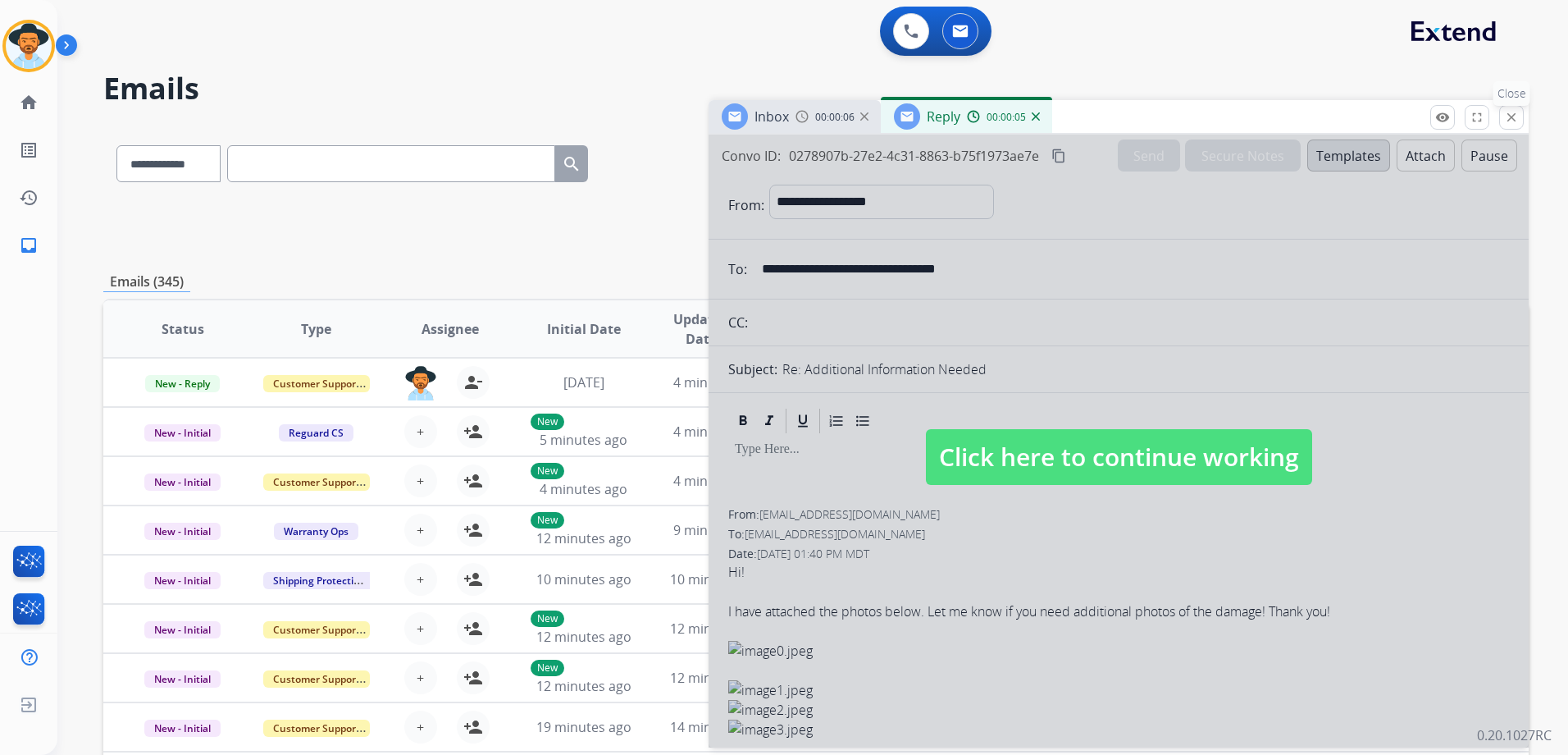
click at [1508, 112] on mat-icon "close" at bounding box center [1511, 117] width 15 height 15
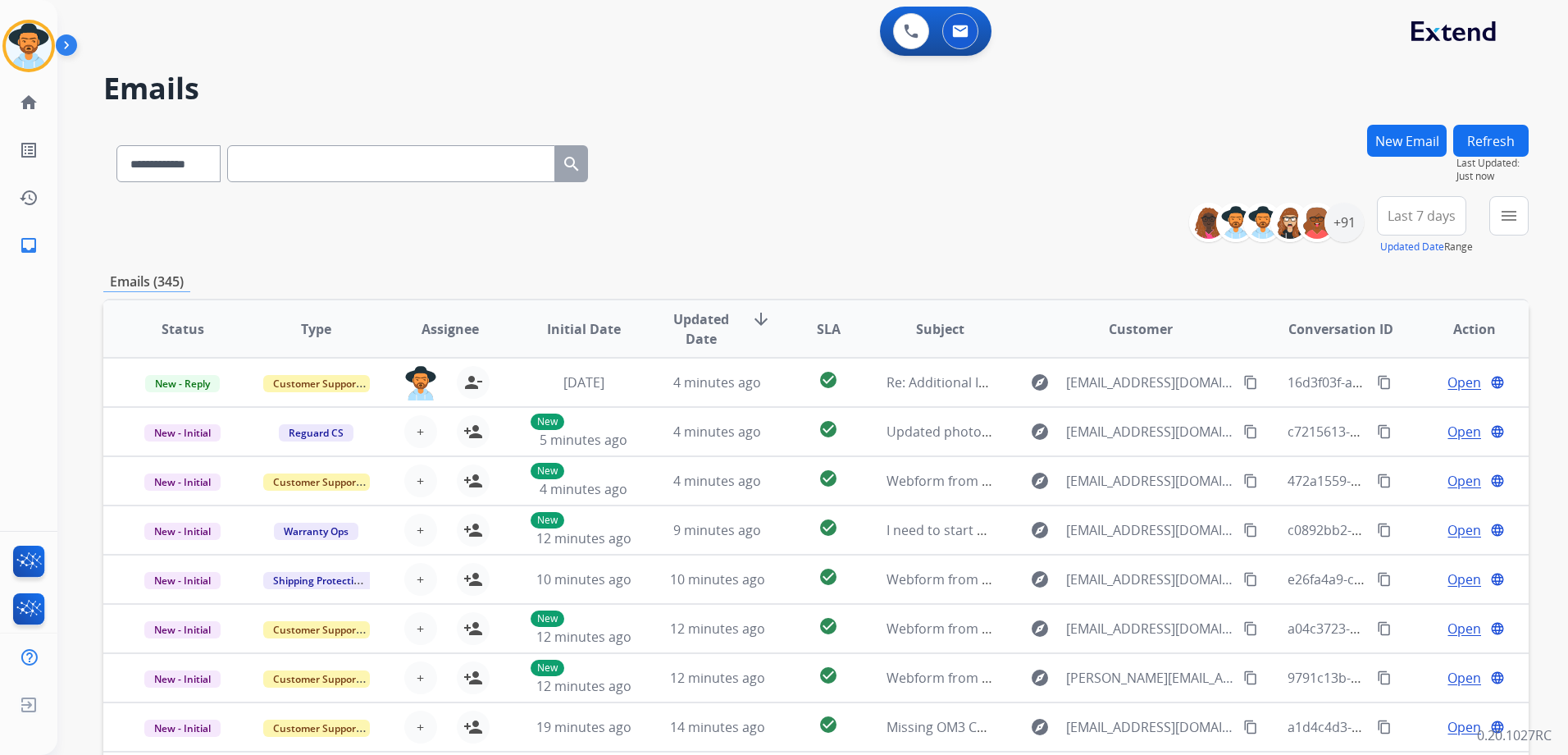
click at [1407, 140] on button "New Email" at bounding box center [1406, 140] width 79 height 32
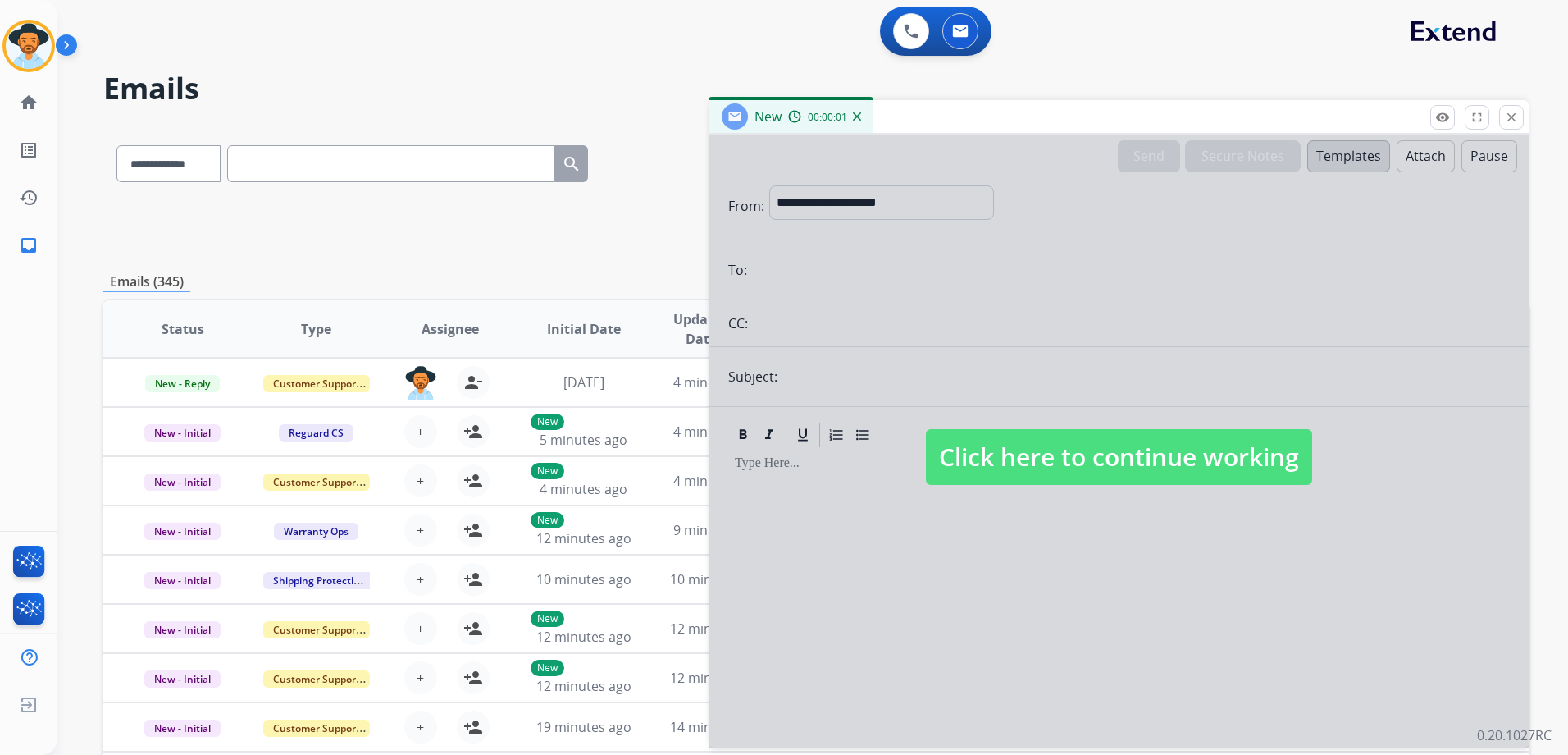
click at [1152, 455] on span "Click here to continue working" at bounding box center [1119, 456] width 386 height 56
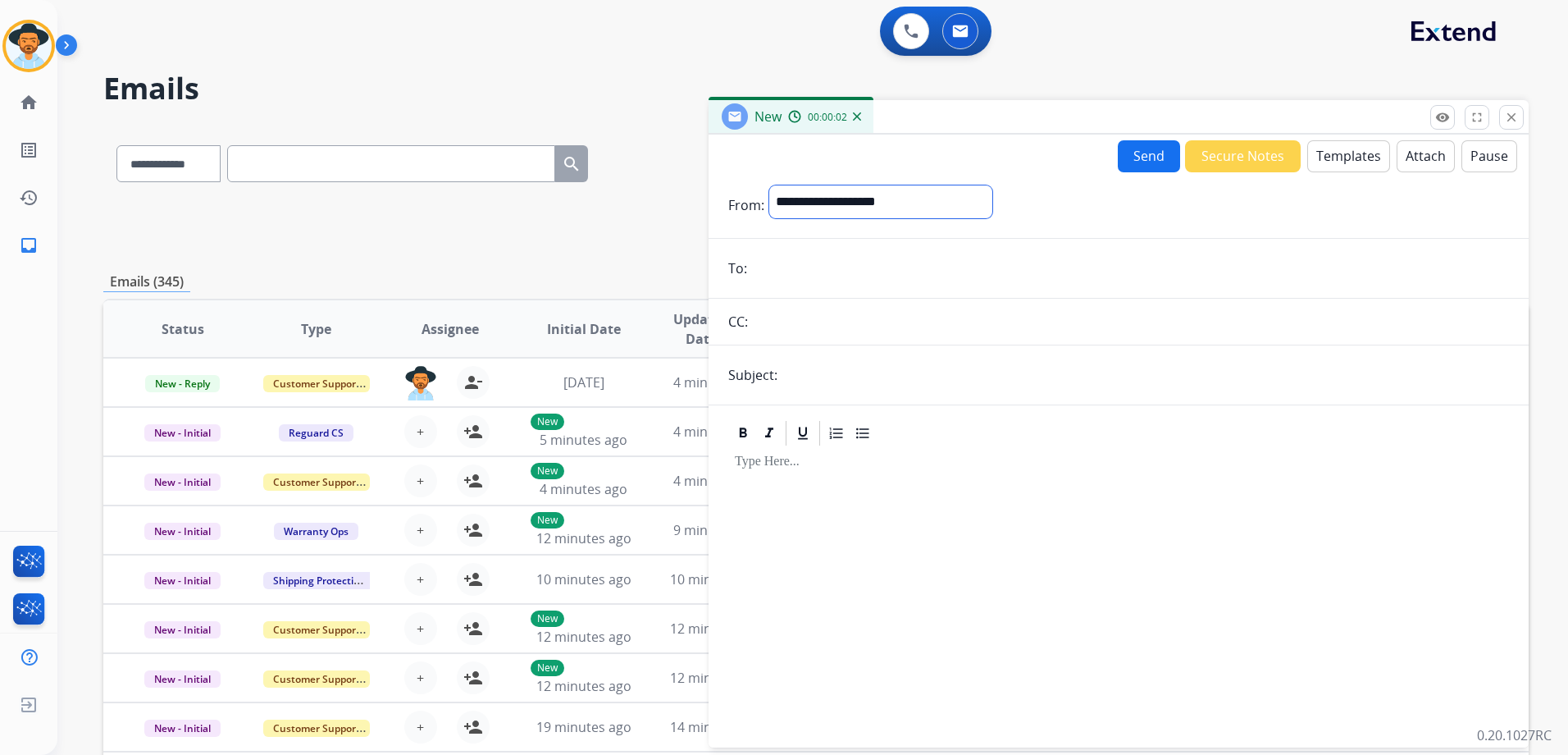
click at [845, 202] on select "**********" at bounding box center [880, 202] width 223 height 32
click at [769, 185] on select "**********" at bounding box center [880, 202] width 223 height 32
click at [912, 195] on select "**********" at bounding box center [880, 202] width 223 height 32
select select "**********"
click at [769, 185] on select "**********" at bounding box center [880, 202] width 223 height 32
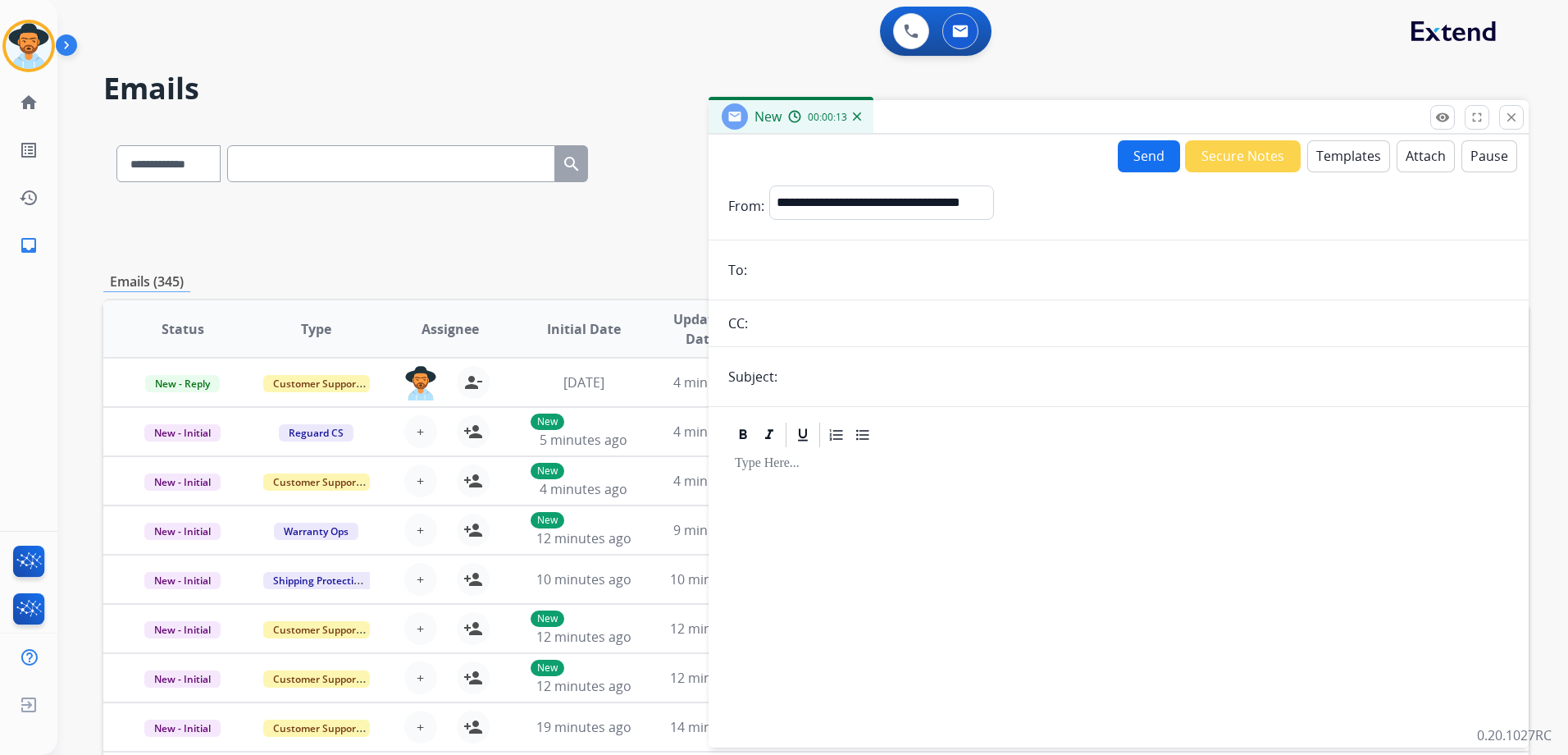
drag, startPoint x: 833, startPoint y: 252, endPoint x: 783, endPoint y: 268, distance: 52.5
click at [782, 271] on input "email" at bounding box center [1130, 270] width 757 height 32
paste input "**********"
type input "**********"
click at [851, 378] on input "text" at bounding box center [1145, 377] width 726 height 32
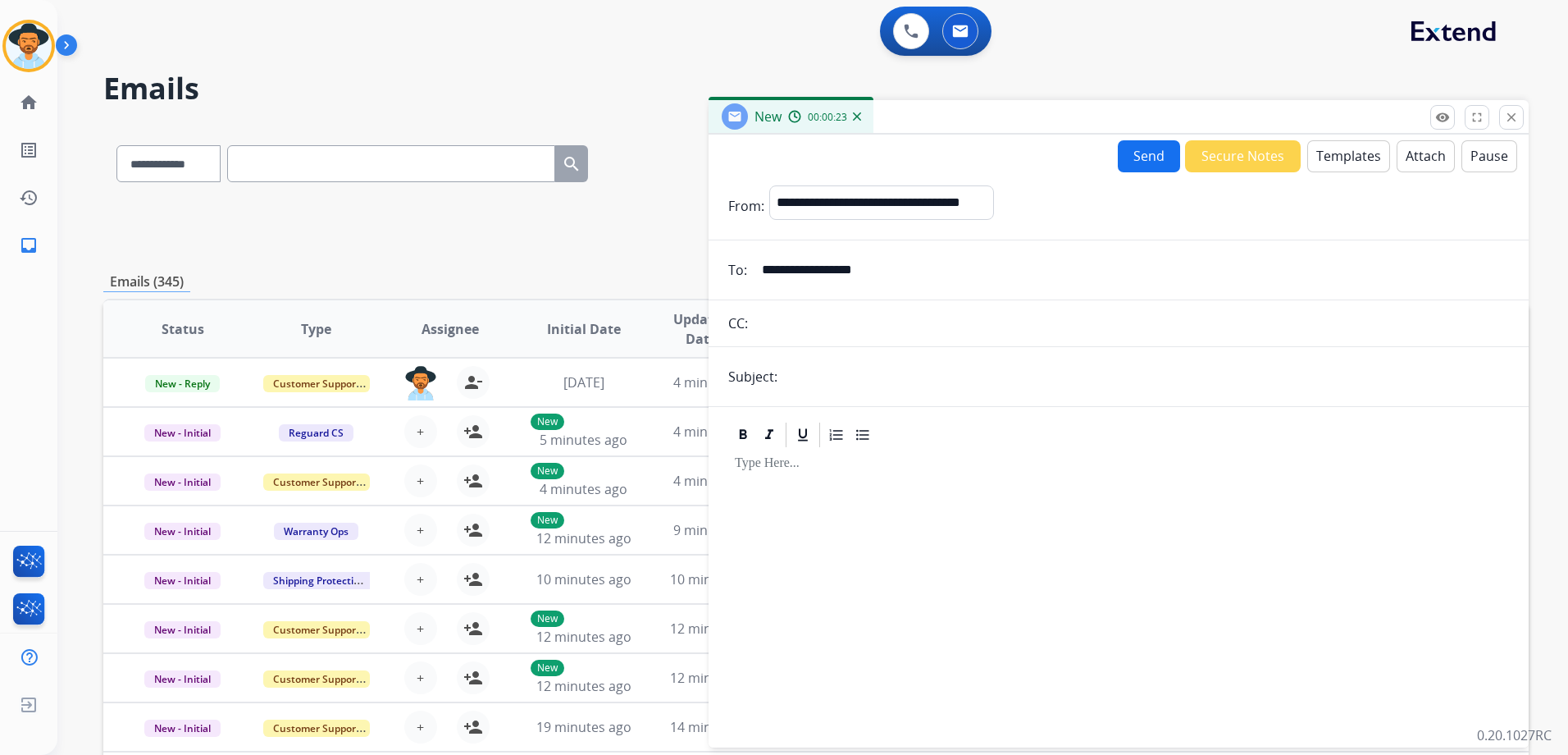
type input "**********"
click at [870, 606] on div at bounding box center [1118, 589] width 781 height 281
click at [1336, 156] on button "Templates" at bounding box center [1348, 155] width 83 height 32
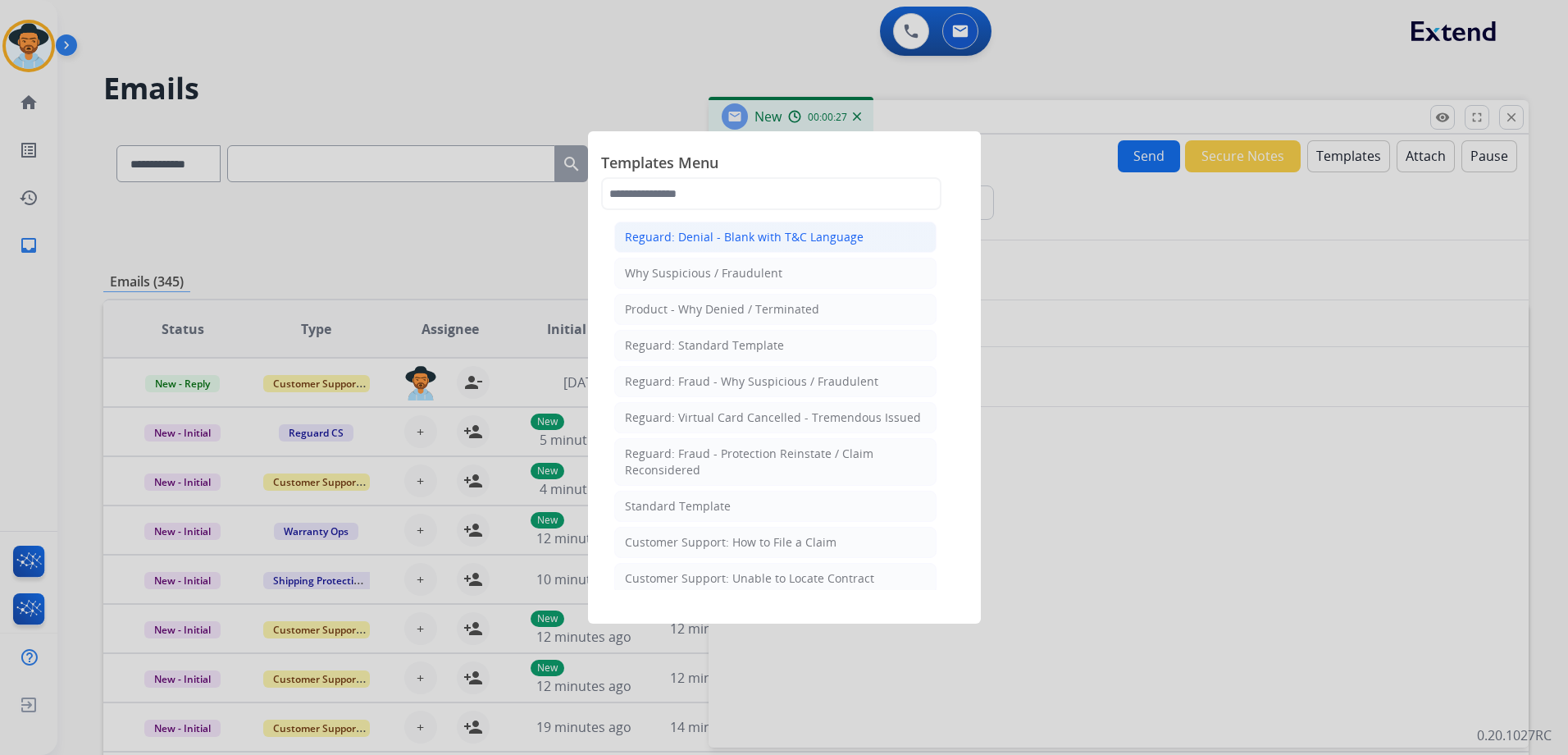
click at [752, 229] on div "Reguard: Denial - Blank with T&C Language" at bounding box center [744, 237] width 239 height 16
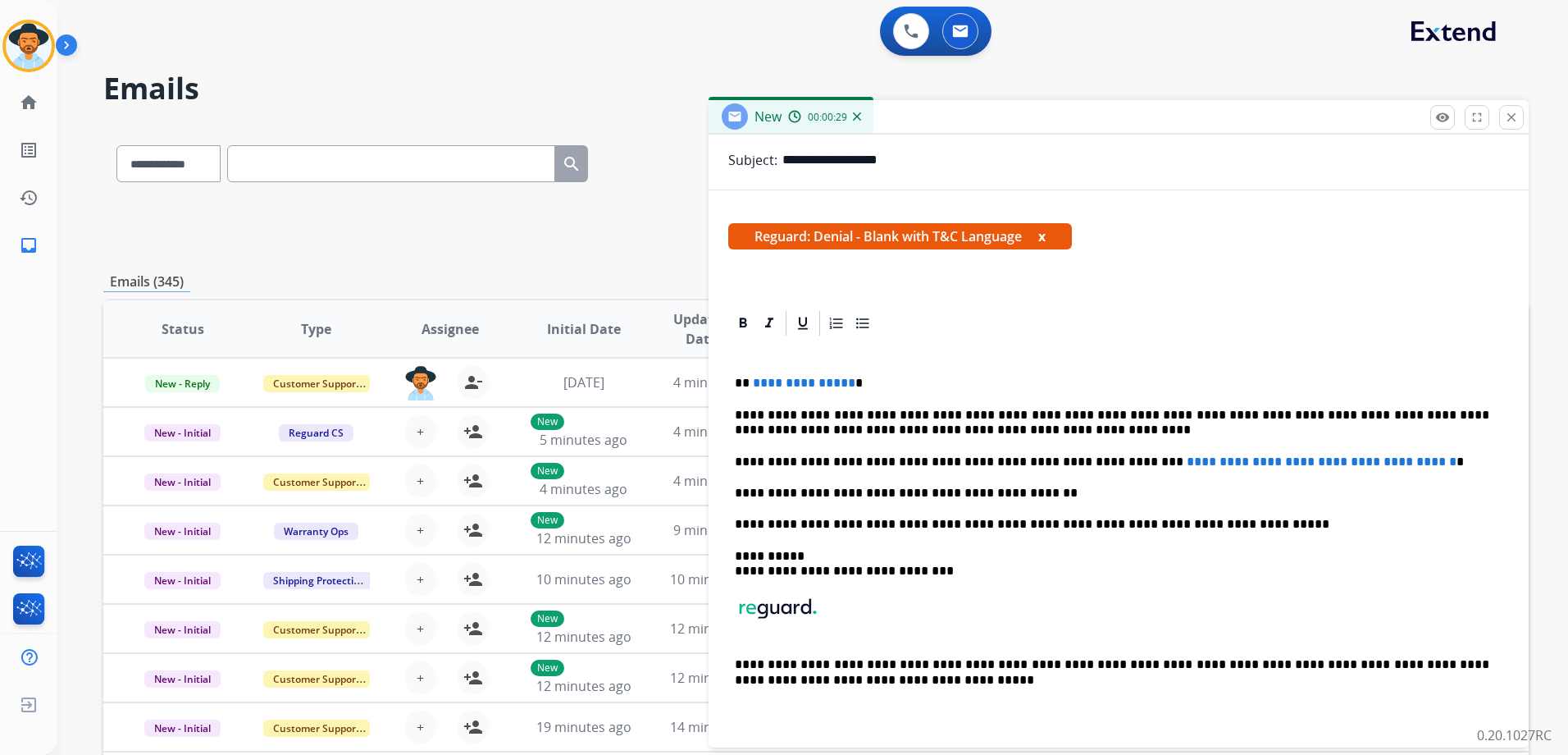
scroll to position [218, 0]
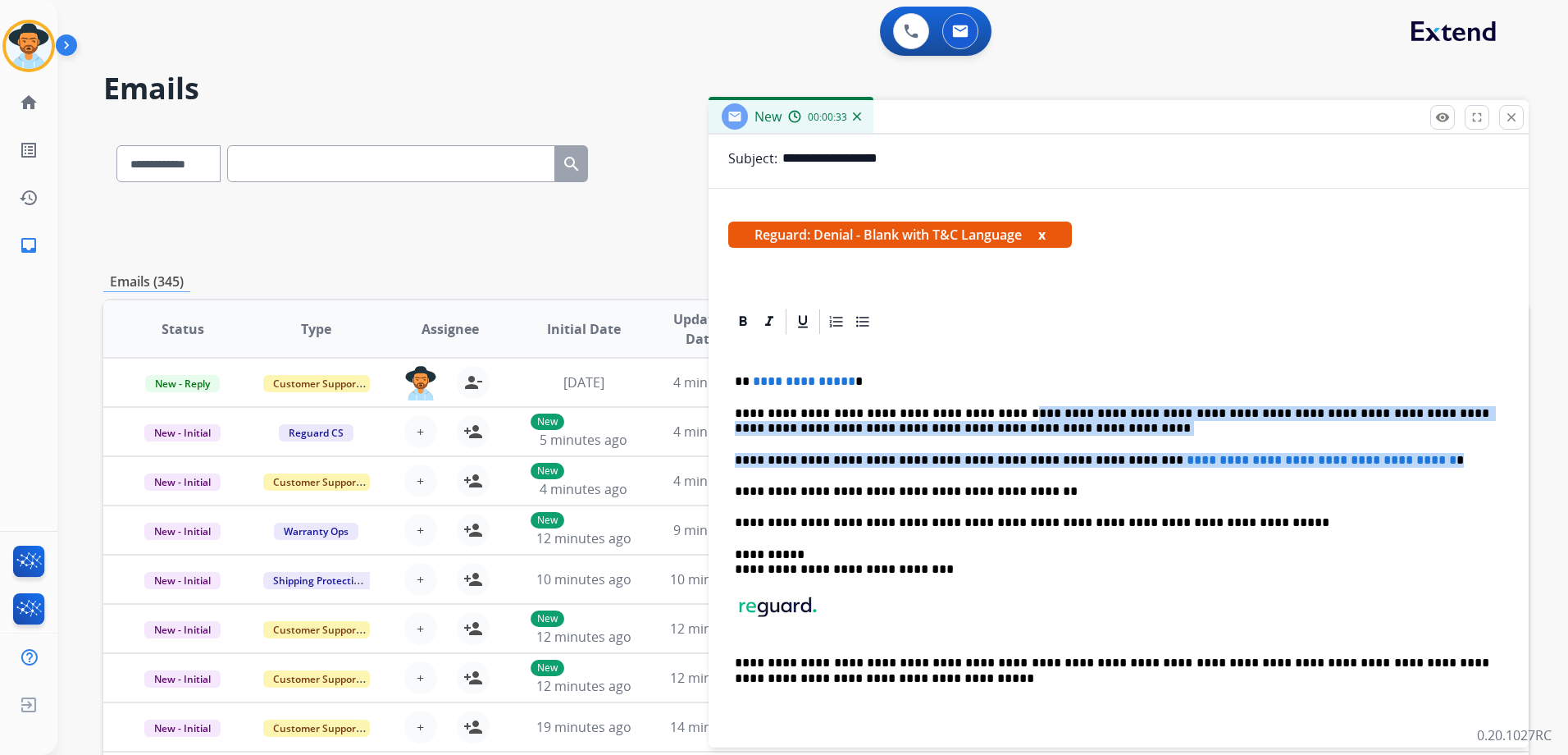
drag, startPoint x: 1425, startPoint y: 464, endPoint x: 998, endPoint y: 411, distance: 430.3
click at [998, 411] on div "**********" at bounding box center [1118, 537] width 781 height 402
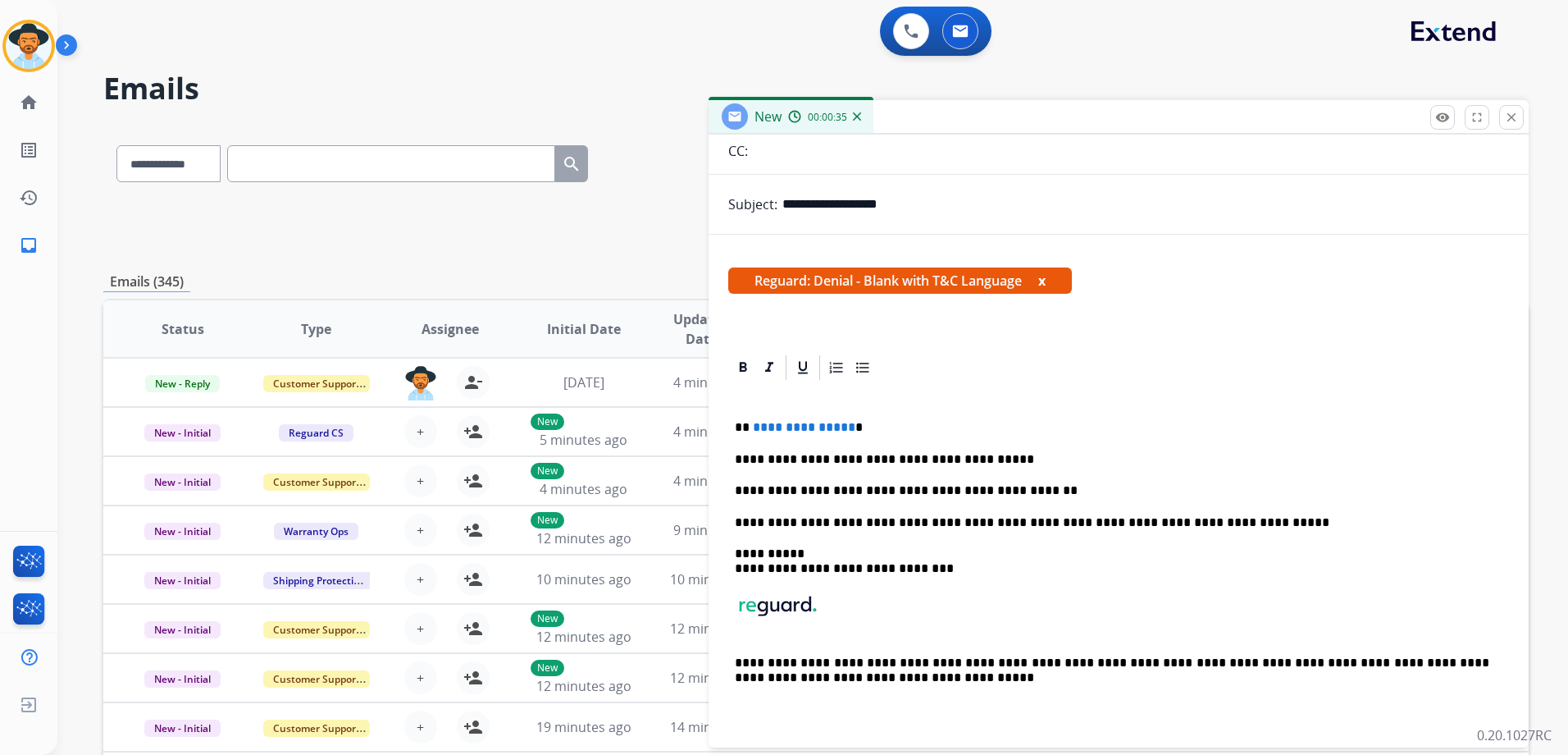
scroll to position [171, 0]
drag, startPoint x: 844, startPoint y: 429, endPoint x: 751, endPoint y: 423, distance: 93.2
click at [753, 423] on span "**********" at bounding box center [804, 428] width 102 height 12
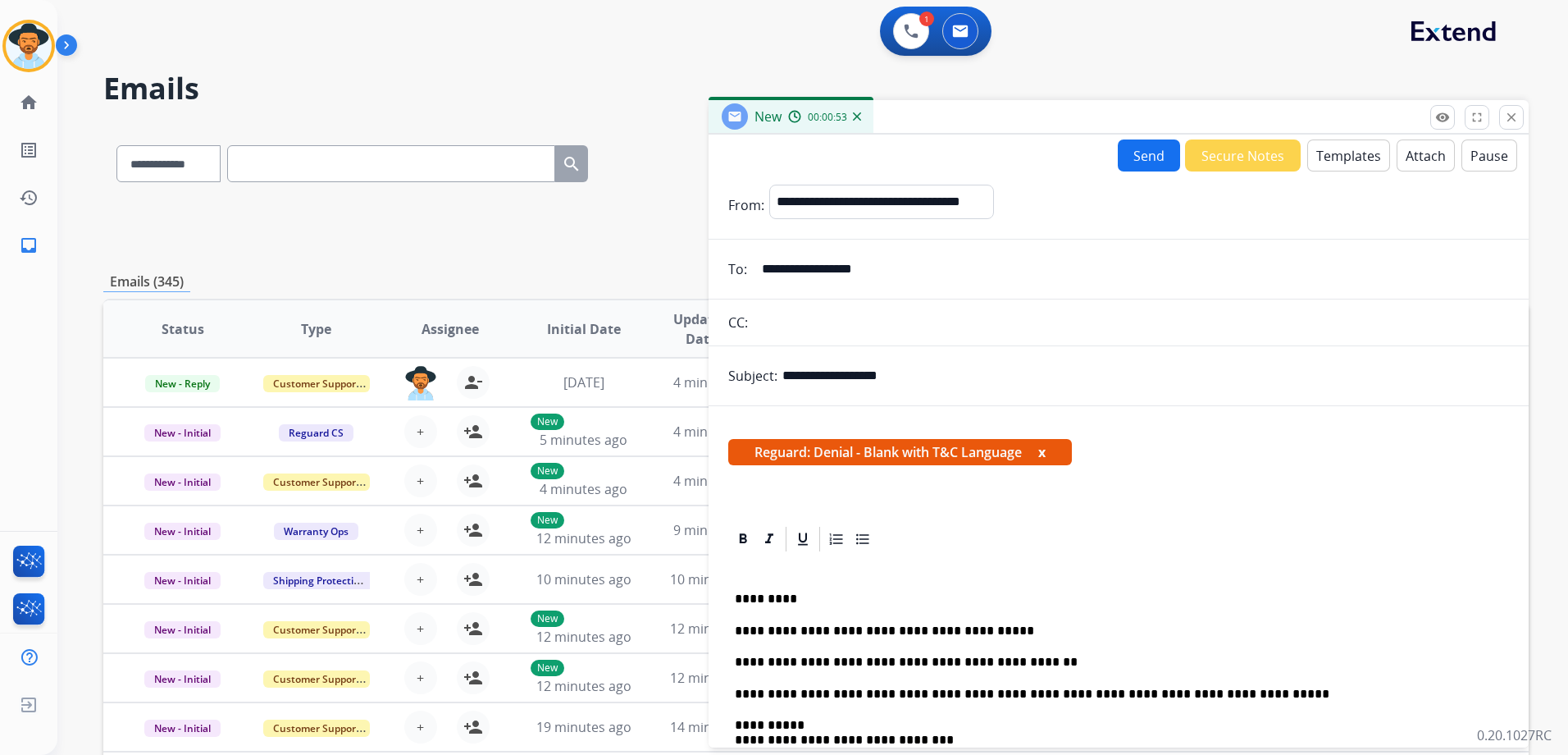
click at [1422, 155] on button "Attach" at bounding box center [1425, 155] width 58 height 32
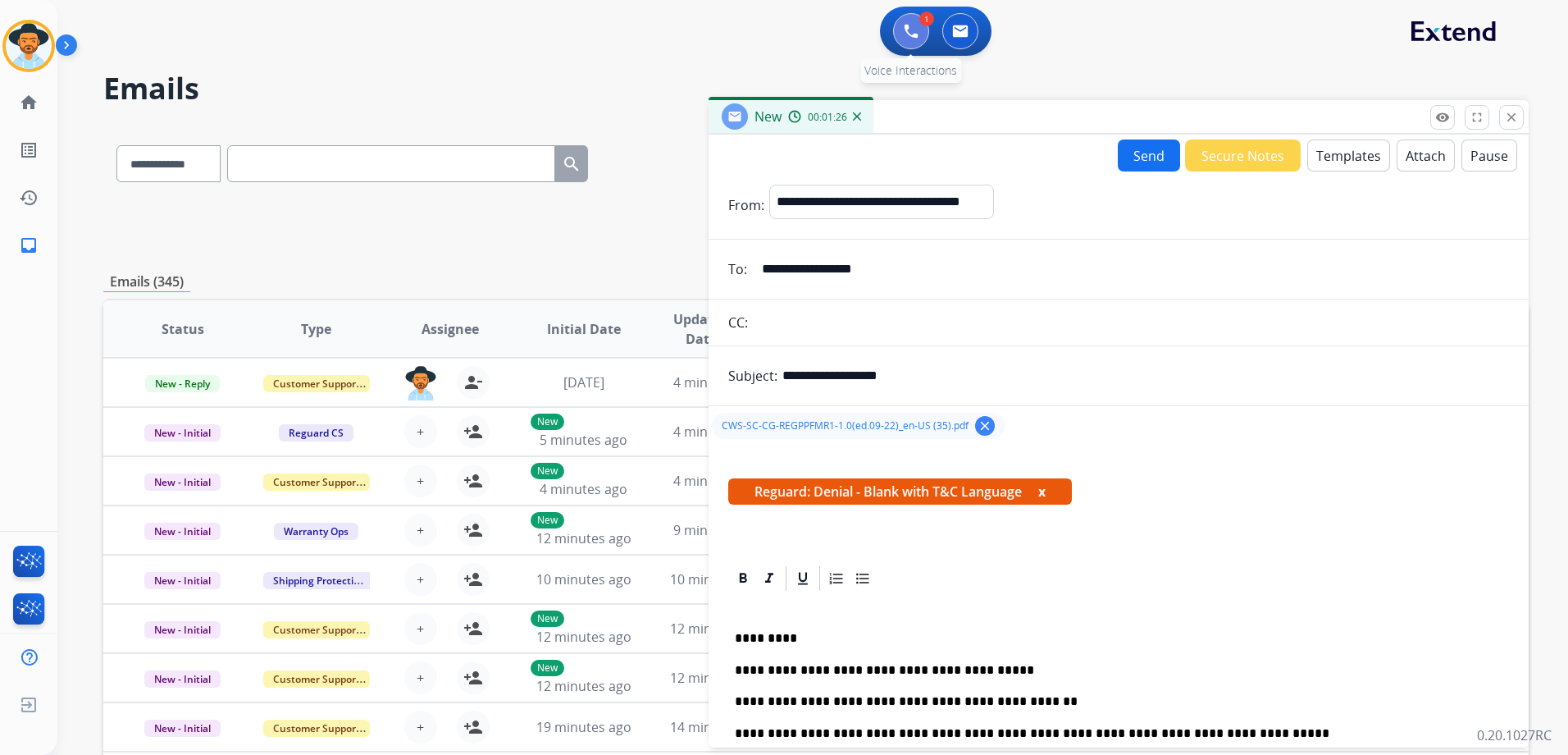
click at [913, 24] on img at bounding box center [911, 31] width 15 height 15
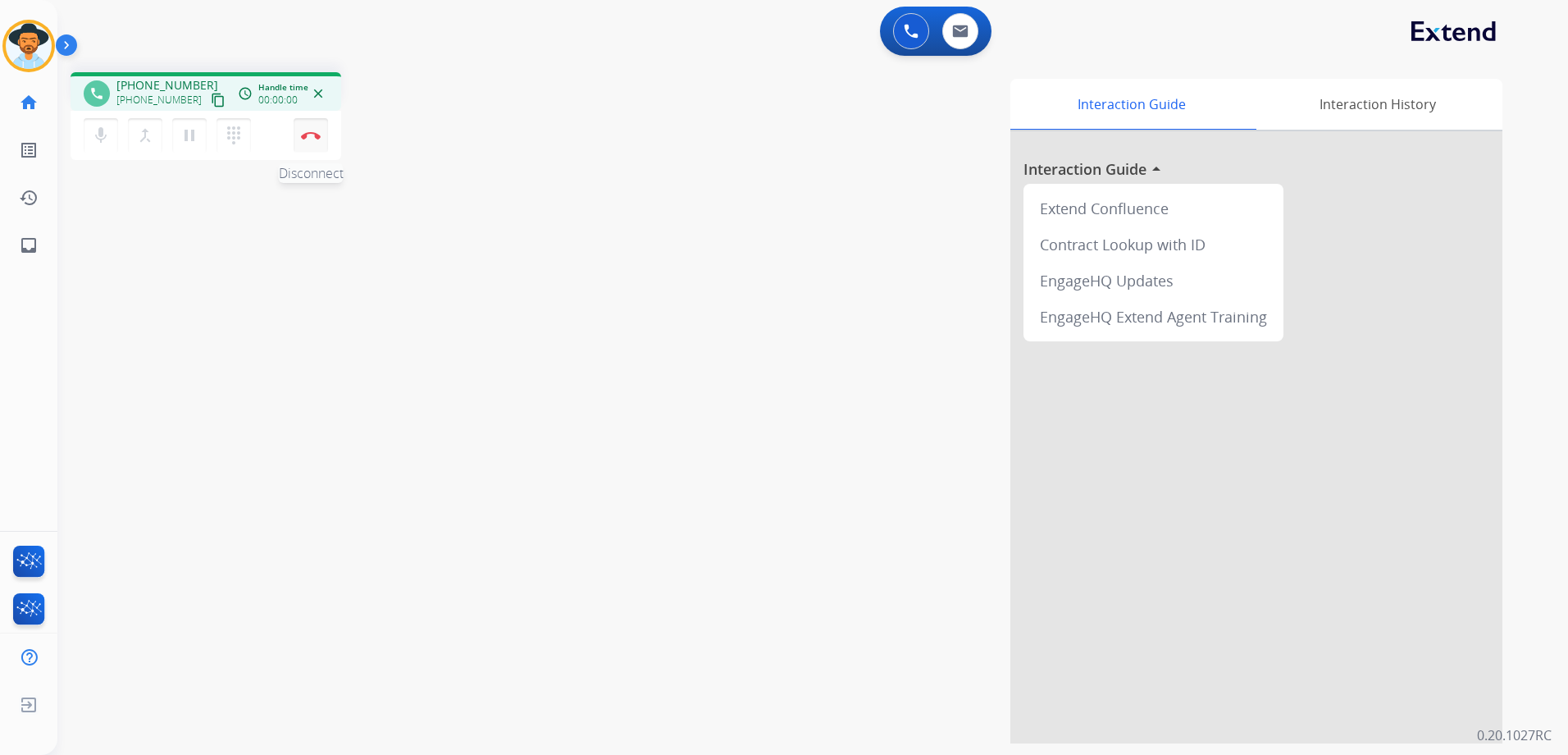
click at [303, 142] on button "Disconnect" at bounding box center [311, 135] width 34 height 34
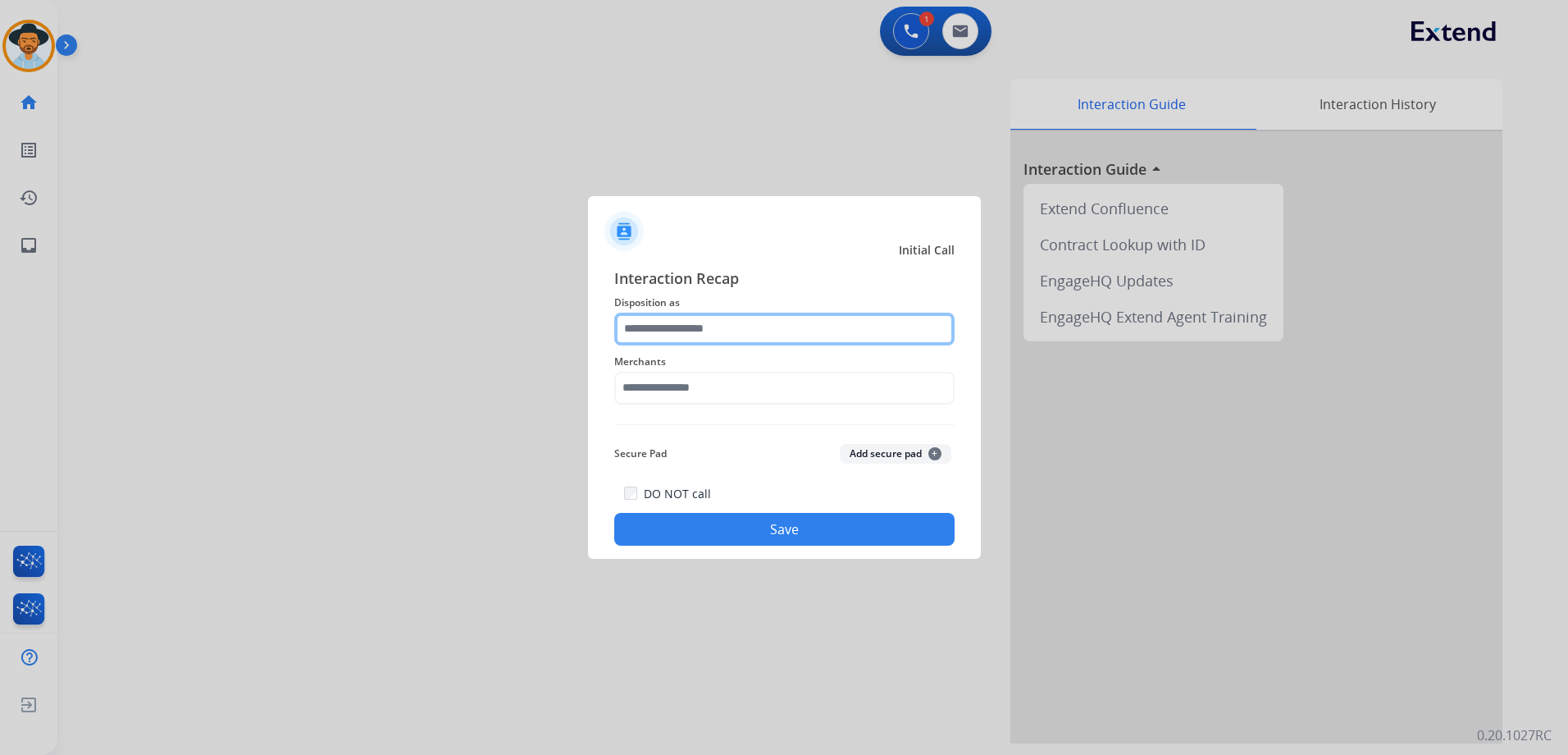
click at [788, 323] on input "text" at bounding box center [784, 329] width 341 height 32
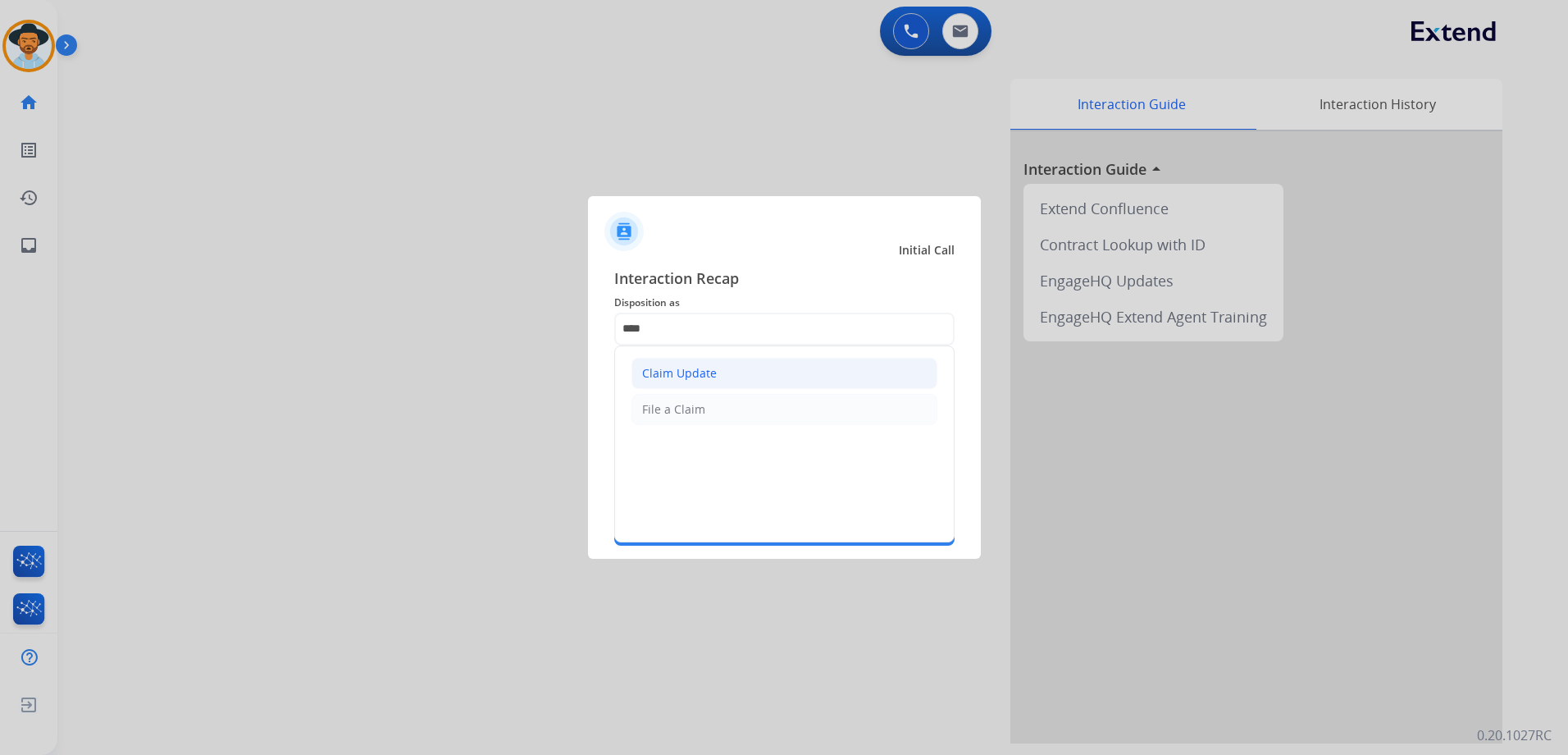
click at [713, 369] on div "Claim Update" at bounding box center [679, 372] width 74 height 16
type input "**********"
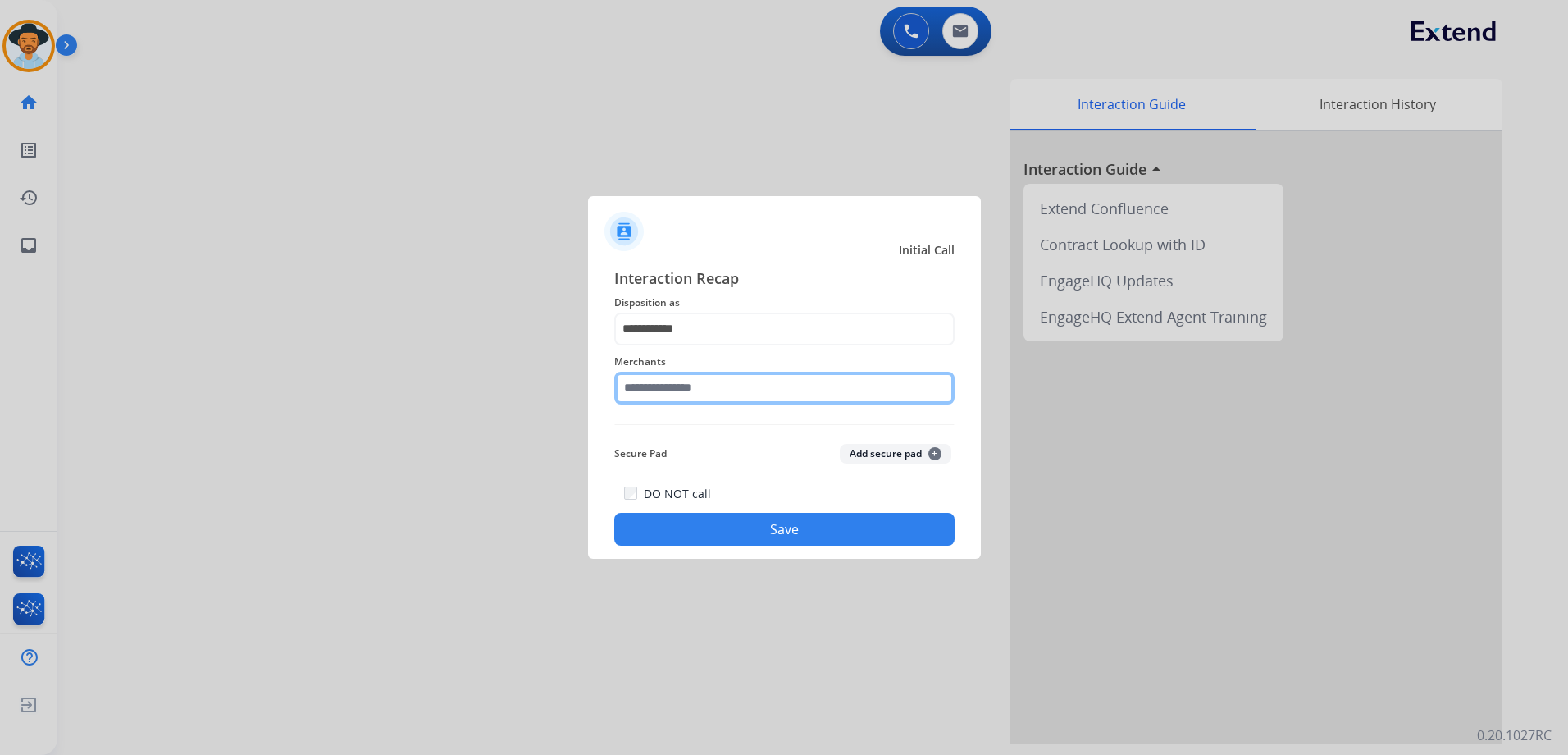
click at [727, 400] on input "text" at bounding box center [784, 388] width 341 height 32
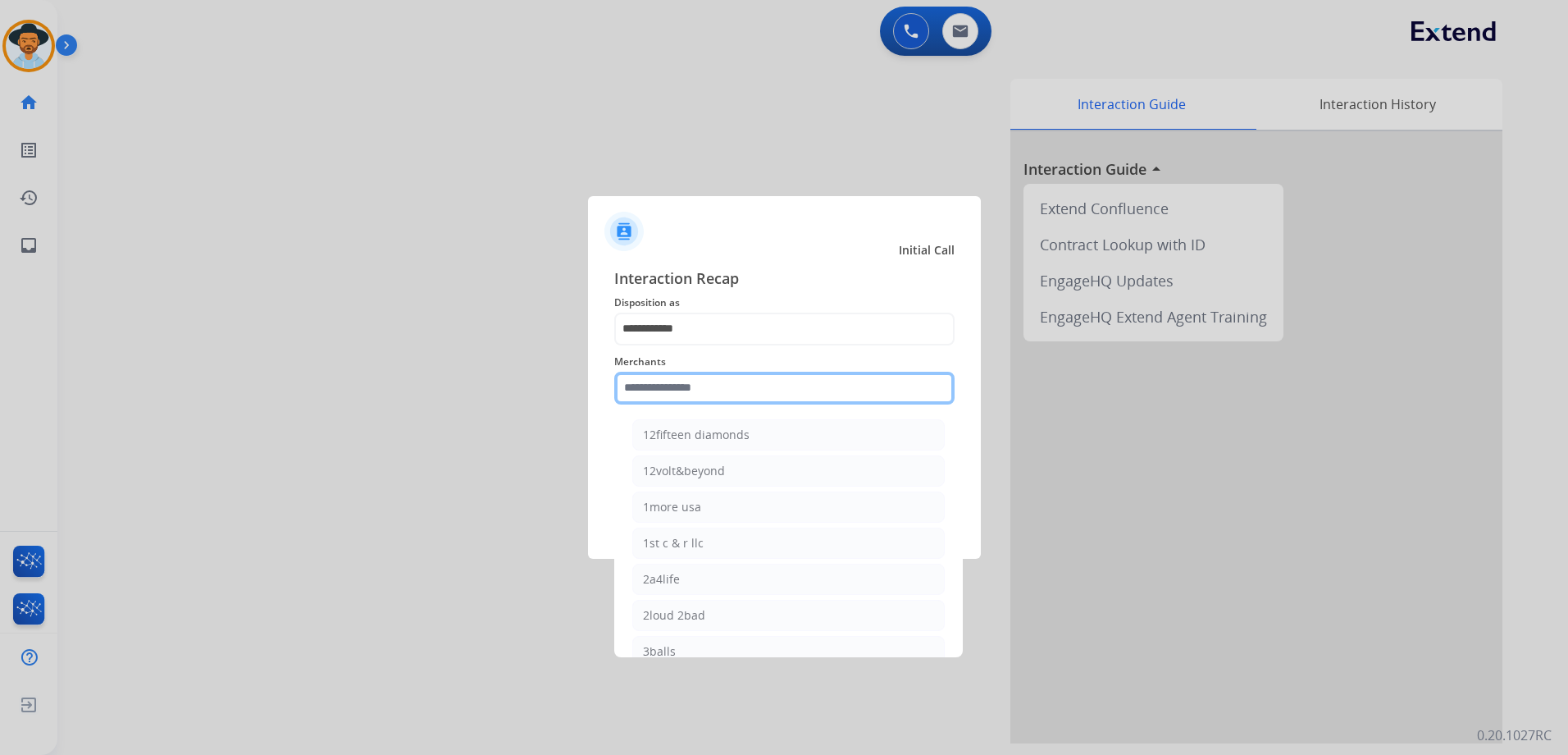
click at [725, 385] on input "text" at bounding box center [784, 388] width 341 height 32
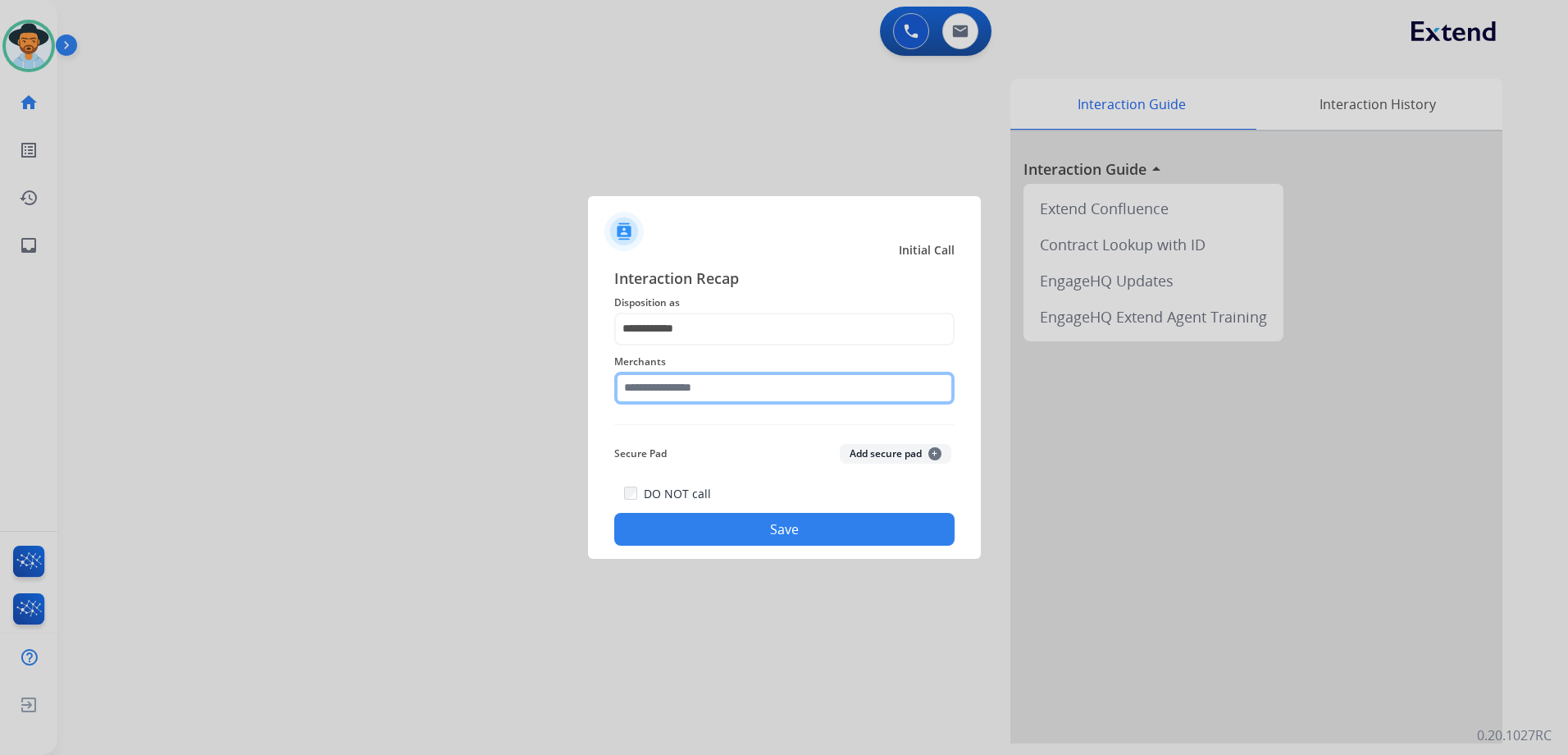
click at [726, 391] on input "text" at bounding box center [784, 388] width 341 height 32
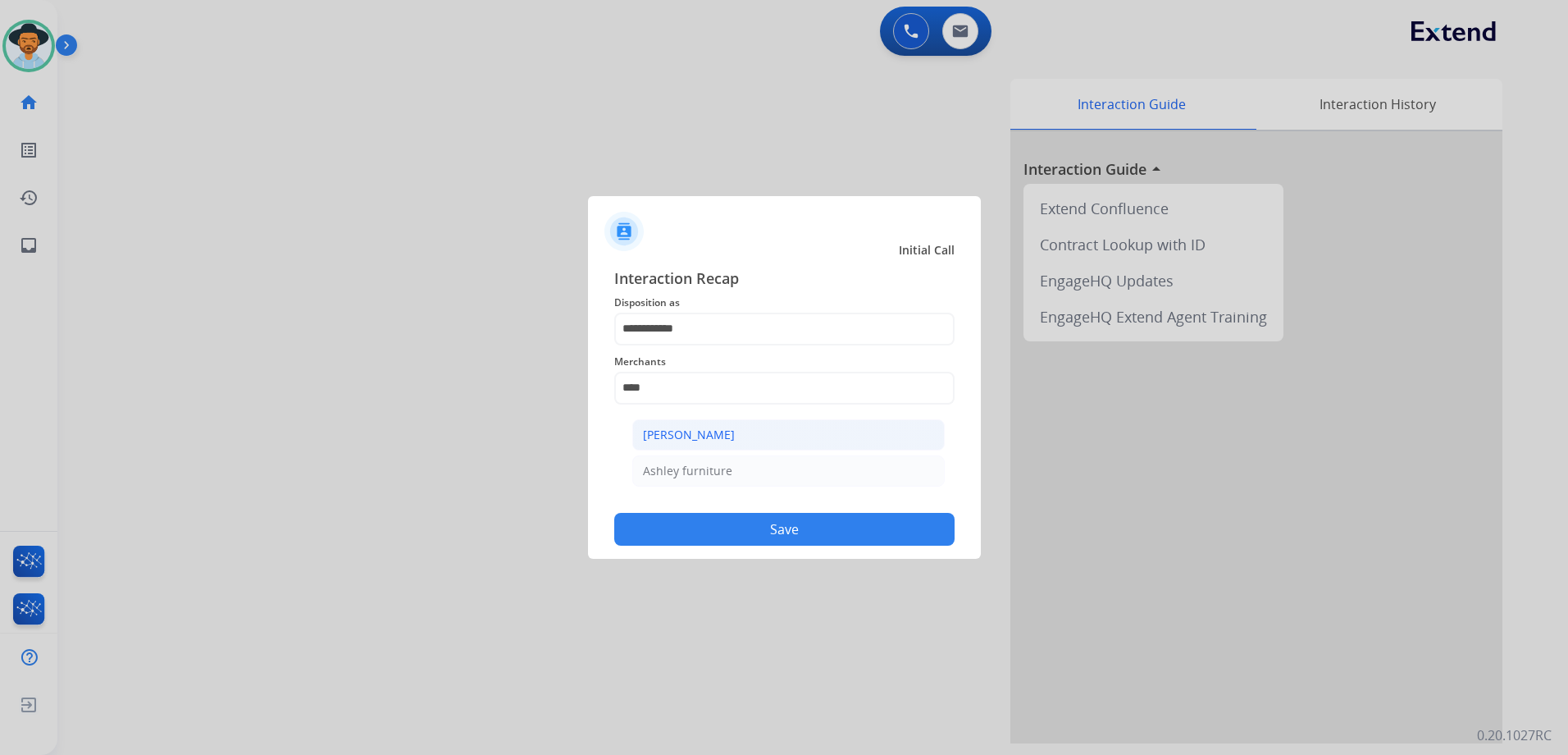
click at [707, 434] on div "[PERSON_NAME]" at bounding box center [689, 435] width 92 height 16
type input "**********"
click at [794, 531] on button "Save" at bounding box center [784, 529] width 341 height 32
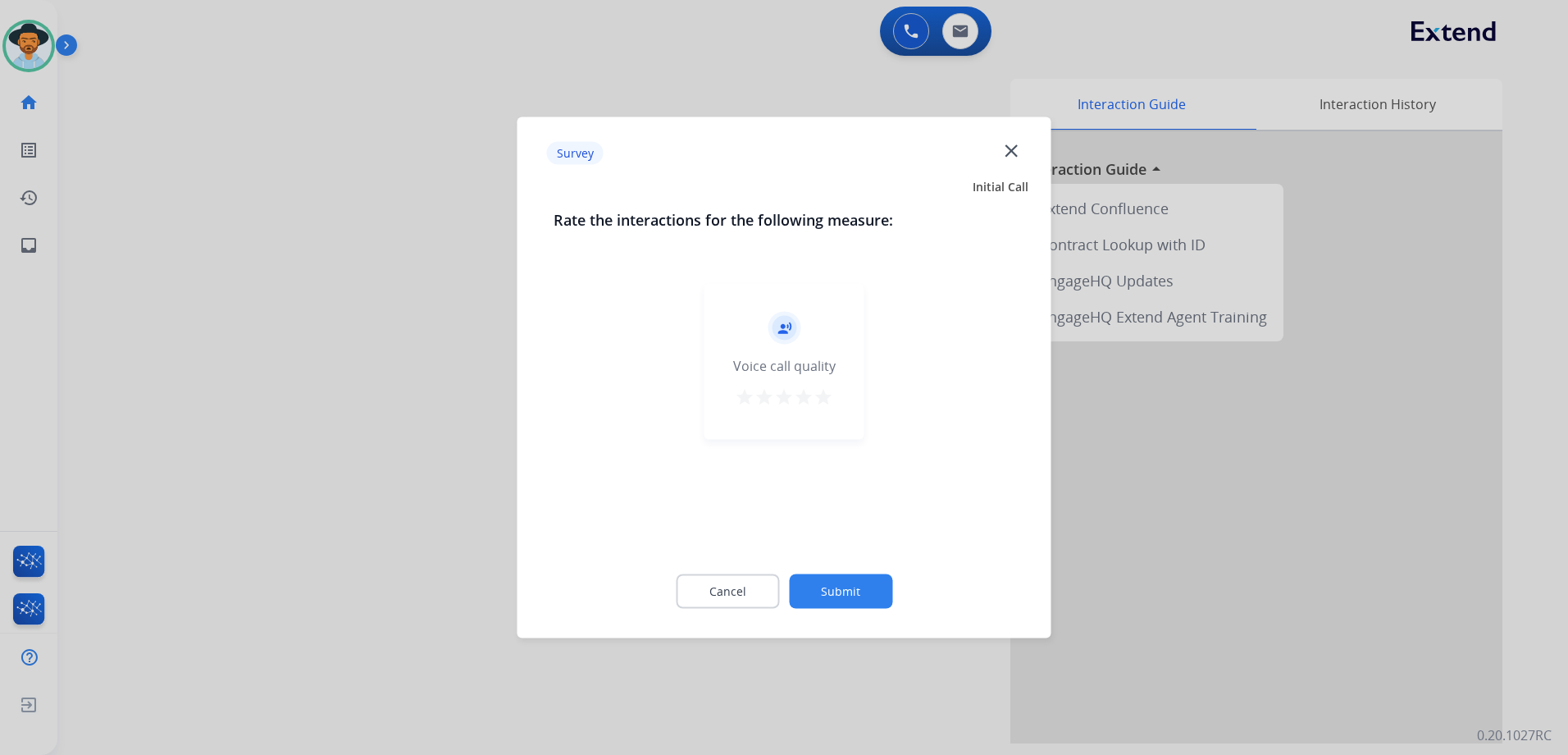
click at [822, 400] on mat-icon "star" at bounding box center [823, 396] width 20 height 20
click at [876, 590] on button "Submit" at bounding box center [840, 591] width 103 height 34
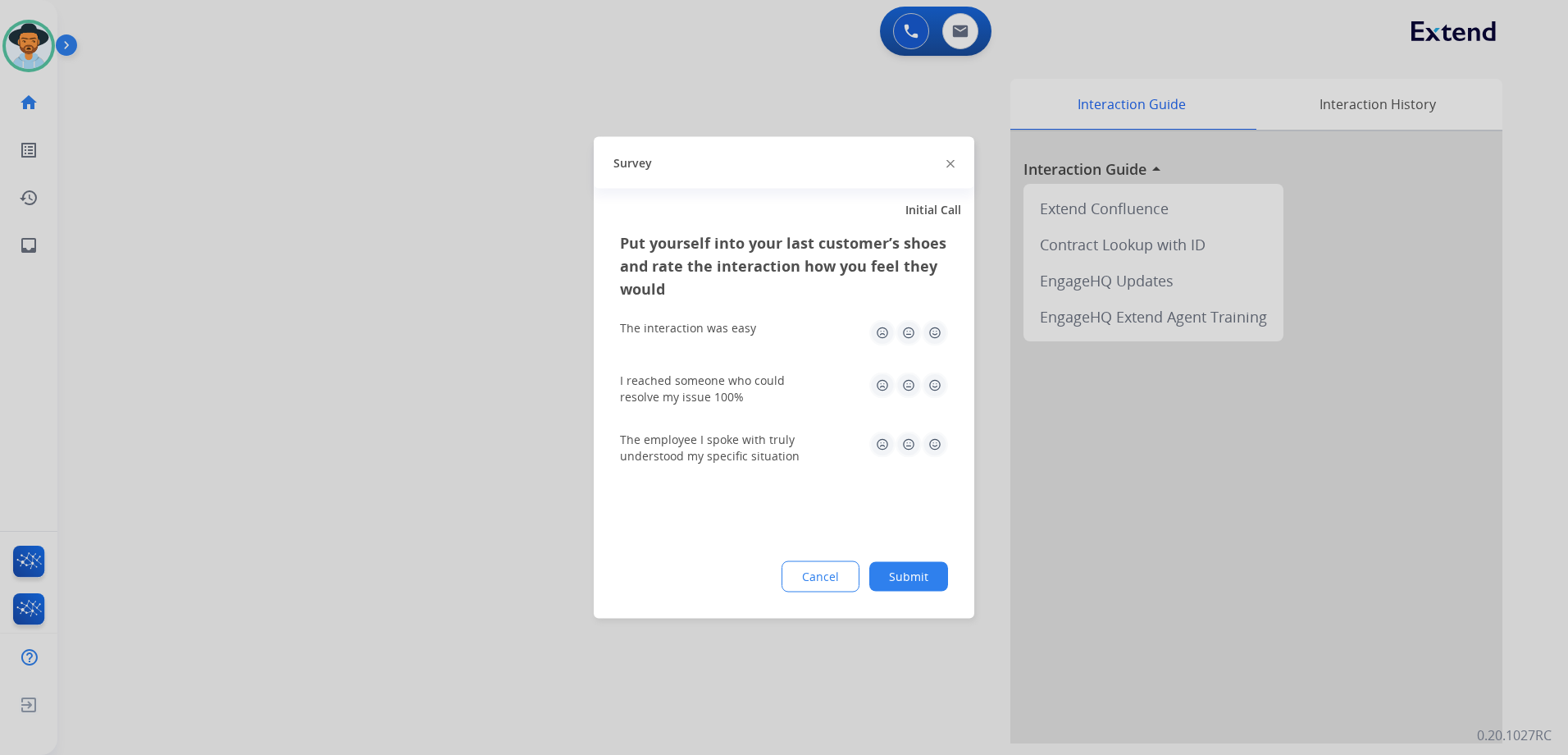
click at [931, 335] on img at bounding box center [935, 333] width 26 height 26
click at [937, 380] on img at bounding box center [935, 385] width 26 height 26
click at [936, 428] on div "The employee I spoke with truly understood my specific situation" at bounding box center [784, 448] width 328 height 59
click at [937, 450] on img at bounding box center [935, 444] width 26 height 26
click at [931, 578] on button "Submit" at bounding box center [908, 576] width 79 height 30
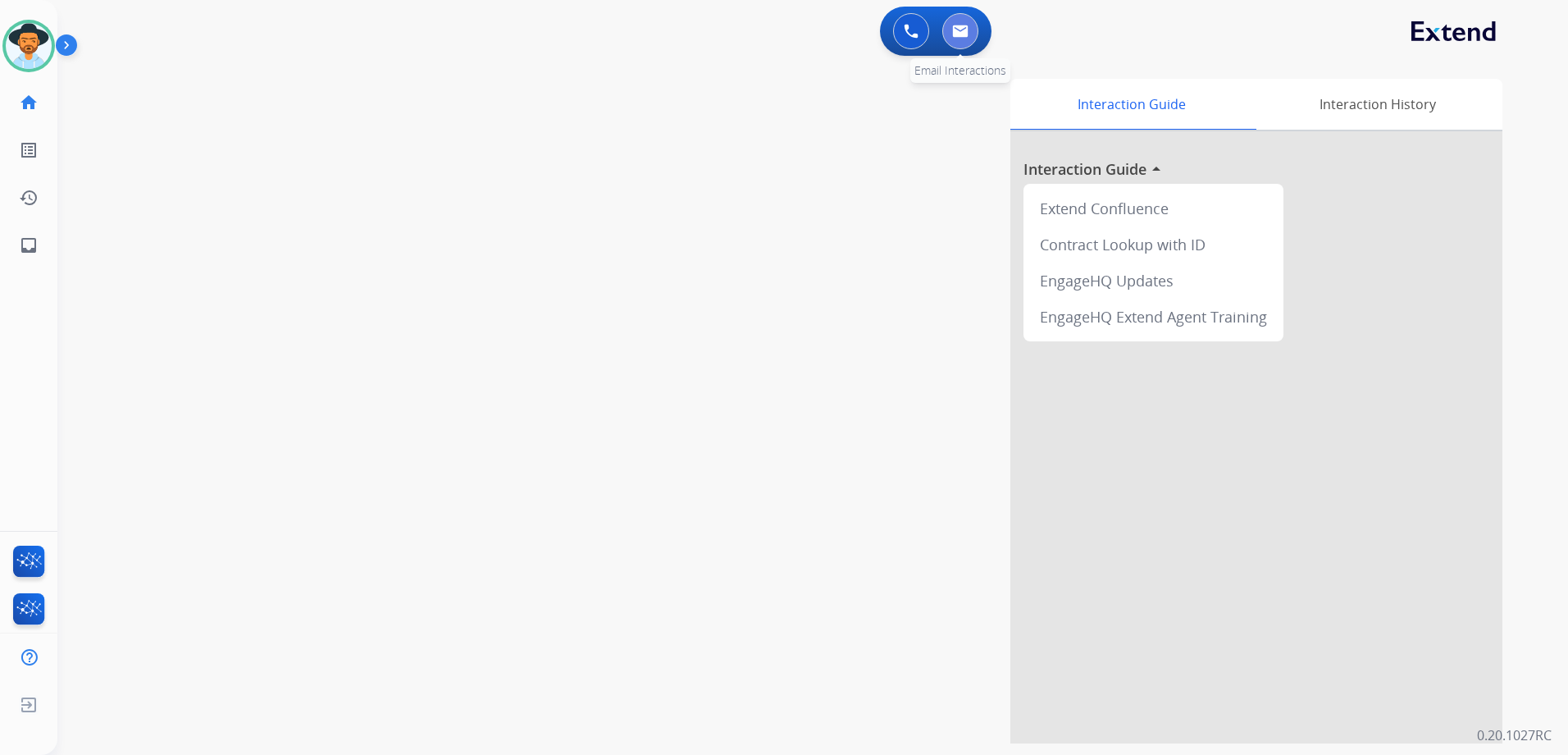
click at [966, 30] on img at bounding box center [959, 31] width 16 height 13
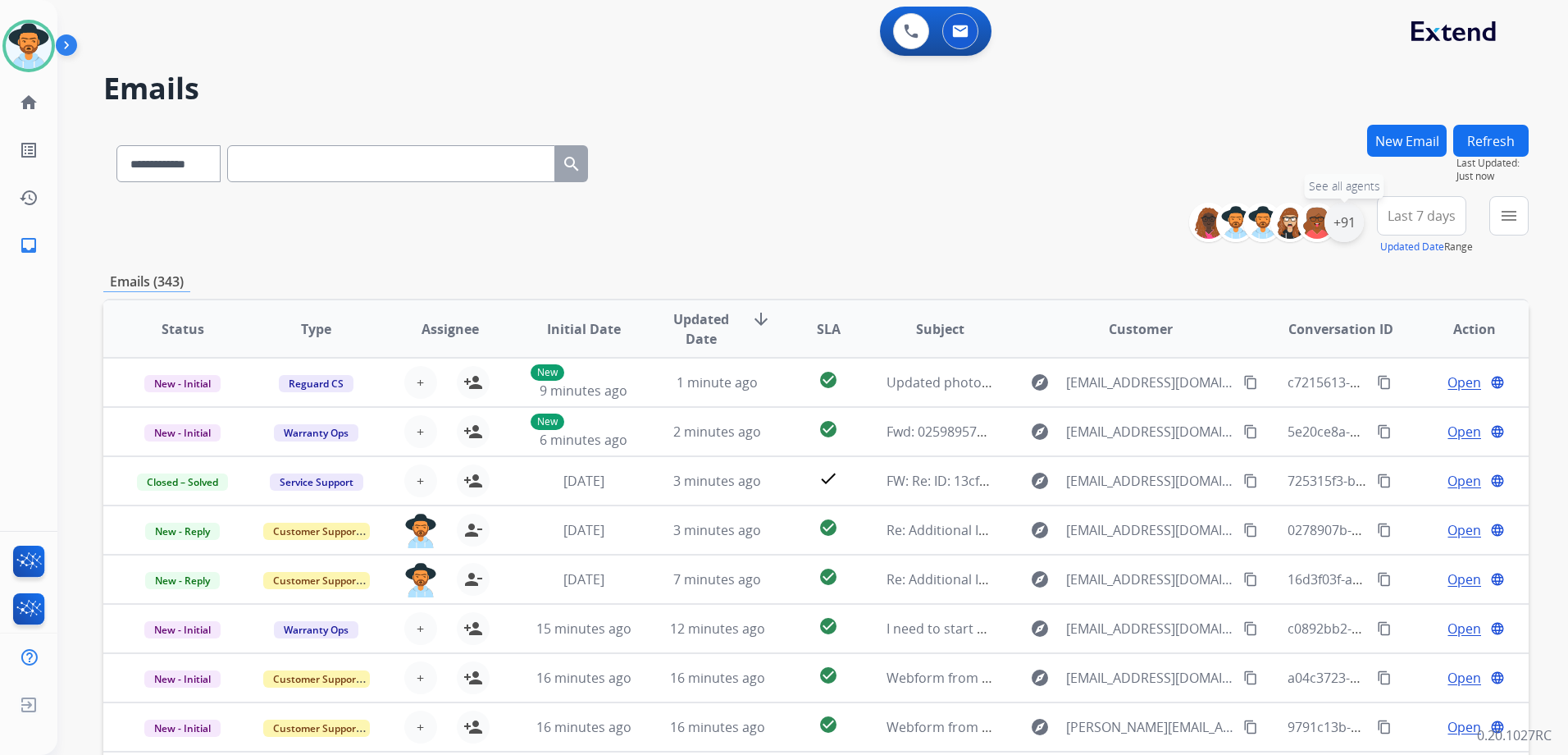
click at [1340, 219] on div "+91" at bounding box center [1344, 222] width 39 height 39
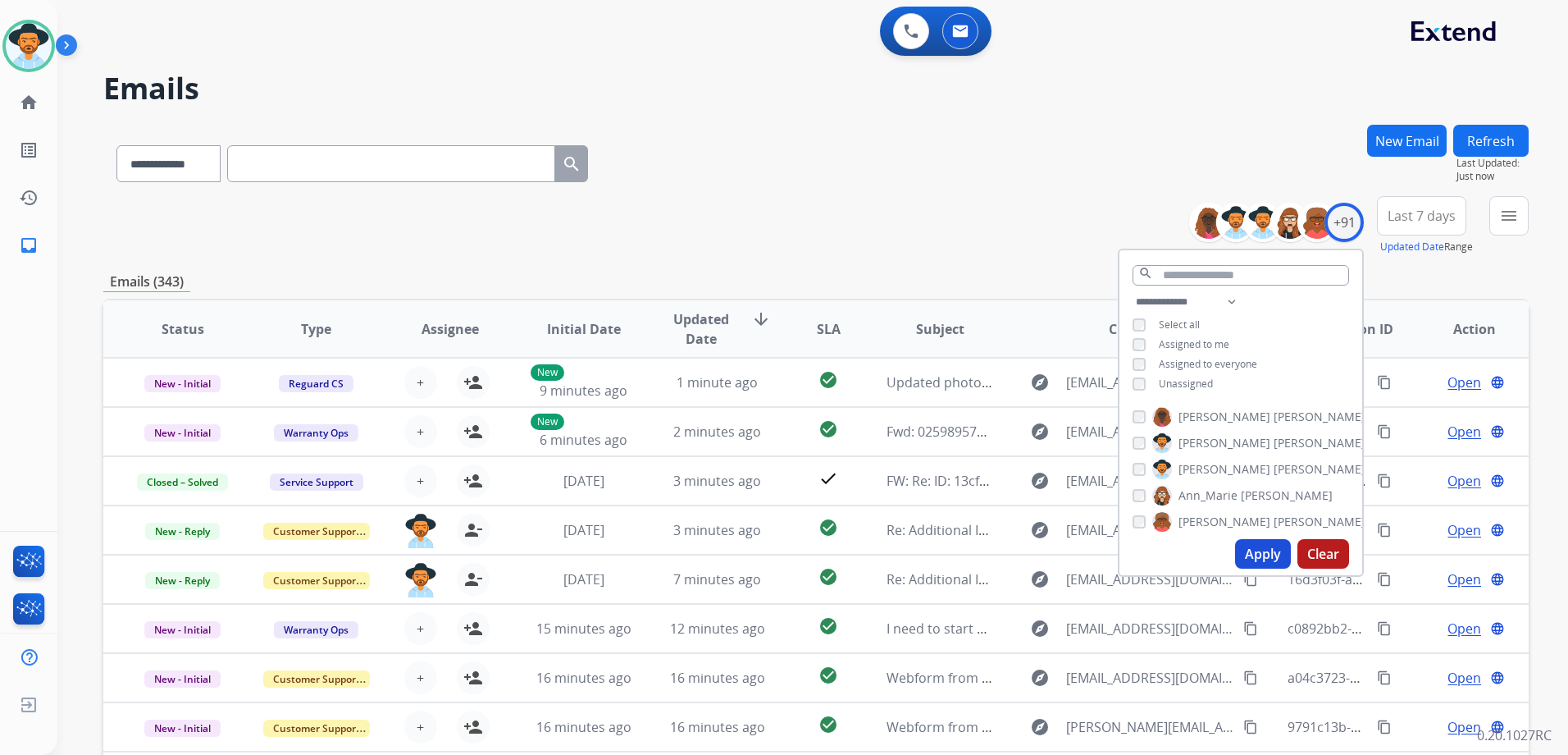
click at [1186, 378] on span "Unassigned" at bounding box center [1185, 383] width 54 height 14
click at [1279, 558] on button "Apply" at bounding box center [1262, 553] width 55 height 30
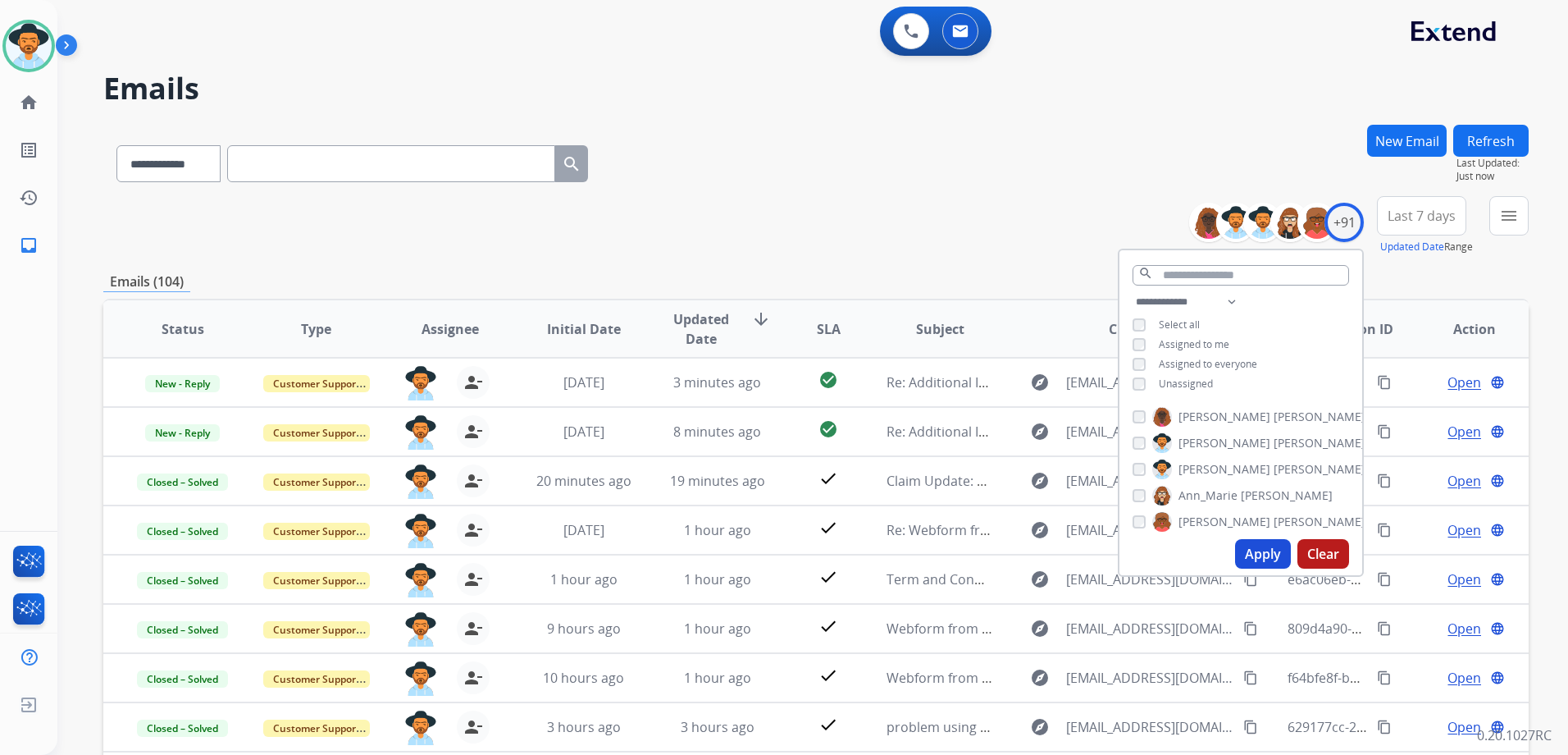
click at [1037, 284] on div "Emails (104)" at bounding box center [816, 282] width 1425 height 20
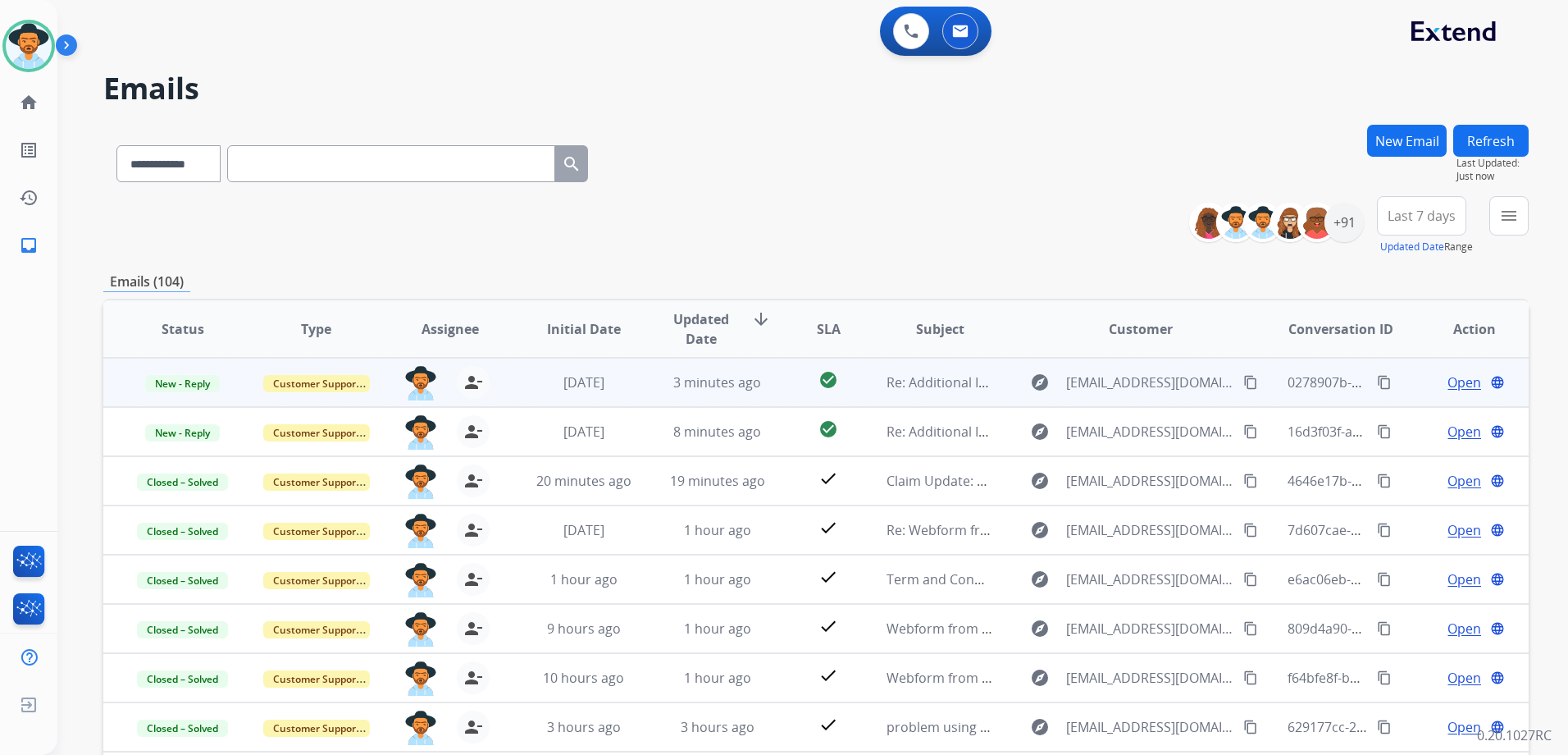
click at [1395, 388] on td "Open language" at bounding box center [1461, 383] width 134 height 50
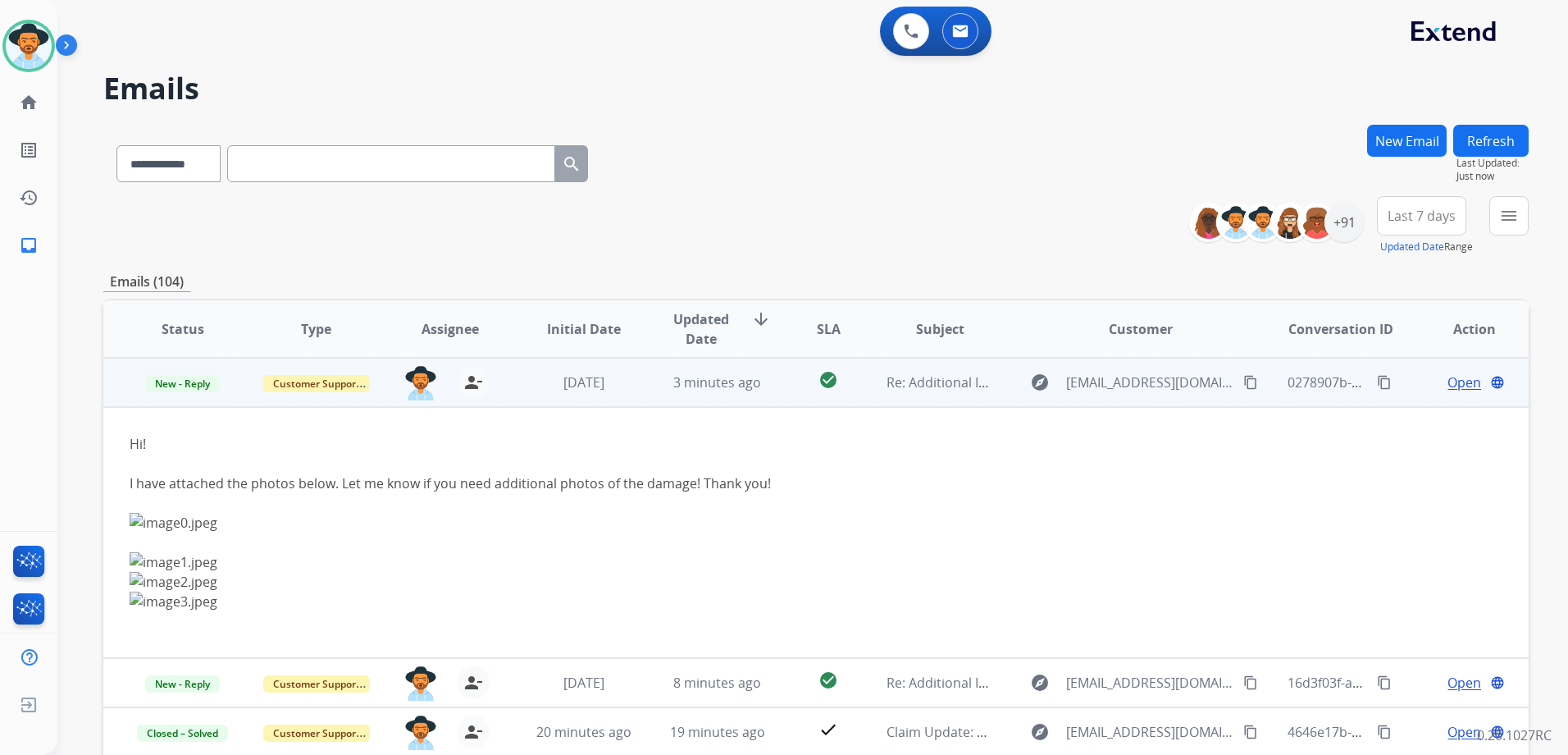
click at [1395, 390] on td "Open language" at bounding box center [1461, 383] width 134 height 50
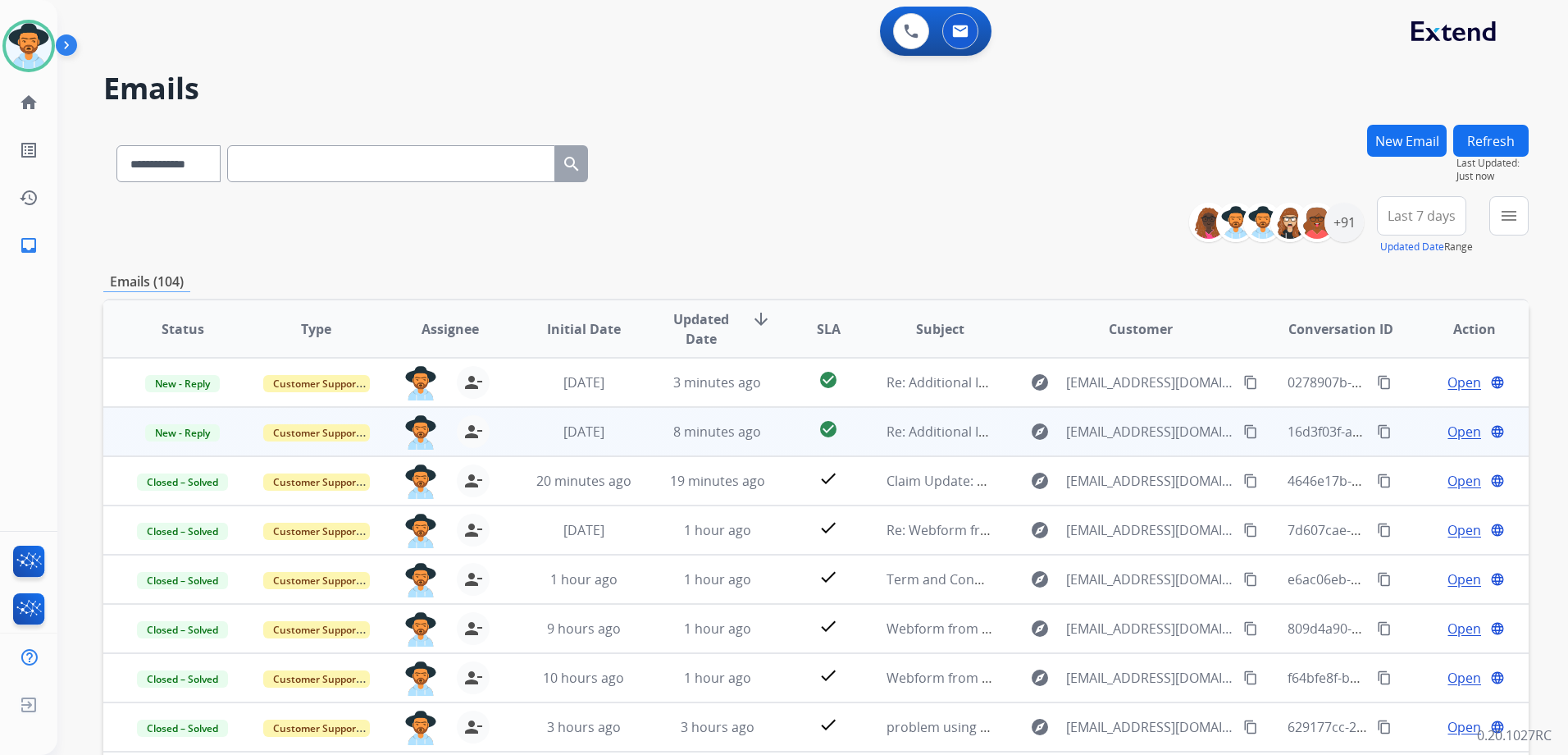
click at [1408, 432] on td "Open language" at bounding box center [1461, 431] width 134 height 50
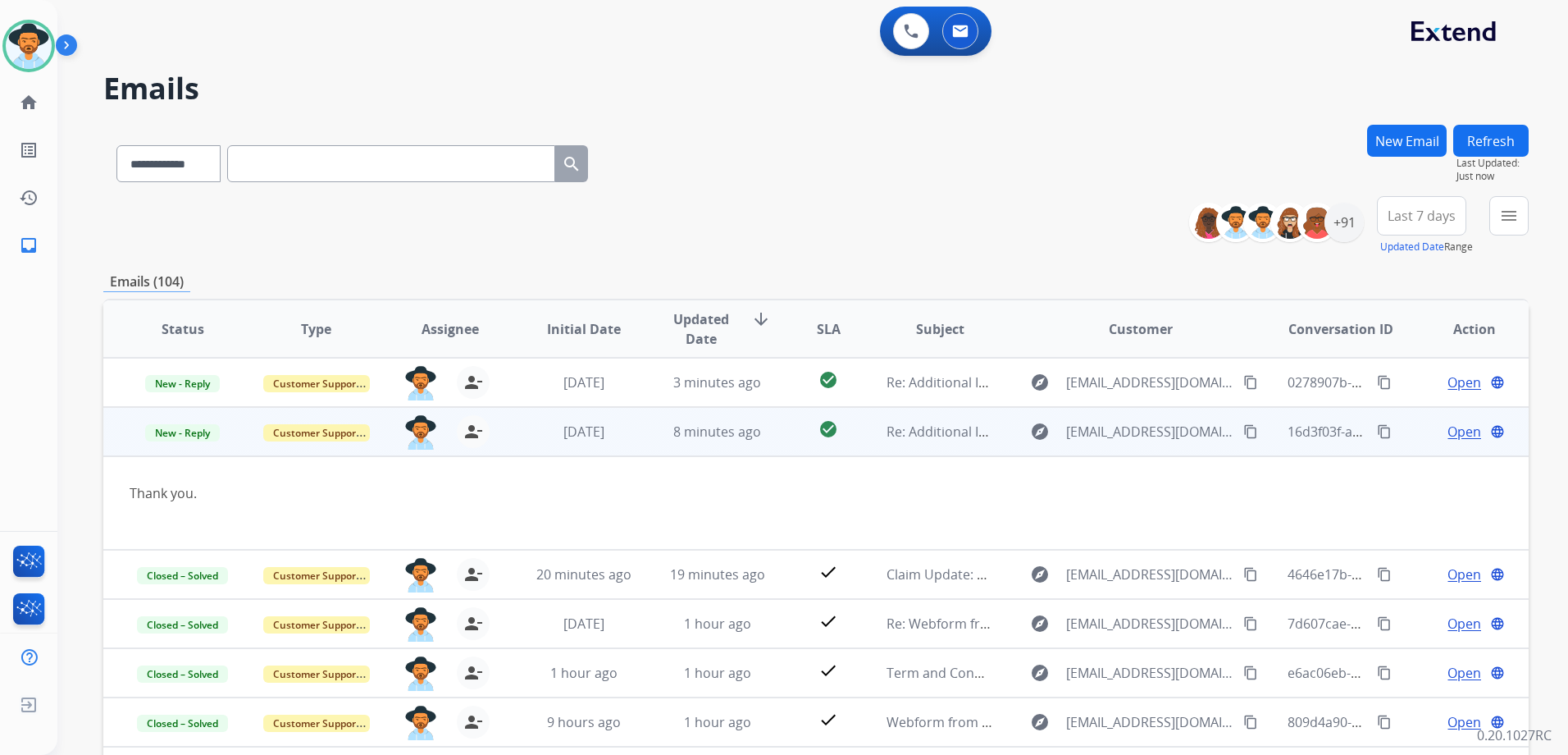
scroll to position [50, 0]
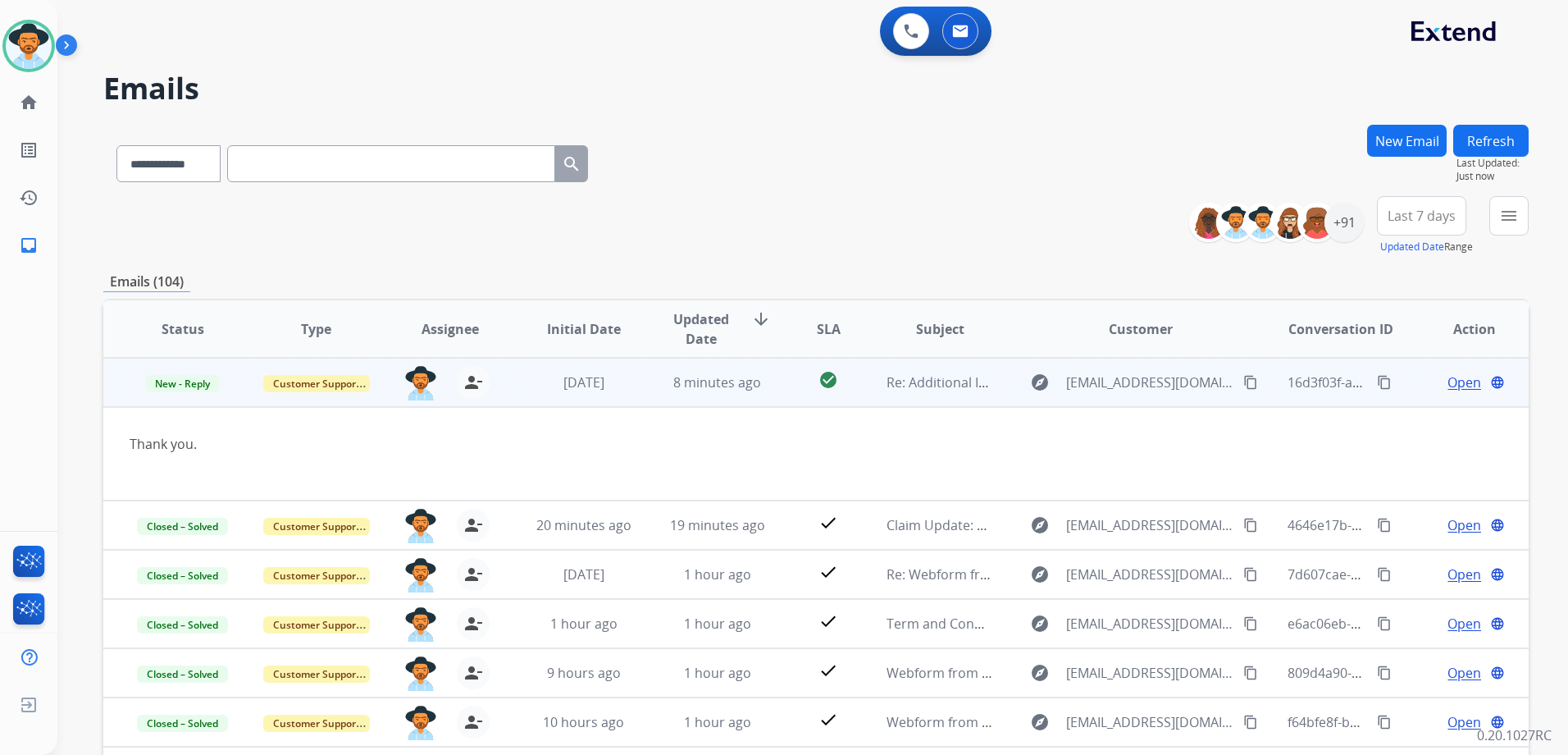
click at [1450, 382] on span "Open" at bounding box center [1463, 382] width 33 height 20
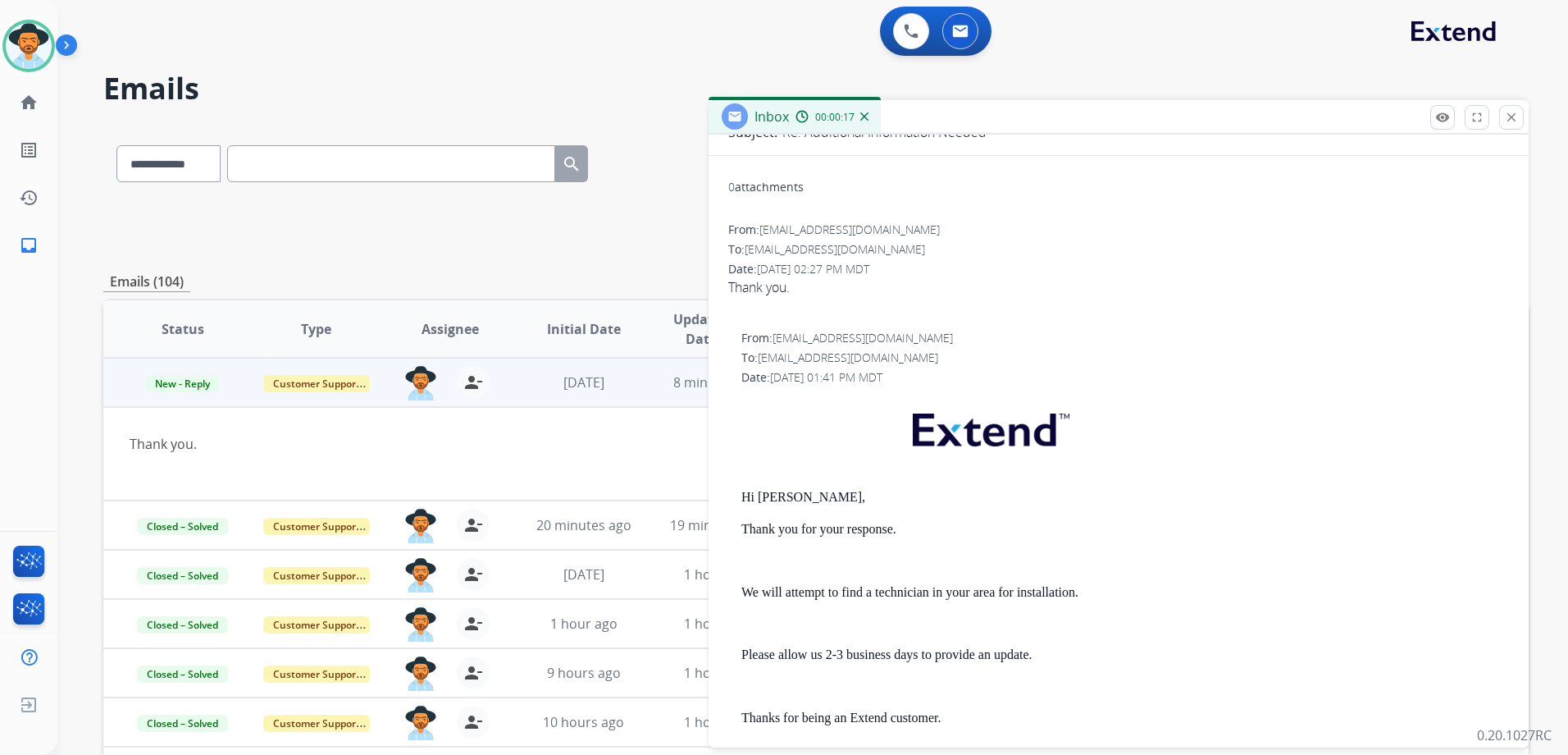
scroll to position [0, 0]
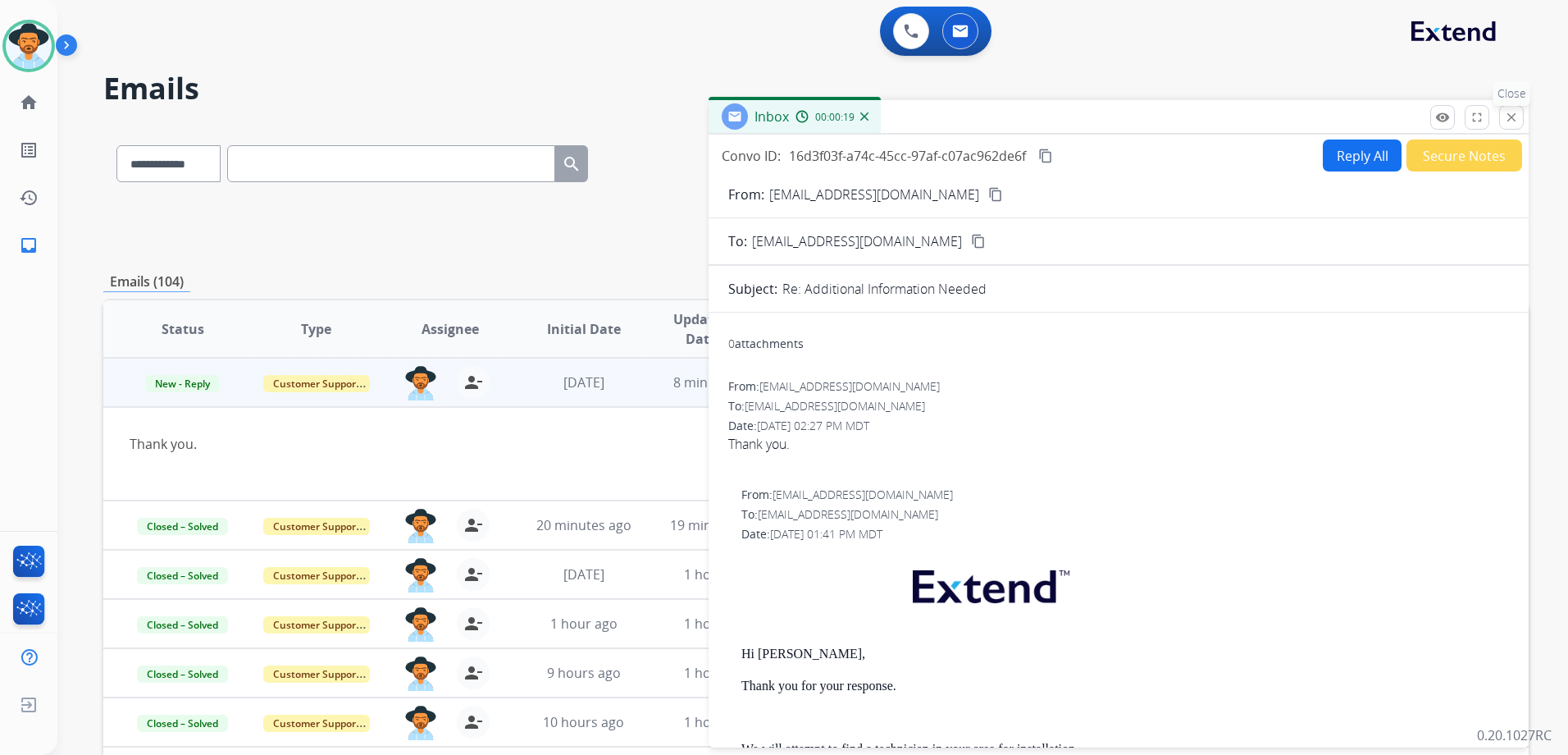
click at [1514, 120] on mat-icon "close" at bounding box center [1511, 117] width 15 height 15
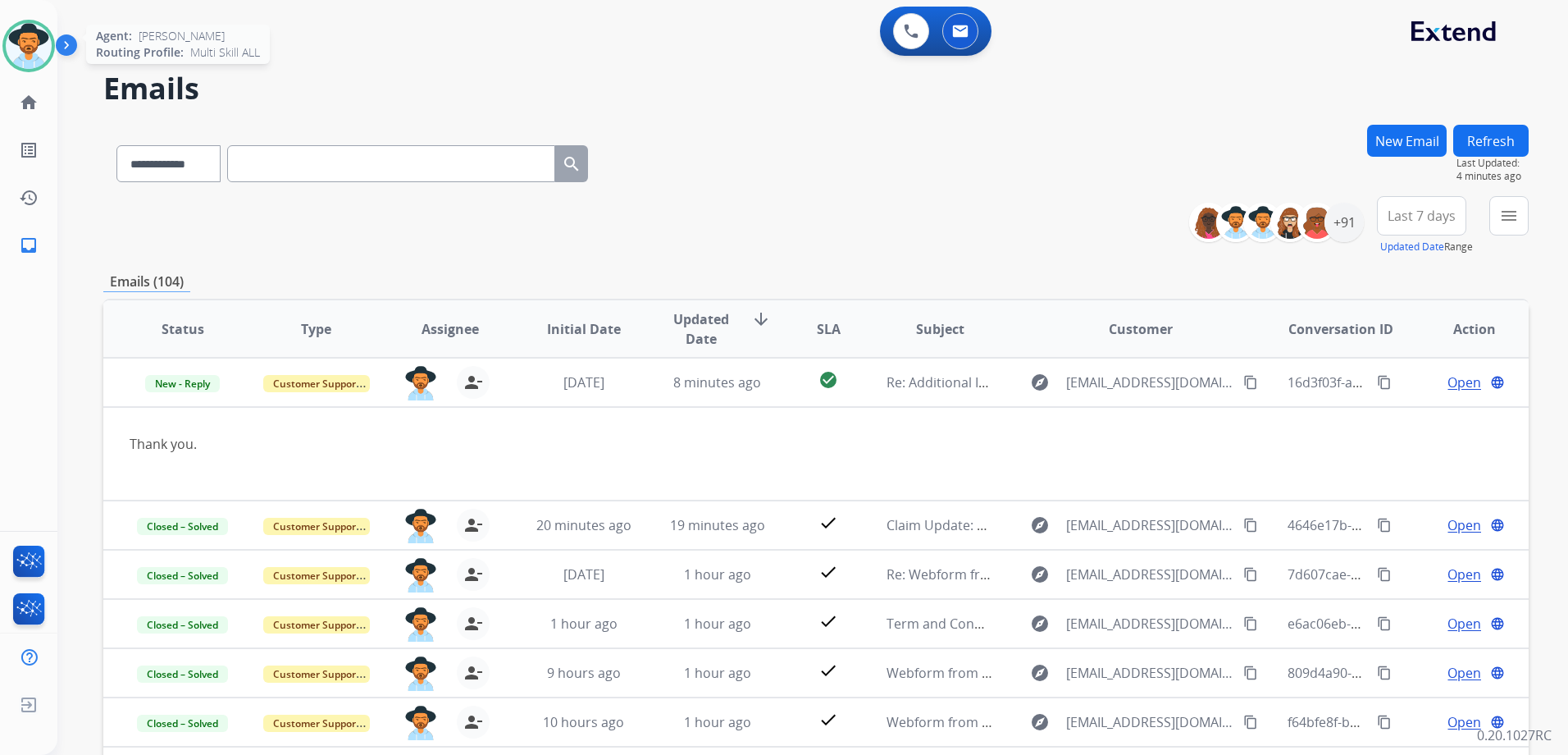
click at [18, 44] on img at bounding box center [29, 46] width 46 height 46
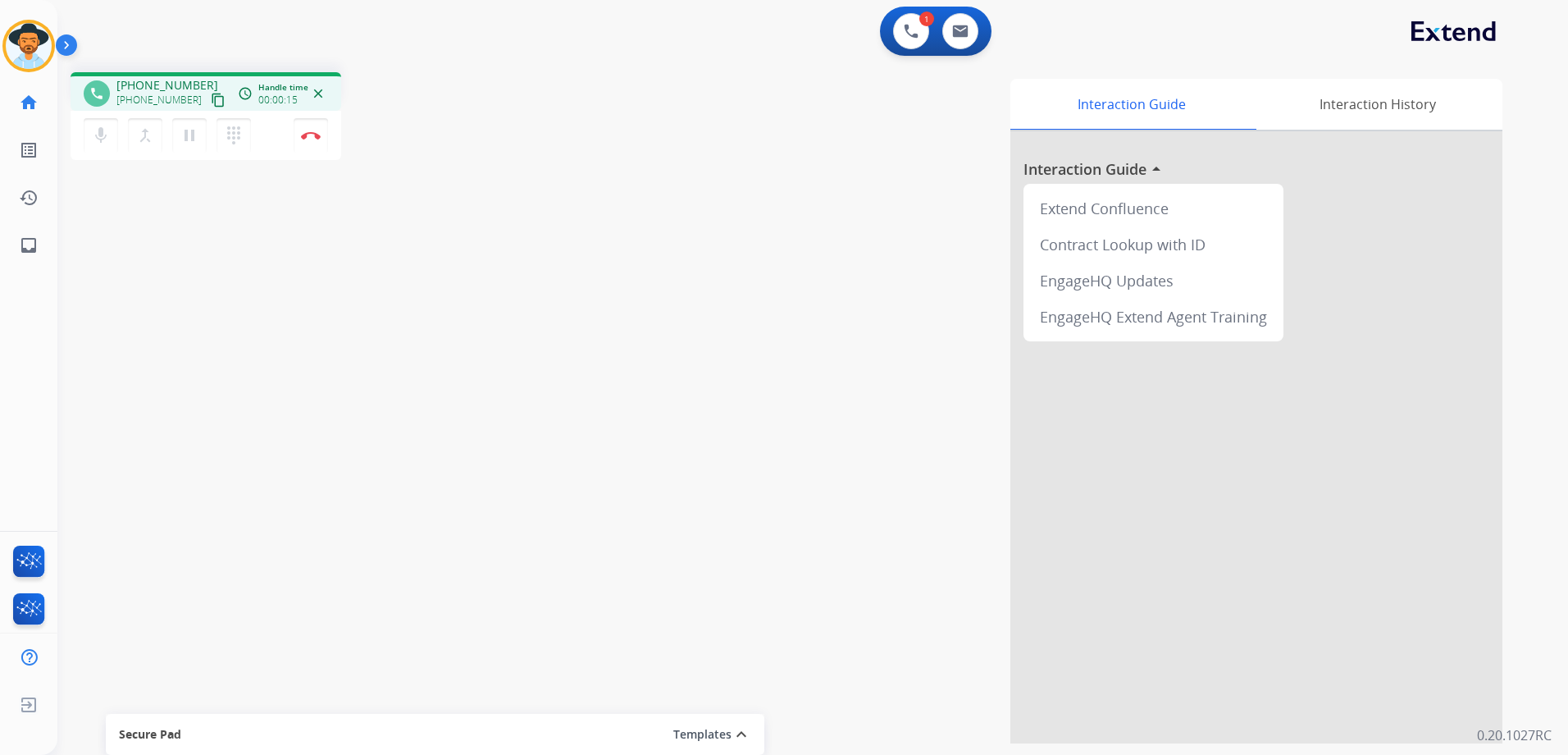
drag, startPoint x: 198, startPoint y: 103, endPoint x: 351, endPoint y: 91, distance: 153.5
click at [211, 103] on mat-icon "content_copy" at bounding box center [218, 100] width 15 height 15
click at [959, 28] on img at bounding box center [959, 31] width 16 height 13
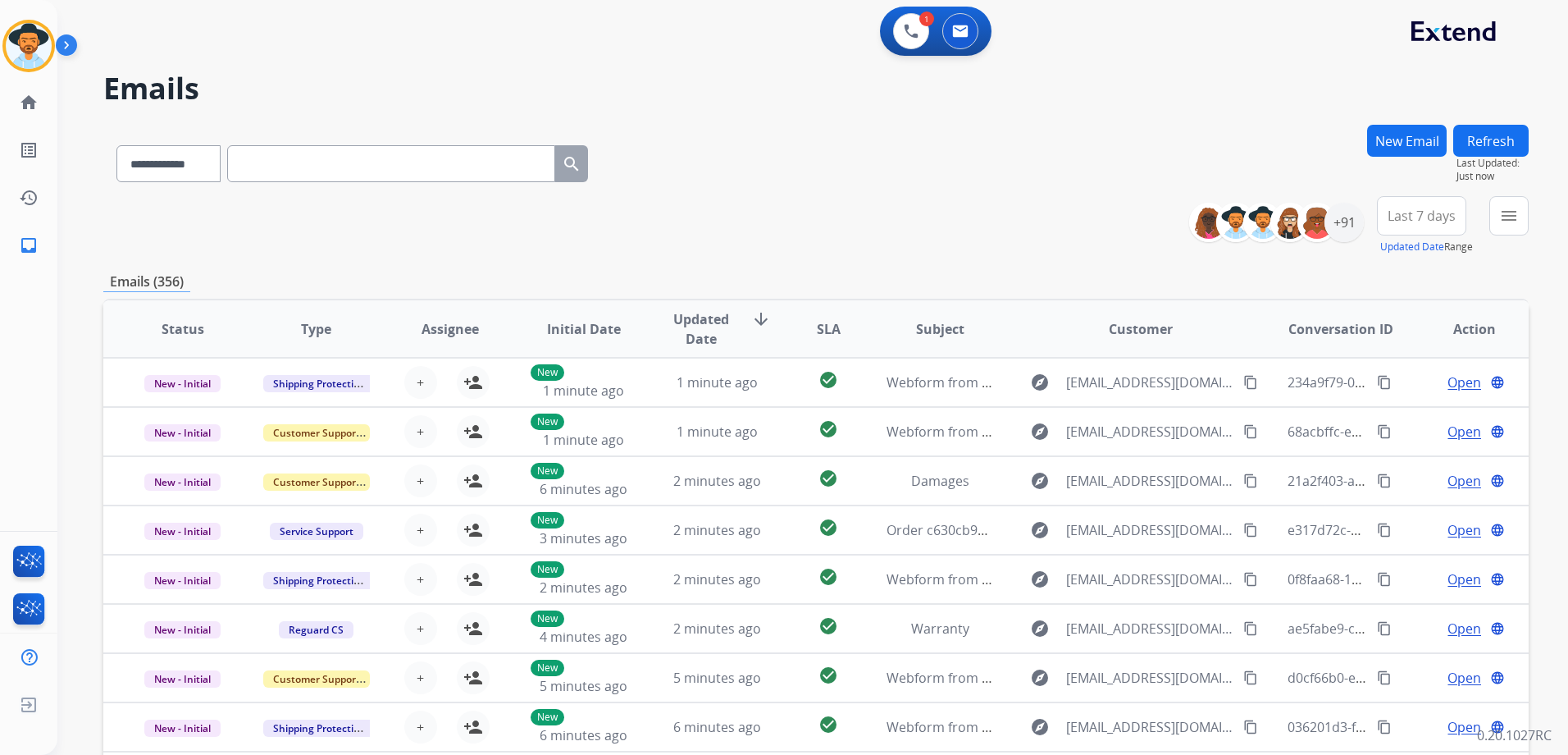
click at [1403, 136] on button "New Email" at bounding box center [1406, 140] width 79 height 32
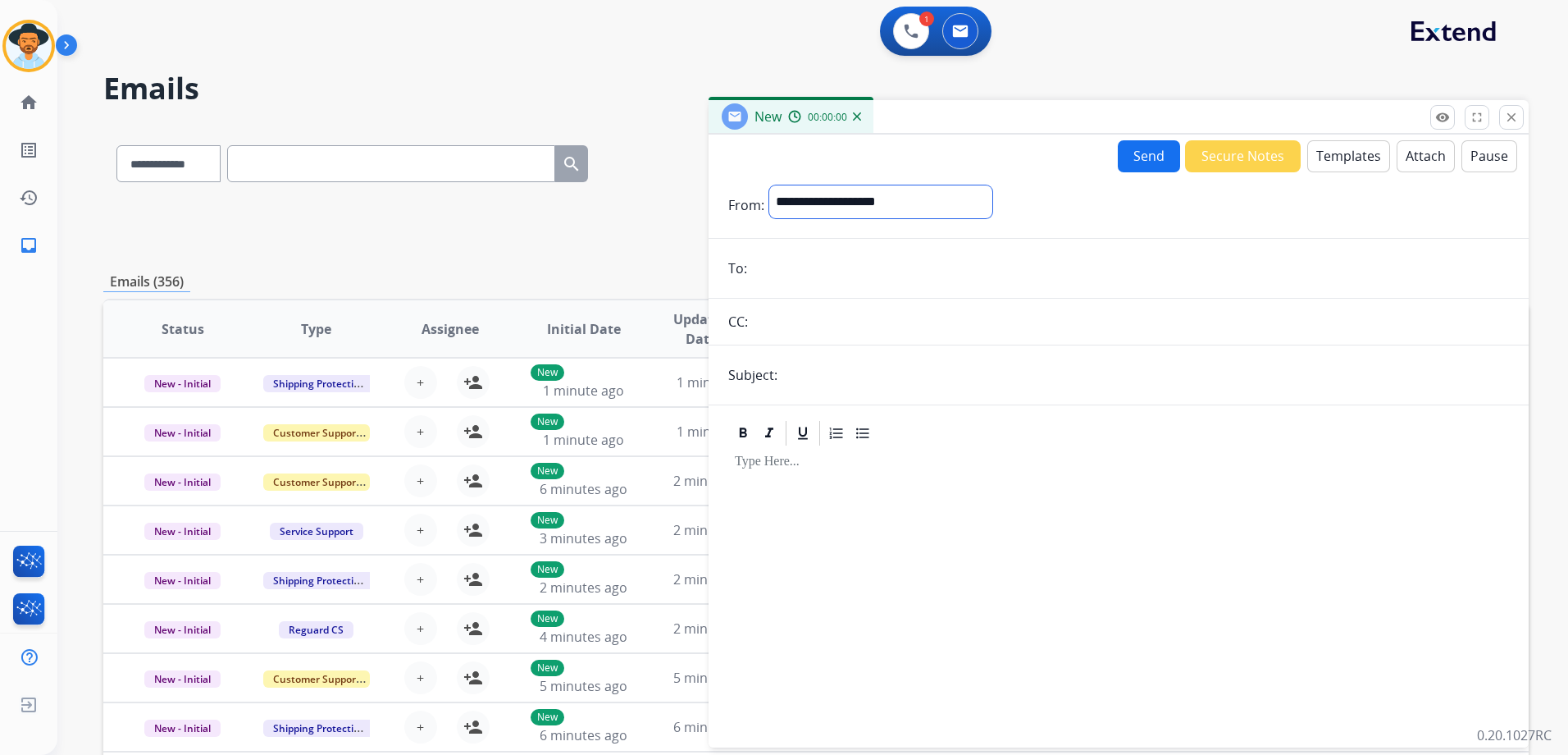
drag, startPoint x: 842, startPoint y: 202, endPoint x: 872, endPoint y: 219, distance: 34.5
click at [842, 202] on select "**********" at bounding box center [880, 202] width 223 height 32
select select "**********"
click at [769, 185] on select "**********" at bounding box center [880, 202] width 223 height 32
paste input "**********"
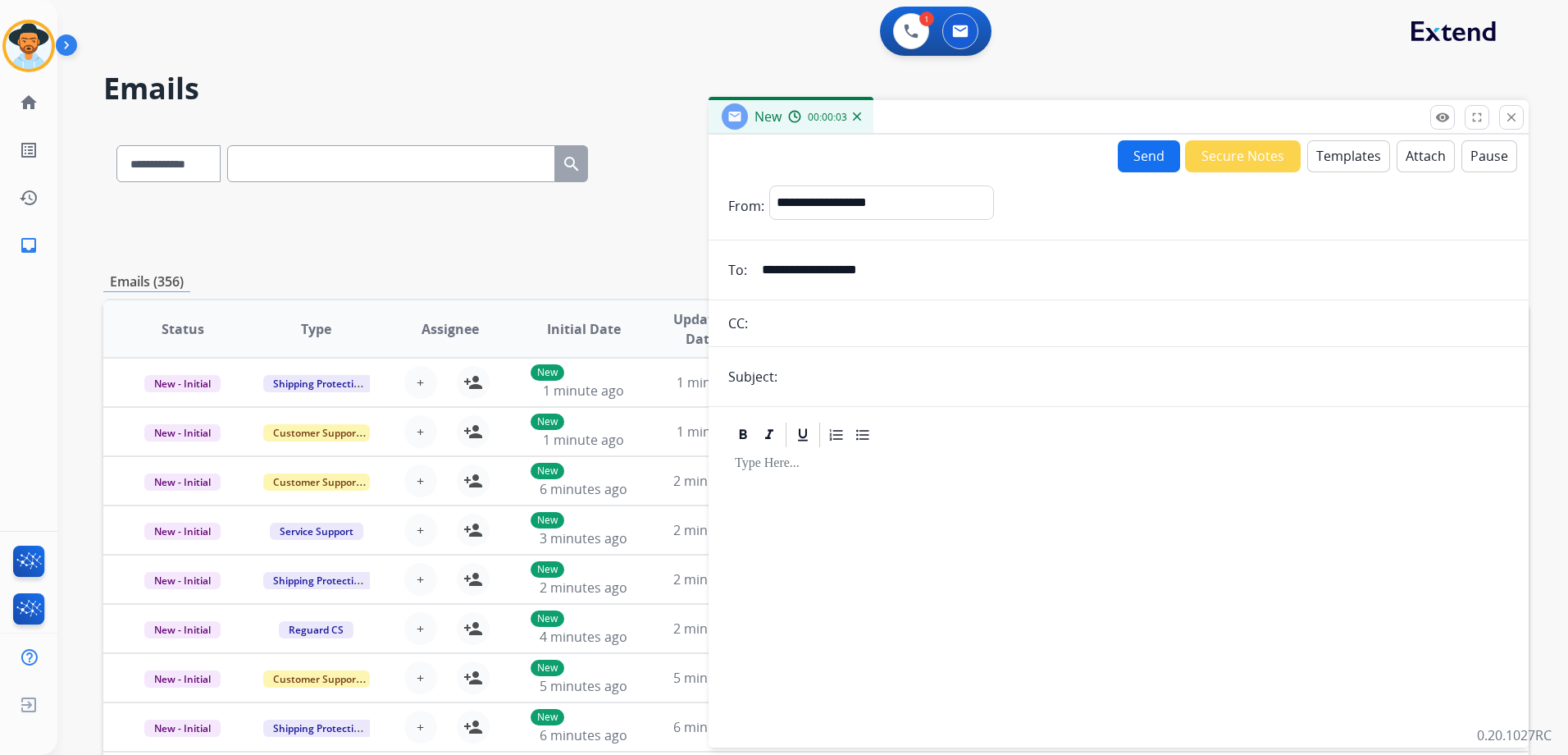
type input "**********"
drag, startPoint x: 936, startPoint y: 196, endPoint x: 931, endPoint y: 219, distance: 23.5
click at [936, 196] on select "**********" at bounding box center [880, 202] width 223 height 32
select select "**********"
click at [769, 185] on select "**********" at bounding box center [880, 202] width 223 height 32
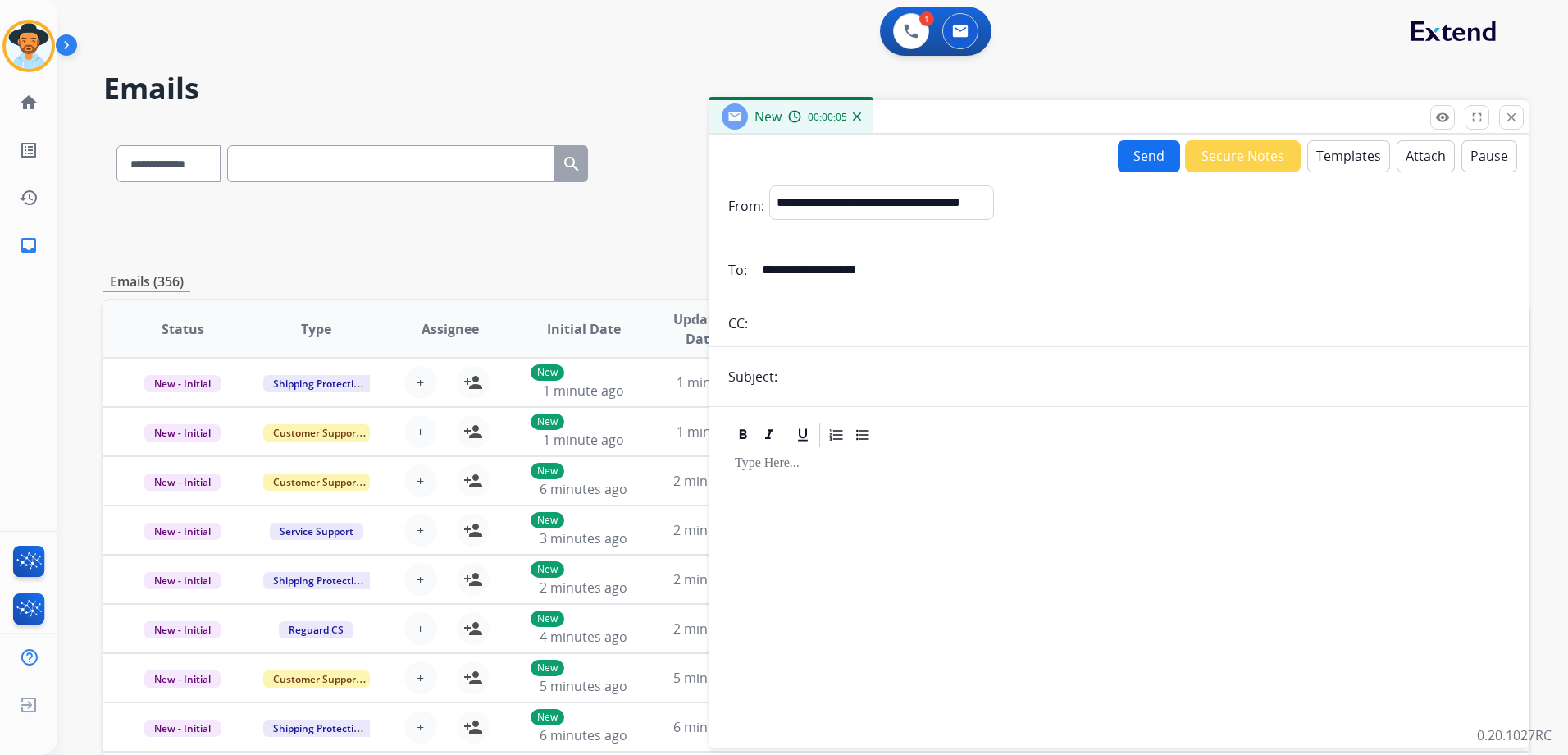
click at [864, 374] on input "text" at bounding box center [1145, 377] width 726 height 32
type input "**********"
click at [1334, 145] on button "Templates" at bounding box center [1348, 155] width 83 height 32
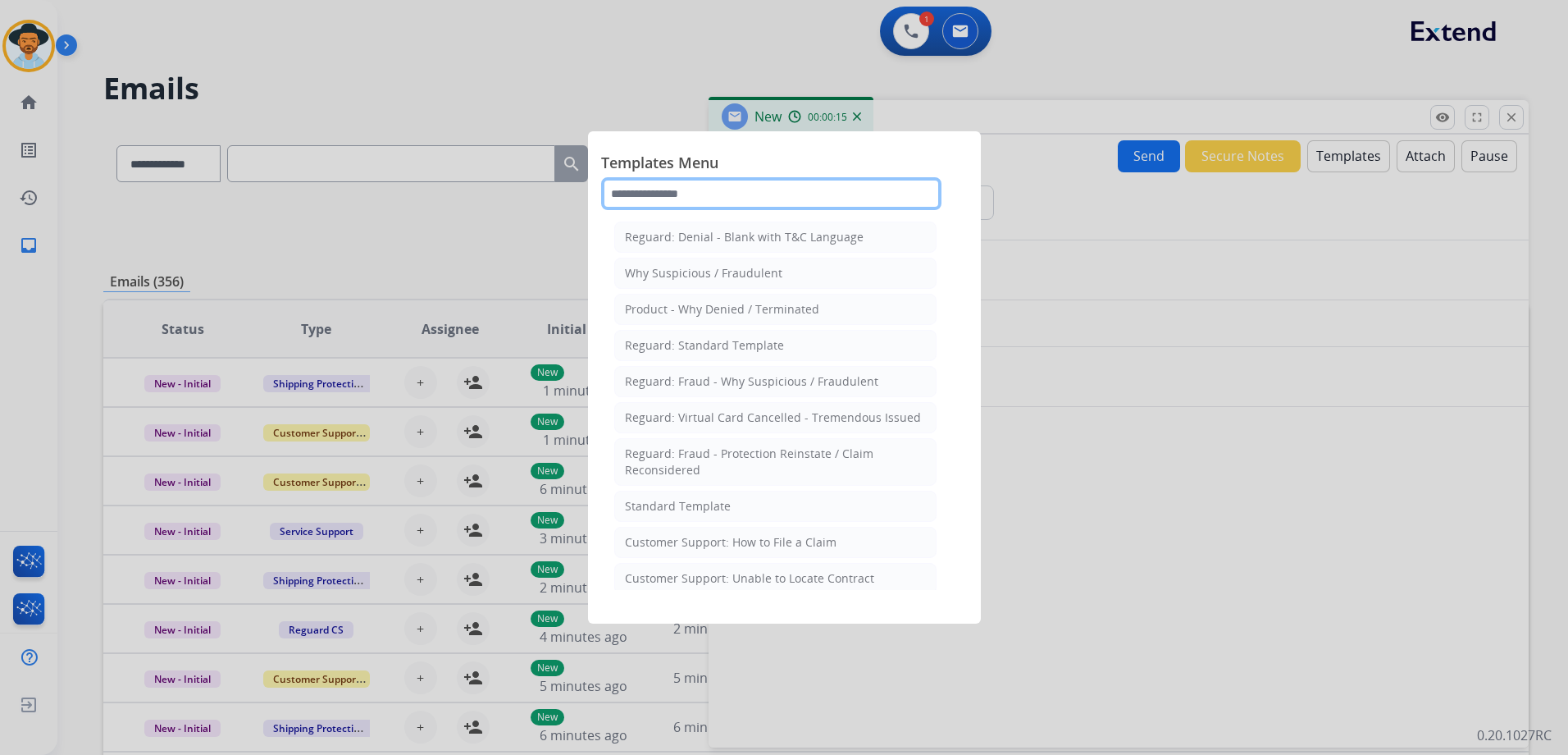
click at [764, 187] on input "text" at bounding box center [771, 193] width 341 height 32
type input "***"
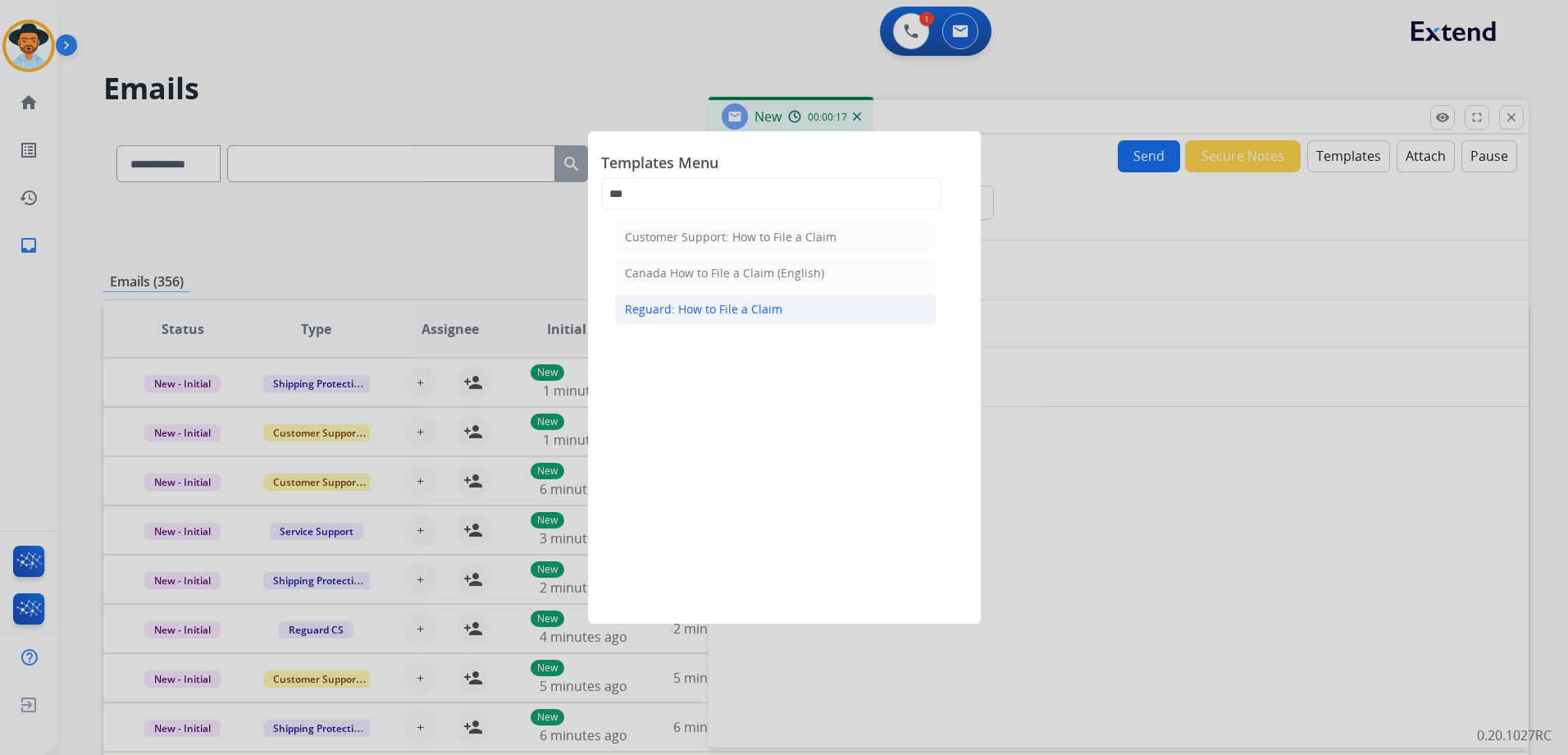
click at [774, 309] on div "Reguard: How to File a Claim" at bounding box center [703, 309] width 157 height 16
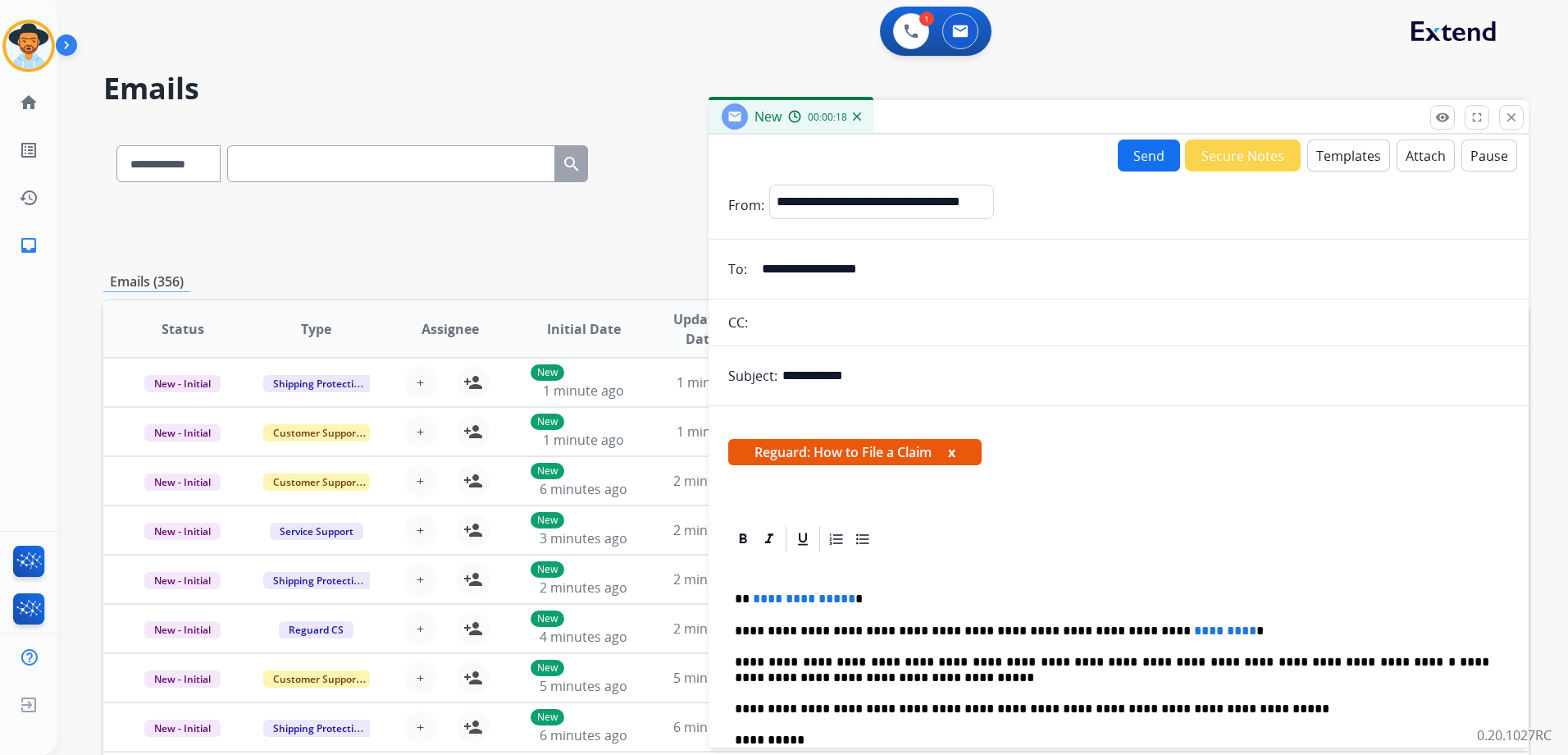
scroll to position [186, 0]
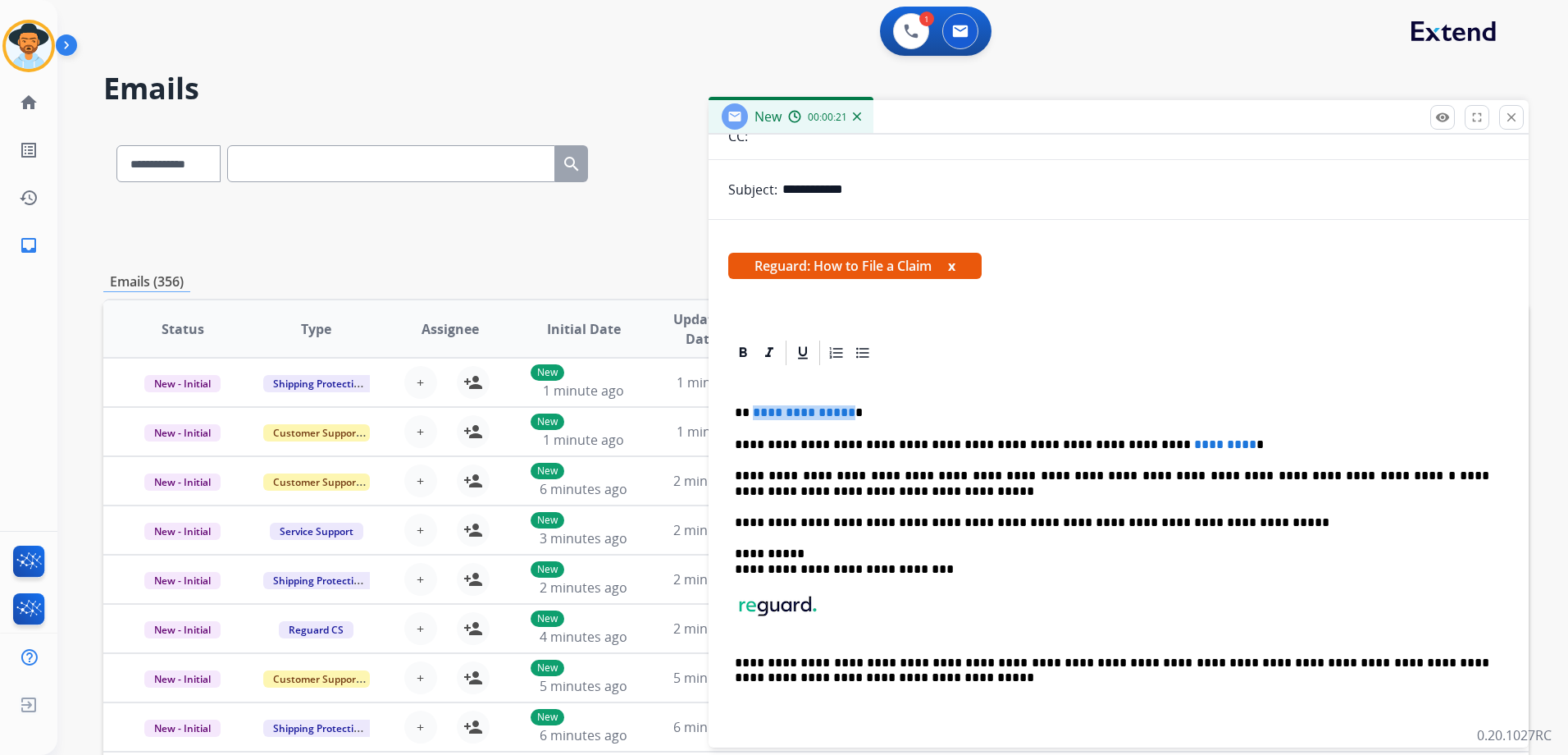
drag, startPoint x: 845, startPoint y: 413, endPoint x: 752, endPoint y: 409, distance: 93.1
click at [752, 409] on p "**********" at bounding box center [1112, 413] width 755 height 15
drag, startPoint x: 1180, startPoint y: 445, endPoint x: 1070, endPoint y: 446, distance: 110.0
click at [1070, 446] on p "**********" at bounding box center [1112, 444] width 755 height 15
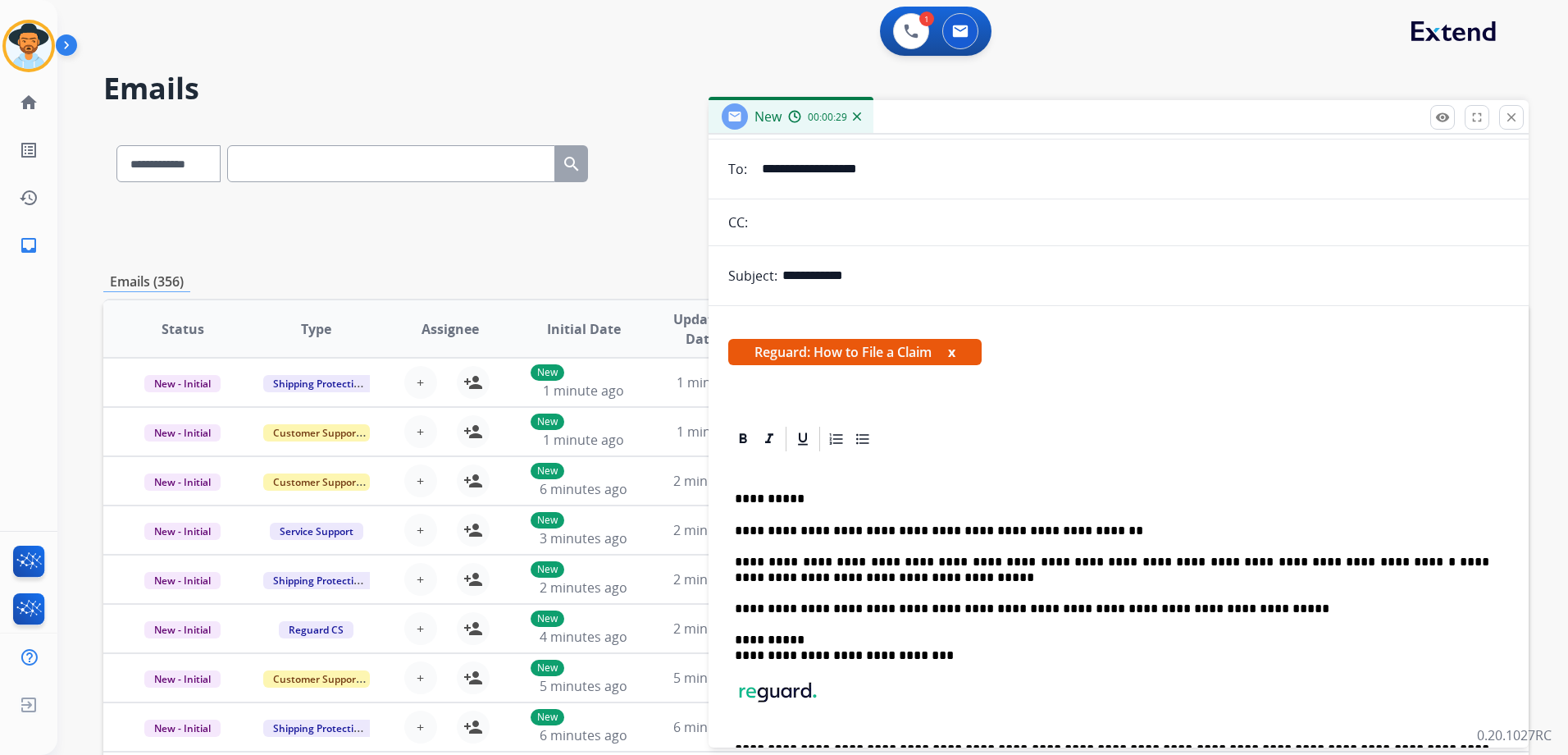
scroll to position [0, 0]
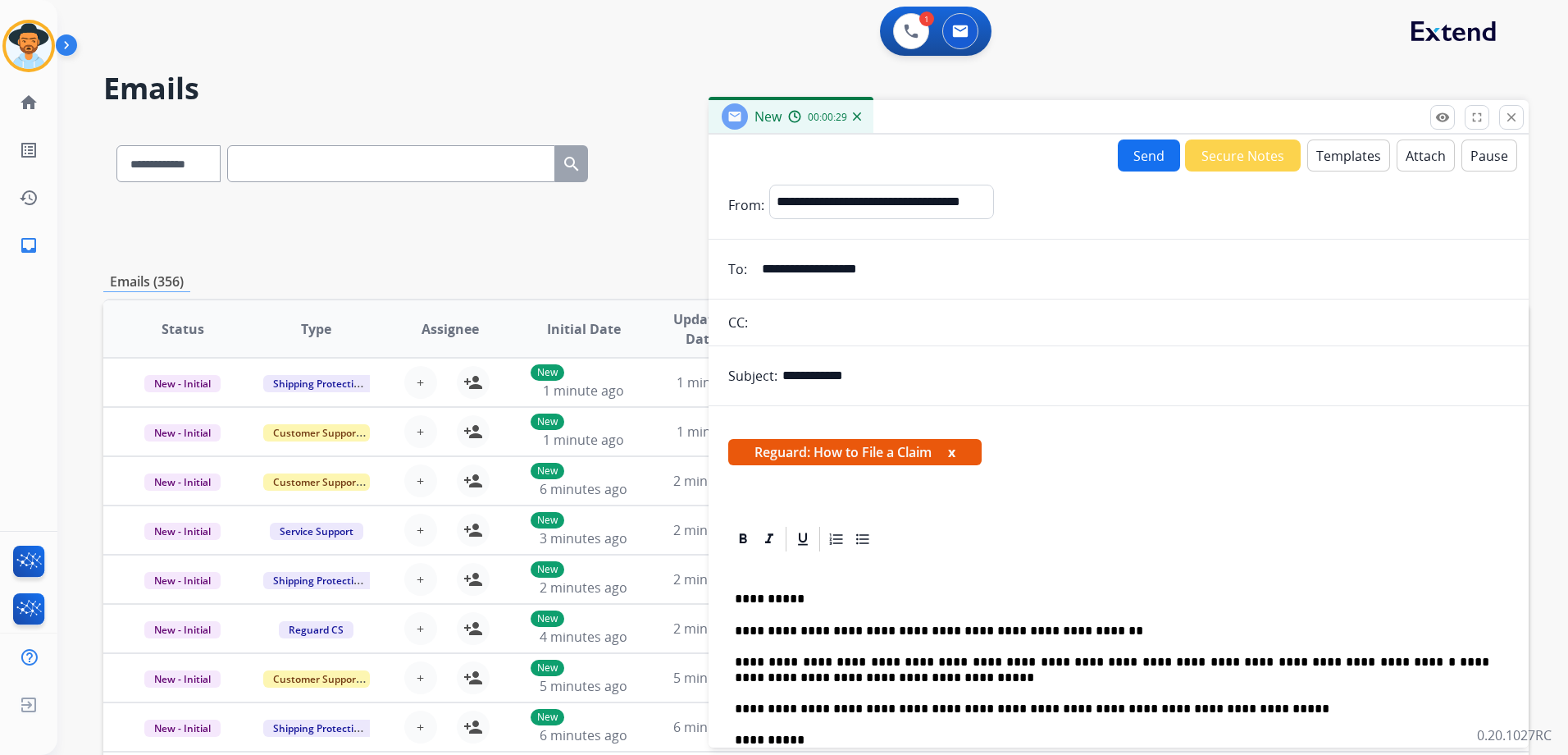
click at [1144, 156] on button "Send" at bounding box center [1148, 155] width 62 height 32
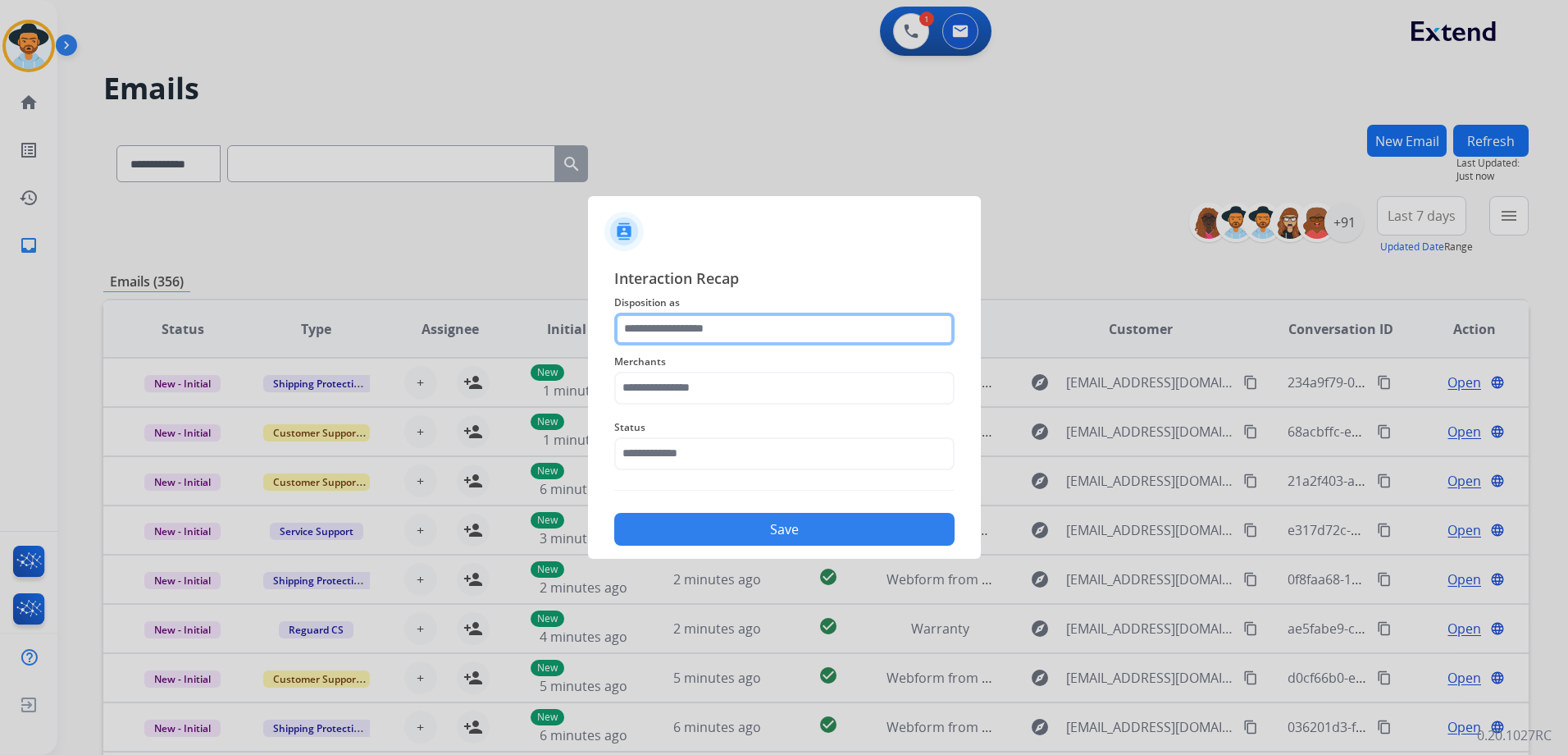
click at [734, 329] on input "text" at bounding box center [784, 329] width 341 height 32
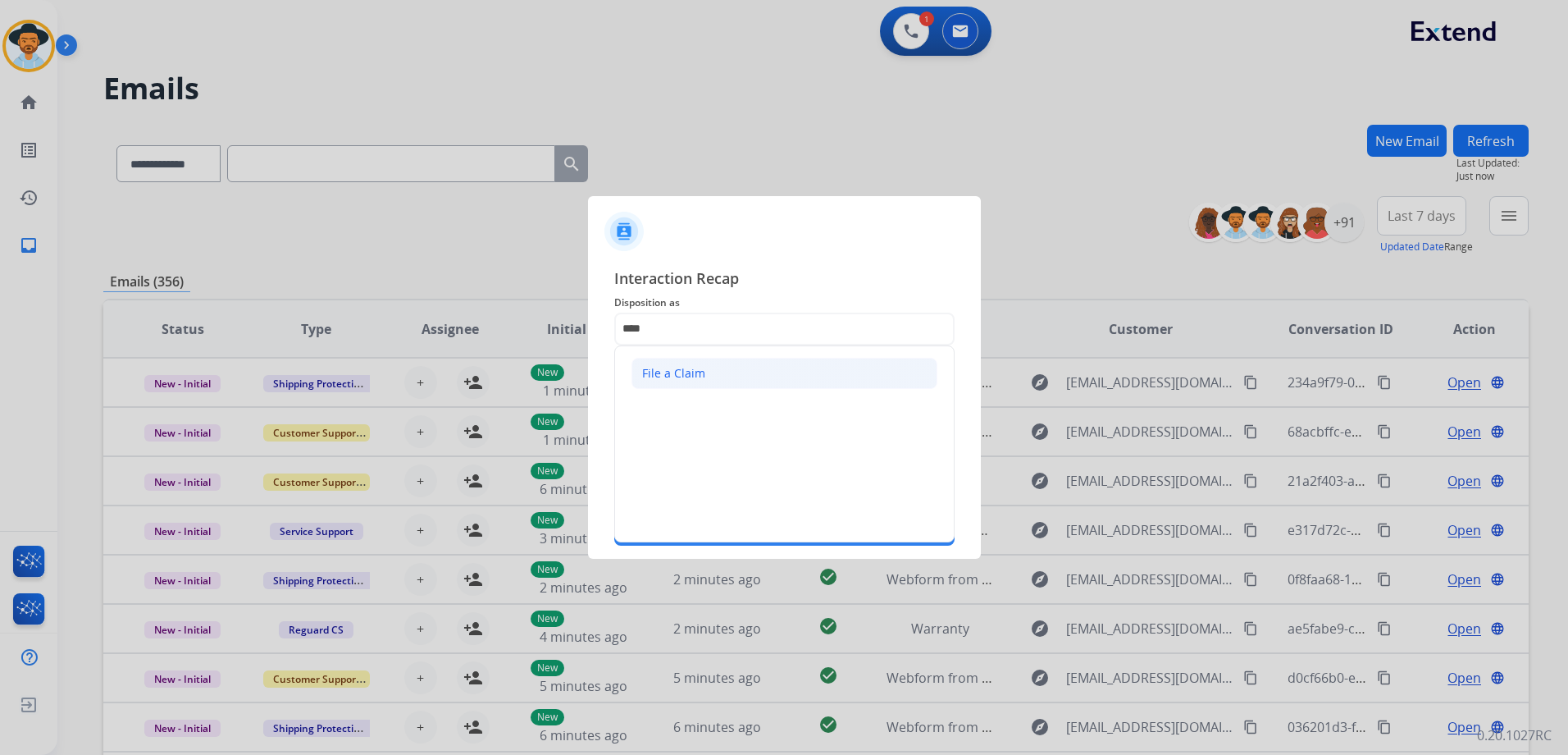
click at [745, 369] on li "File a Claim" at bounding box center [784, 373] width 306 height 32
type input "**********"
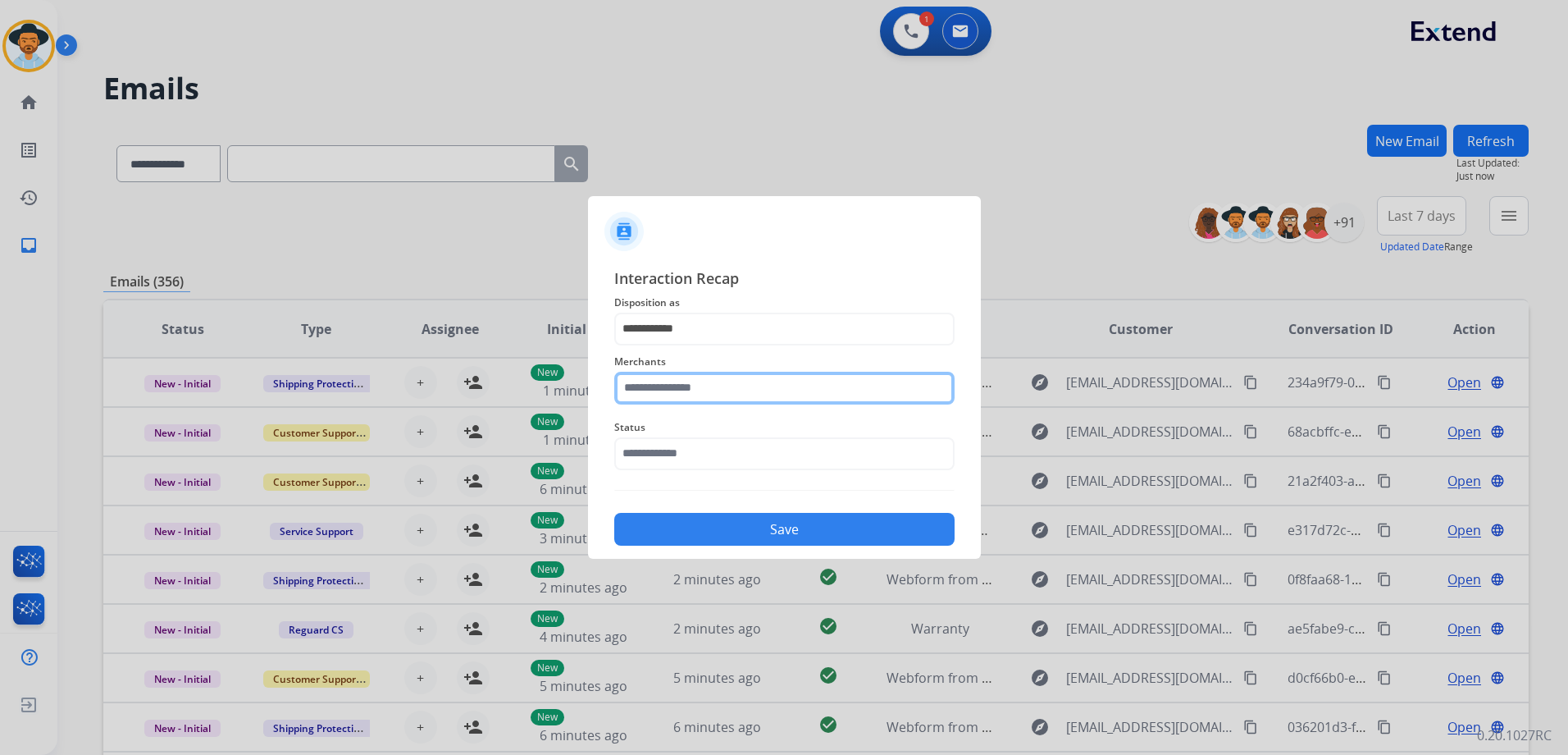
click at [730, 394] on input "text" at bounding box center [784, 388] width 341 height 32
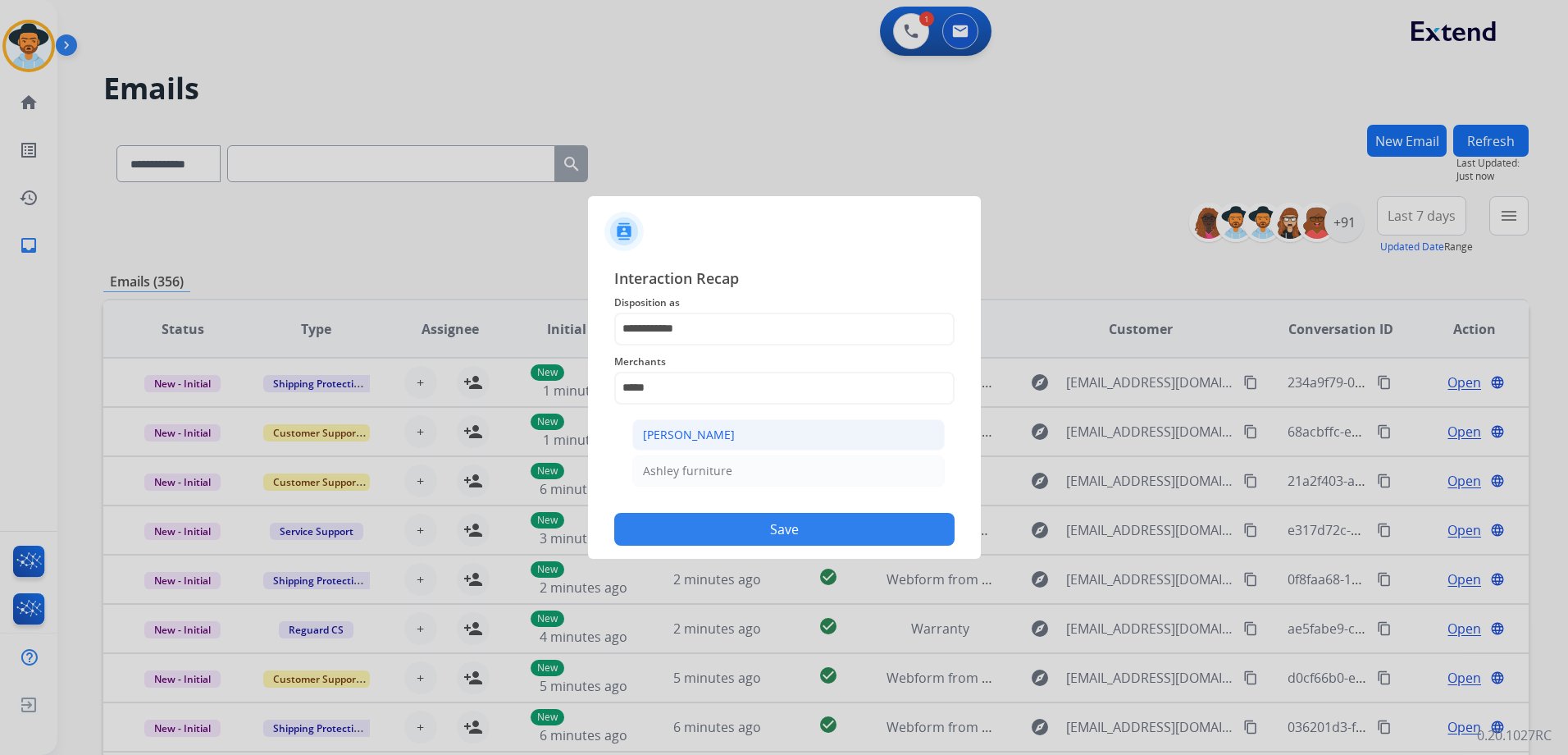
click at [890, 426] on li "[PERSON_NAME]" at bounding box center [789, 435] width 312 height 32
type input "**********"
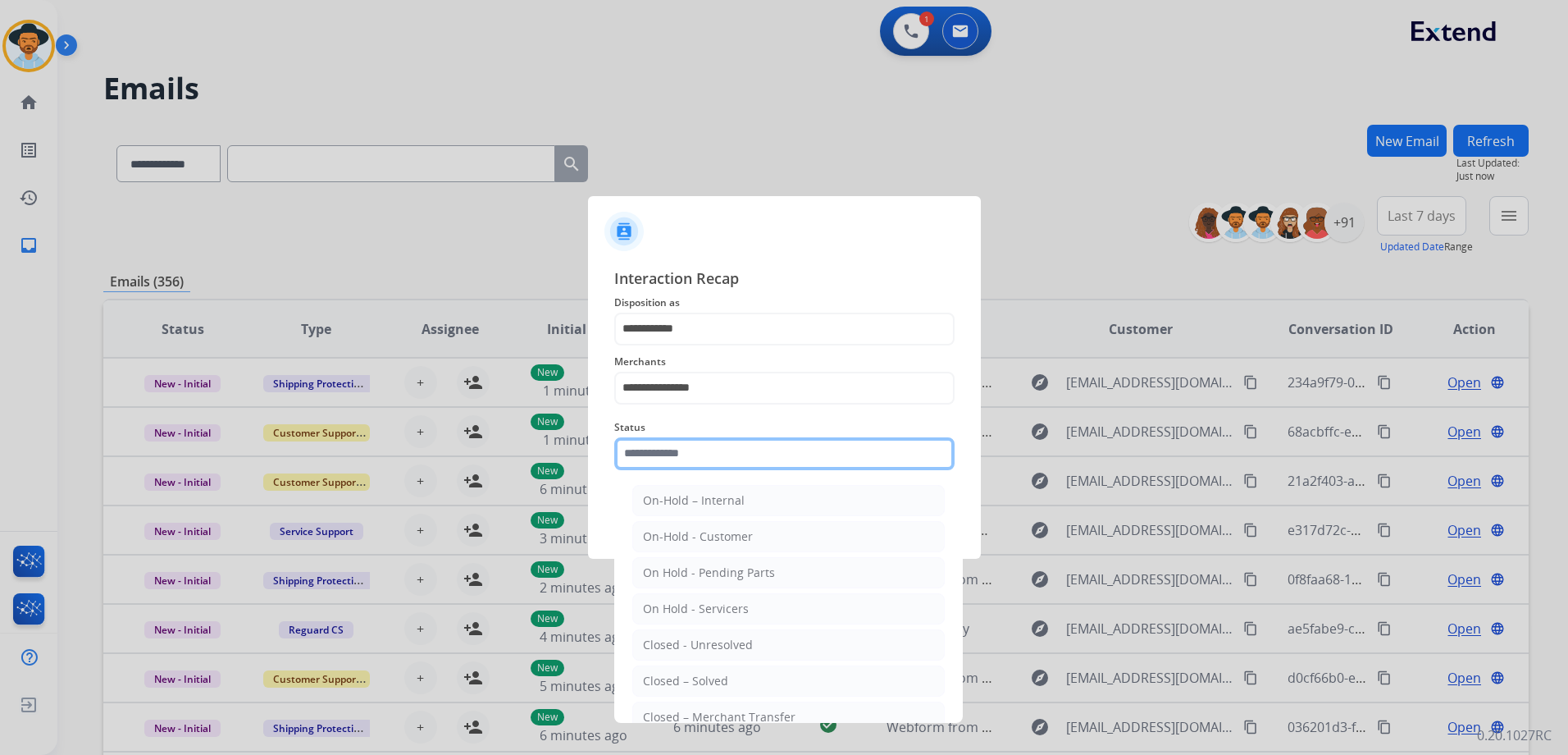
click at [734, 459] on input "text" at bounding box center [784, 454] width 341 height 32
click at [743, 669] on li "Closed – Solved" at bounding box center [789, 681] width 312 height 32
type input "**********"
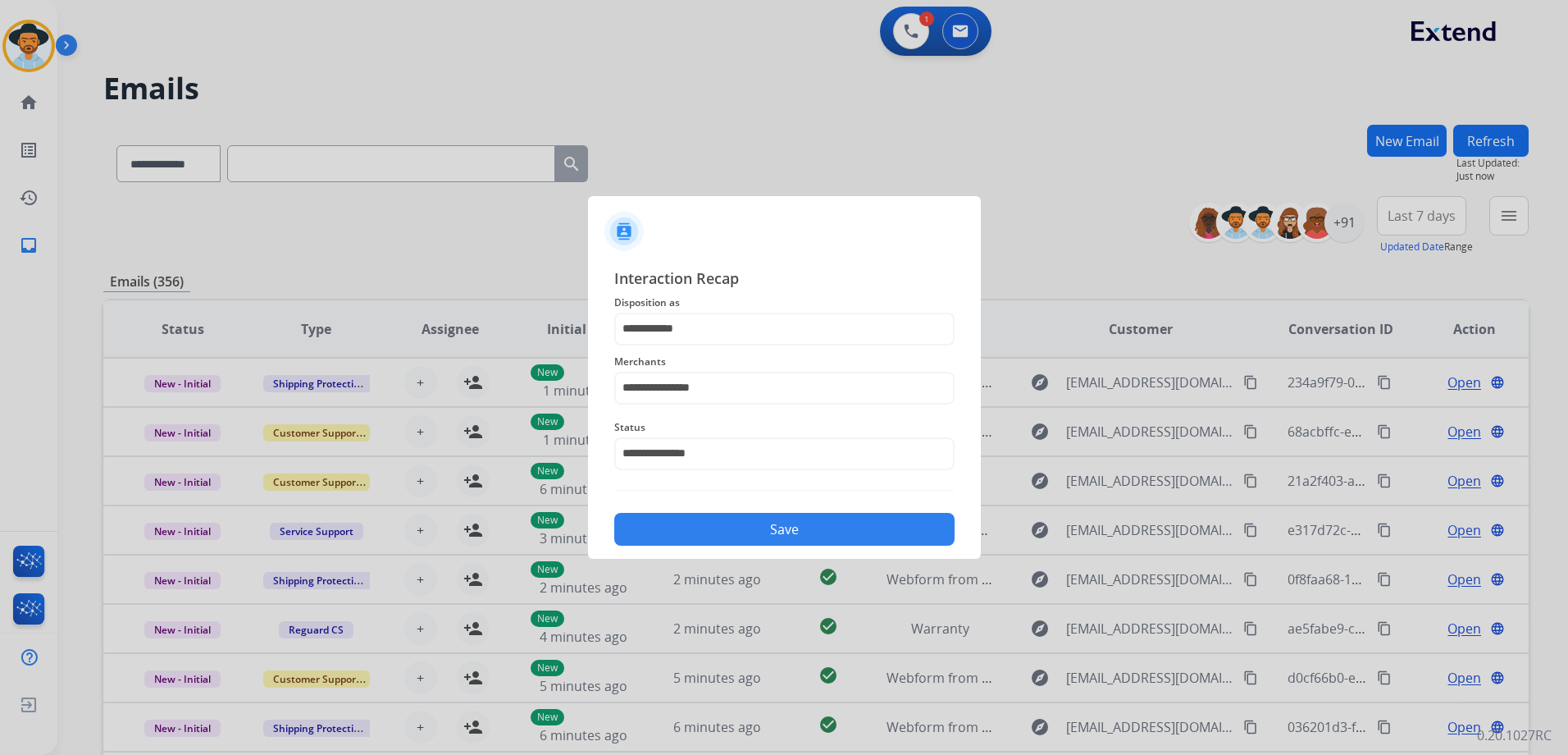
click at [783, 522] on button "Save" at bounding box center [784, 529] width 341 height 32
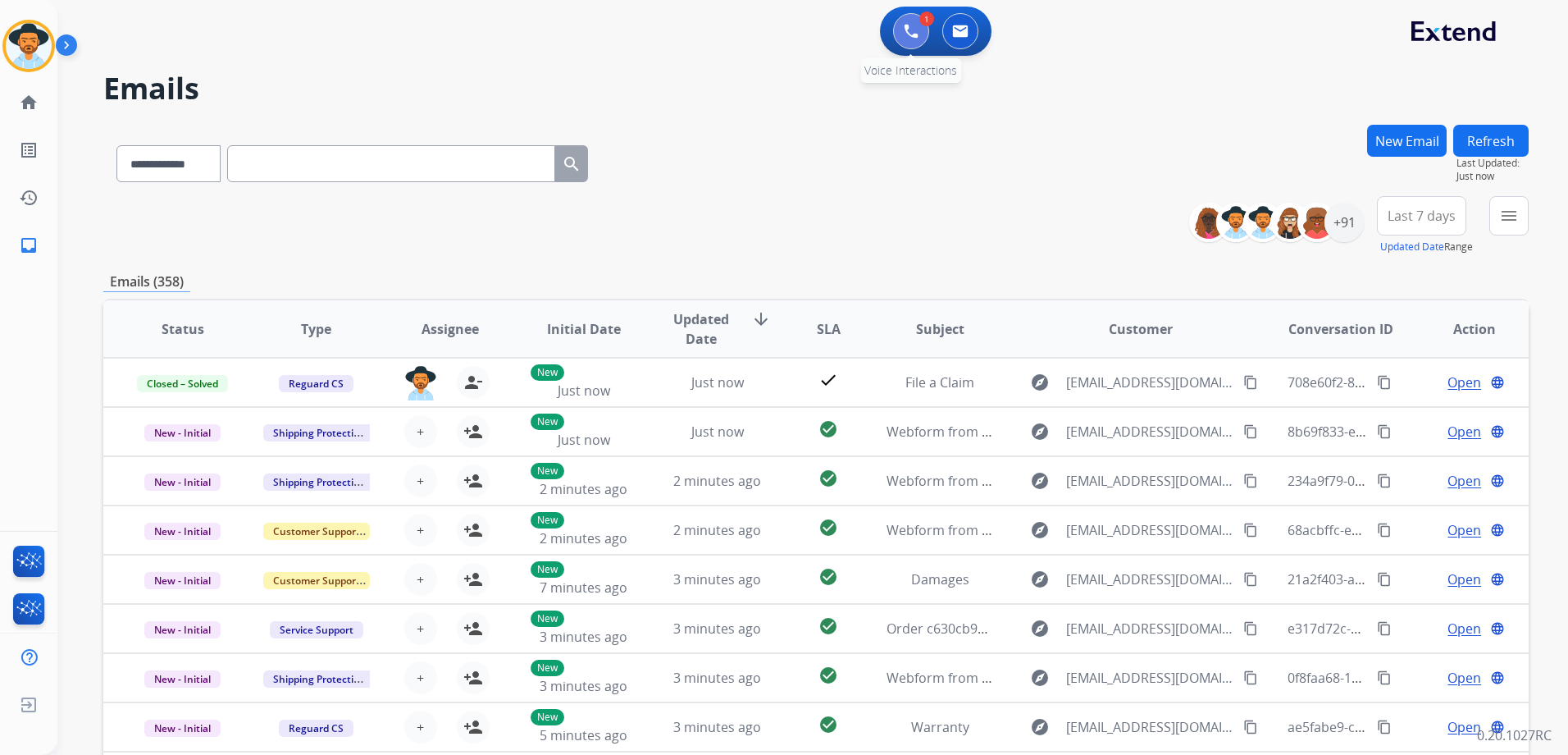
click at [917, 19] on button at bounding box center [911, 31] width 36 height 36
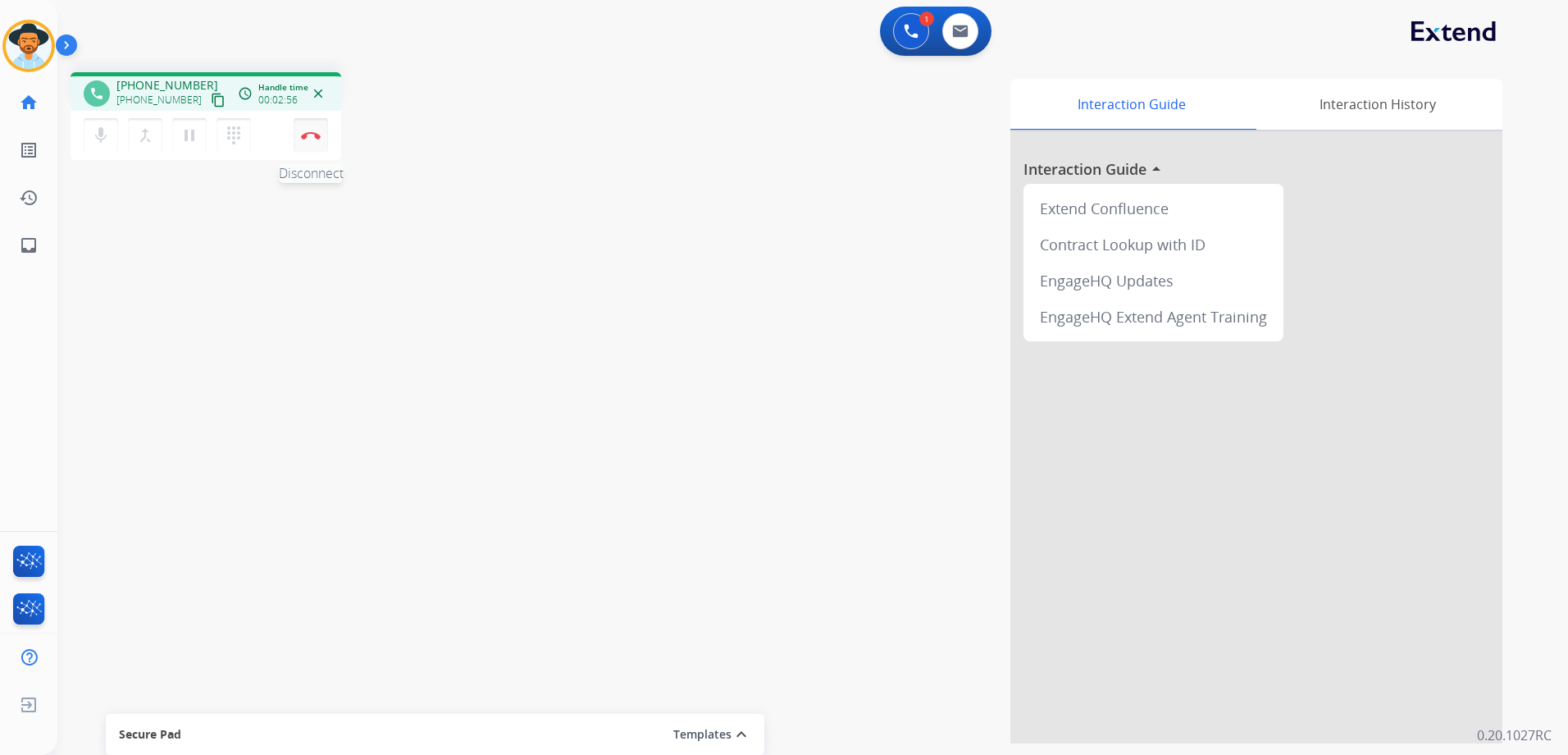
click at [323, 140] on button "Disconnect" at bounding box center [311, 135] width 34 height 34
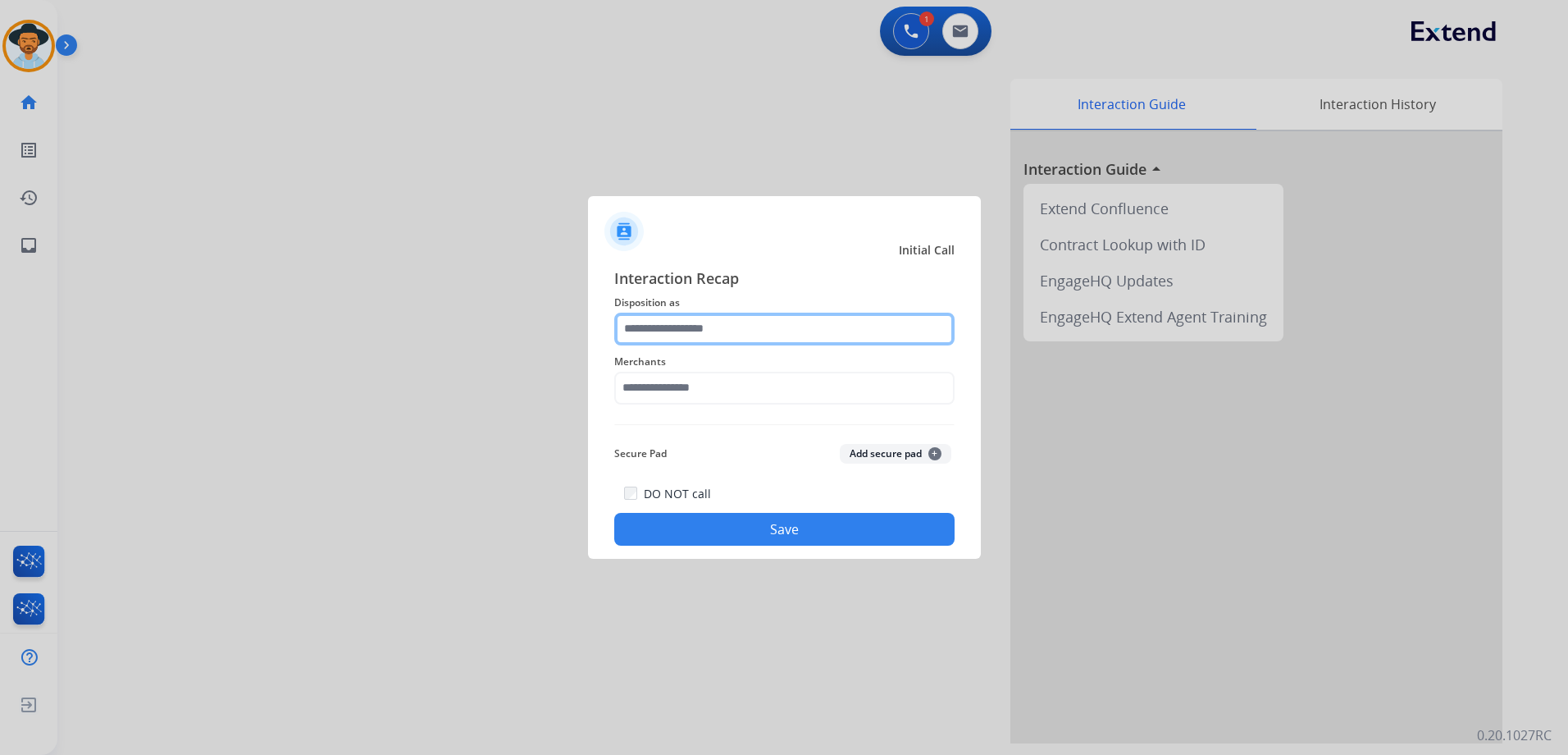
click at [815, 319] on input "text" at bounding box center [784, 329] width 341 height 32
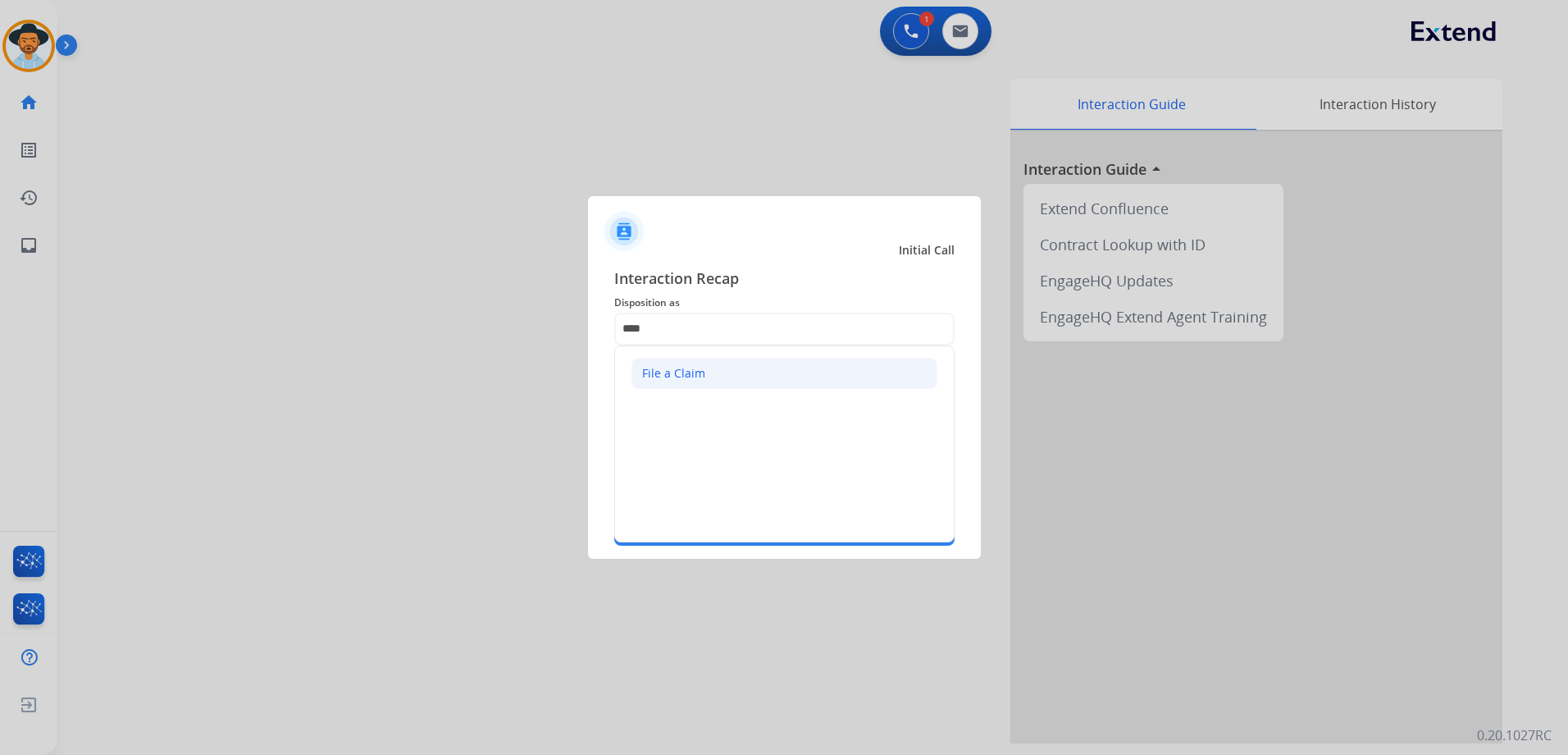
click at [701, 383] on li "File a Claim" at bounding box center [784, 373] width 306 height 32
type input "**********"
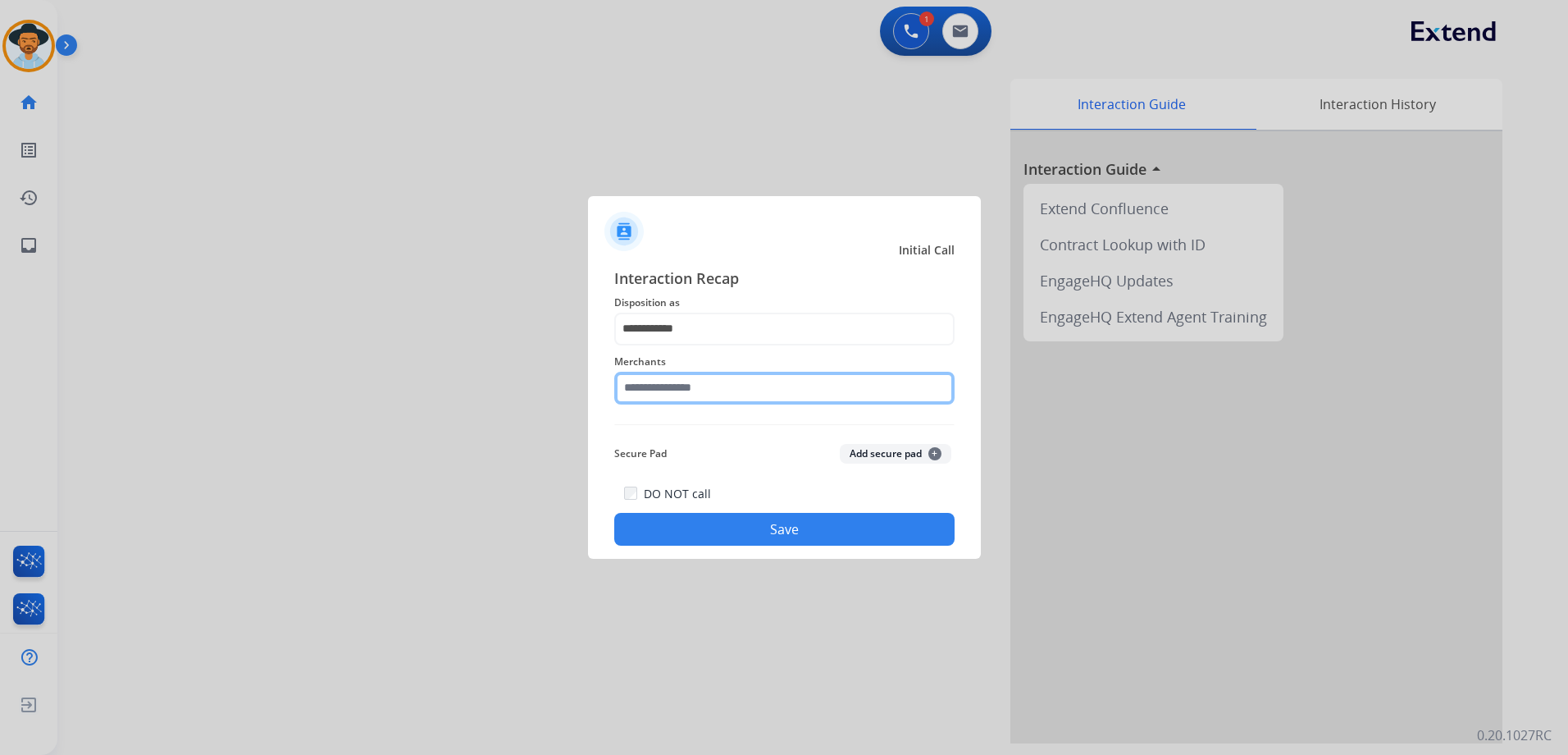
click at [702, 394] on input "text" at bounding box center [784, 388] width 341 height 32
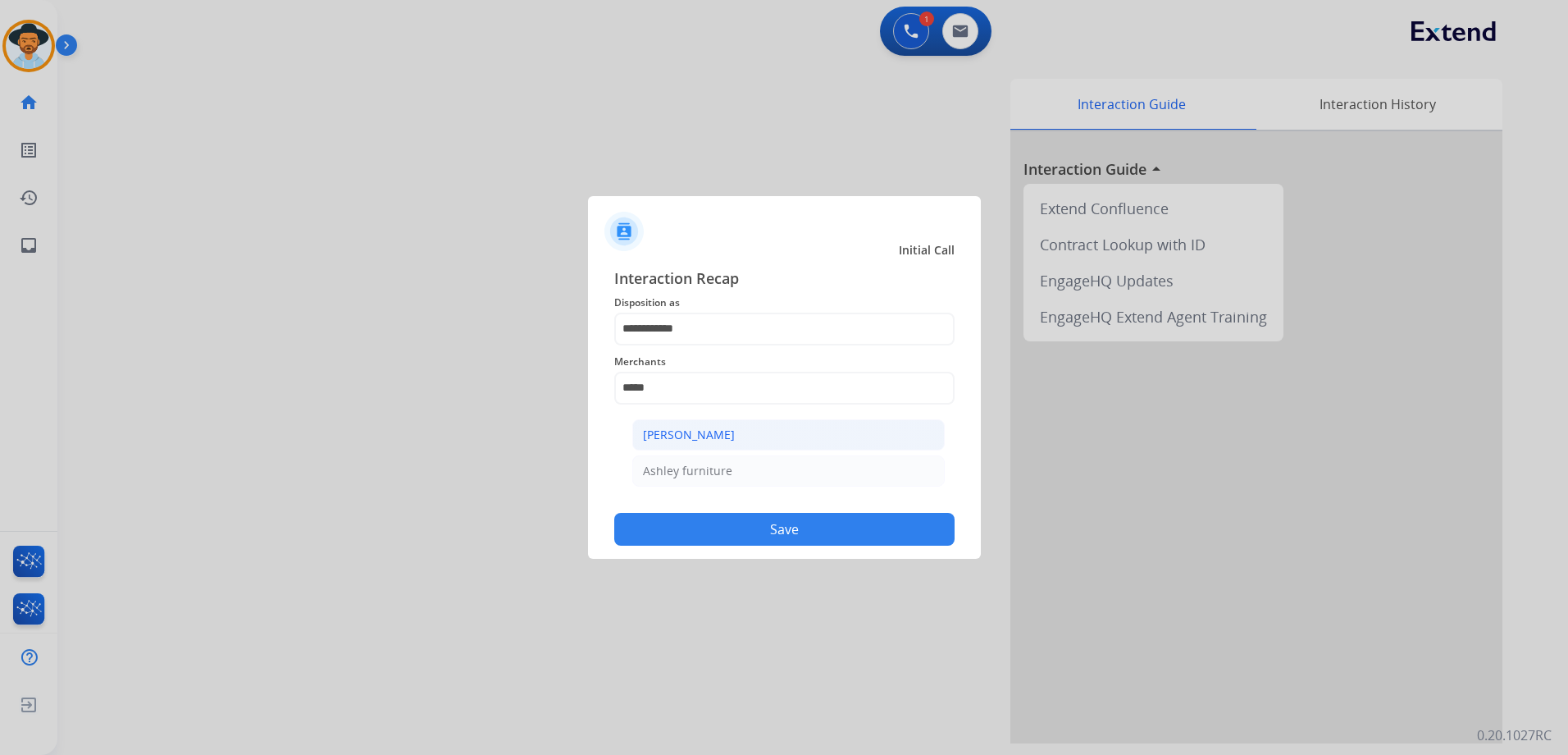
click at [677, 442] on div "[PERSON_NAME]" at bounding box center [689, 435] width 92 height 16
type input "**********"
click at [801, 539] on button "Save" at bounding box center [784, 529] width 341 height 32
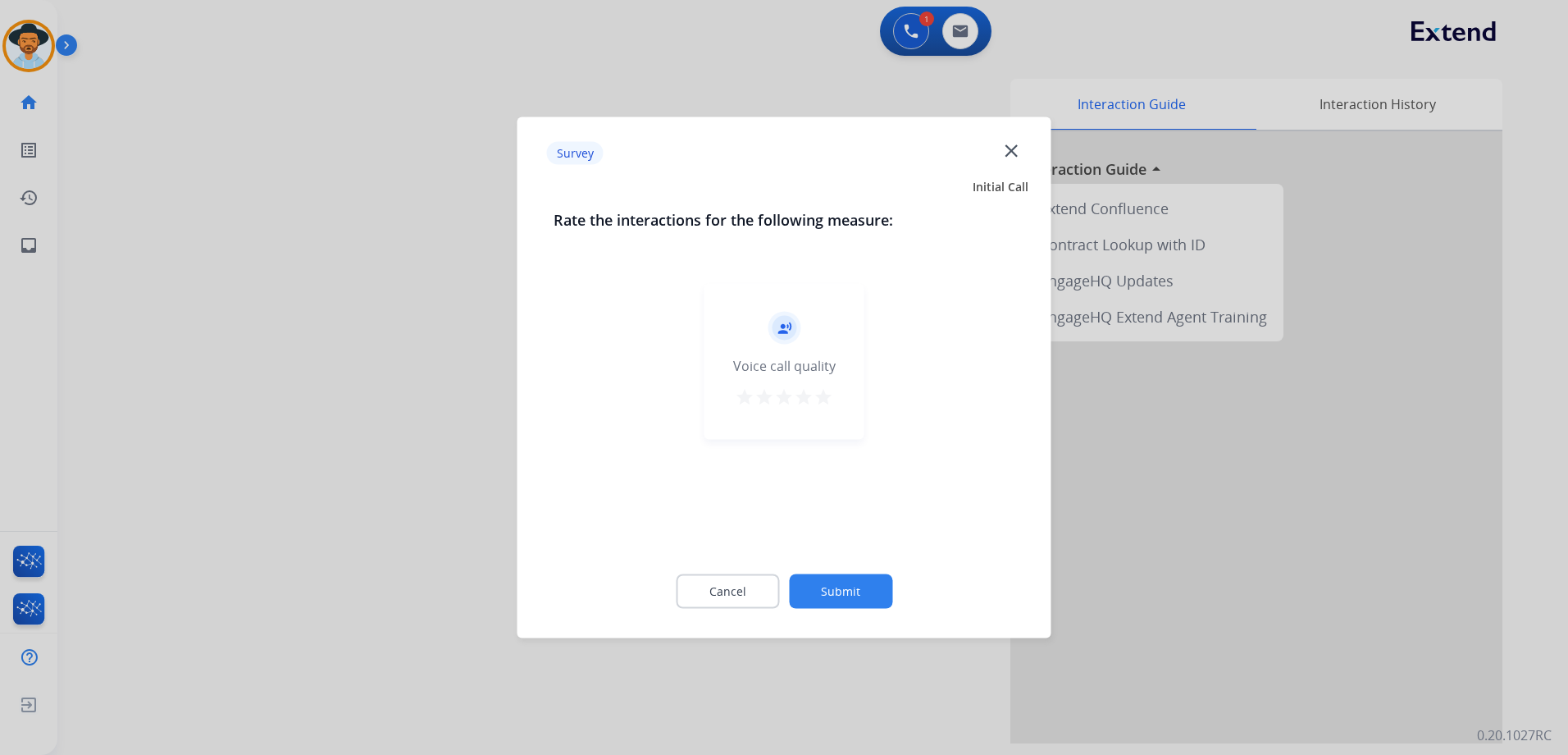
click at [819, 401] on mat-icon "star" at bounding box center [823, 396] width 20 height 20
click at [870, 590] on button "Submit" at bounding box center [840, 591] width 103 height 34
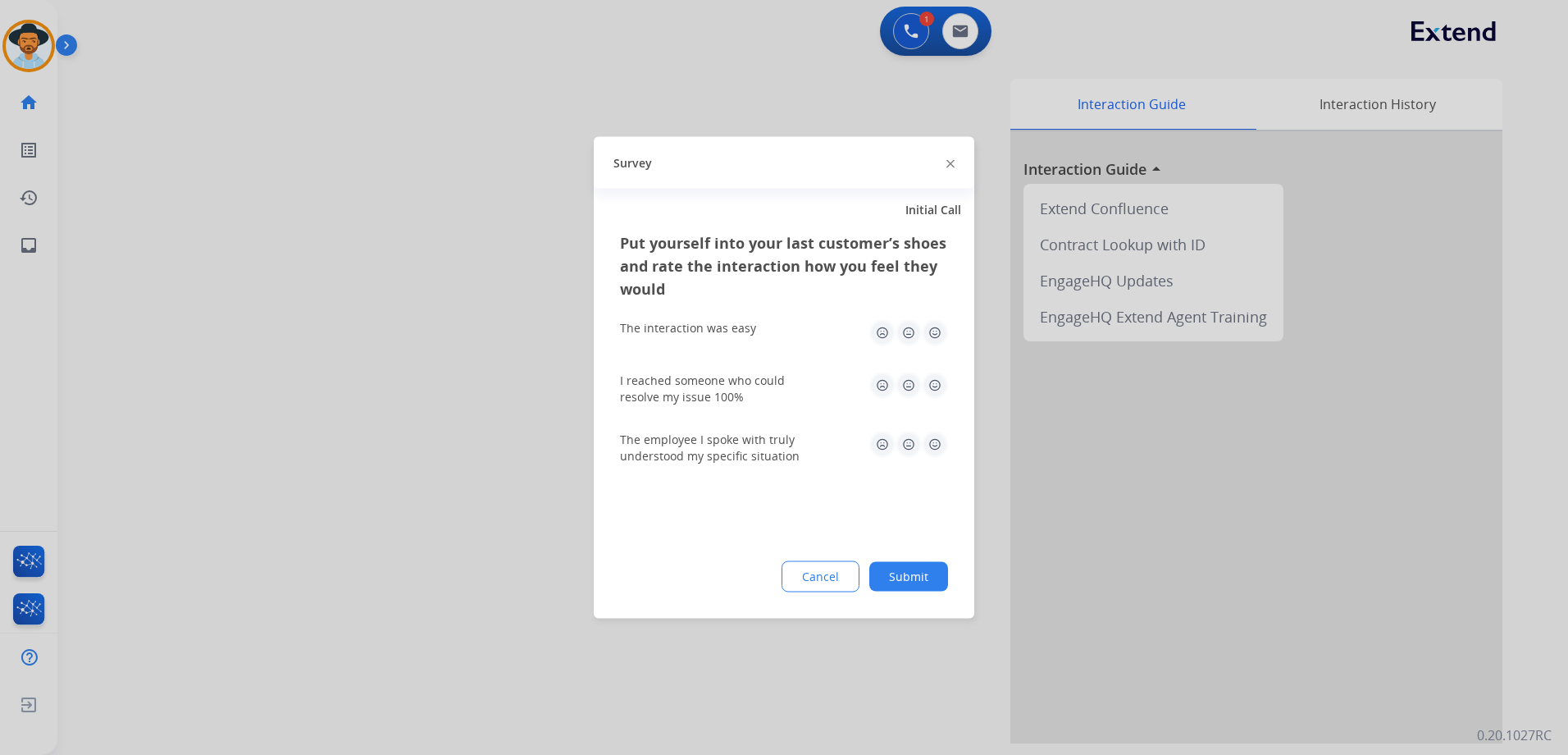
click at [933, 338] on img at bounding box center [935, 333] width 26 height 26
click at [930, 377] on img at bounding box center [935, 385] width 26 height 26
click at [934, 441] on img at bounding box center [935, 444] width 26 height 26
click at [931, 579] on button "Submit" at bounding box center [908, 576] width 79 height 30
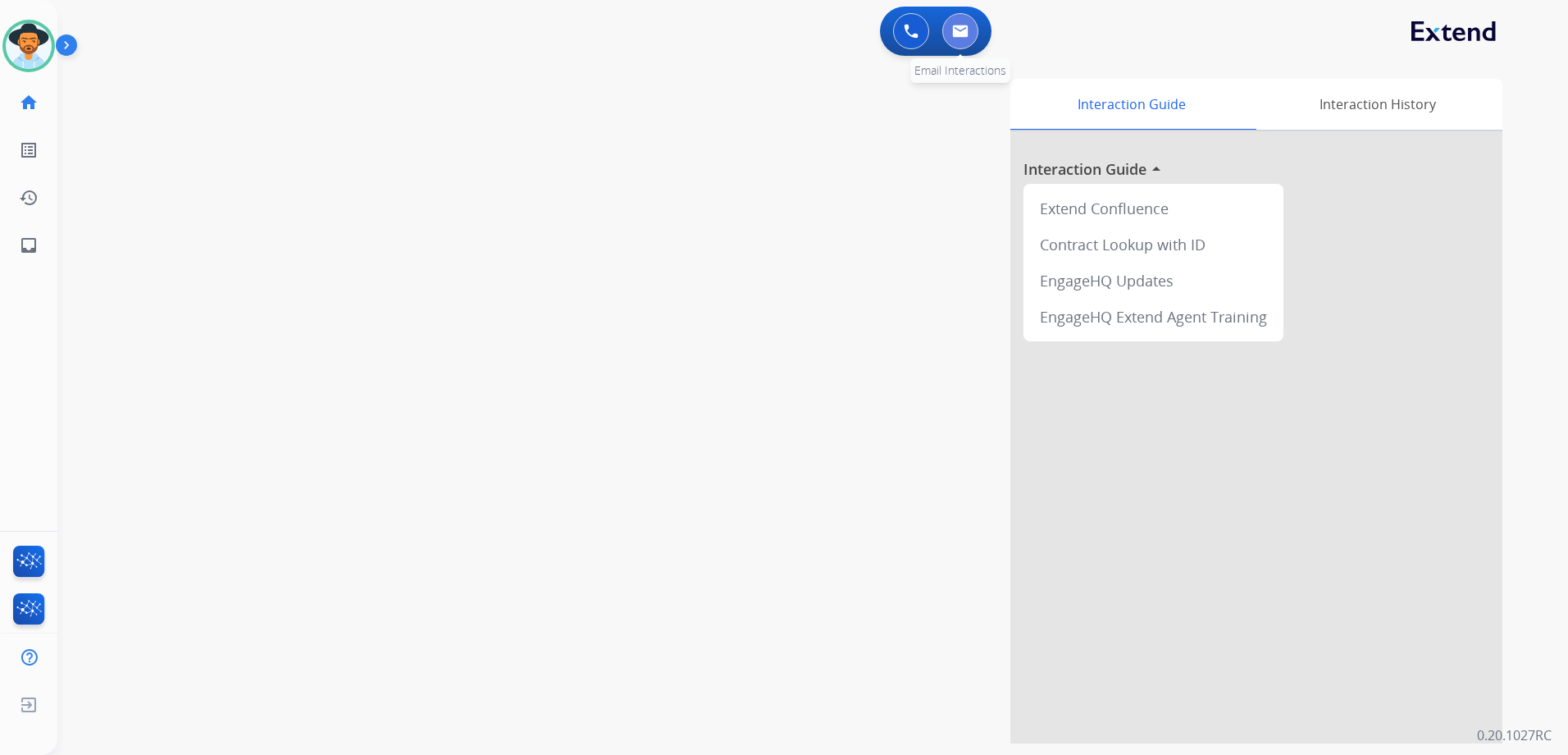
click at [971, 32] on button at bounding box center [960, 31] width 36 height 36
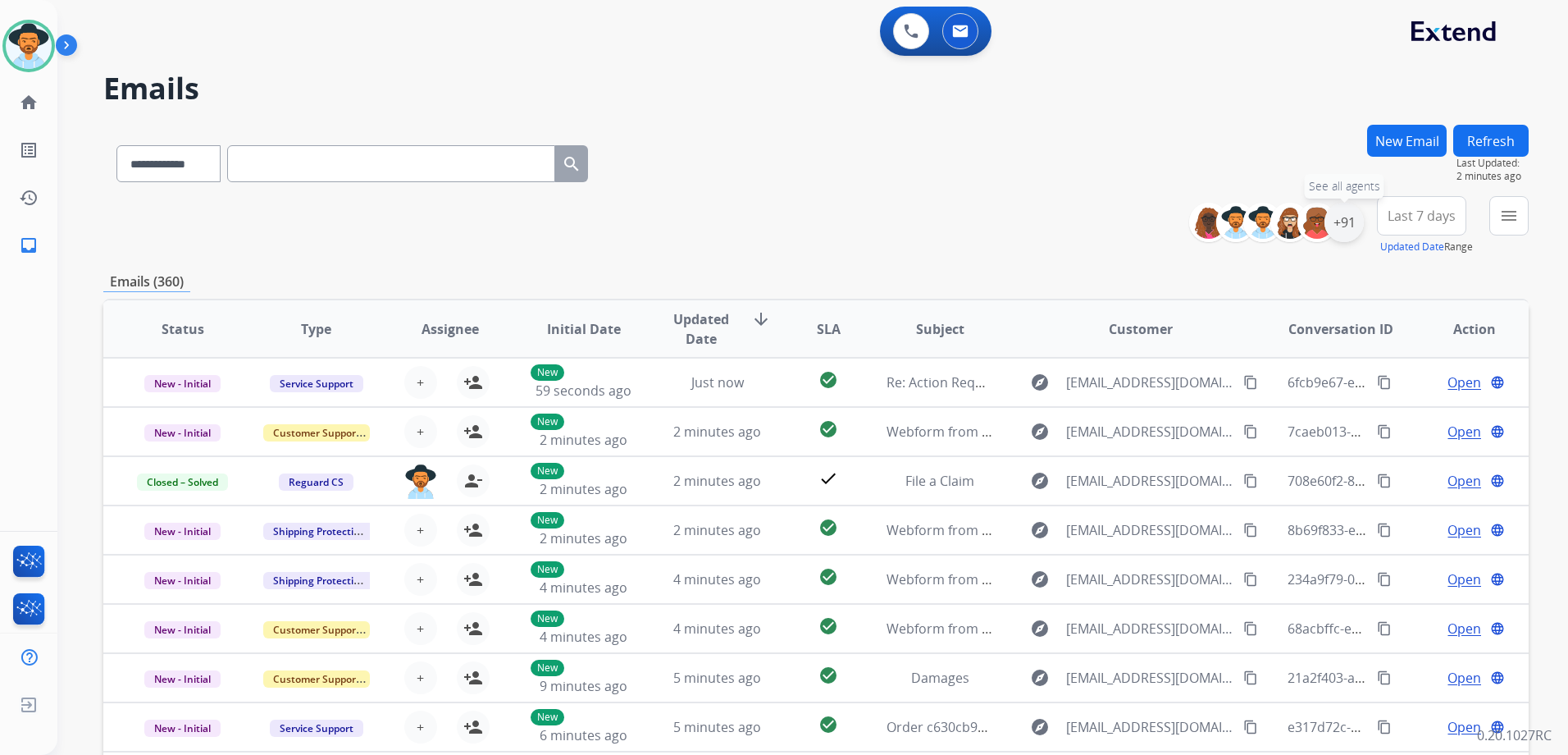
click at [1345, 219] on div "+91" at bounding box center [1344, 222] width 39 height 39
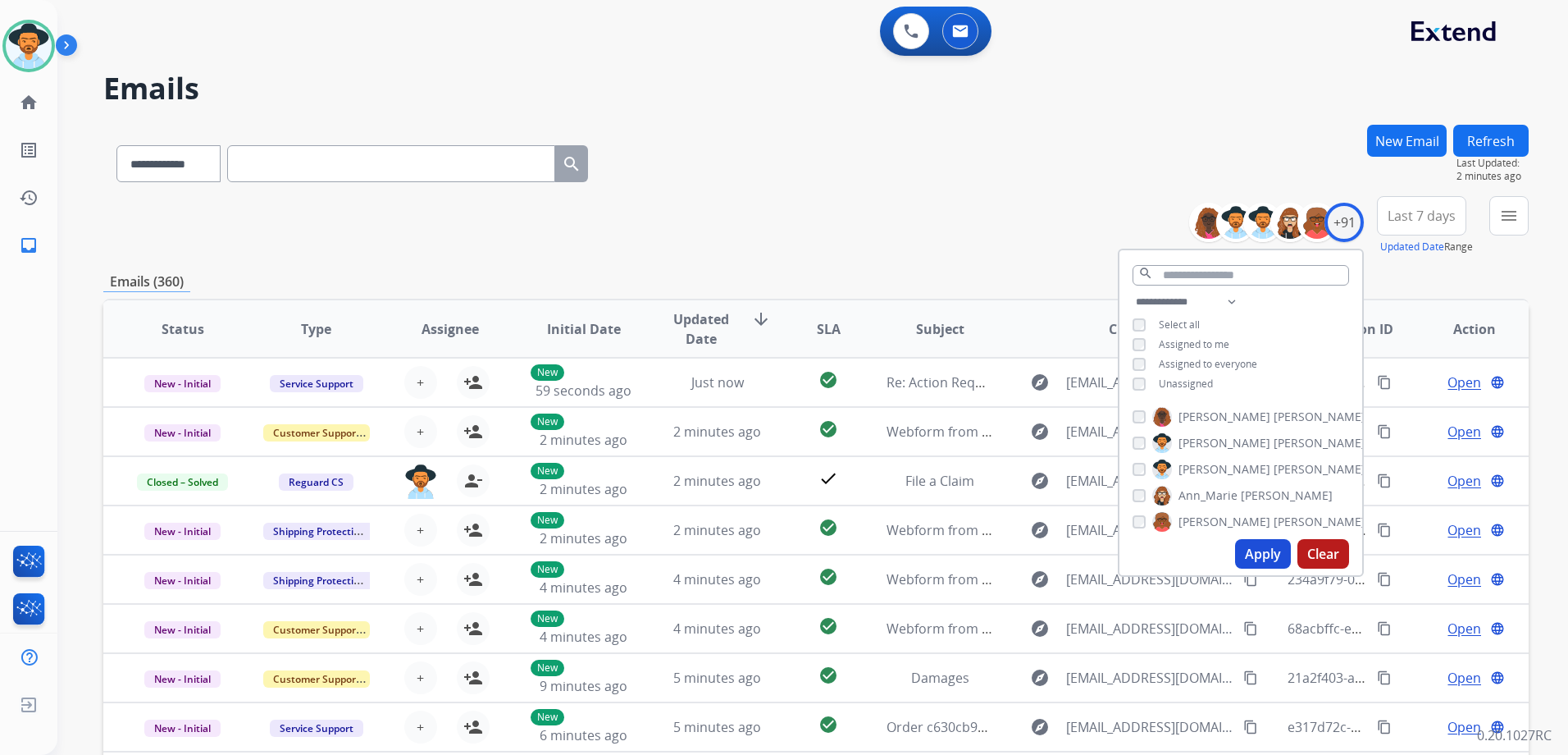
click at [1185, 377] on span "Unassigned" at bounding box center [1185, 383] width 54 height 14
click at [1273, 548] on button "Apply" at bounding box center [1262, 553] width 55 height 30
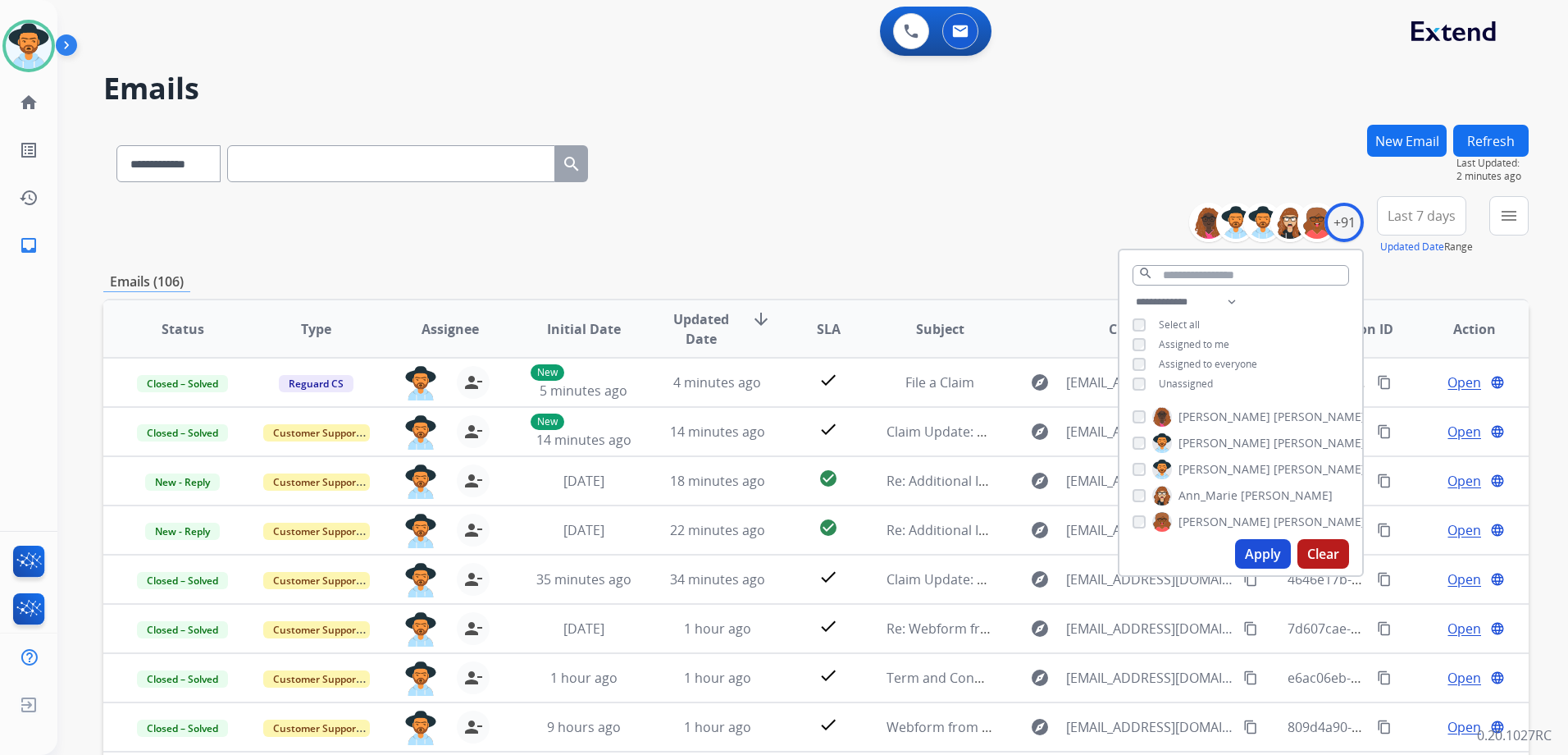
click at [949, 240] on div "**********" at bounding box center [816, 225] width 1425 height 59
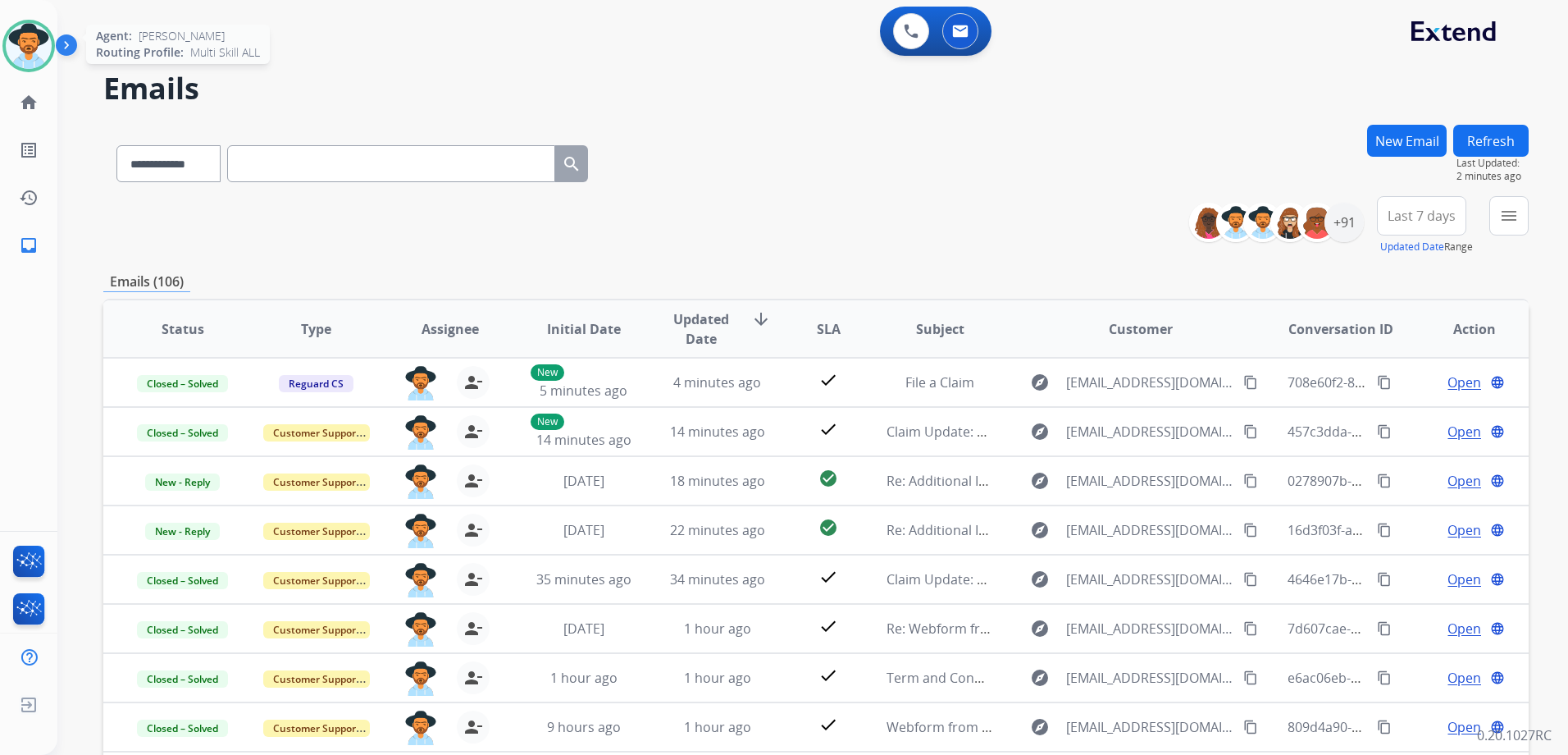
click at [32, 55] on img at bounding box center [29, 46] width 46 height 46
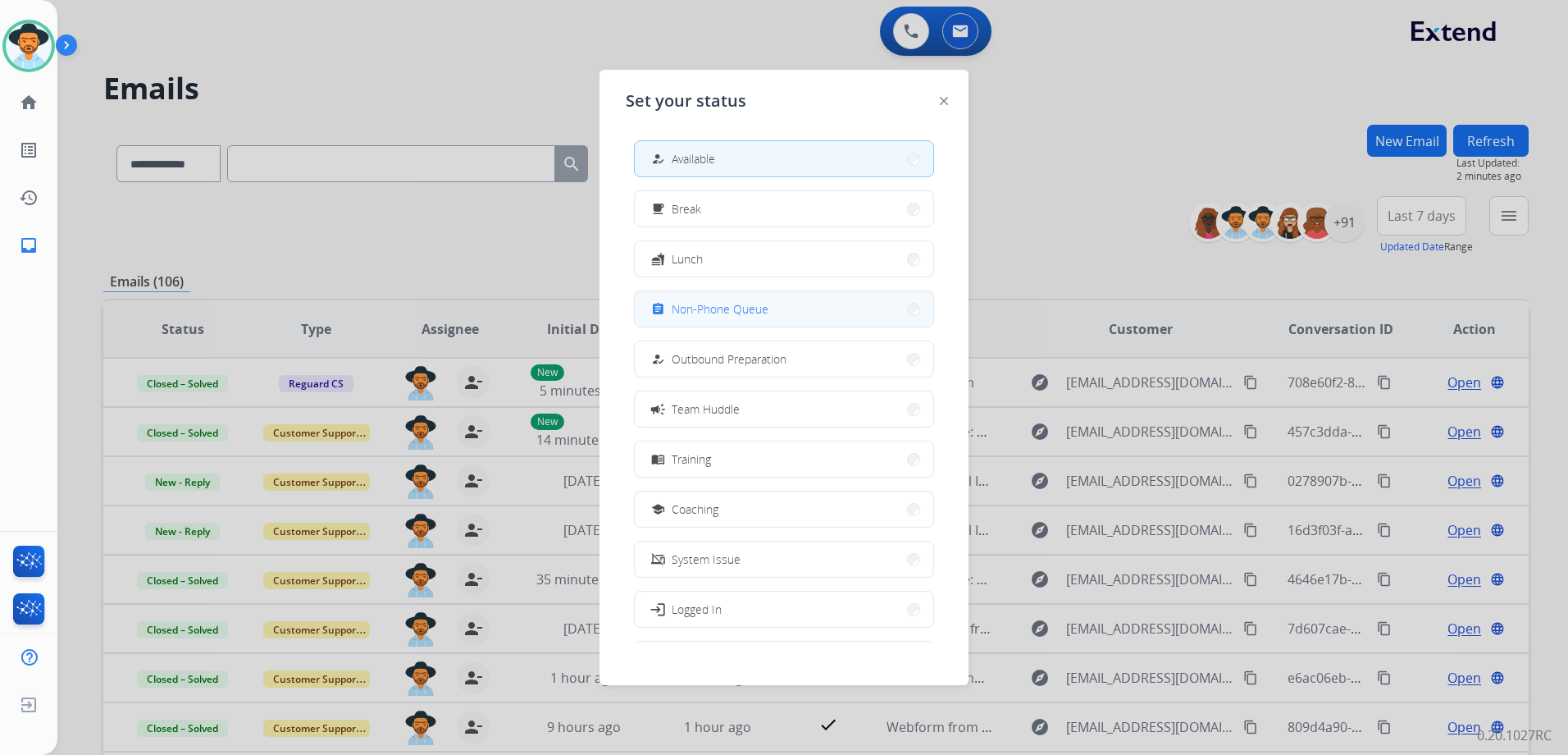
click at [693, 311] on span "Non-Phone Queue" at bounding box center [720, 309] width 96 height 17
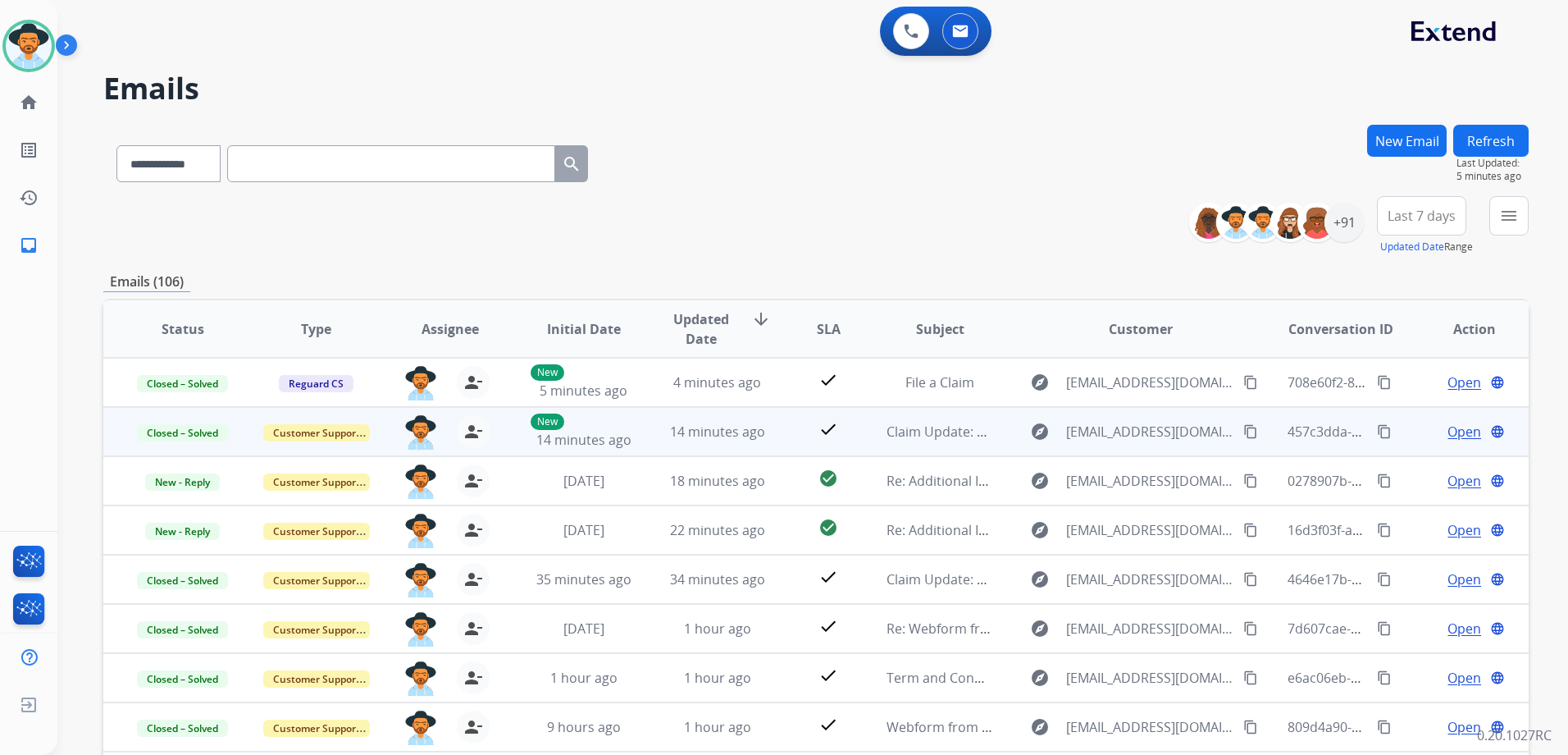
click at [1421, 438] on div "Open language" at bounding box center [1474, 431] width 107 height 20
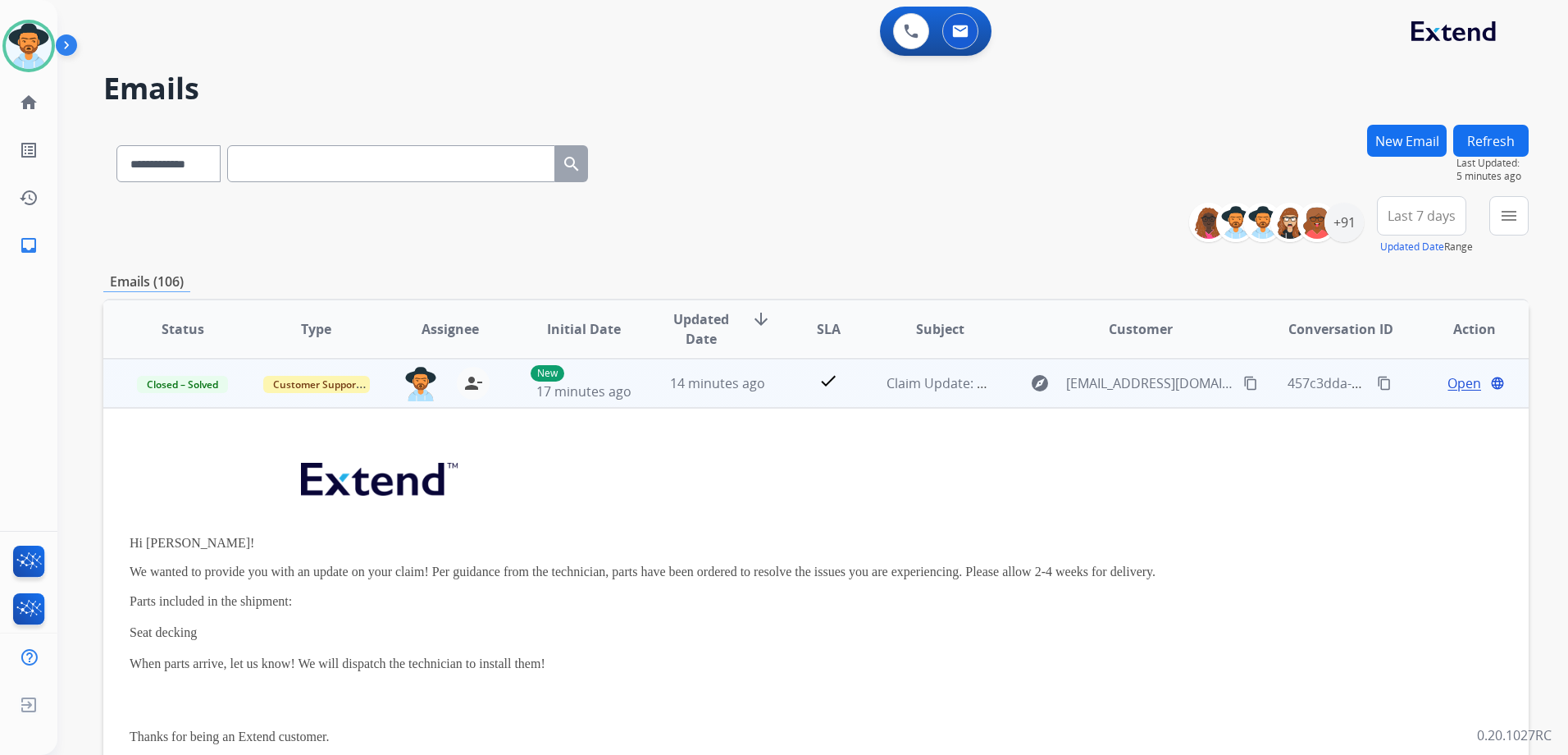
scroll to position [50, 0]
click at [1421, 383] on div "Open language" at bounding box center [1474, 382] width 107 height 20
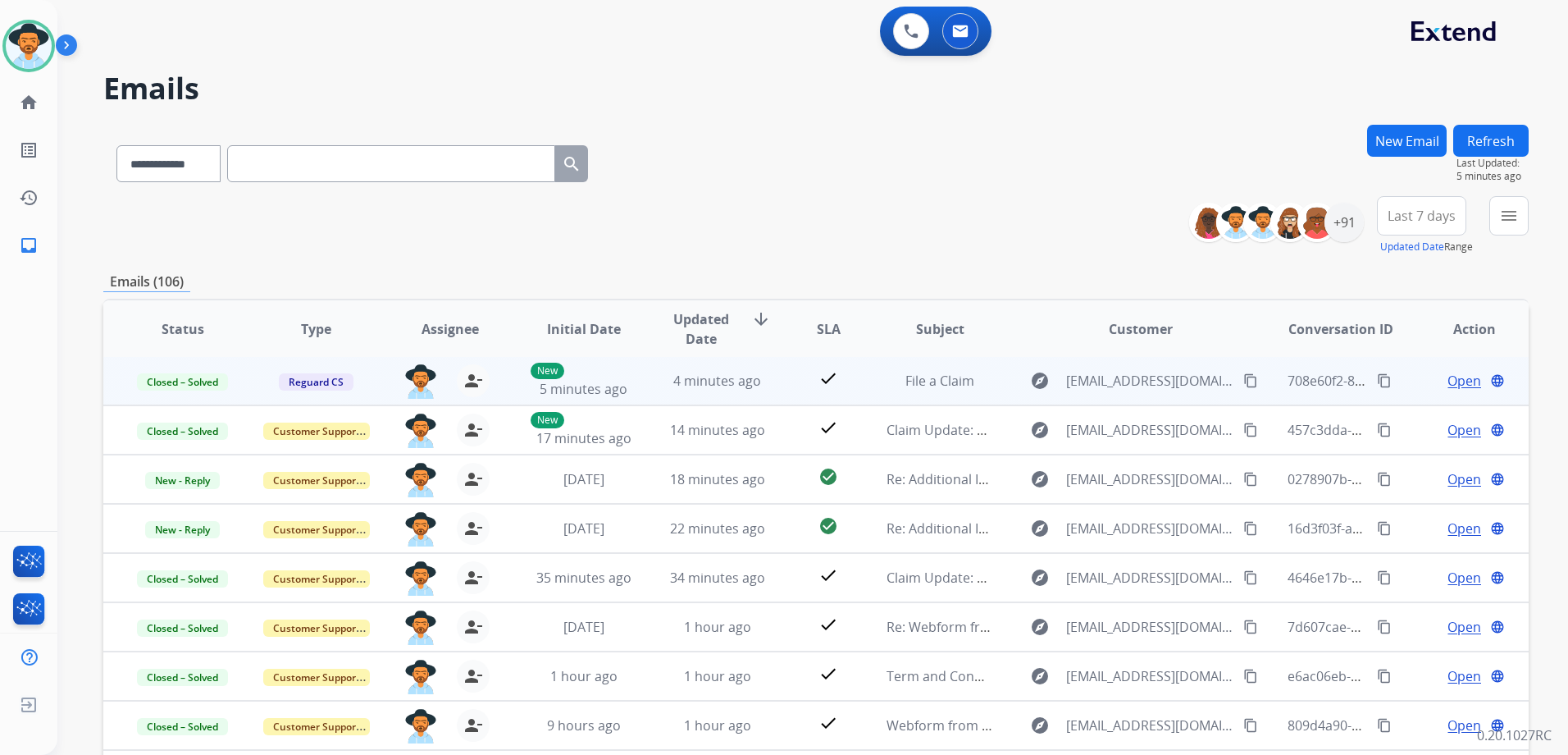
click at [1402, 372] on td "Open language" at bounding box center [1461, 381] width 134 height 50
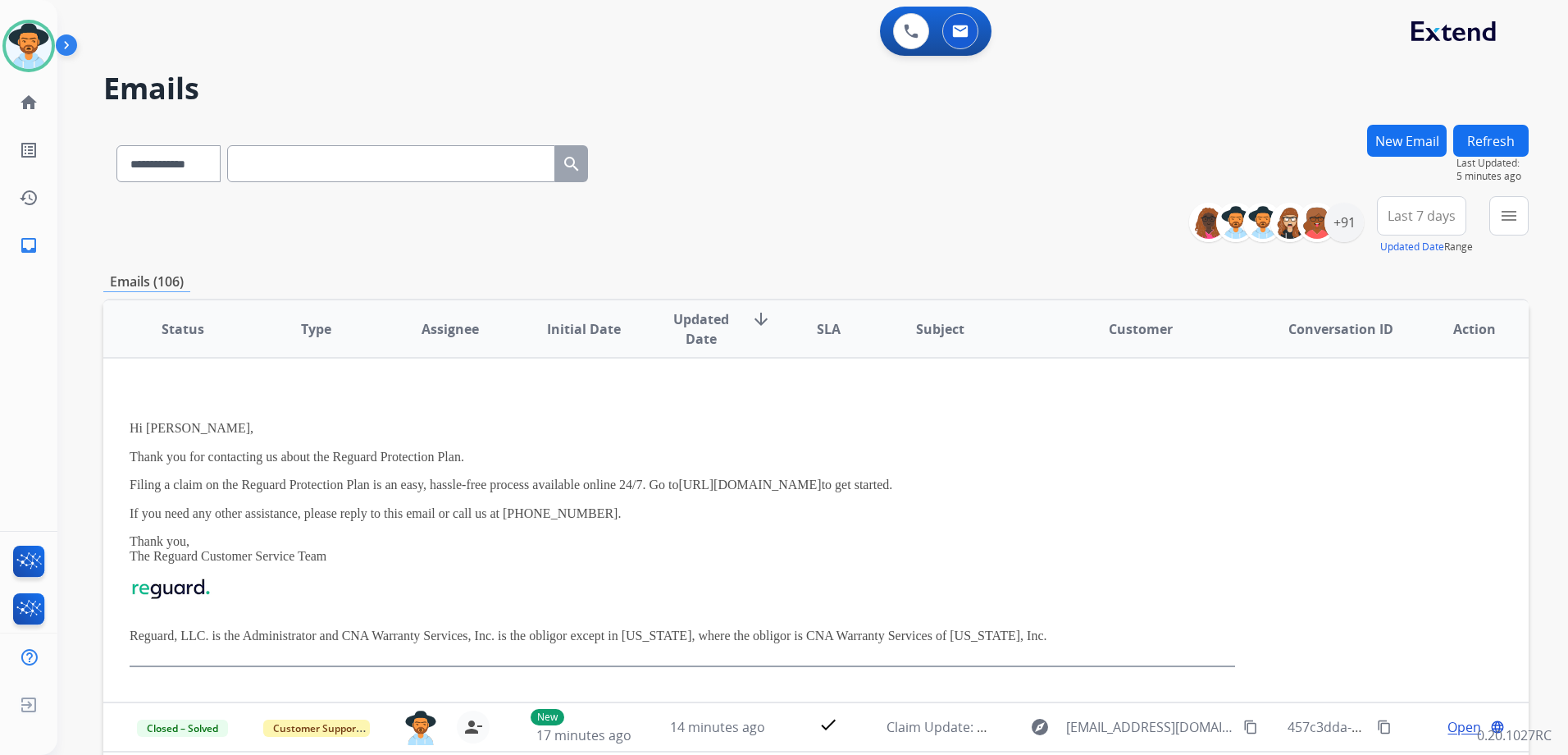
scroll to position [0, 0]
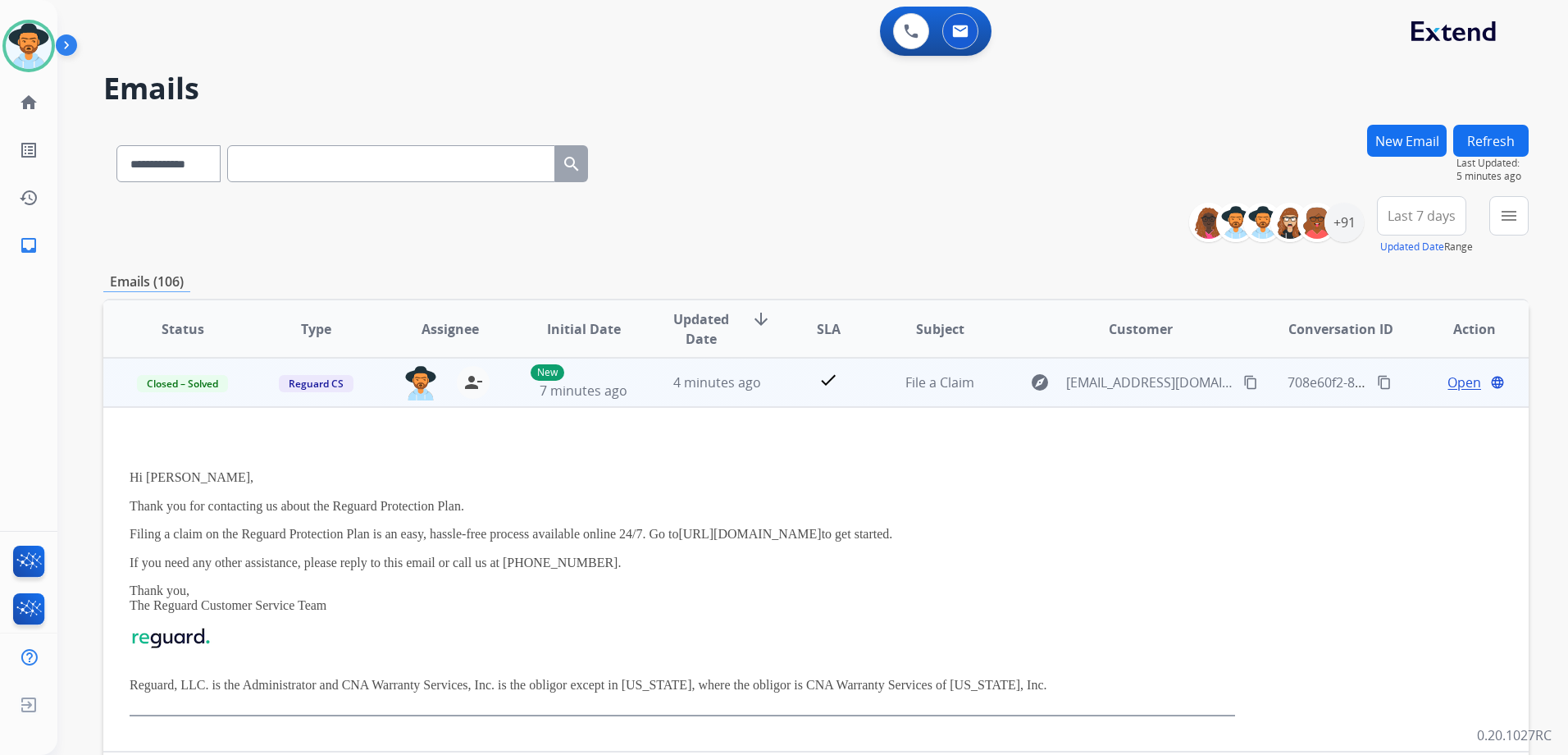
click at [1401, 374] on td "Open language" at bounding box center [1461, 383] width 134 height 50
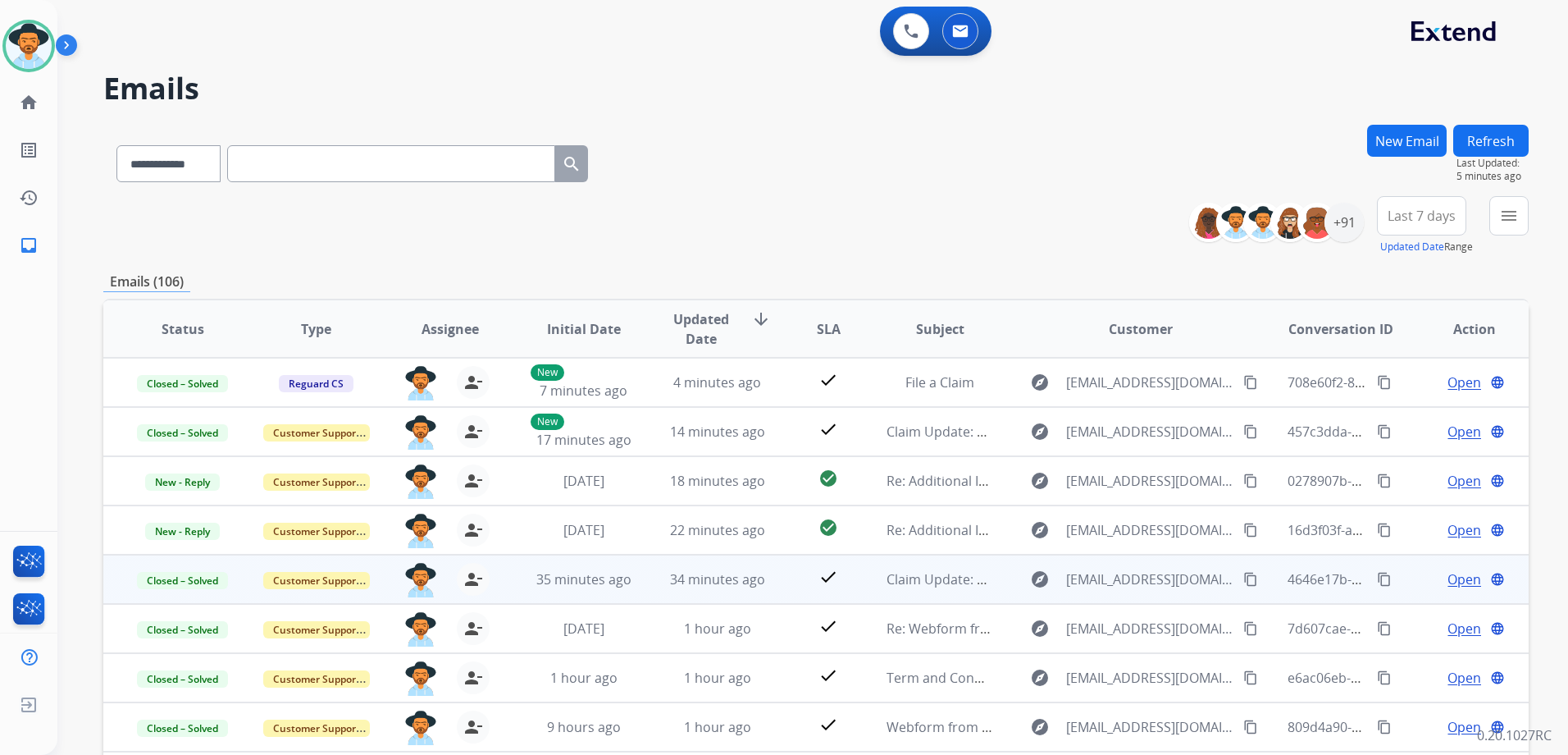
click at [1395, 576] on td "Open language" at bounding box center [1461, 579] width 134 height 50
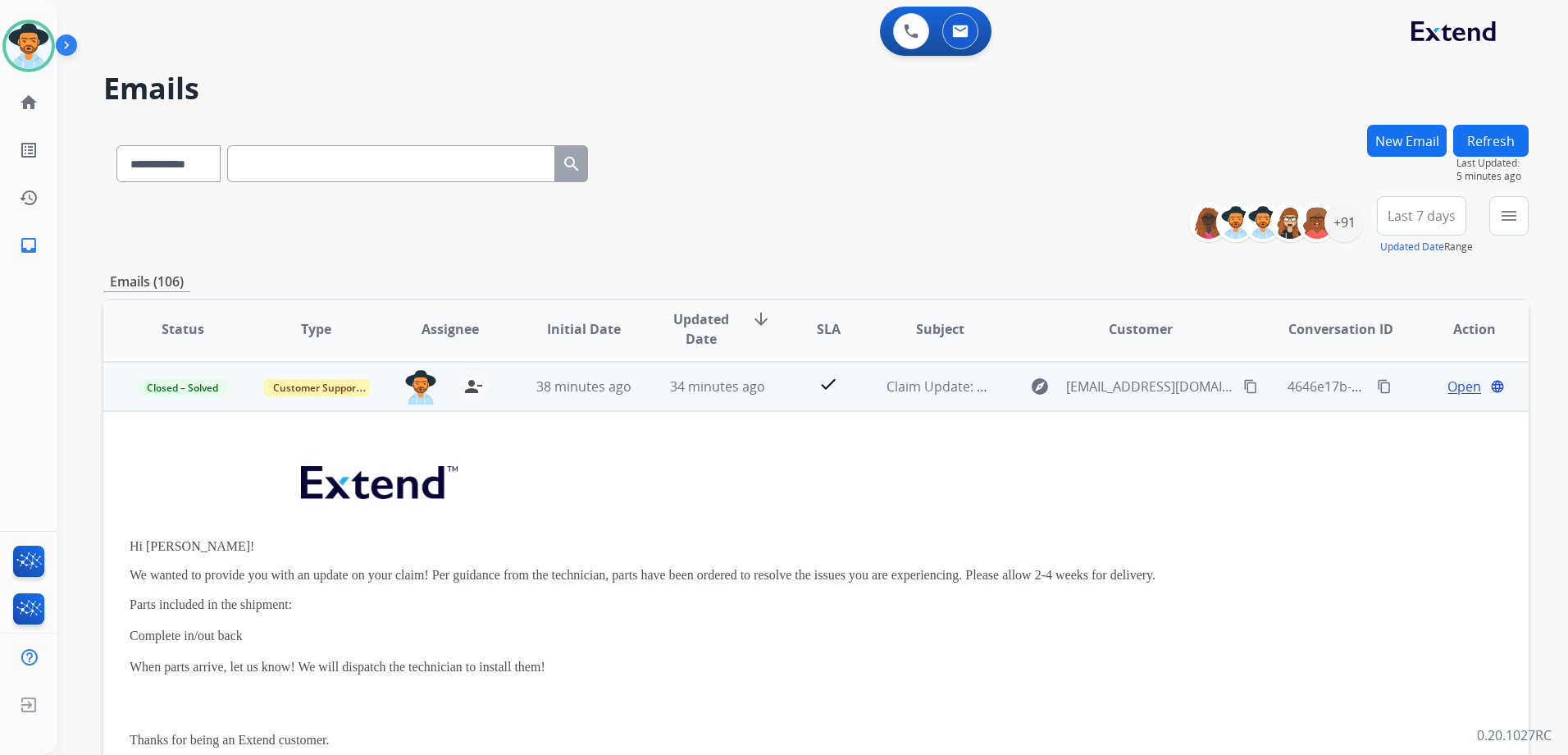
scroll to position [197, 0]
click at [1401, 384] on td "Open language" at bounding box center [1461, 383] width 134 height 50
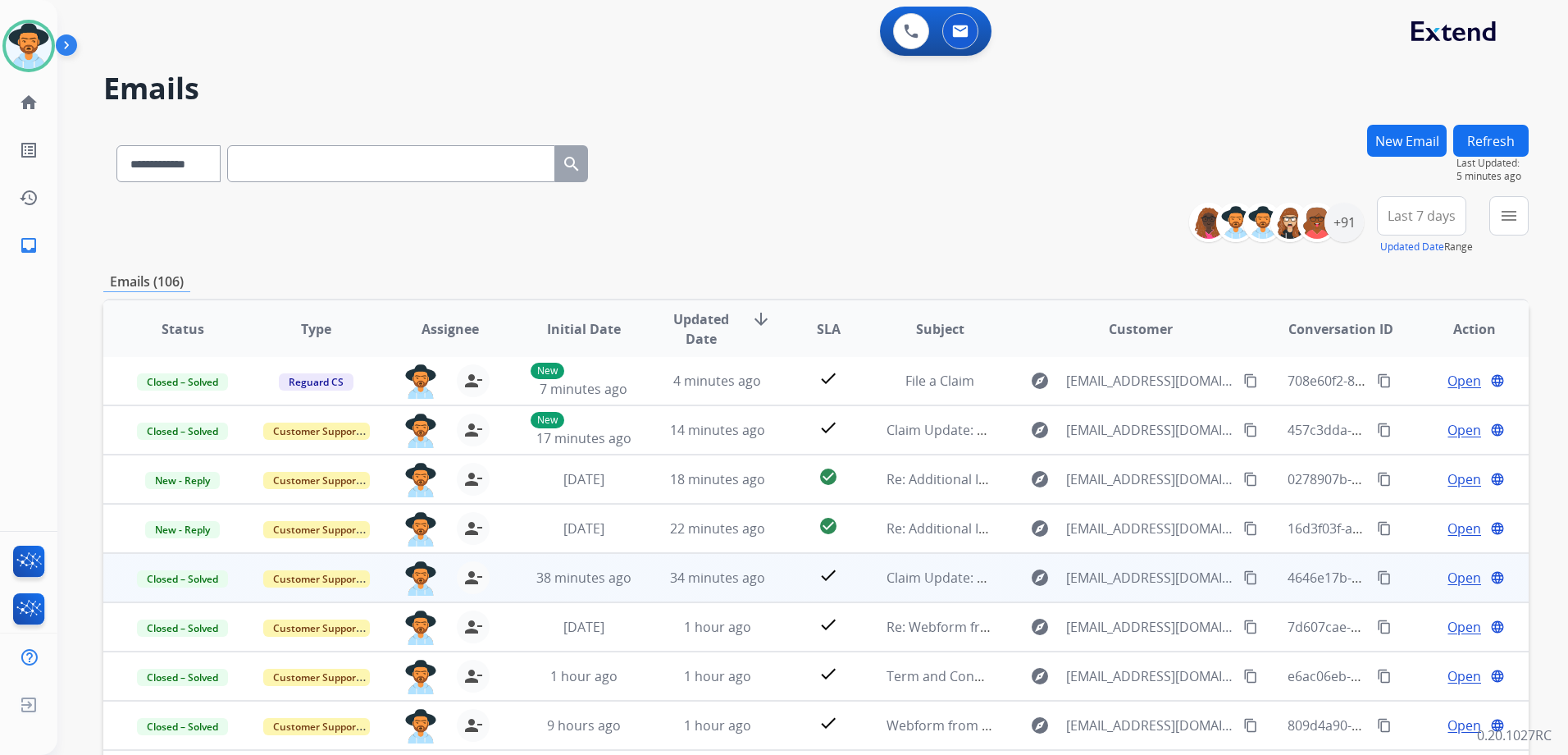
scroll to position [2, 0]
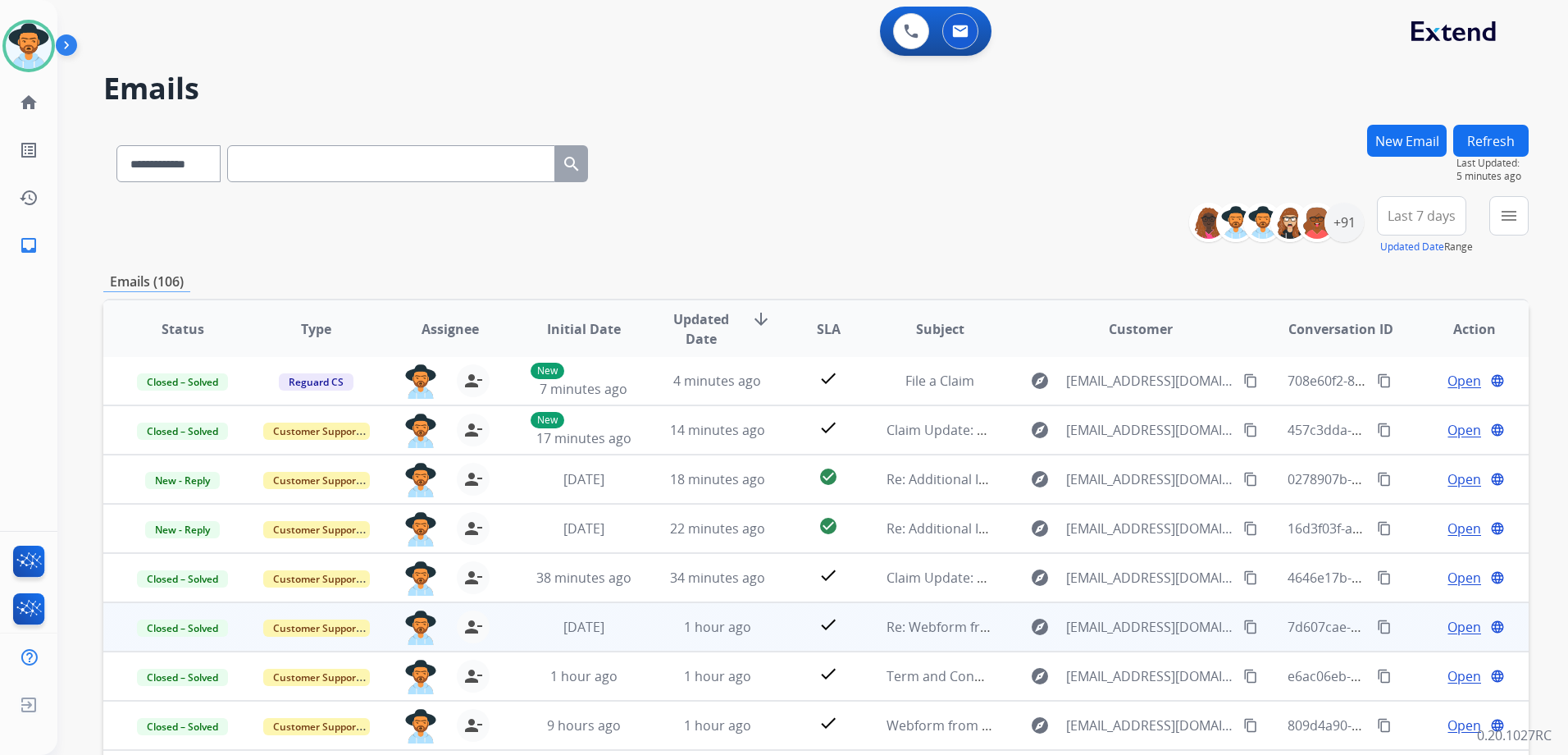
click at [1399, 623] on td "Open language" at bounding box center [1461, 627] width 134 height 50
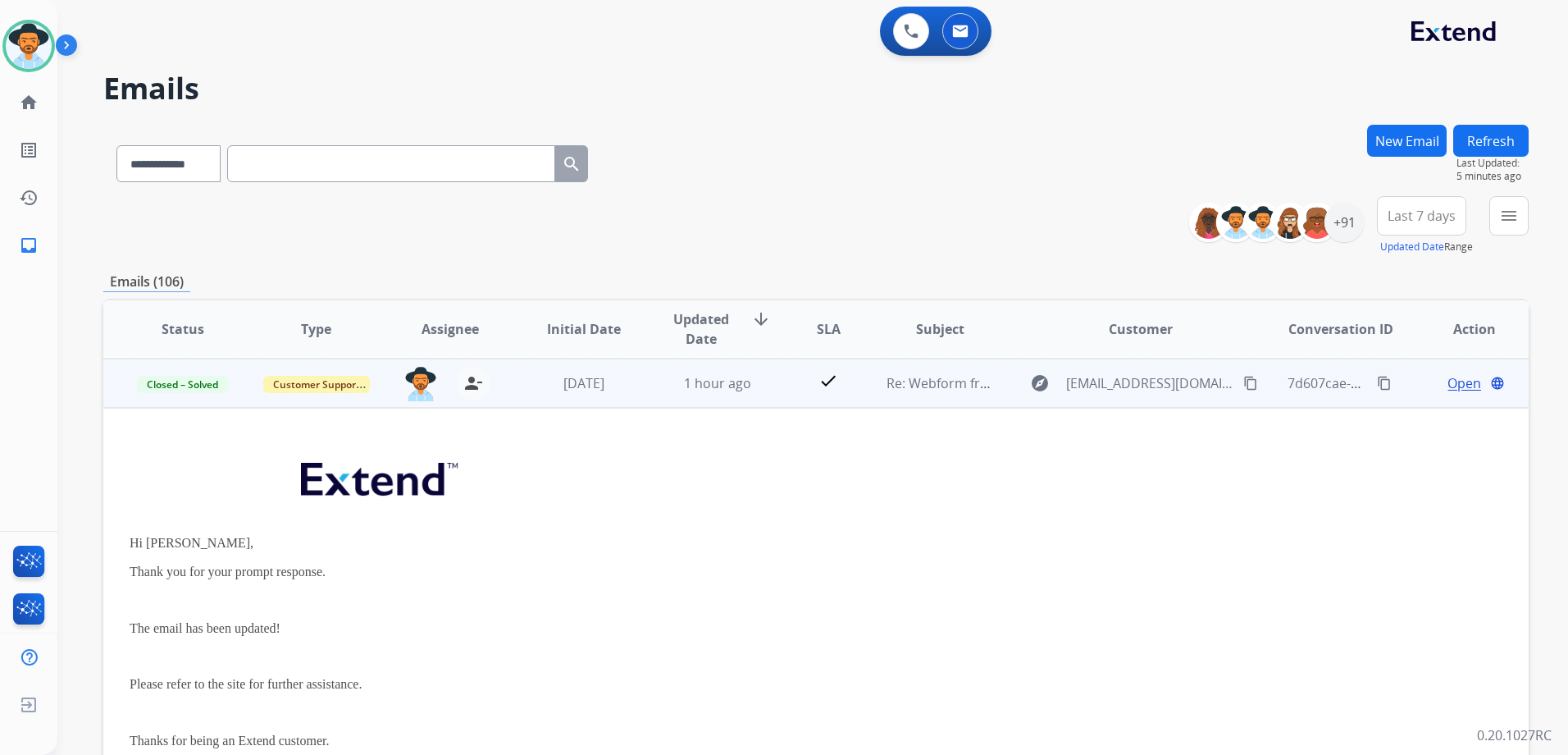
scroll to position [246, 0]
click at [1402, 387] on td "Open language" at bounding box center [1461, 383] width 134 height 50
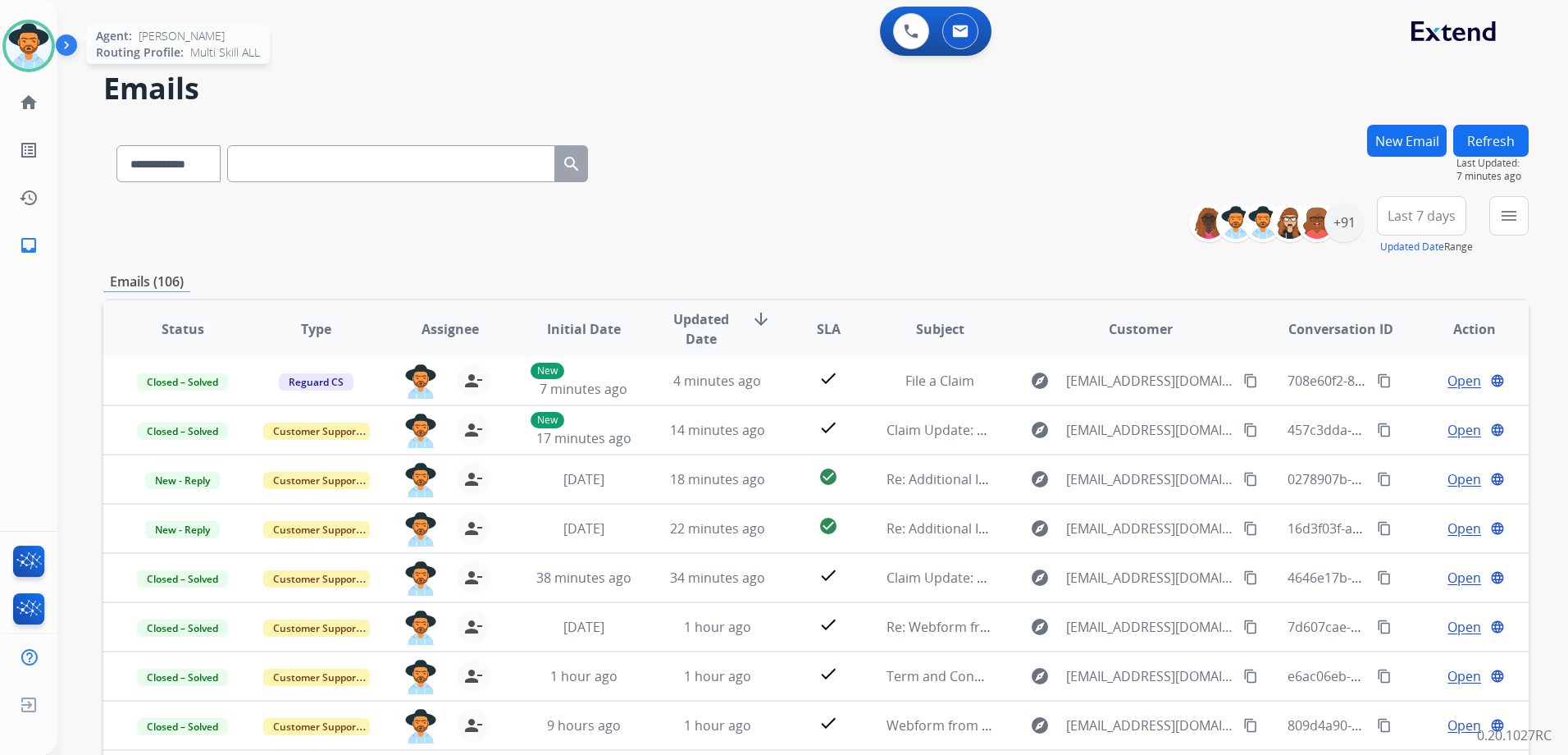
click at [26, 49] on img at bounding box center [29, 46] width 46 height 46
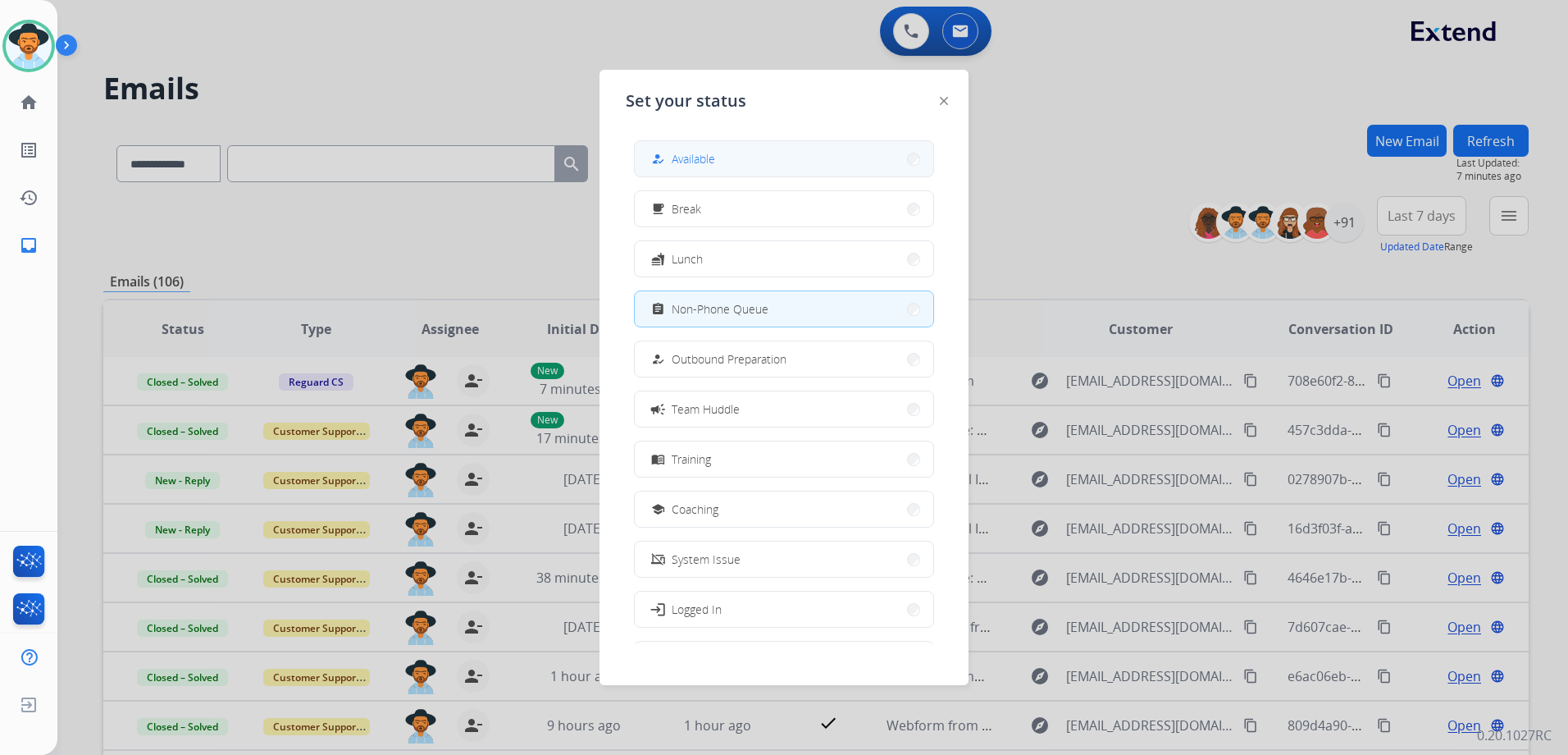
click at [801, 172] on button "how_to_reg Available" at bounding box center [784, 158] width 299 height 35
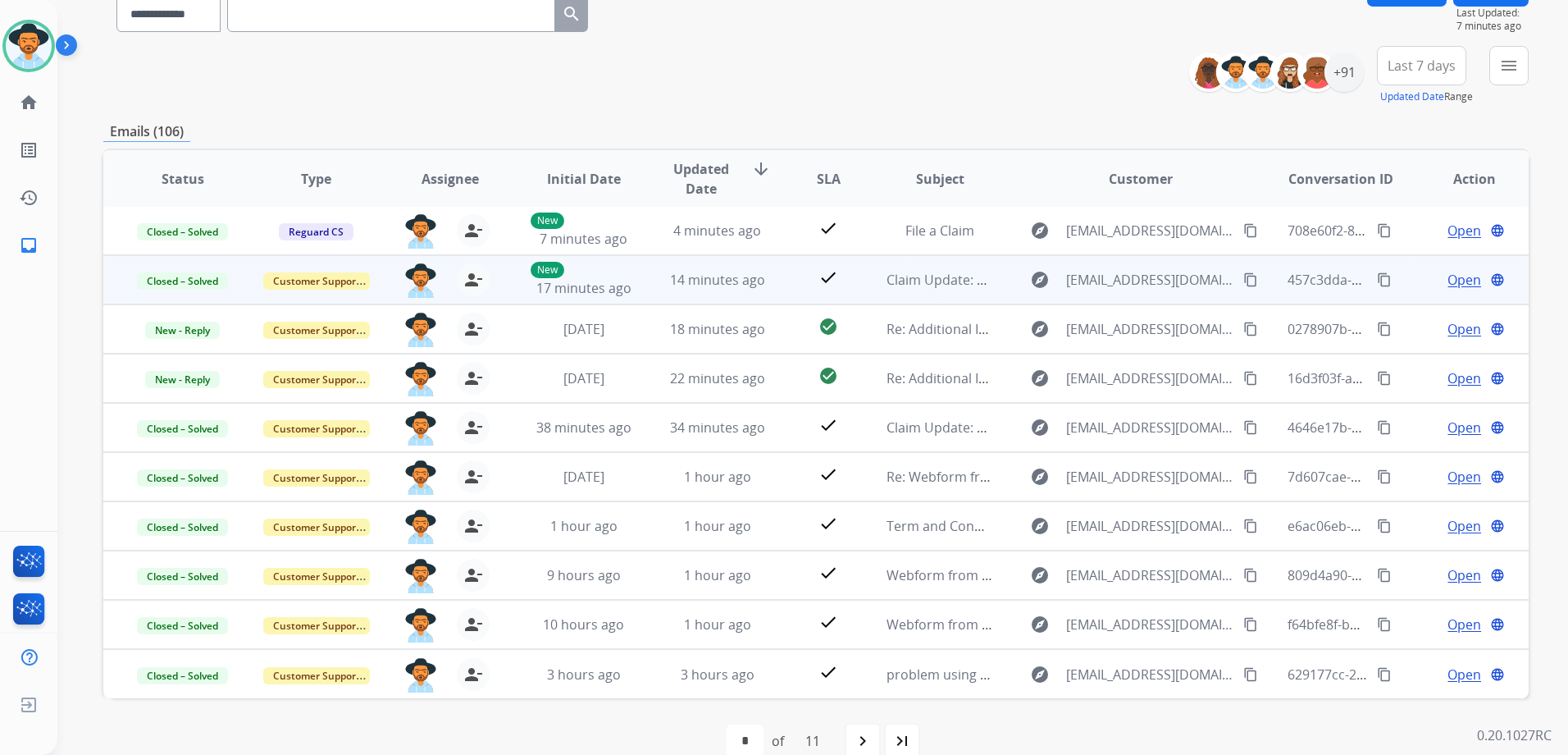
scroll to position [164, 0]
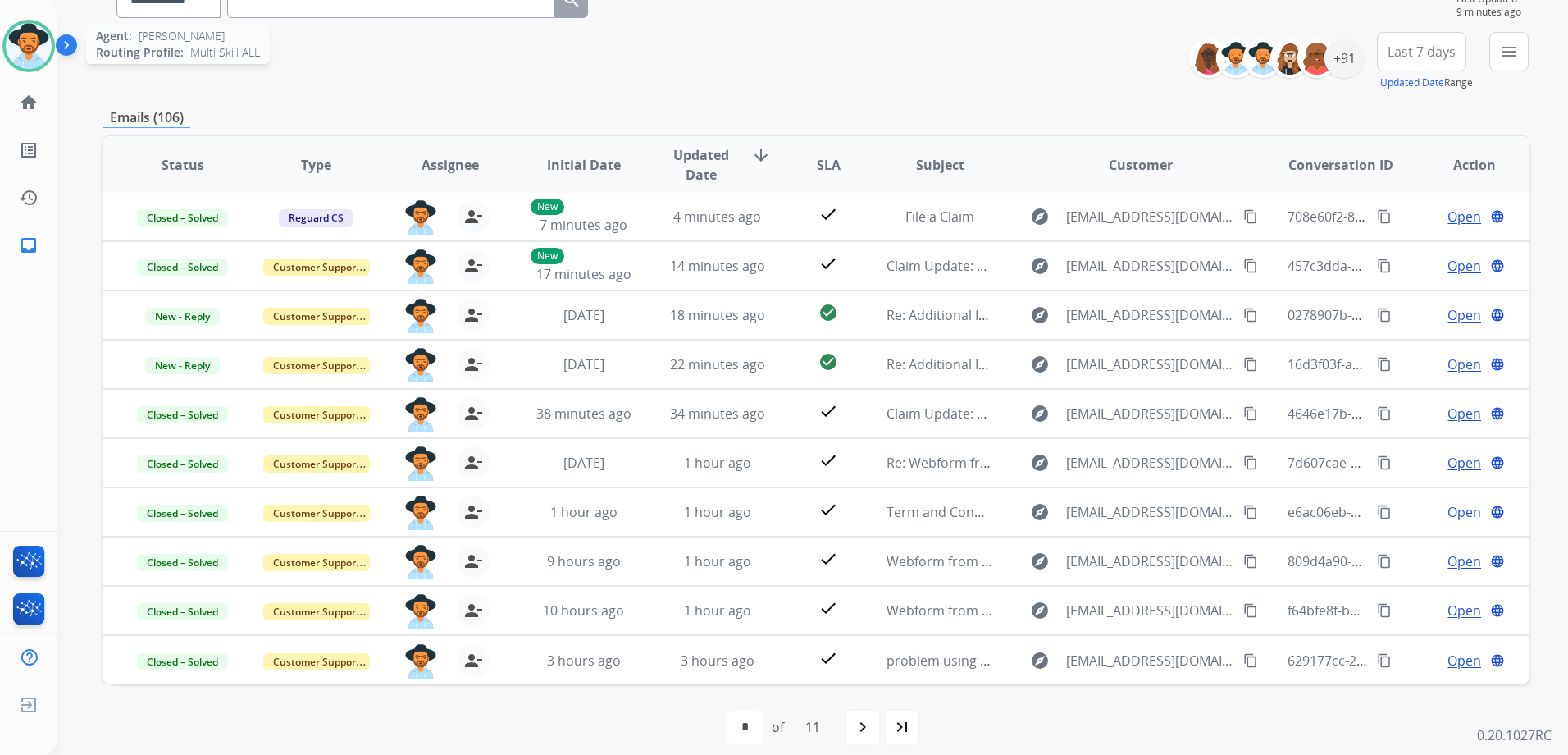
click at [23, 49] on img at bounding box center [29, 46] width 46 height 46
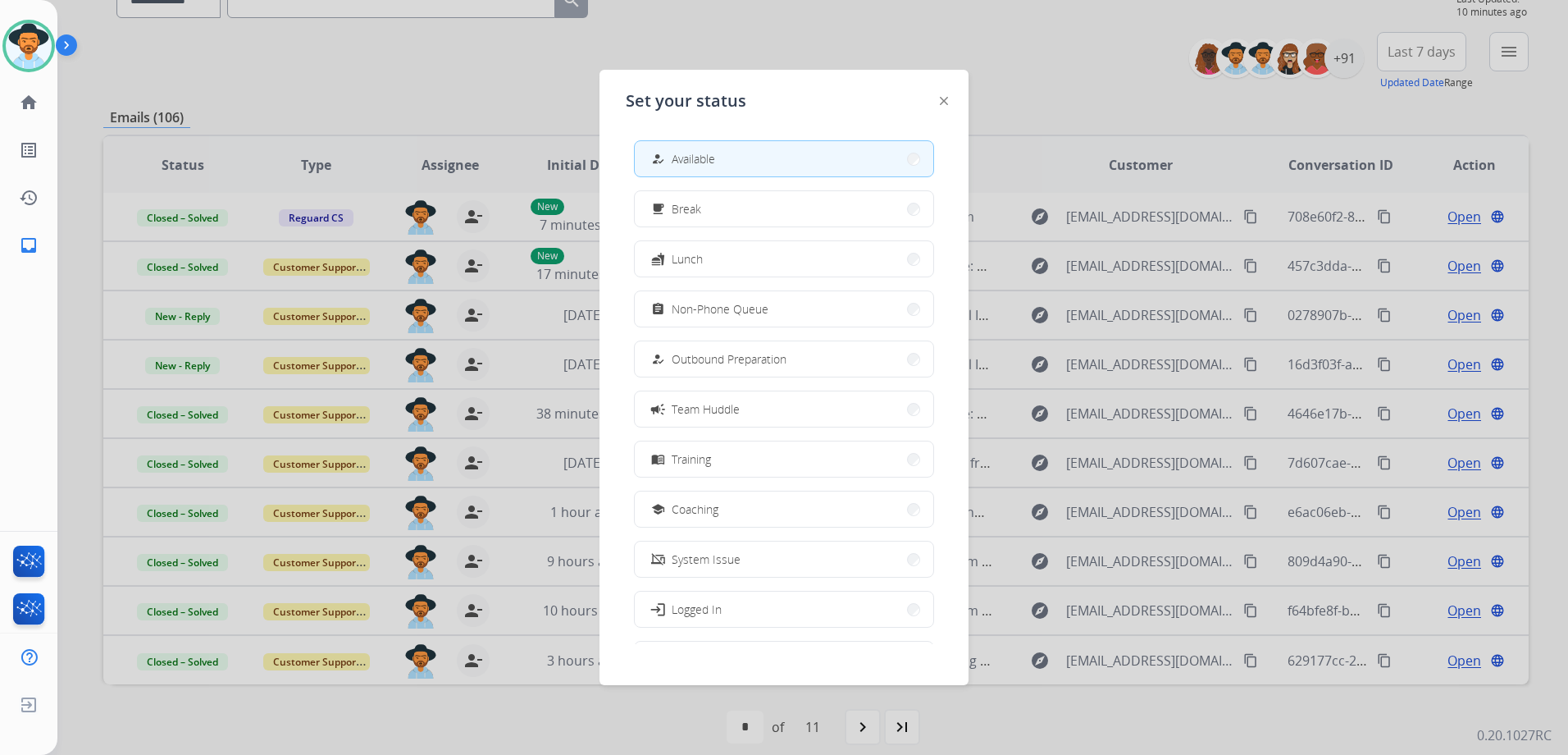
click at [1077, 120] on div at bounding box center [784, 378] width 1568 height 755
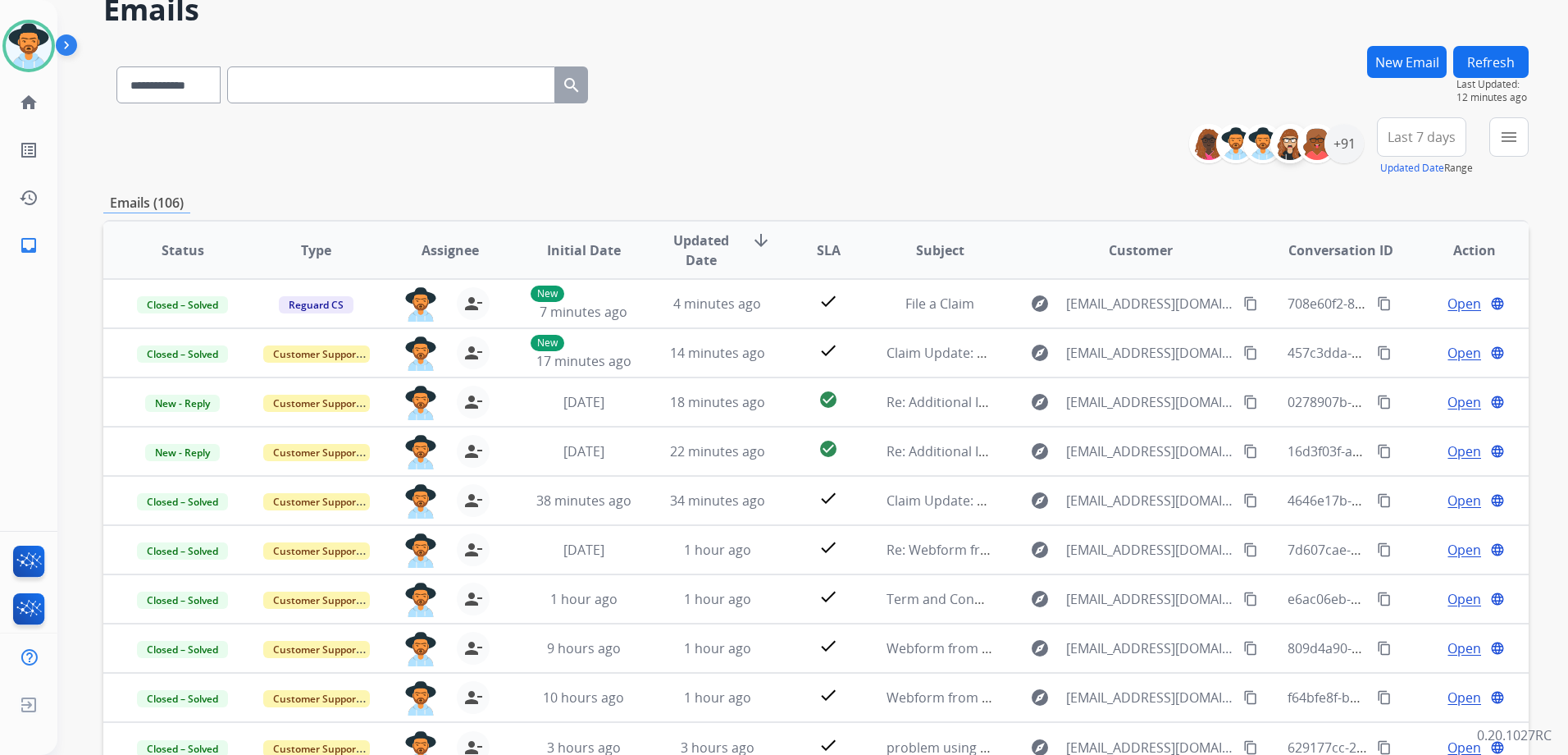
scroll to position [0, 0]
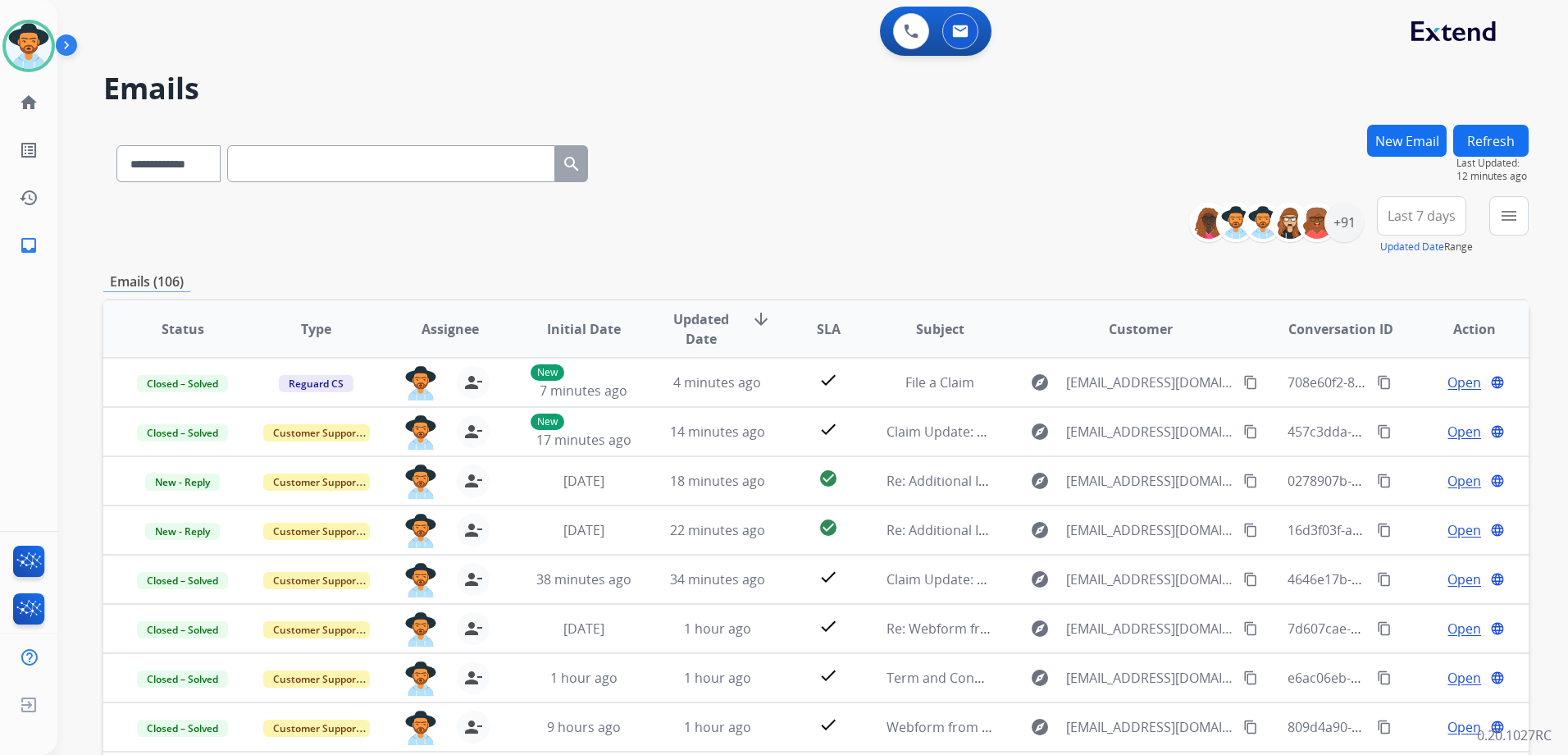
click at [1408, 143] on button "New Email" at bounding box center [1406, 140] width 79 height 32
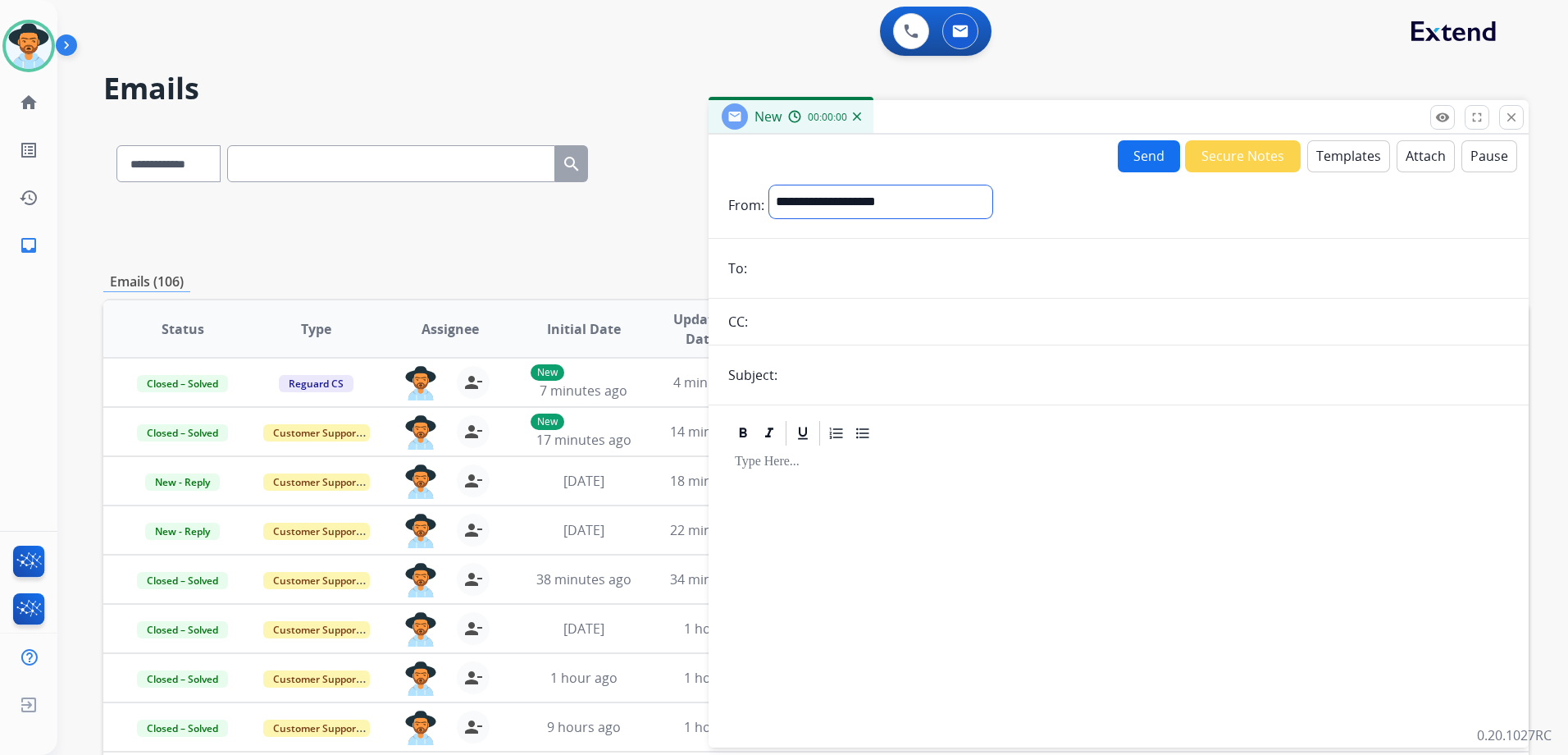
click at [901, 203] on select "**********" at bounding box center [880, 202] width 223 height 32
select select "**********"
click at [769, 185] on select "**********" at bounding box center [880, 202] width 223 height 32
paste input "**********"
type input "**********"
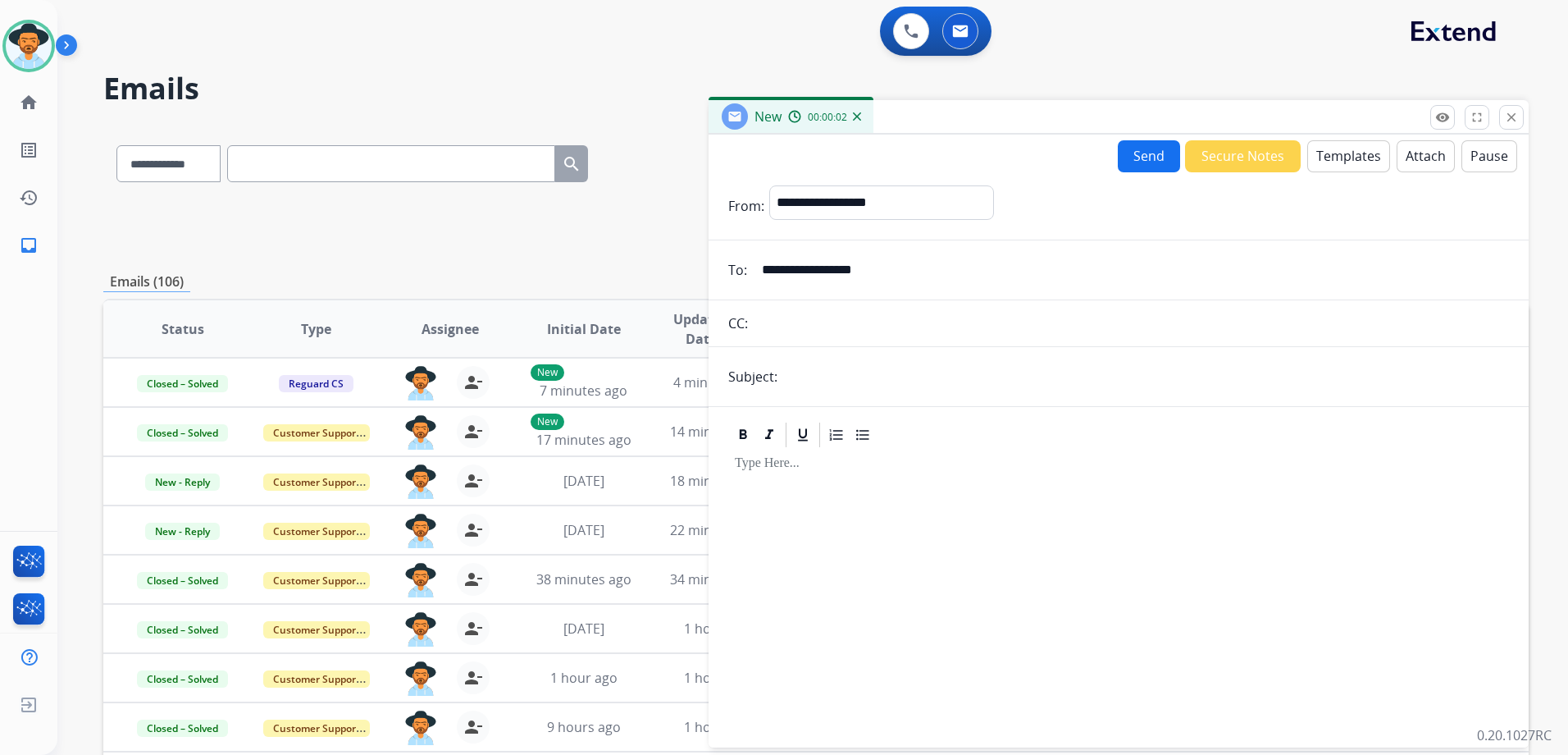
click at [886, 365] on input "text" at bounding box center [1145, 377] width 726 height 32
type input "**********"
click at [860, 528] on div at bounding box center [1118, 589] width 781 height 281
click at [1331, 143] on button "Templates" at bounding box center [1348, 155] width 83 height 32
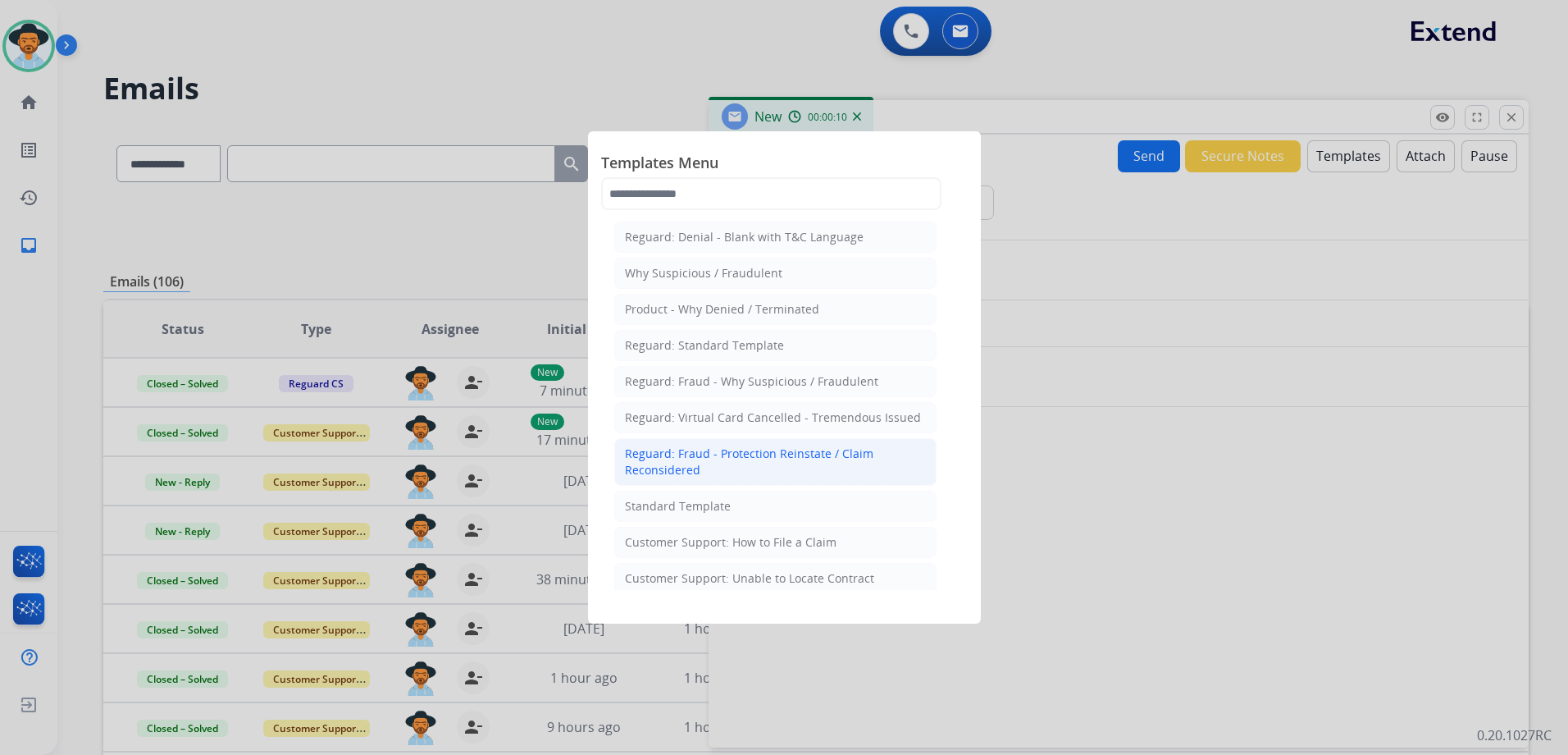
scroll to position [246, 0]
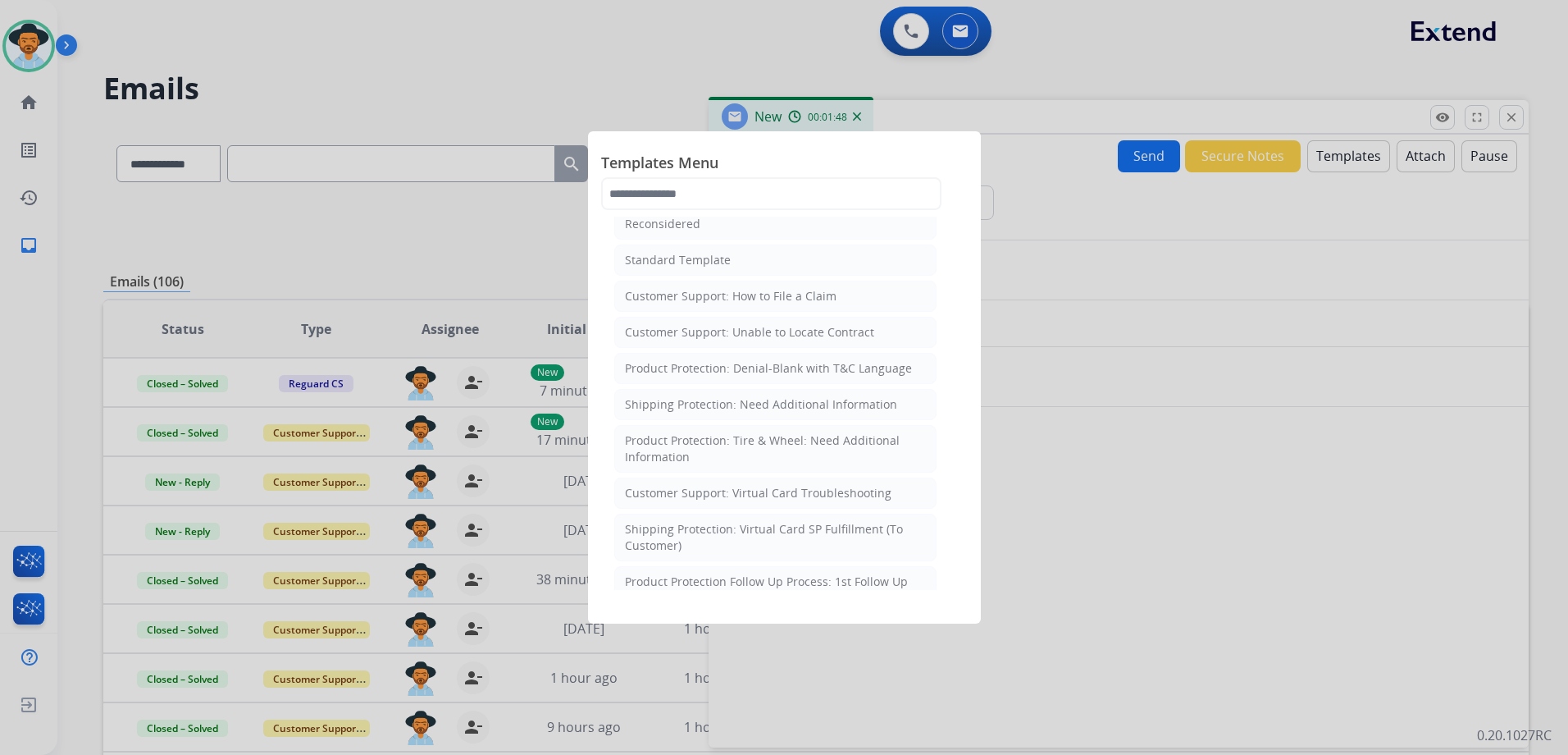
click at [1096, 389] on div at bounding box center [784, 378] width 1568 height 755
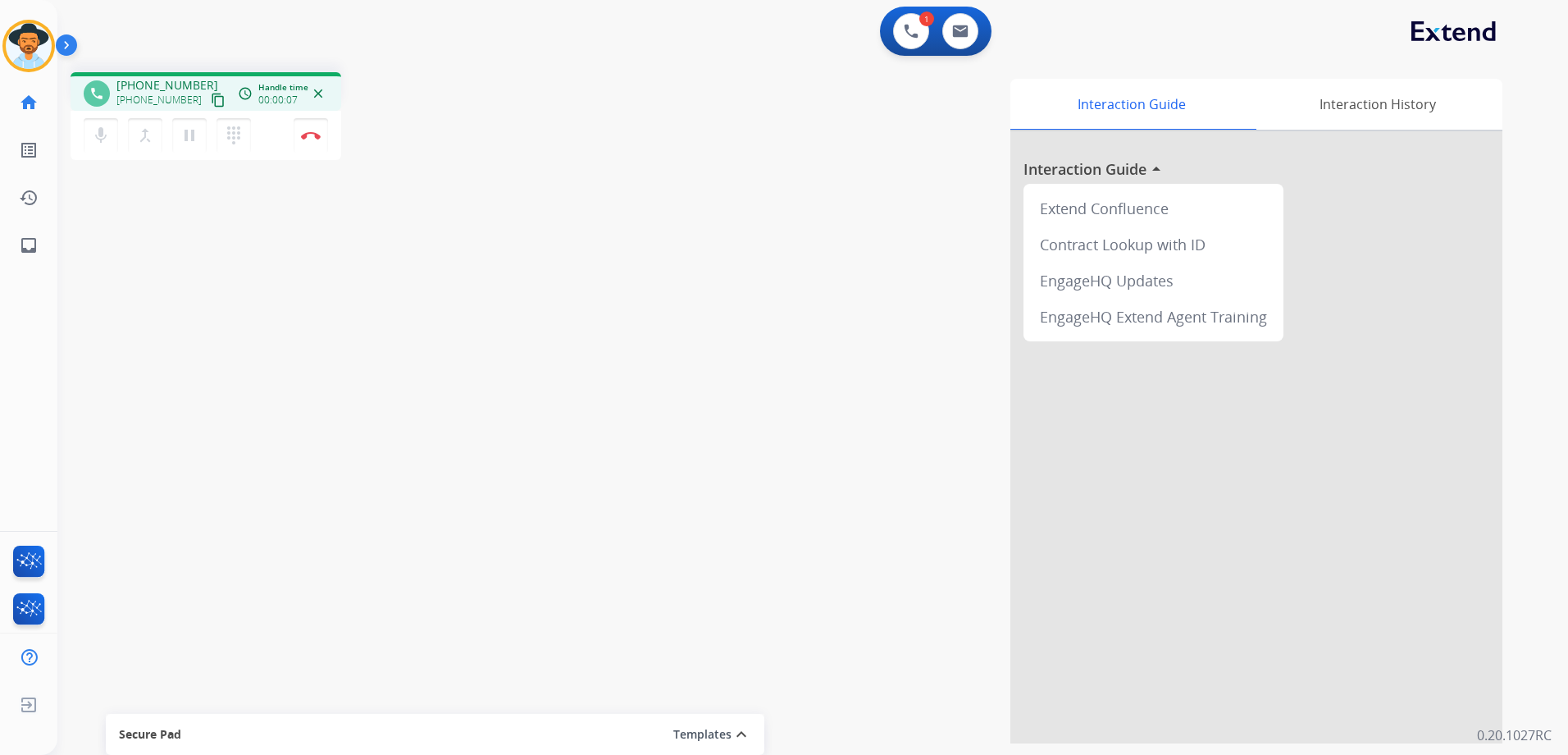
click at [211, 97] on mat-icon "content_copy" at bounding box center [218, 100] width 15 height 15
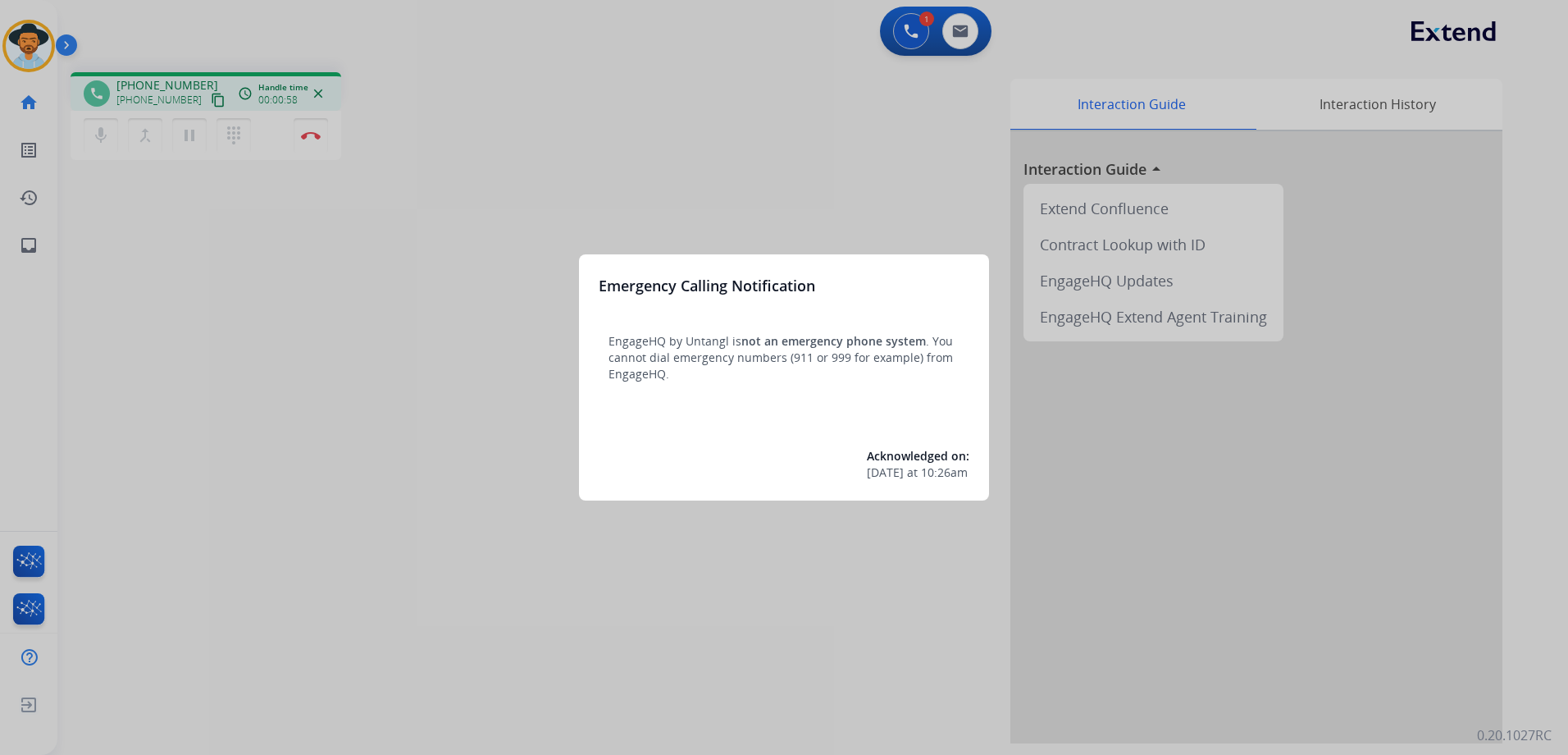
click at [848, 226] on div at bounding box center [784, 378] width 1568 height 755
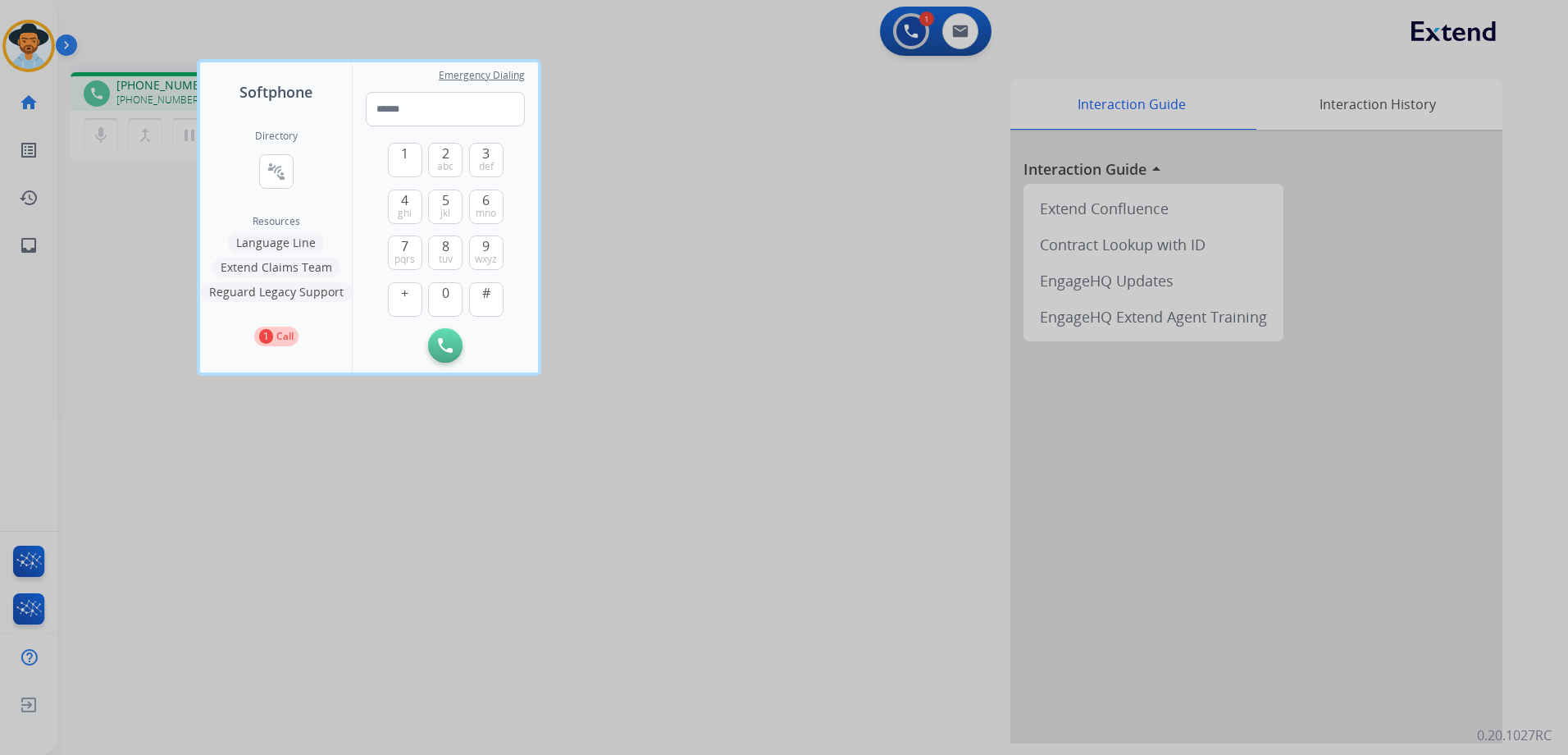
click at [720, 337] on div at bounding box center [784, 378] width 1568 height 755
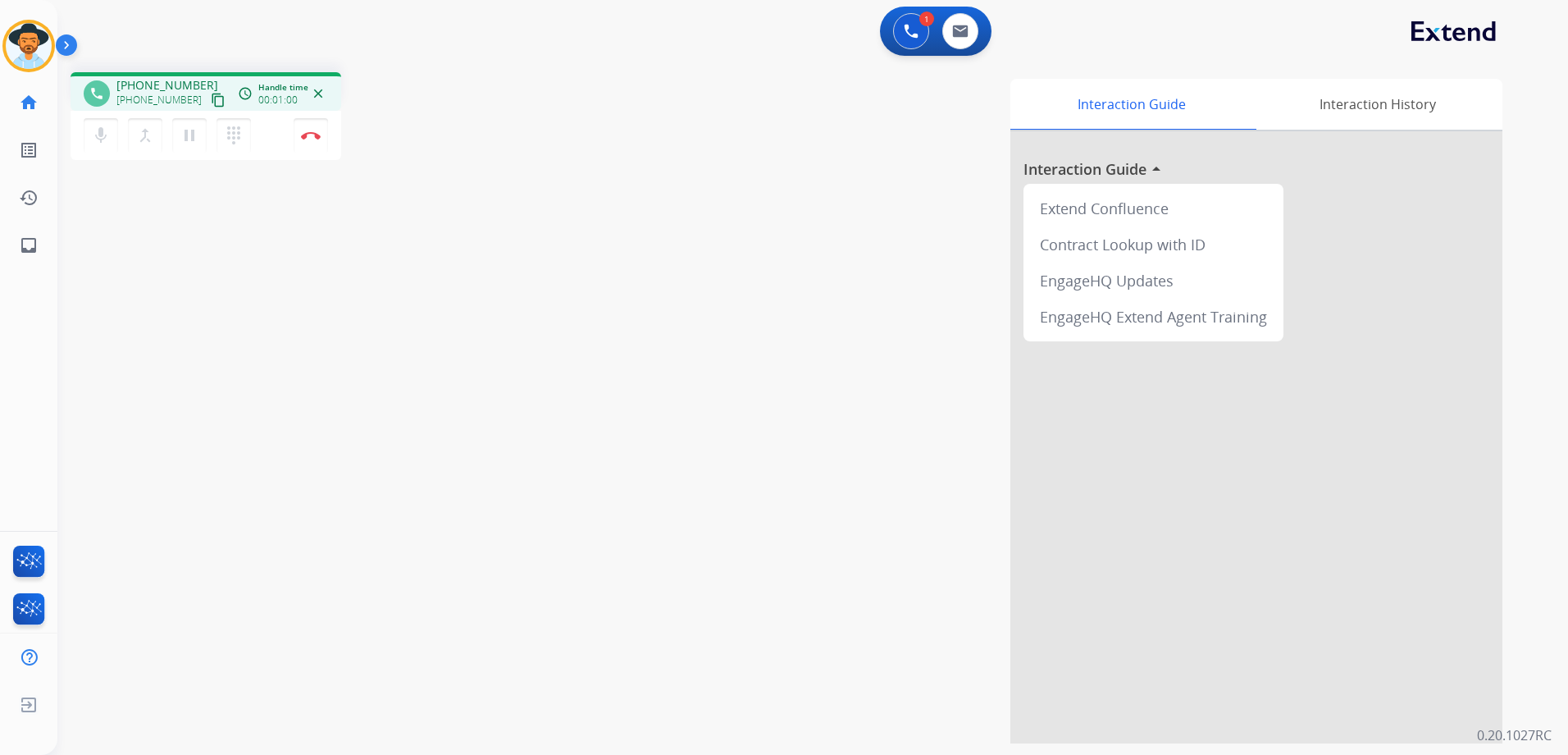
click at [315, 94] on mat-icon "close" at bounding box center [318, 93] width 15 height 15
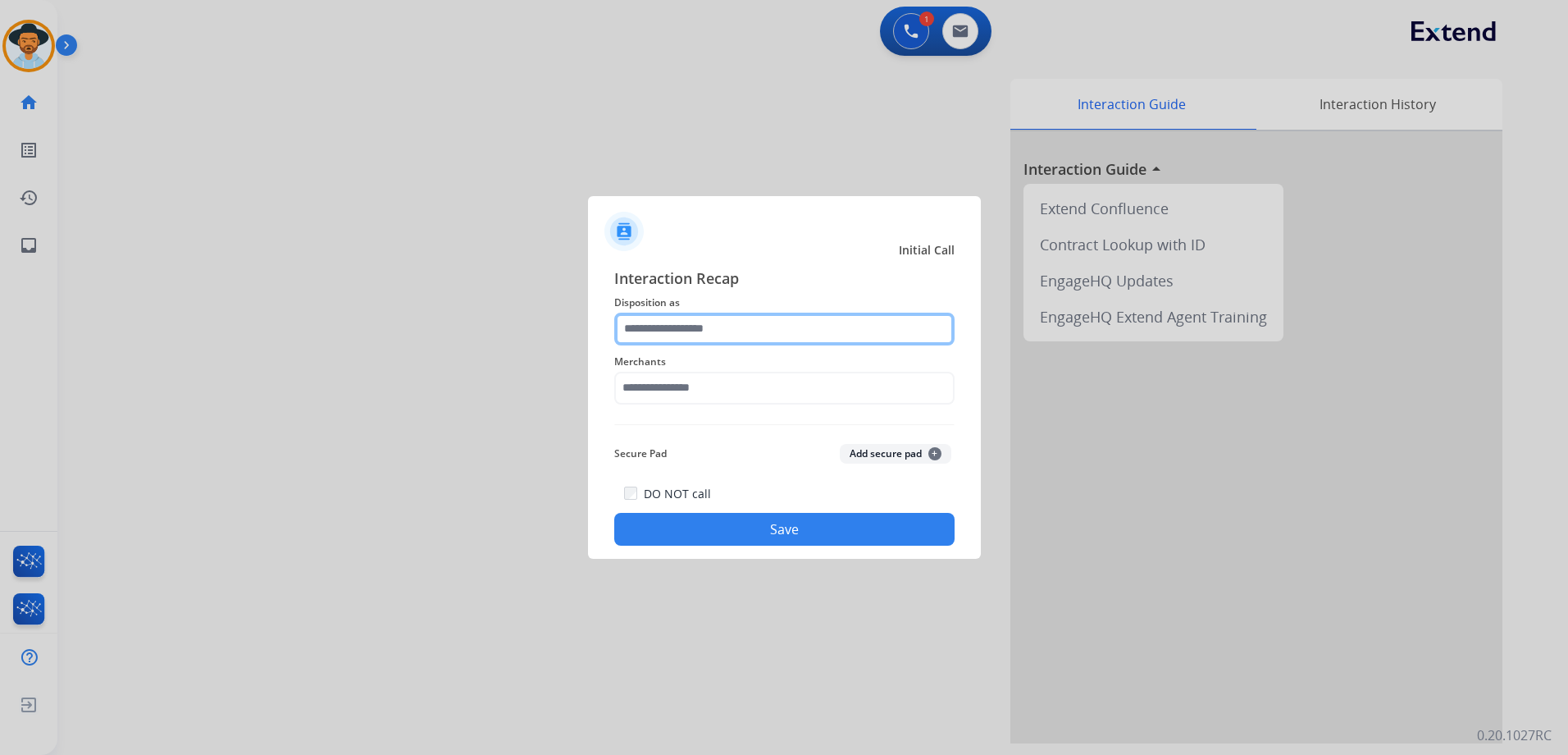
click at [751, 331] on input "text" at bounding box center [784, 329] width 341 height 32
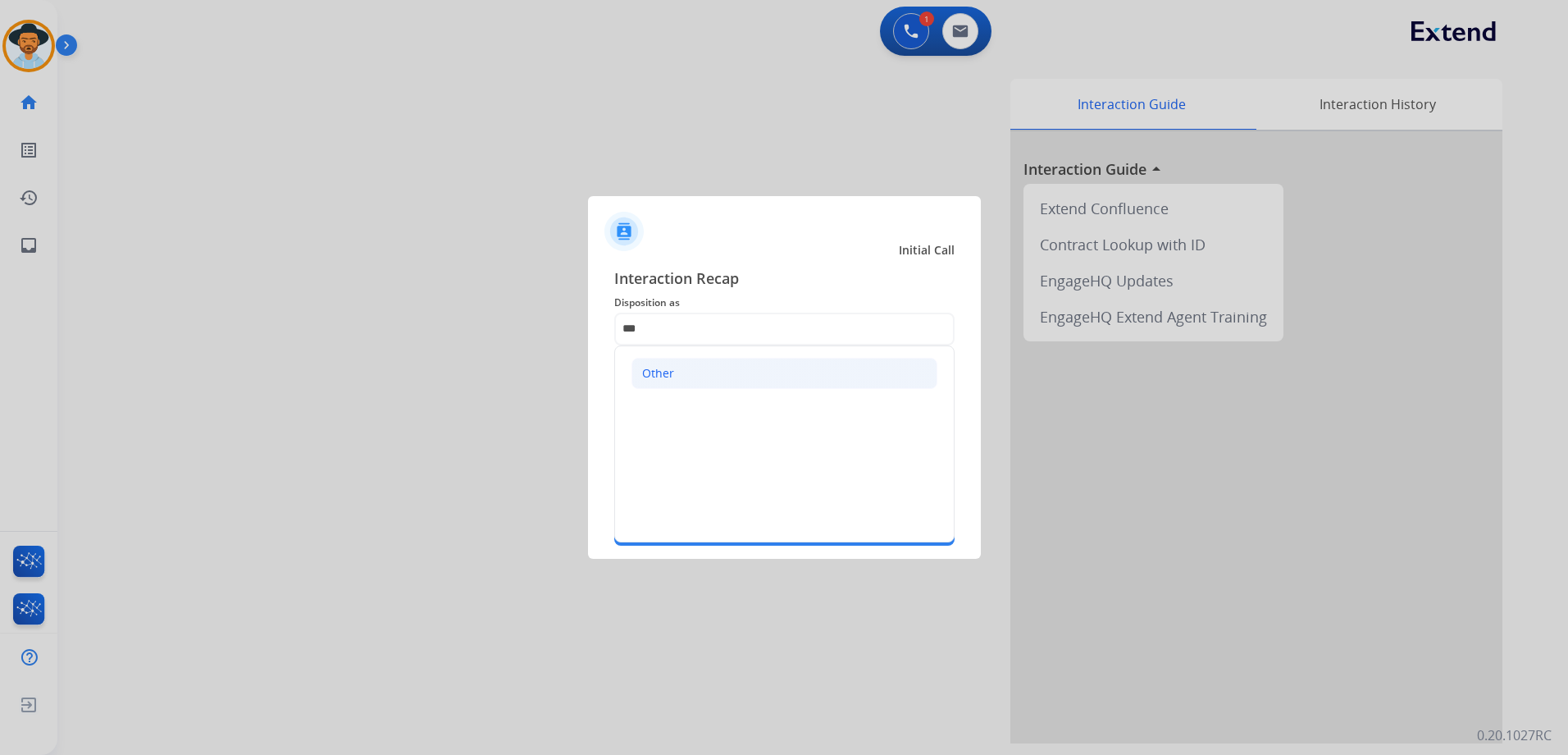
click at [650, 379] on div "Other" at bounding box center [657, 372] width 32 height 16
type input "*****"
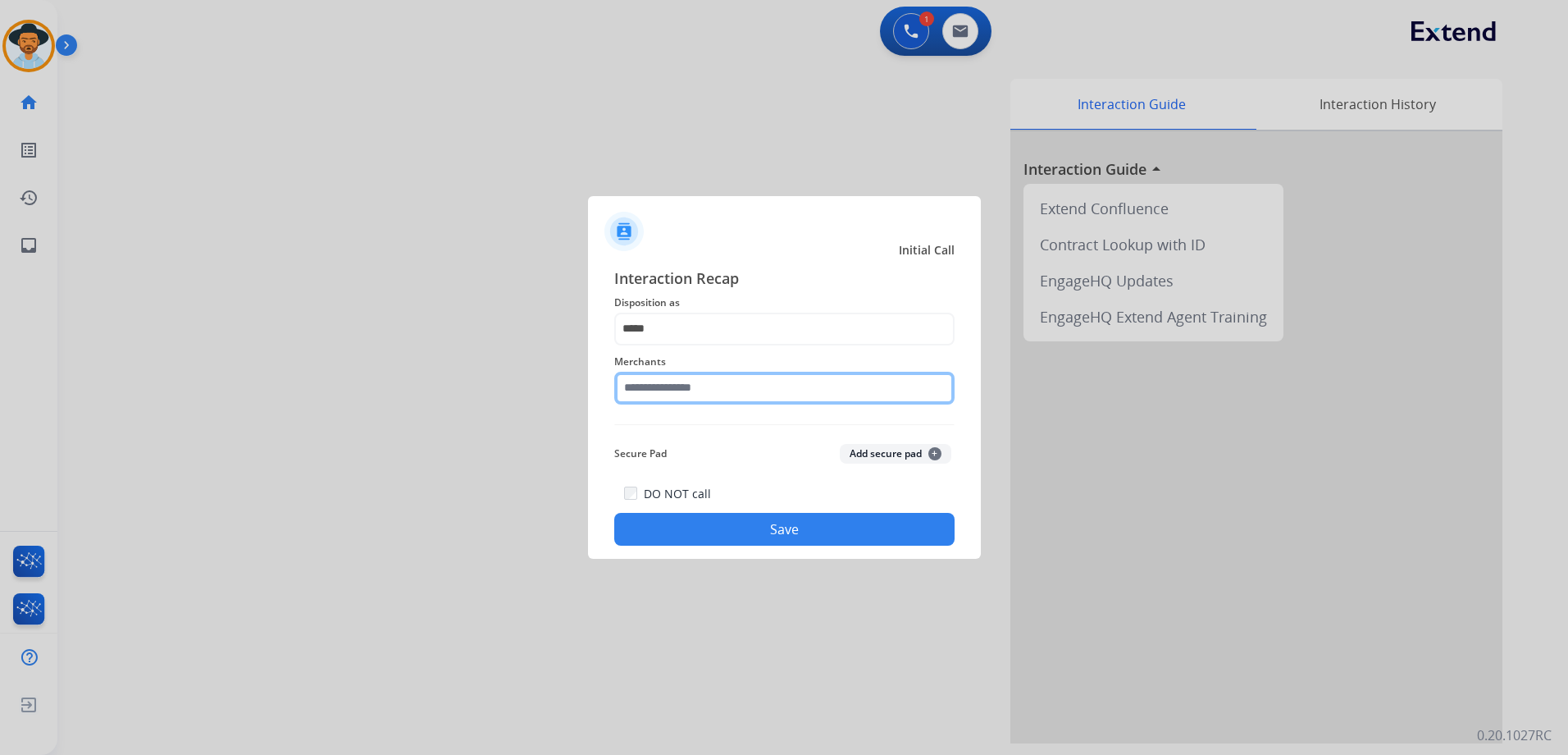
click at [709, 391] on input "text" at bounding box center [784, 388] width 341 height 32
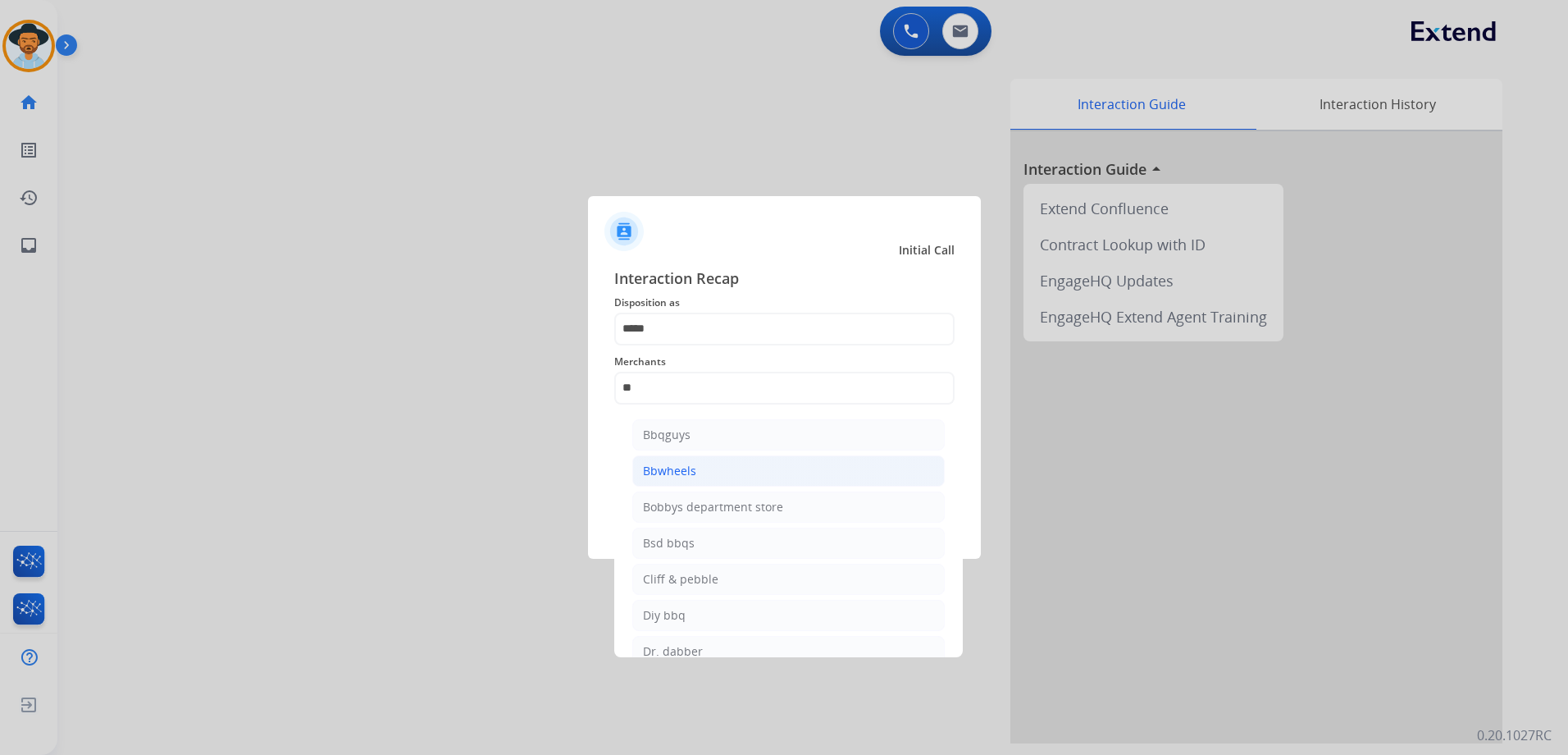
click at [689, 465] on div "Bbwheels" at bounding box center [669, 471] width 53 height 16
type input "********"
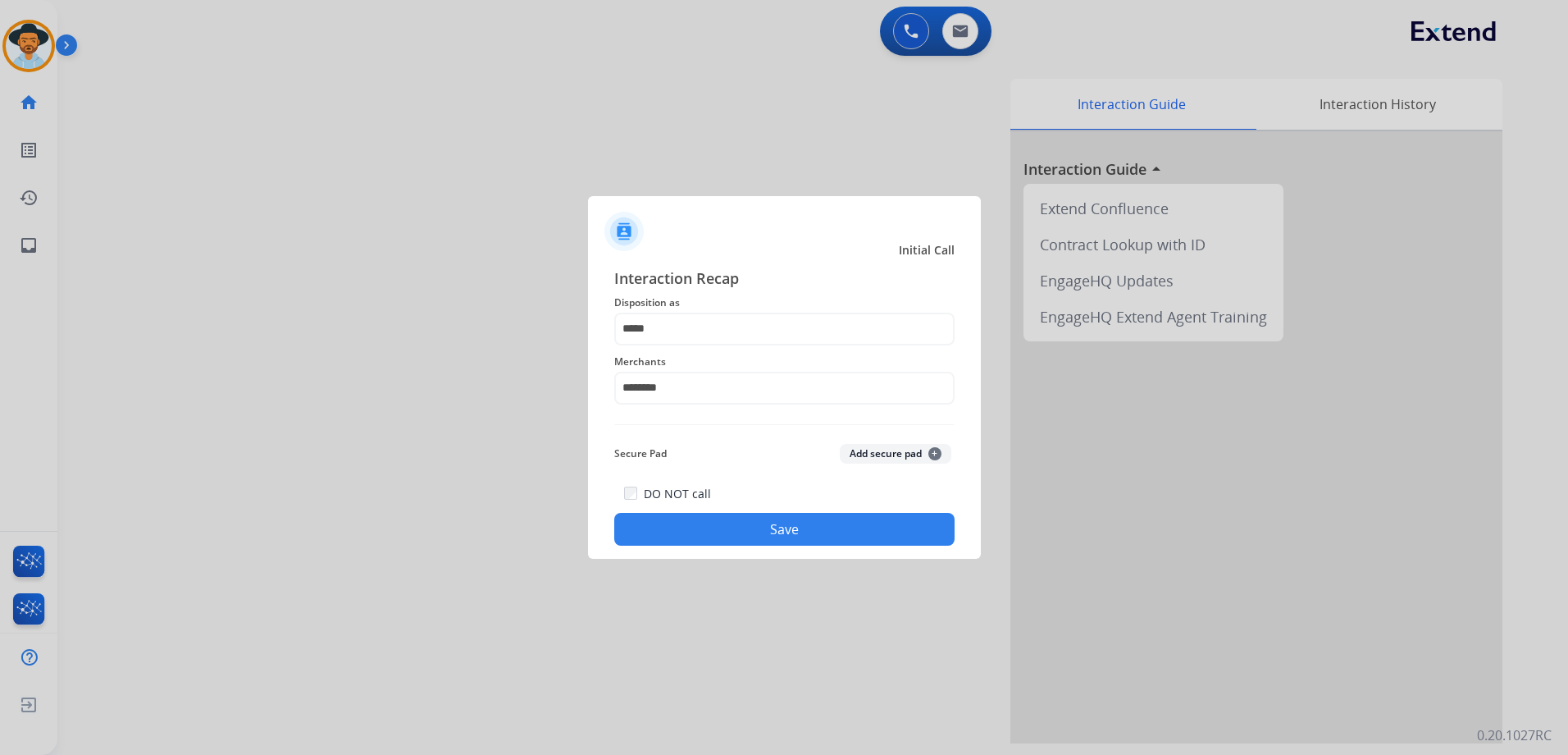
click at [842, 527] on button "Save" at bounding box center [784, 529] width 341 height 32
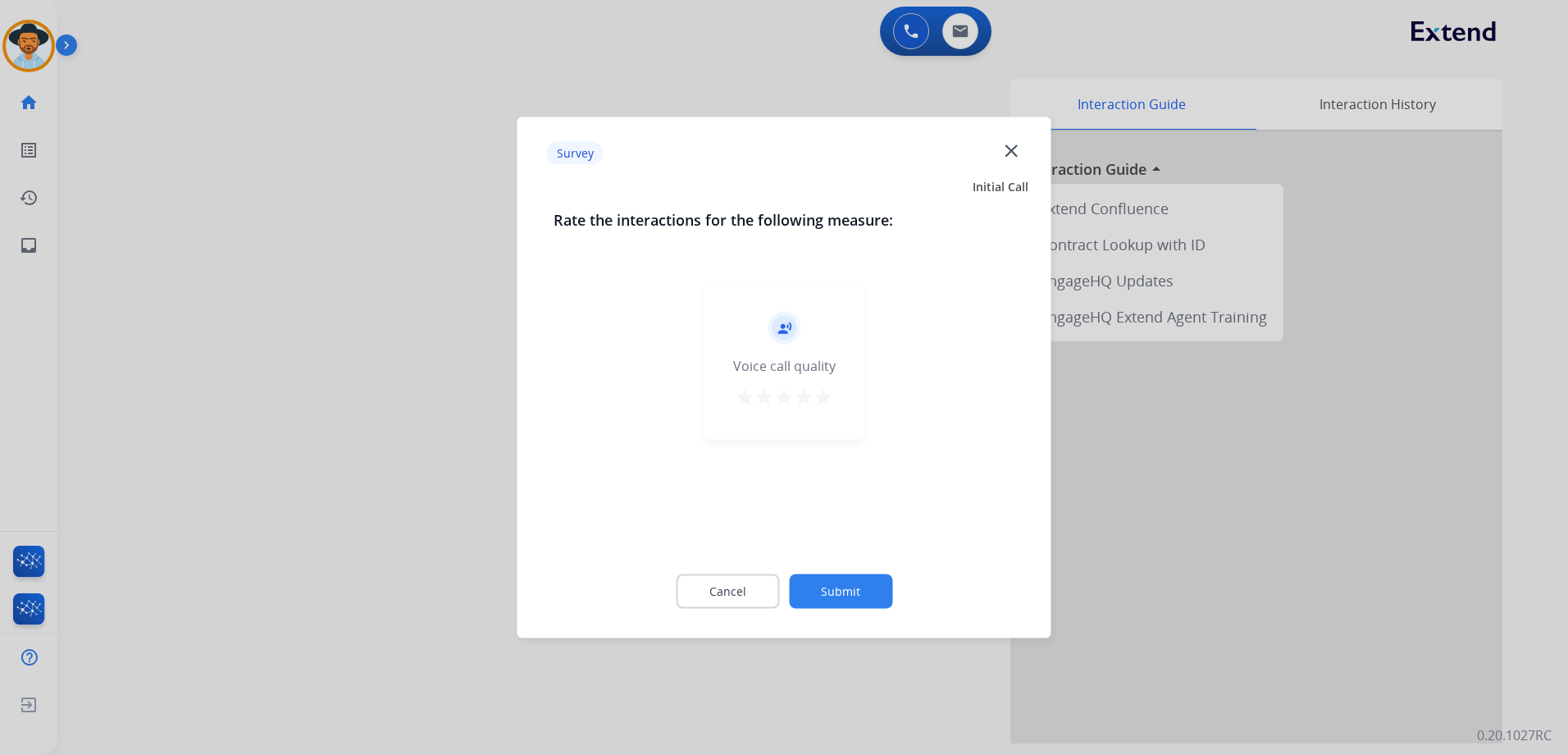
click at [824, 407] on mat-icon "star" at bounding box center [823, 396] width 20 height 20
click at [866, 600] on button "Submit" at bounding box center [840, 591] width 103 height 34
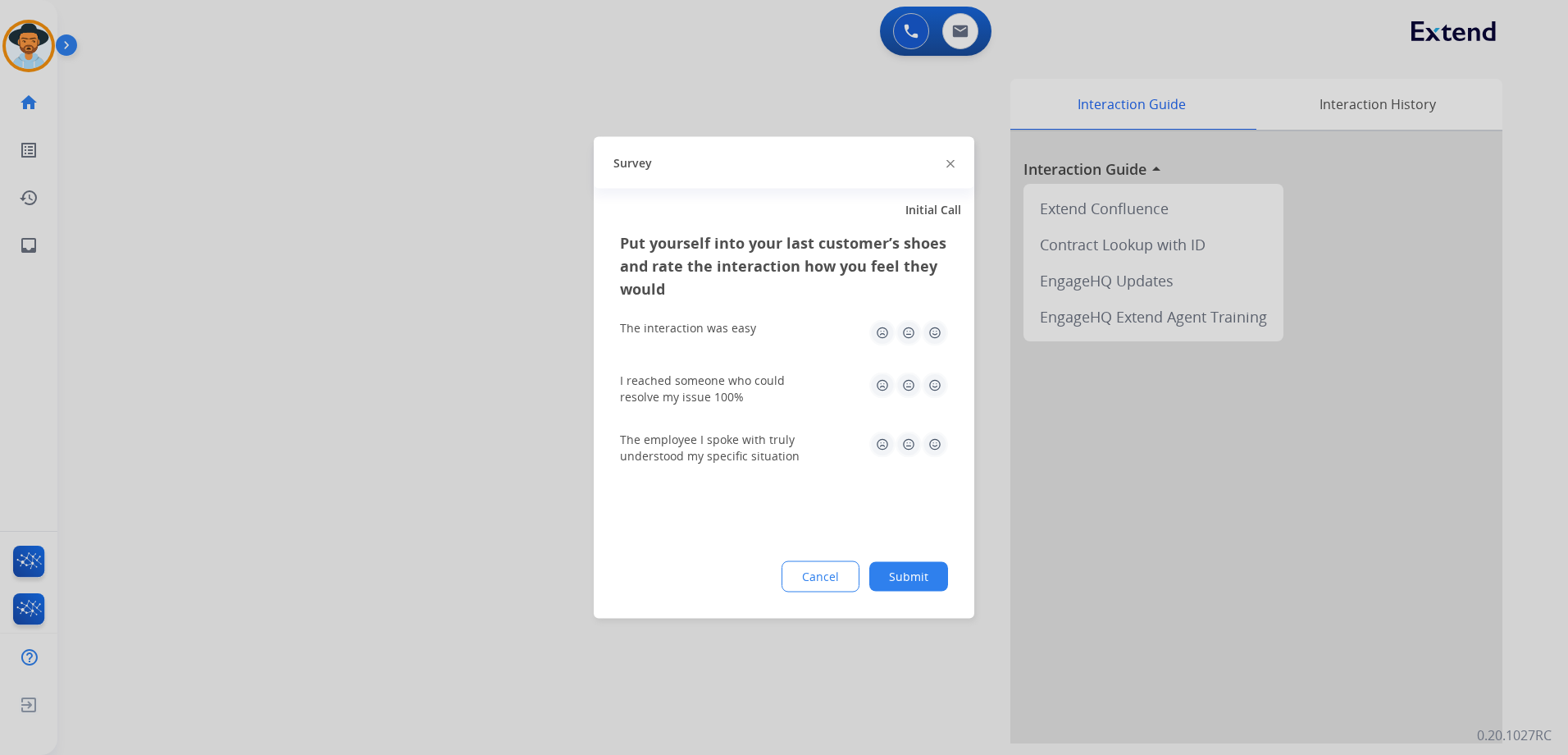
click at [935, 337] on img at bounding box center [935, 333] width 26 height 26
click at [941, 383] on img at bounding box center [935, 385] width 26 height 26
click at [940, 451] on img at bounding box center [935, 444] width 26 height 26
click at [927, 581] on button "Submit" at bounding box center [908, 576] width 79 height 30
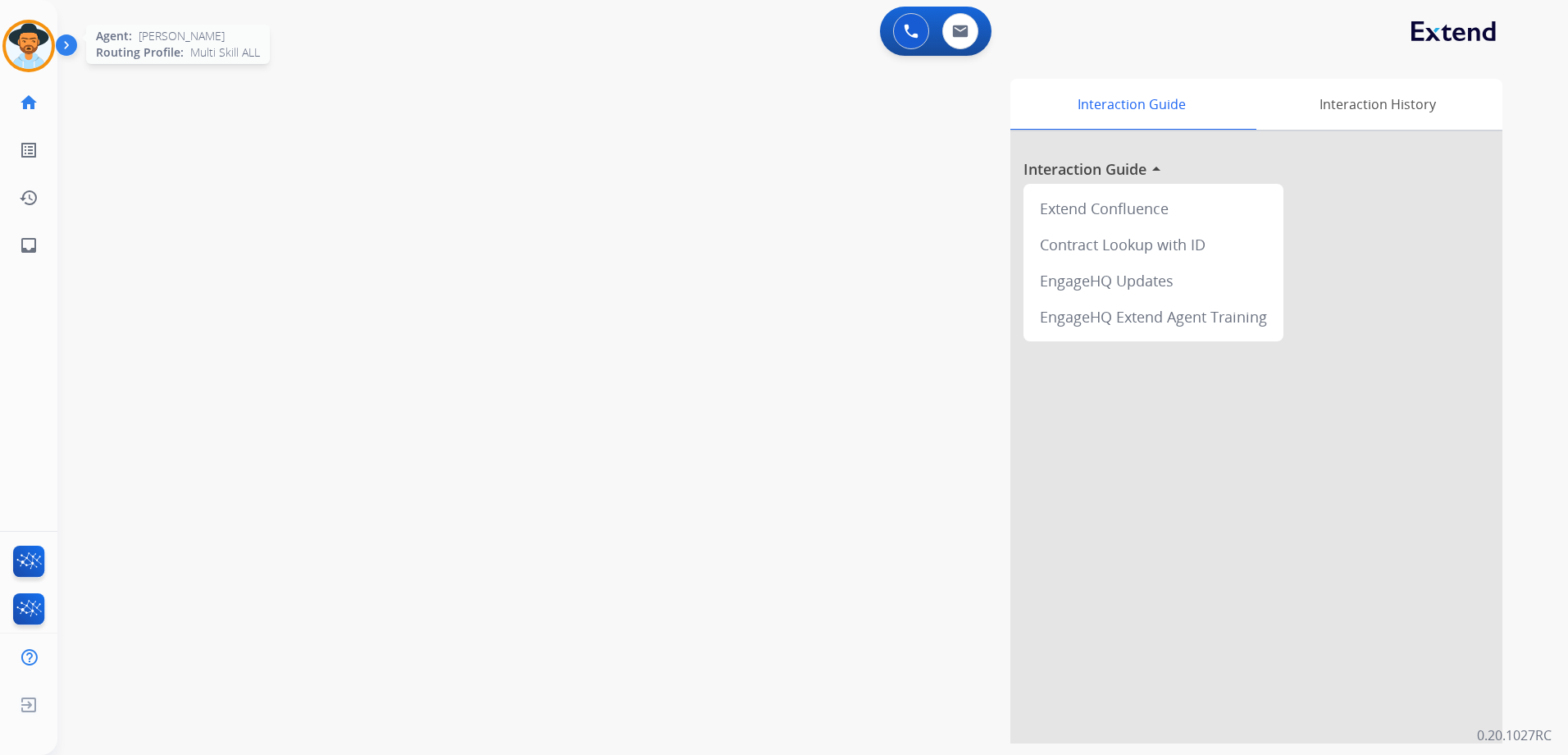
click at [30, 36] on img at bounding box center [29, 46] width 46 height 46
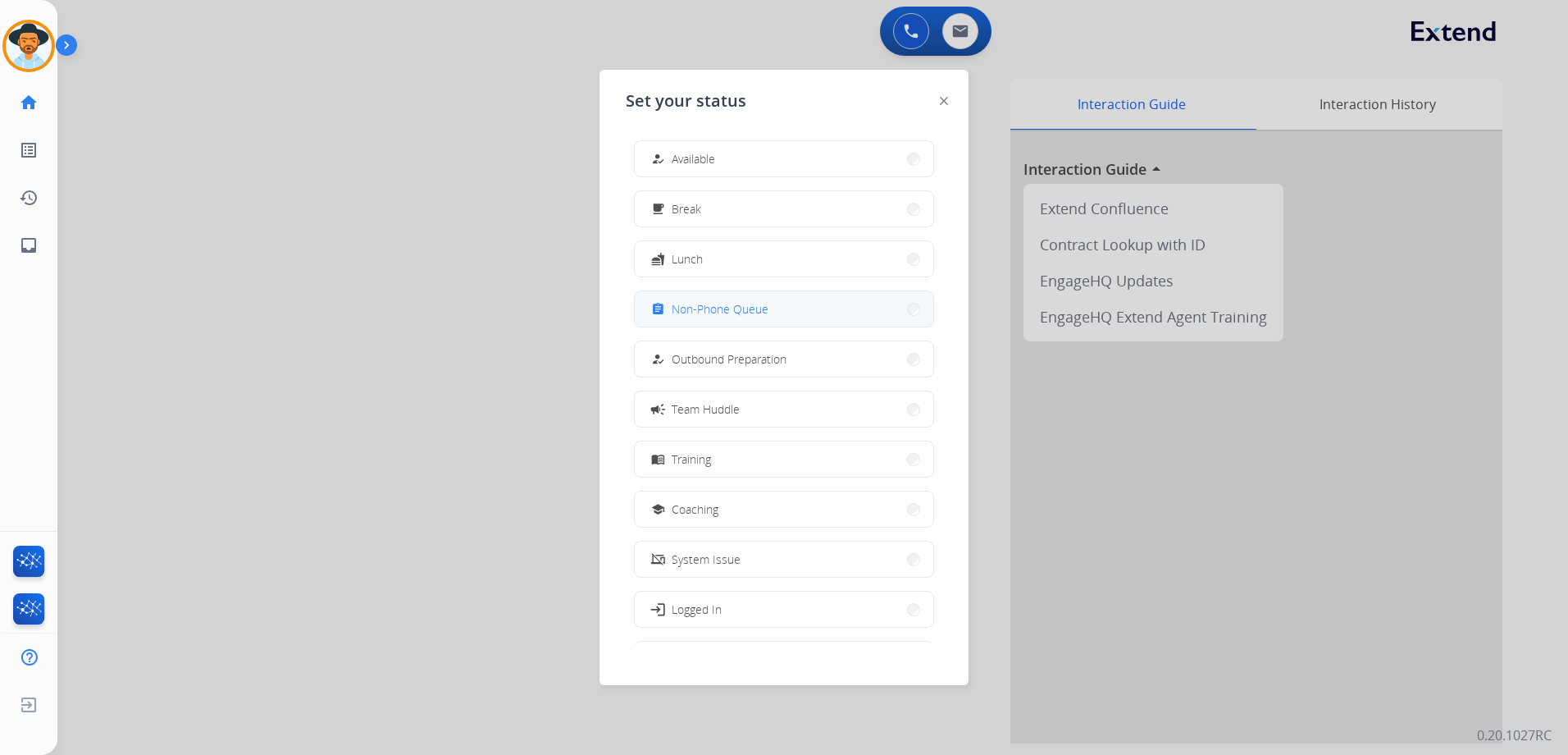
click at [743, 321] on button "assignment Non-Phone Queue" at bounding box center [784, 308] width 299 height 35
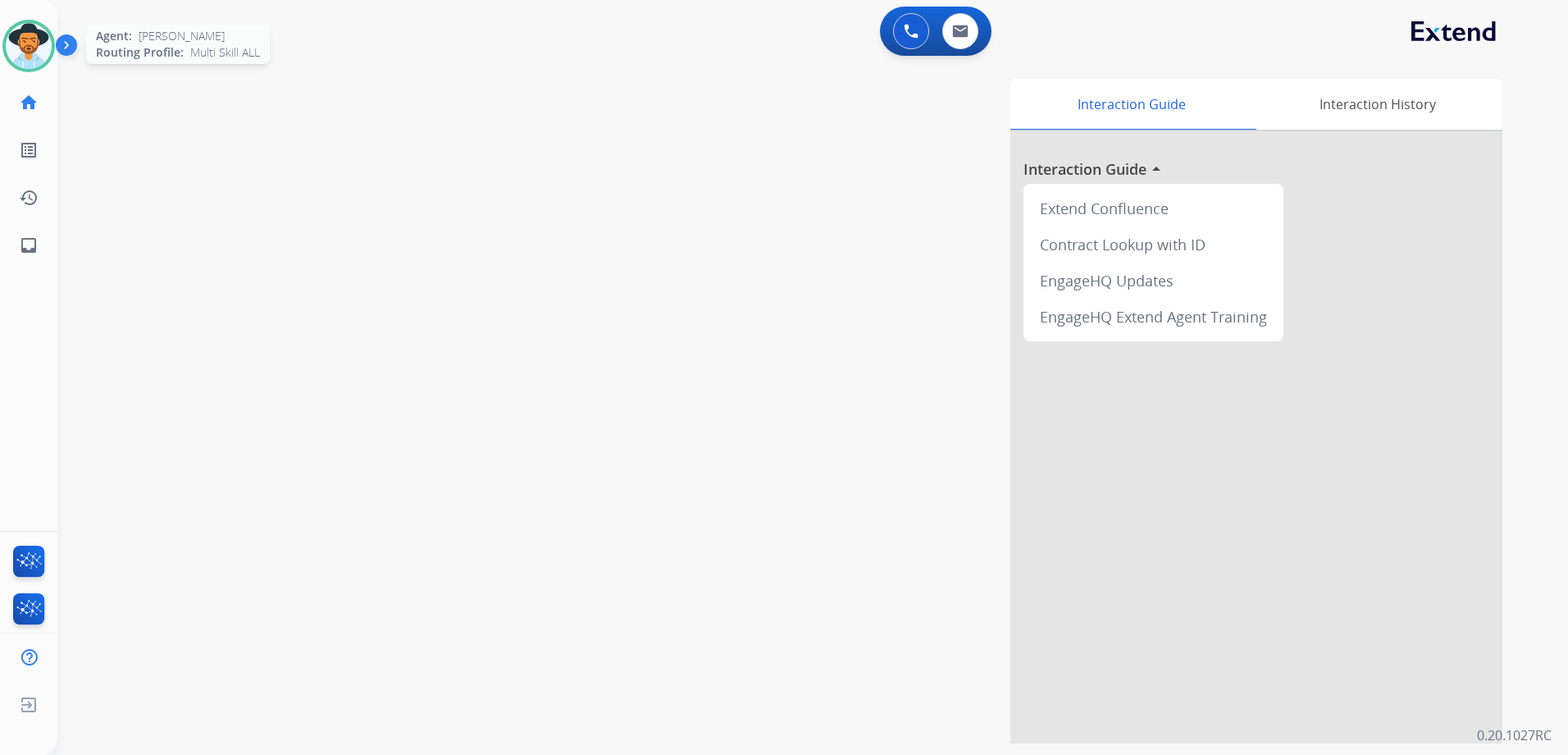
click at [27, 47] on img at bounding box center [29, 46] width 46 height 46
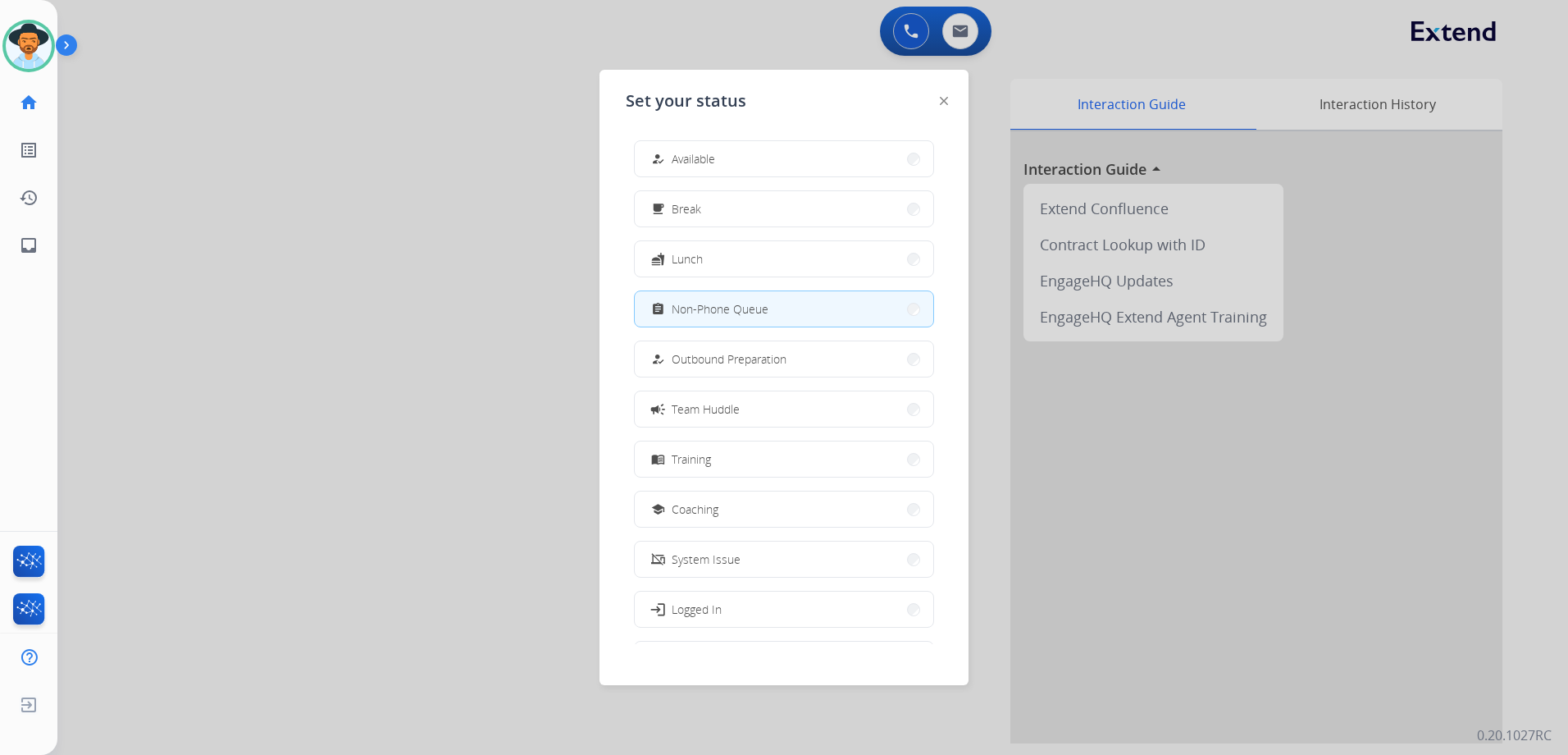
click at [367, 286] on div at bounding box center [784, 378] width 1568 height 755
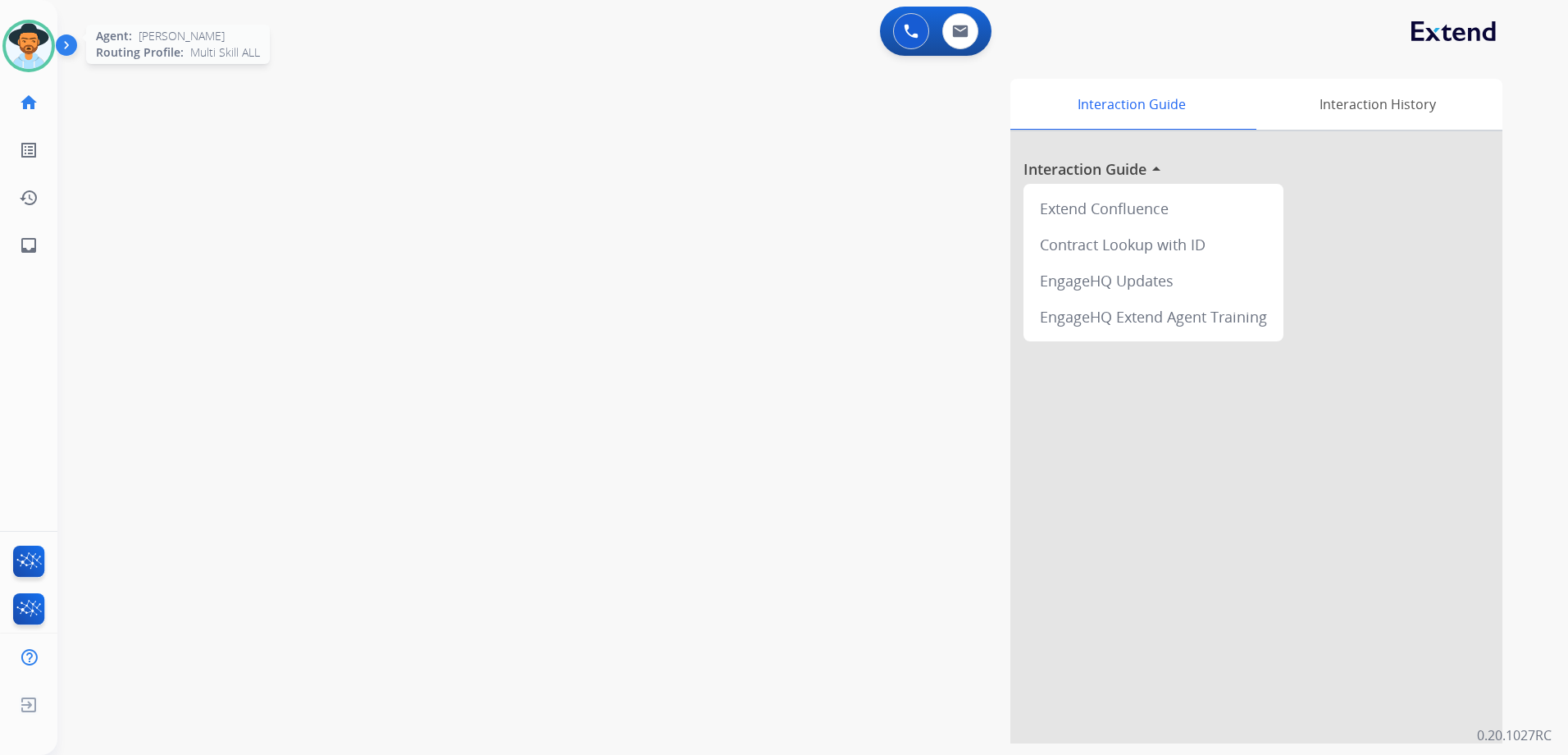
click at [31, 38] on img at bounding box center [29, 46] width 46 height 46
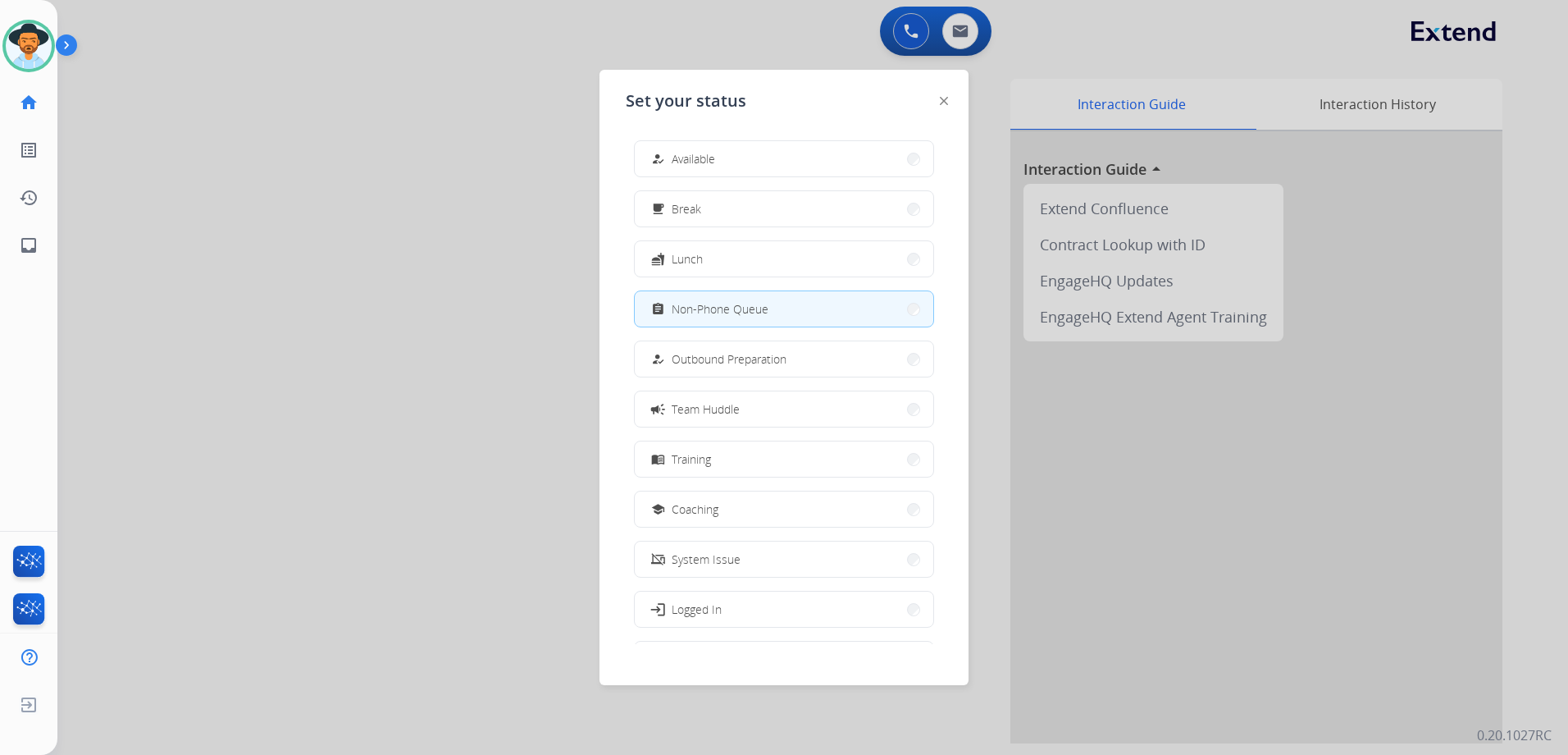
click at [435, 271] on div at bounding box center [784, 378] width 1568 height 755
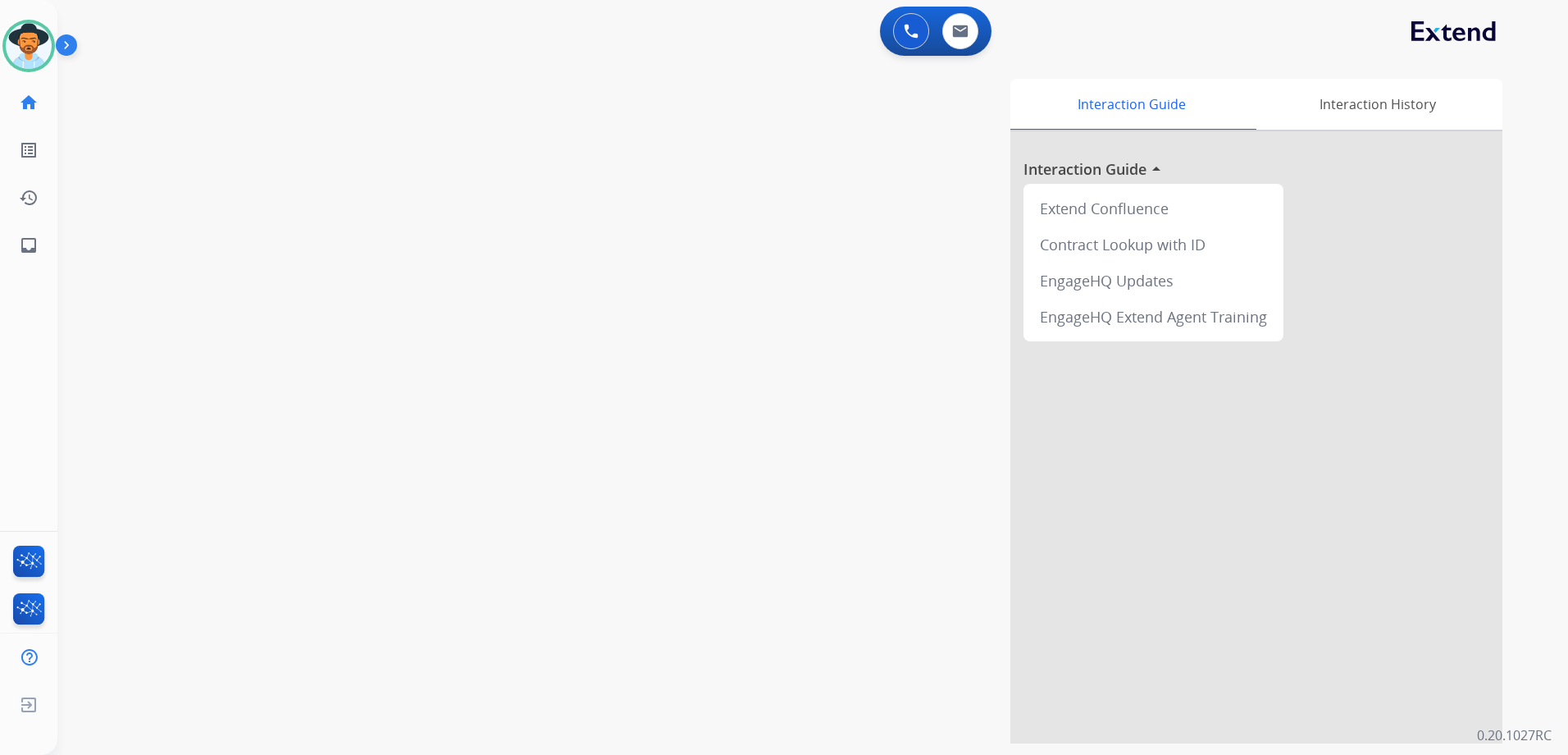
click at [760, 93] on div "Interaction Guide Interaction History Interaction Guide arrow_drop_up Extend Co…" at bounding box center [1022, 411] width 960 height 664
click at [968, 24] on button at bounding box center [960, 31] width 36 height 36
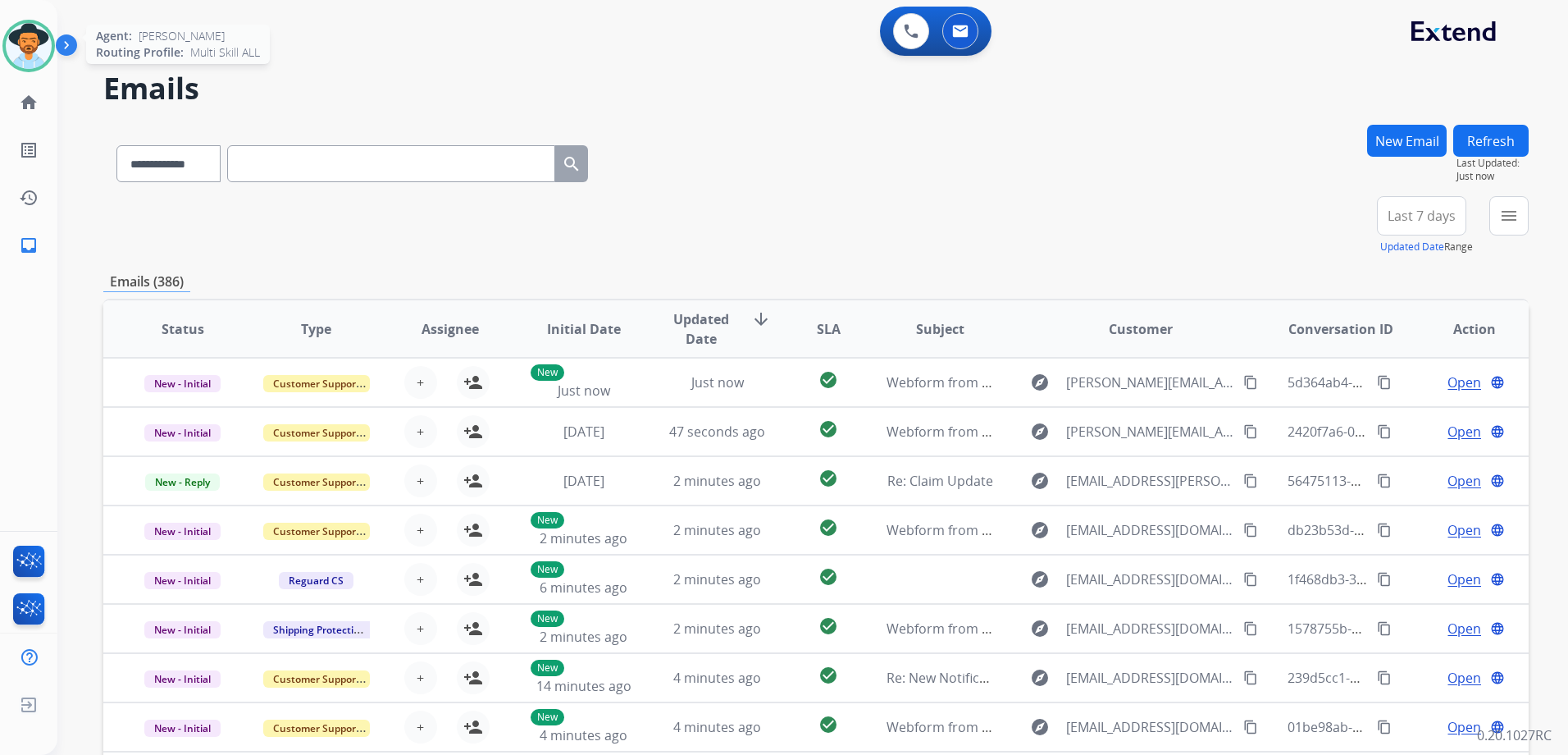
click at [15, 38] on img at bounding box center [29, 46] width 46 height 46
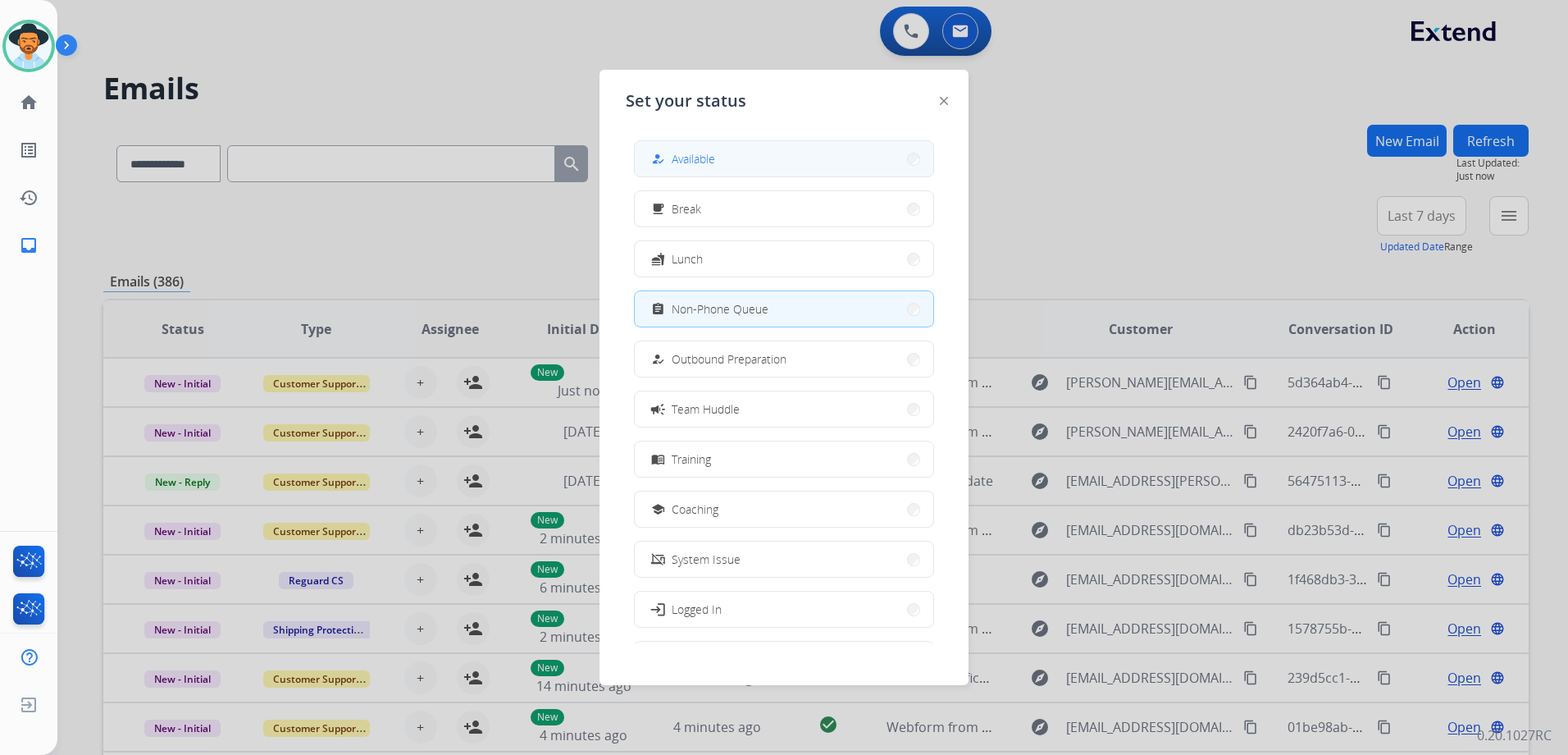
click at [729, 157] on button "how_to_reg Available" at bounding box center [784, 158] width 299 height 35
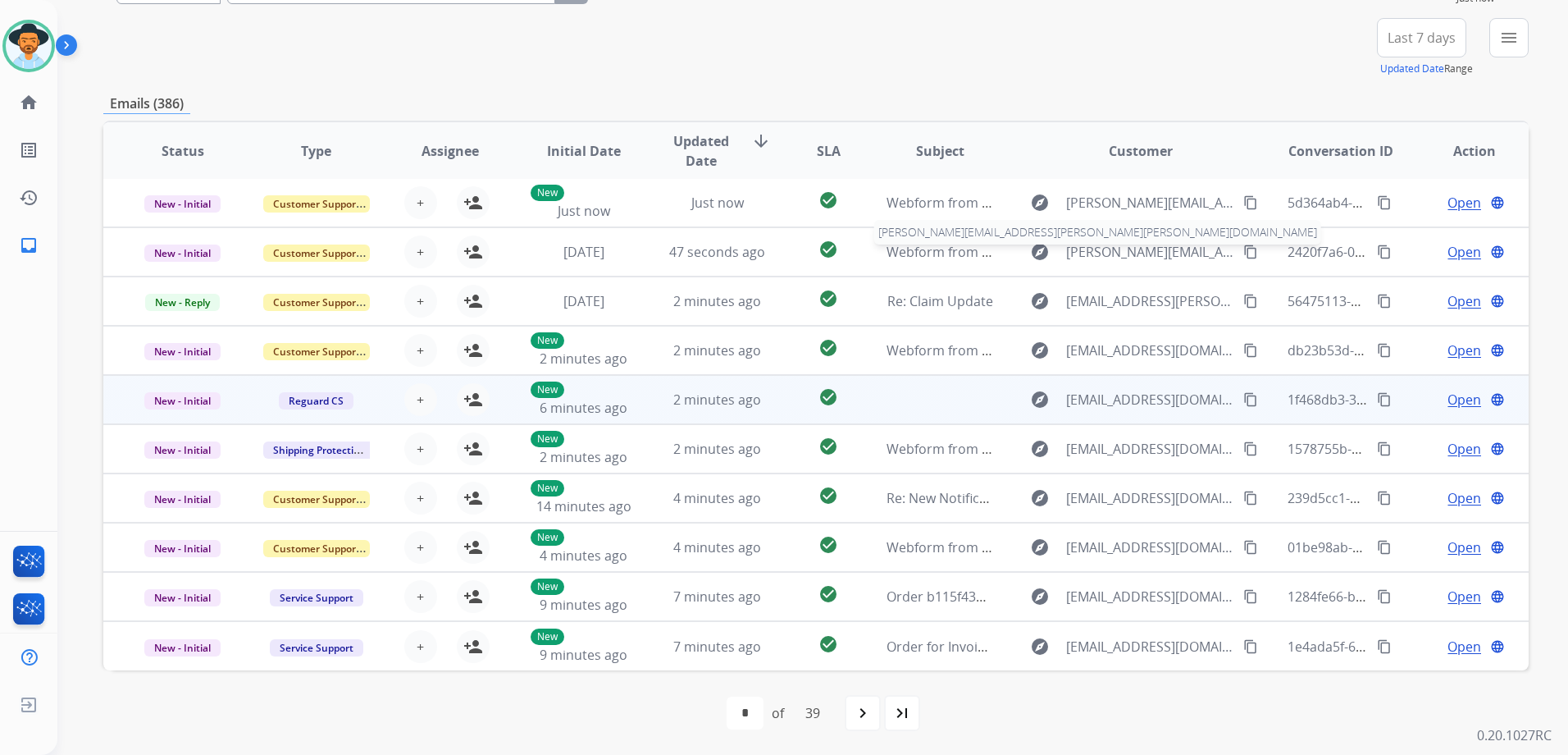
scroll to position [179, 0]
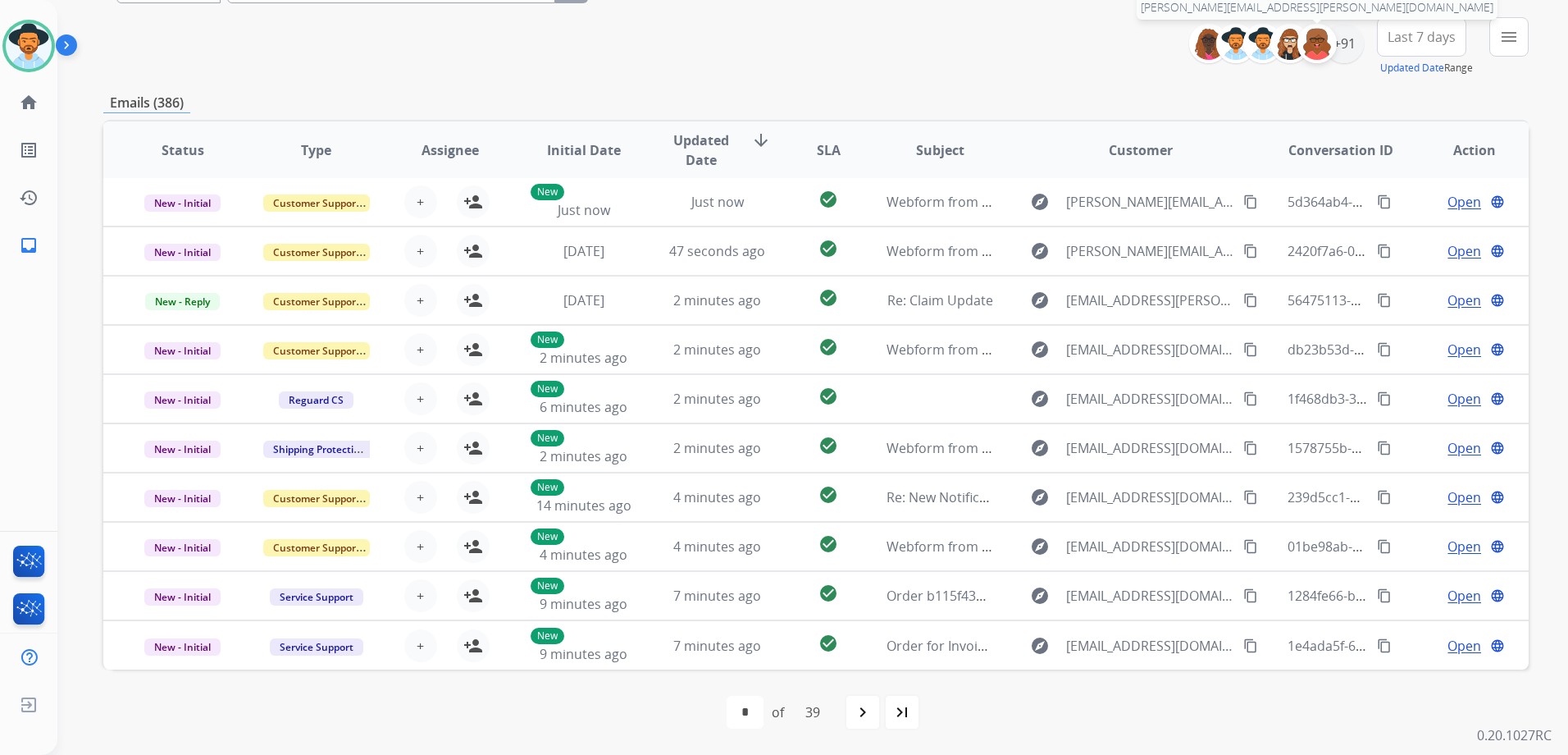
click at [1329, 51] on div at bounding box center [1317, 44] width 39 height 39
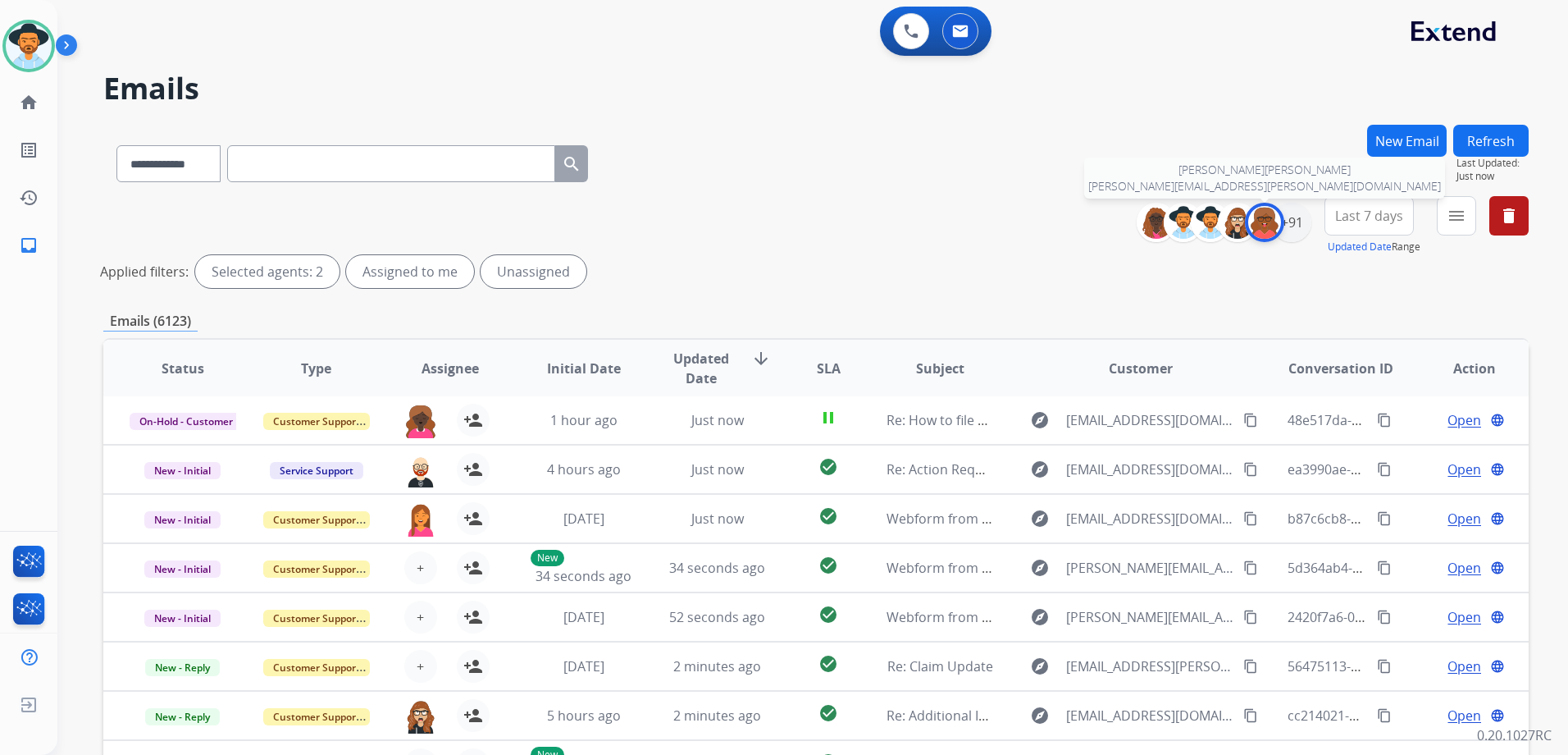
click at [1261, 228] on img at bounding box center [1264, 222] width 32 height 32
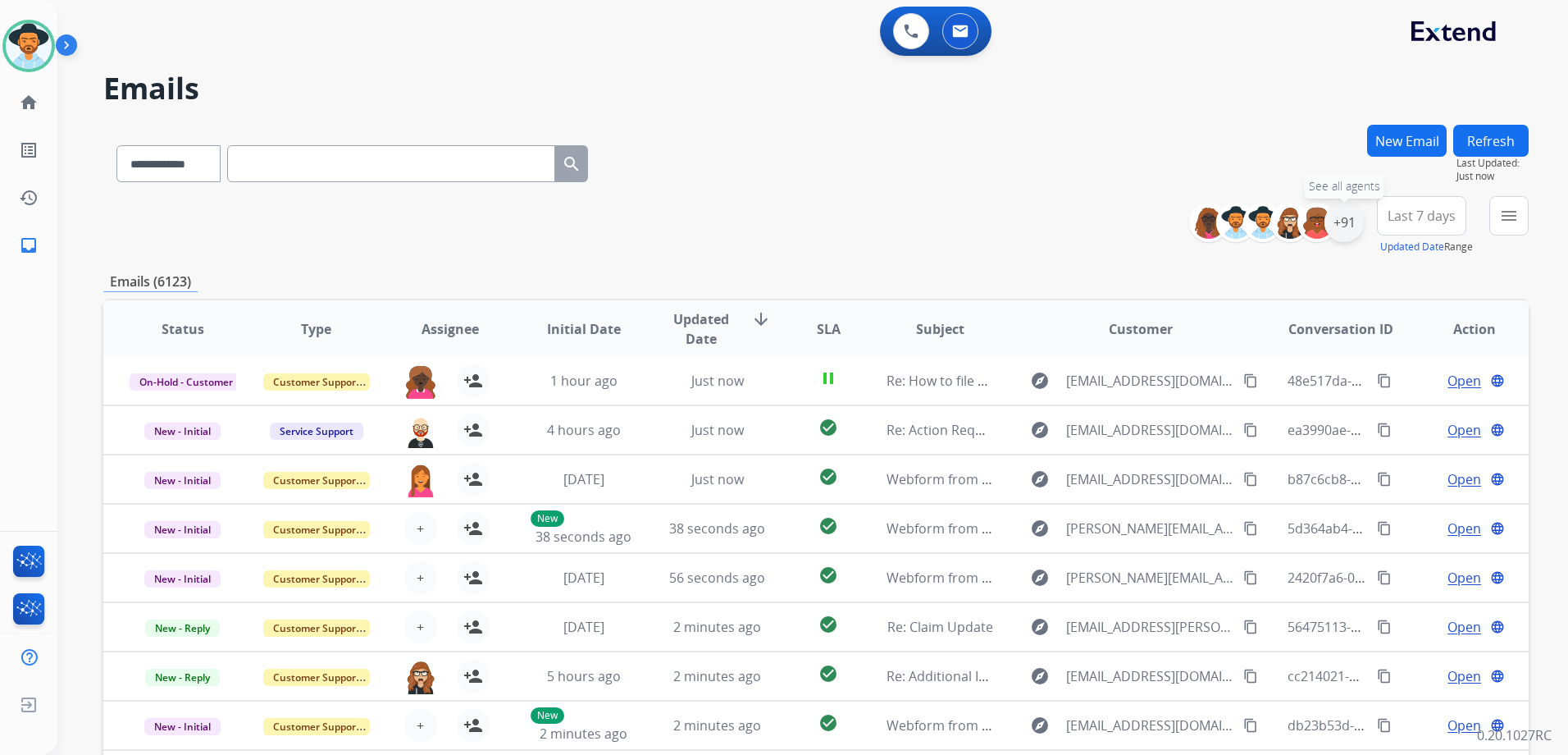
click at [1343, 225] on div "+91" at bounding box center [1344, 222] width 39 height 39
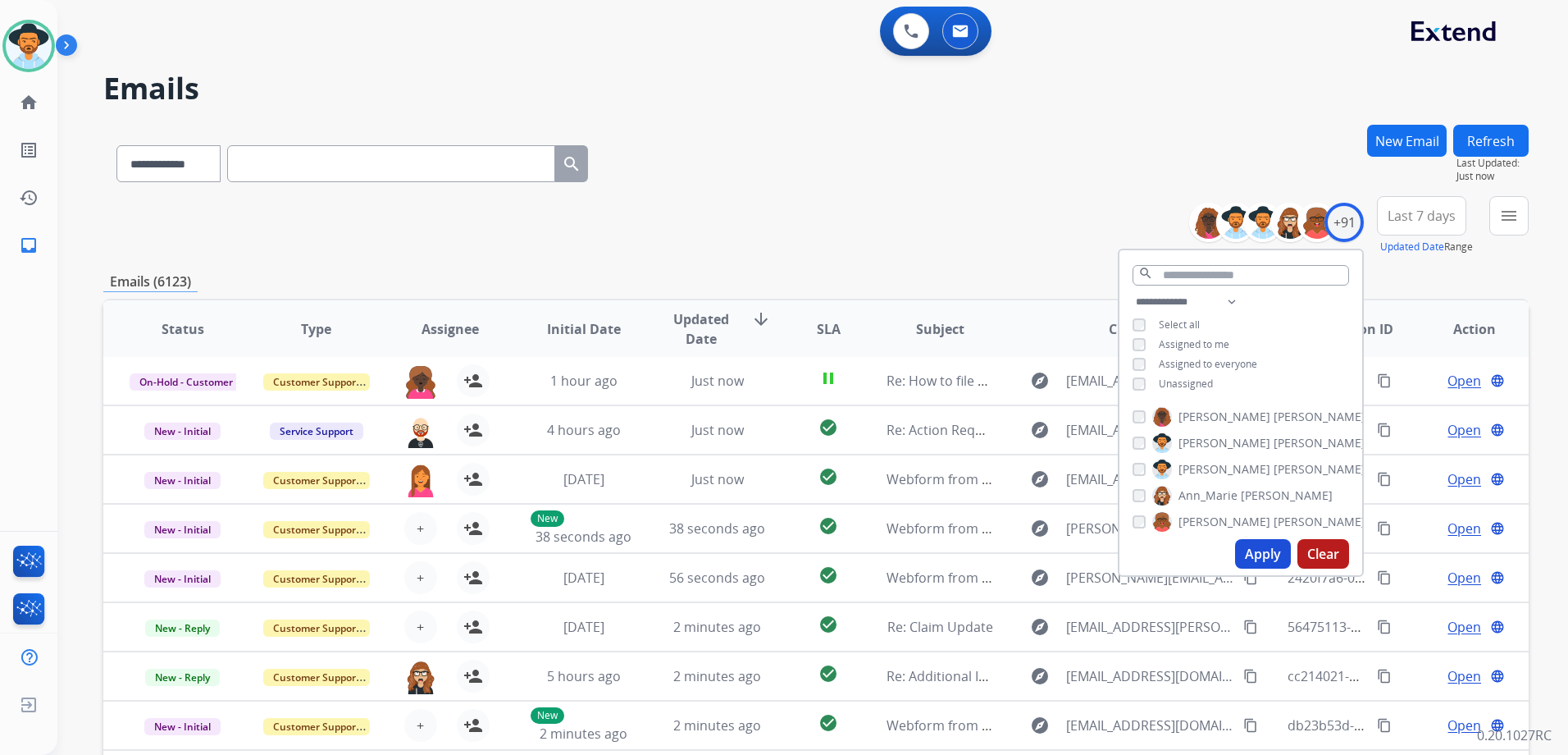
click at [1180, 384] on span "Unassigned" at bounding box center [1185, 383] width 54 height 14
click at [1265, 544] on button "Apply" at bounding box center [1262, 553] width 55 height 30
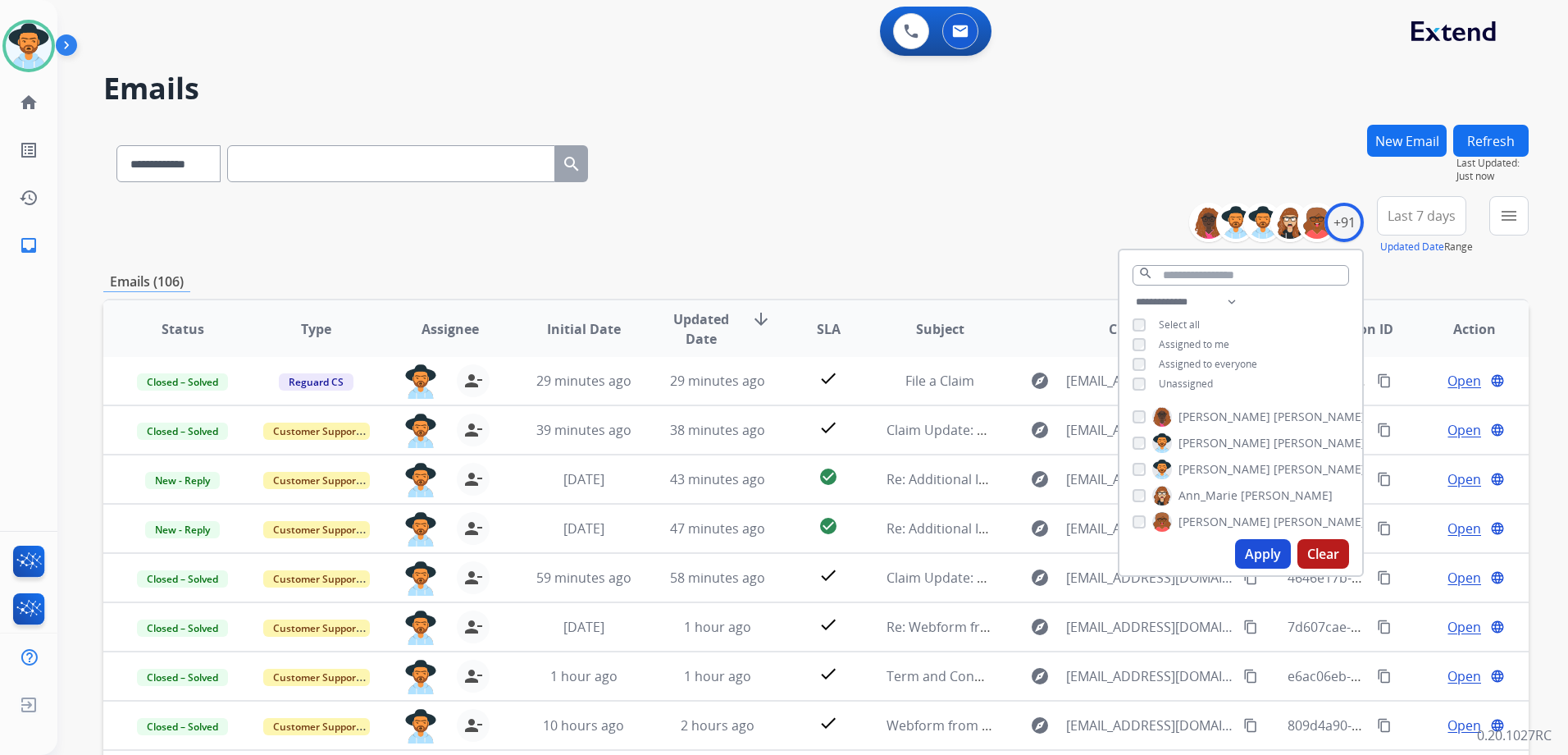
click at [951, 158] on div "**********" at bounding box center [816, 161] width 1425 height 72
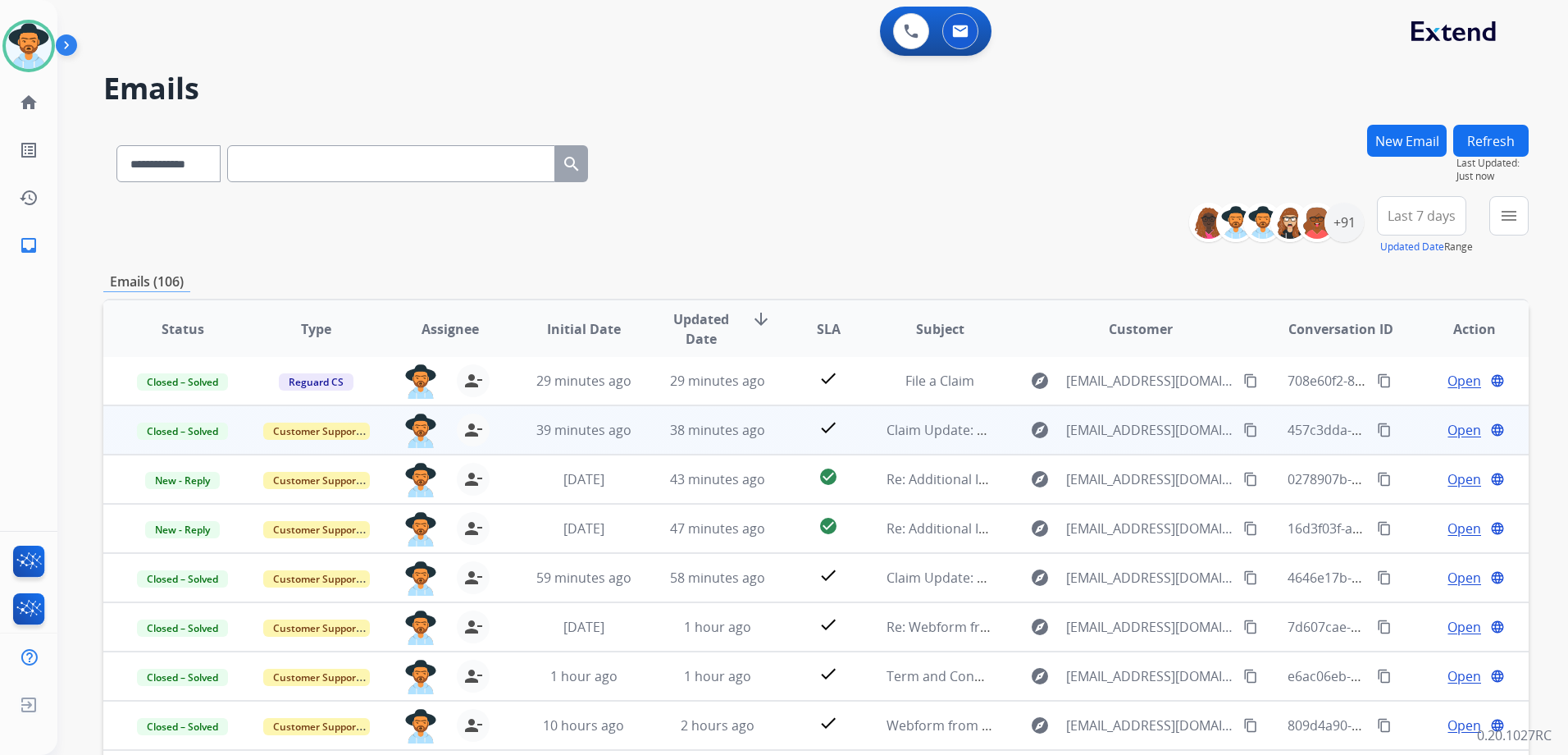
scroll to position [179, 0]
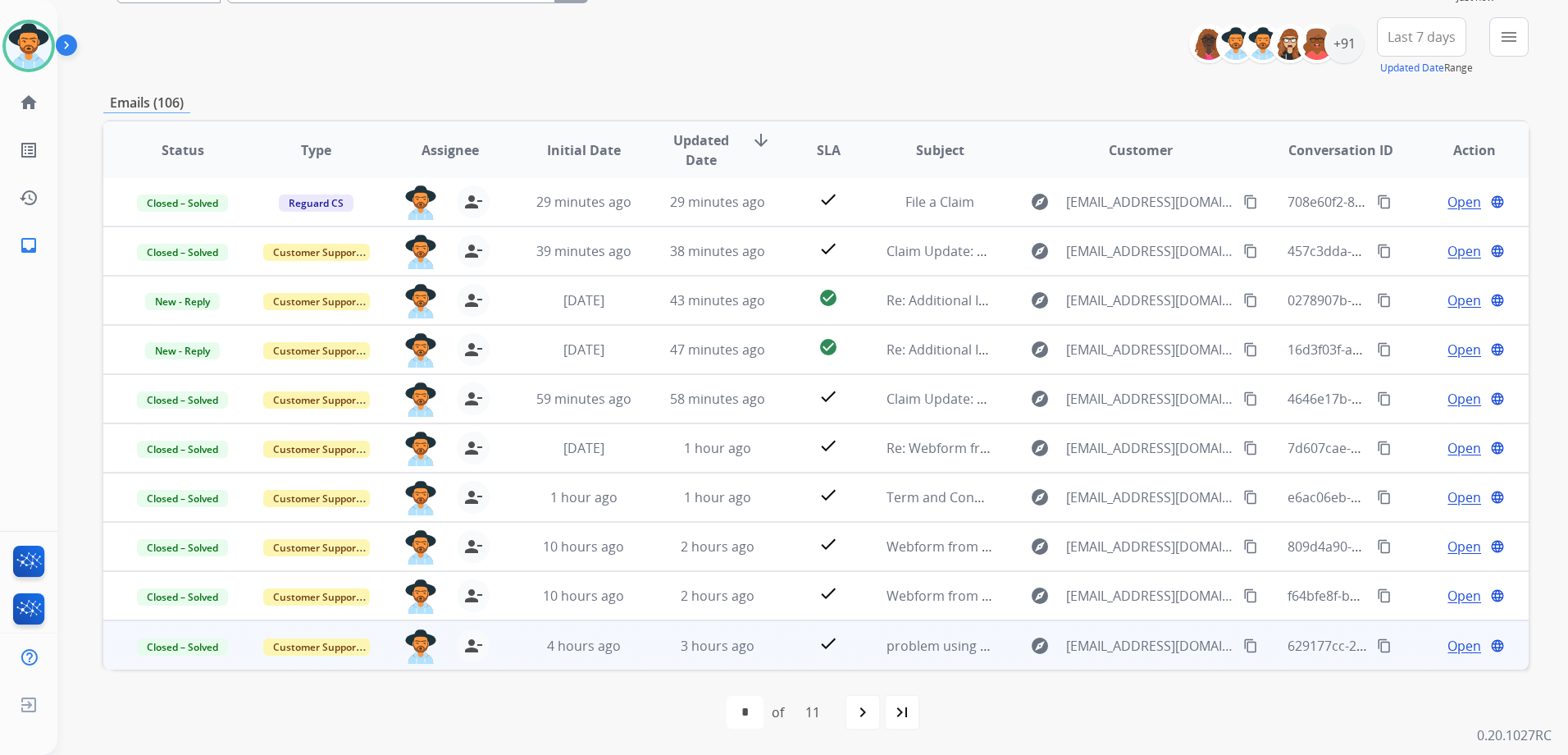
click at [1401, 658] on td "Open language" at bounding box center [1461, 645] width 134 height 50
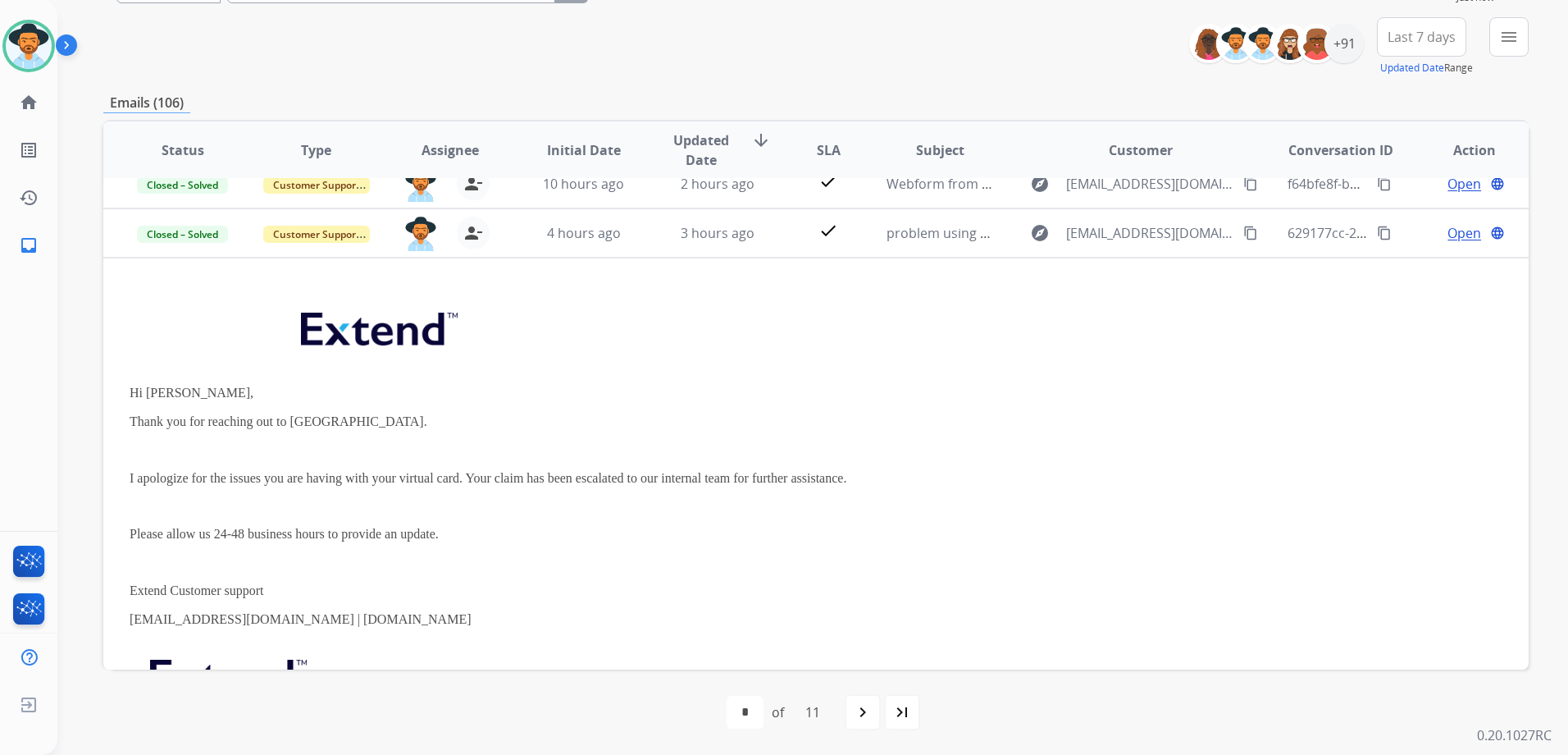
scroll to position [443, 0]
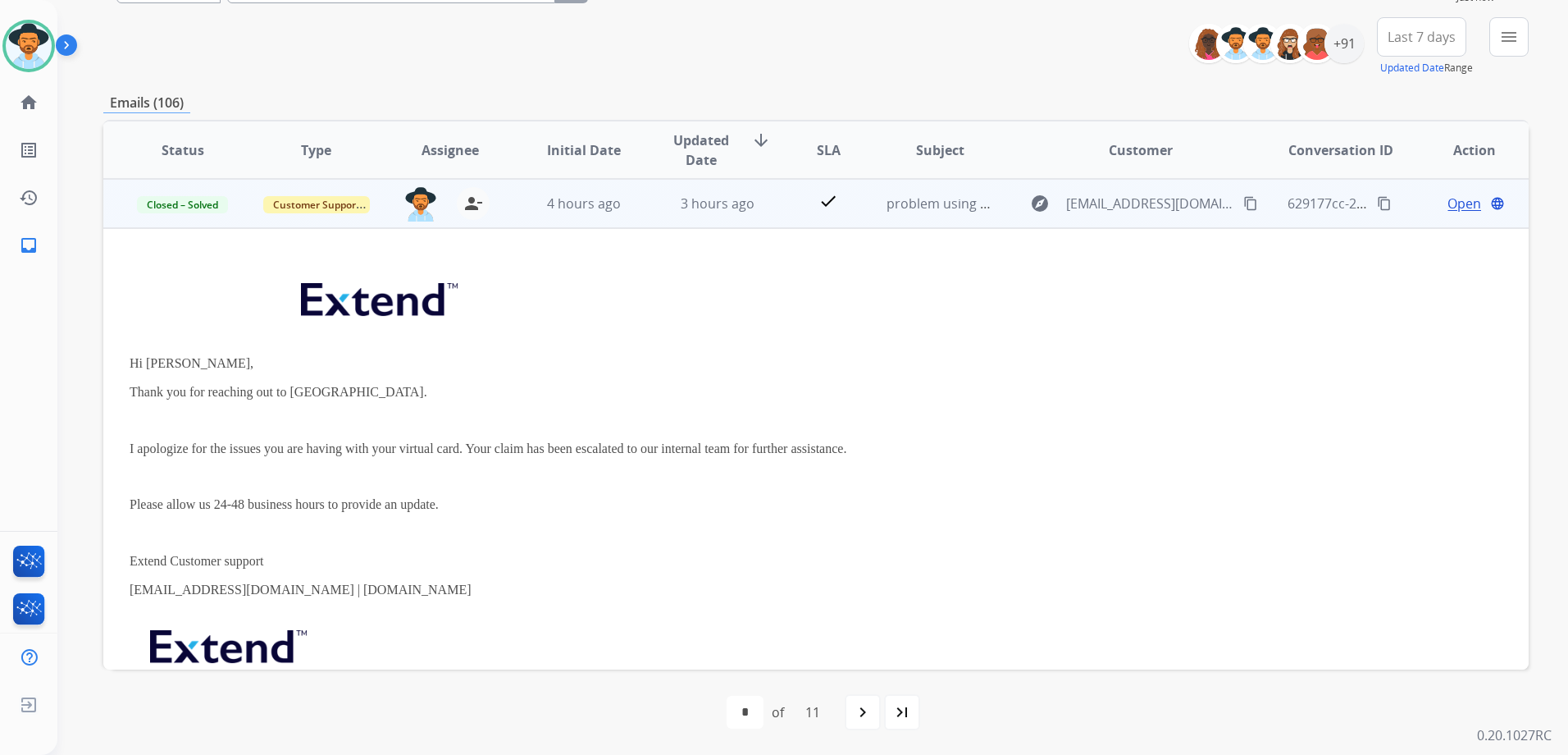
click at [1243, 202] on mat-icon "content_copy" at bounding box center [1250, 203] width 15 height 15
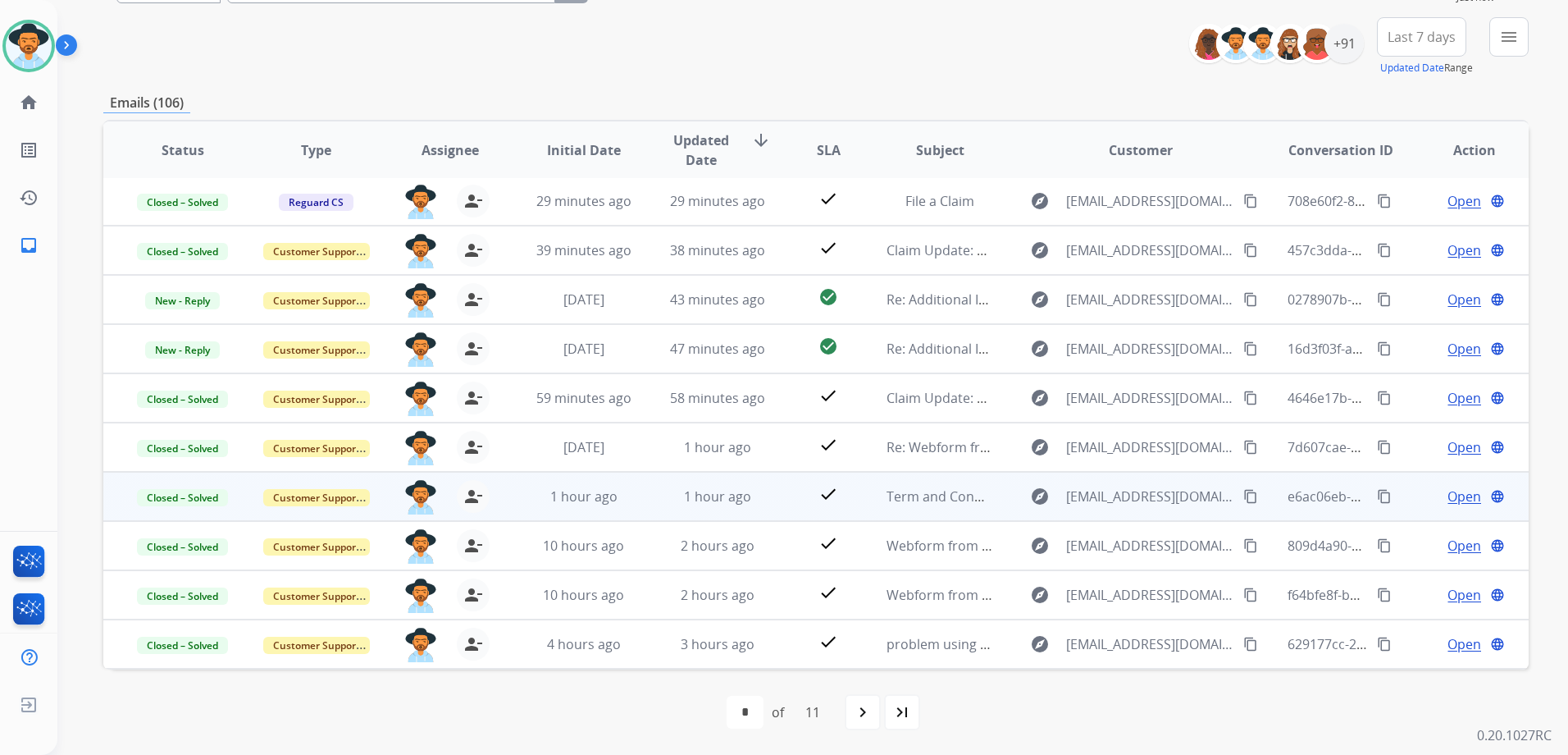
scroll to position [0, 0]
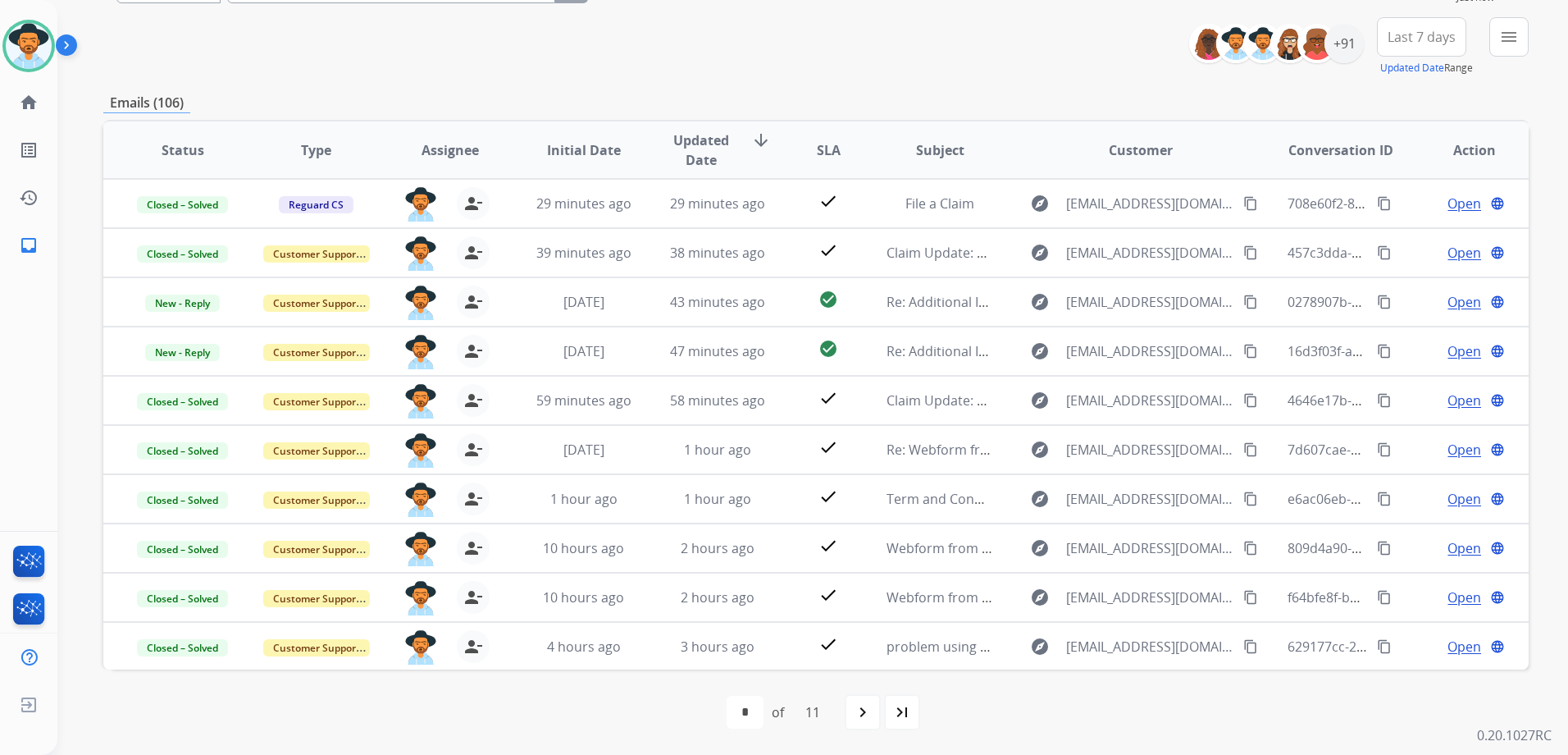
click at [1052, 20] on div "**********" at bounding box center [816, 46] width 1425 height 59
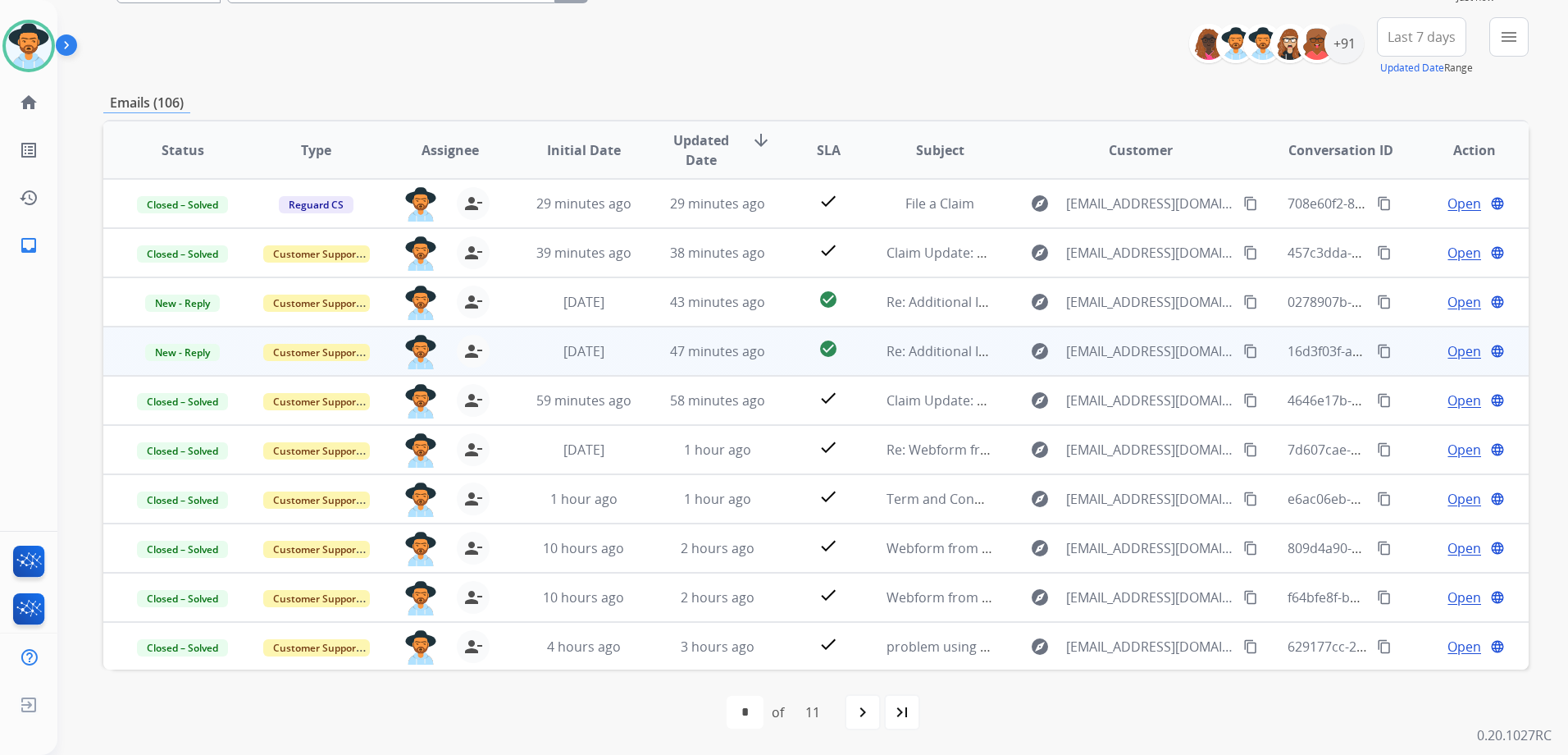
click at [1412, 364] on td "Open language" at bounding box center [1461, 351] width 134 height 50
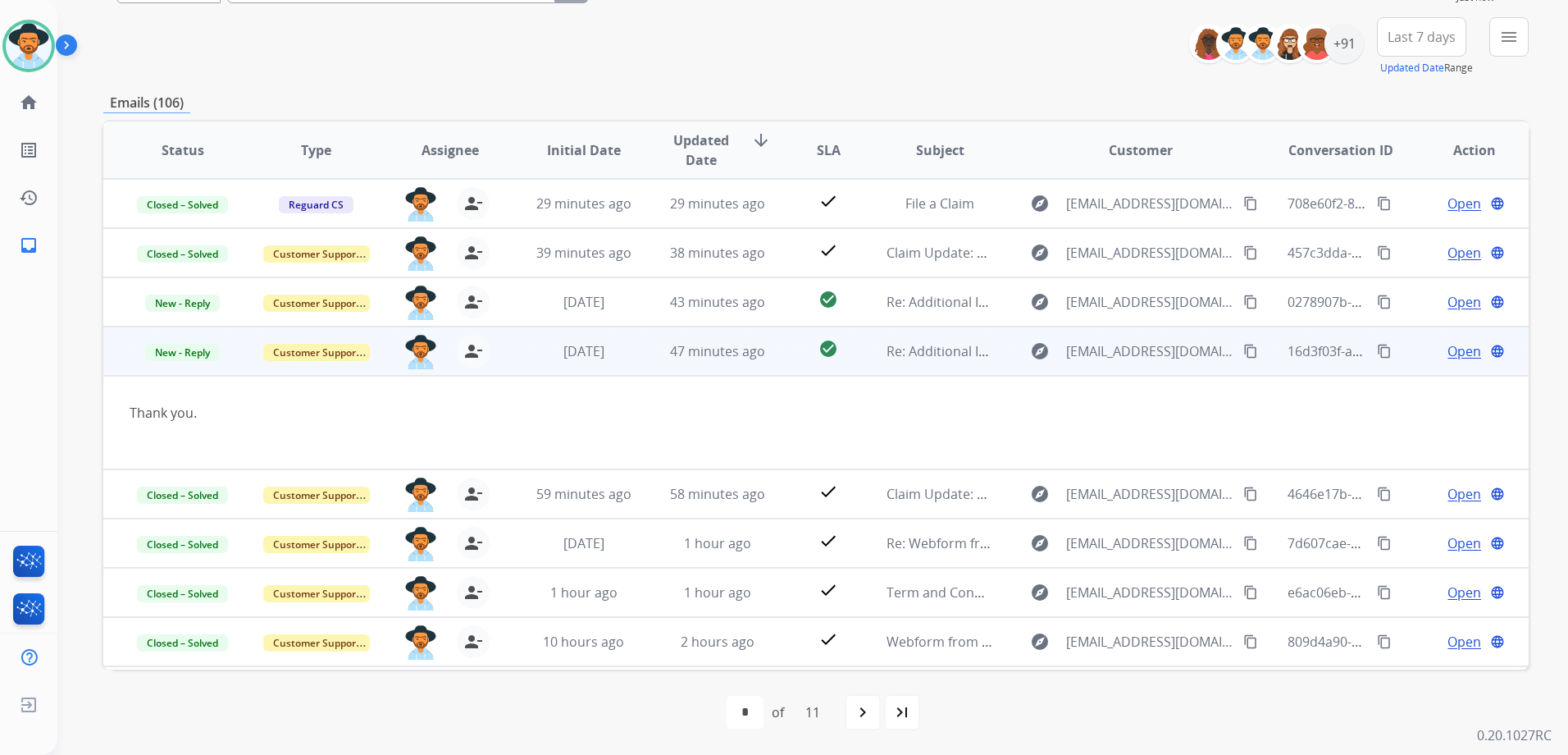
scroll to position [95, 0]
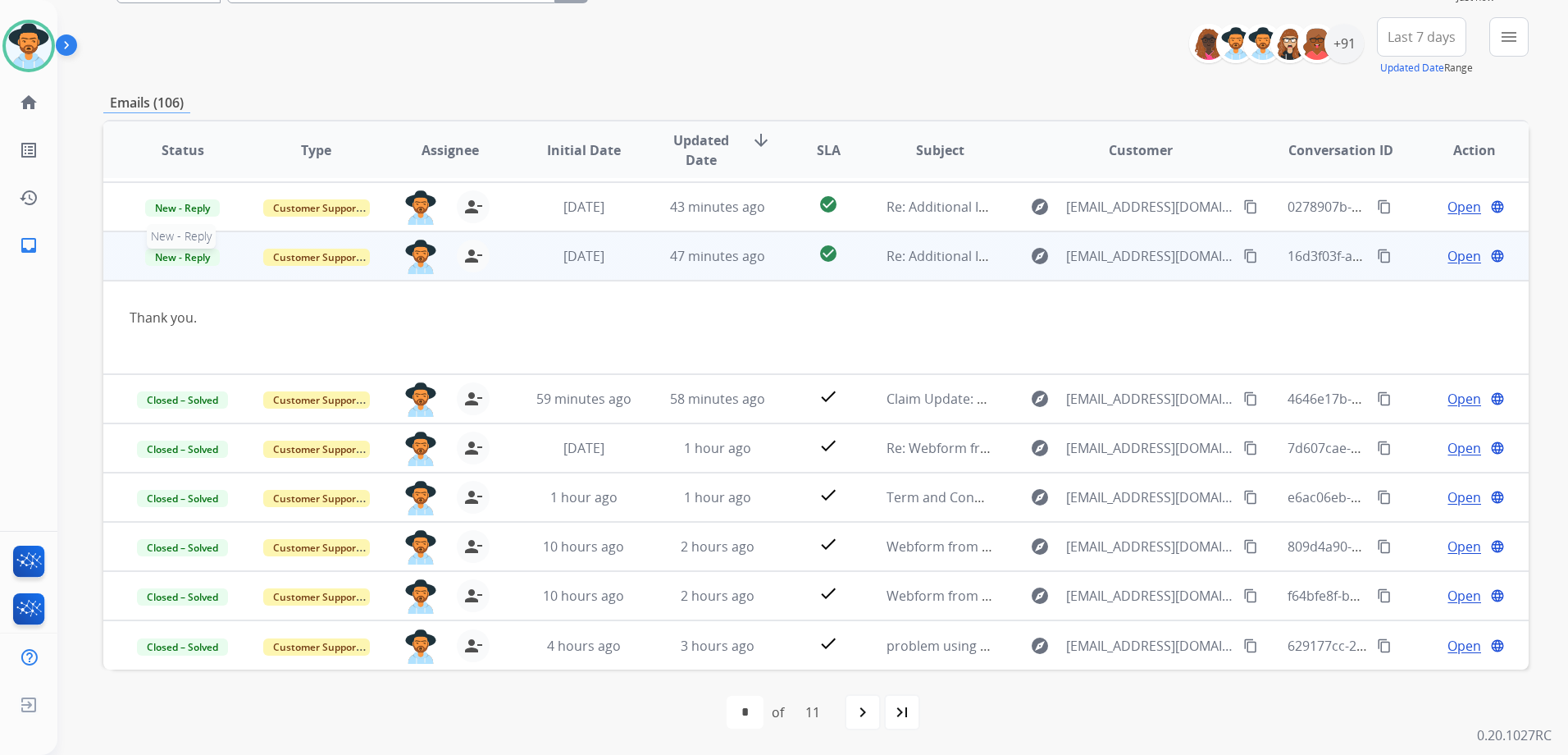
click at [194, 256] on span "New - Reply" at bounding box center [182, 257] width 74 height 17
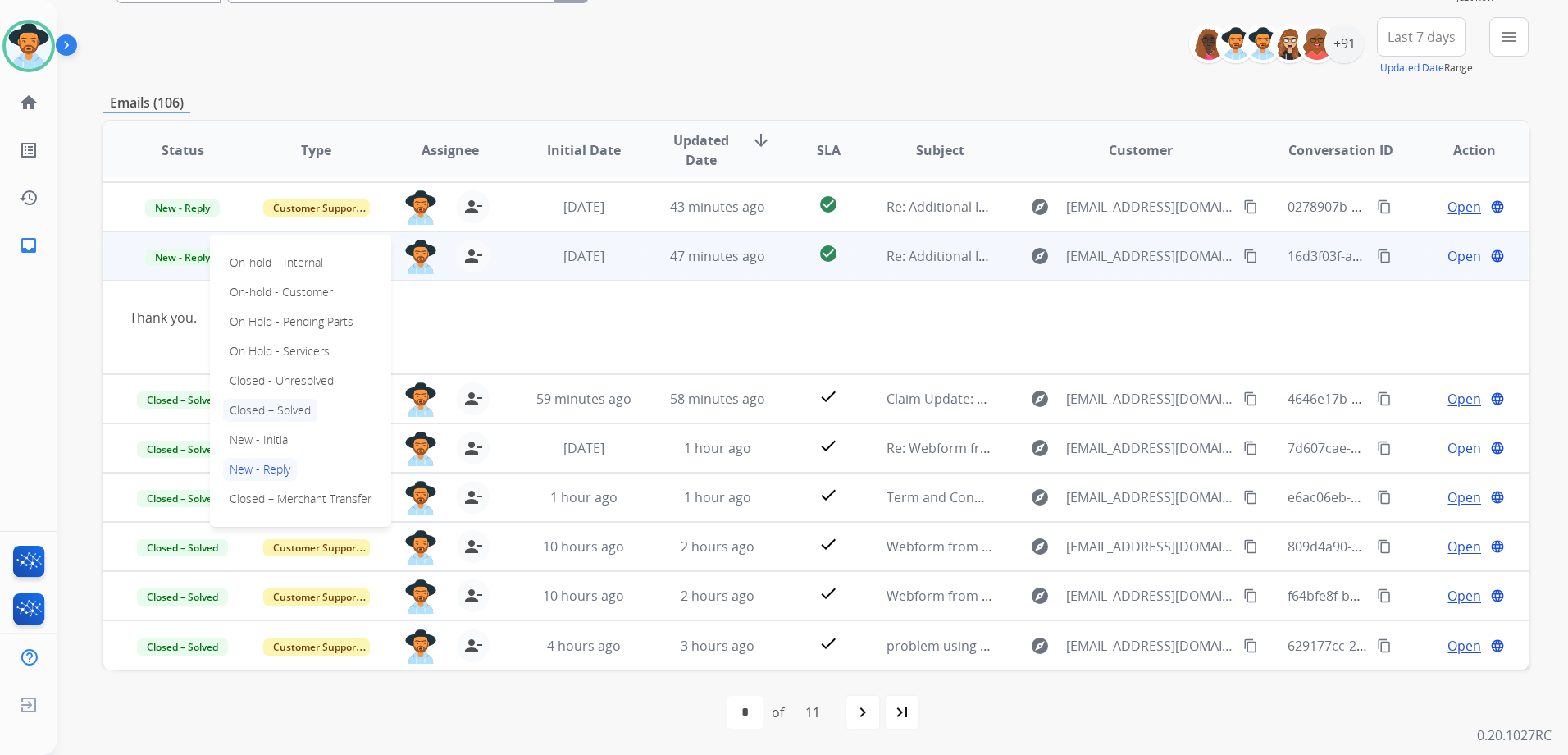
click at [285, 412] on p "Closed – Solved" at bounding box center [270, 410] width 94 height 23
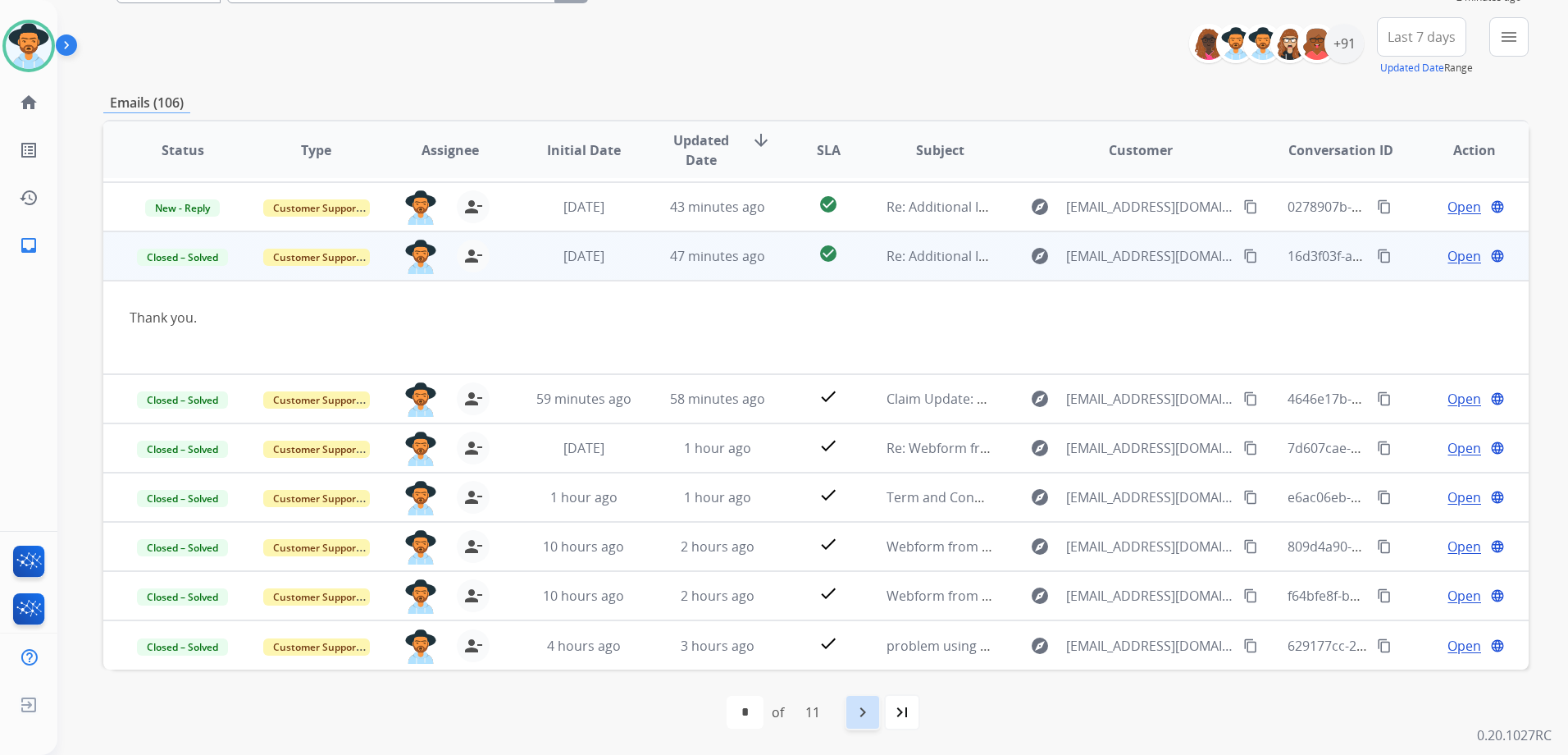
click at [876, 717] on div "navigate_next" at bounding box center [862, 712] width 36 height 36
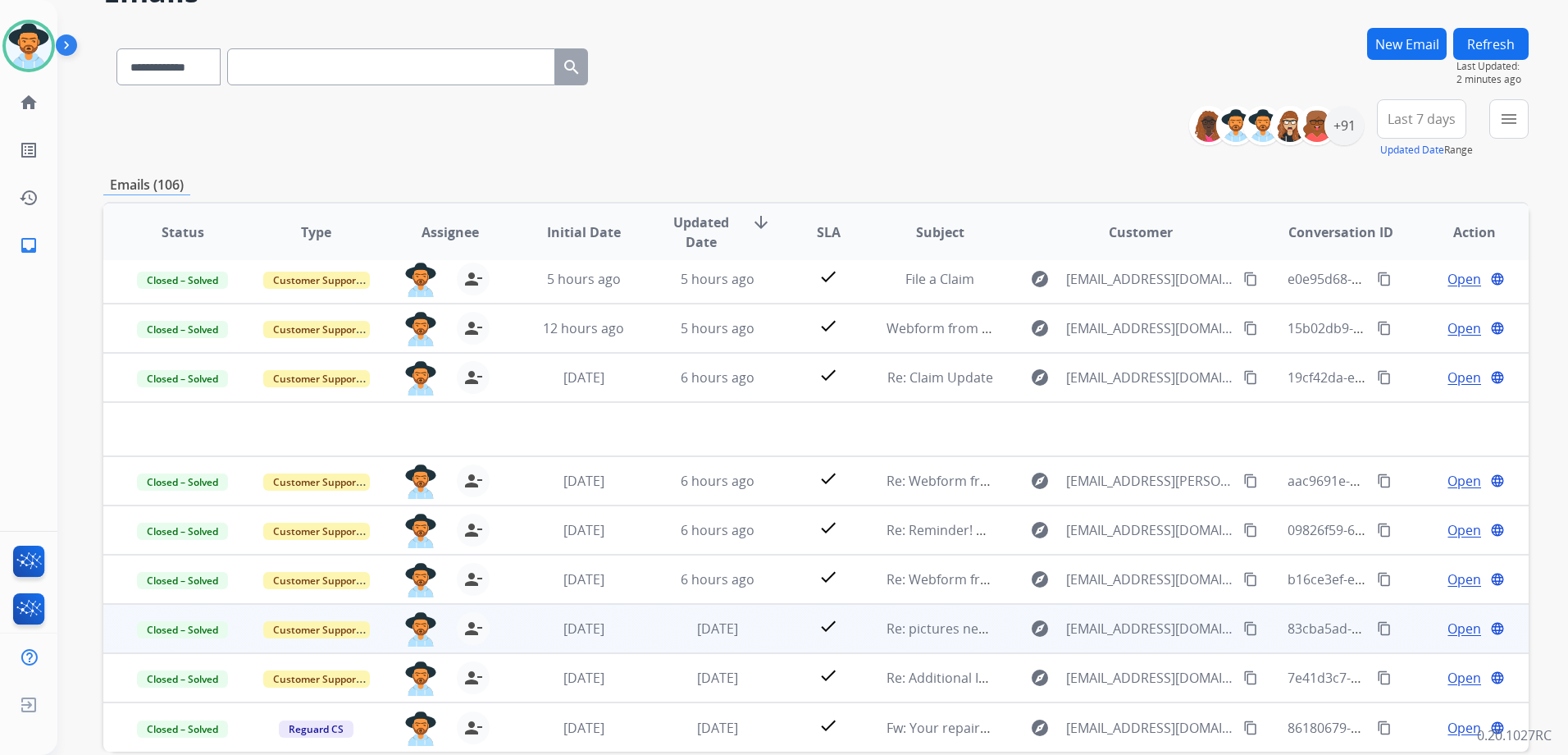
scroll to position [179, 0]
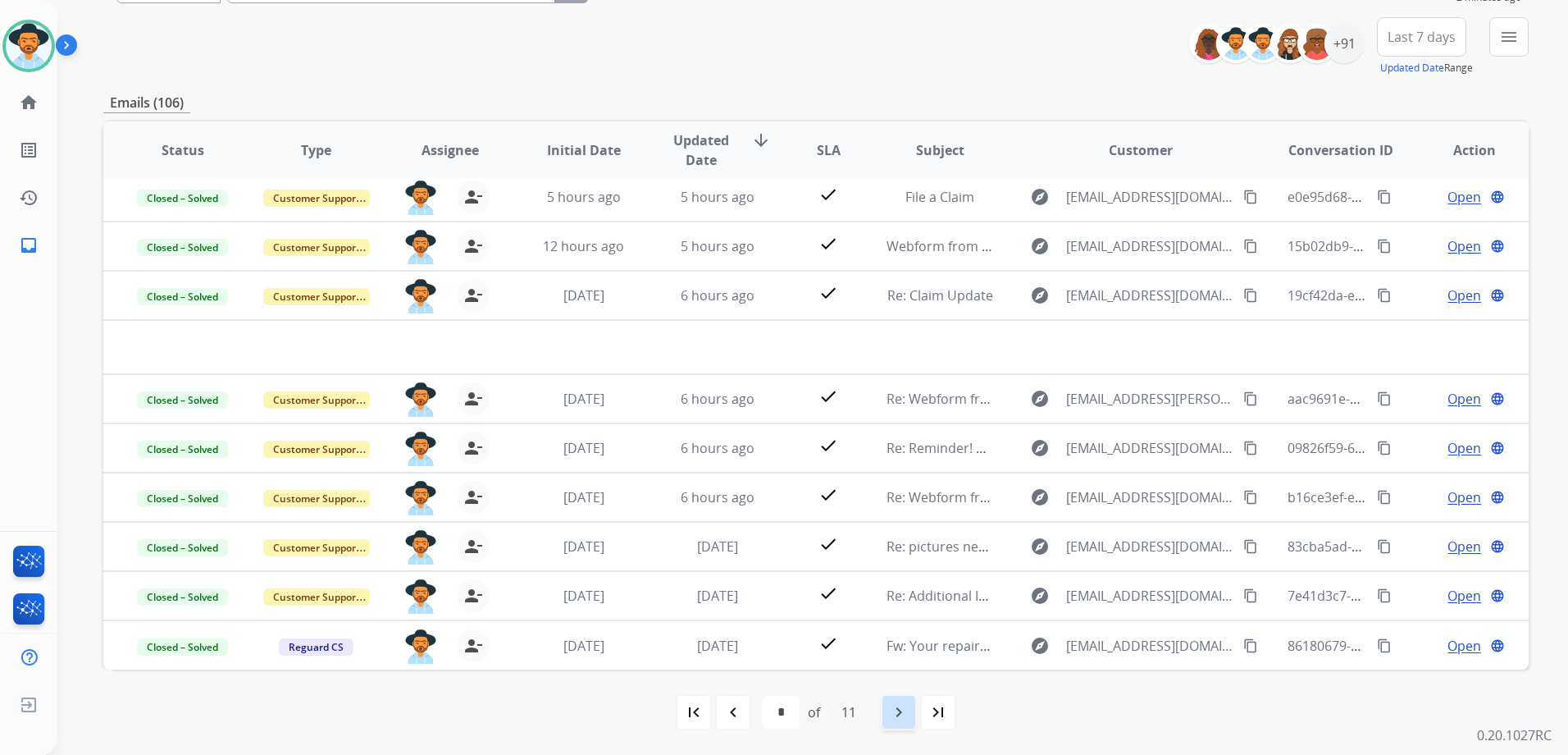
click at [892, 718] on mat-icon "navigate_next" at bounding box center [898, 711] width 20 height 20
click at [732, 716] on mat-icon "navigate_before" at bounding box center [732, 711] width 20 height 20
click at [695, 706] on mat-icon "first_page" at bounding box center [693, 711] width 20 height 20
select select "*"
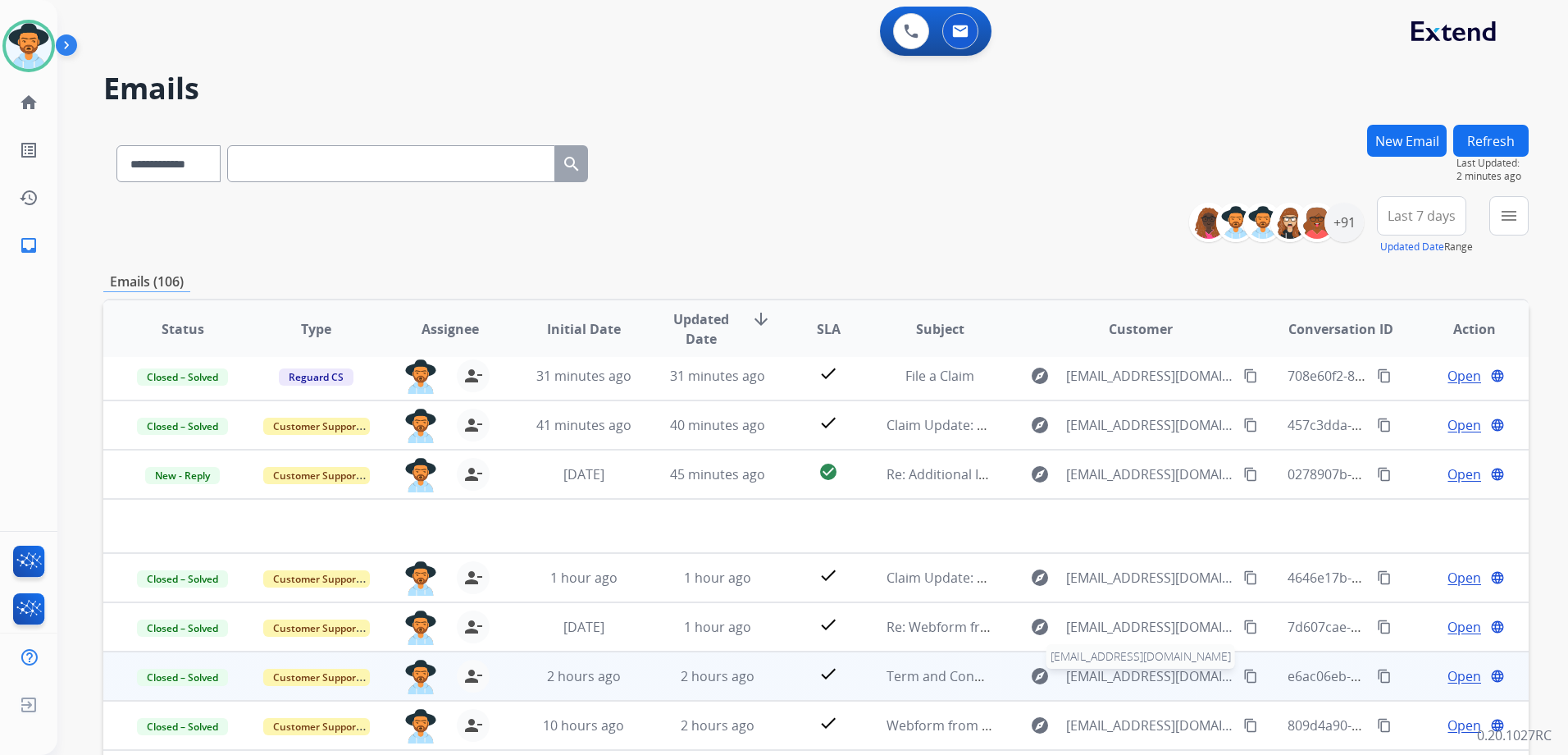
scroll to position [0, 0]
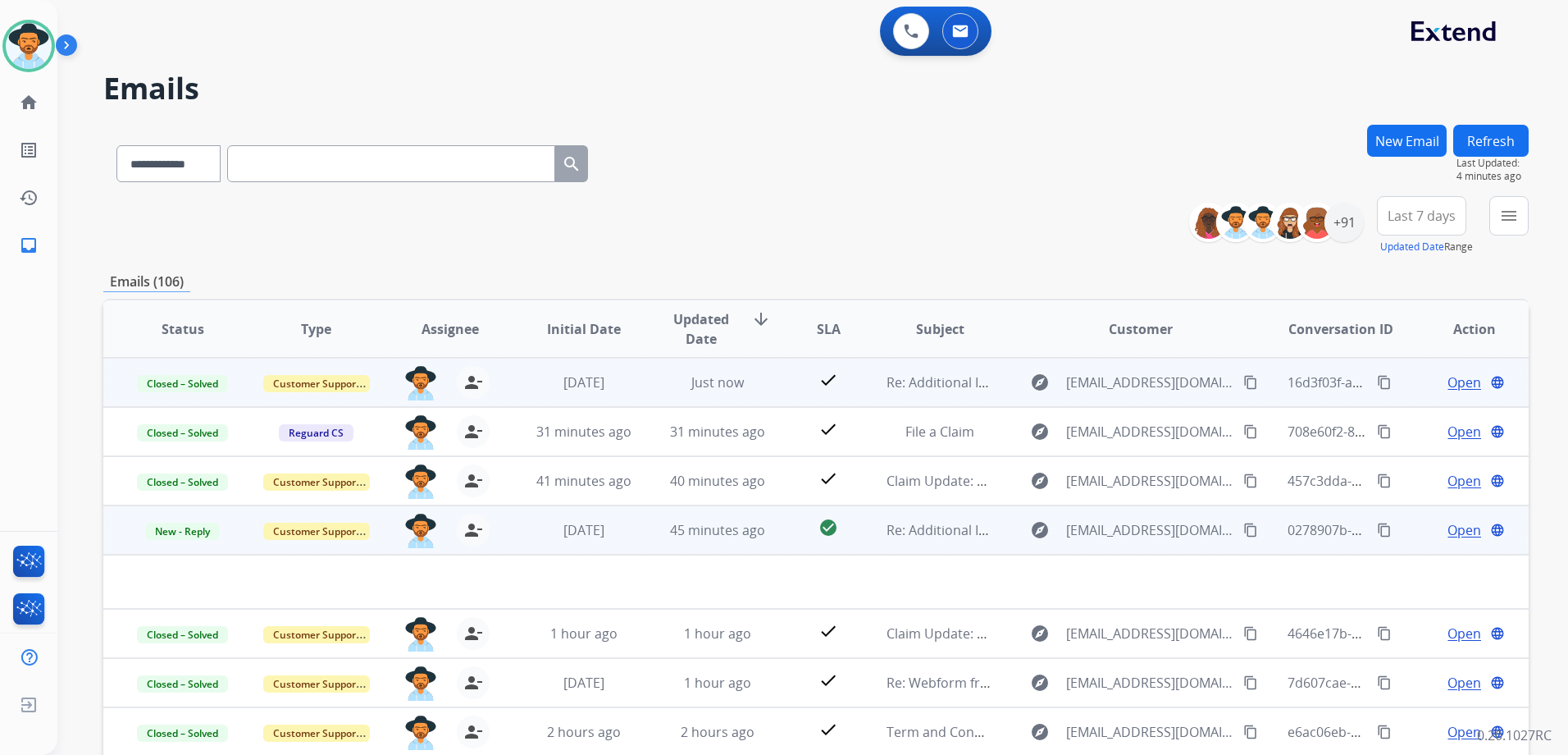
click at [1453, 531] on span "Open" at bounding box center [1463, 530] width 33 height 20
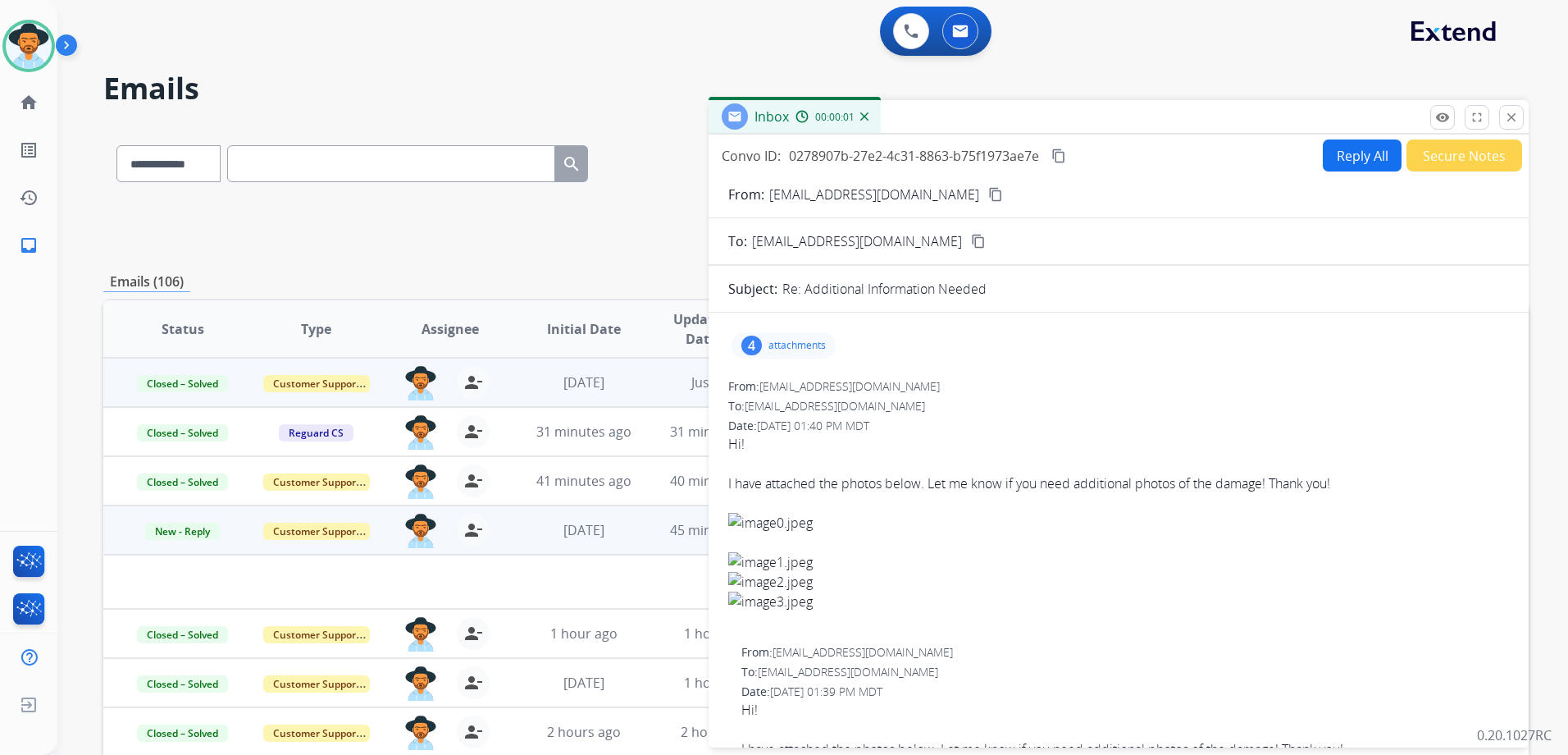
drag, startPoint x: 767, startPoint y: 345, endPoint x: 798, endPoint y: 350, distance: 31.4
click at [767, 345] on div "4 attachments" at bounding box center [784, 345] width 104 height 26
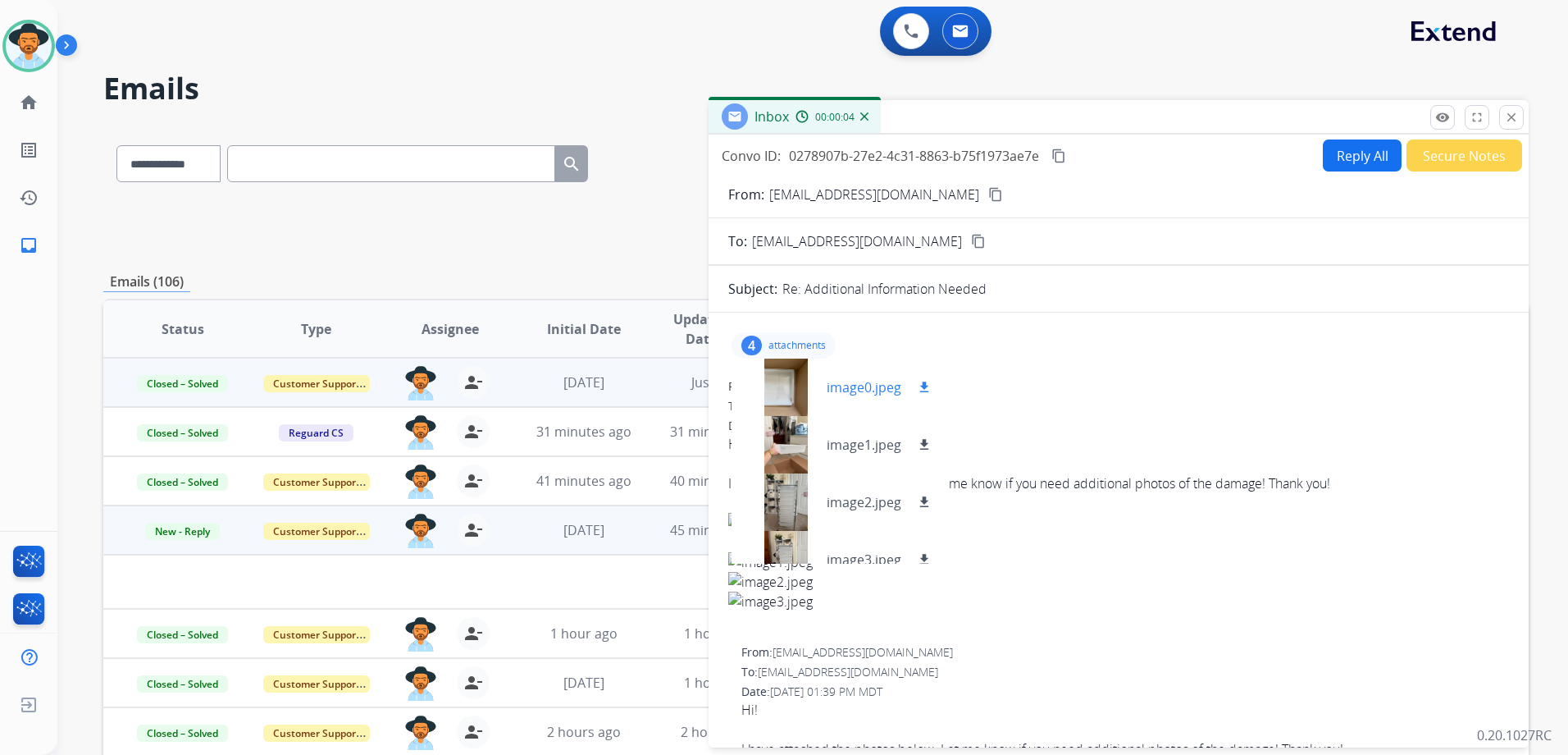
click at [796, 385] on div at bounding box center [785, 387] width 82 height 57
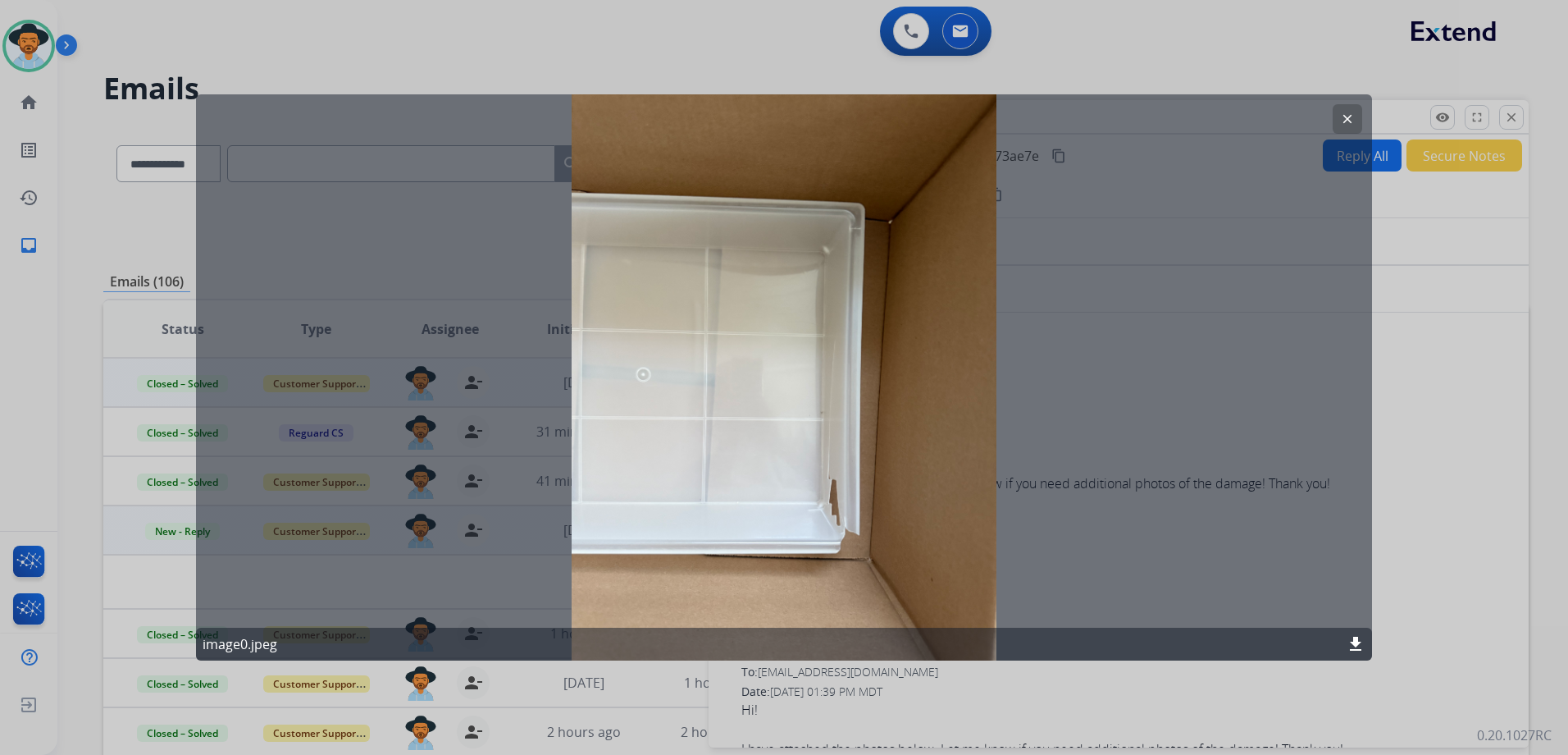
click at [1358, 642] on mat-icon "download" at bounding box center [1355, 644] width 20 height 20
click at [1344, 114] on mat-icon "clear" at bounding box center [1347, 119] width 15 height 15
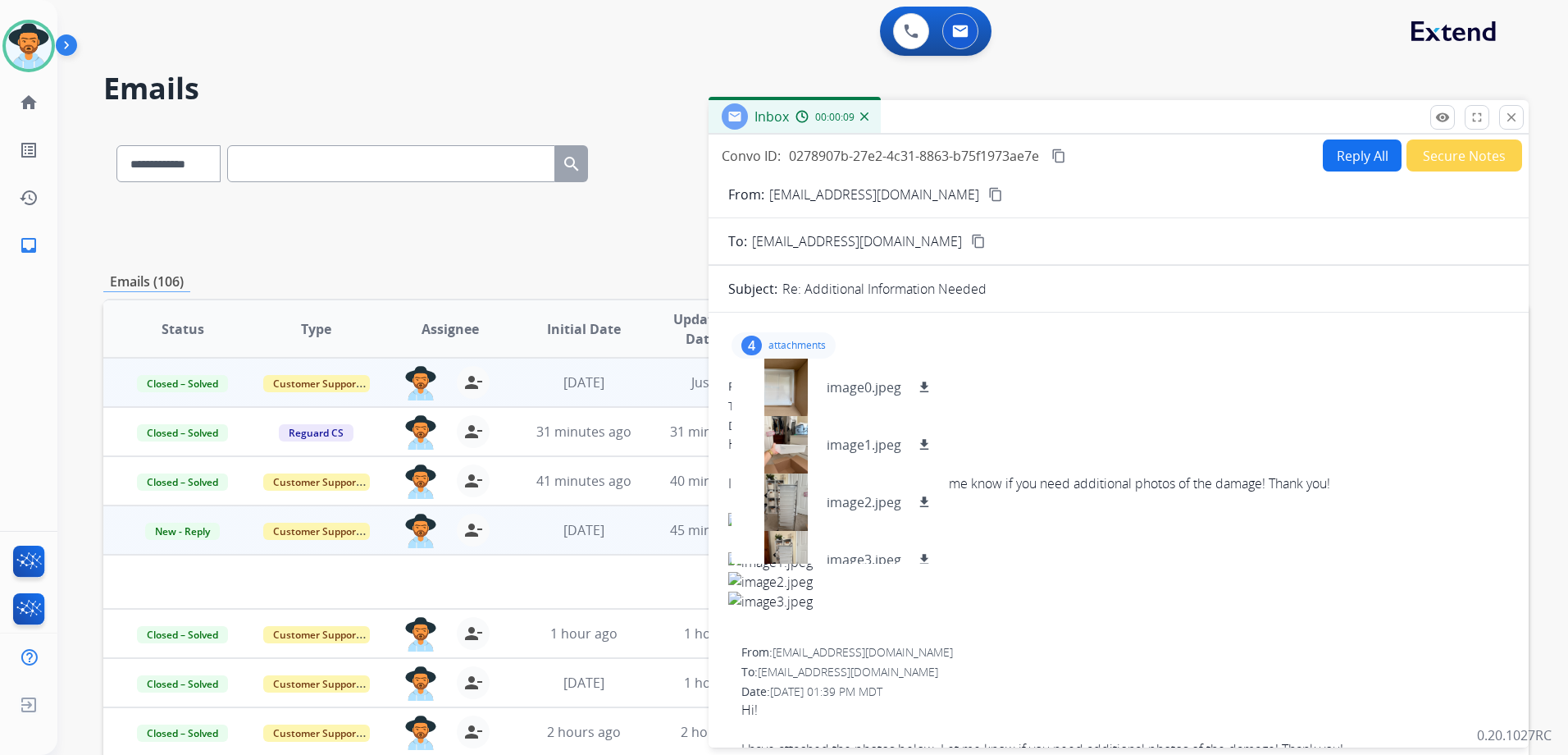
click at [1003, 195] on mat-icon "content_copy" at bounding box center [995, 194] width 15 height 15
click at [860, 442] on p "image1.jpeg" at bounding box center [863, 444] width 74 height 20
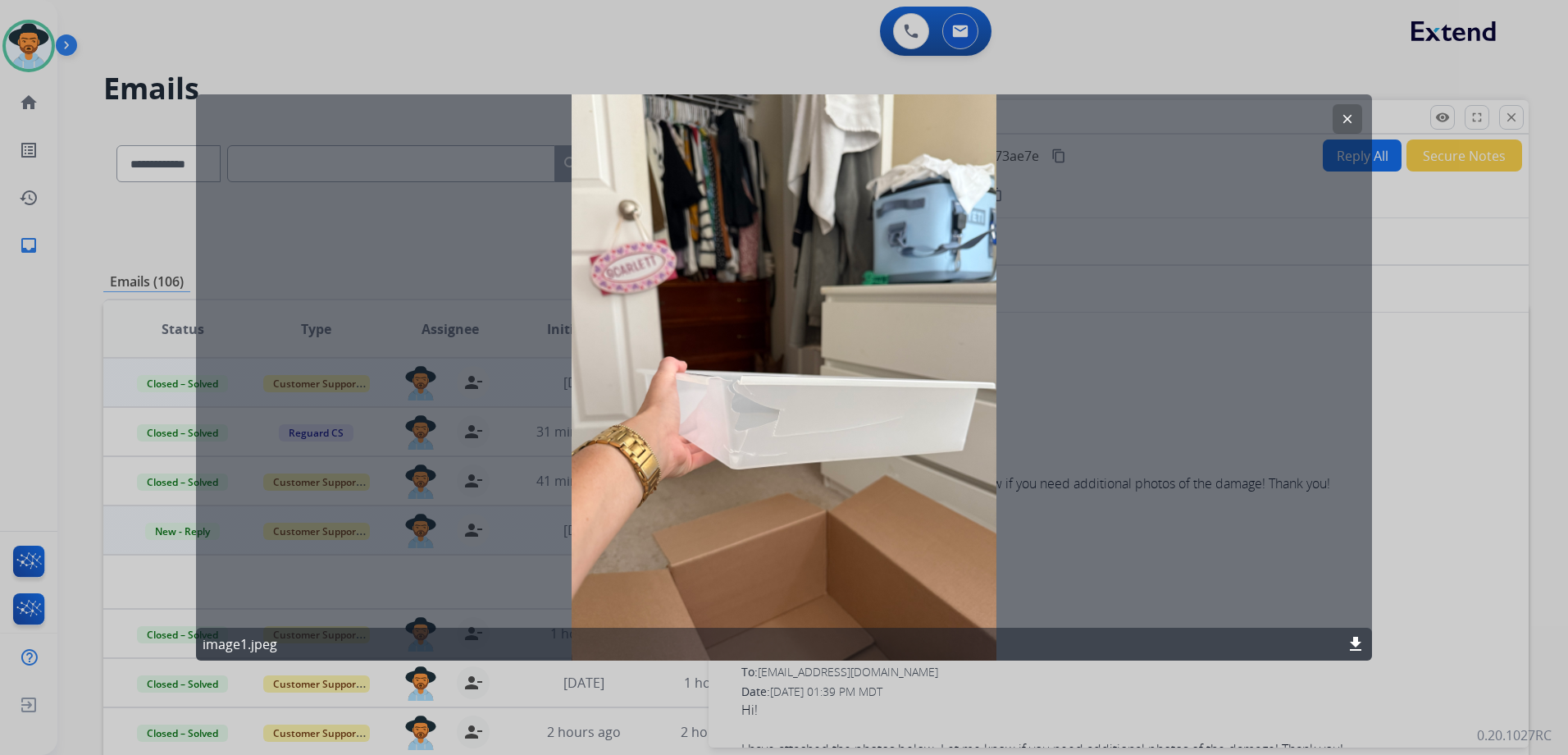
click at [1360, 641] on mat-icon "download" at bounding box center [1355, 644] width 20 height 20
click at [1088, 53] on div at bounding box center [784, 378] width 1568 height 755
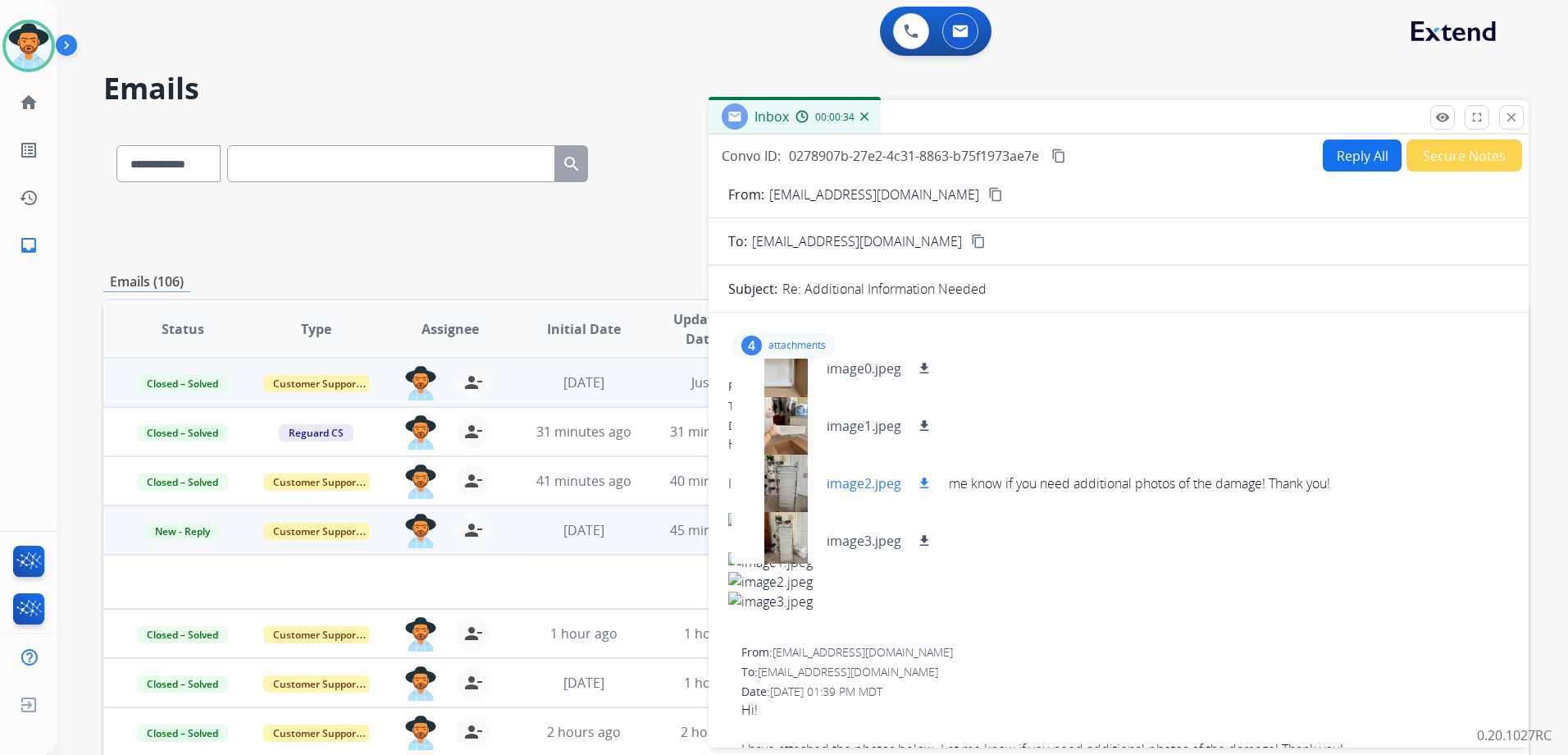
scroll to position [25, 0]
click at [866, 463] on div "image2.jpeg download" at bounding box center [839, 477] width 216 height 57
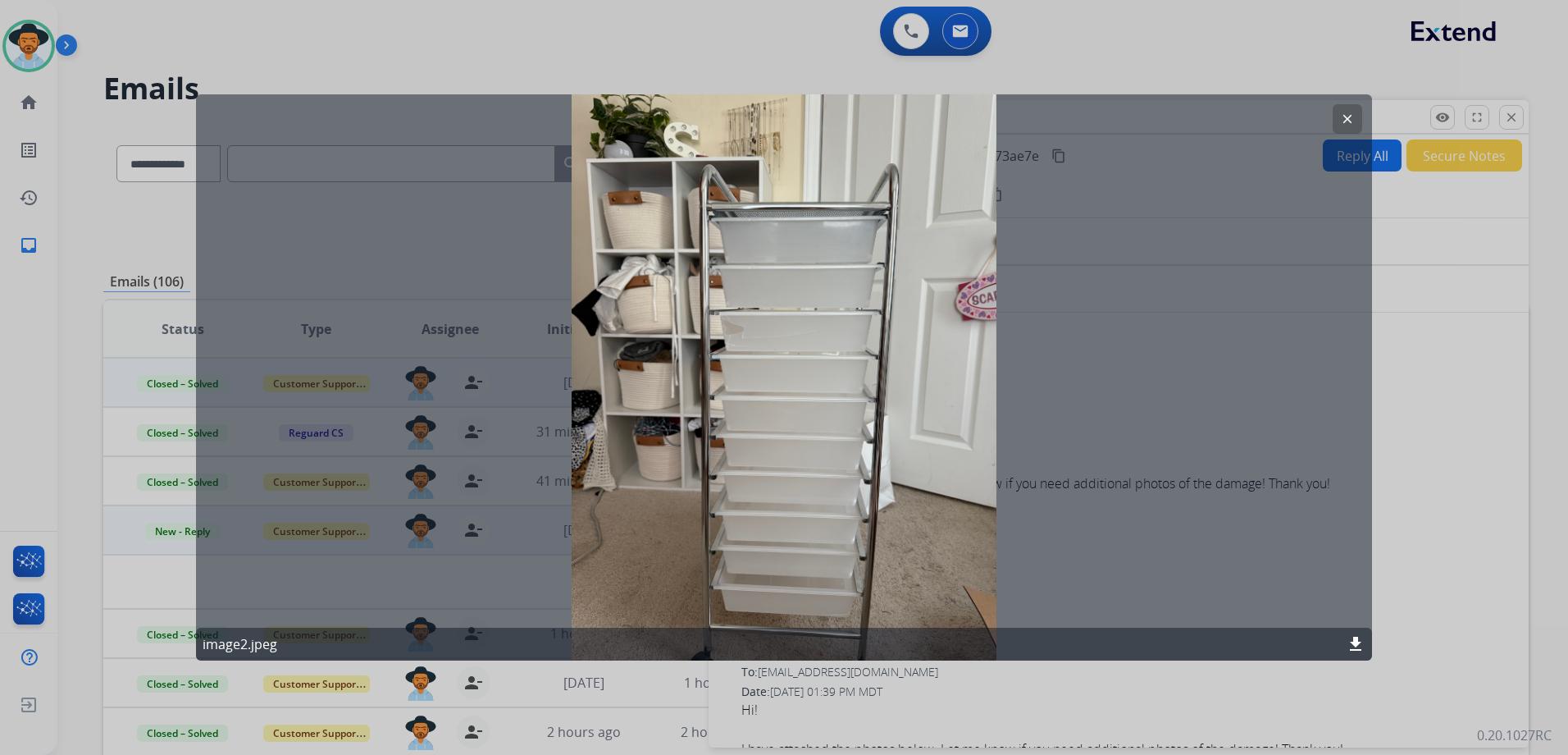
click at [1355, 647] on mat-icon "download" at bounding box center [1355, 644] width 20 height 20
click at [1414, 611] on div at bounding box center [784, 378] width 1568 height 755
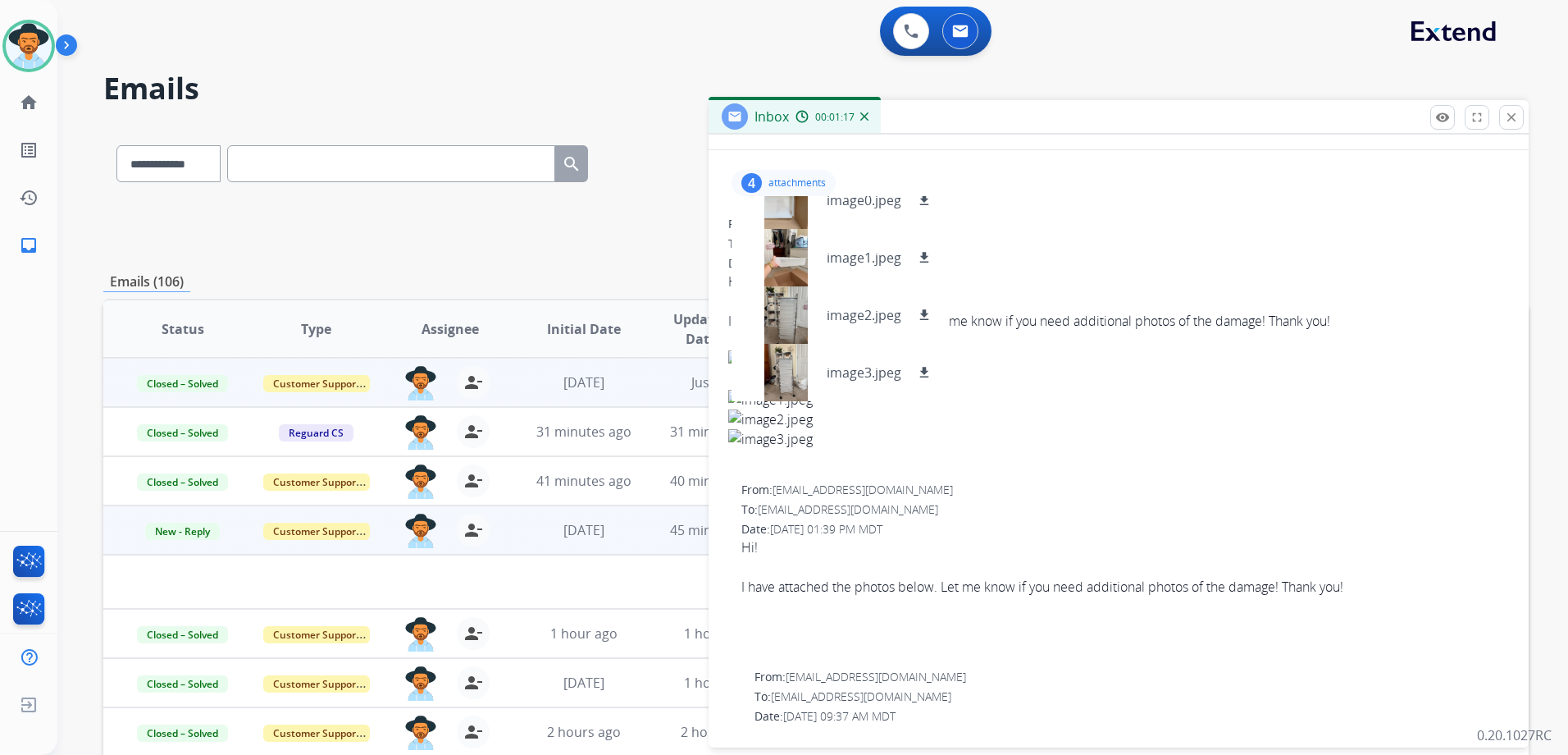
scroll to position [164, 0]
click at [924, 370] on mat-icon "download" at bounding box center [924, 371] width 15 height 15
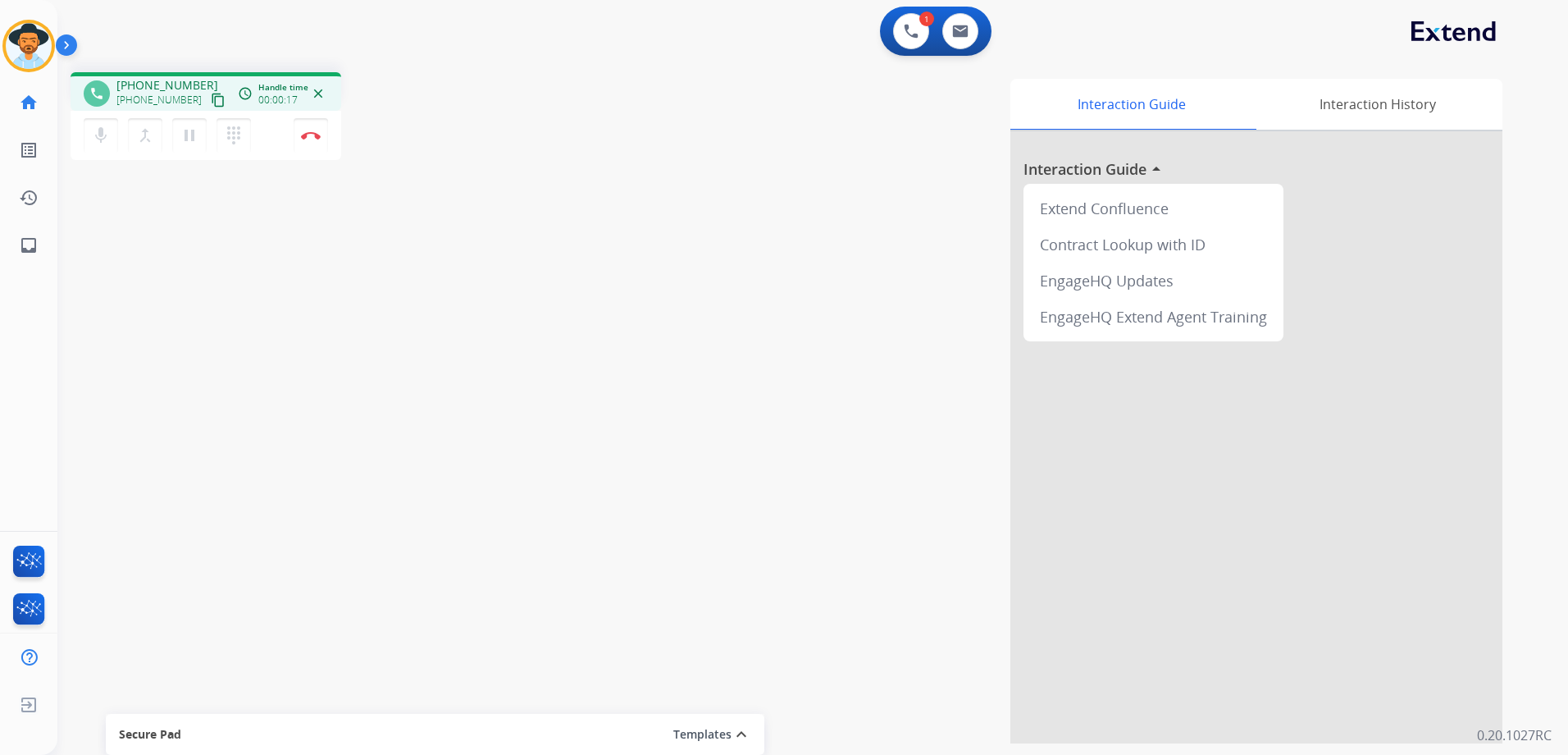
drag, startPoint x: 206, startPoint y: 100, endPoint x: 218, endPoint y: 99, distance: 12.0
click at [211, 100] on mat-icon "content_copy" at bounding box center [218, 100] width 15 height 15
drag, startPoint x: 302, startPoint y: 140, endPoint x: 319, endPoint y: 167, distance: 31.9
click at [302, 140] on button "Disconnect" at bounding box center [311, 135] width 34 height 34
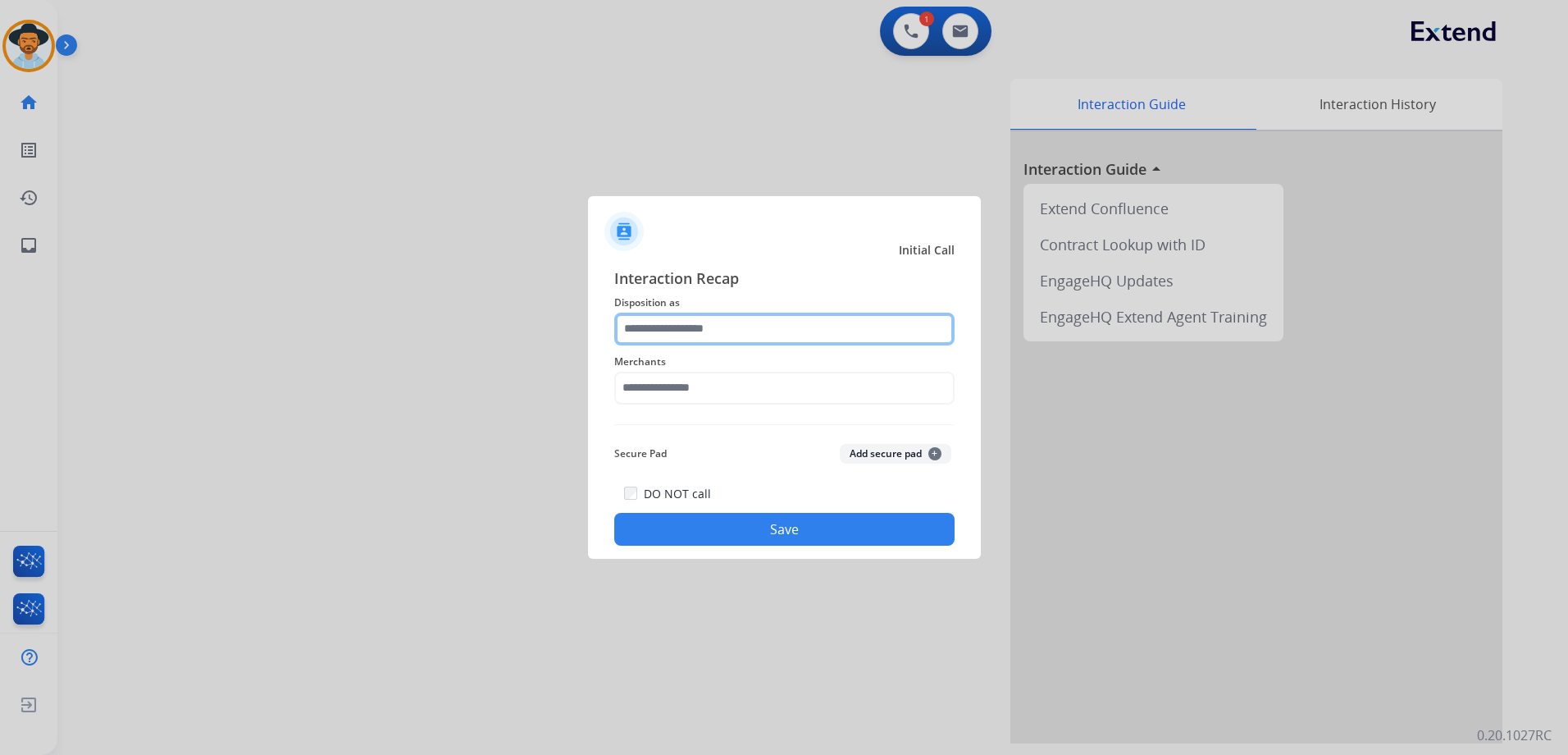
click at [754, 323] on input "text" at bounding box center [784, 329] width 341 height 32
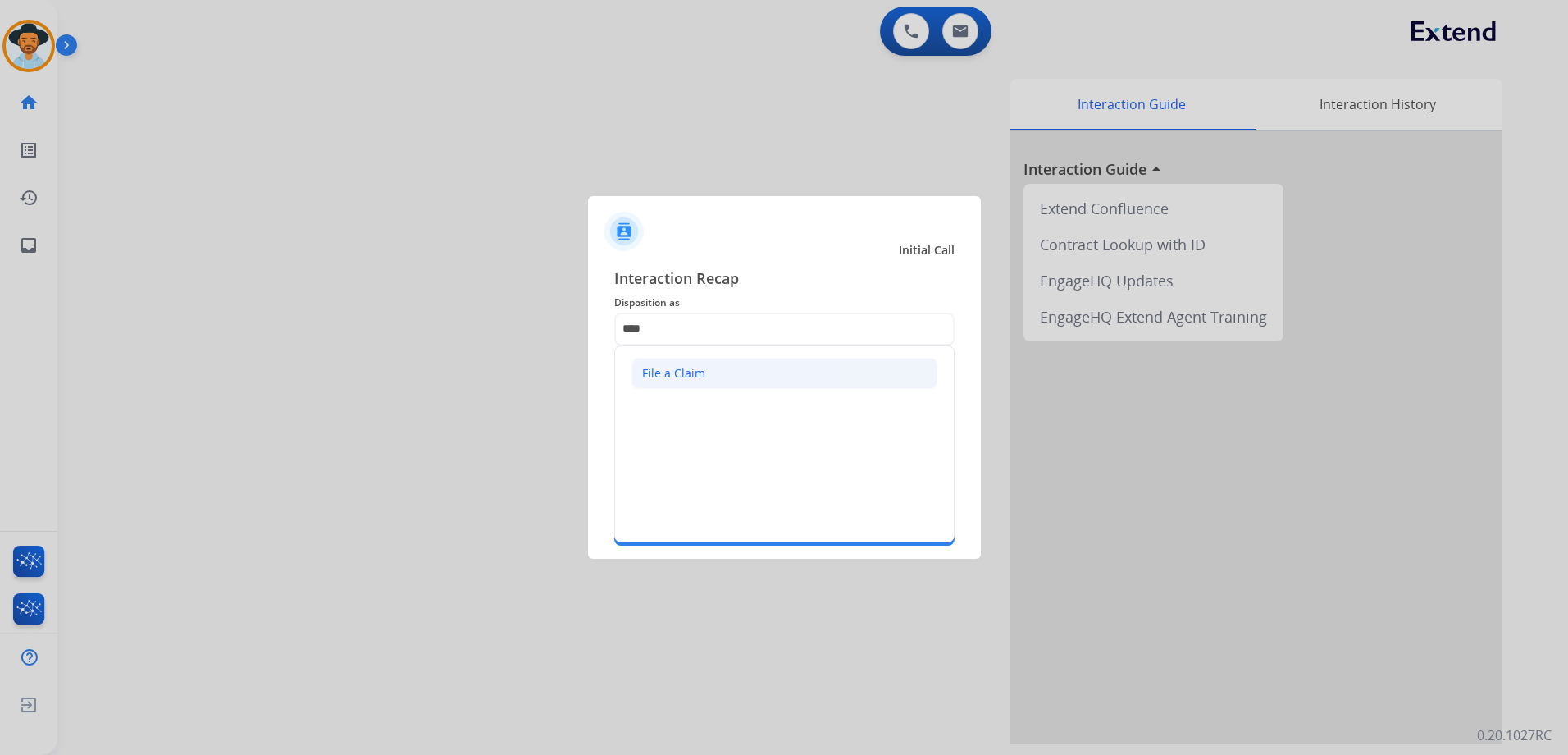
click at [696, 377] on div "File a Claim" at bounding box center [673, 372] width 63 height 16
type input "**********"
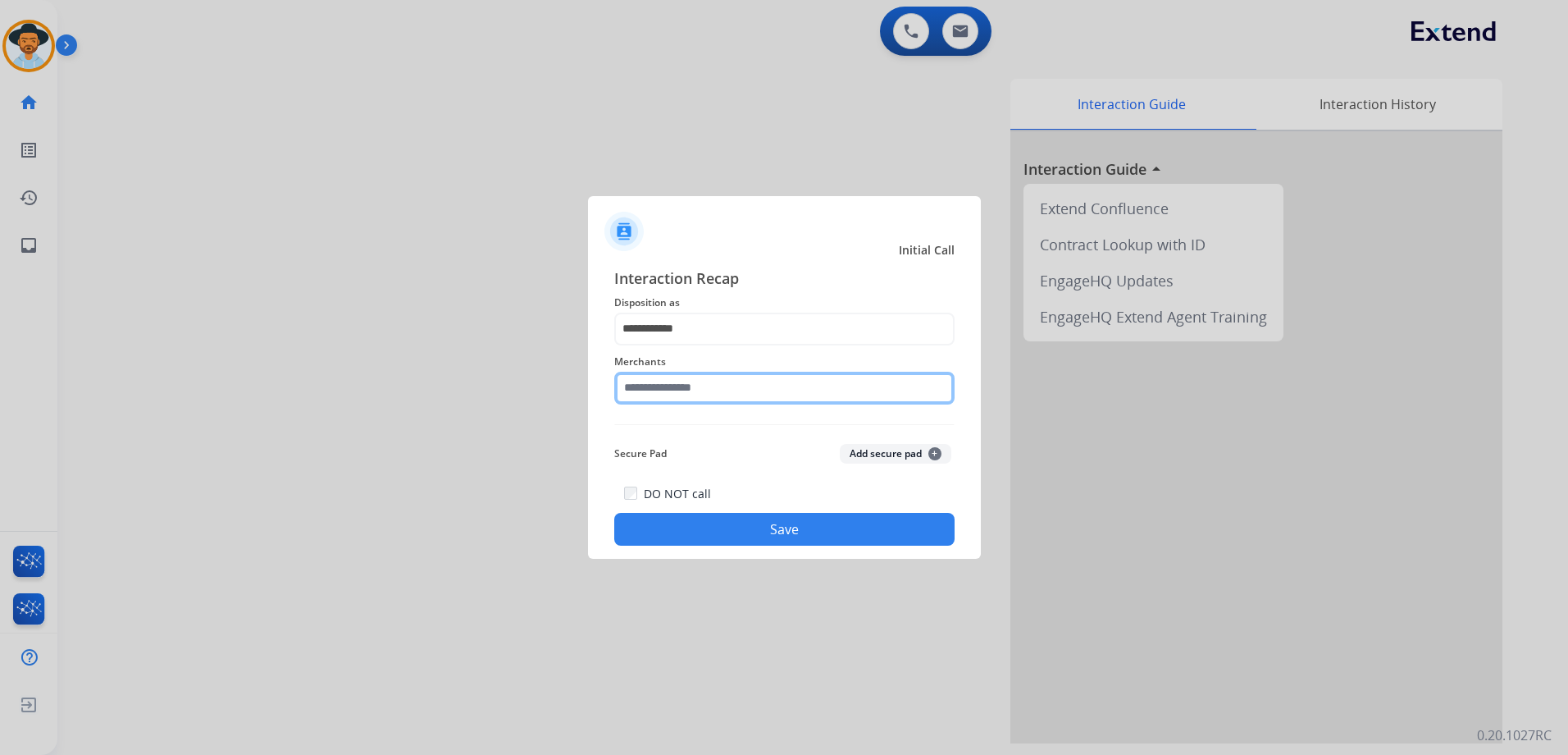
click at [708, 386] on input "text" at bounding box center [784, 388] width 341 height 32
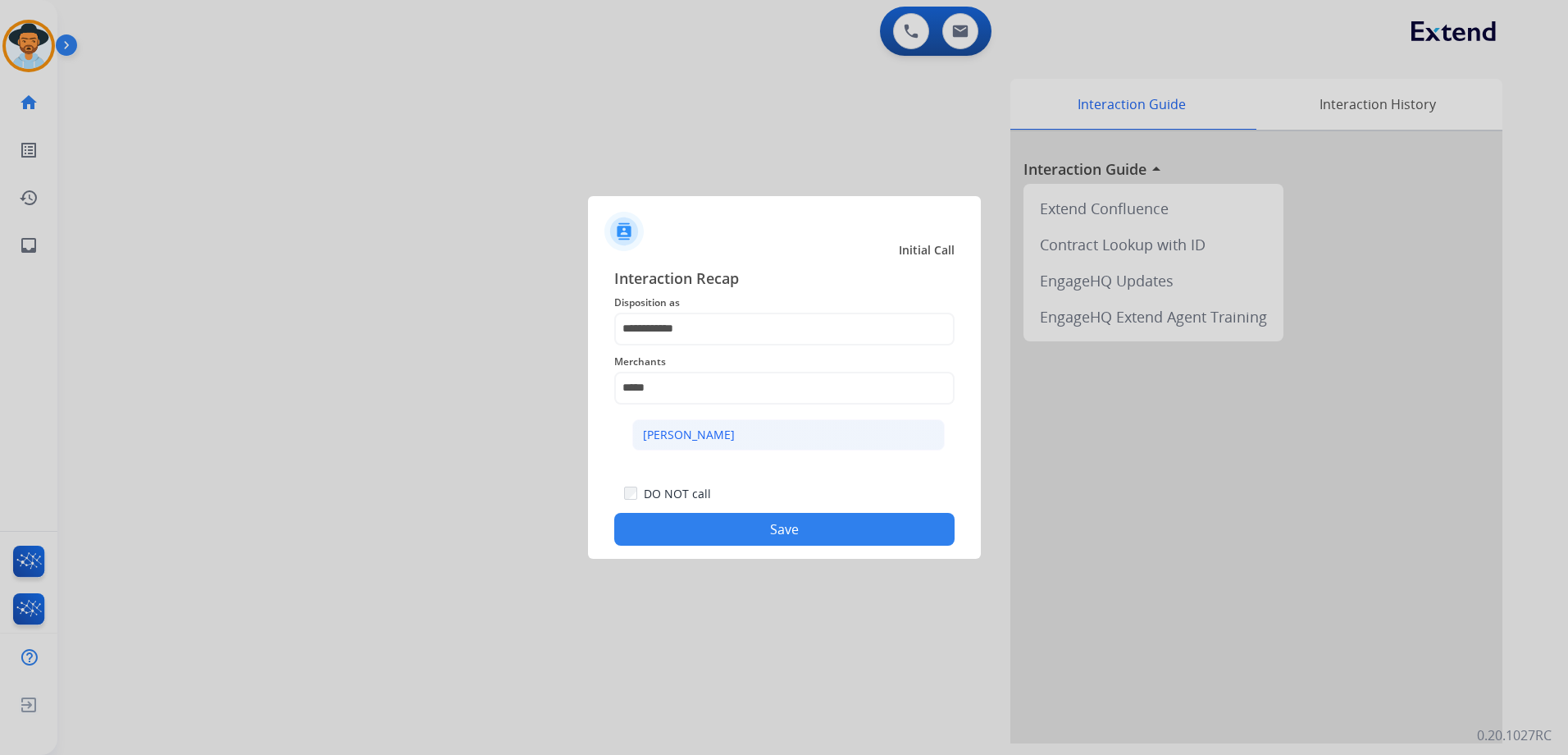
click at [688, 437] on div "[PERSON_NAME]" at bounding box center [689, 435] width 92 height 16
type input "**********"
click at [861, 520] on button "Save" at bounding box center [784, 529] width 341 height 32
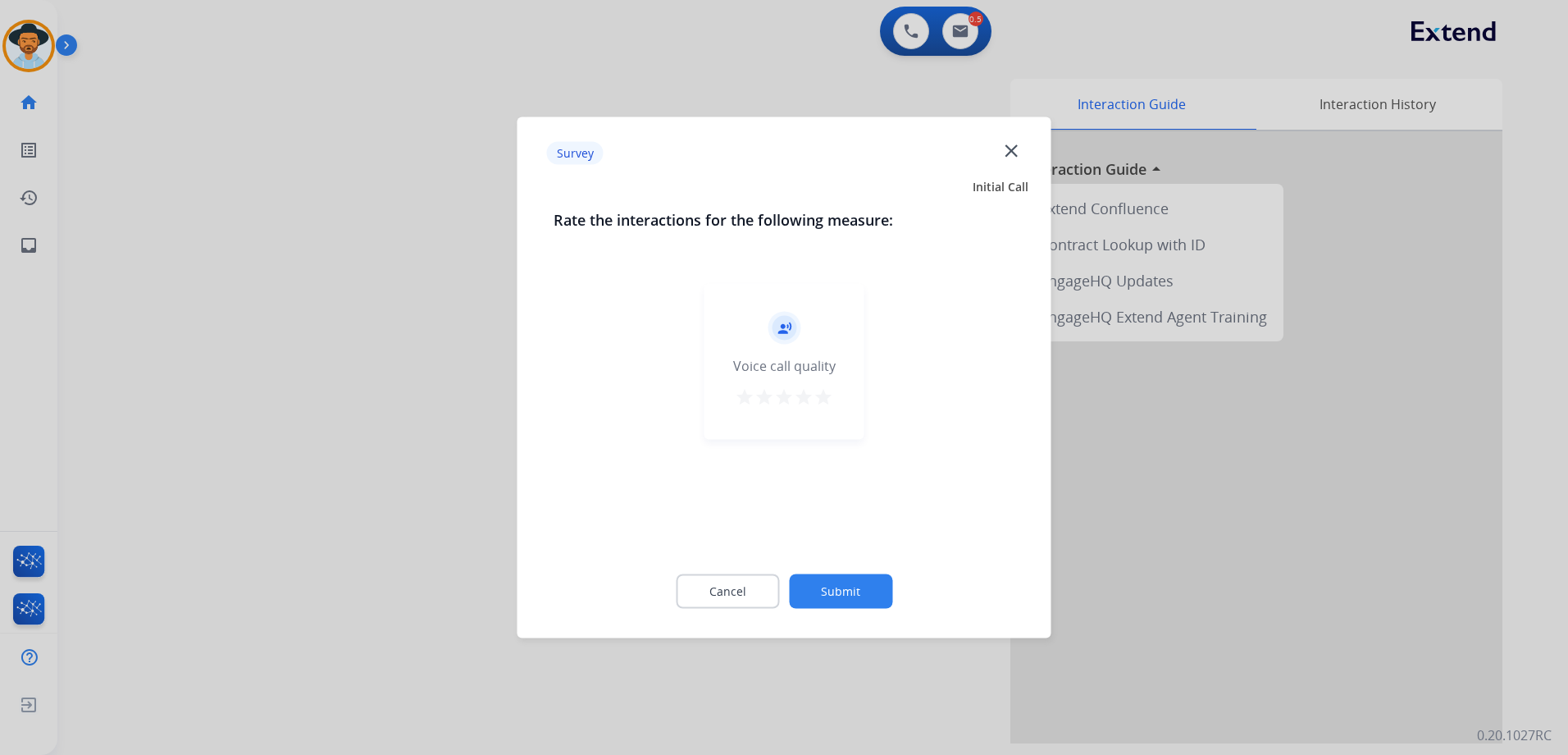
click at [824, 390] on mat-icon "star" at bounding box center [823, 396] width 20 height 20
click at [868, 590] on button "Submit" at bounding box center [840, 591] width 103 height 34
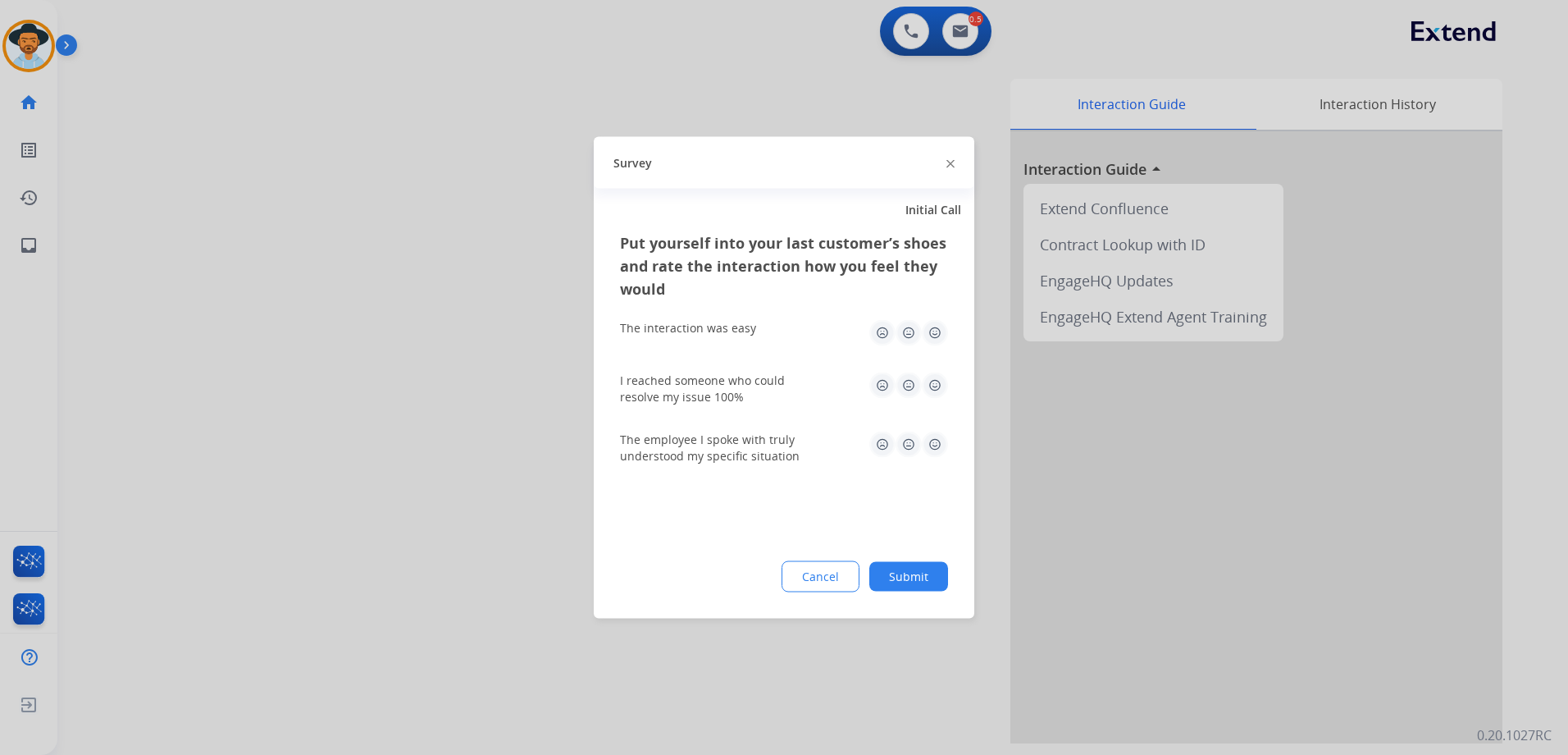
click at [937, 336] on img at bounding box center [935, 333] width 26 height 26
click at [943, 390] on img at bounding box center [935, 385] width 26 height 26
click at [936, 450] on img at bounding box center [935, 444] width 26 height 26
click at [930, 577] on button "Submit" at bounding box center [908, 576] width 79 height 30
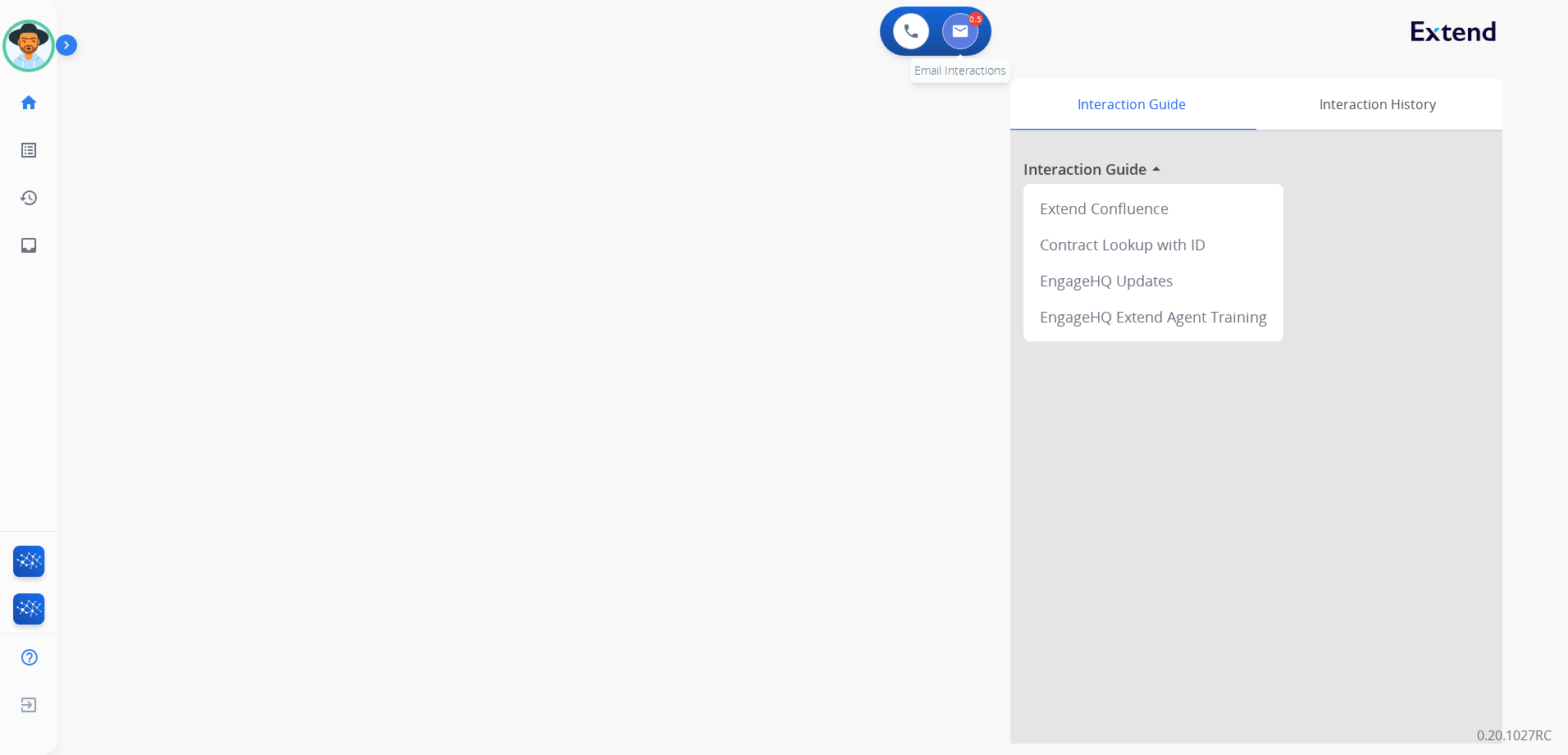
click at [956, 27] on img at bounding box center [959, 31] width 16 height 13
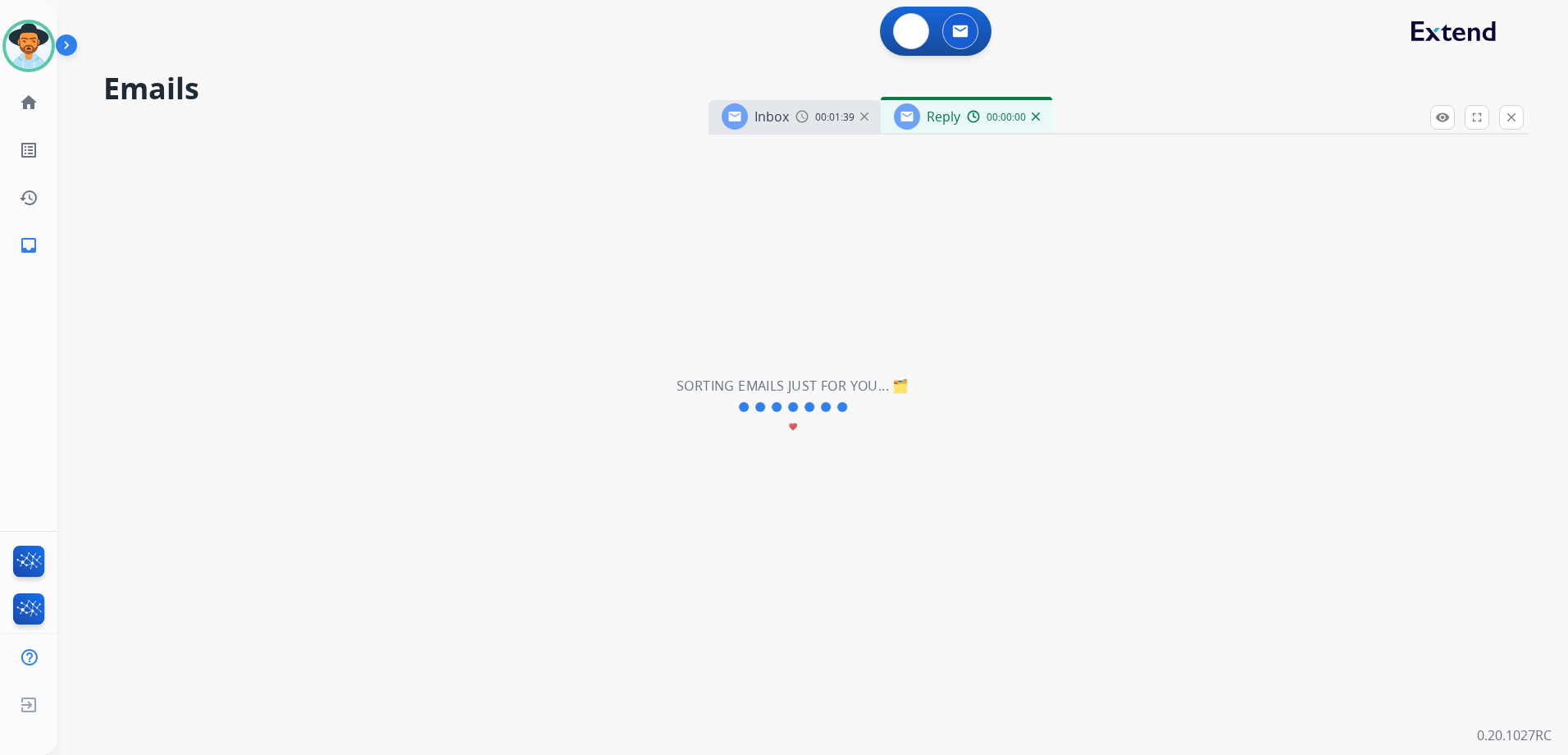
select select "**********"
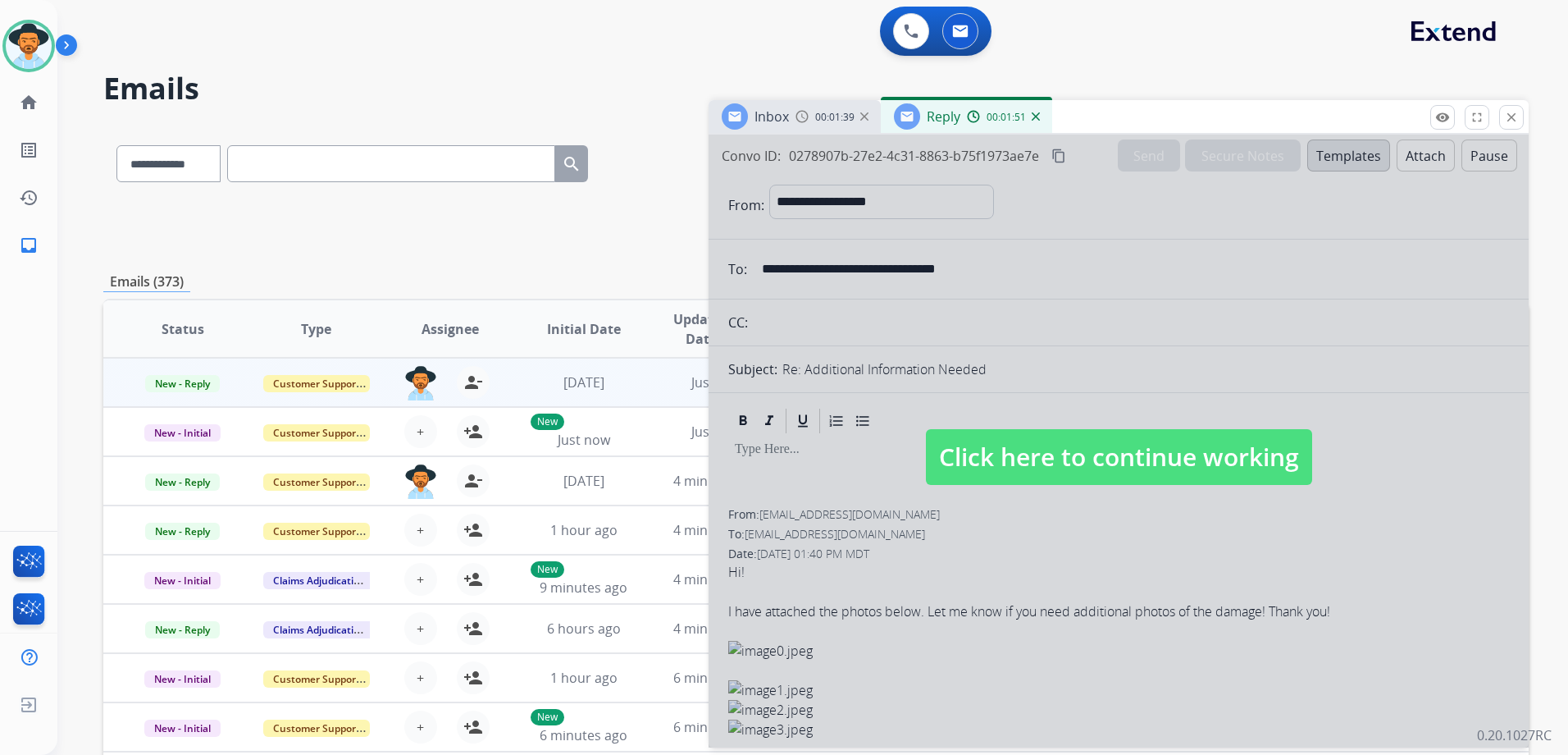
click at [1242, 447] on span "Click here to continue working" at bounding box center [1119, 456] width 386 height 56
select select
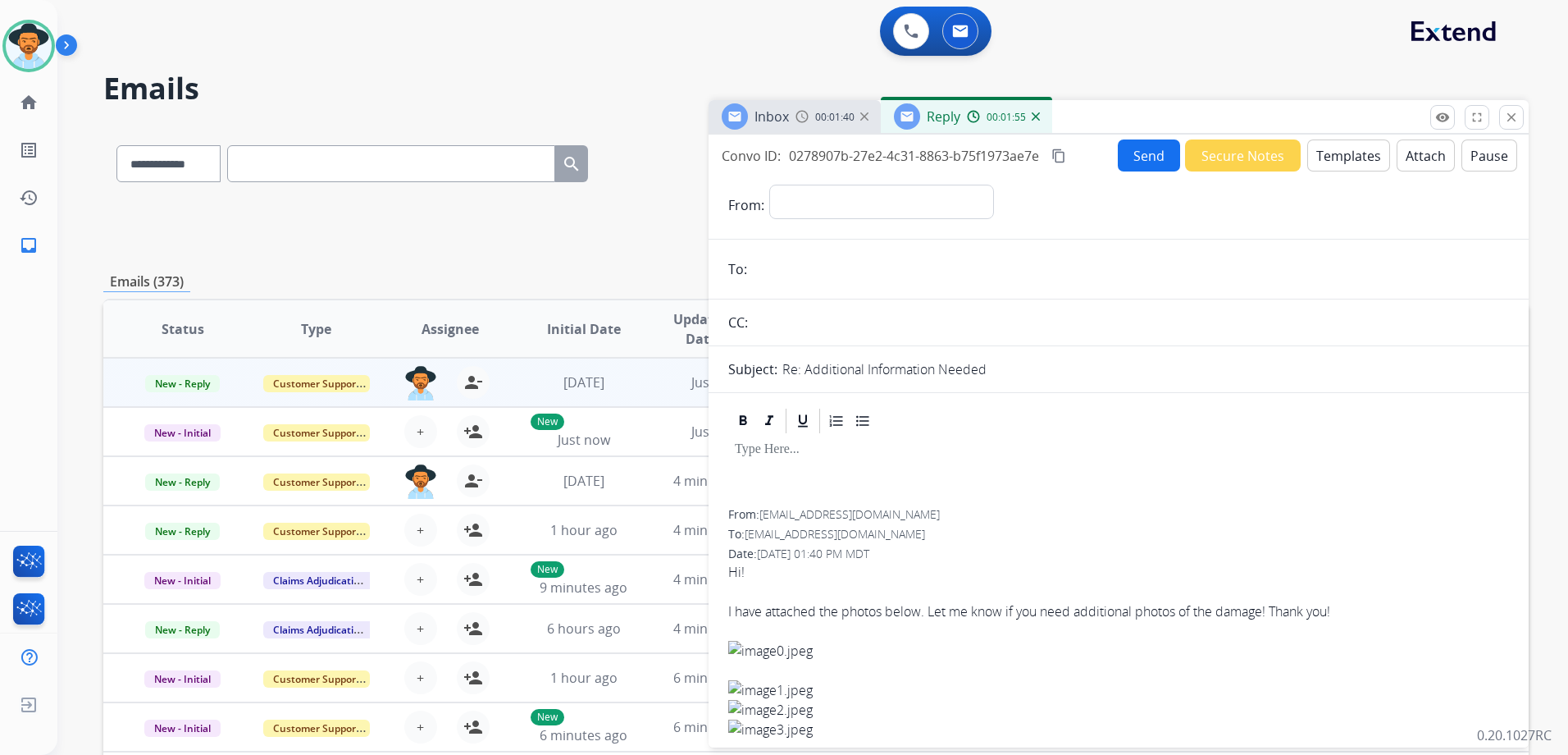
click at [1035, 118] on img at bounding box center [1035, 117] width 9 height 9
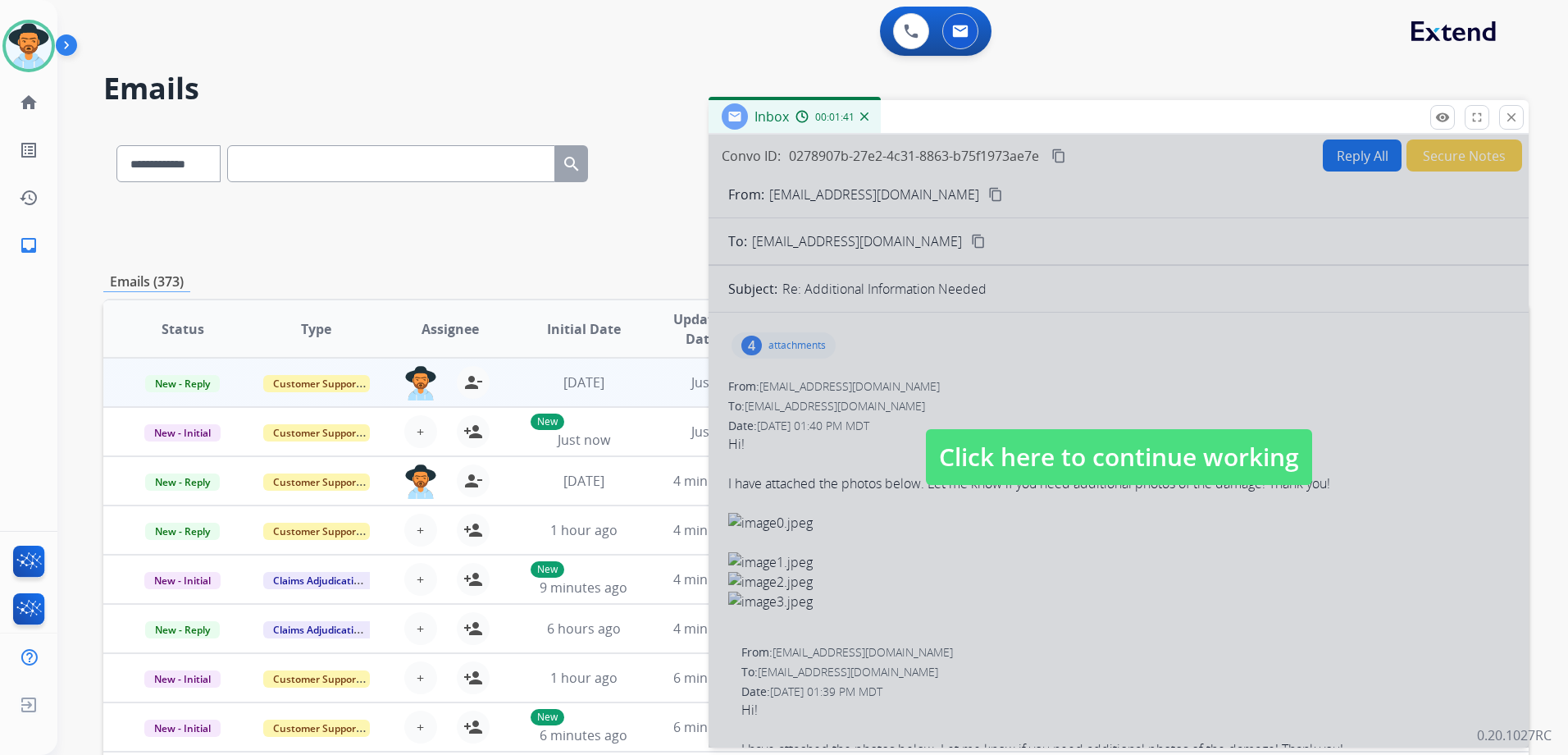
click at [1207, 447] on span "Click here to continue working" at bounding box center [1119, 456] width 386 height 56
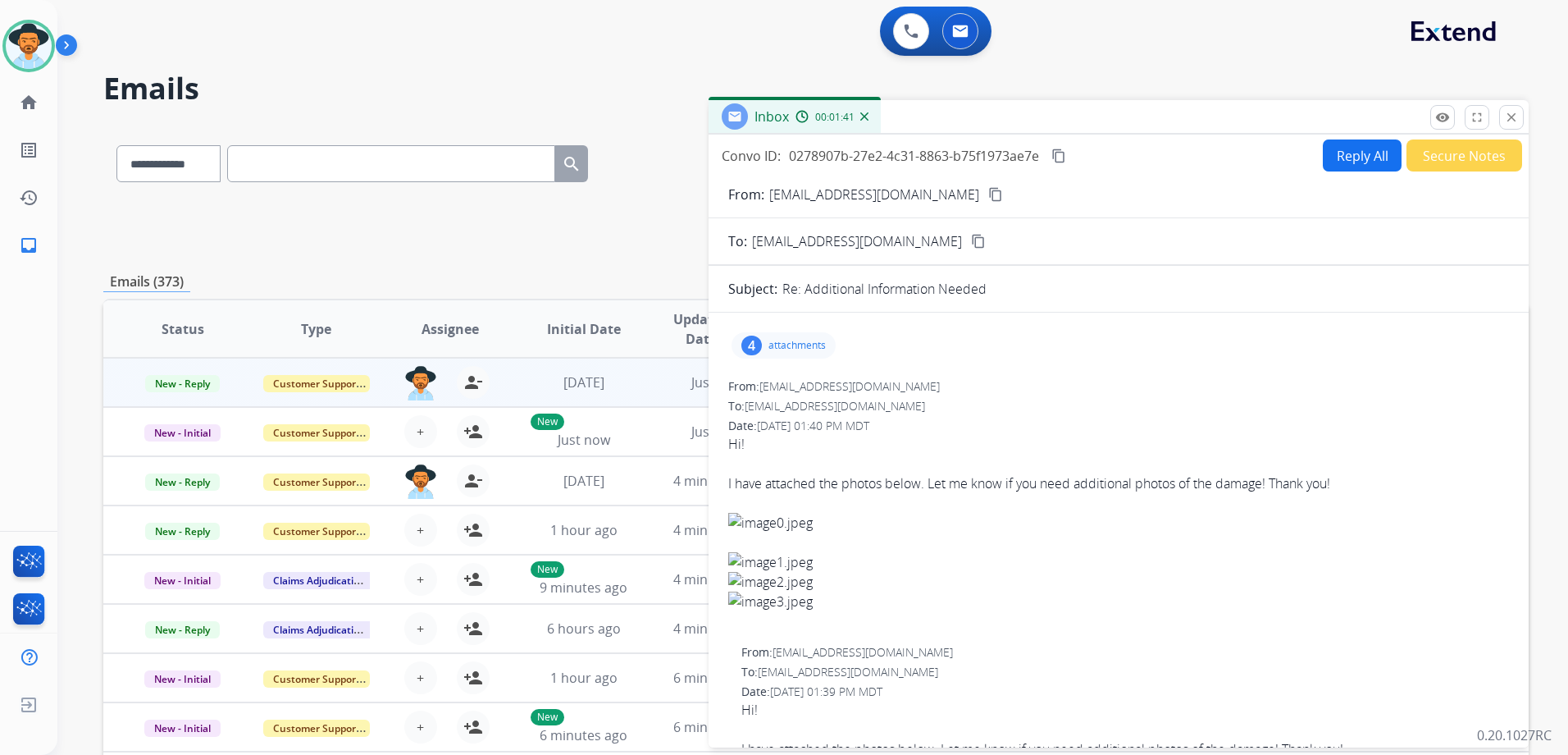
click at [1362, 146] on button "Reply All" at bounding box center [1361, 155] width 79 height 32
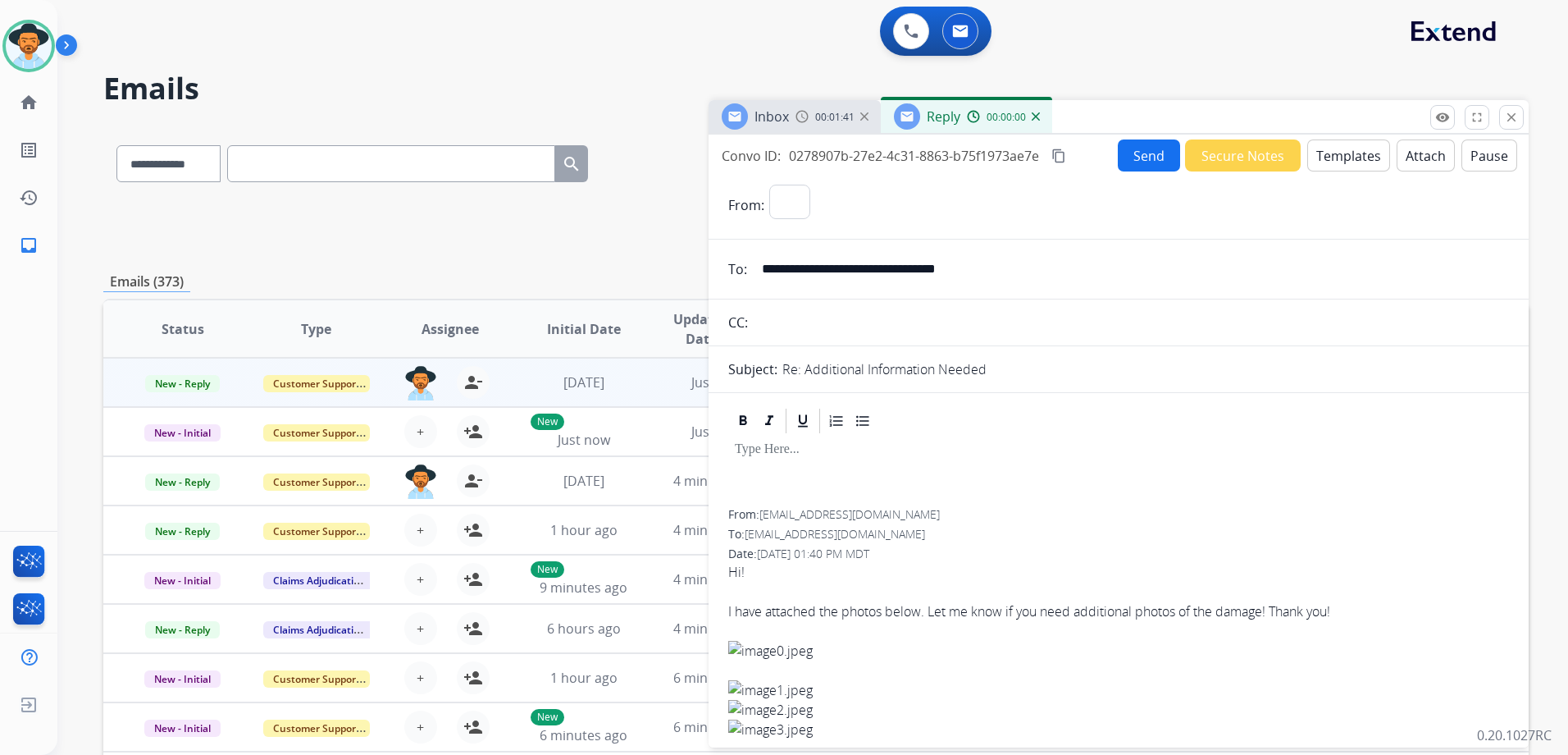
select select "**********"
click at [1145, 152] on button "Send" at bounding box center [1148, 155] width 62 height 32
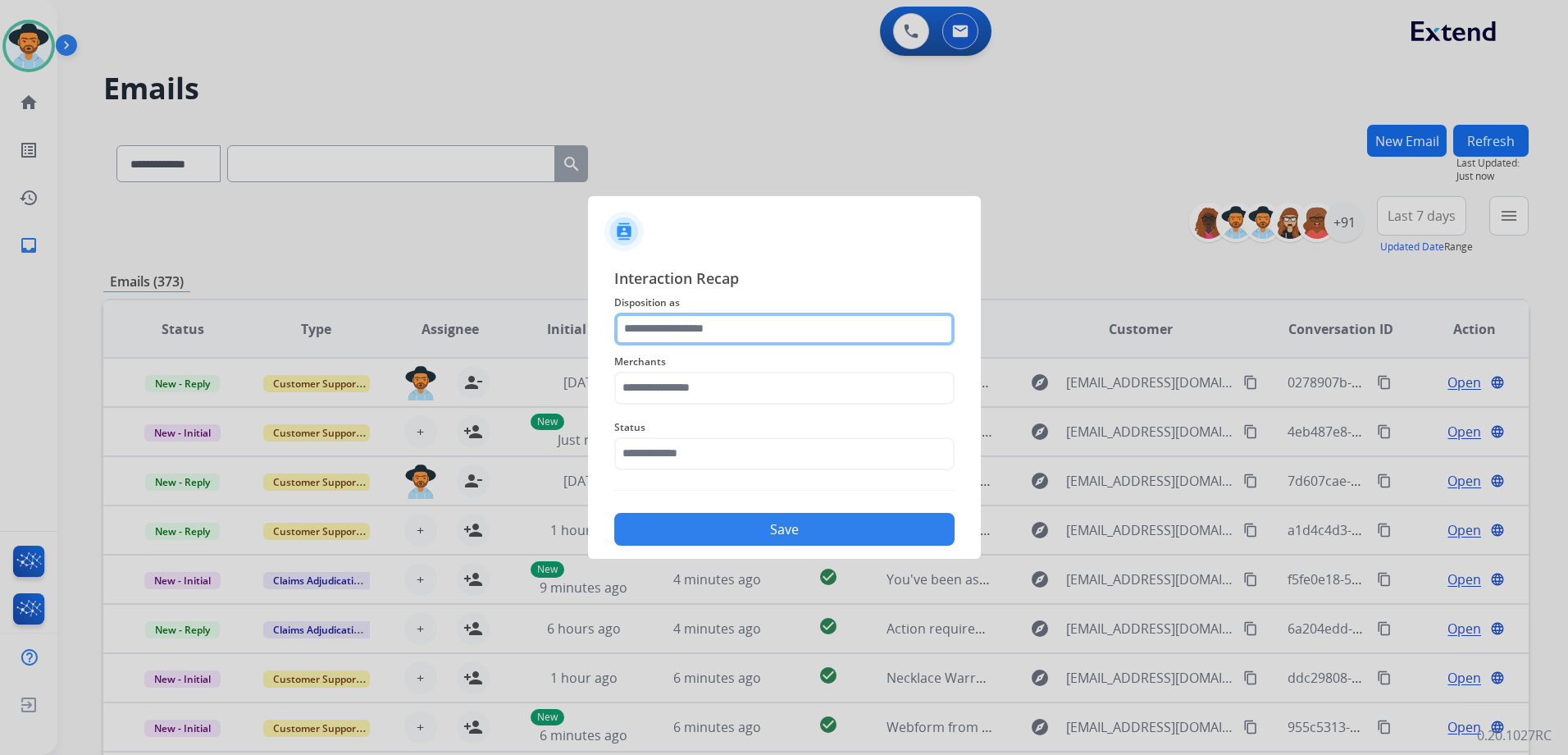
click at [843, 329] on input "text" at bounding box center [784, 329] width 341 height 32
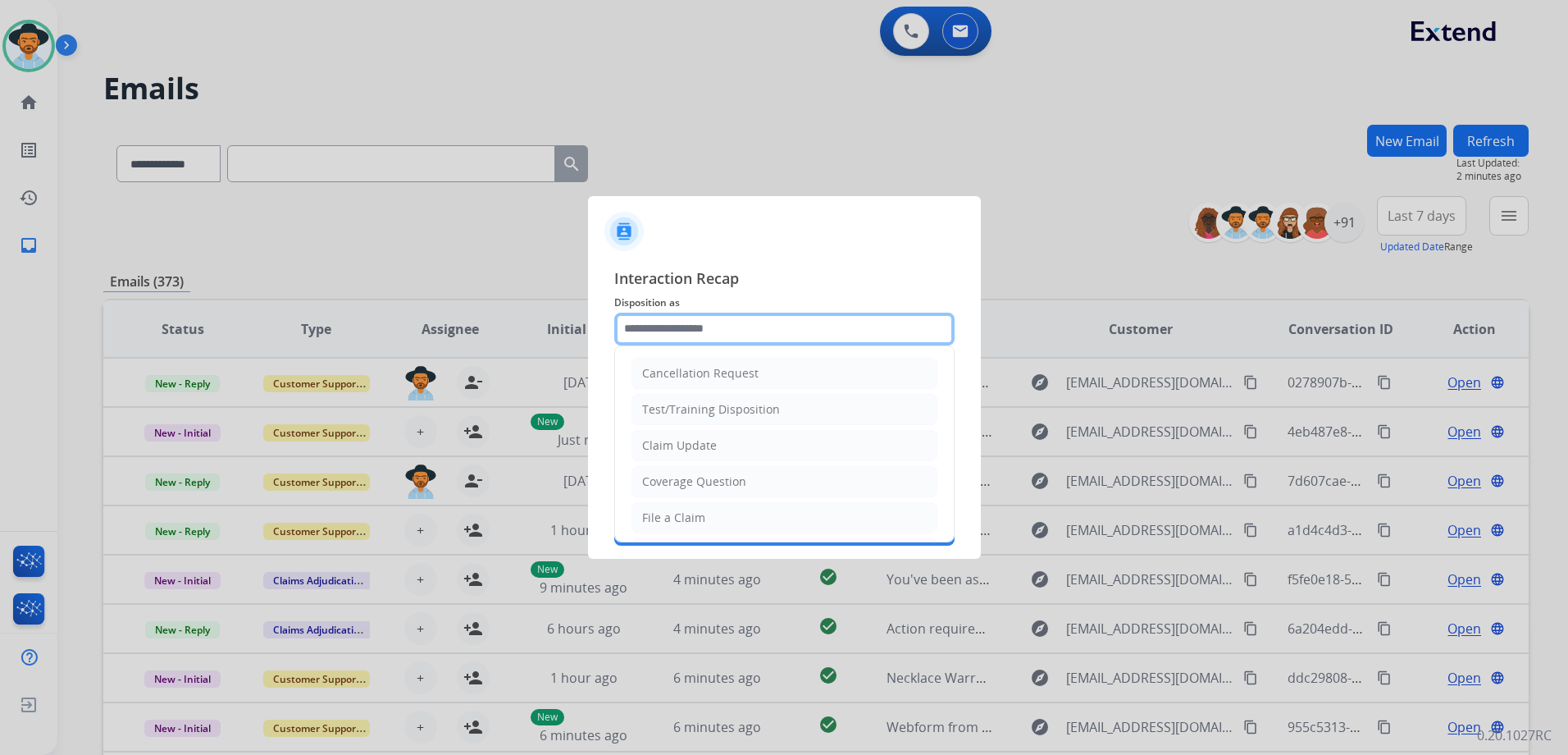
click at [843, 329] on input "text" at bounding box center [784, 329] width 341 height 32
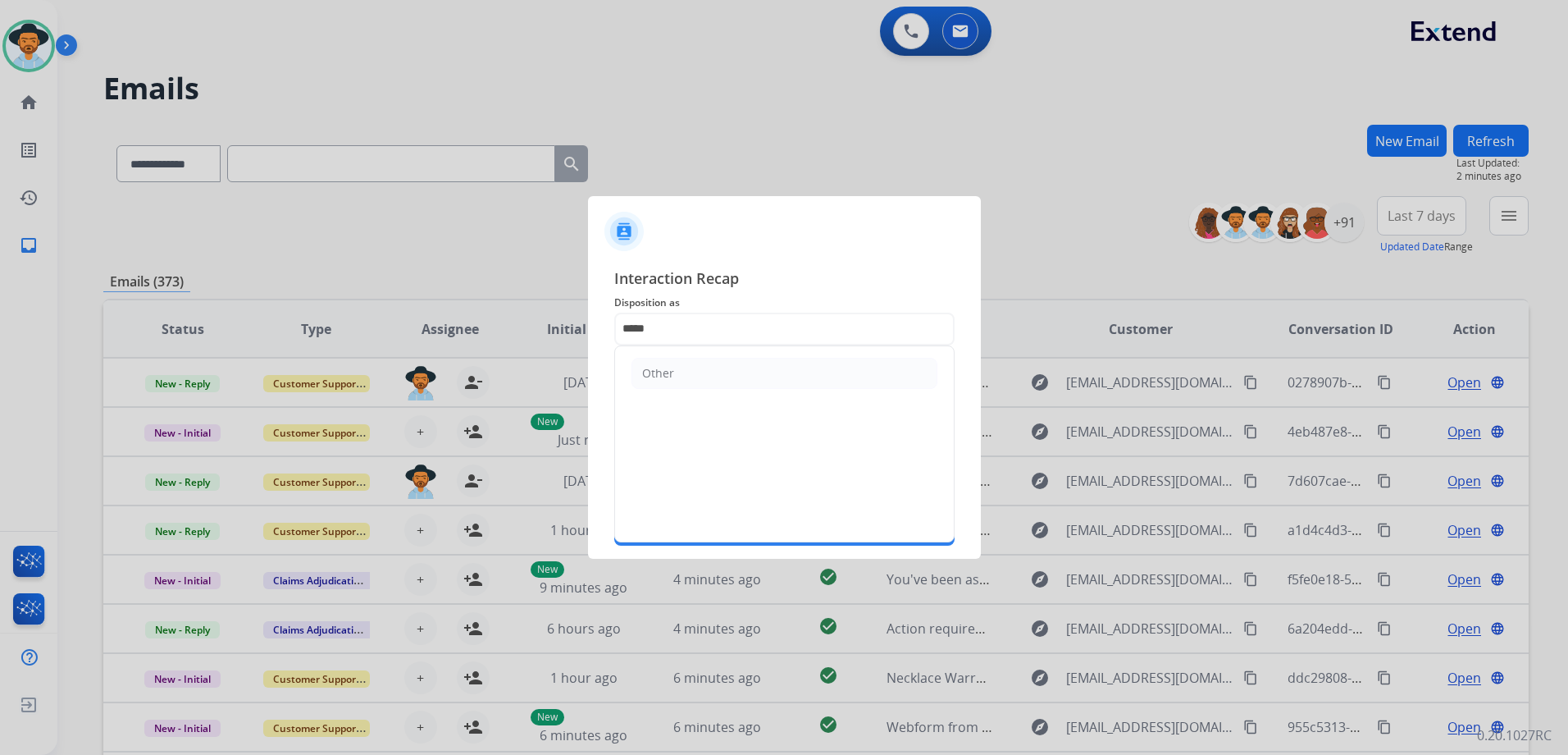
click at [789, 364] on li "Other" at bounding box center [784, 373] width 306 height 32
type input "*****"
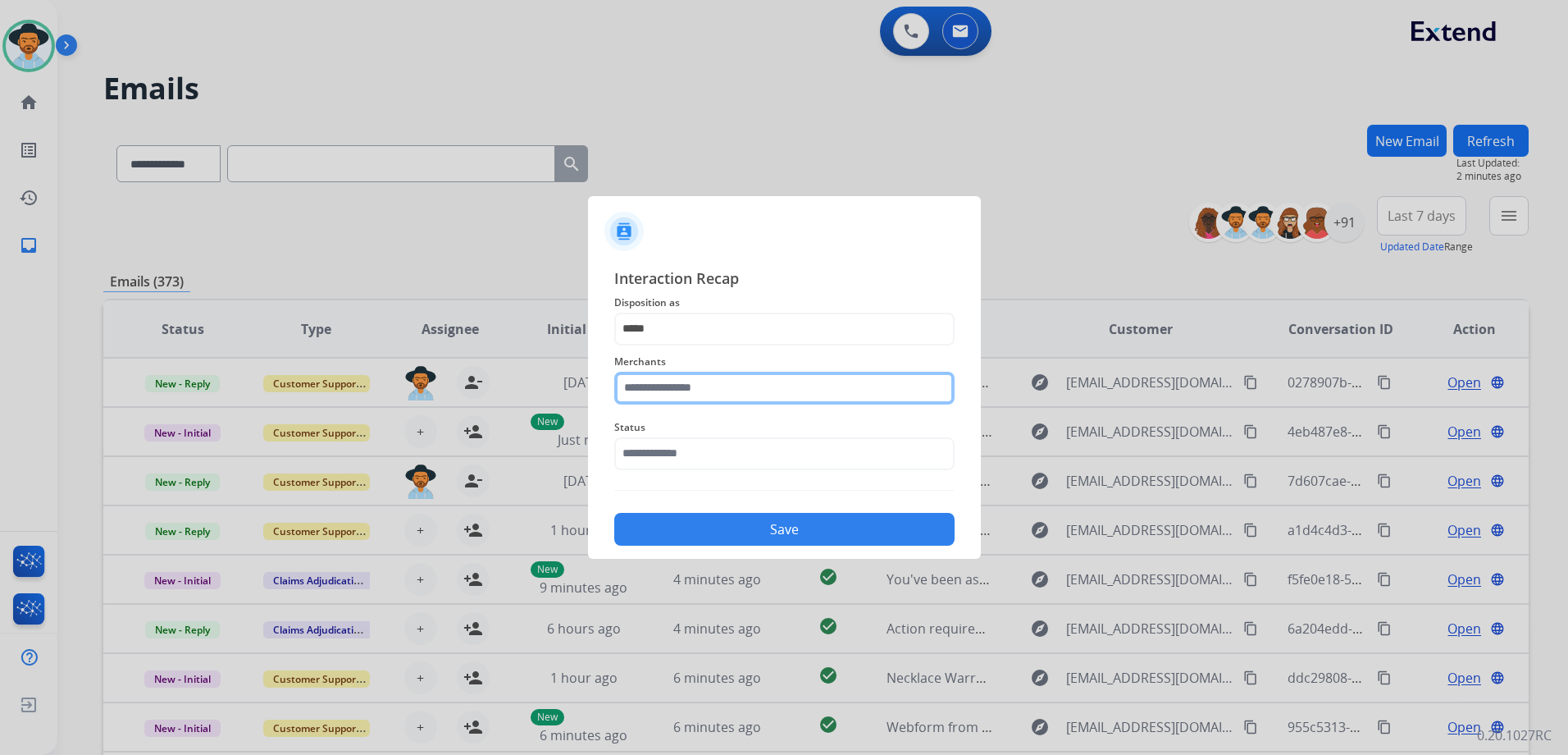
click at [714, 380] on input "text" at bounding box center [784, 388] width 341 height 32
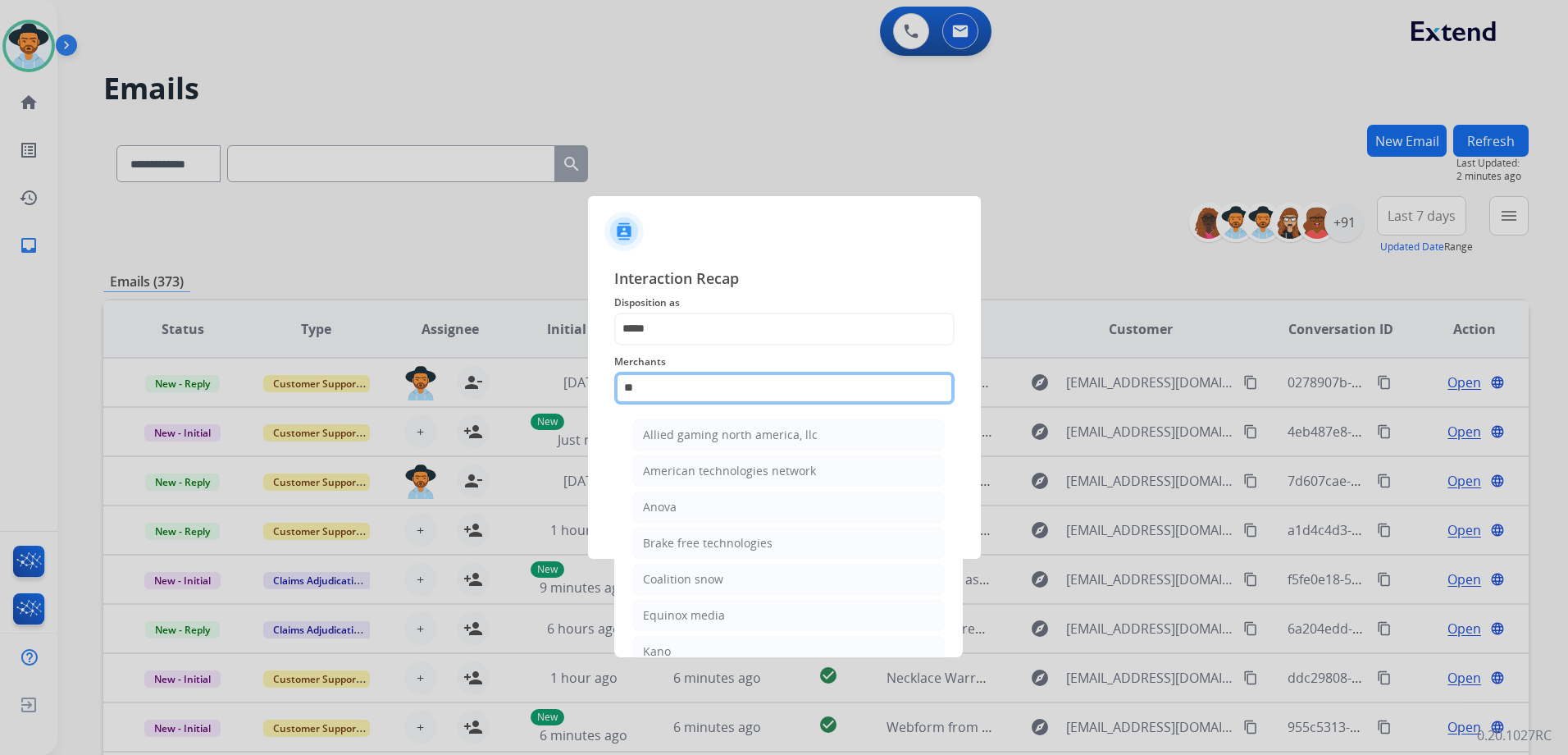
type input "*"
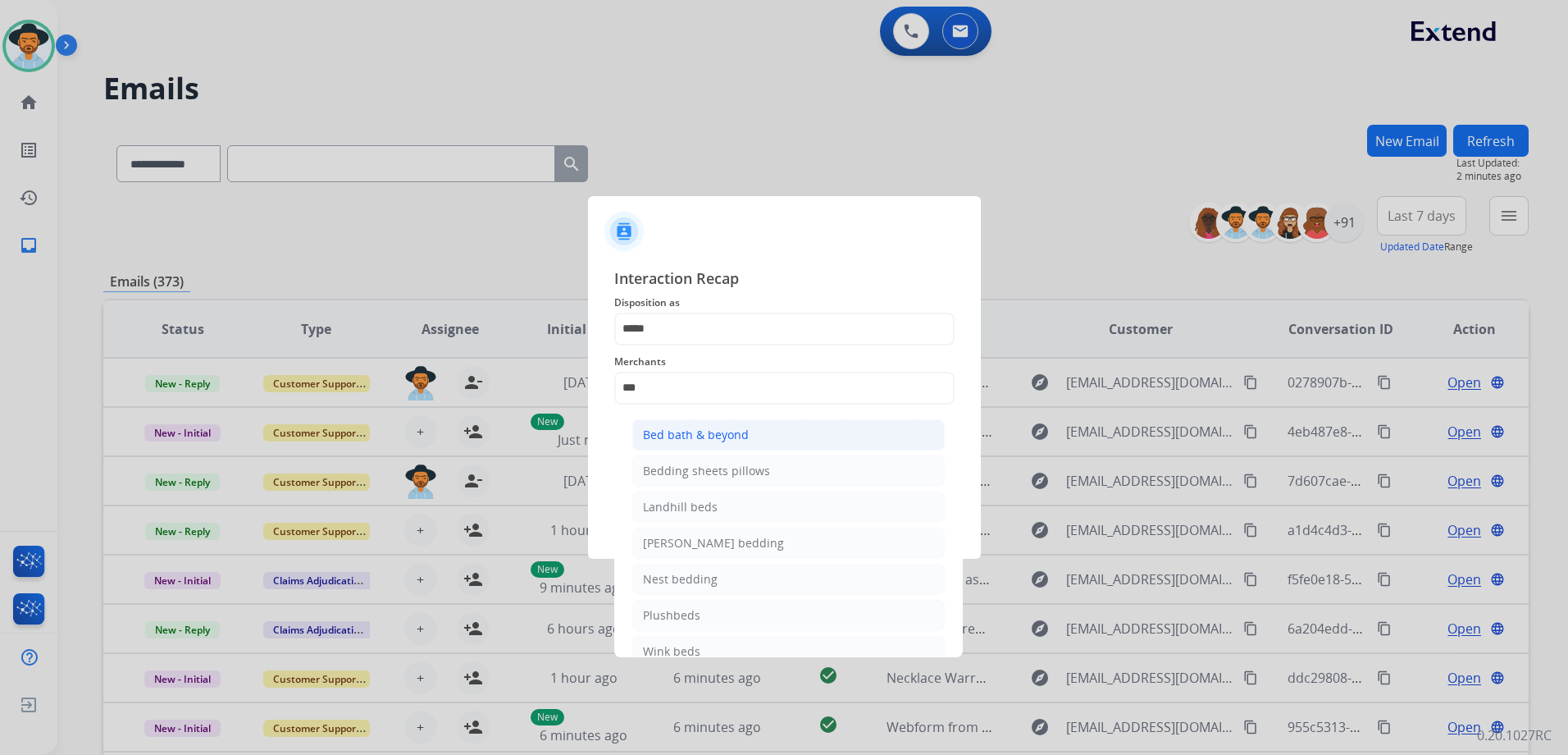
drag, startPoint x: 845, startPoint y: 431, endPoint x: 808, endPoint y: 450, distance: 41.6
click at [843, 433] on li "Bed bath & beyond" at bounding box center [789, 435] width 312 height 32
type input "**********"
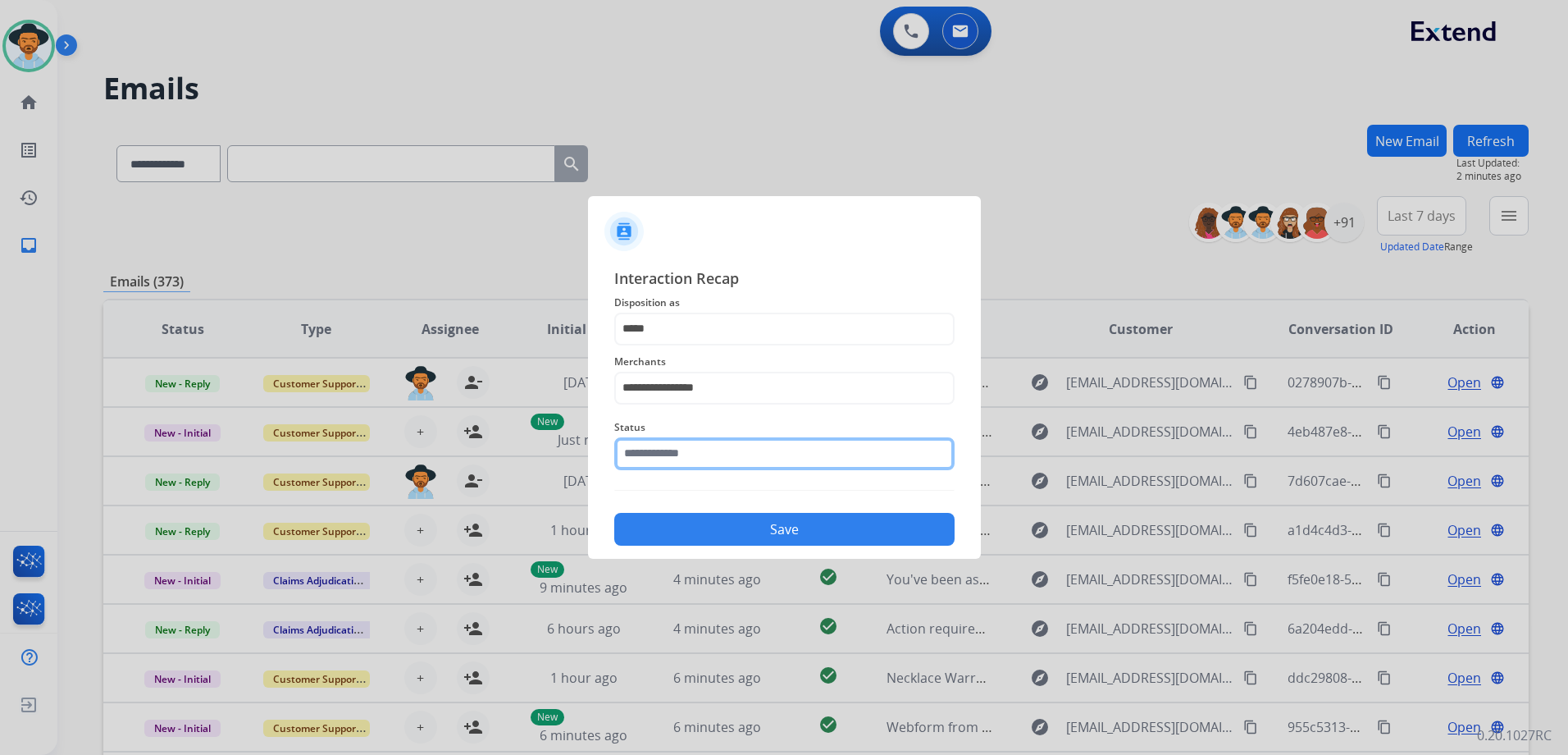
click at [813, 462] on input "text" at bounding box center [784, 454] width 341 height 32
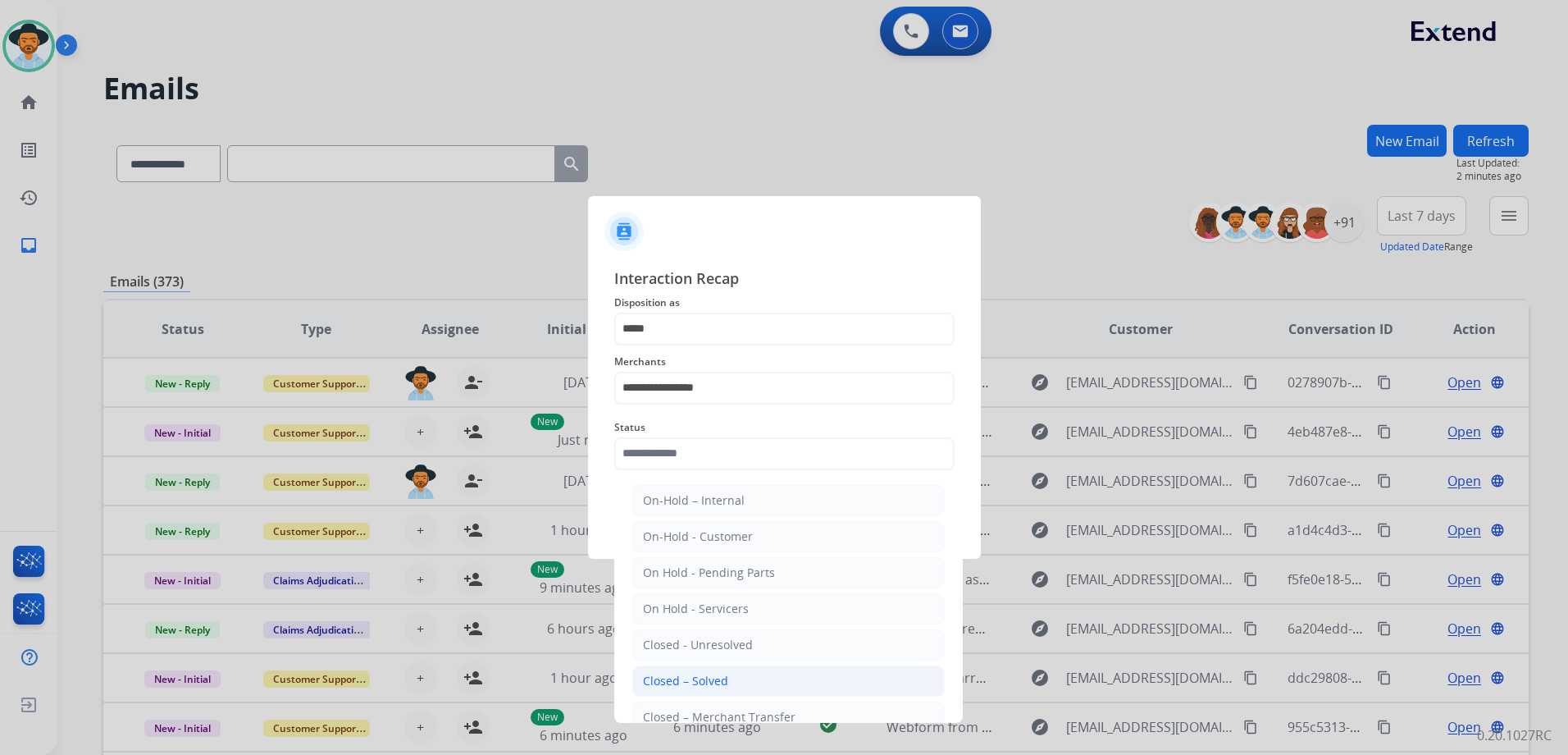
click at [807, 670] on li "Closed – Solved" at bounding box center [789, 681] width 312 height 32
type input "**********"
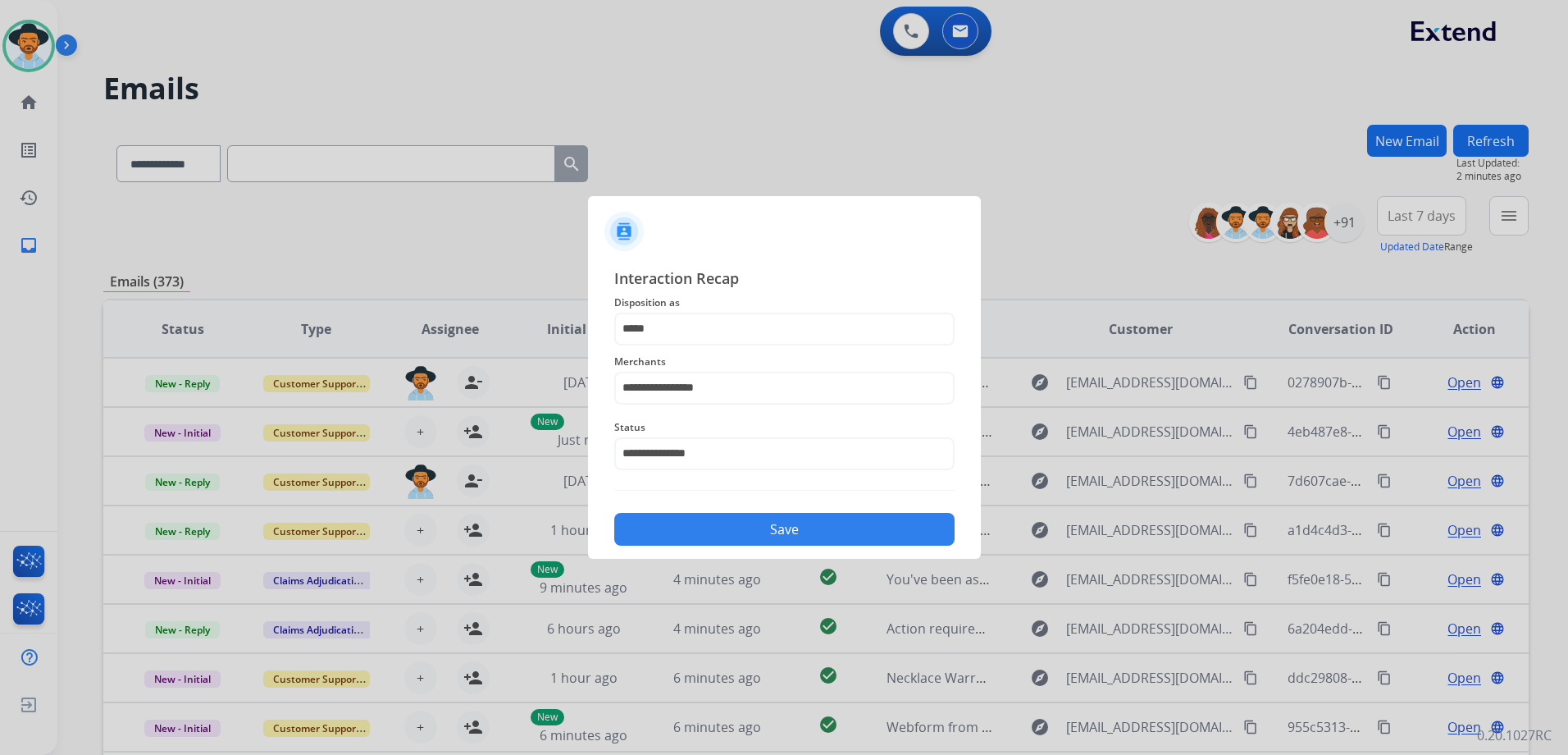
click at [847, 526] on button "Save" at bounding box center [784, 529] width 341 height 32
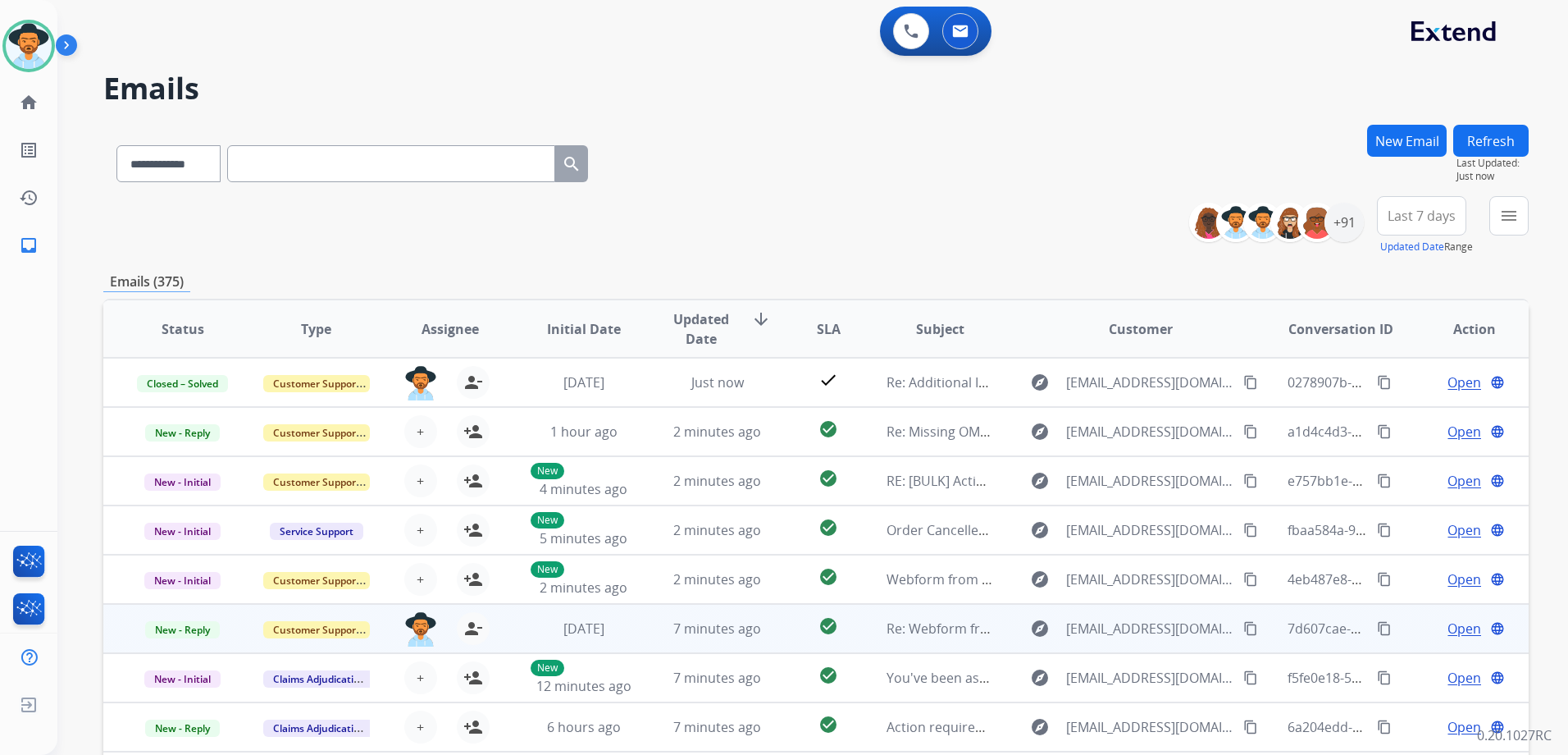
click at [1421, 636] on div "Open language" at bounding box center [1474, 628] width 107 height 20
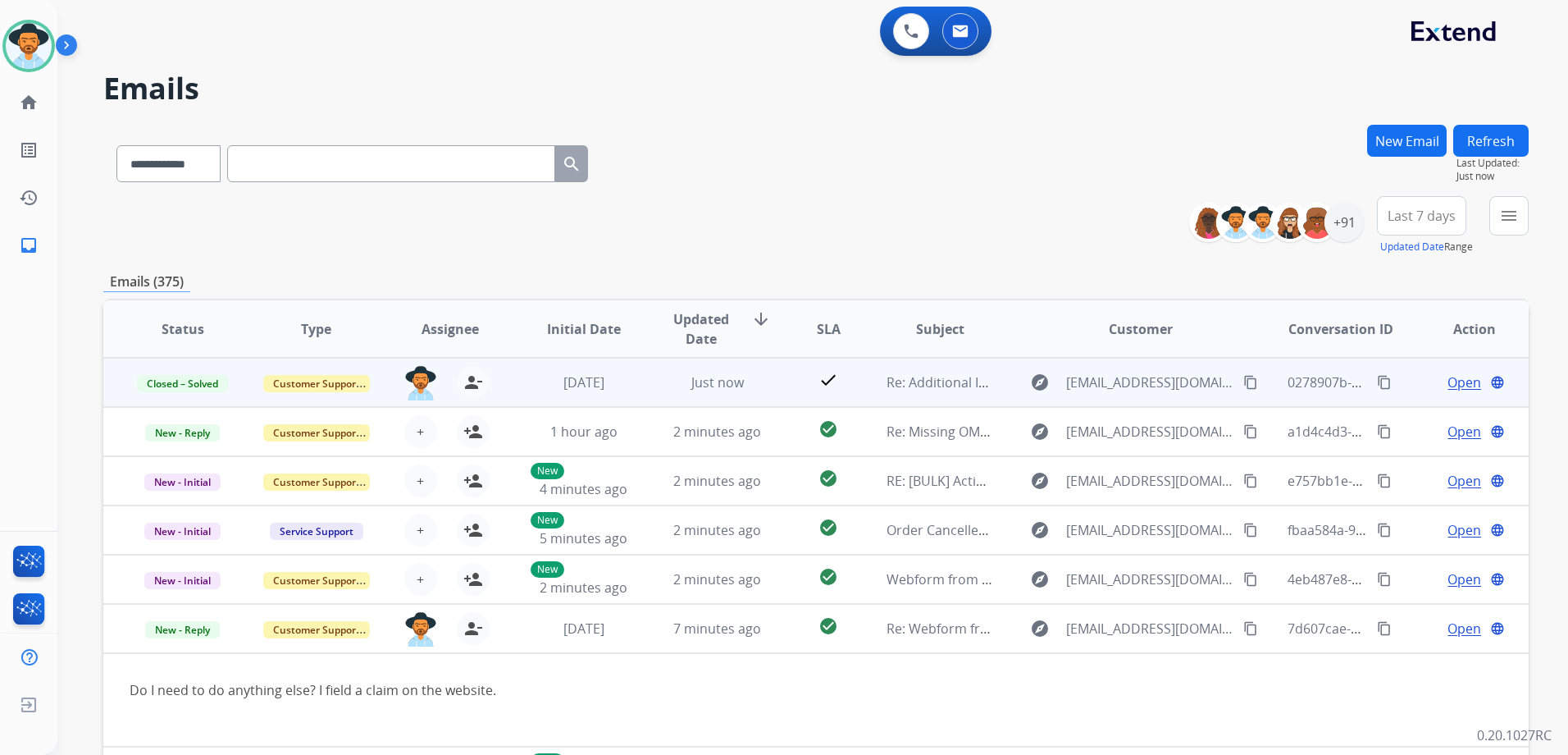
click at [1459, 384] on span "Open" at bounding box center [1463, 382] width 33 height 20
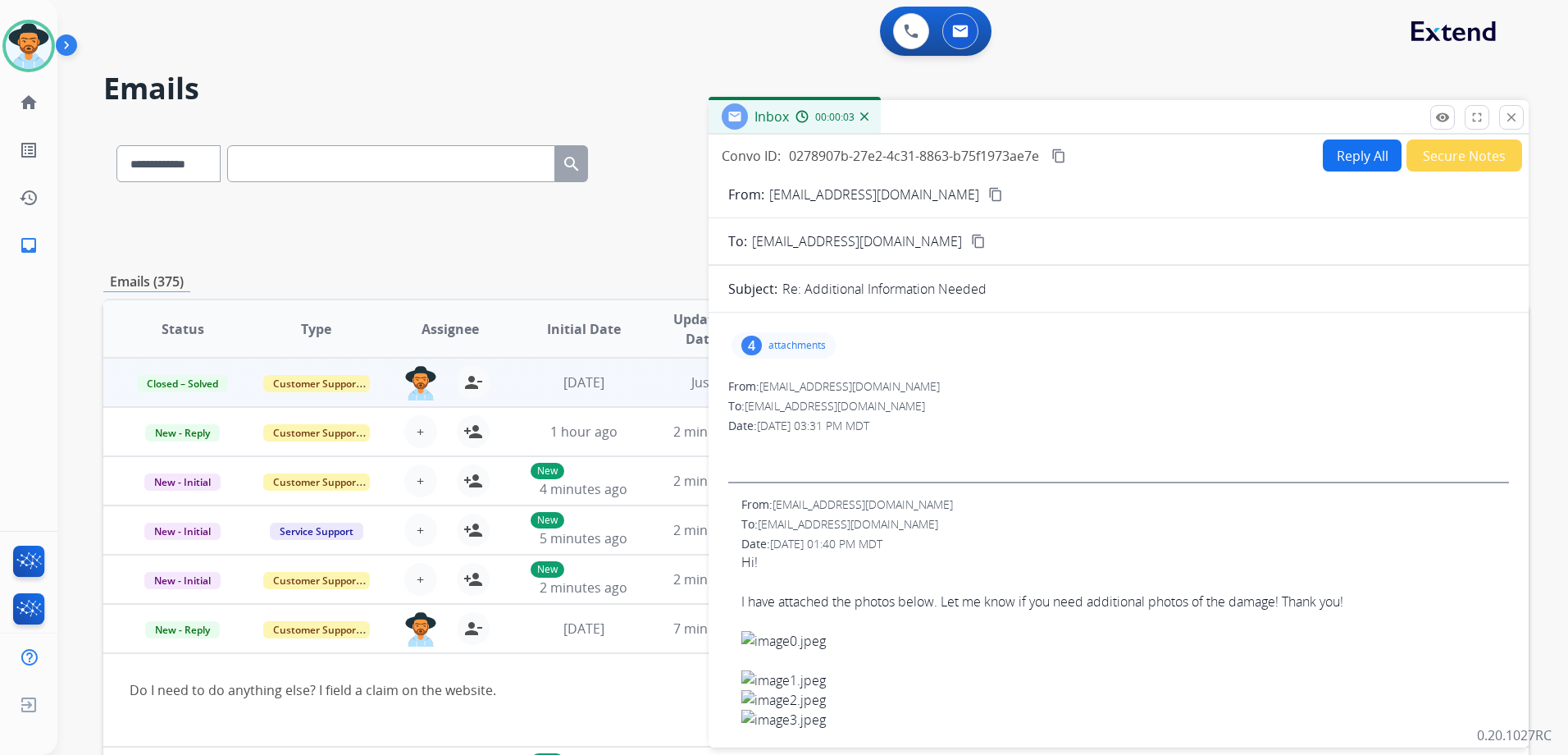
click at [785, 346] on p "attachments" at bounding box center [796, 345] width 57 height 13
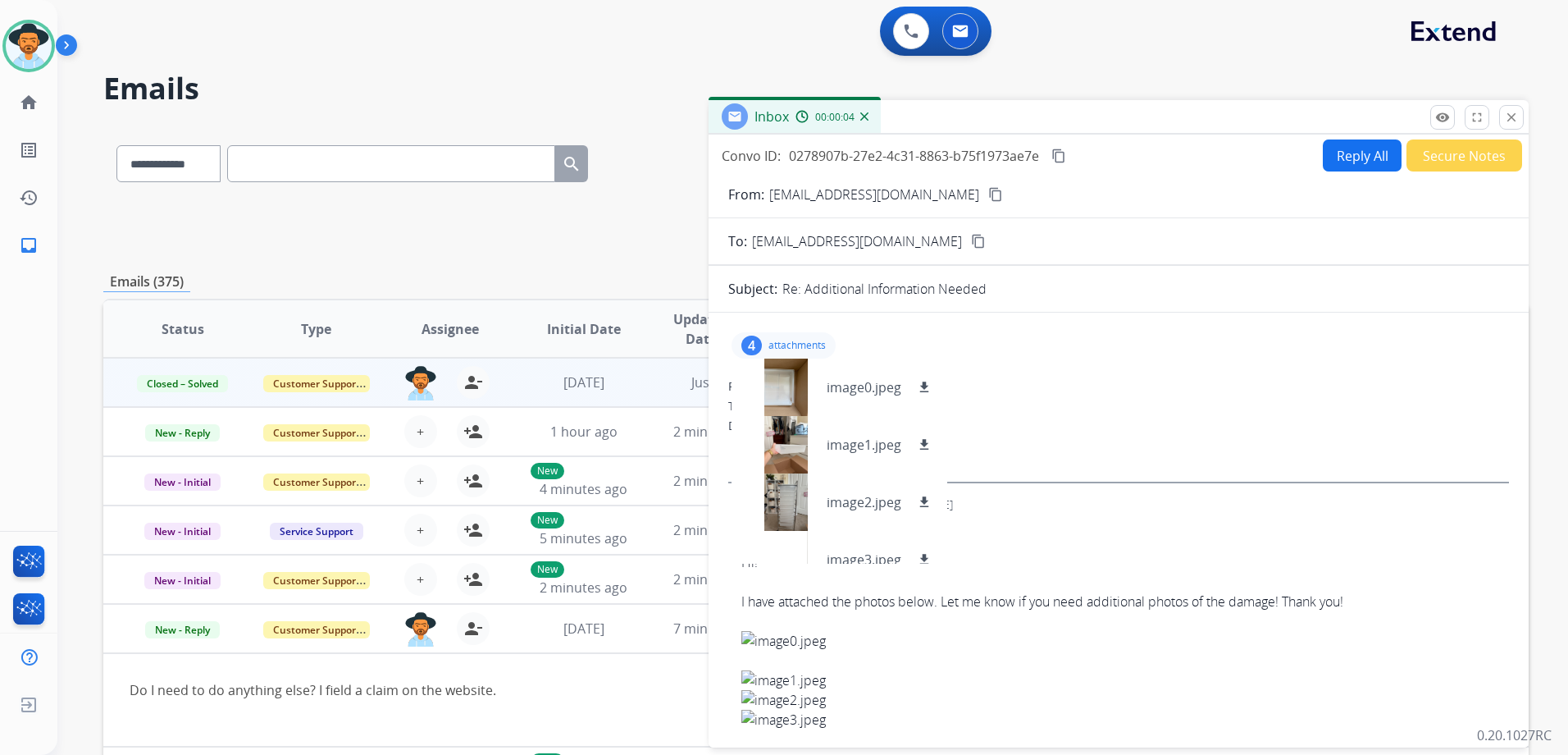
click at [792, 345] on p "attachments" at bounding box center [796, 345] width 57 height 13
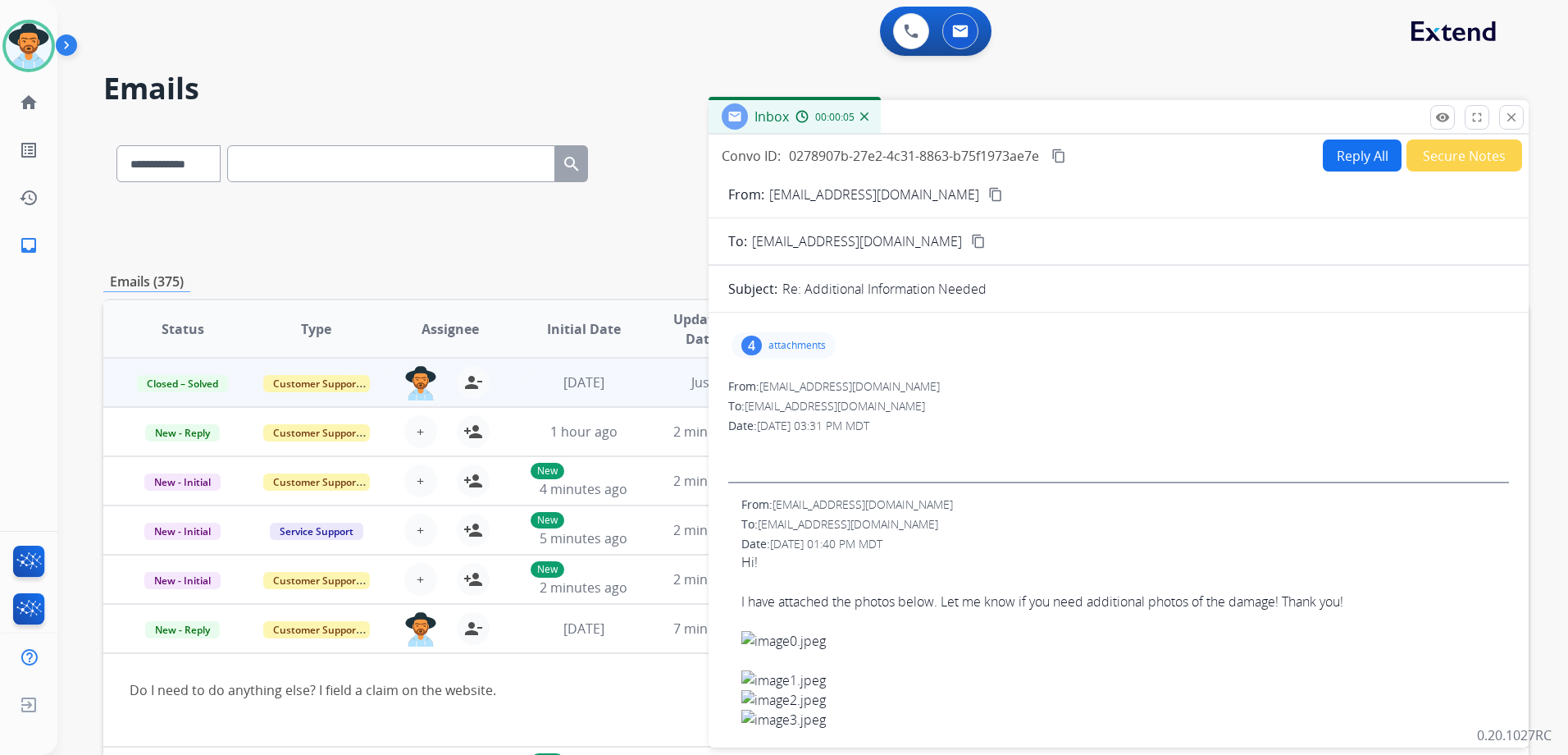
click at [1349, 155] on button "Reply All" at bounding box center [1361, 155] width 79 height 32
select select "**********"
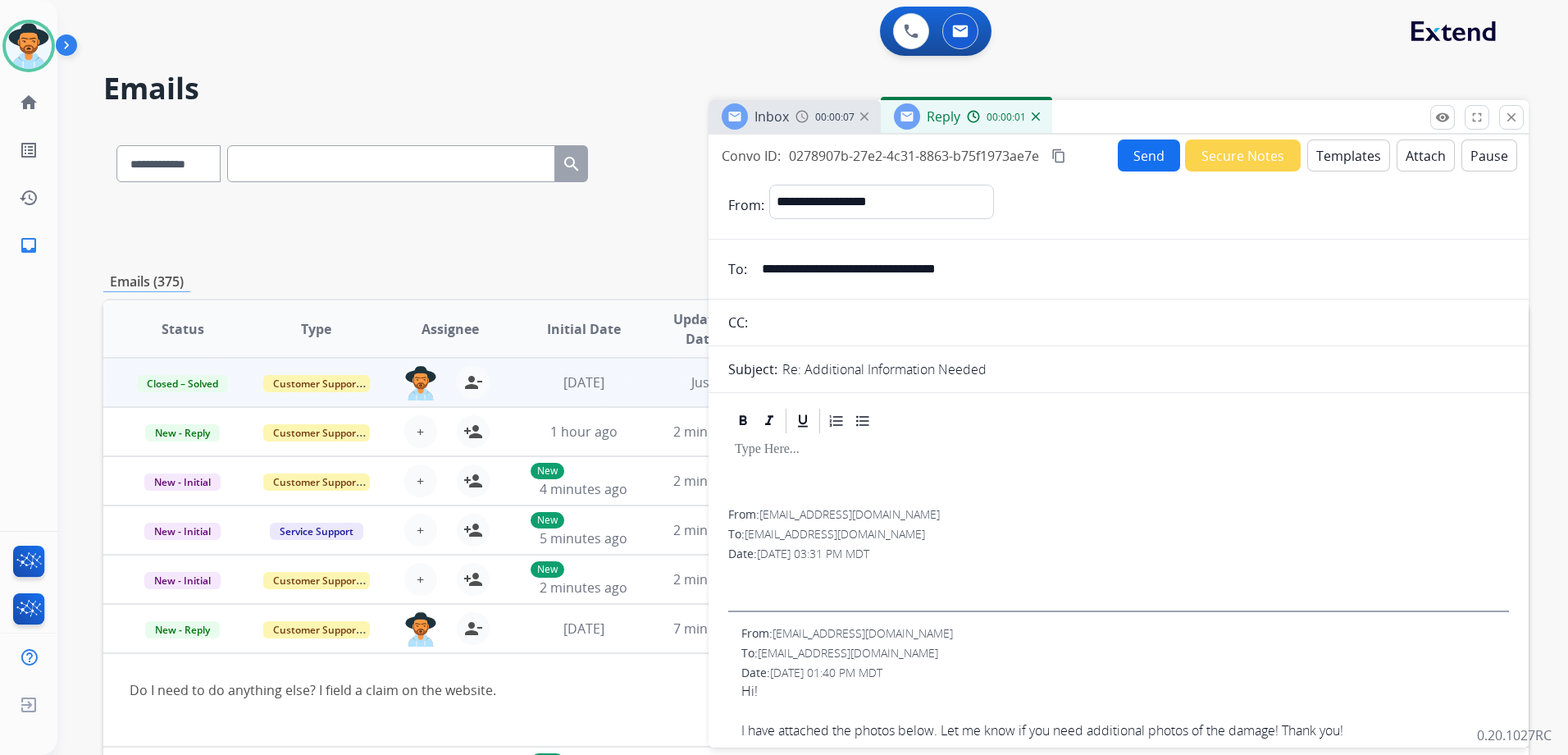
click at [1350, 148] on button "Templates" at bounding box center [1348, 155] width 83 height 32
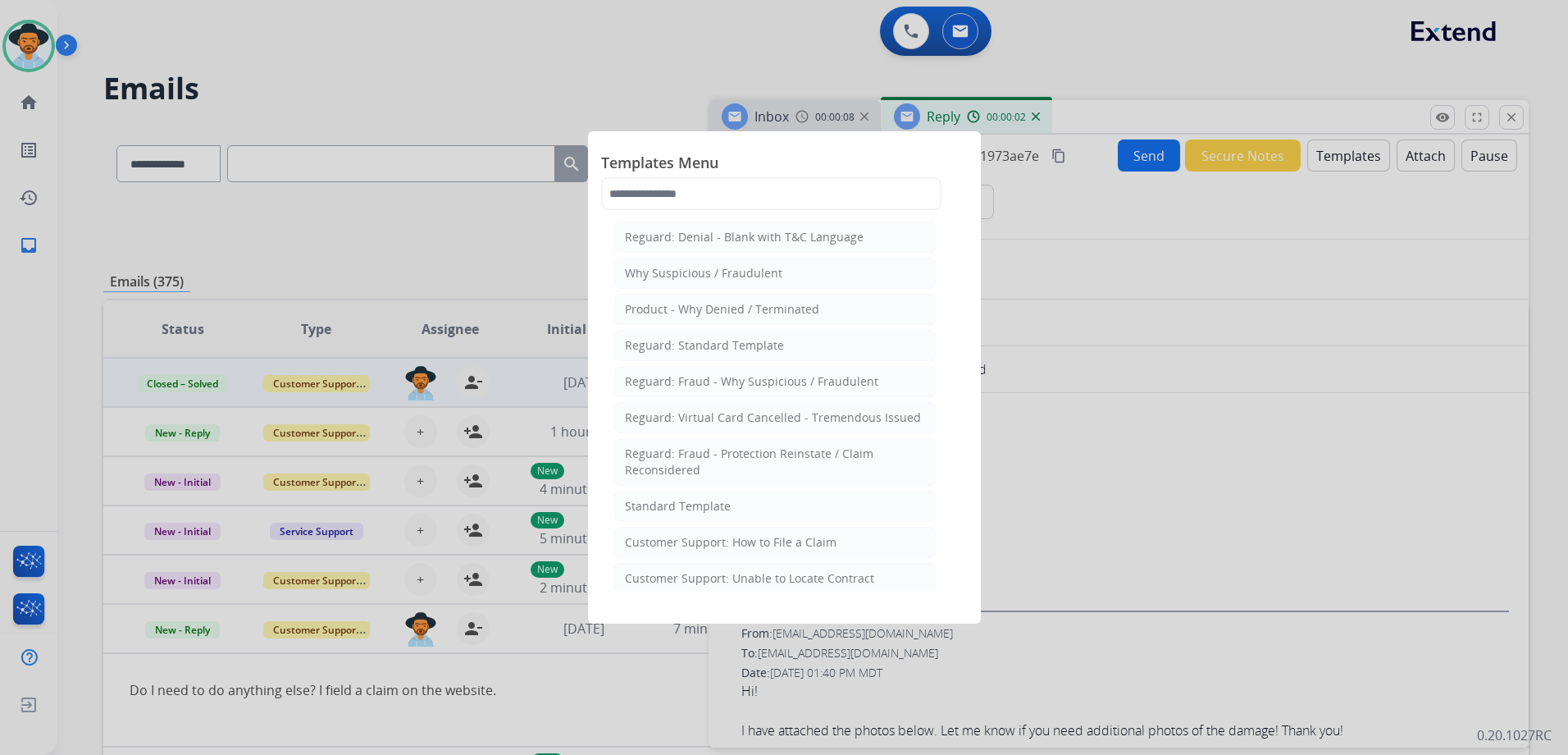
drag, startPoint x: 740, startPoint y: 507, endPoint x: 762, endPoint y: 511, distance: 22.4
click at [741, 507] on li "Standard Template" at bounding box center [776, 506] width 323 height 32
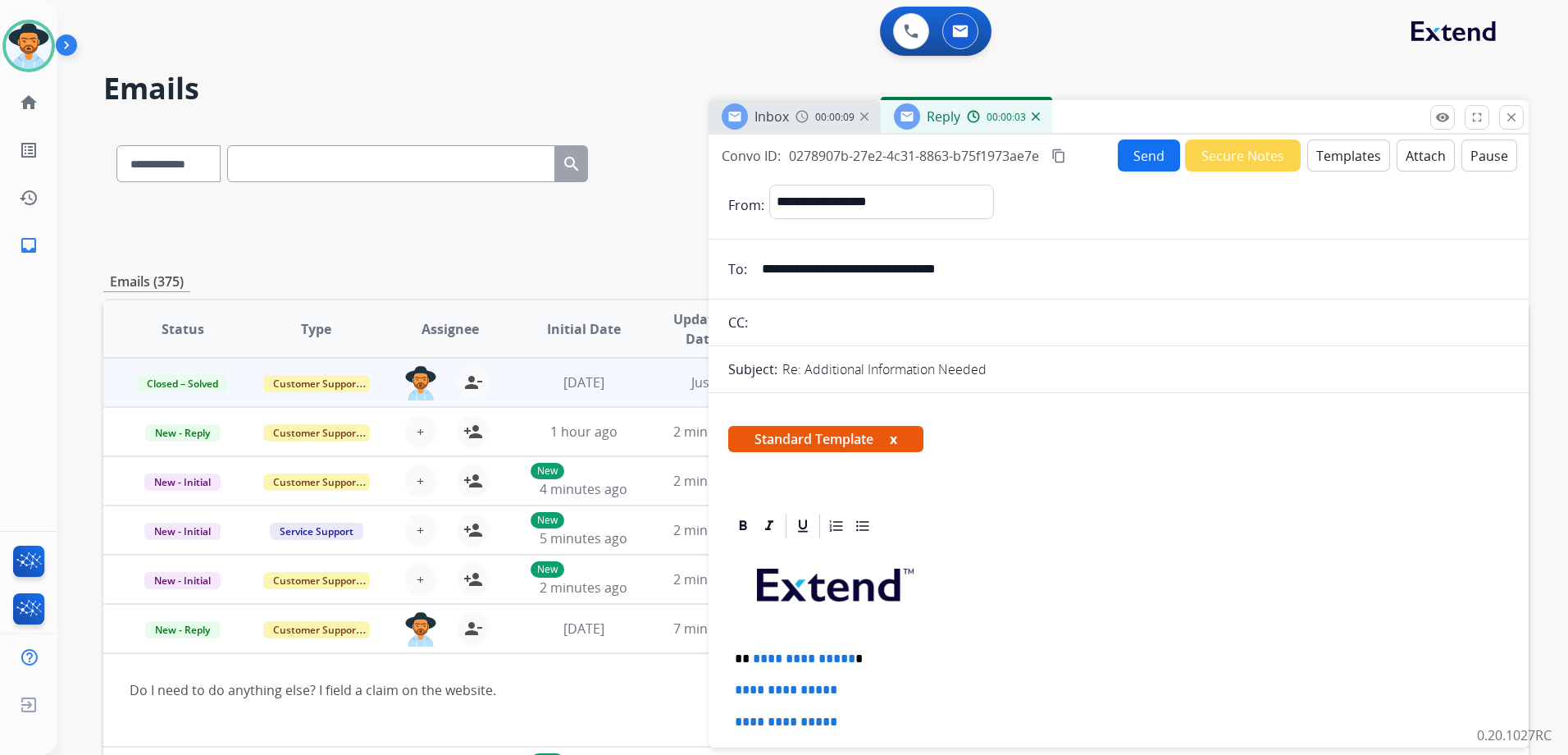
scroll to position [246, 0]
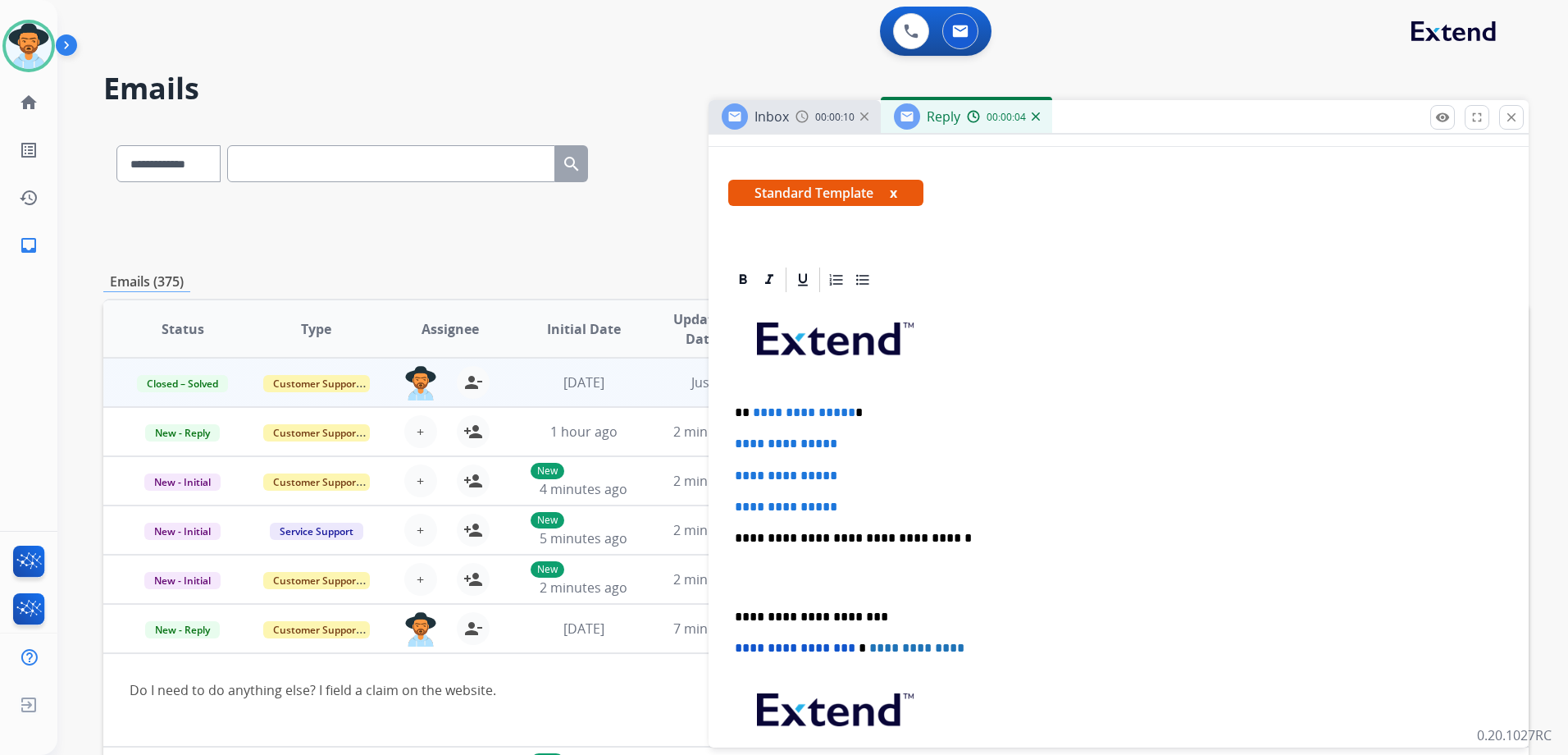
click at [749, 407] on p "**********" at bounding box center [1112, 413] width 755 height 15
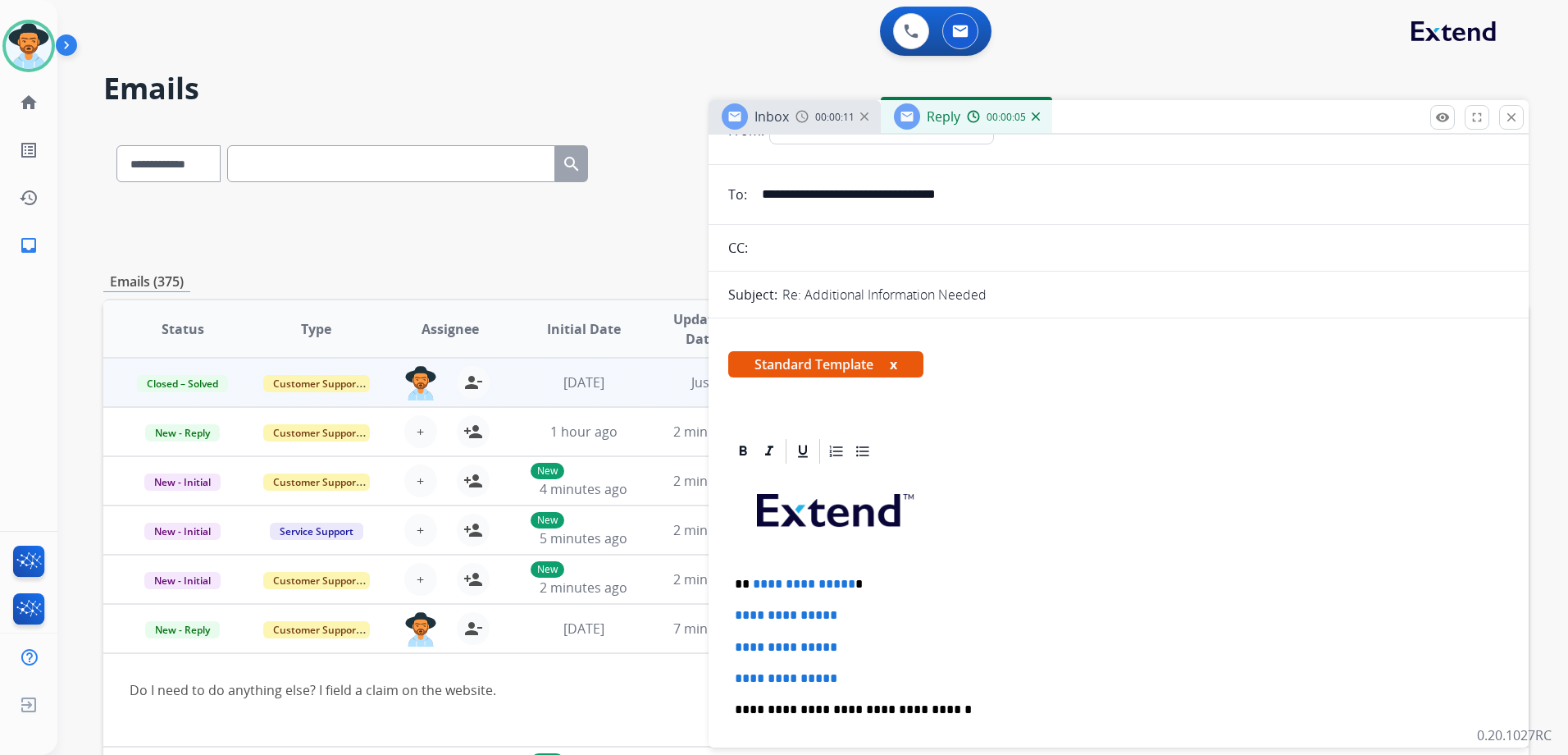
scroll to position [0, 0]
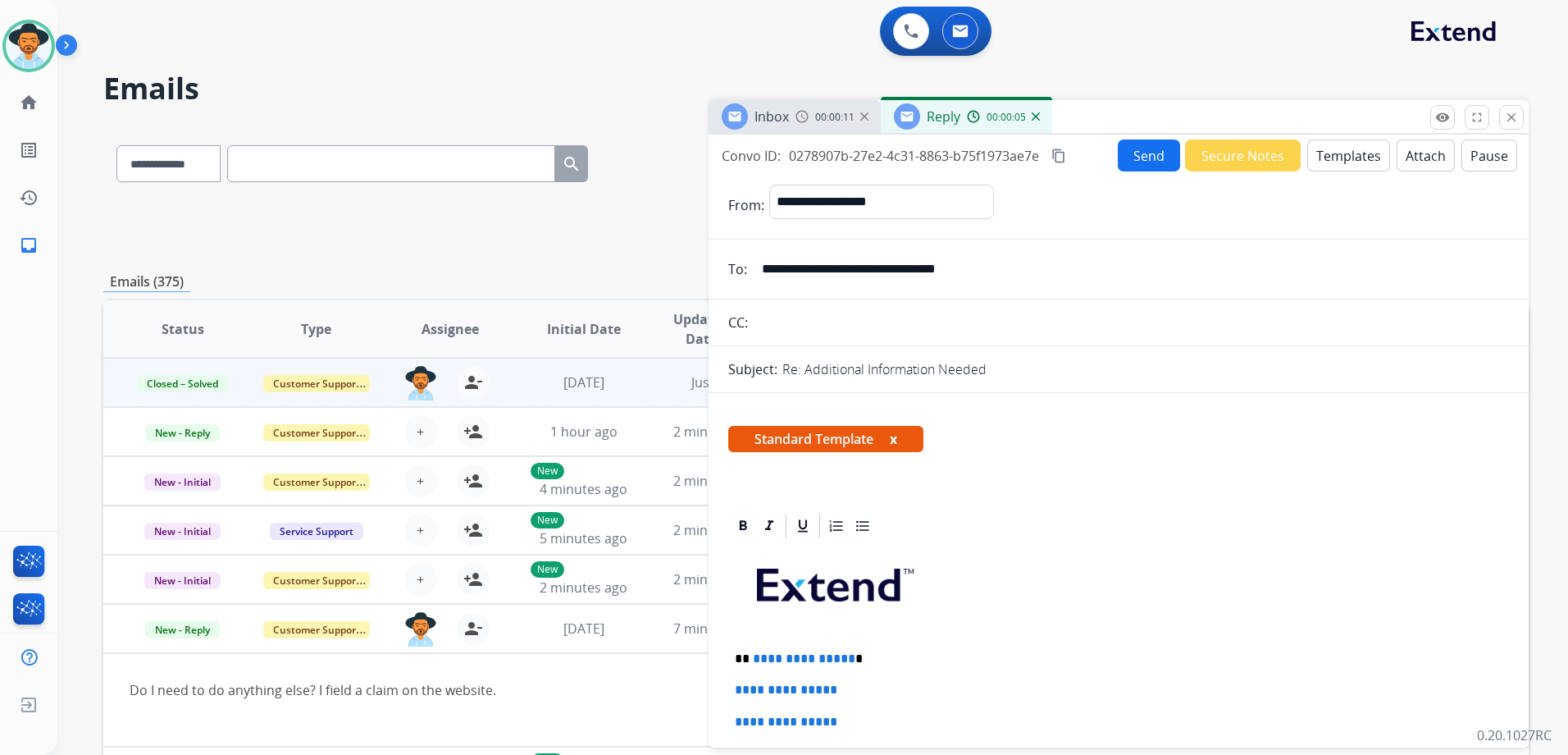
click at [1322, 162] on button "Templates" at bounding box center [1348, 155] width 83 height 32
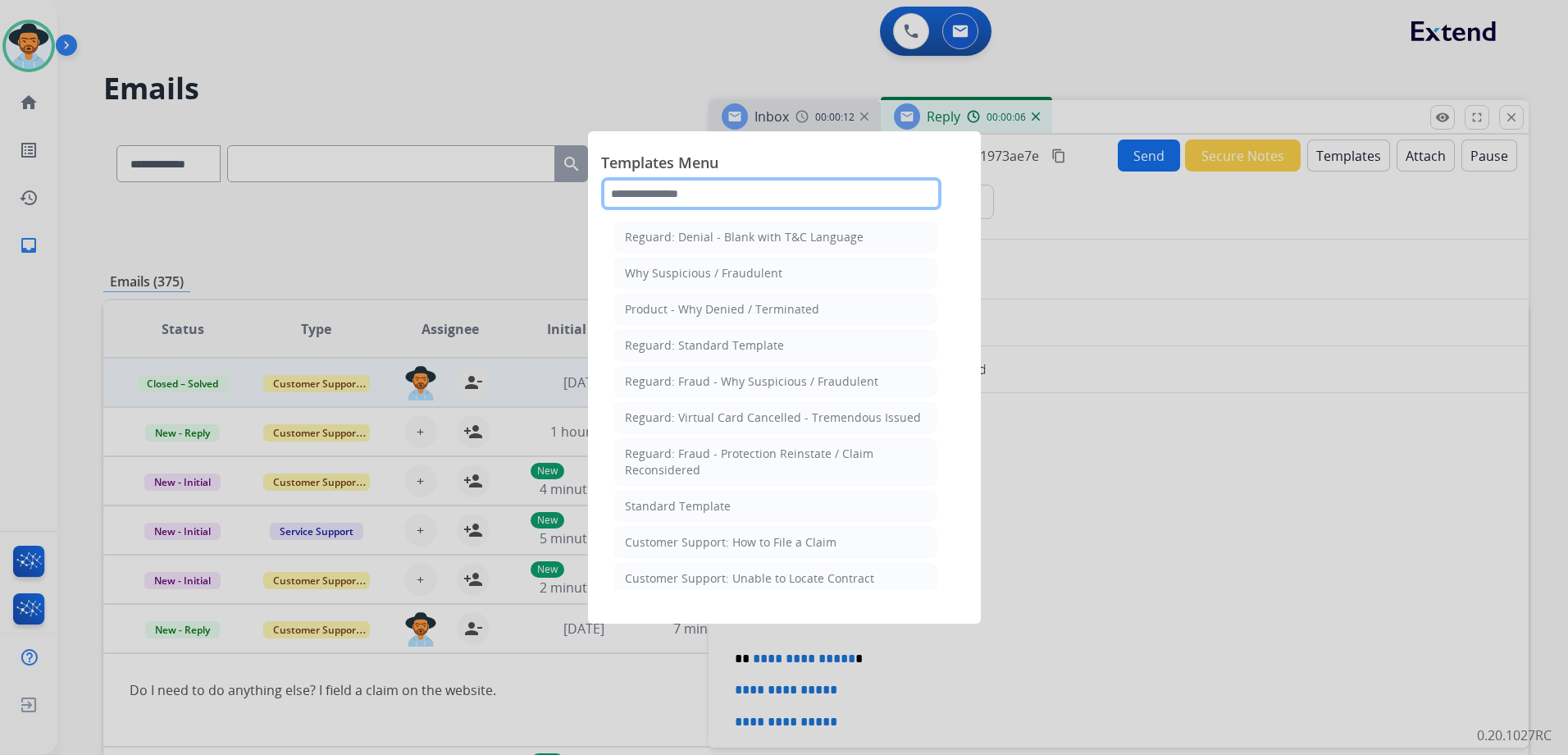
drag, startPoint x: 761, startPoint y: 195, endPoint x: 778, endPoint y: 169, distance: 31.1
click at [759, 195] on input "text" at bounding box center [771, 193] width 341 height 32
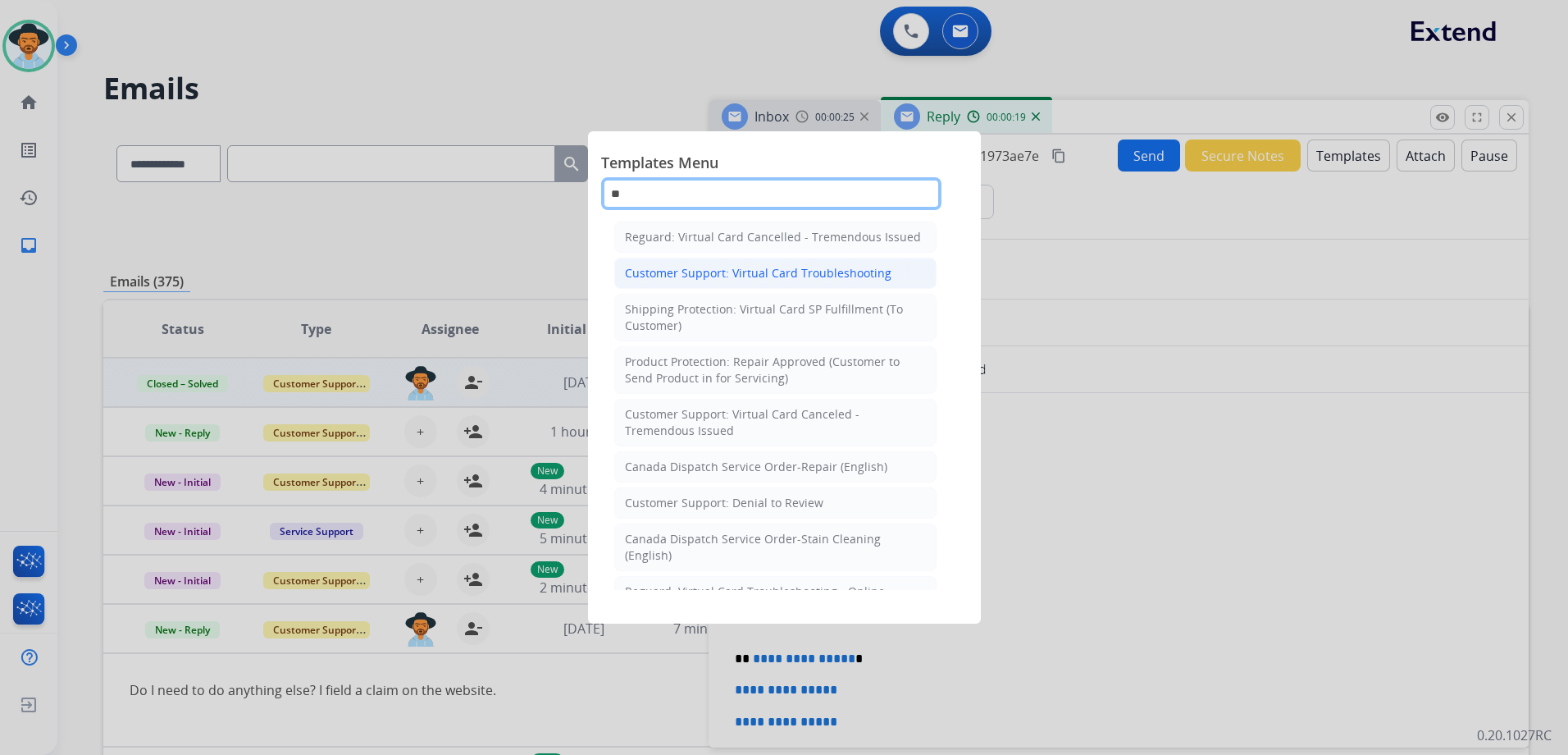
type input "*"
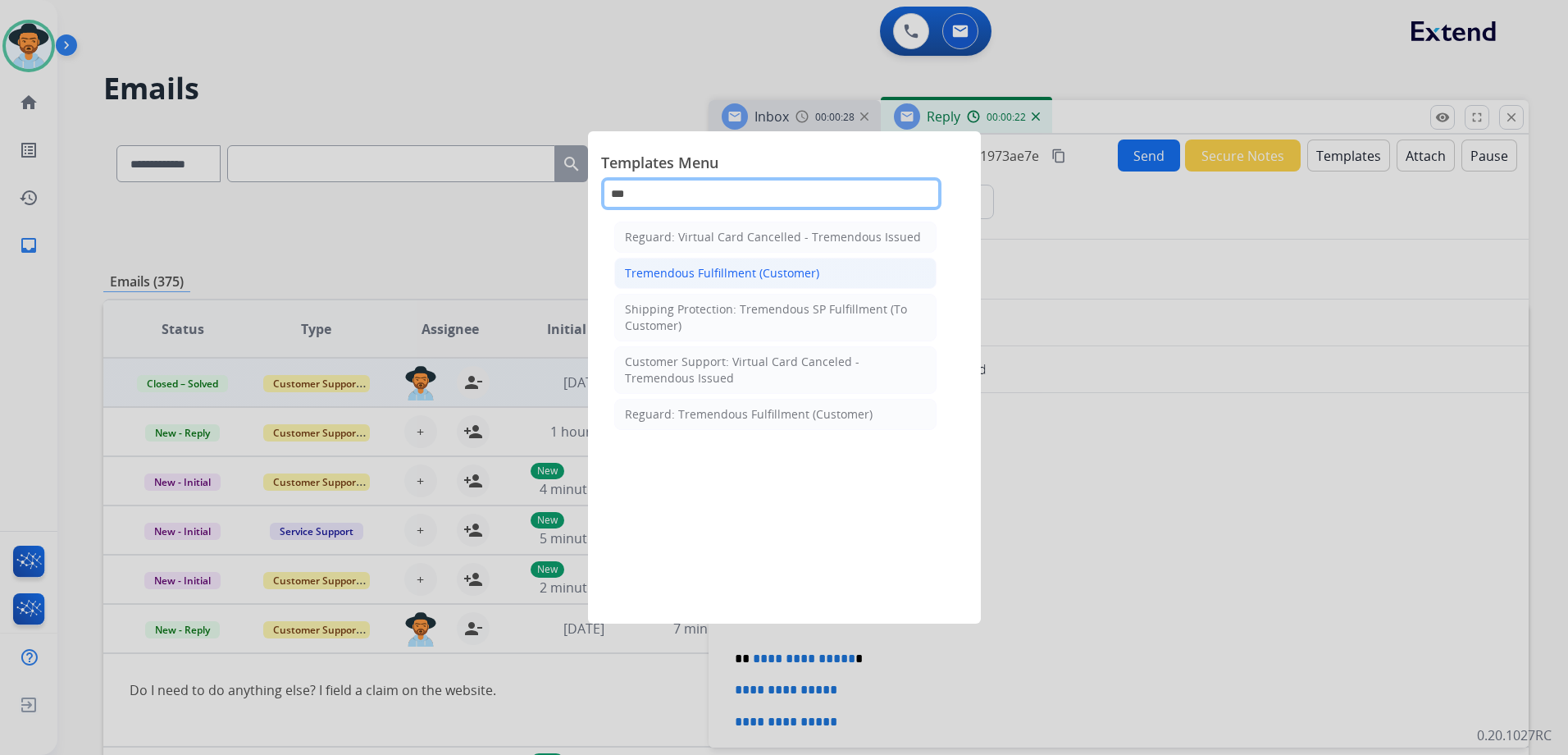
type input "***"
click at [816, 275] on li "Tremendous Fulfillment (Customer)" at bounding box center [776, 273] width 323 height 32
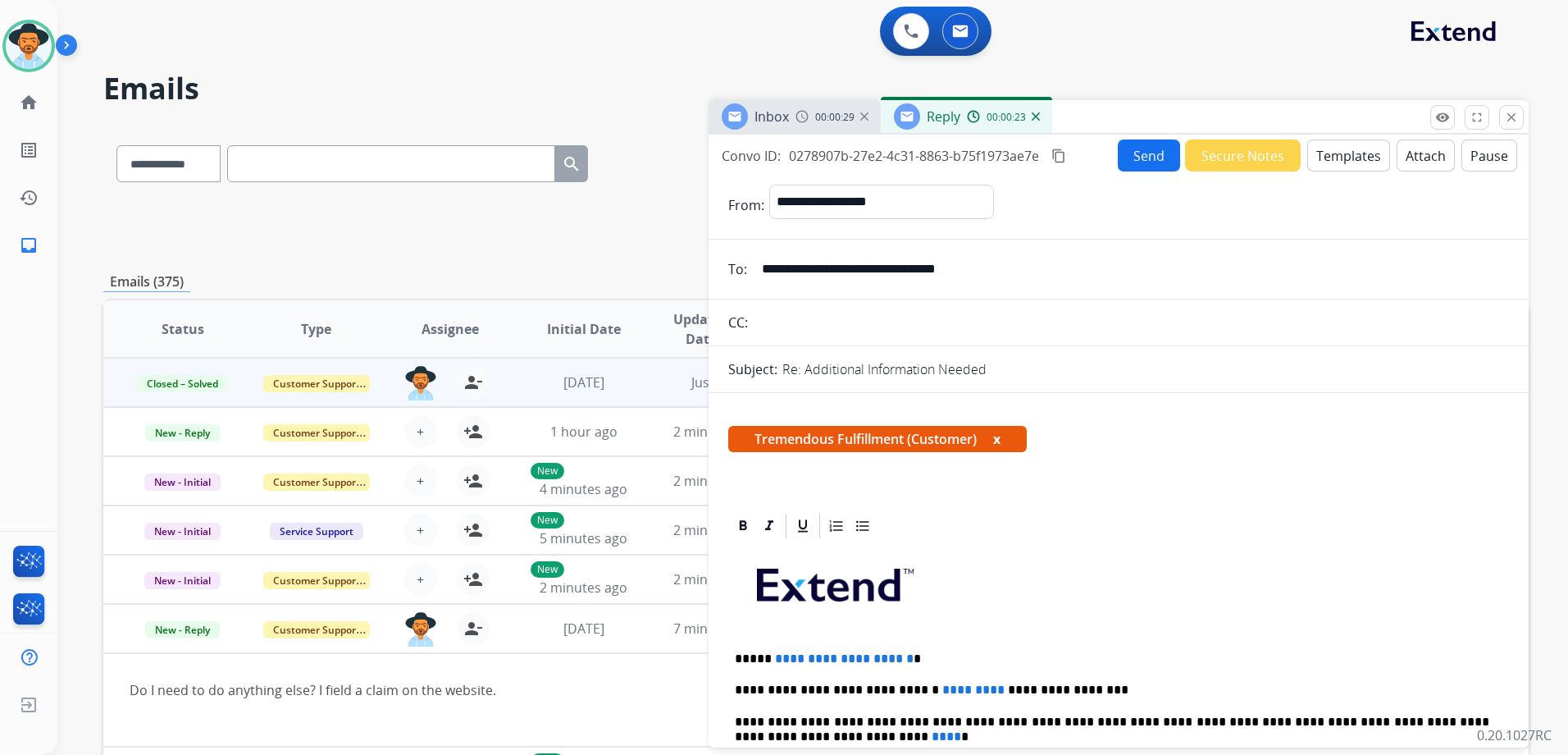
scroll to position [328, 0]
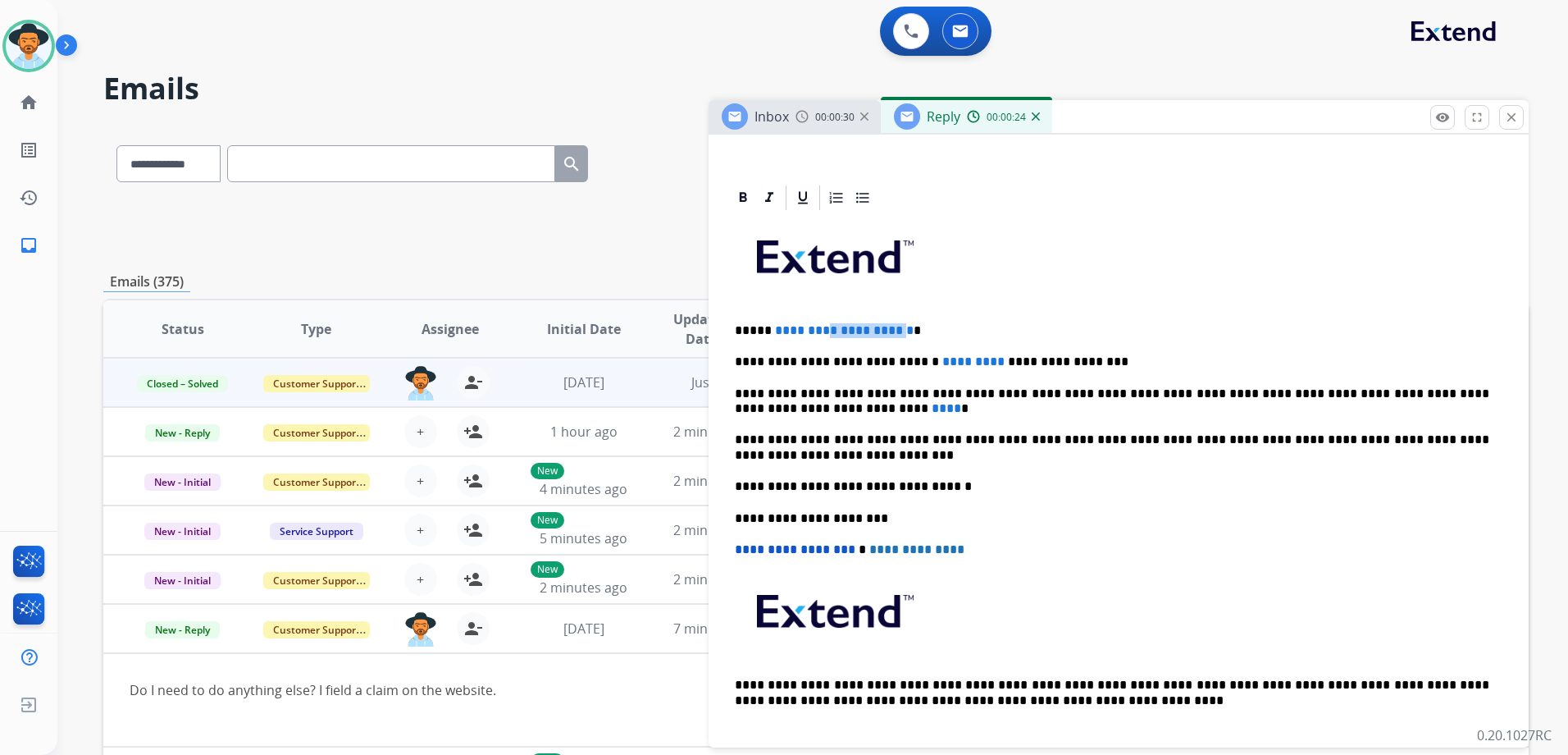
drag, startPoint x: 891, startPoint y: 328, endPoint x: 837, endPoint y: 325, distance: 54.1
click at [837, 325] on span "**********" at bounding box center [844, 330] width 138 height 12
click at [929, 331] on p "**********" at bounding box center [1112, 330] width 755 height 15
drag, startPoint x: 927, startPoint y: 331, endPoint x: 767, endPoint y: 327, distance: 160.0
click at [775, 327] on span "**********" at bounding box center [844, 330] width 138 height 12
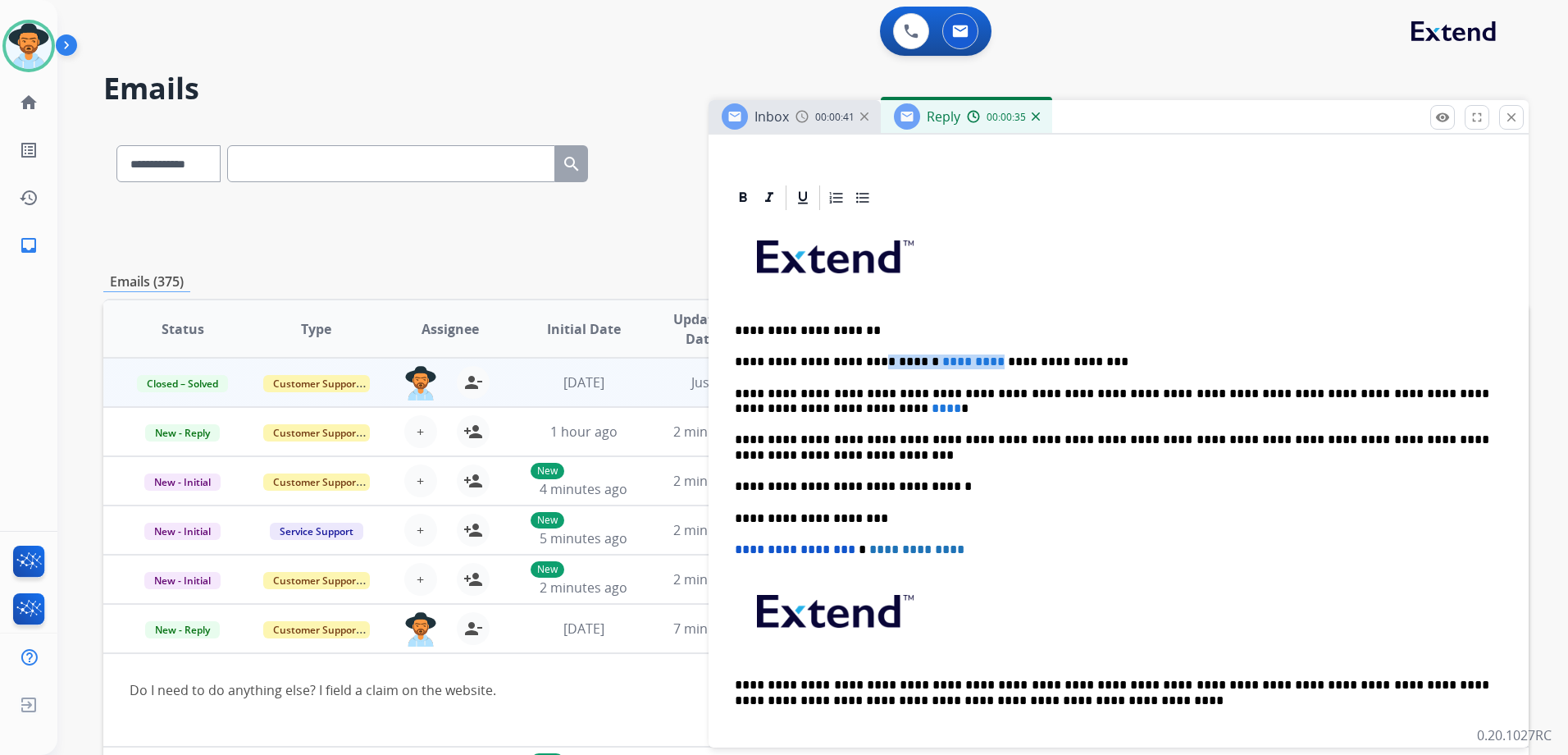
drag, startPoint x: 959, startPoint y: 360, endPoint x: 862, endPoint y: 357, distance: 97.0
click at [862, 357] on p "**********" at bounding box center [1112, 361] width 755 height 15
drag, startPoint x: 767, startPoint y: 407, endPoint x: 749, endPoint y: 404, distance: 18.2
click at [931, 404] on span "****" at bounding box center [946, 408] width 30 height 12
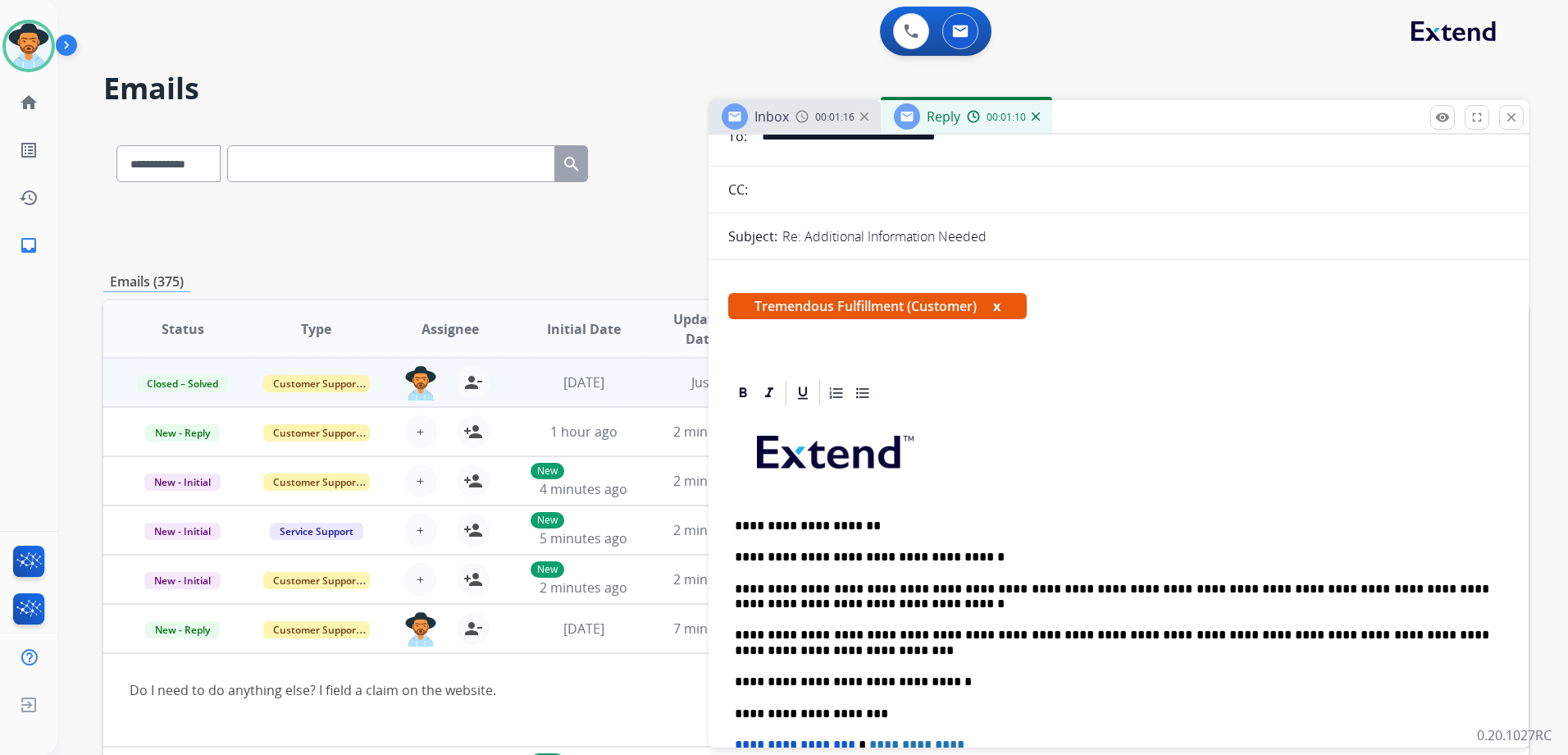
scroll to position [0, 0]
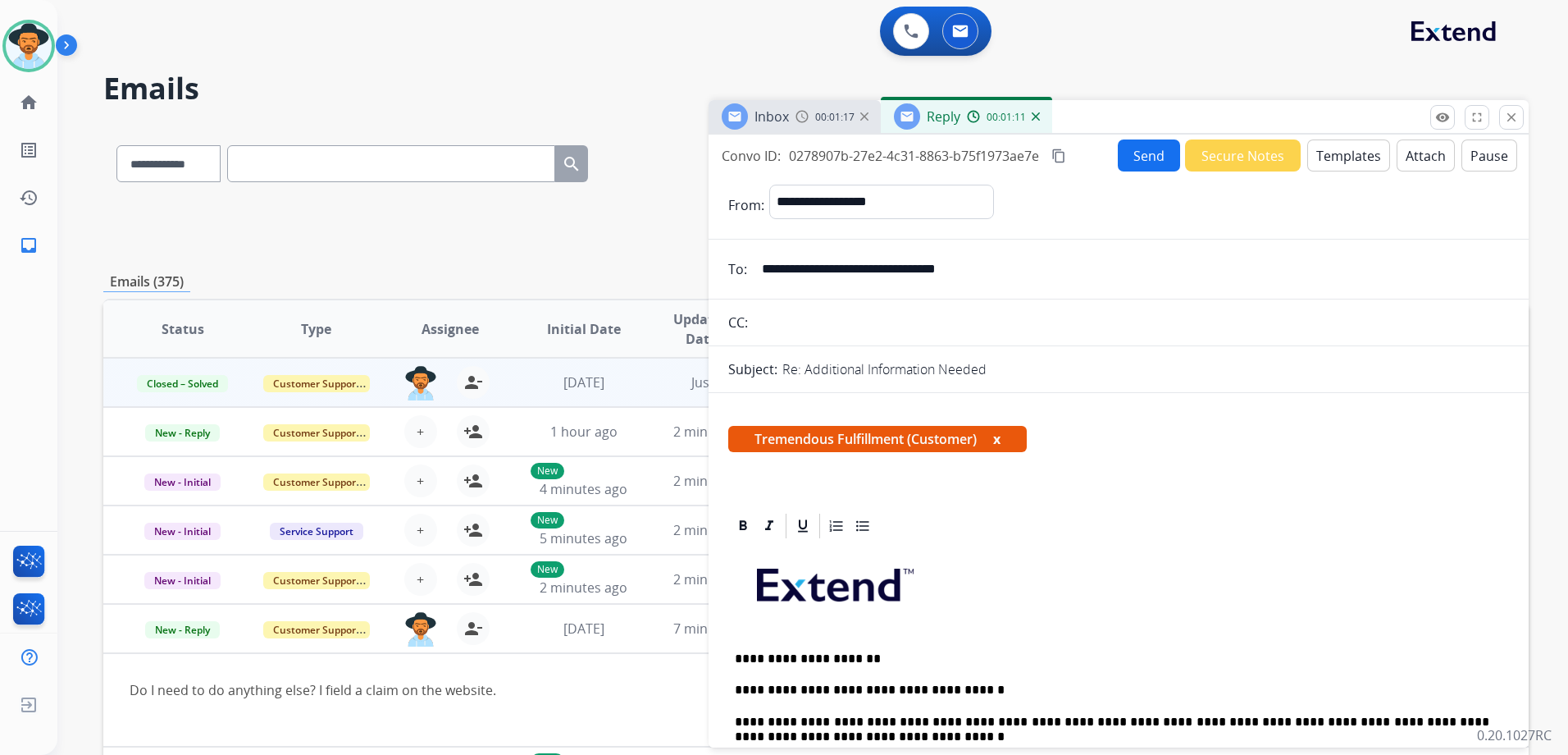
click at [1147, 163] on button "Send" at bounding box center [1148, 155] width 62 height 32
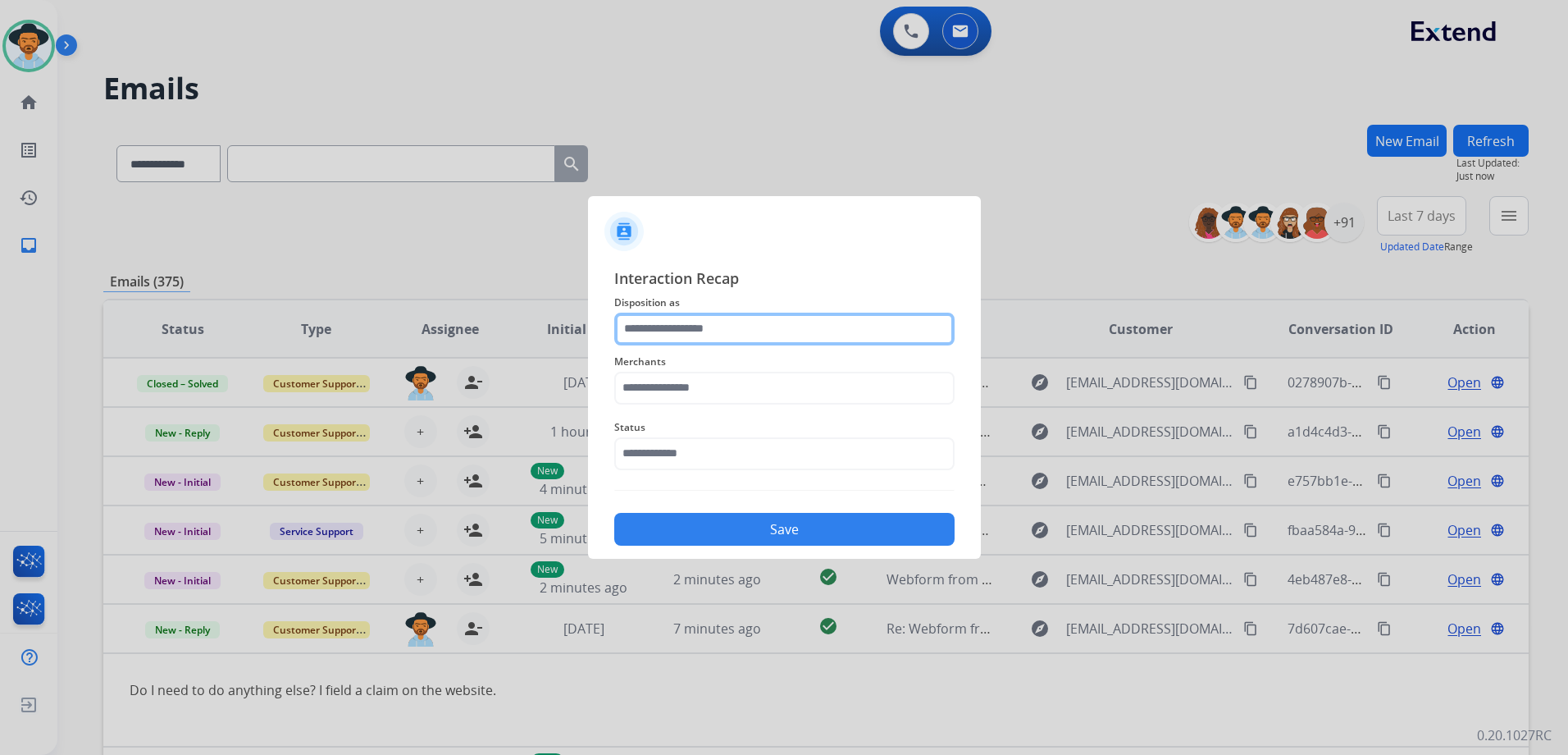
click at [690, 325] on input "text" at bounding box center [784, 329] width 341 height 32
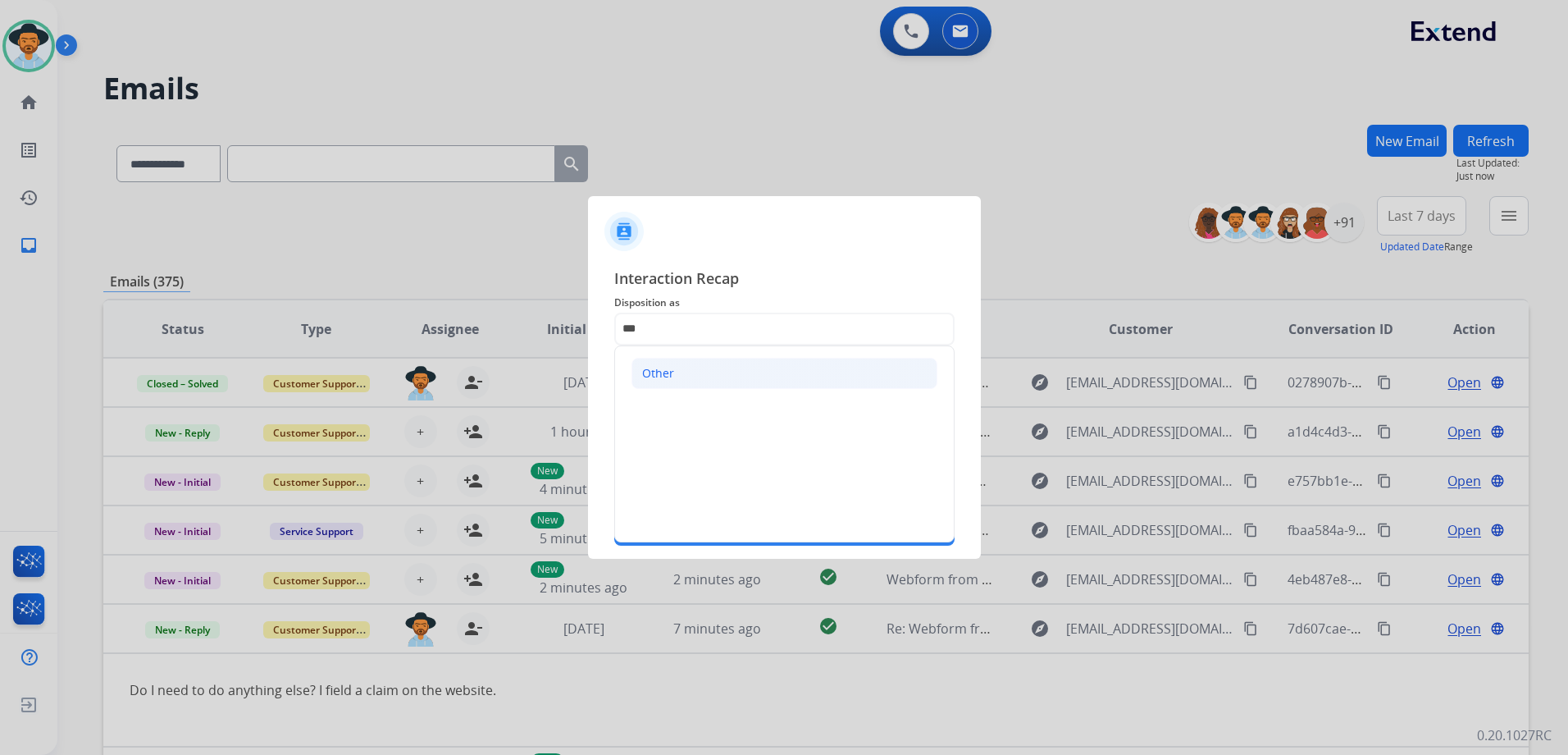
click at [697, 370] on li "Other" at bounding box center [784, 373] width 306 height 32
type input "*****"
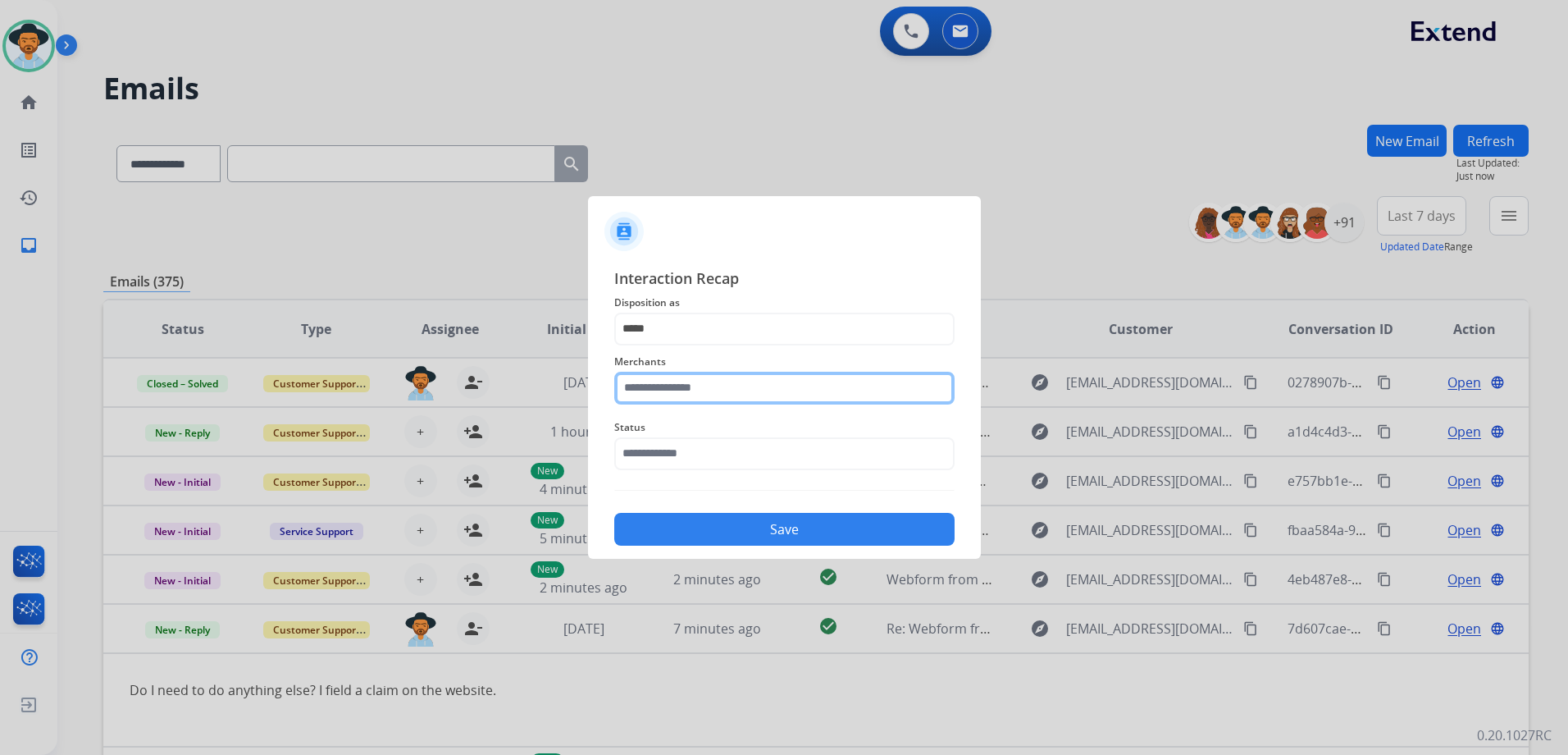
click at [727, 388] on input "text" at bounding box center [784, 388] width 341 height 32
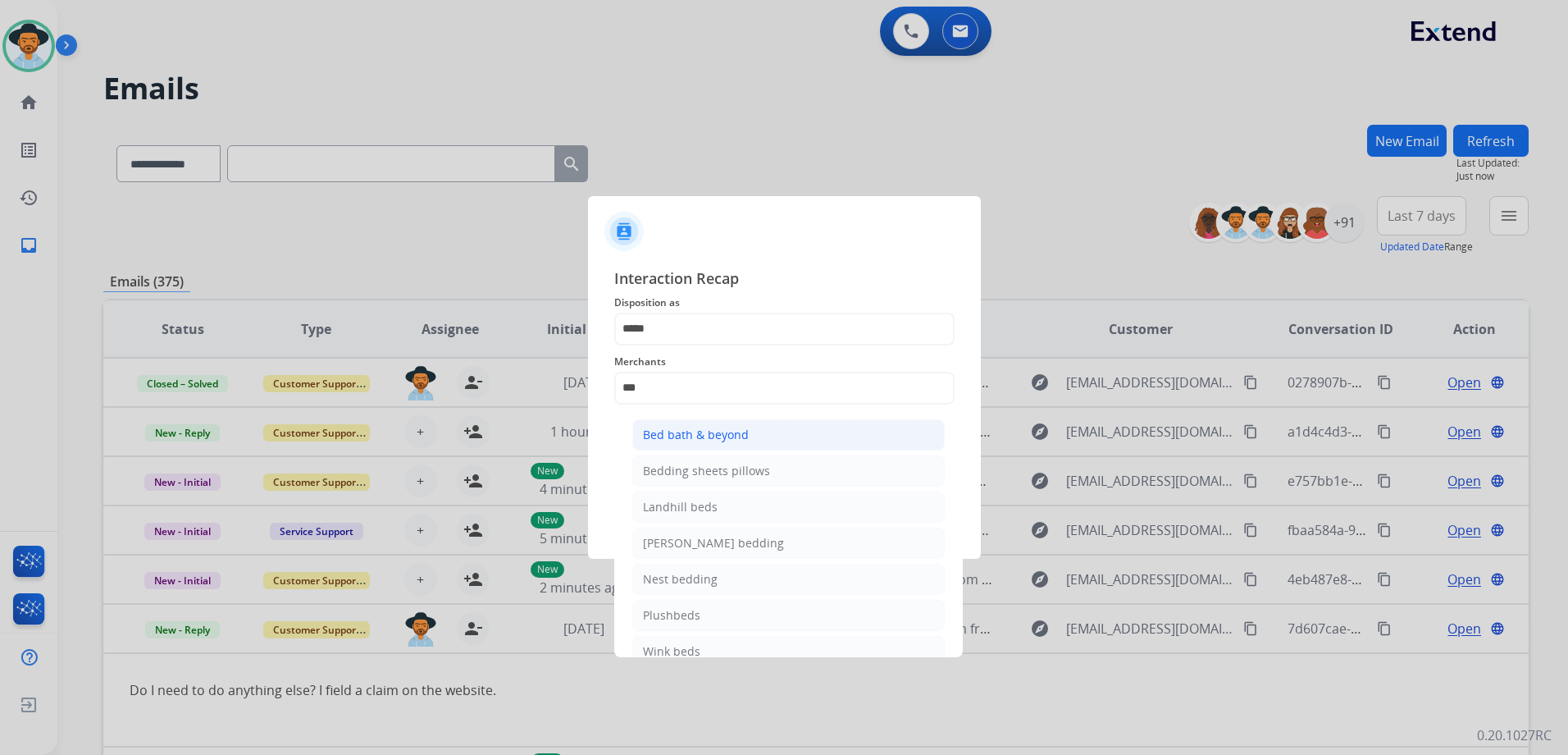
click at [691, 442] on div "Bed bath & beyond" at bounding box center [696, 435] width 106 height 16
type input "**********"
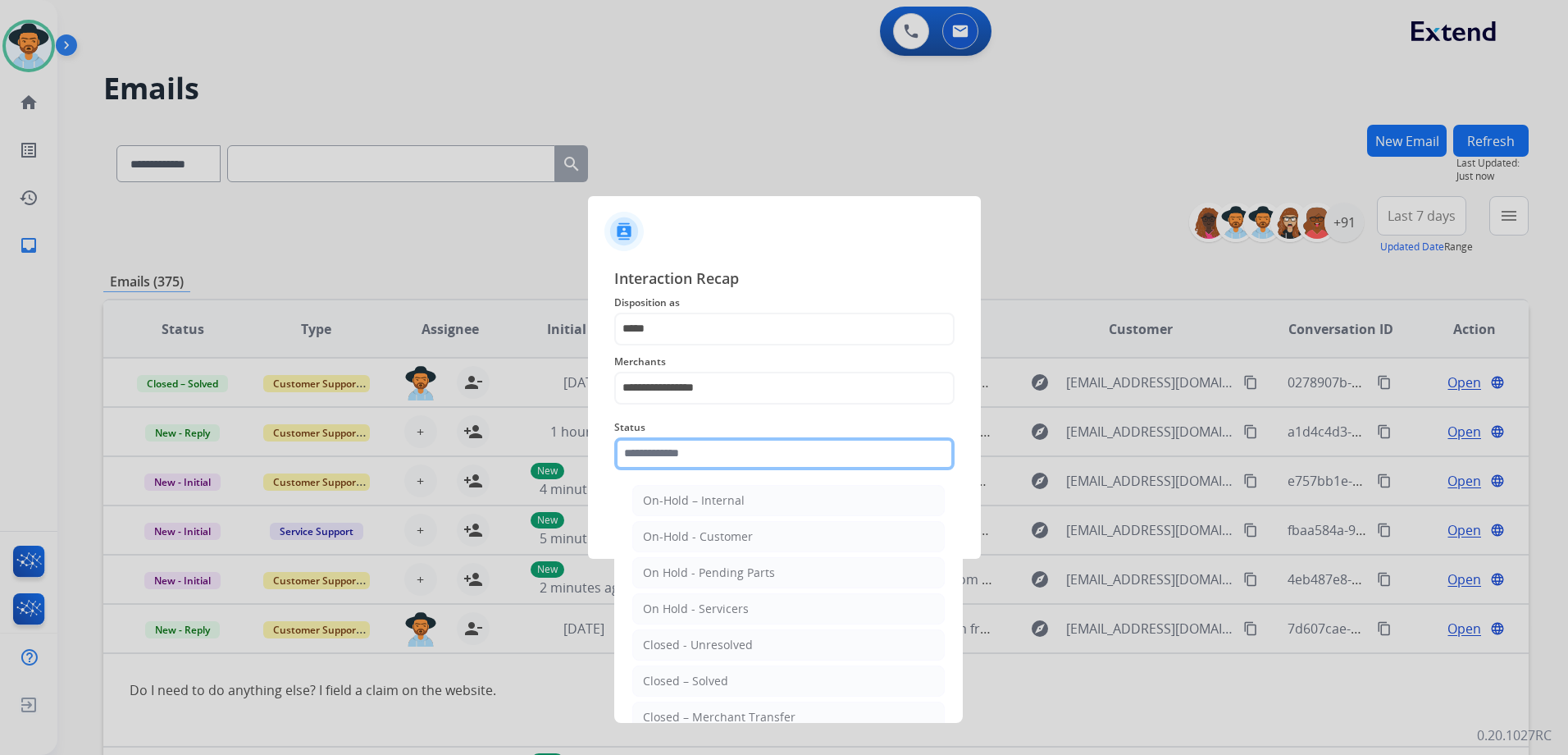
click at [691, 449] on input "text" at bounding box center [784, 454] width 341 height 32
click at [756, 673] on li "Closed – Solved" at bounding box center [789, 681] width 312 height 32
type input "**********"
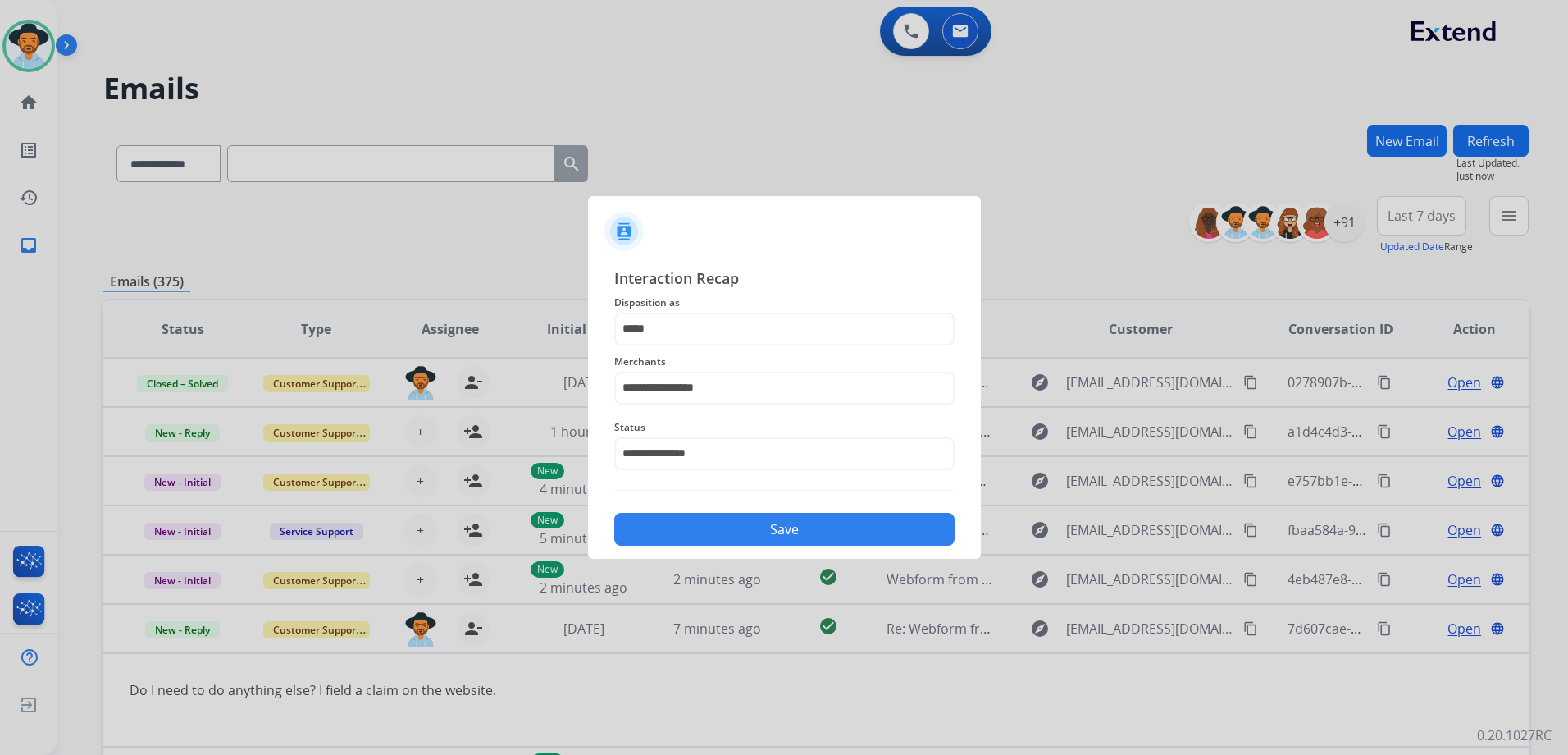
click at [822, 530] on button "Save" at bounding box center [784, 529] width 341 height 32
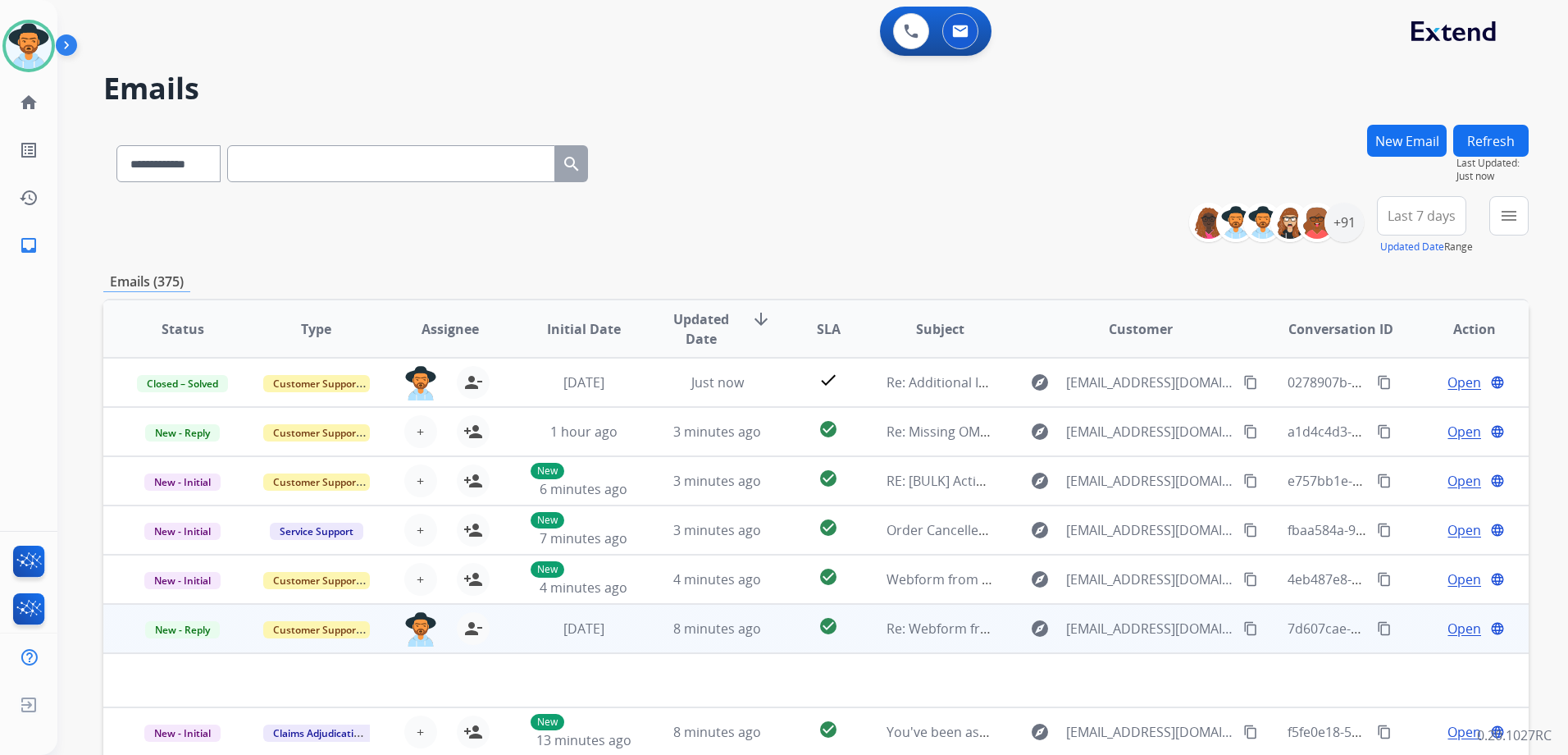
click at [1450, 630] on span "Open" at bounding box center [1463, 628] width 33 height 20
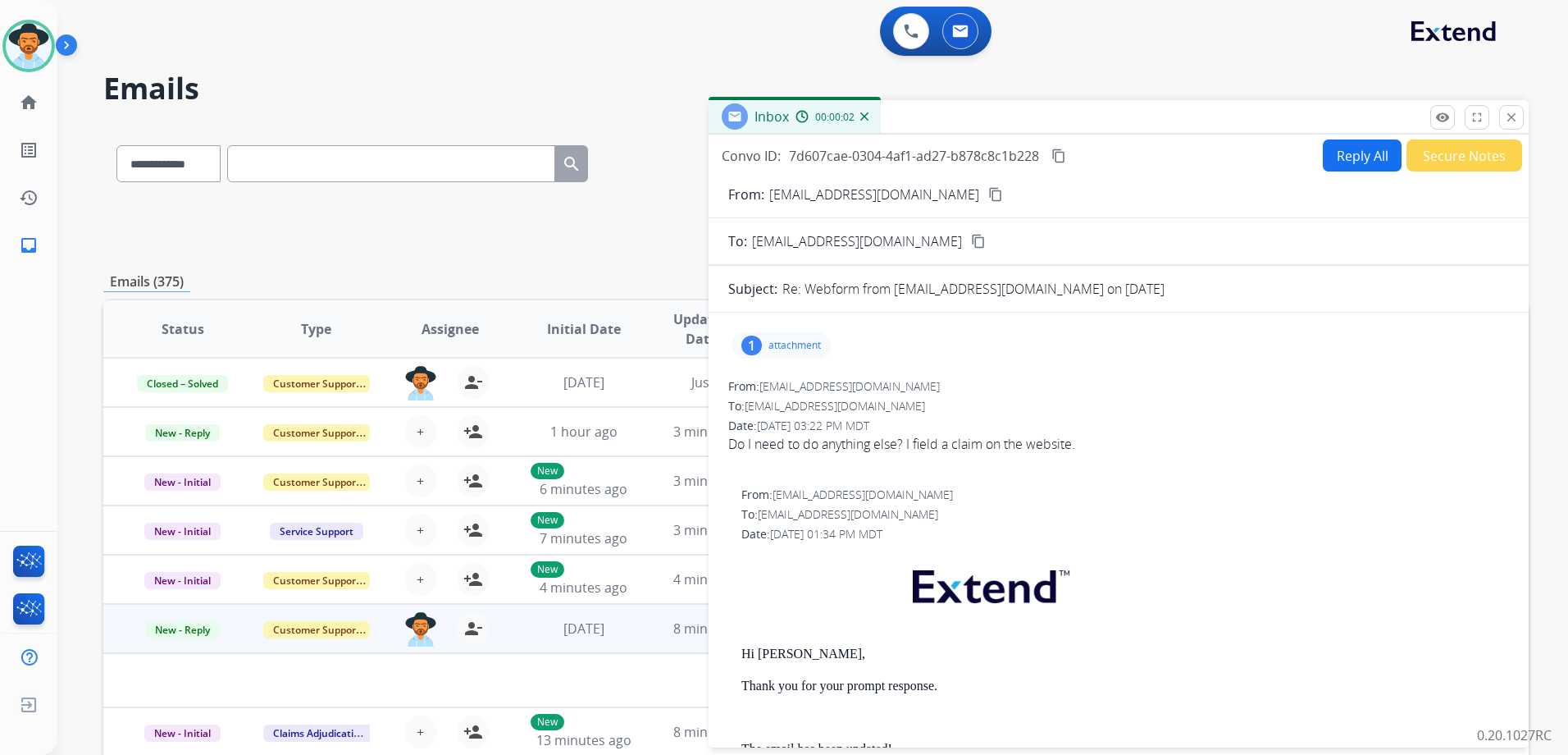
click at [815, 339] on p "attachment" at bounding box center [794, 345] width 52 height 13
click at [793, 389] on div at bounding box center [785, 387] width 82 height 57
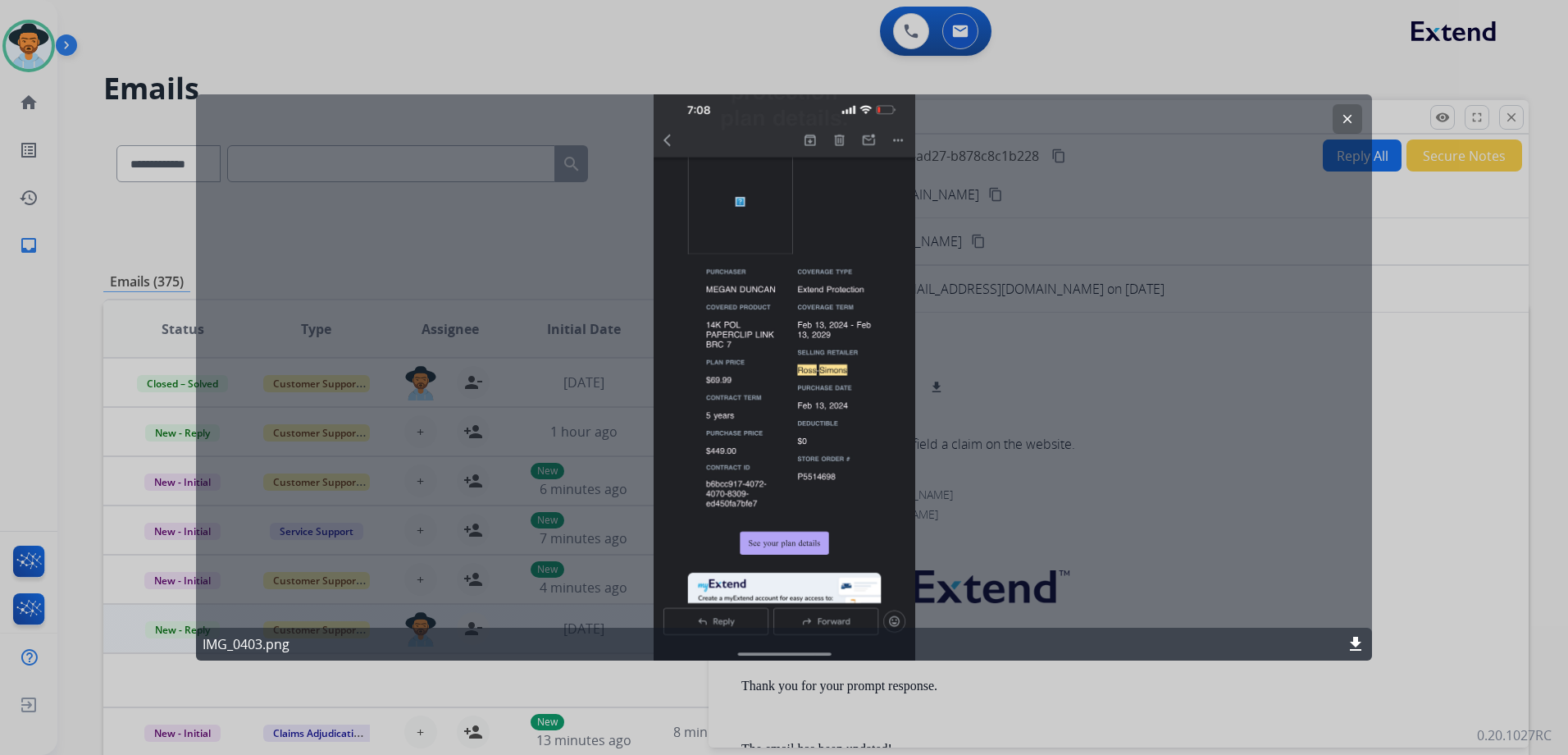
click at [1348, 120] on mat-icon "clear" at bounding box center [1347, 119] width 15 height 15
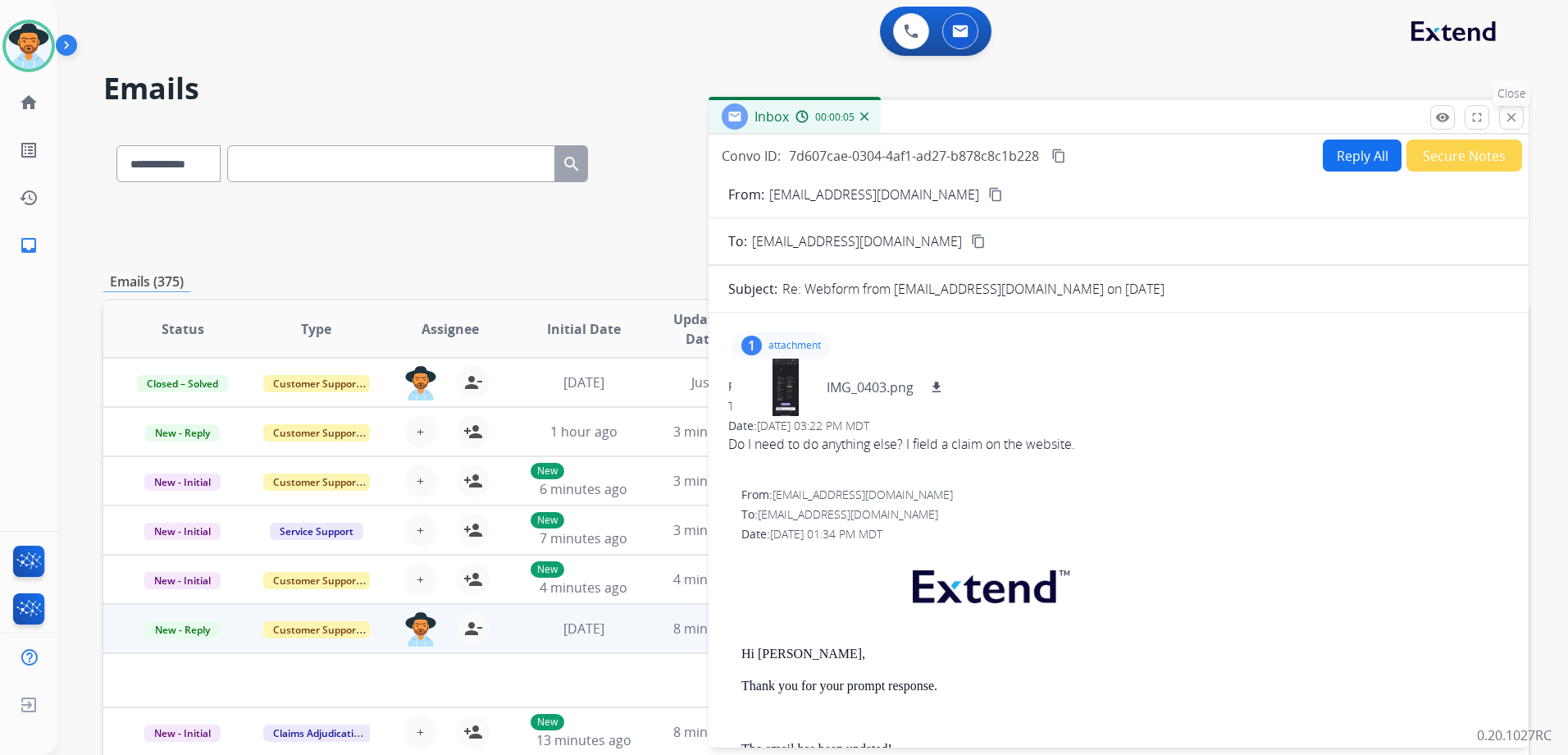
click at [1513, 121] on mat-icon "close" at bounding box center [1511, 117] width 15 height 15
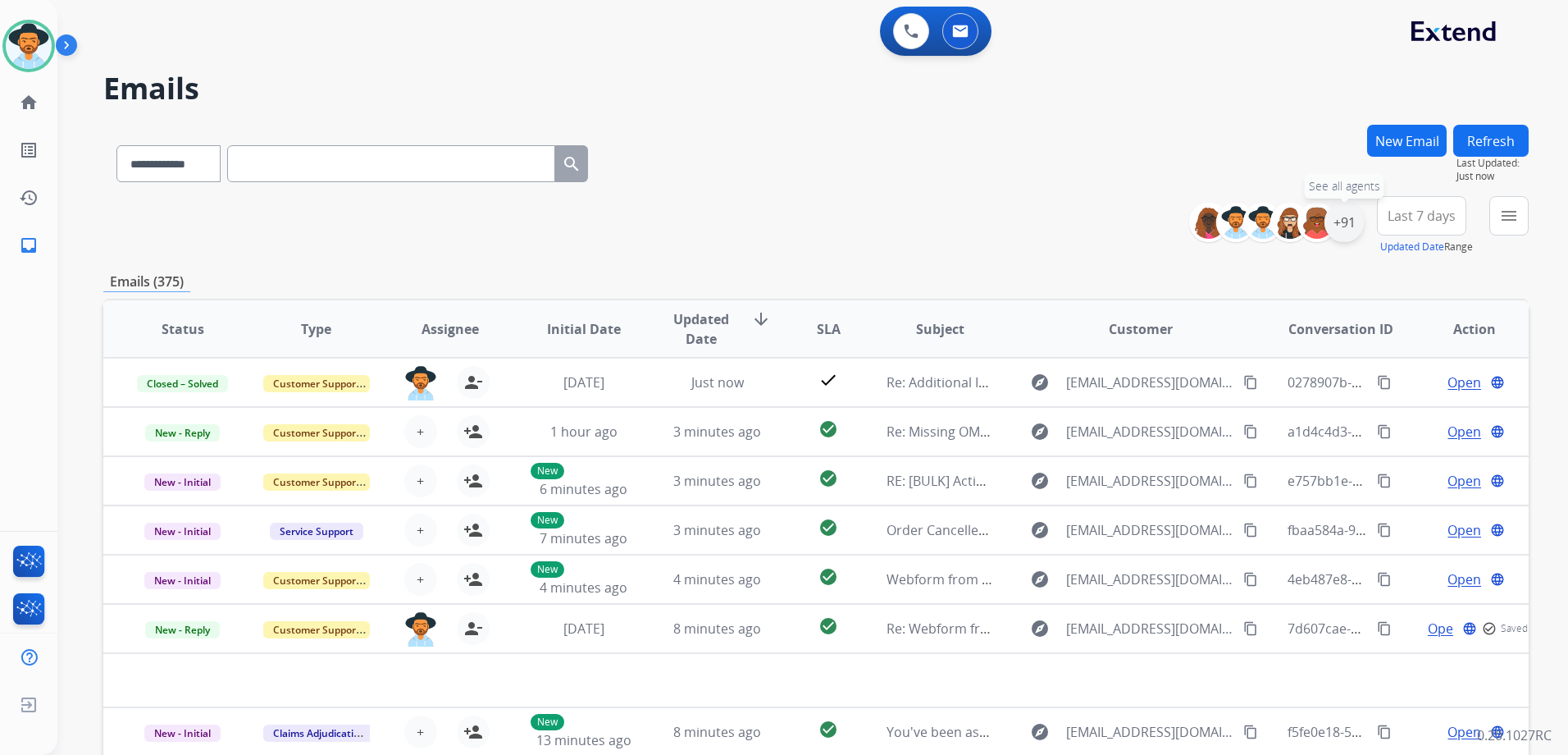
click at [1349, 222] on div "+91" at bounding box center [1344, 222] width 39 height 39
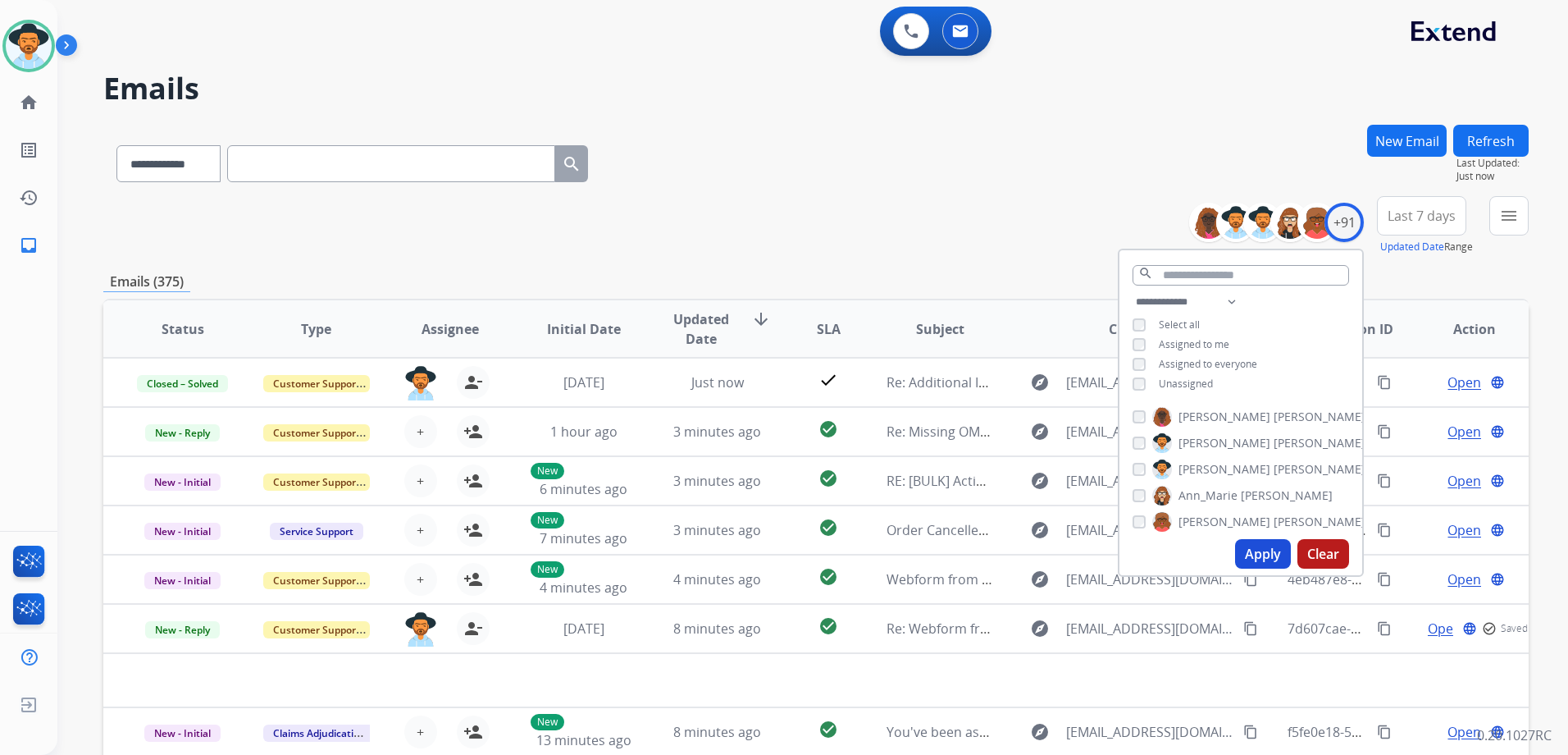
click at [1181, 382] on span "Unassigned" at bounding box center [1185, 383] width 54 height 14
click at [1268, 554] on button "Apply" at bounding box center [1262, 553] width 55 height 30
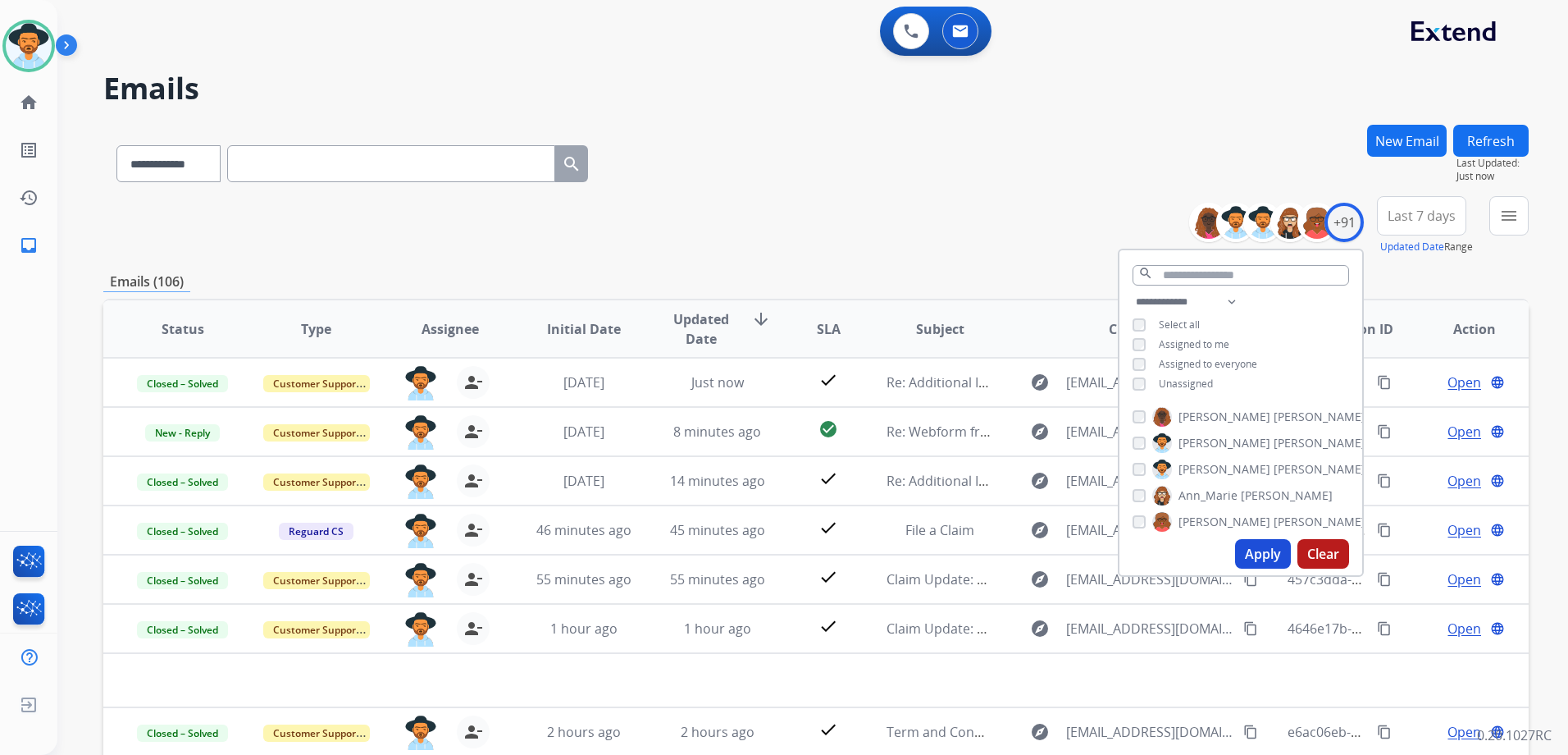
drag, startPoint x: 1009, startPoint y: 156, endPoint x: 1054, endPoint y: 232, distance: 88.3
click at [1009, 157] on div "**********" at bounding box center [816, 161] width 1425 height 72
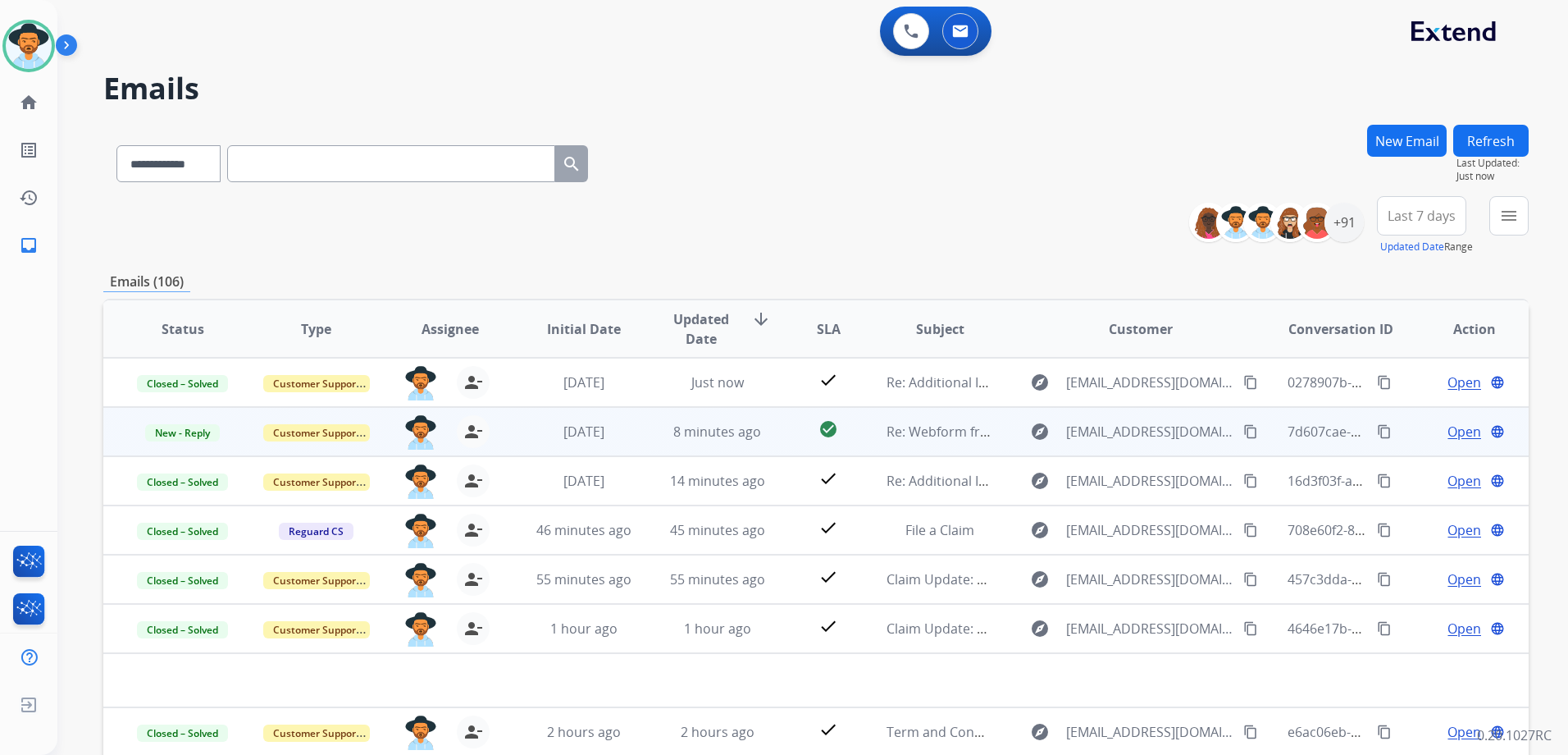
click at [1243, 430] on mat-icon "content_copy" at bounding box center [1250, 431] width 15 height 15
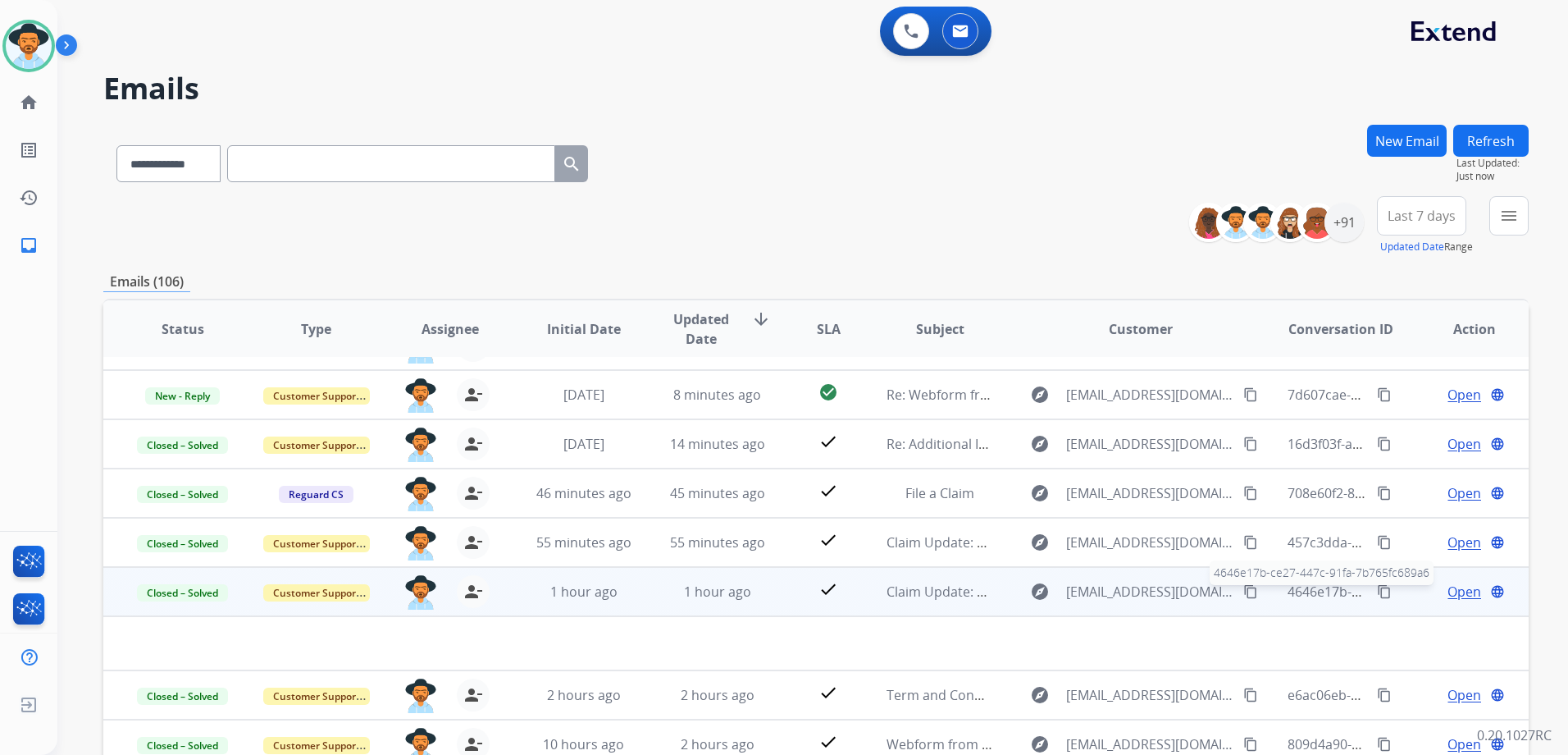
scroll to position [56, 0]
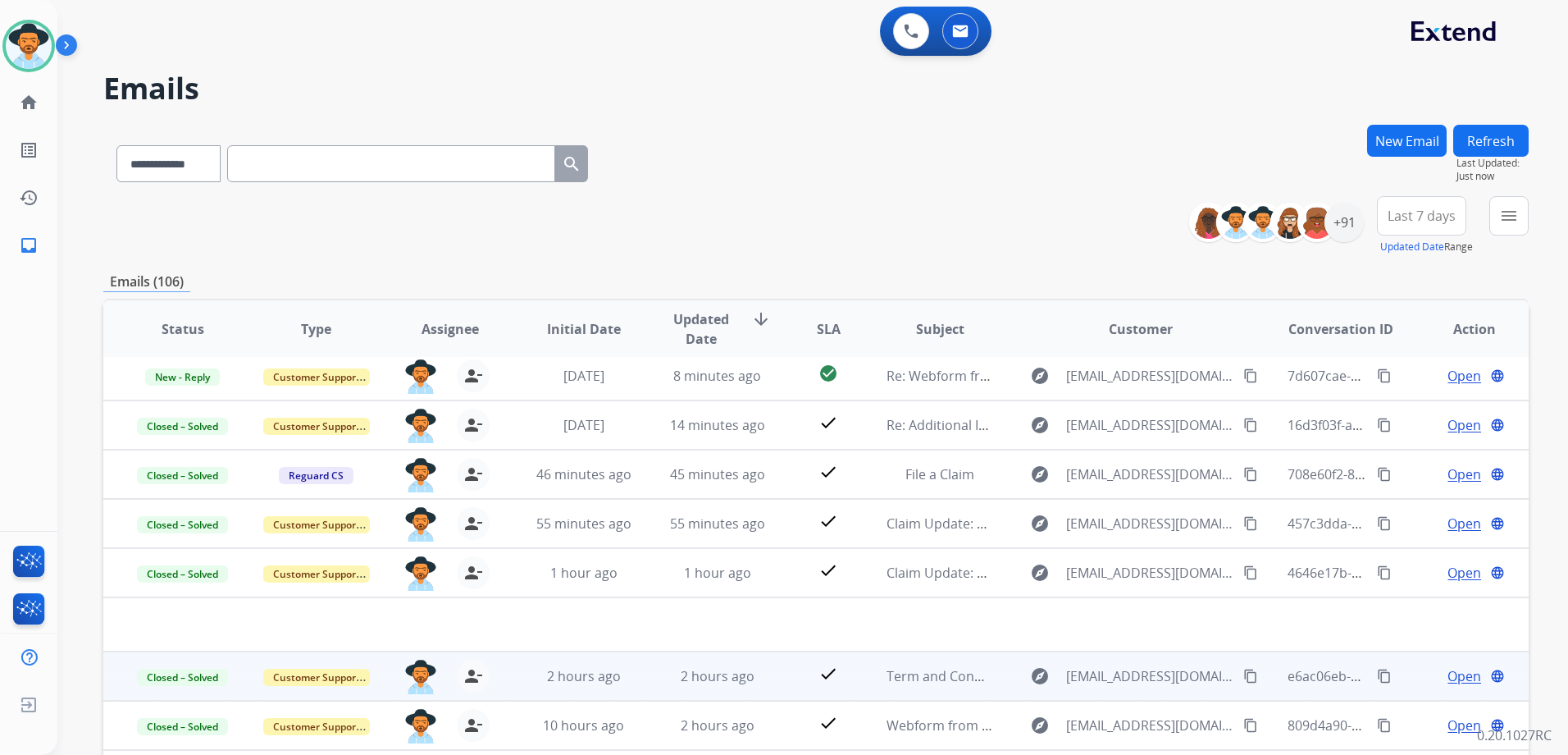
click at [1400, 682] on td "Open language" at bounding box center [1461, 676] width 134 height 50
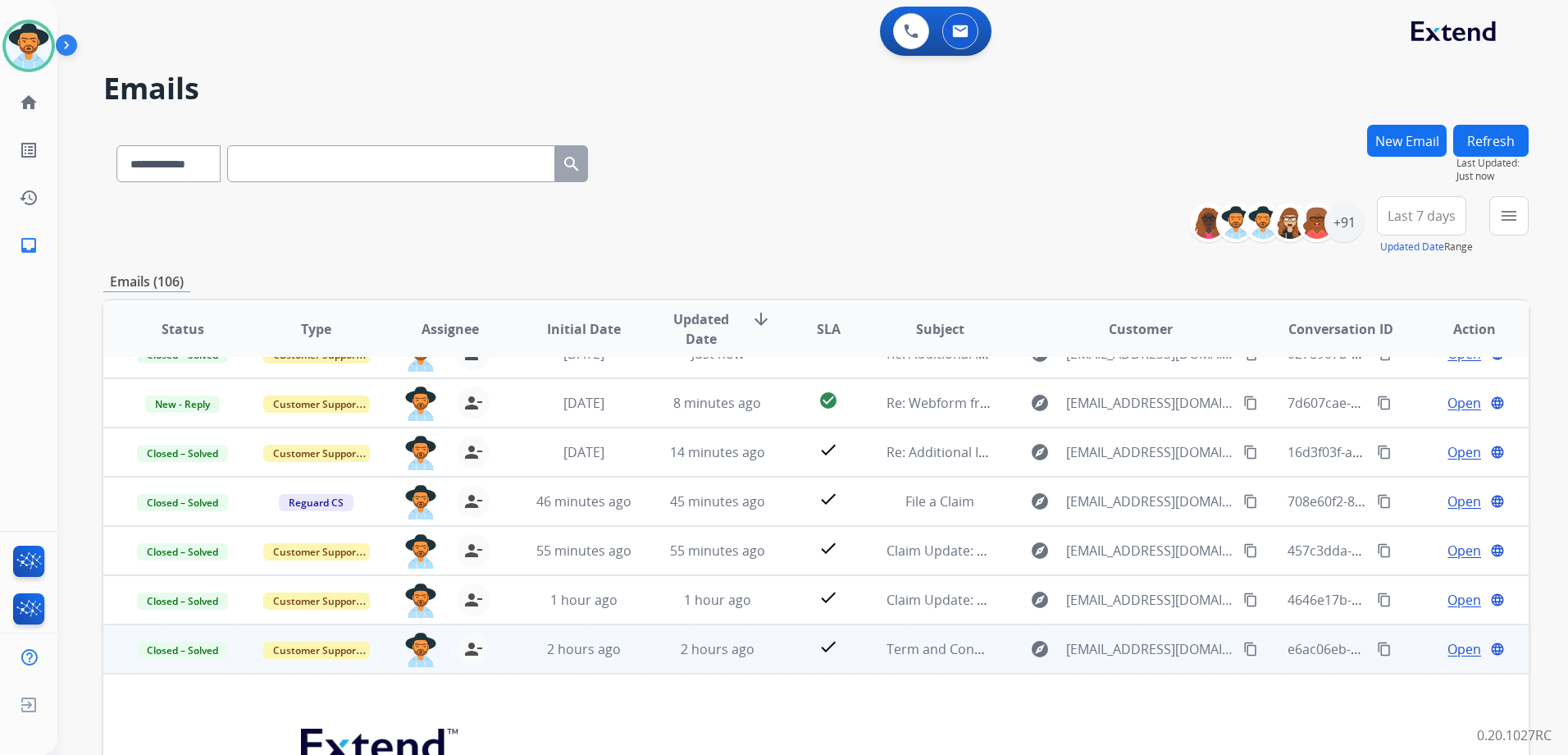
scroll to position [0, 0]
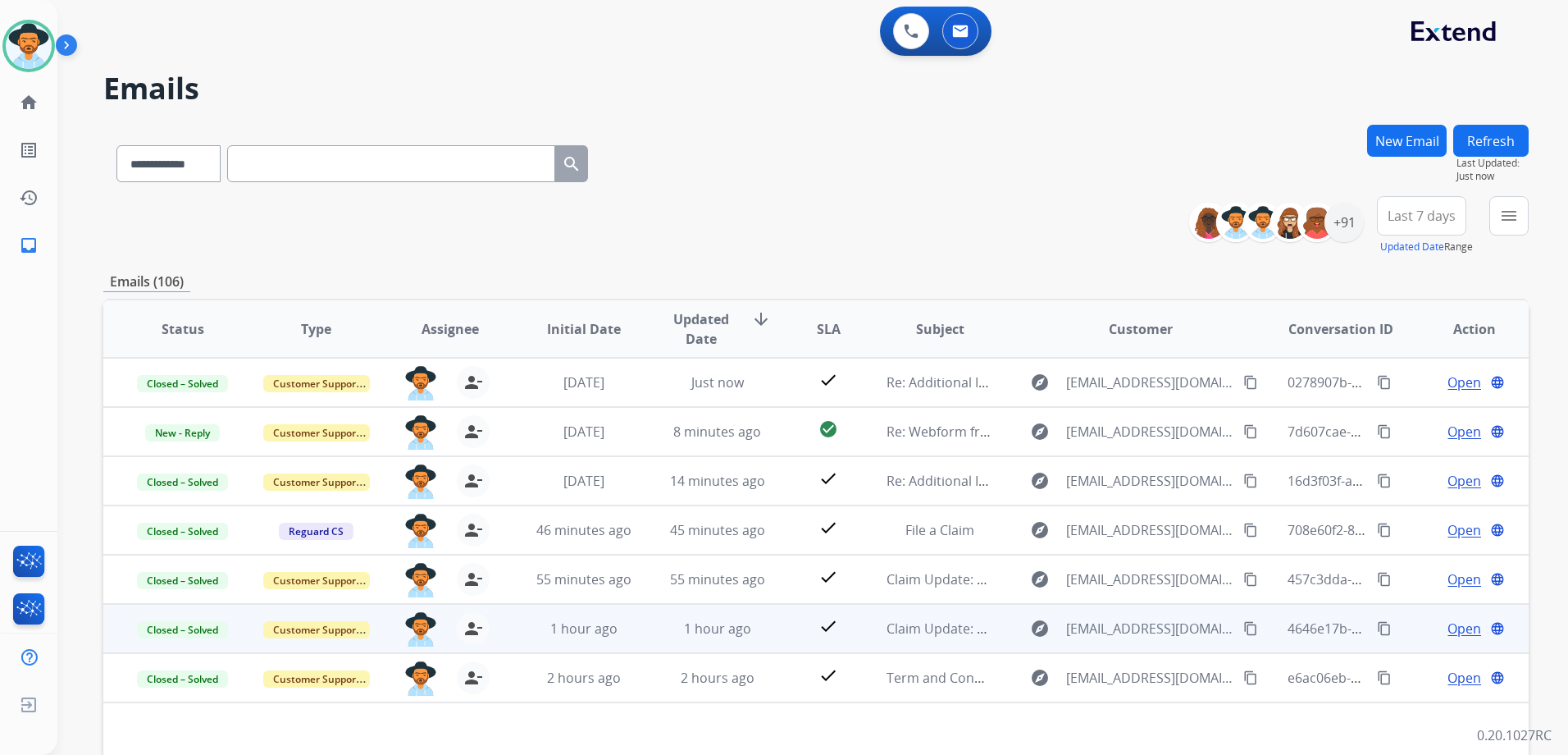
click at [1398, 633] on td "Open language" at bounding box center [1461, 629] width 134 height 50
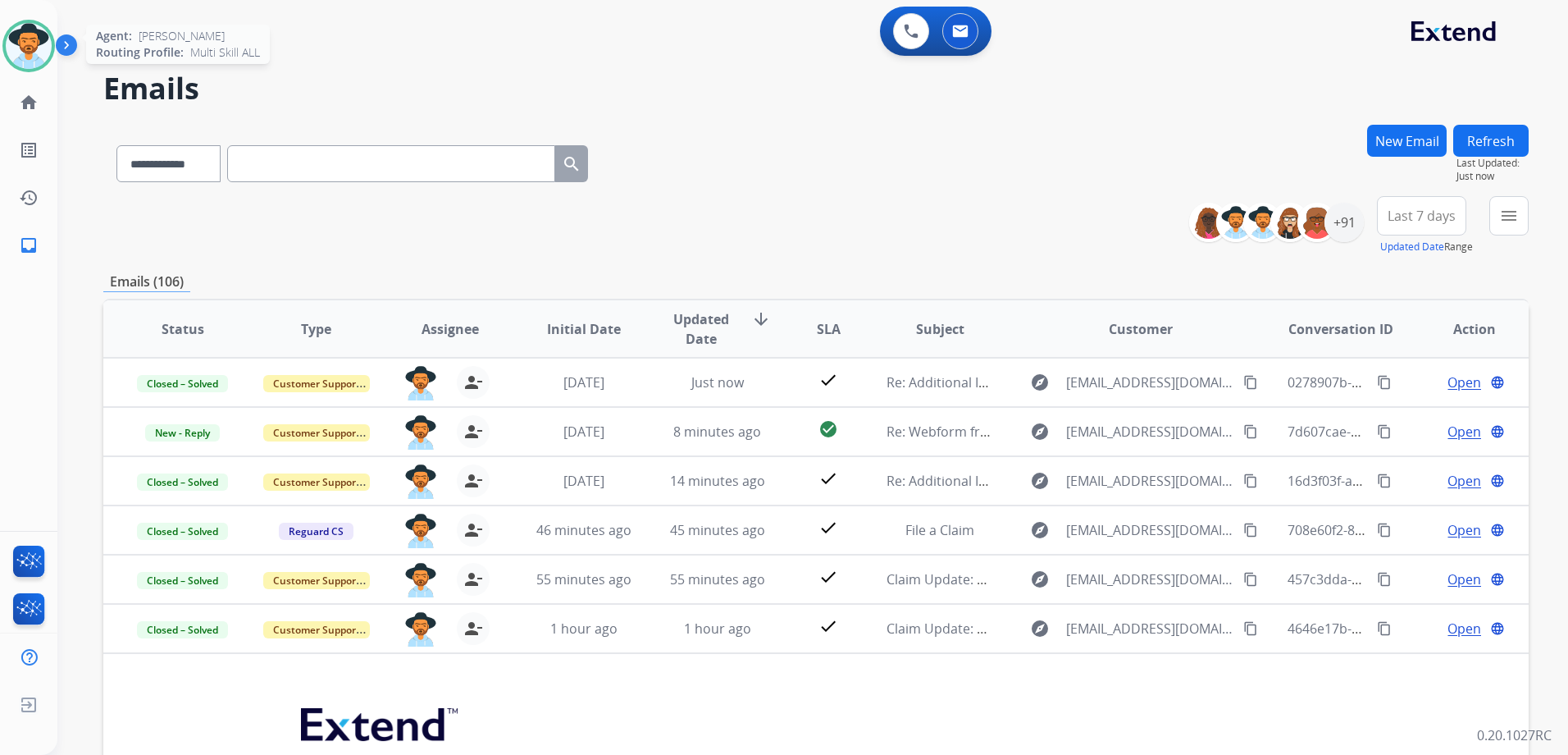
click at [30, 39] on img at bounding box center [29, 46] width 46 height 46
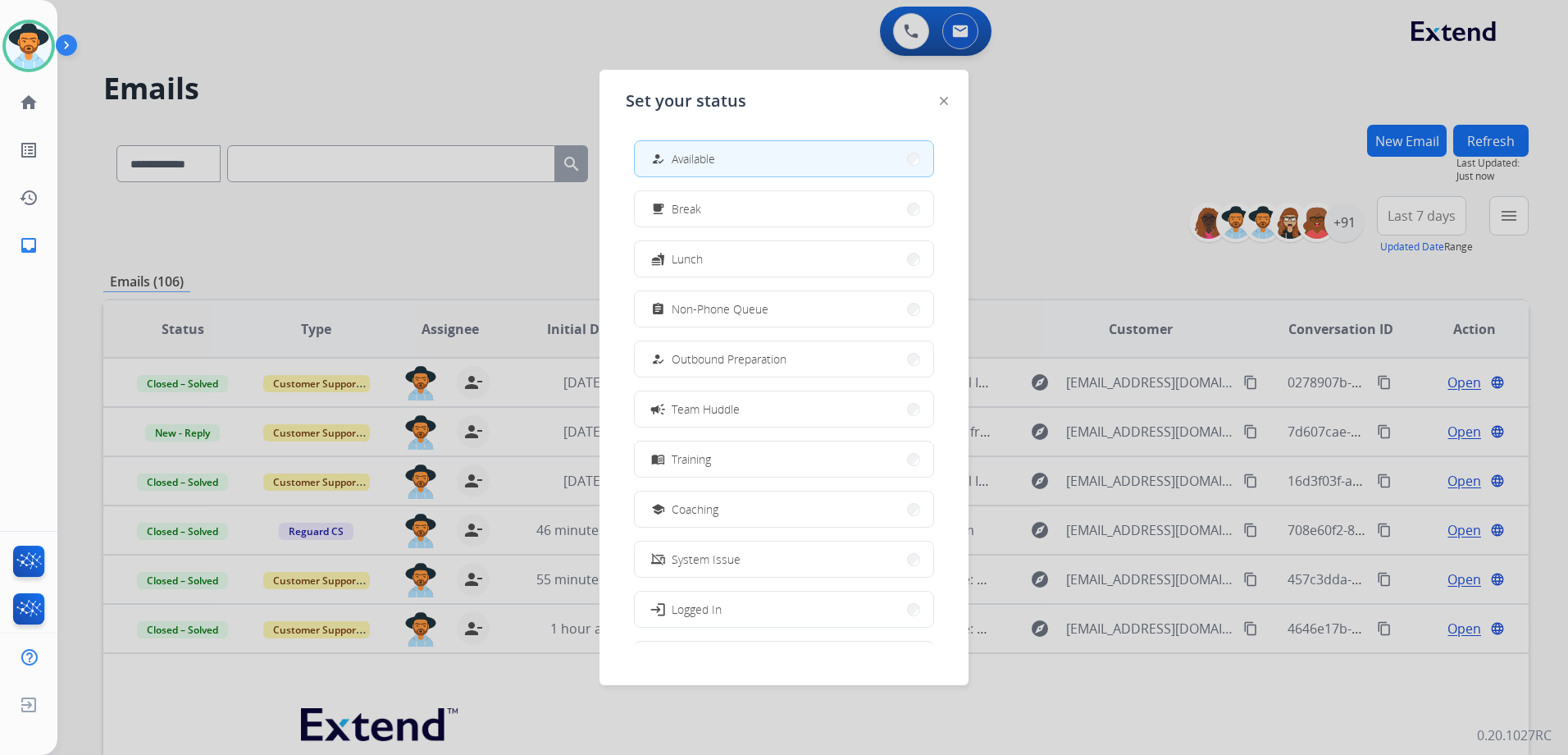
click at [361, 241] on div at bounding box center [784, 378] width 1568 height 755
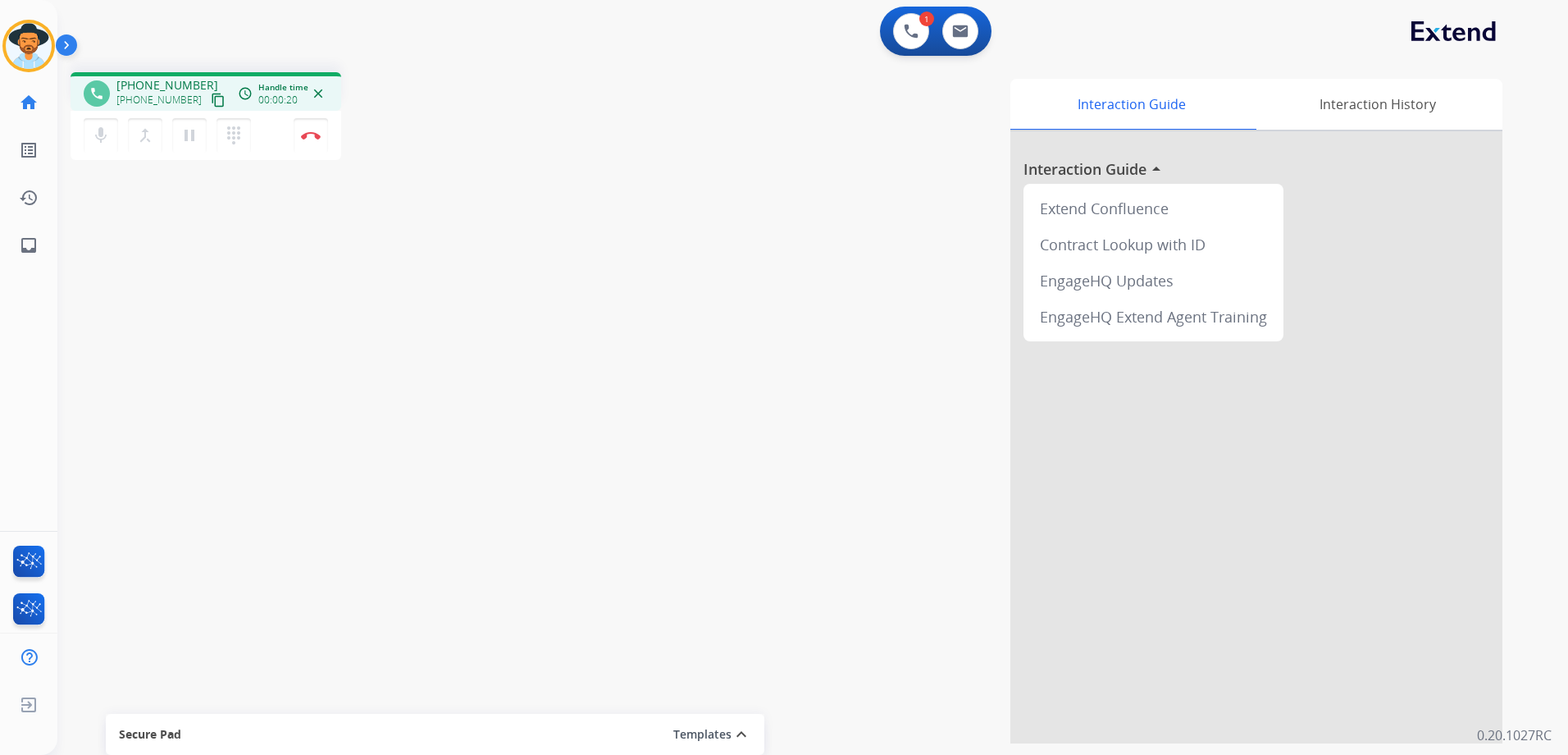
click at [211, 98] on mat-icon "content_copy" at bounding box center [218, 100] width 15 height 15
click at [189, 126] on mat-icon "pause" at bounding box center [189, 135] width 20 height 20
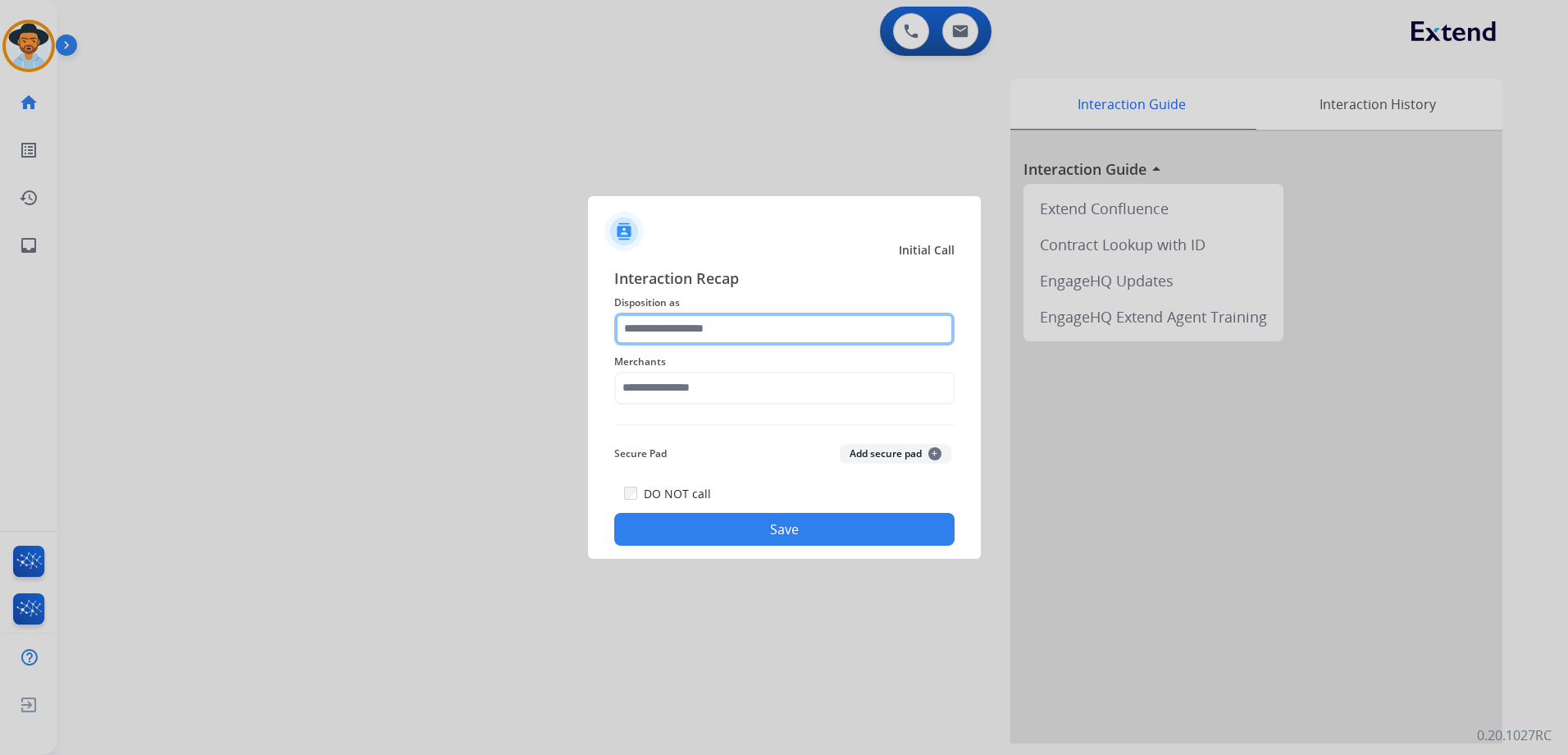
click at [681, 332] on input "text" at bounding box center [784, 329] width 341 height 32
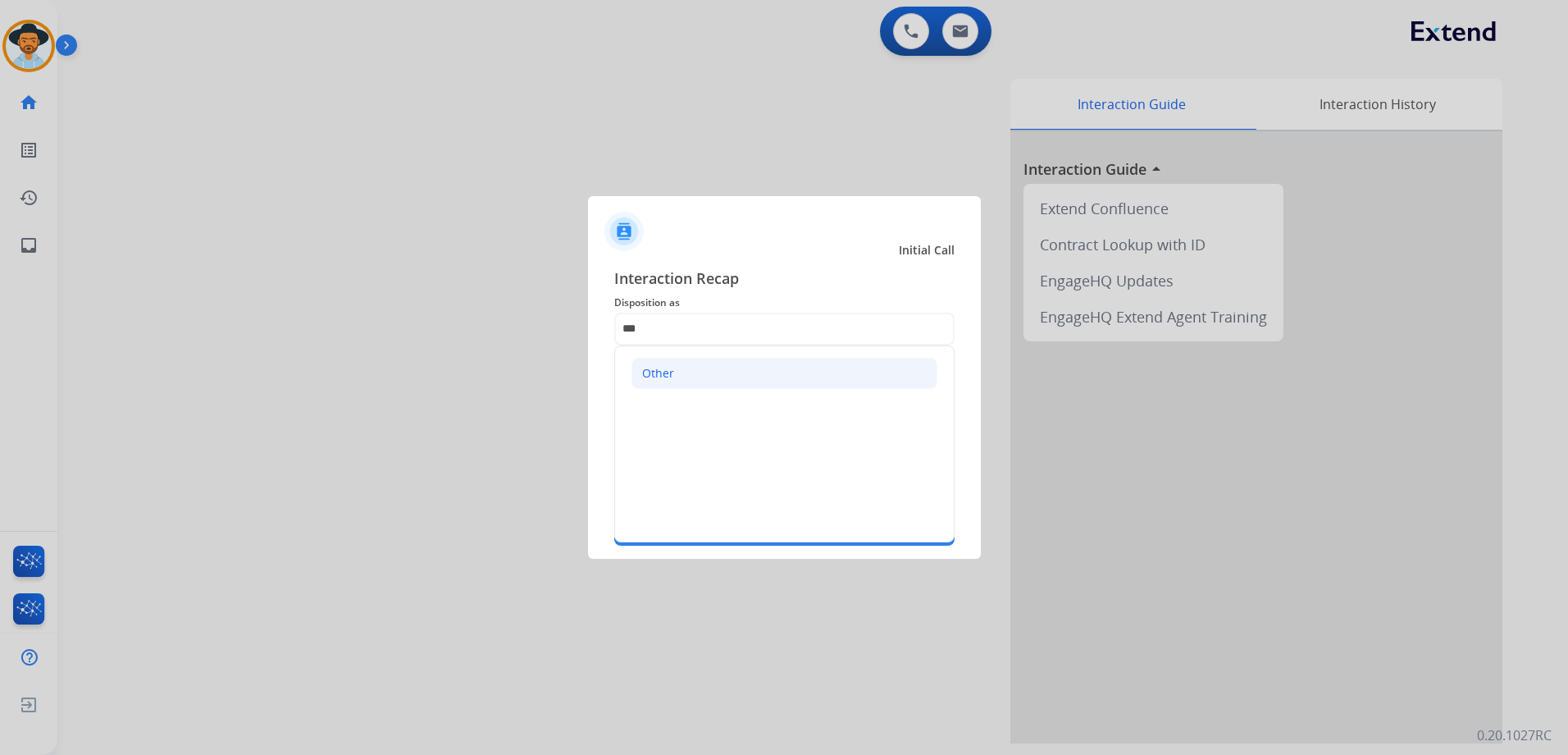
click at [746, 380] on li "Other" at bounding box center [784, 373] width 306 height 32
type input "*****"
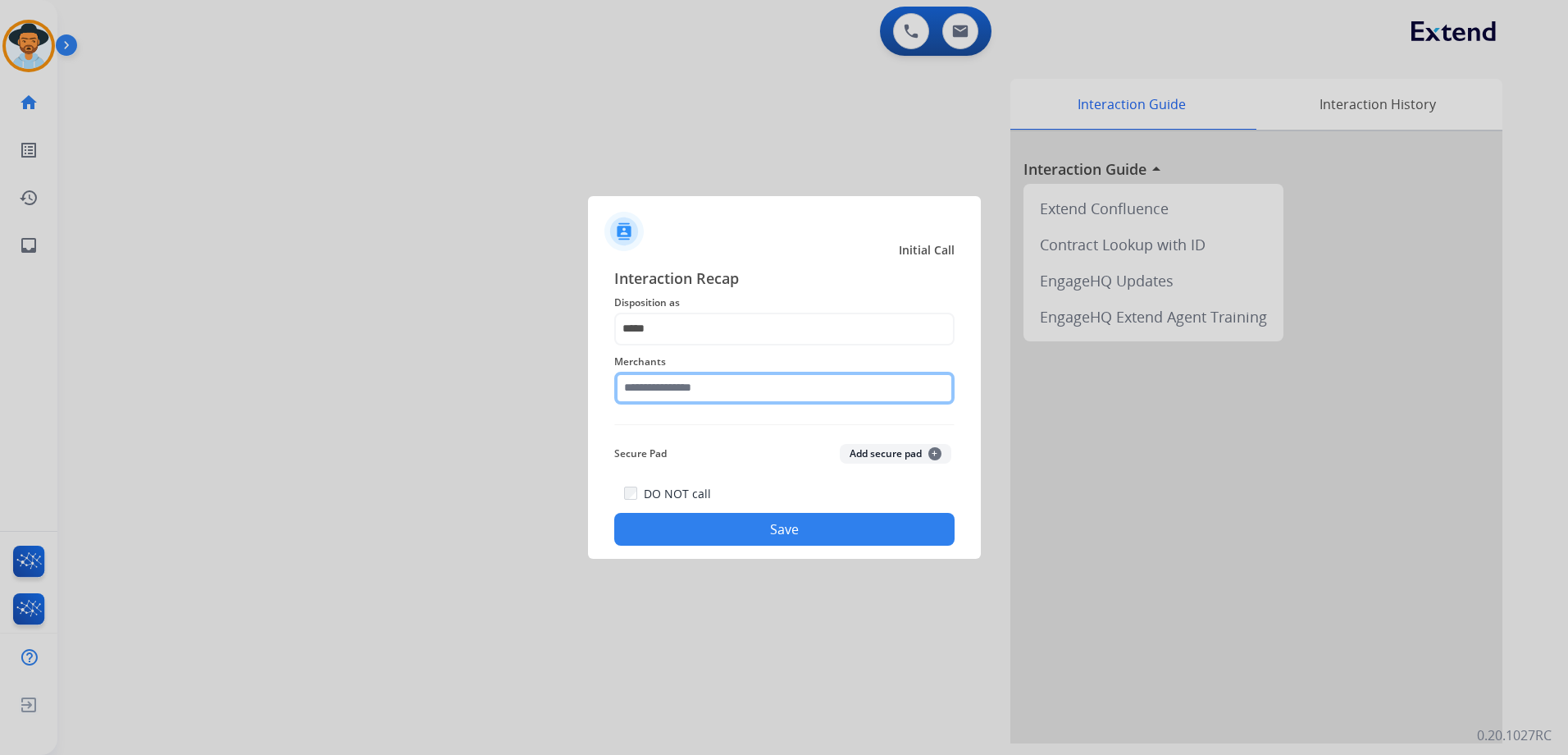
click at [713, 383] on input "text" at bounding box center [784, 388] width 341 height 32
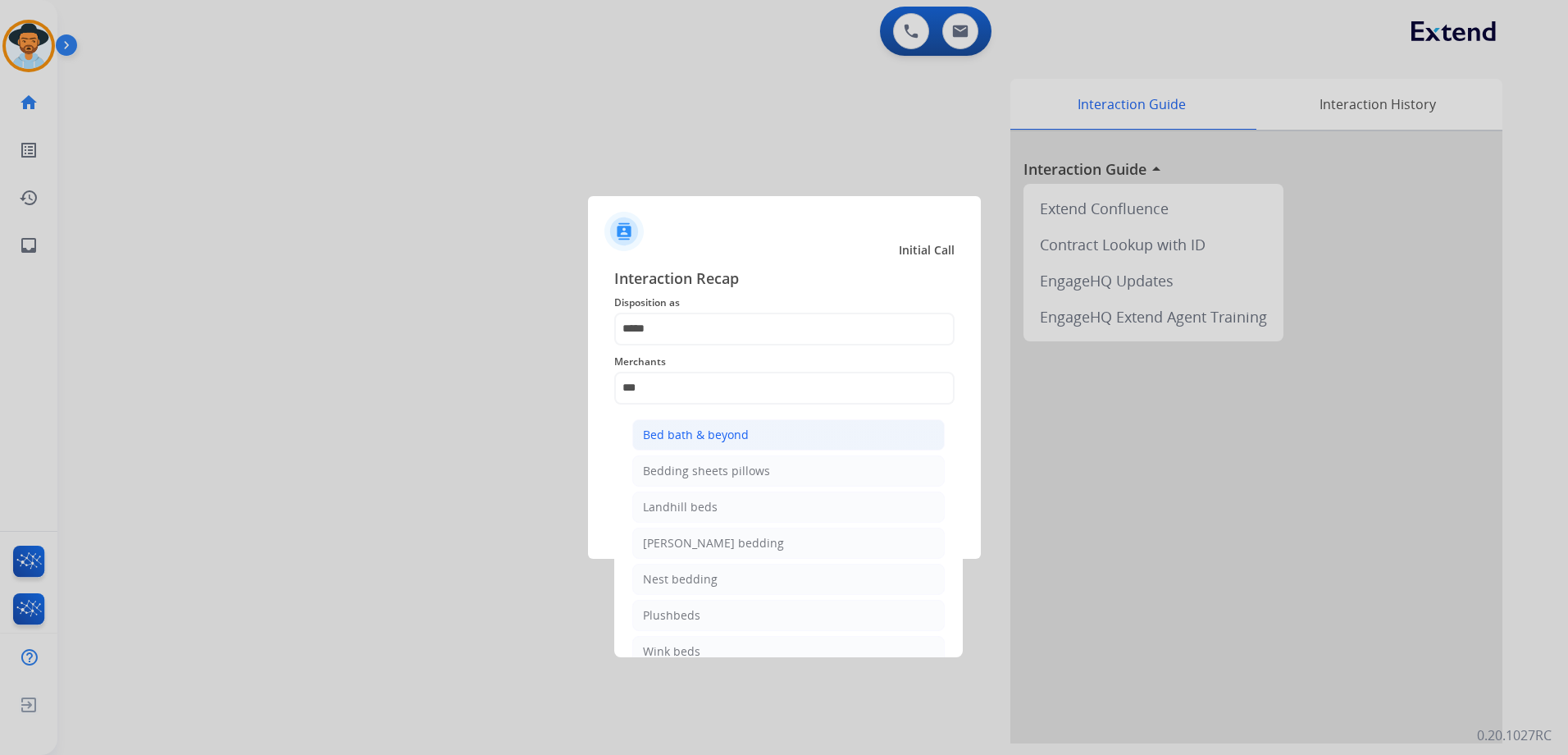
click at [713, 430] on div "Bed bath & beyond" at bounding box center [696, 435] width 106 height 16
type input "**********"
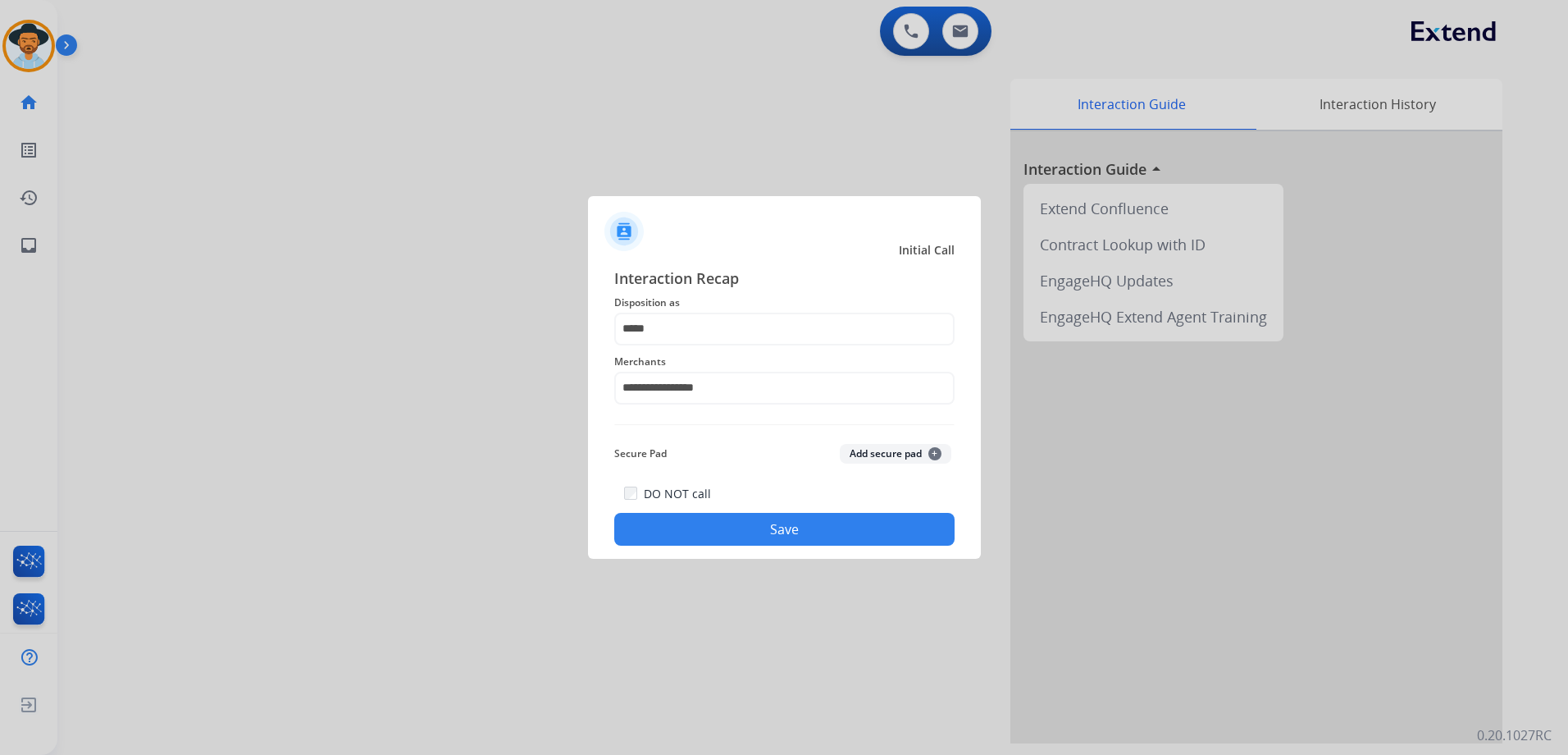
click at [744, 526] on button "Save" at bounding box center [784, 529] width 341 height 32
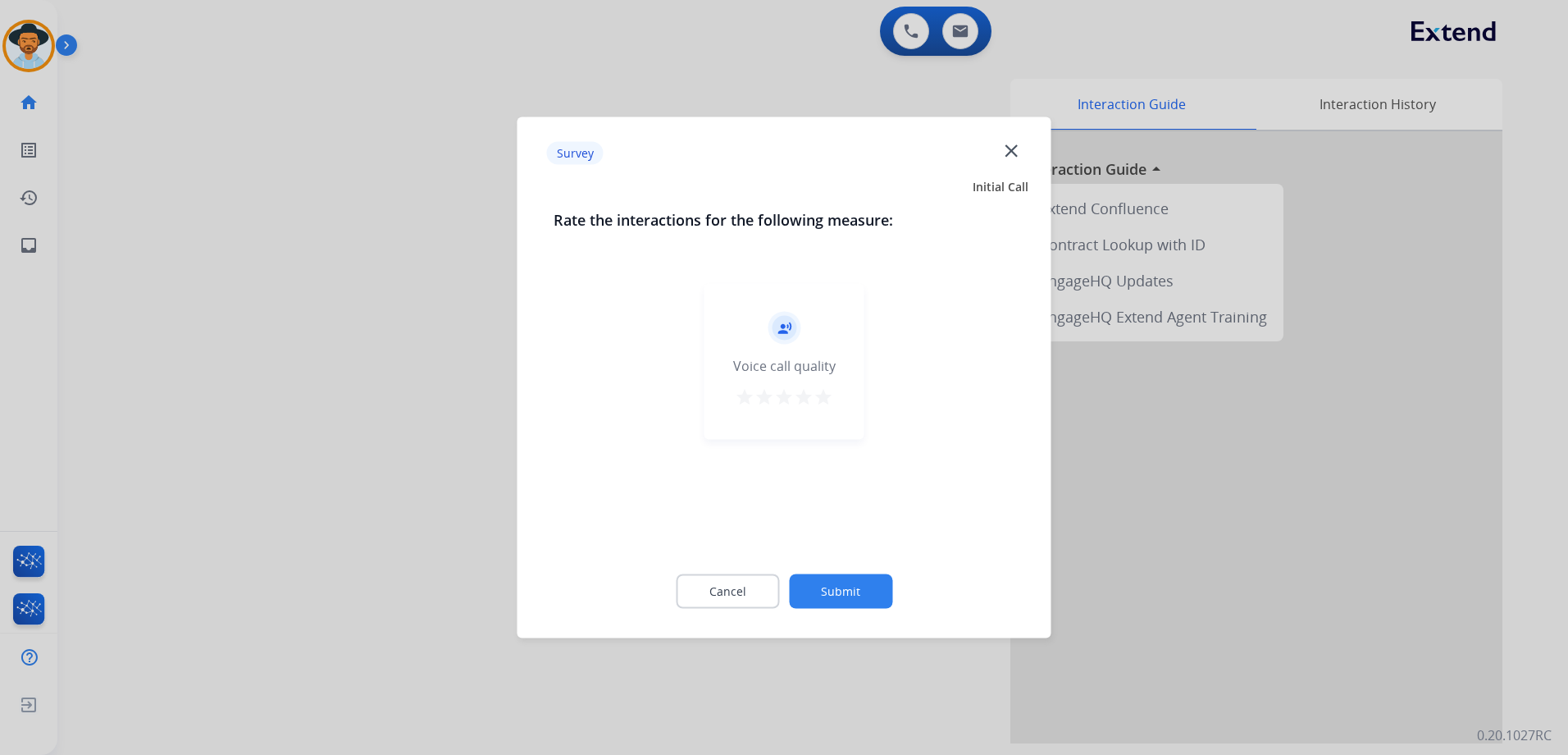
click at [815, 401] on mat-icon "star" at bounding box center [823, 396] width 20 height 20
click at [862, 585] on button "Submit" at bounding box center [840, 591] width 103 height 34
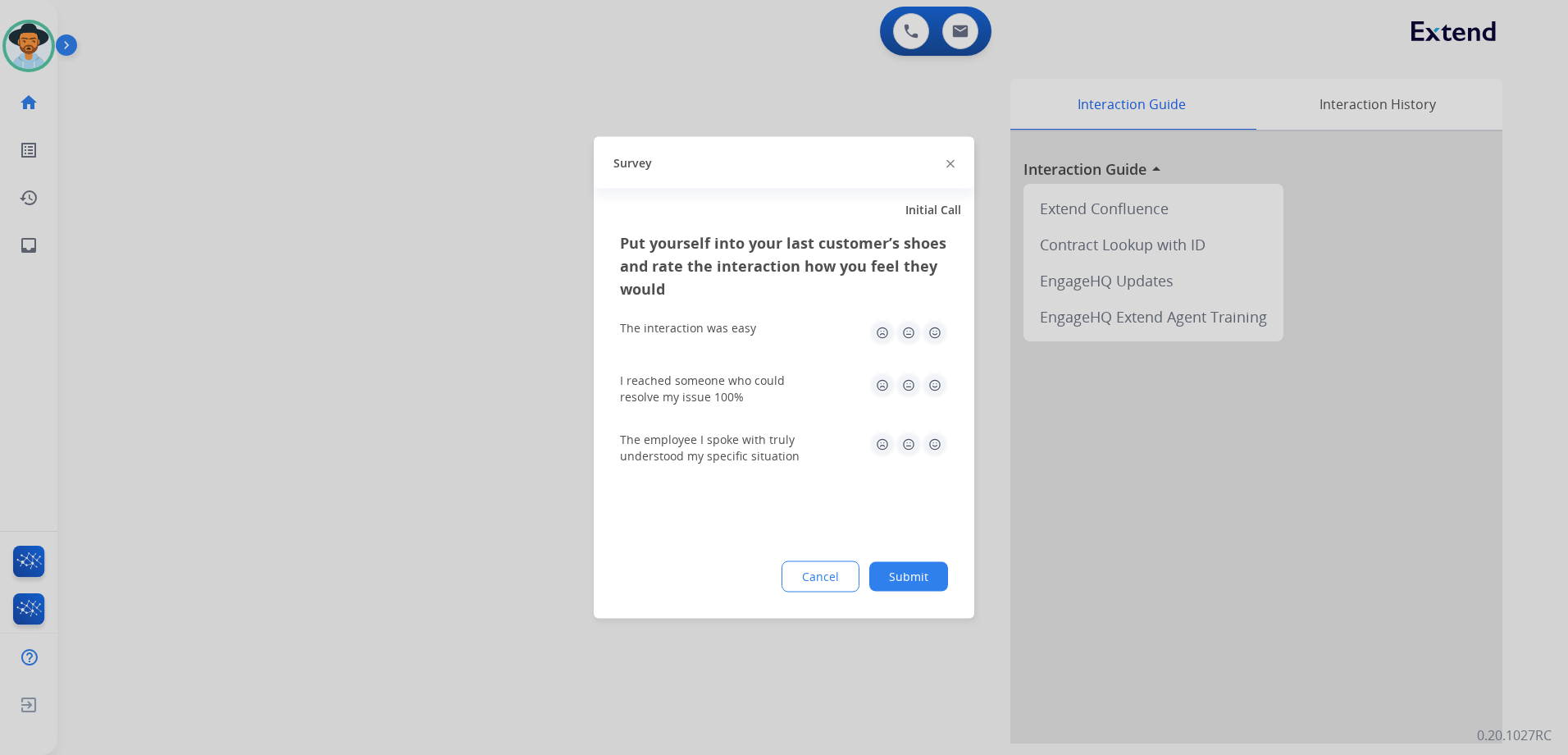
click at [933, 327] on img at bounding box center [935, 333] width 26 height 26
click at [937, 383] on img at bounding box center [935, 385] width 26 height 26
click at [937, 448] on img at bounding box center [935, 444] width 26 height 26
click at [926, 582] on button "Submit" at bounding box center [908, 576] width 79 height 30
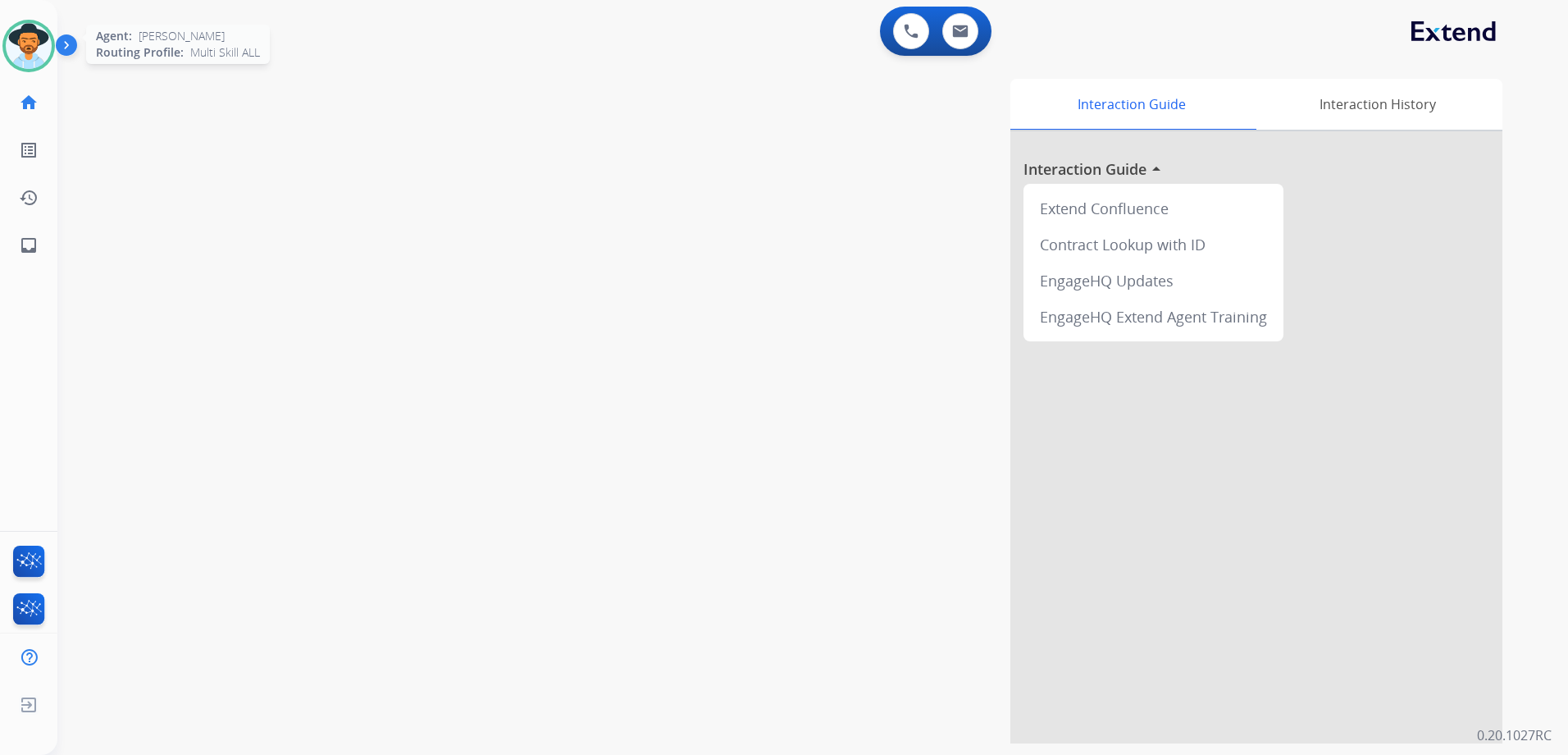
click at [36, 50] on img at bounding box center [29, 46] width 46 height 46
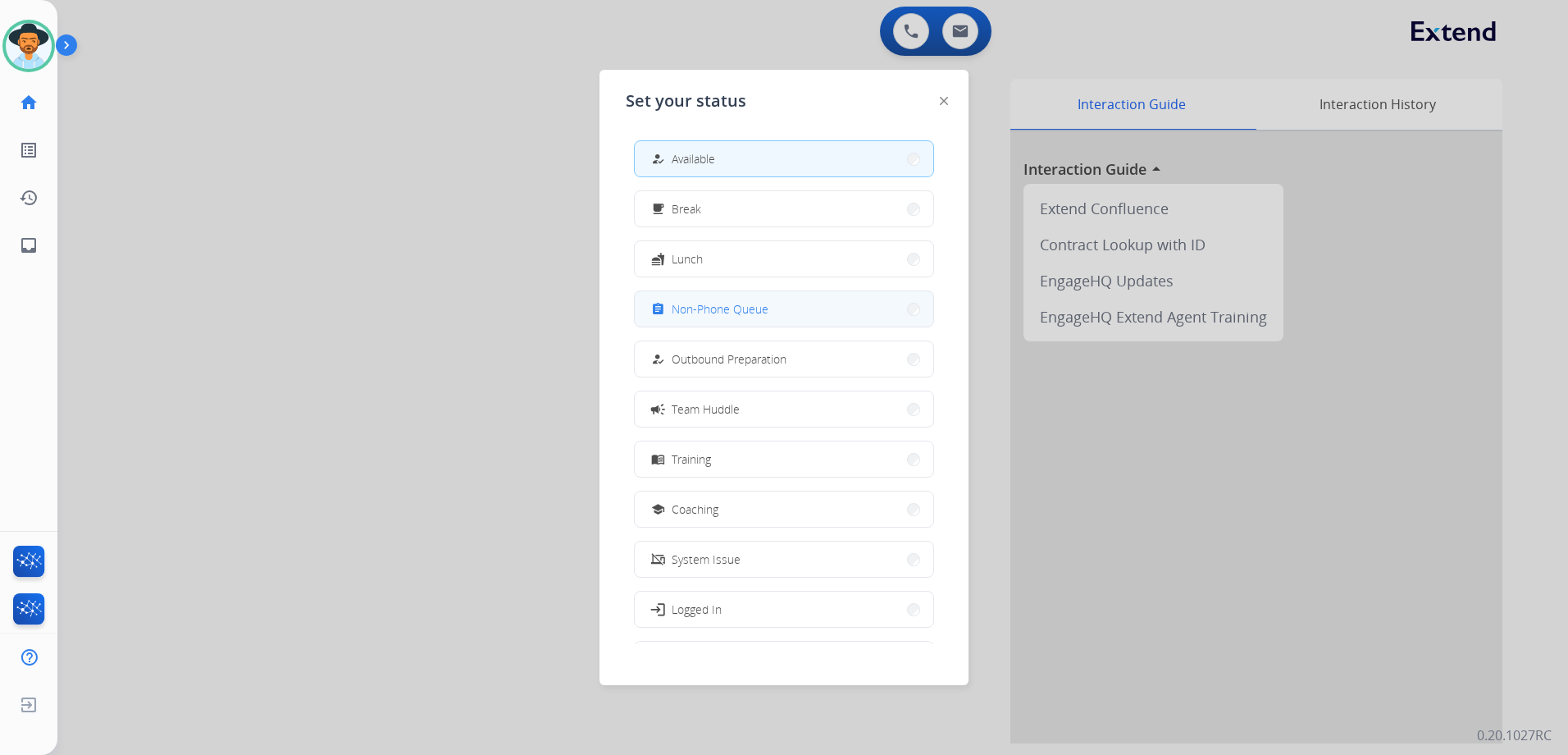
click at [790, 301] on button "assignment Non-Phone Queue" at bounding box center [784, 308] width 299 height 35
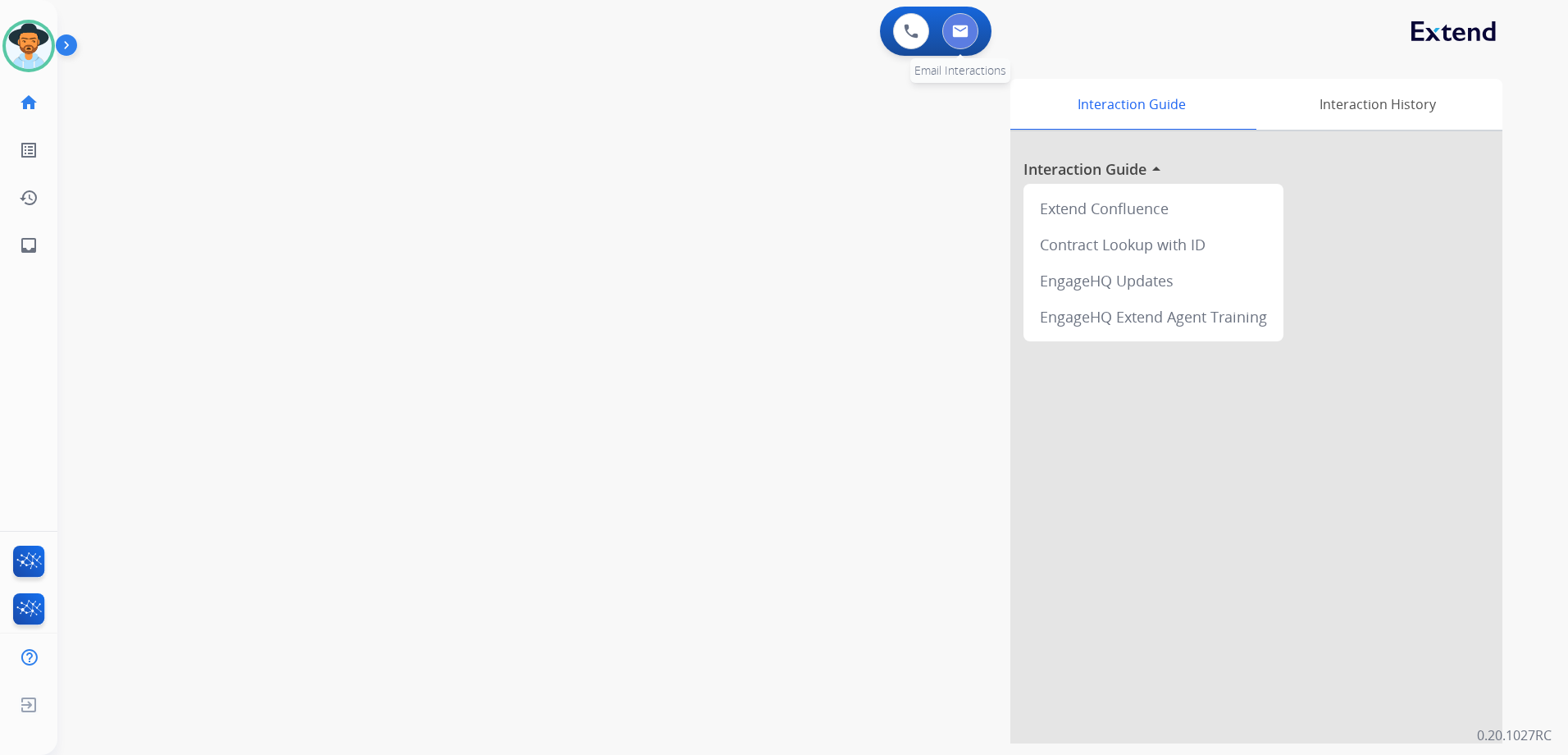
click at [965, 30] on img at bounding box center [959, 31] width 16 height 13
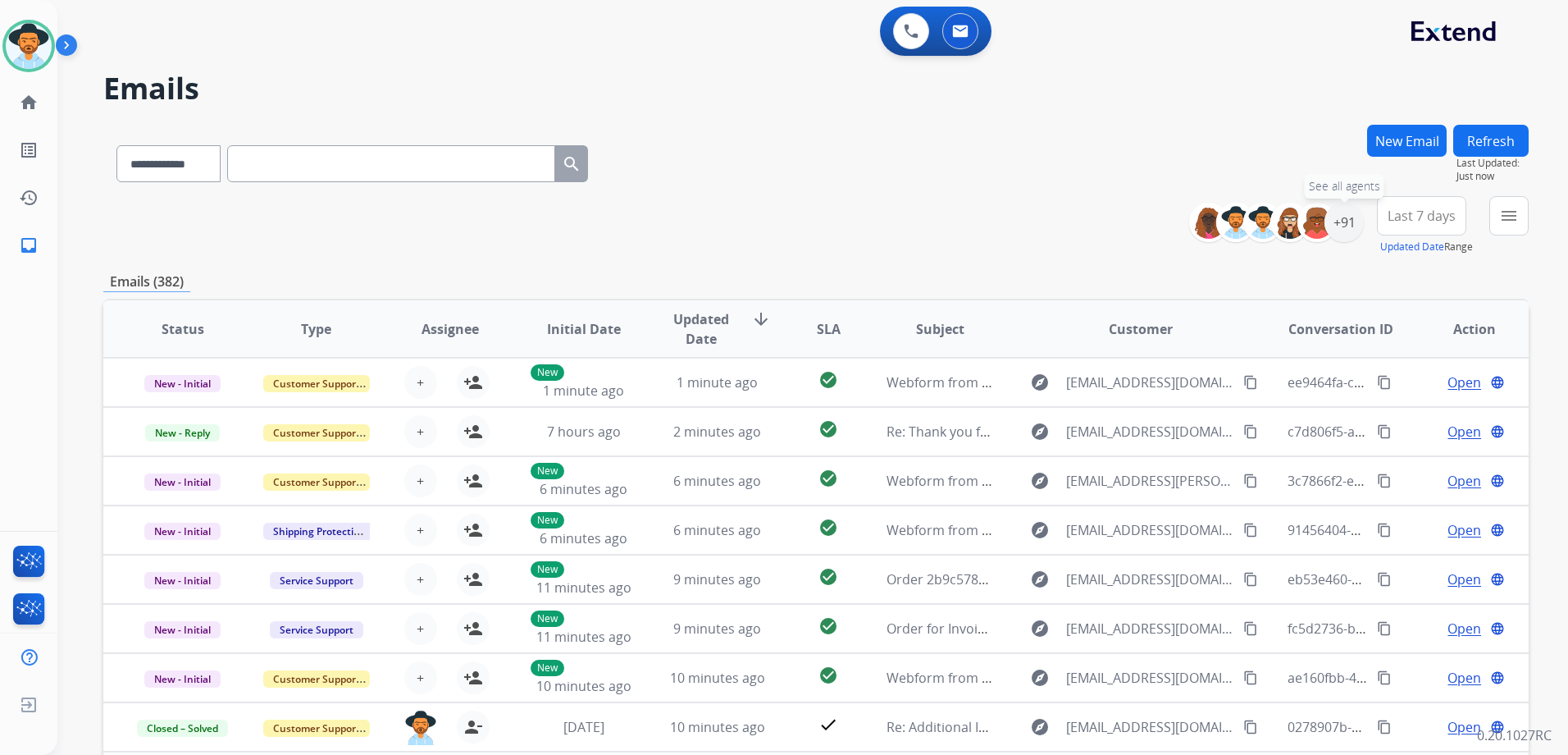
click at [1348, 225] on div "+91" at bounding box center [1344, 222] width 39 height 39
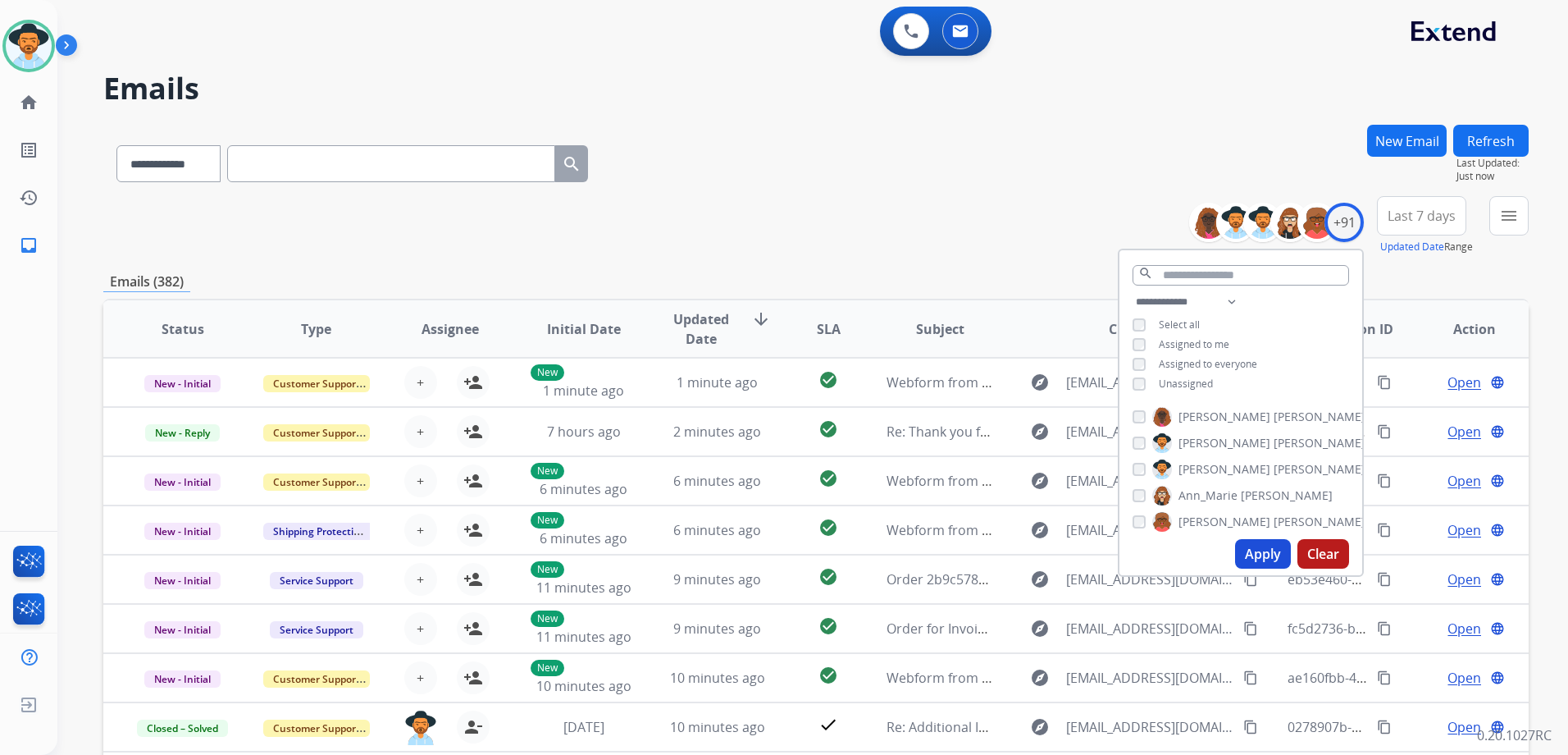
click at [1189, 381] on span "Unassigned" at bounding box center [1185, 383] width 54 height 14
click at [1277, 552] on button "Apply" at bounding box center [1262, 553] width 55 height 30
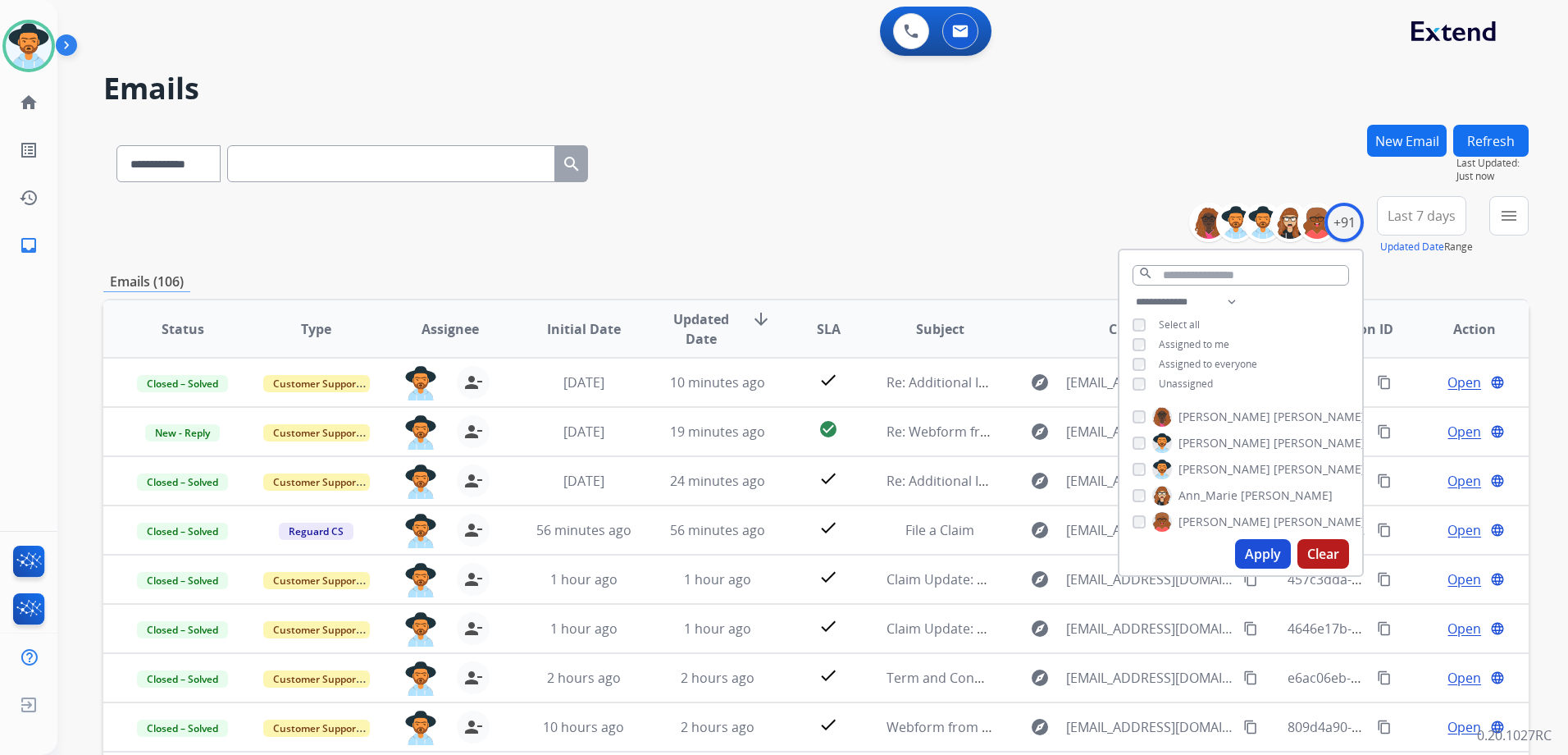
click at [816, 270] on div "**********" at bounding box center [816, 529] width 1425 height 809
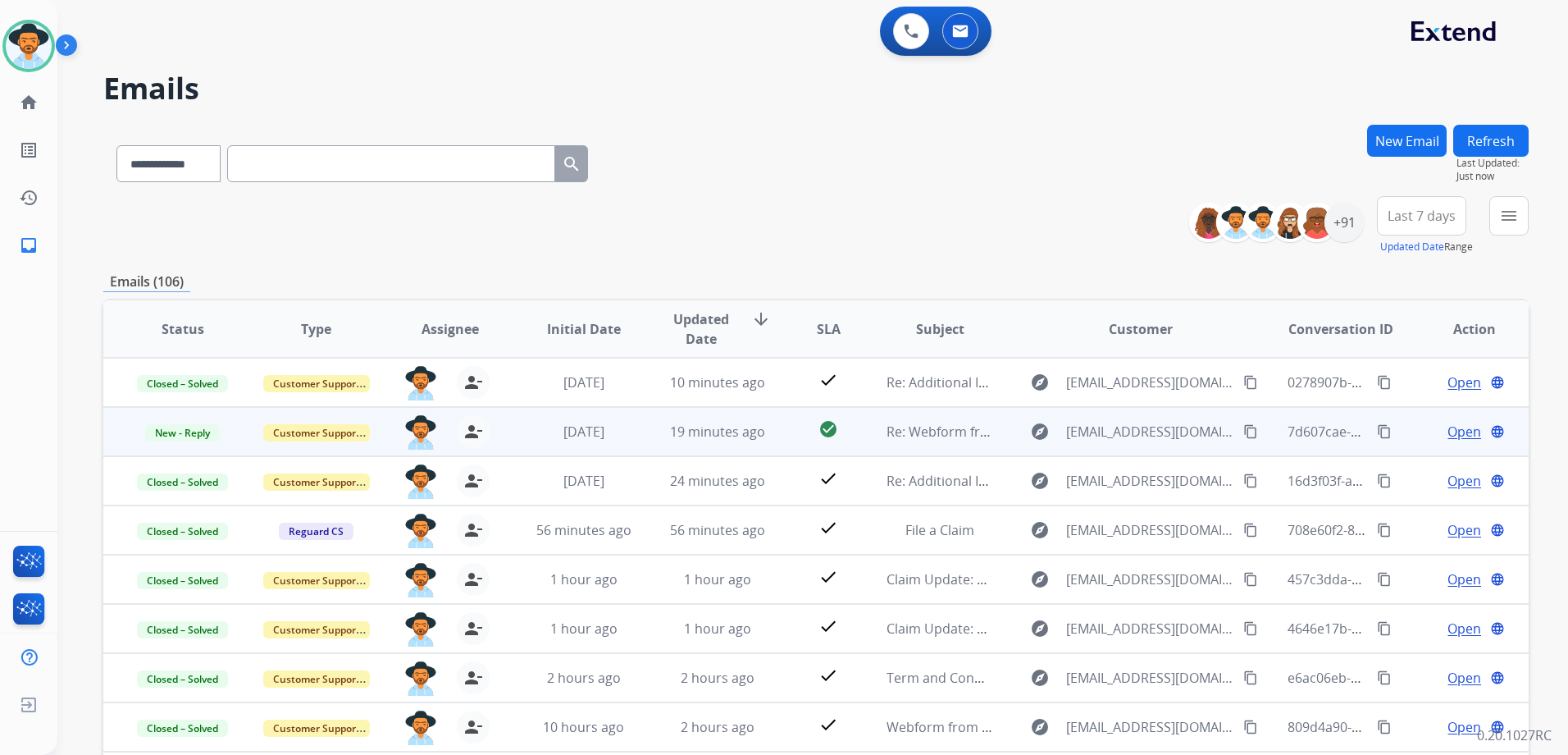
click at [1395, 430] on td "Open language" at bounding box center [1461, 431] width 134 height 50
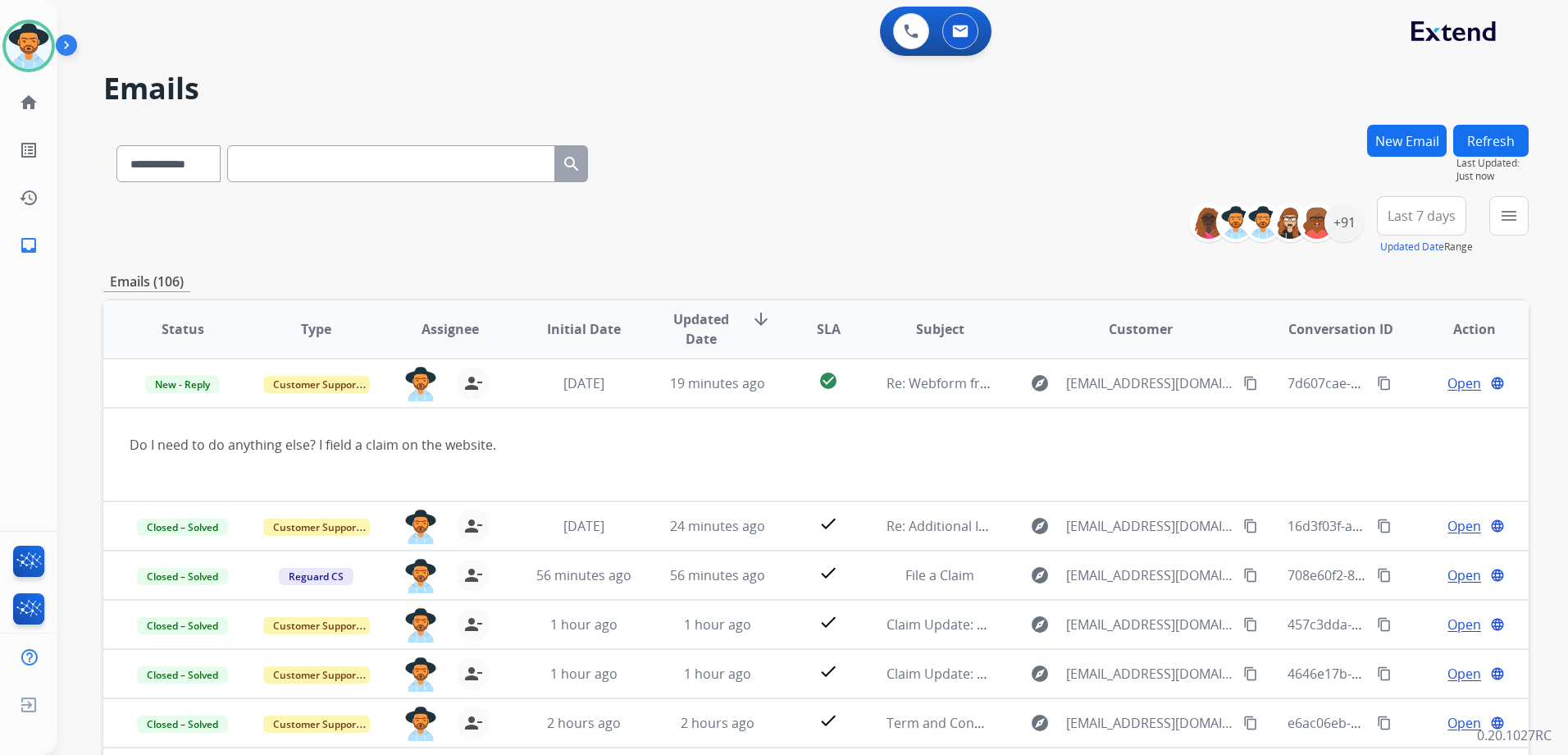
scroll to position [50, 0]
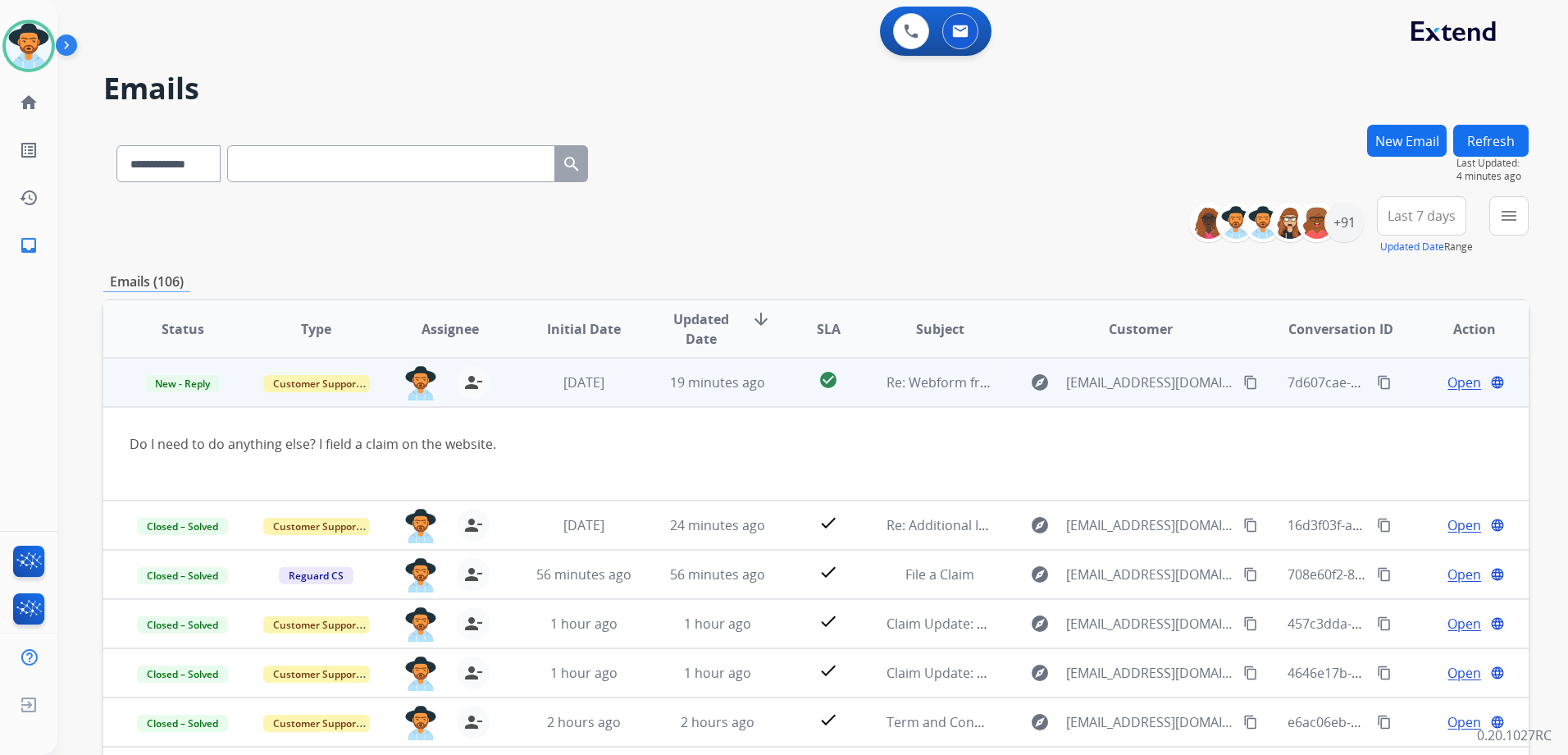
click at [1408, 393] on td "Open language" at bounding box center [1461, 383] width 134 height 50
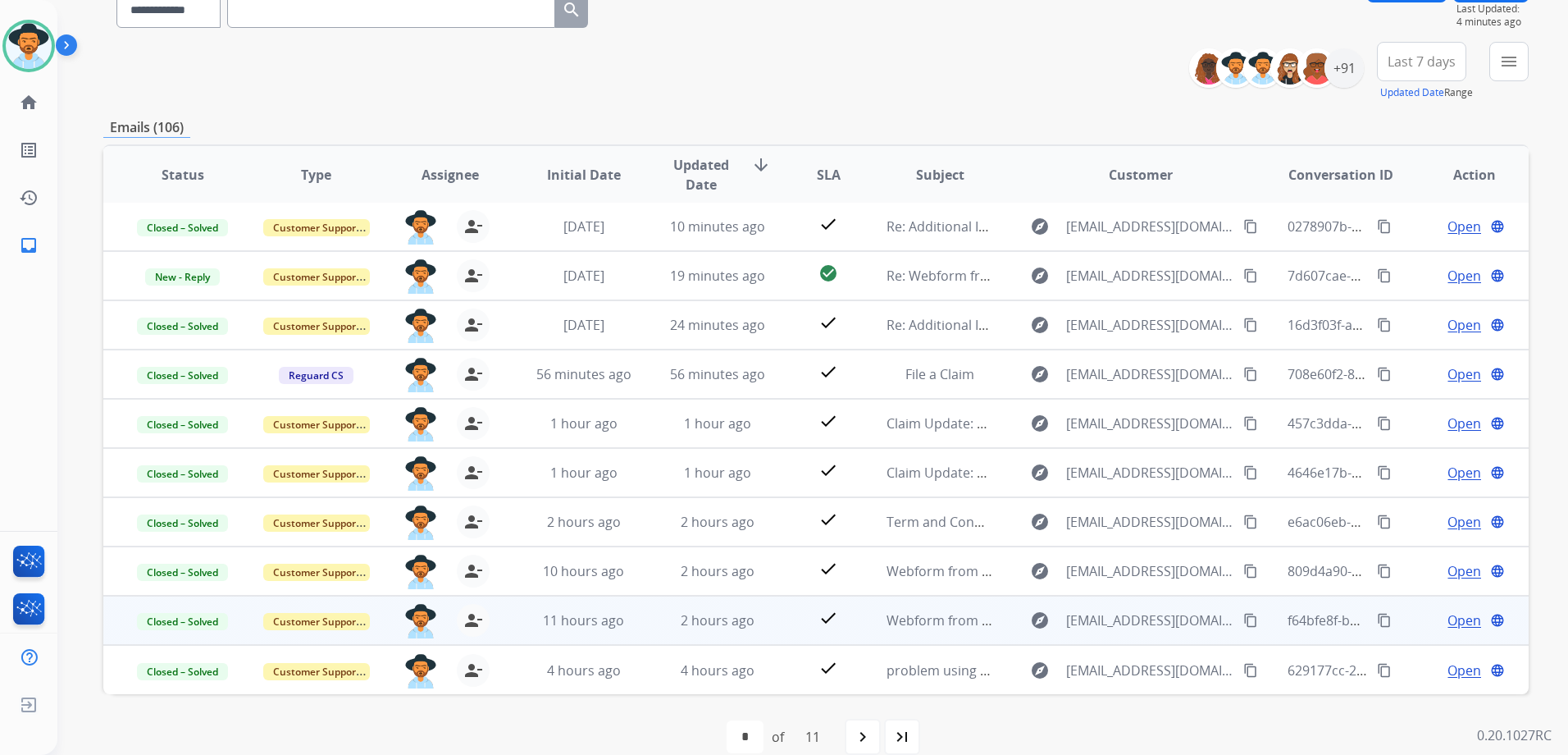
scroll to position [179, 0]
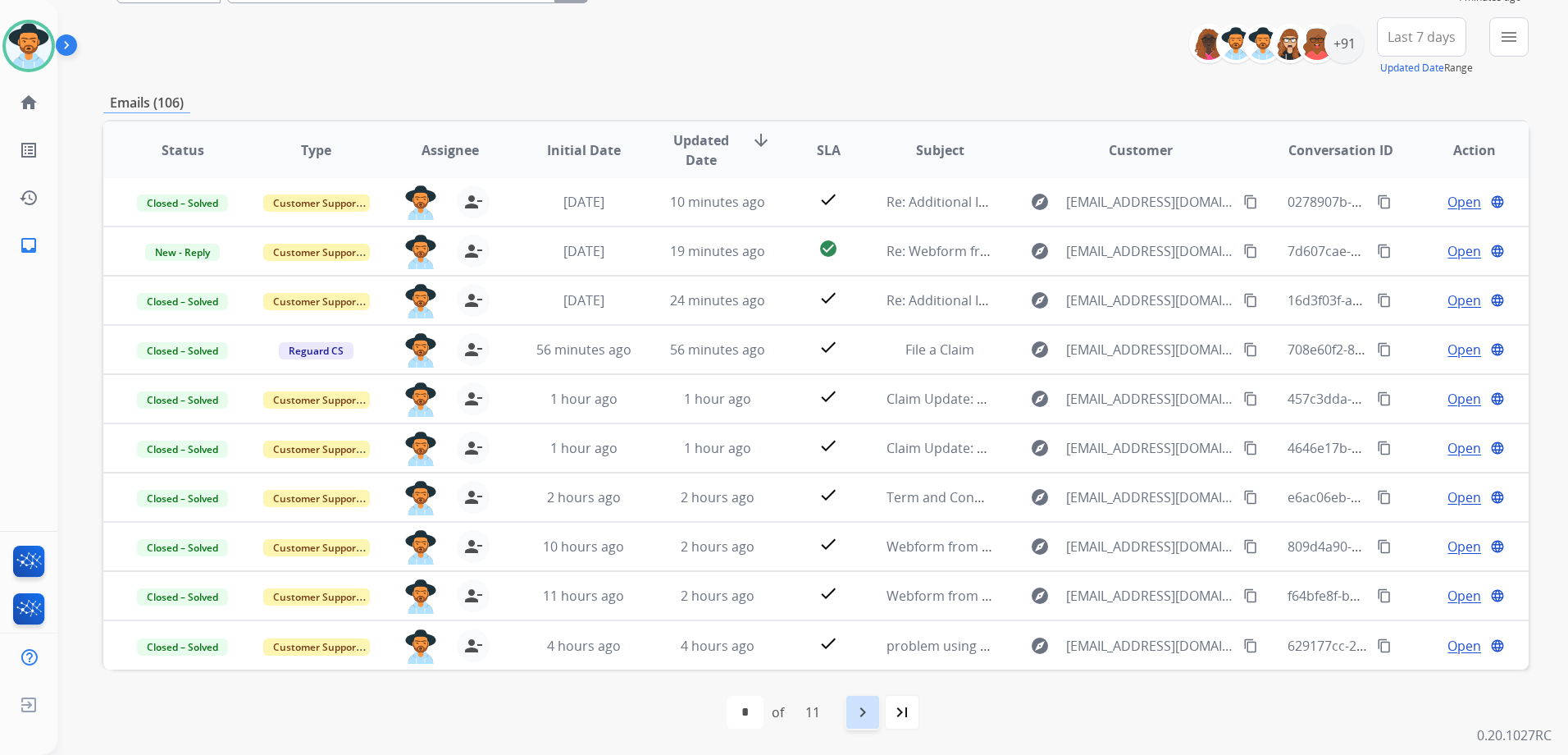
click at [854, 713] on div "navigate_next" at bounding box center [862, 712] width 36 height 36
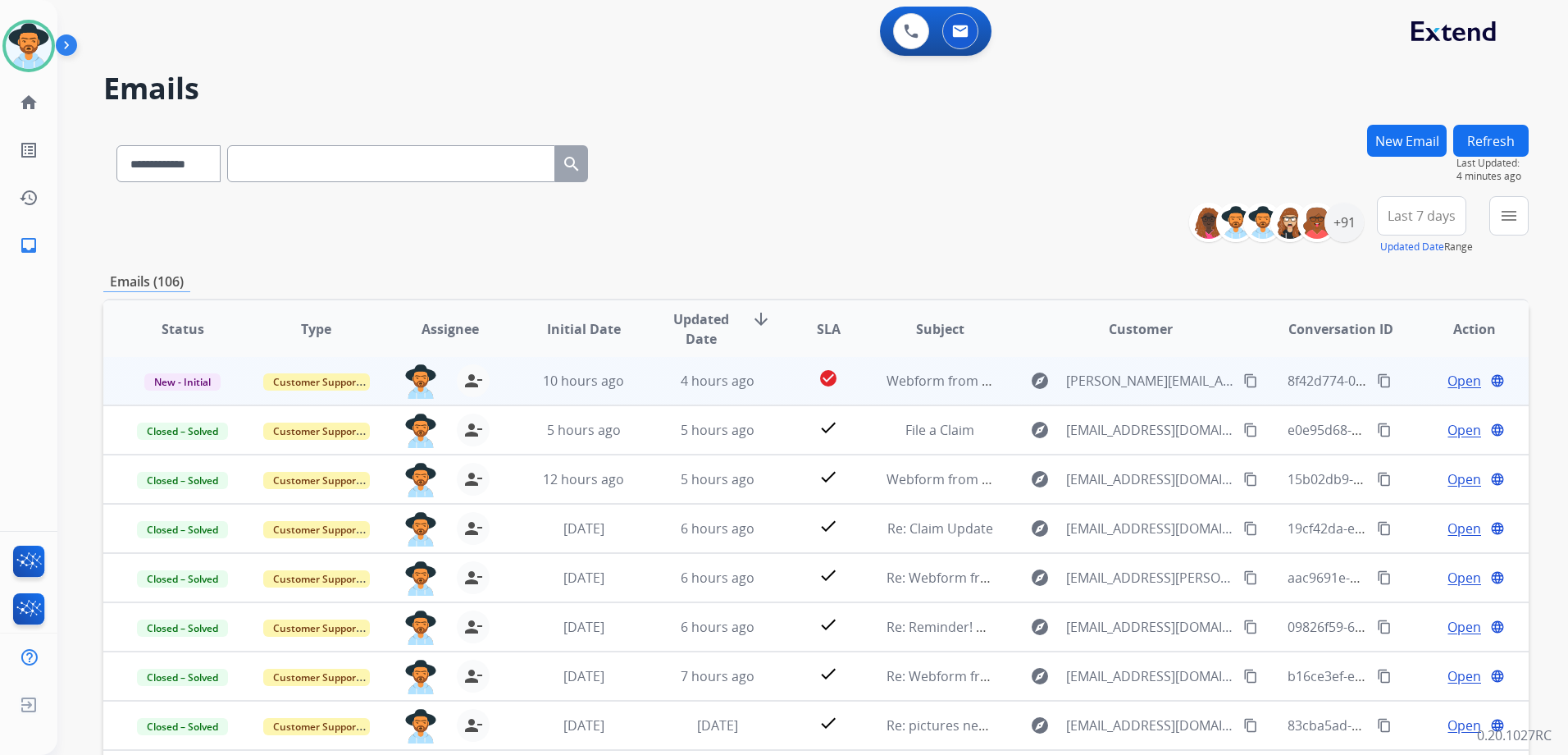
click at [1395, 382] on td "Open language" at bounding box center [1461, 381] width 134 height 50
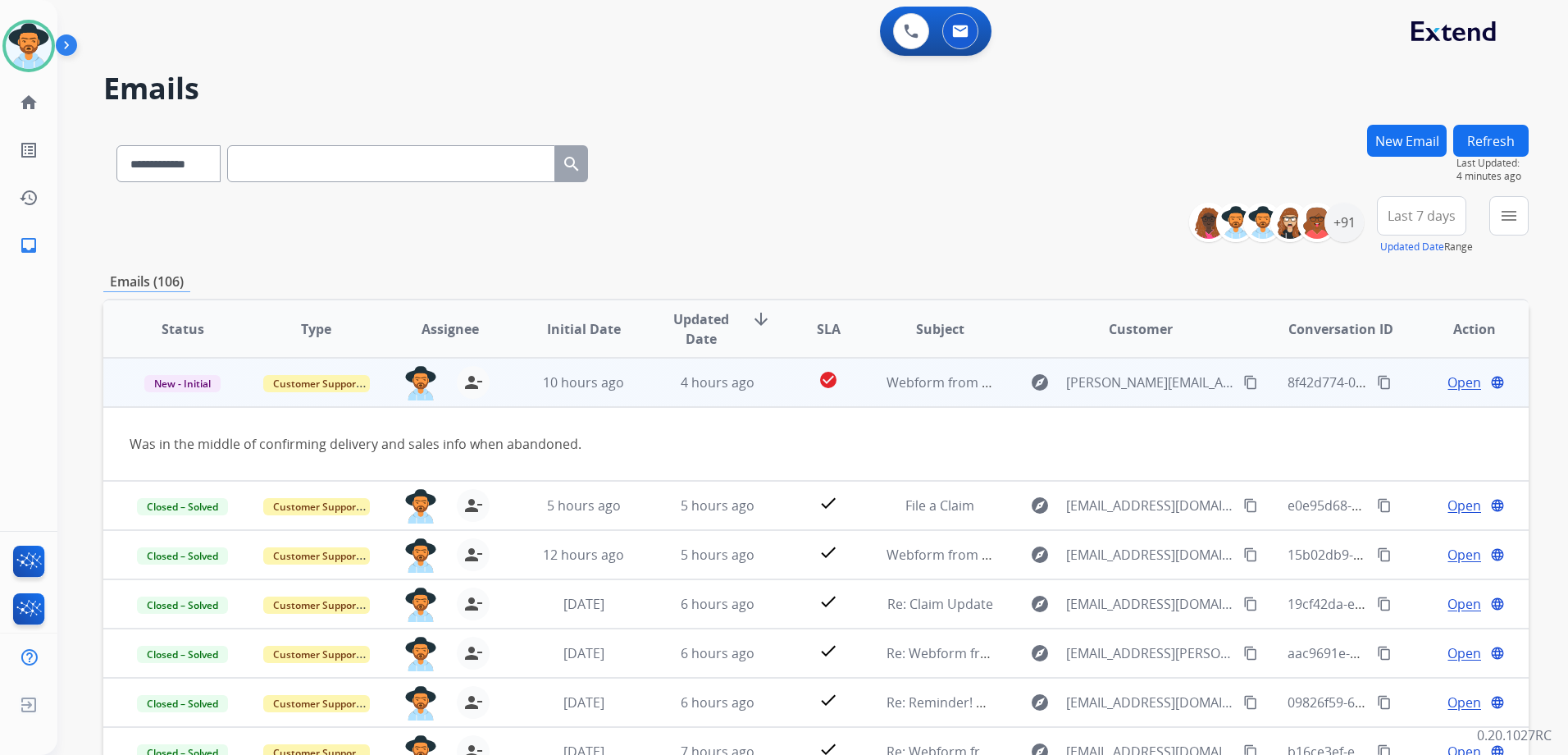
click at [175, 394] on td "New - Initial" at bounding box center [170, 383] width 134 height 50
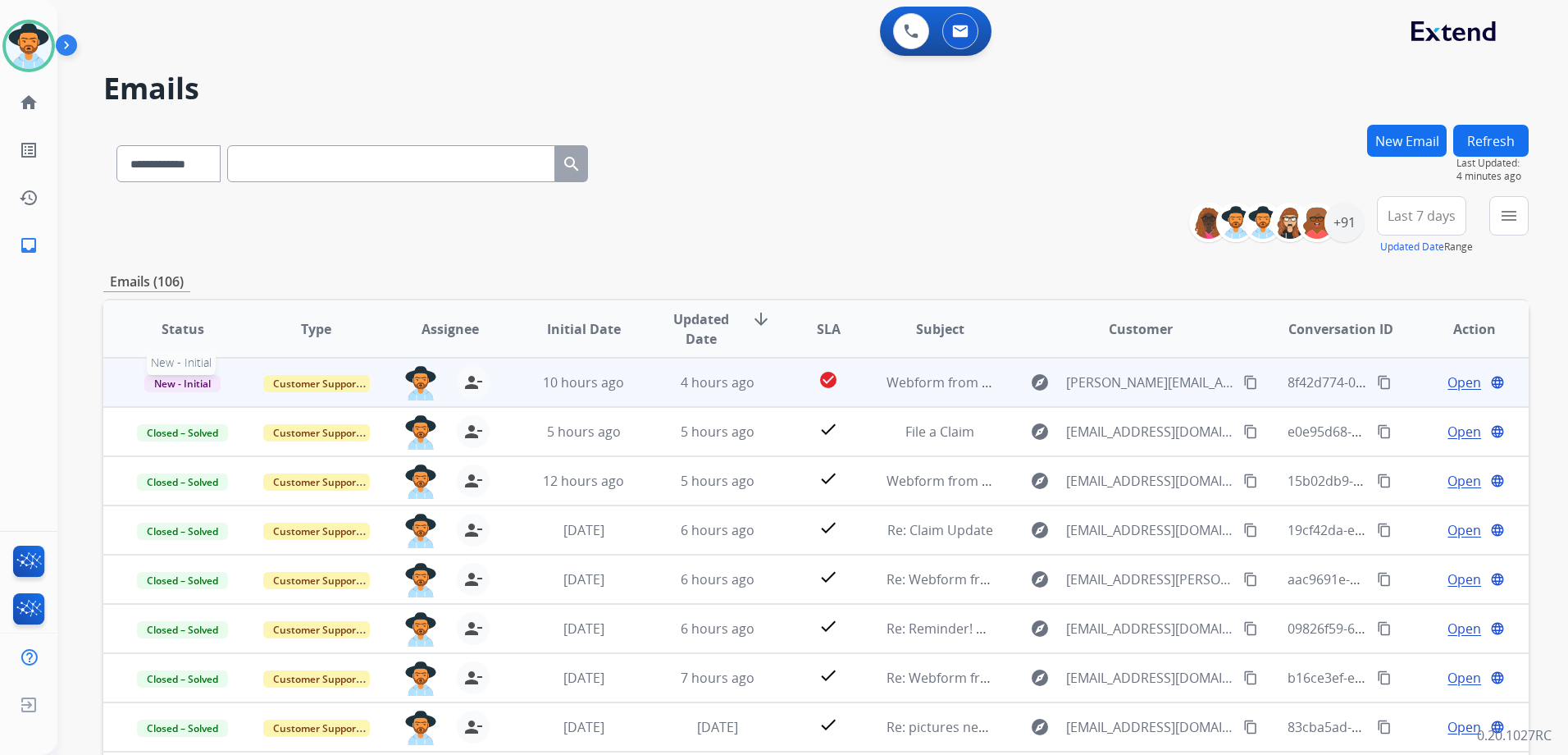
drag, startPoint x: 189, startPoint y: 376, endPoint x: 198, endPoint y: 380, distance: 9.8
click at [189, 377] on span "New - Initial" at bounding box center [182, 383] width 76 height 17
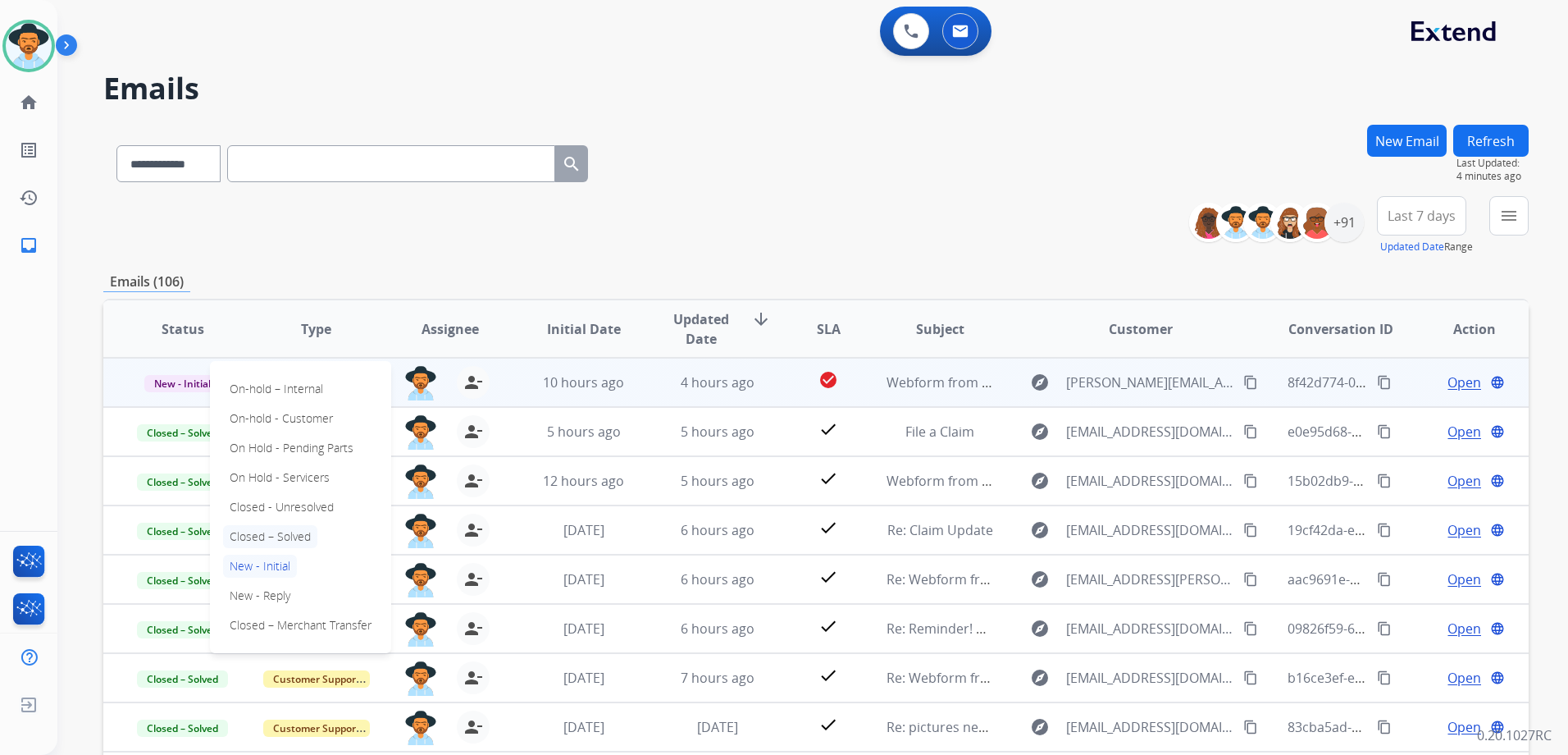
click at [272, 531] on p "Closed – Solved" at bounding box center [270, 536] width 94 height 23
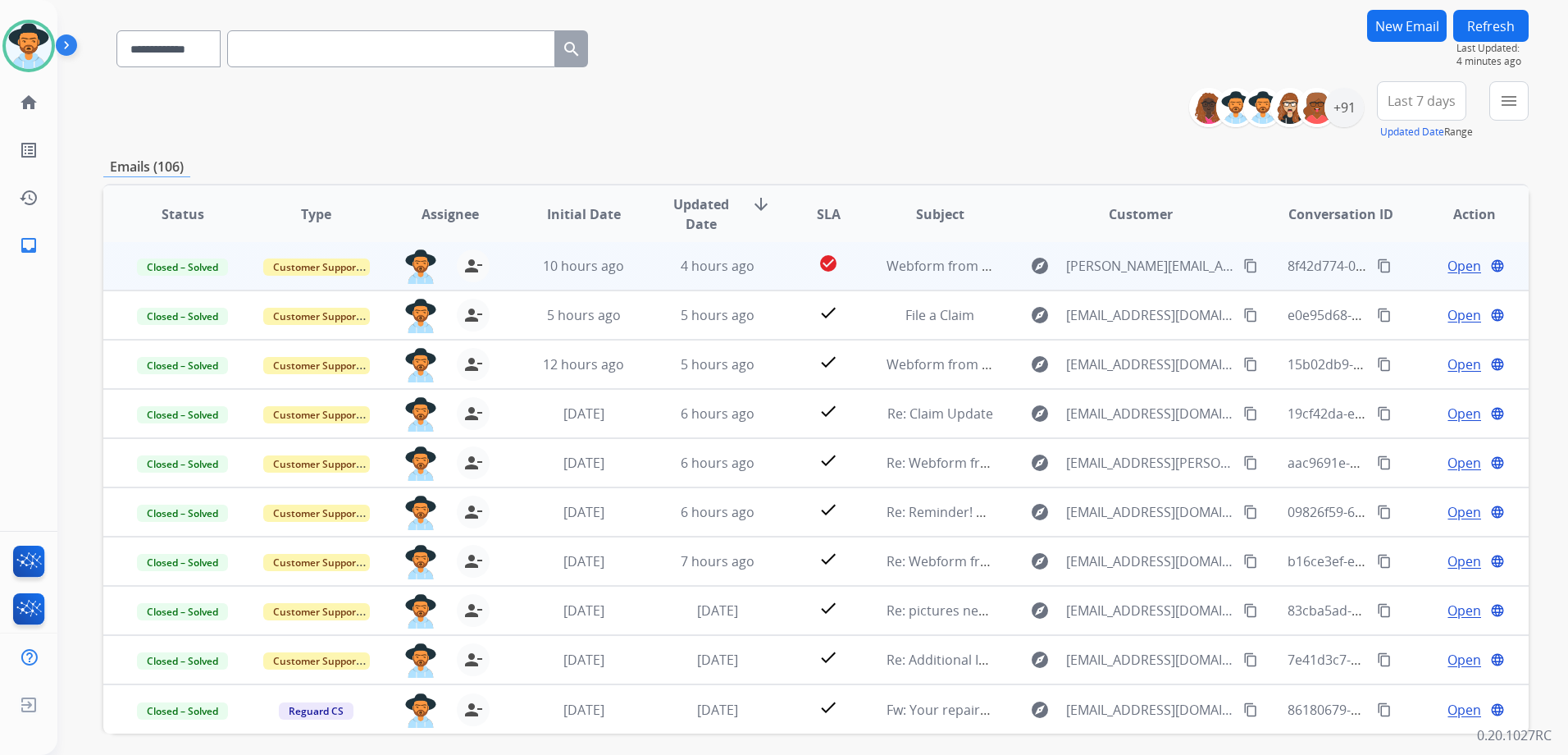
scroll to position [179, 0]
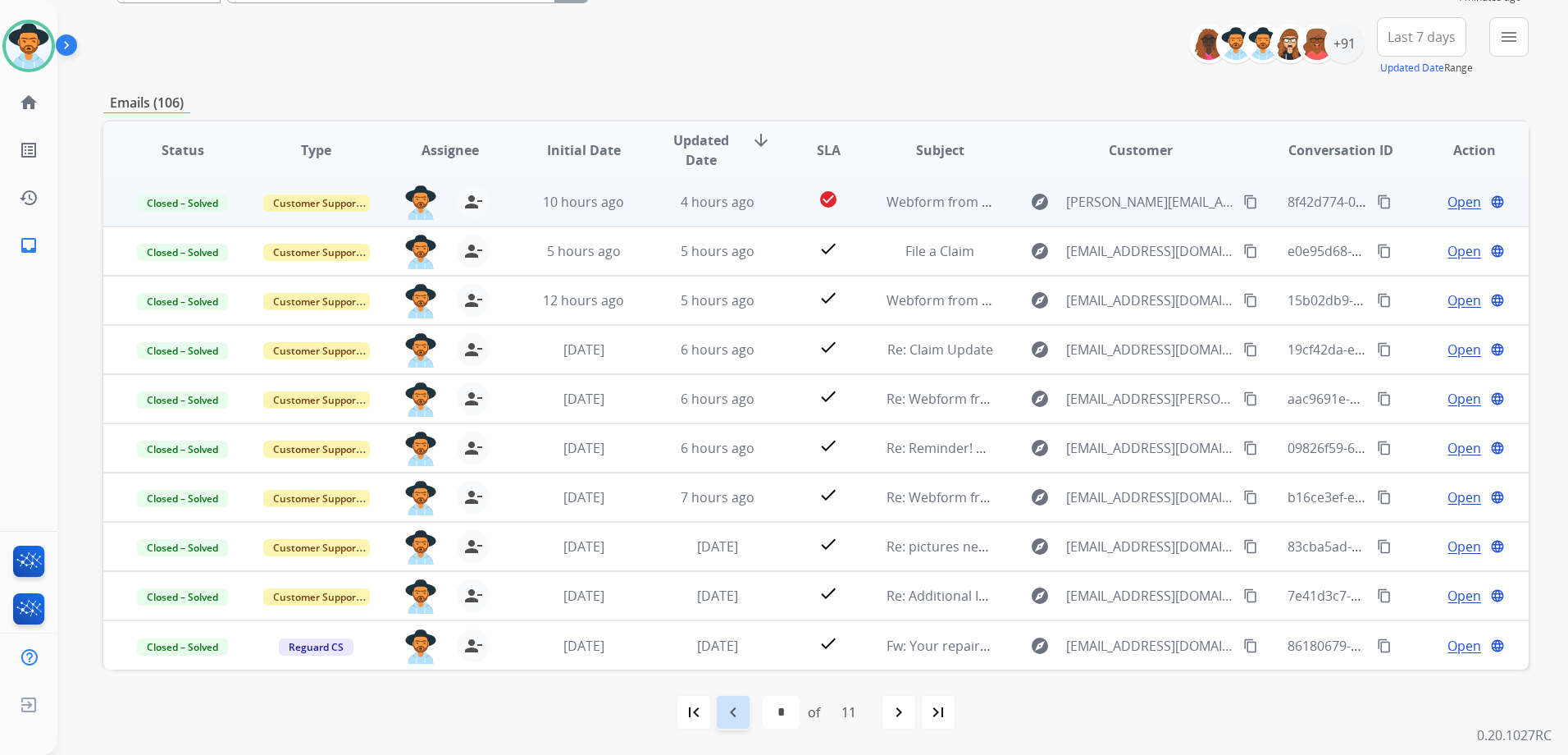
click at [737, 711] on mat-icon "navigate_before" at bounding box center [732, 711] width 20 height 20
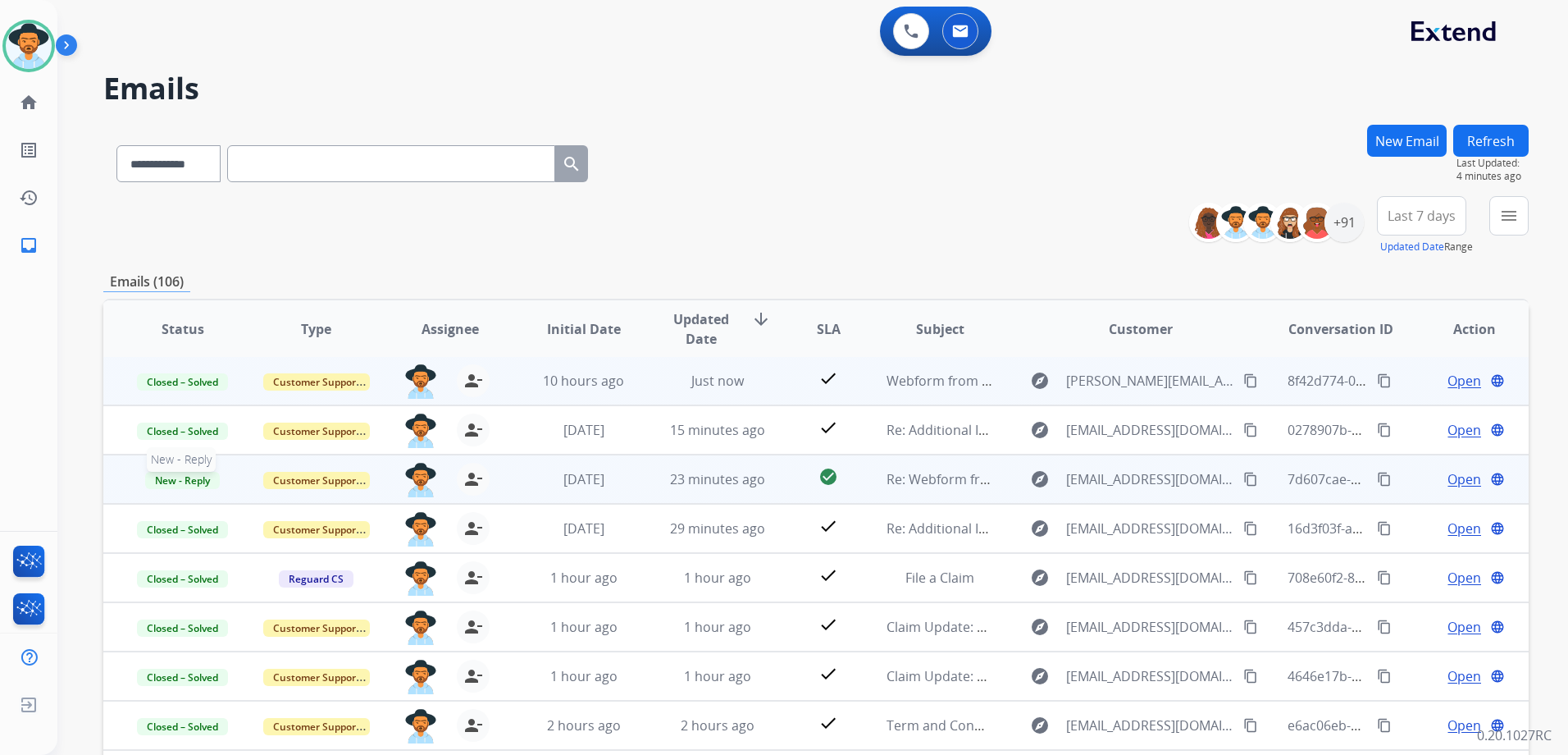
click at [189, 477] on span "New - Reply" at bounding box center [182, 480] width 74 height 17
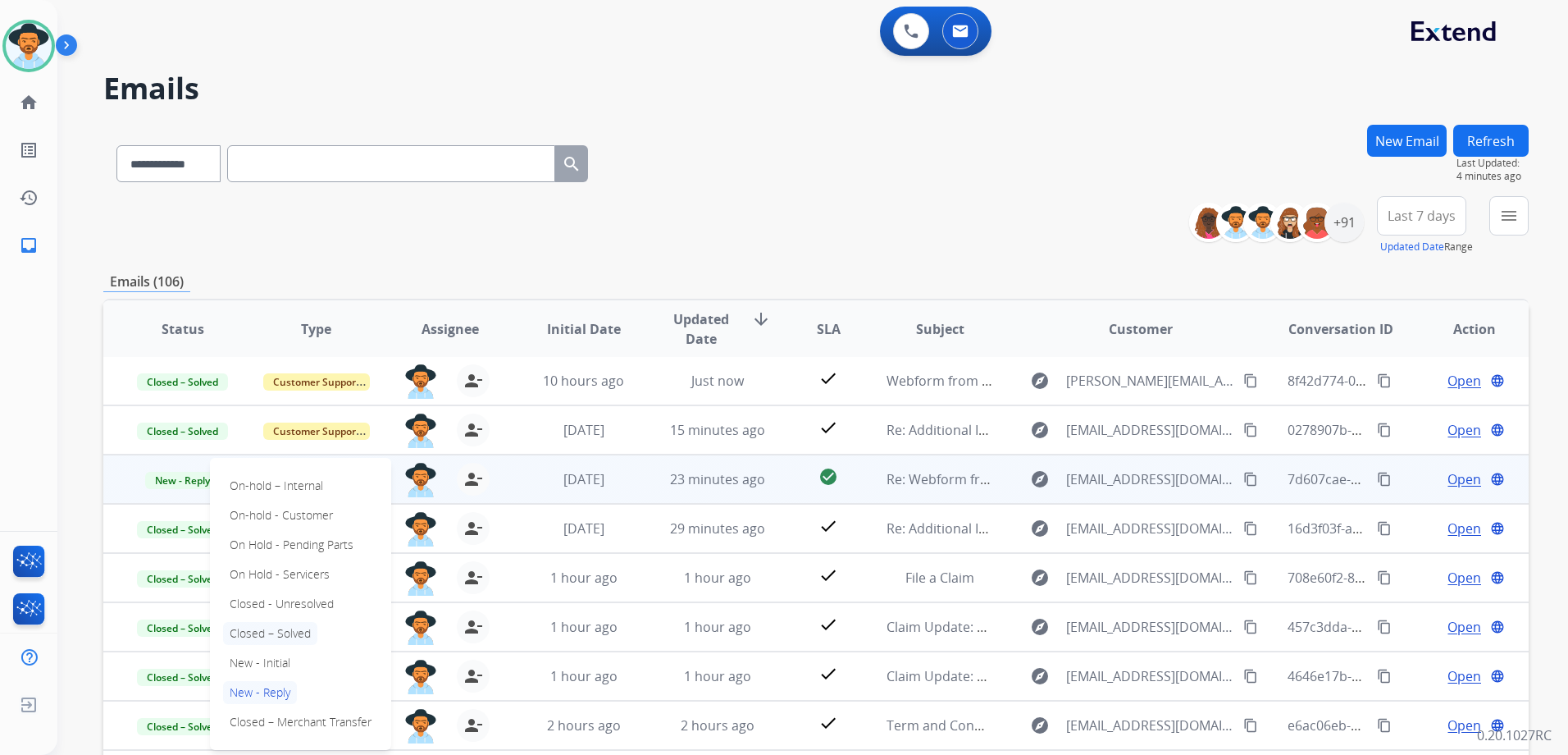
click at [296, 632] on p "Closed – Solved" at bounding box center [270, 633] width 94 height 23
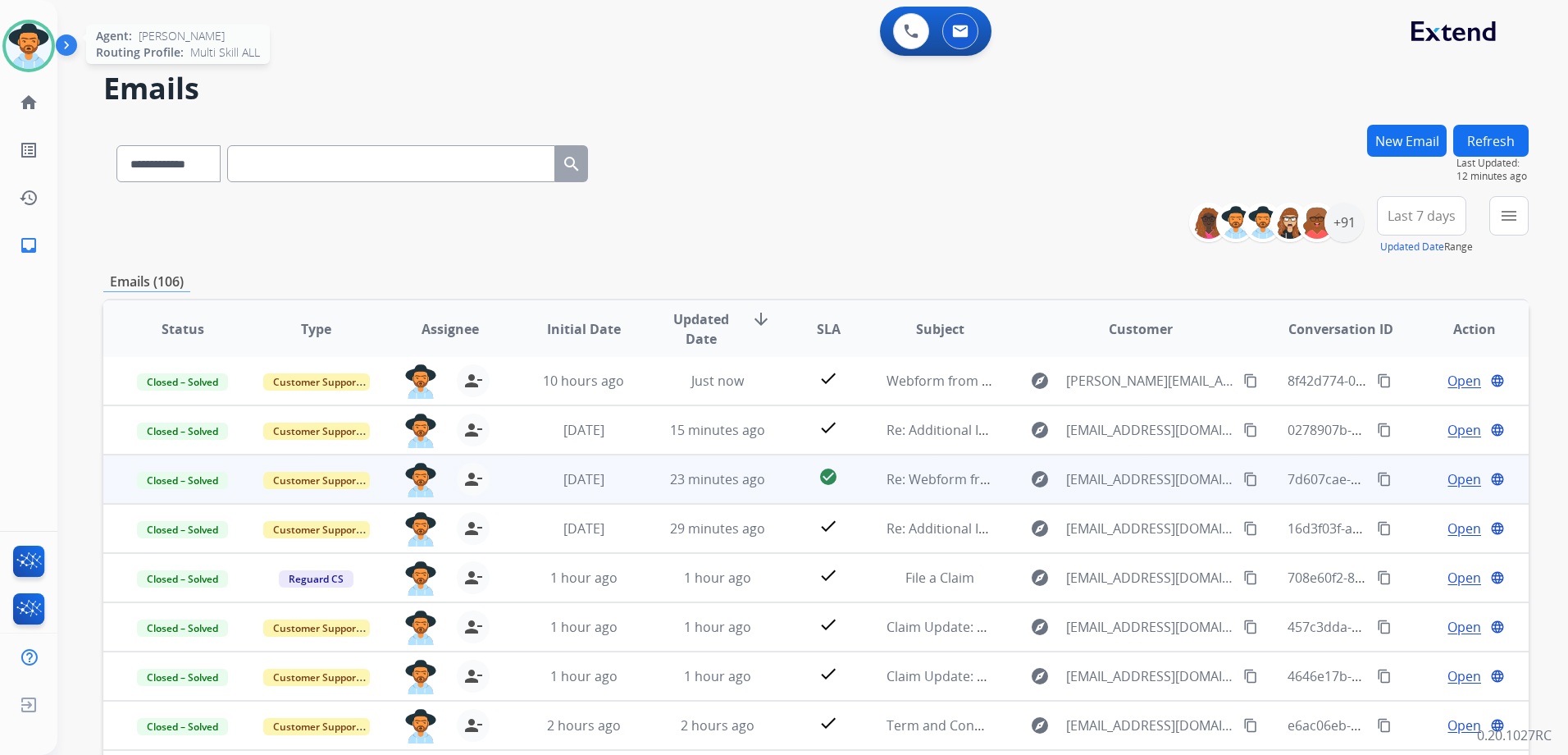
click at [25, 54] on img at bounding box center [29, 46] width 46 height 46
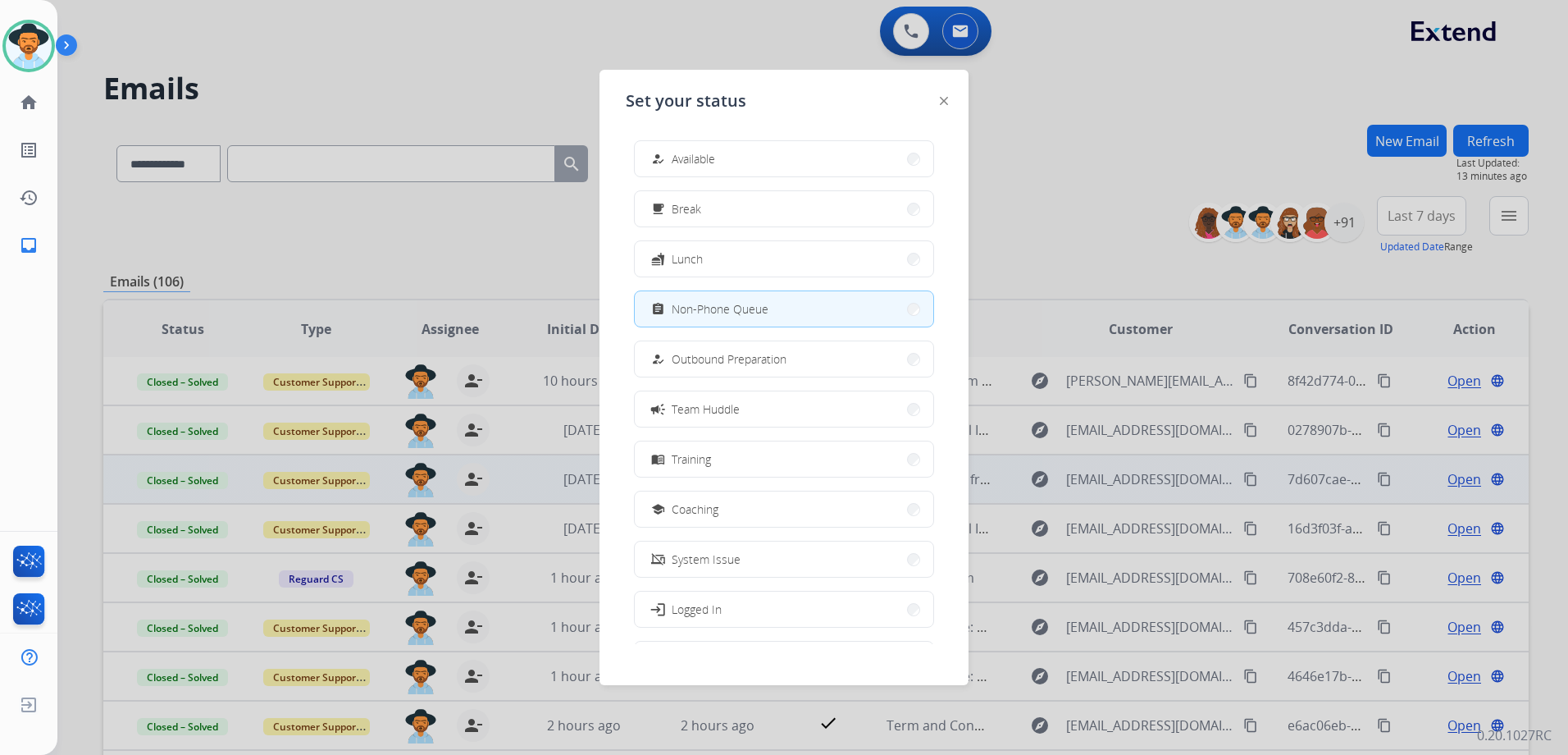
click at [1109, 232] on div at bounding box center [784, 378] width 1568 height 755
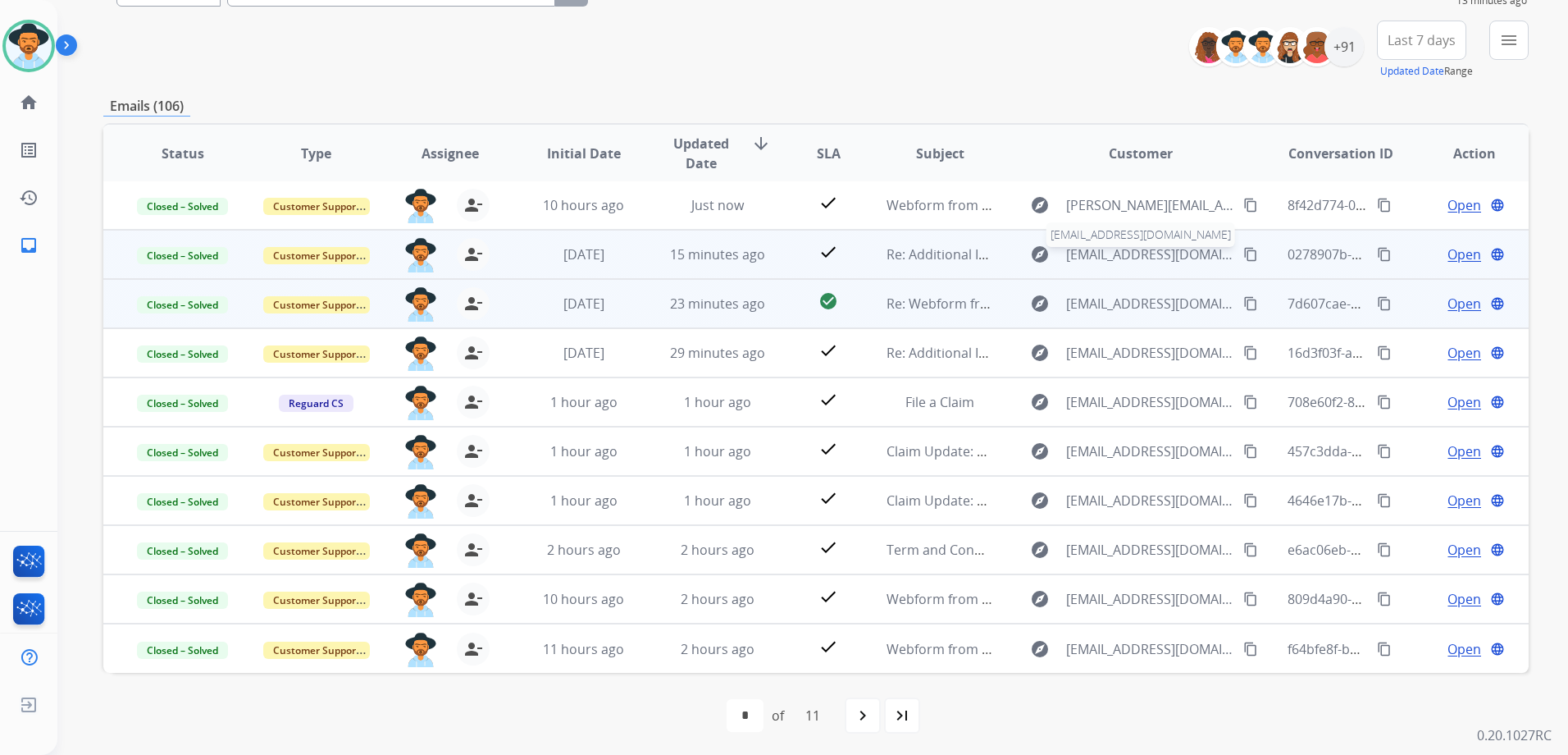
scroll to position [179, 0]
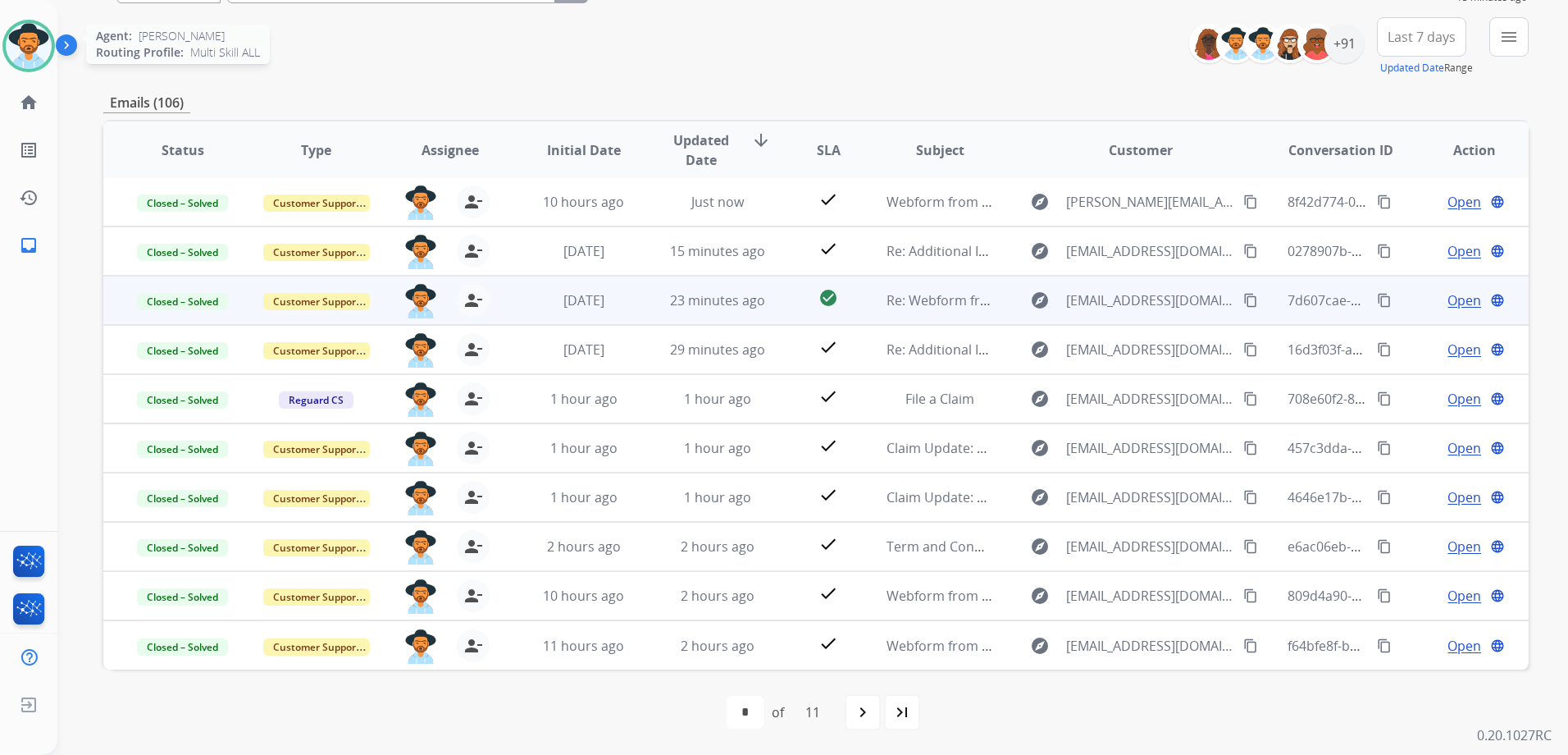
click at [32, 56] on img at bounding box center [29, 46] width 46 height 46
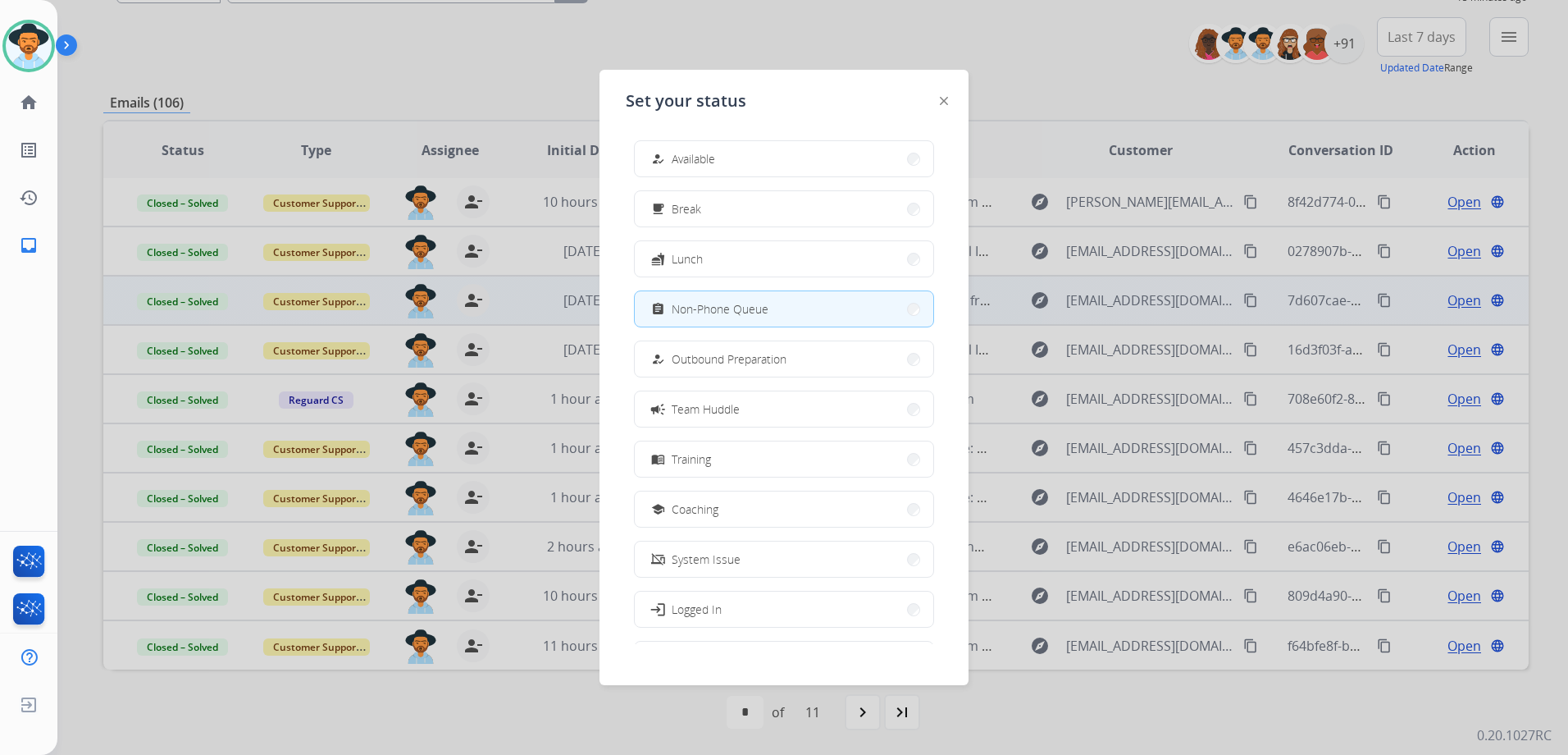
click at [1050, 128] on div at bounding box center [784, 378] width 1568 height 755
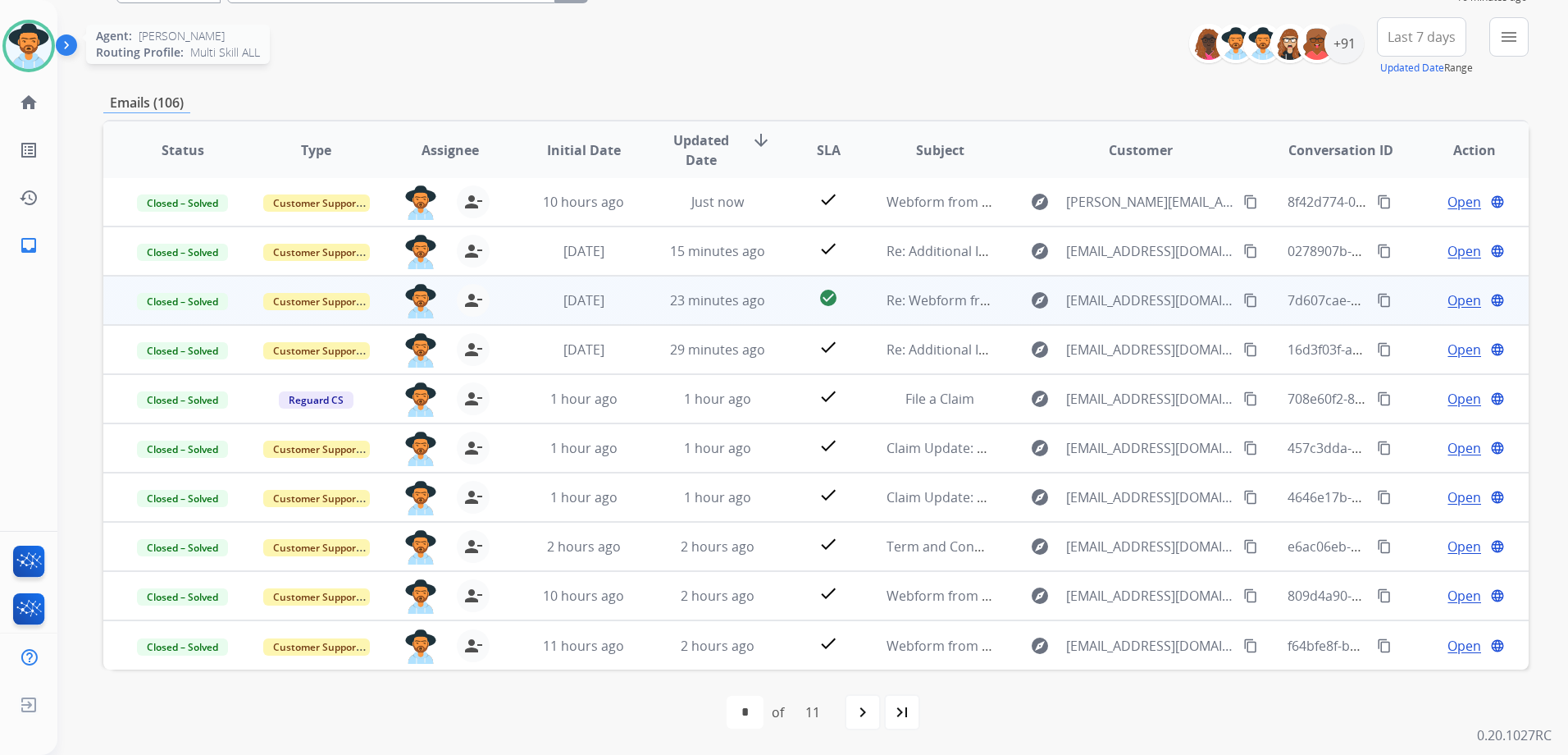
click at [26, 40] on img at bounding box center [29, 46] width 46 height 46
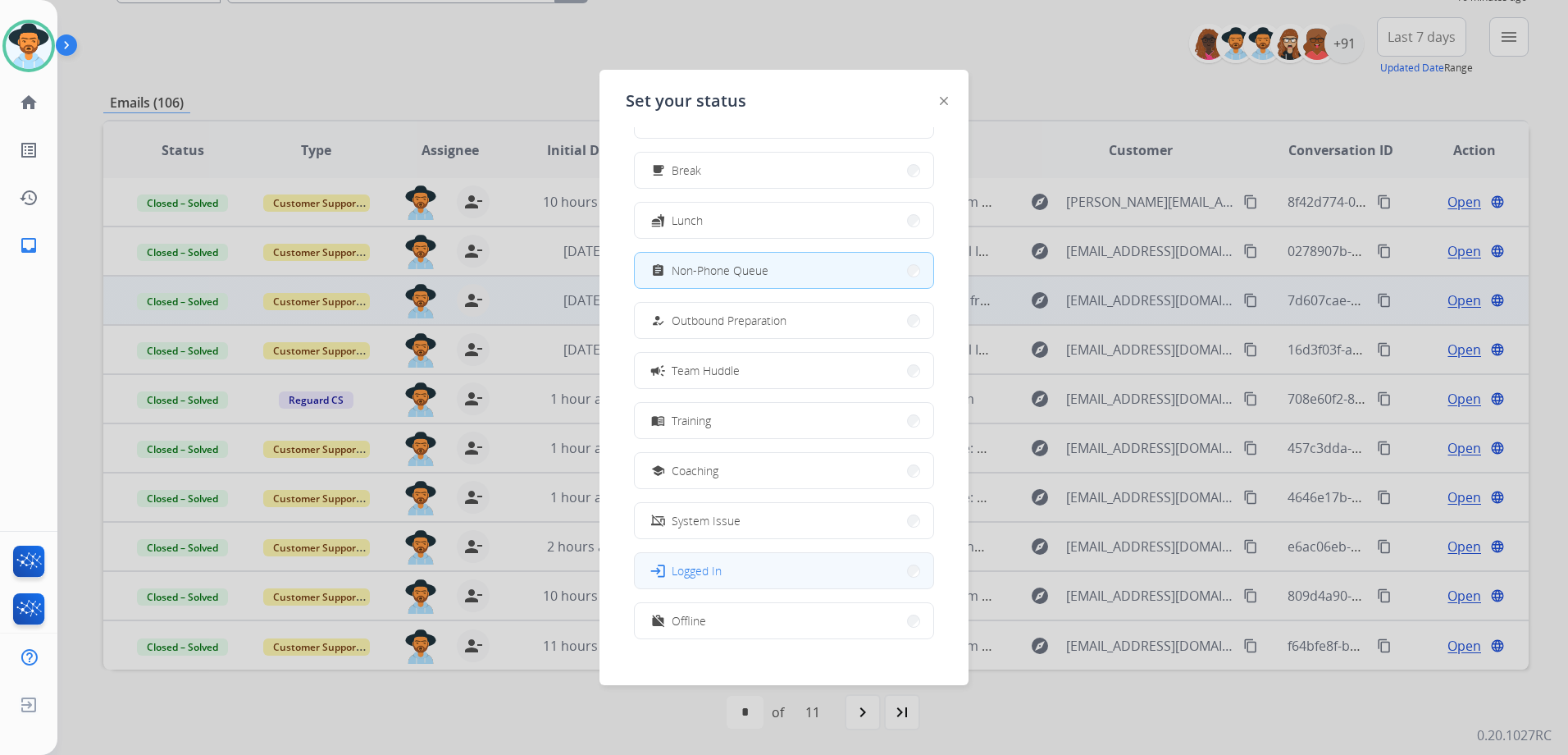
scroll to position [55, 0]
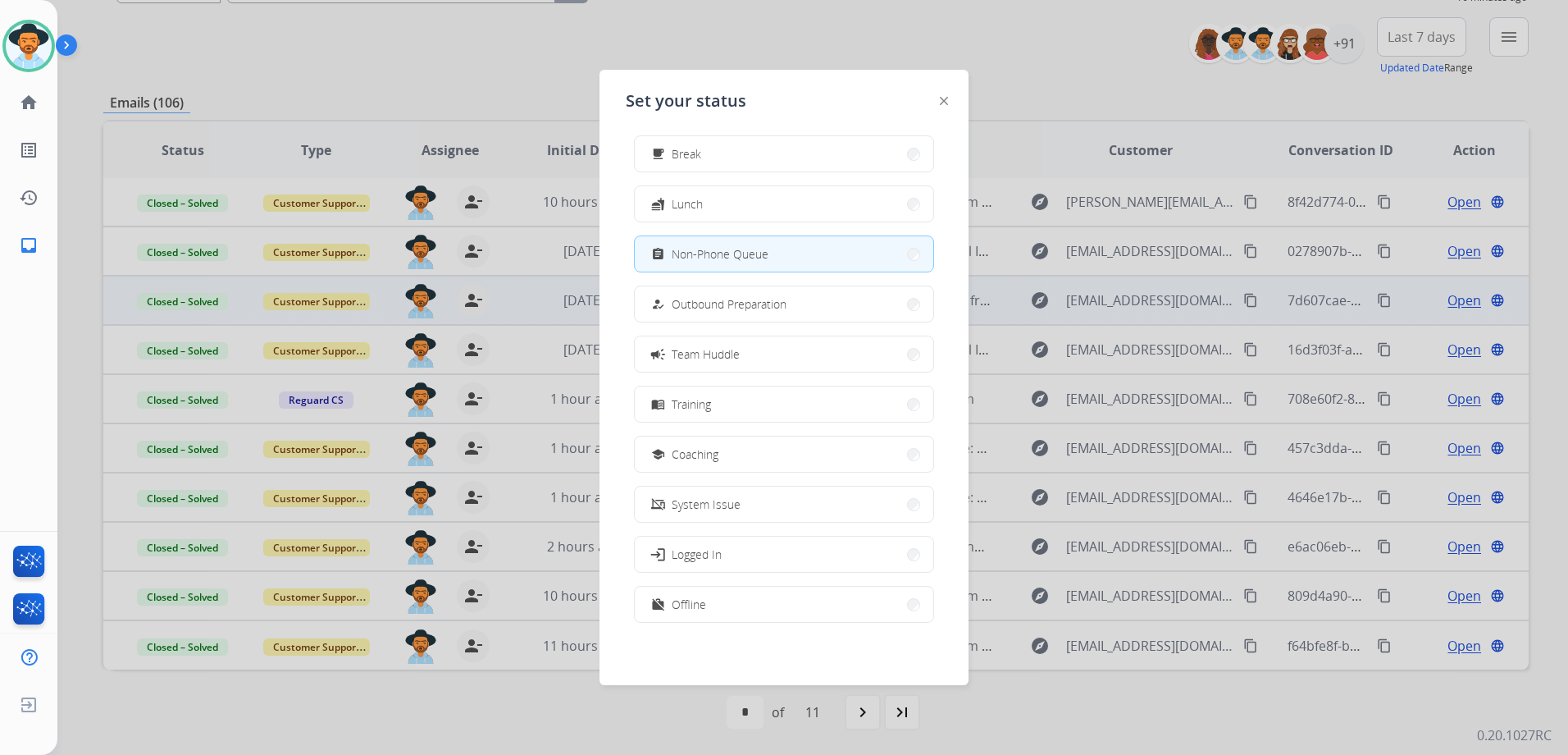
drag, startPoint x: 755, startPoint y: 600, endPoint x: 363, endPoint y: 681, distance: 400.3
click at [748, 600] on button "work_off Offline" at bounding box center [784, 604] width 299 height 35
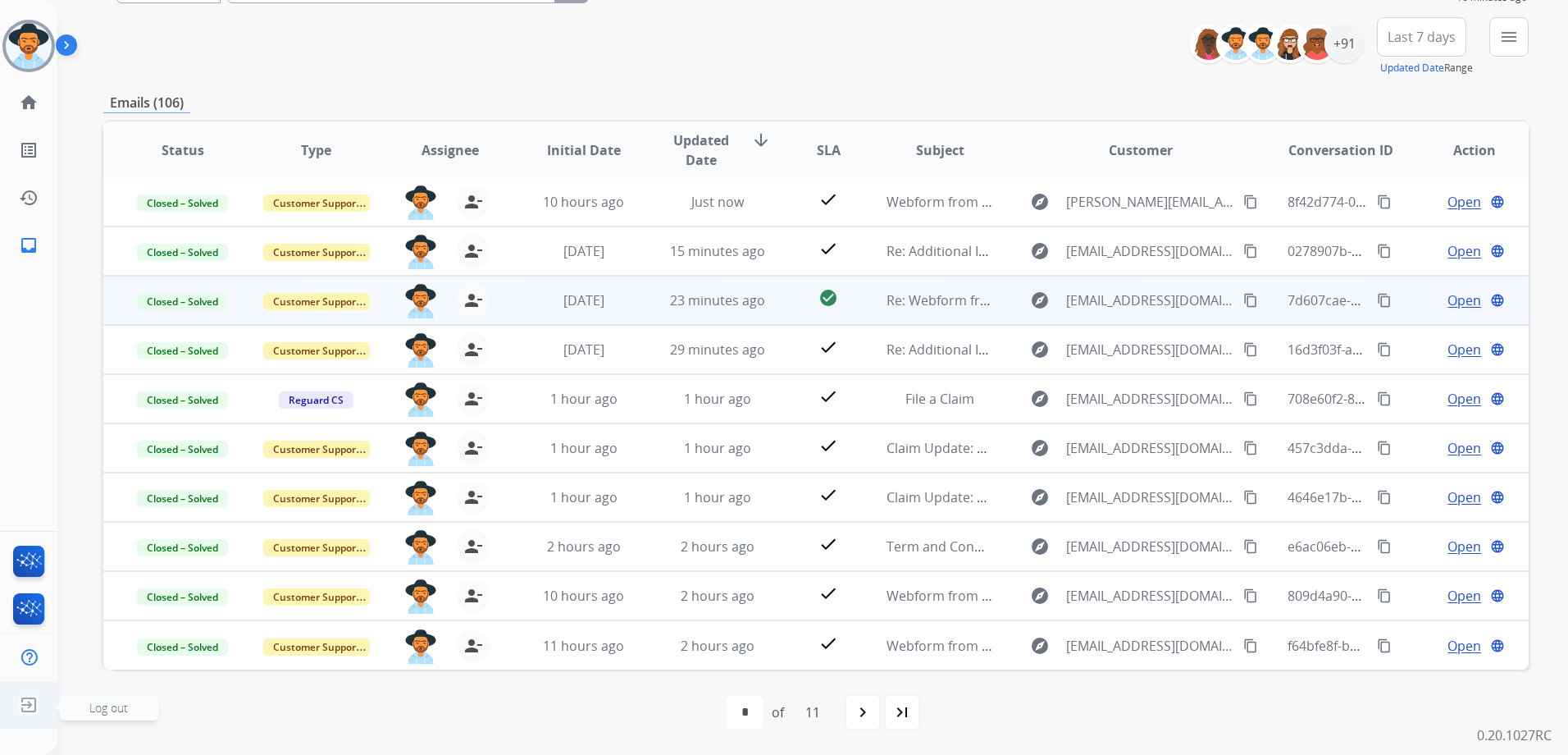
click at [31, 705] on img at bounding box center [28, 705] width 30 height 32
